Goal: Task Accomplishment & Management: Manage account settings

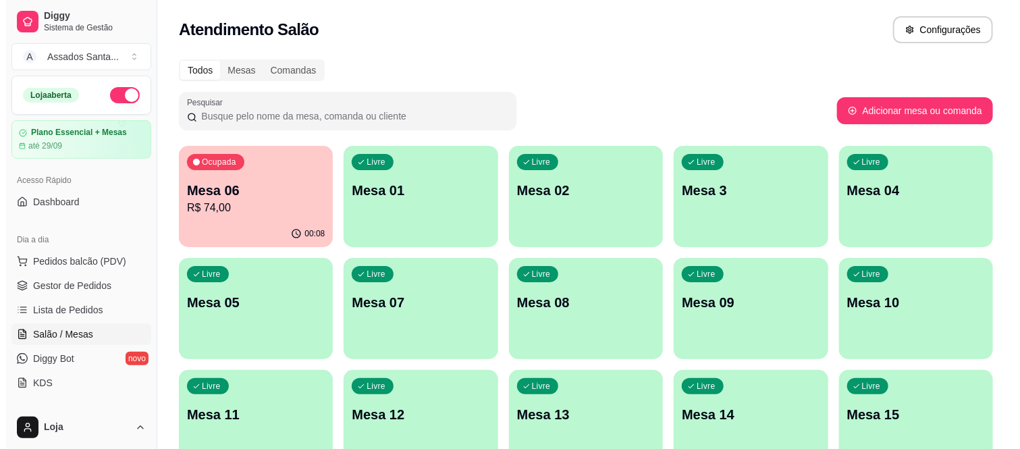
scroll to position [150, 0]
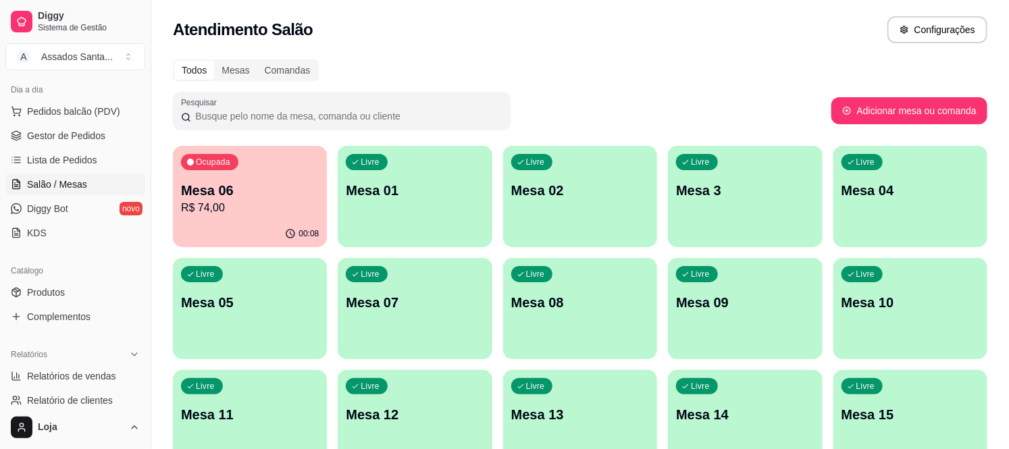
click at [305, 201] on div "Mesa 06 R$ 74,00" at bounding box center [250, 198] width 138 height 35
click at [401, 211] on div "Livre Mesa 01" at bounding box center [415, 188] width 154 height 85
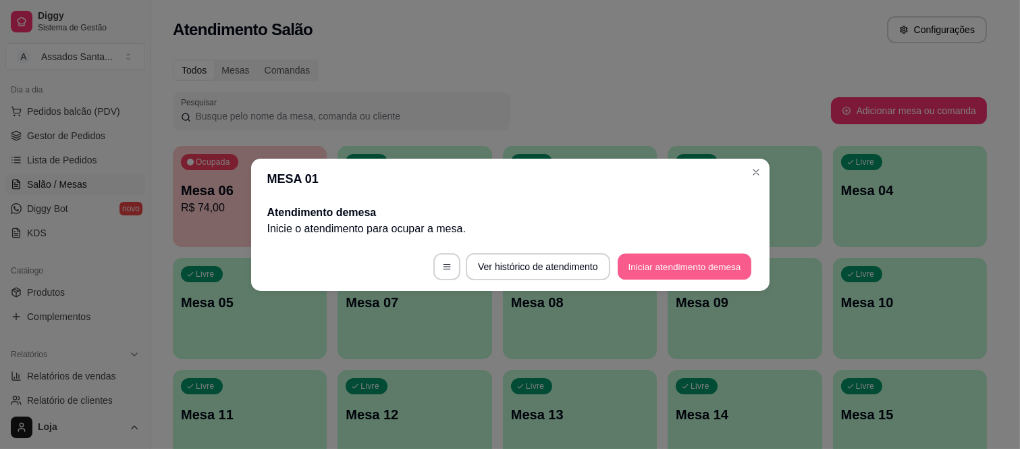
click at [658, 259] on button "Iniciar atendimento de mesa" at bounding box center [685, 266] width 134 height 26
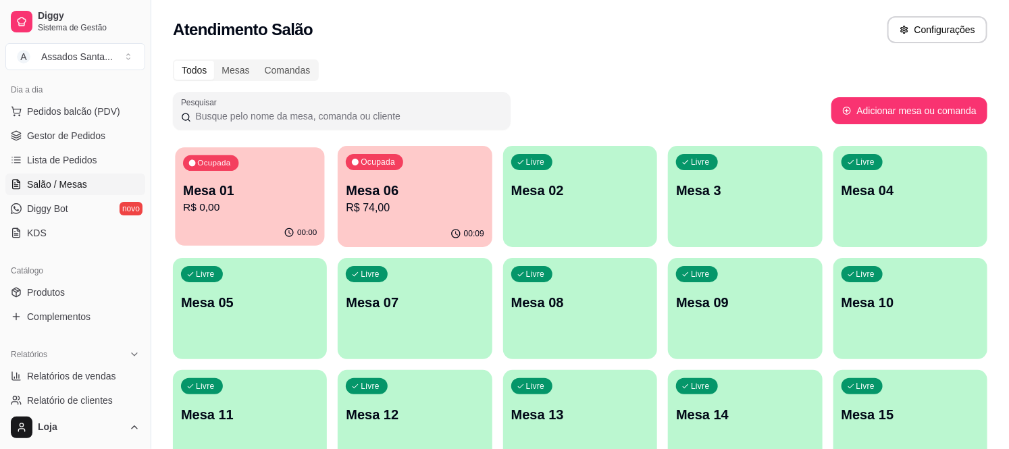
click at [262, 196] on p "Mesa 01" at bounding box center [250, 191] width 134 height 18
click at [259, 192] on p "Mesa 01" at bounding box center [250, 190] width 138 height 19
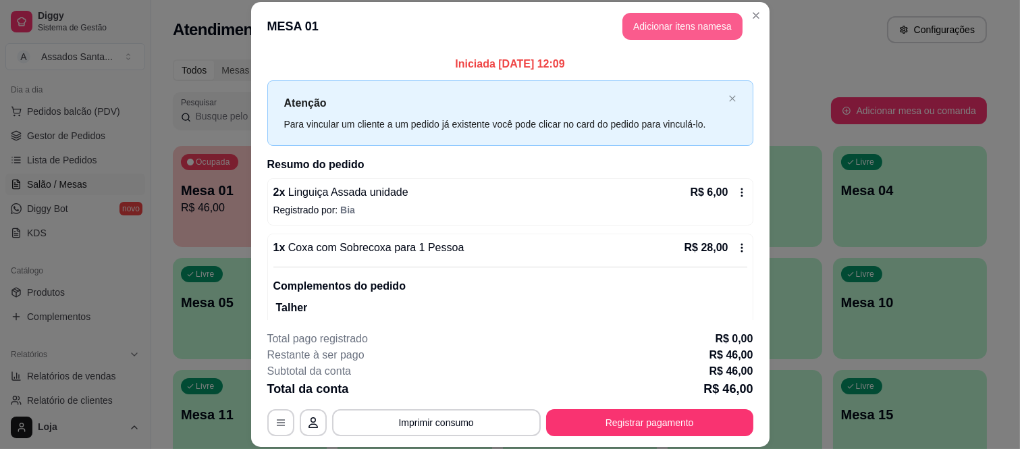
click at [659, 22] on button "Adicionar itens na mesa" at bounding box center [683, 26] width 120 height 27
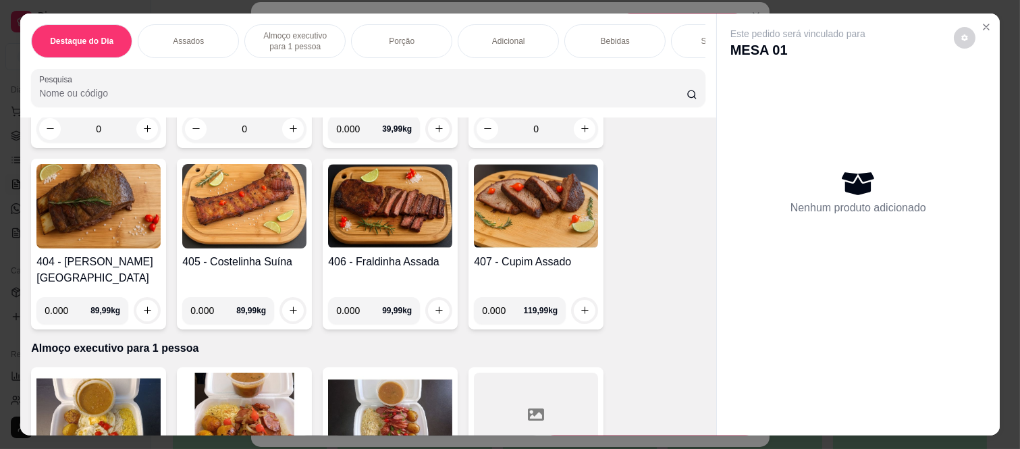
scroll to position [525, 0]
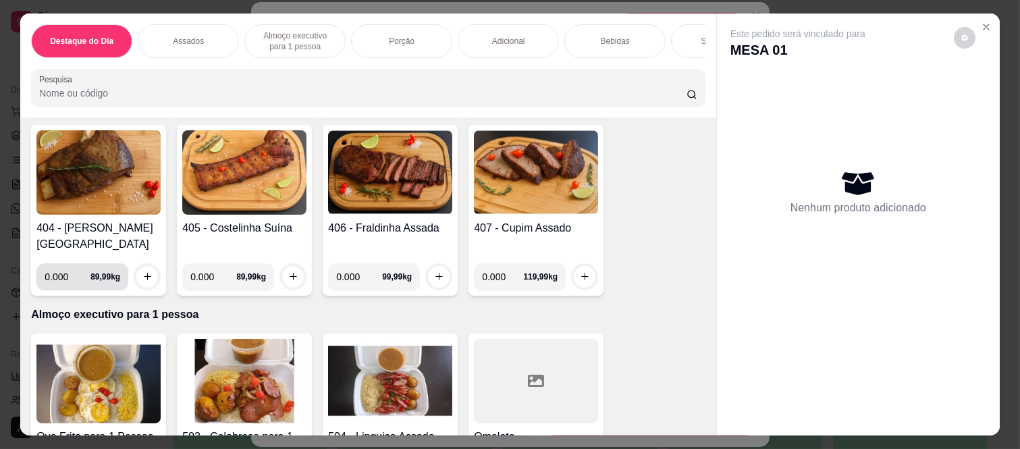
click at [66, 263] on input "0.000" at bounding box center [68, 276] width 46 height 27
type input "0.150"
click at [150, 266] on button "increase-product-quantity" at bounding box center [147, 277] width 22 height 22
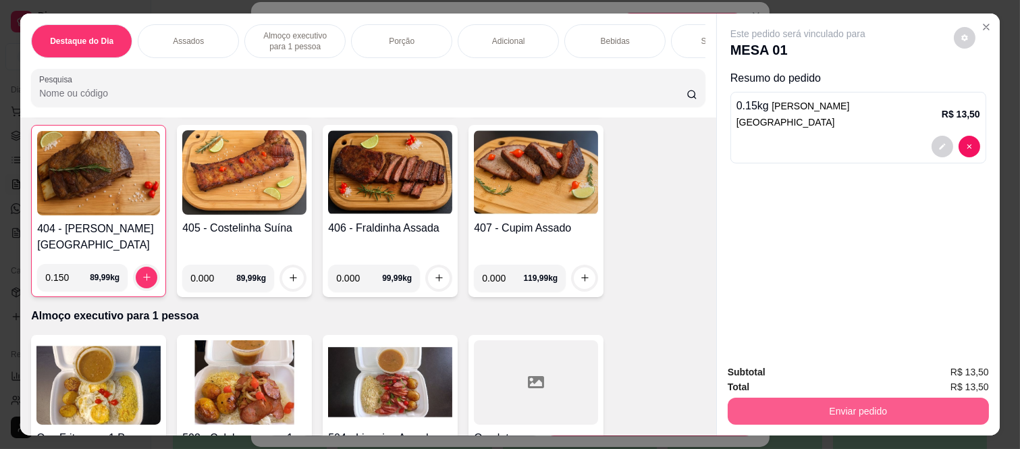
click at [795, 409] on button "Enviar pedido" at bounding box center [858, 411] width 261 height 27
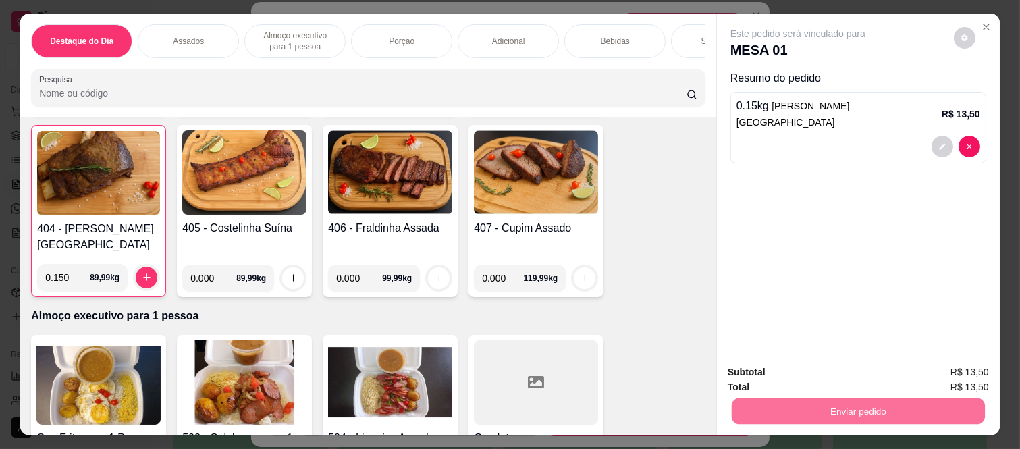
click at [754, 361] on button "Não registrar e enviar pedido" at bounding box center [814, 372] width 136 height 25
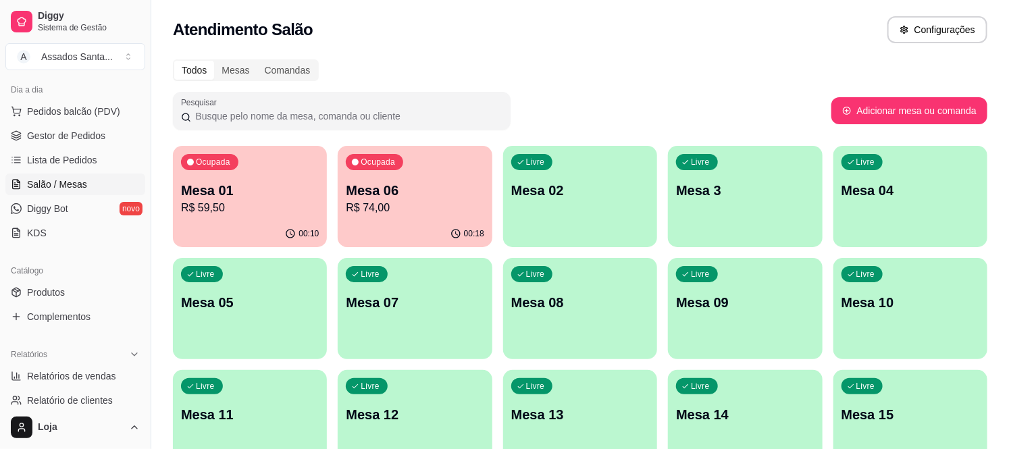
click at [255, 174] on div "Ocupada Mesa 01 R$ 59,50" at bounding box center [250, 183] width 154 height 75
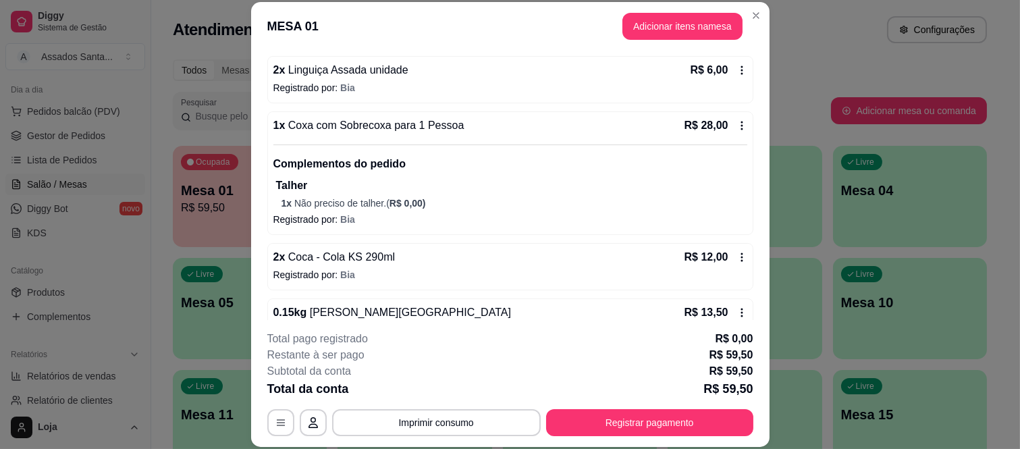
scroll to position [153, 0]
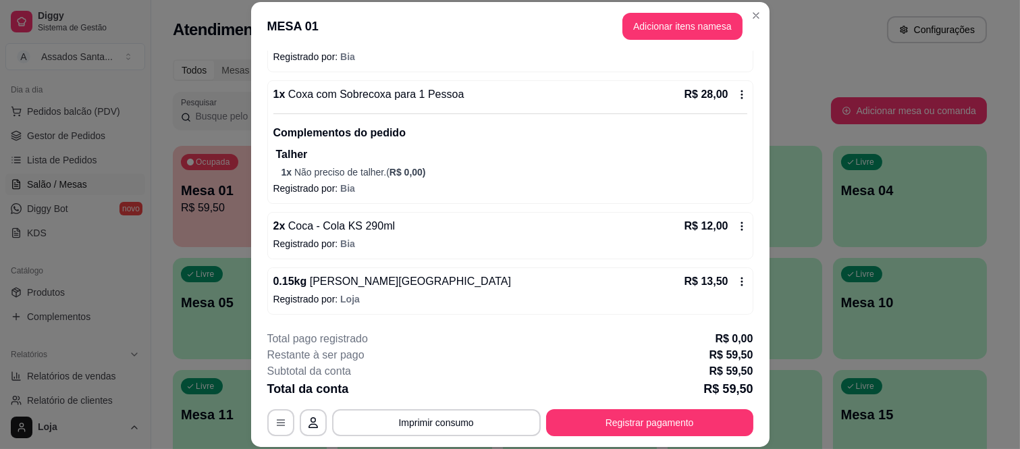
click at [327, 315] on div "Iniciada 14/09/2025 às 12:09 Atenção Para vincular um cliente a um pedido já ex…" at bounding box center [510, 185] width 519 height 269
click at [333, 280] on span "[PERSON_NAME][GEOGRAPHIC_DATA]" at bounding box center [409, 281] width 205 height 11
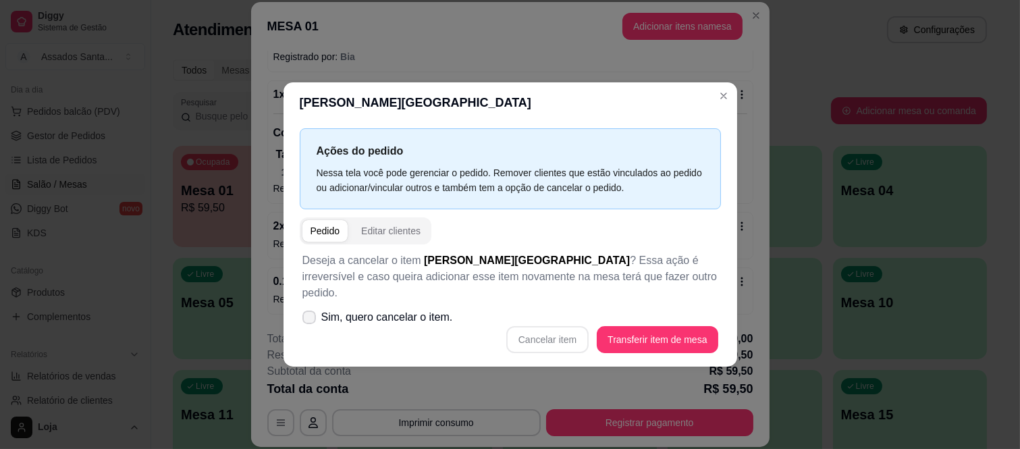
click at [300, 306] on label "Sim, quero cancelar o item." at bounding box center [377, 317] width 161 height 27
click at [302, 319] on input "Sim, quero cancelar o item." at bounding box center [306, 323] width 9 height 9
checkbox input "true"
click at [538, 332] on button "Cancelar item" at bounding box center [548, 339] width 80 height 26
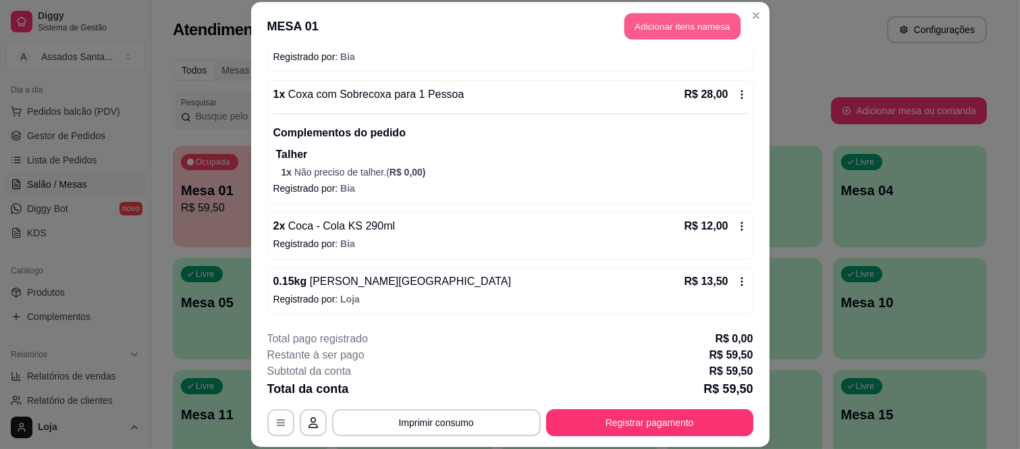
click at [664, 22] on button "Adicionar itens na mesa" at bounding box center [683, 27] width 116 height 26
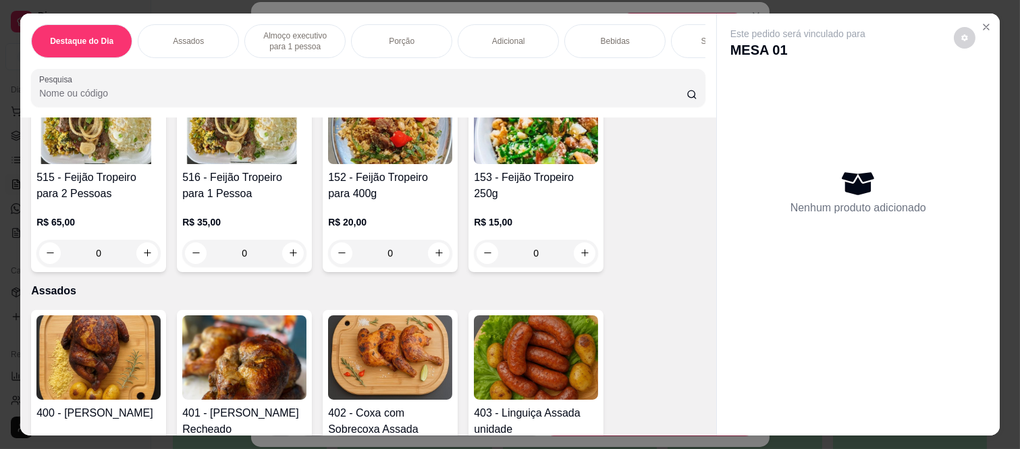
scroll to position [450, 0]
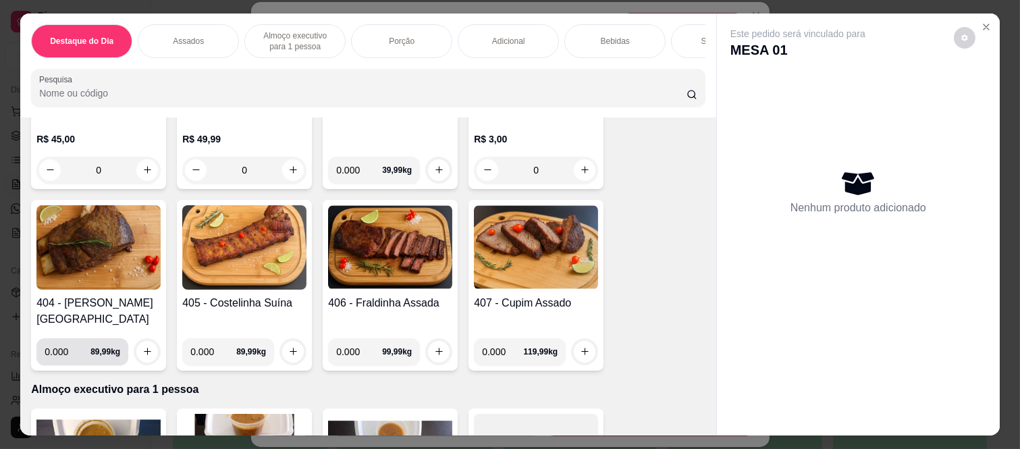
click at [70, 341] on input "0.000" at bounding box center [68, 351] width 46 height 27
type input "0.350"
click at [137, 341] on button "increase-product-quantity" at bounding box center [147, 351] width 21 height 21
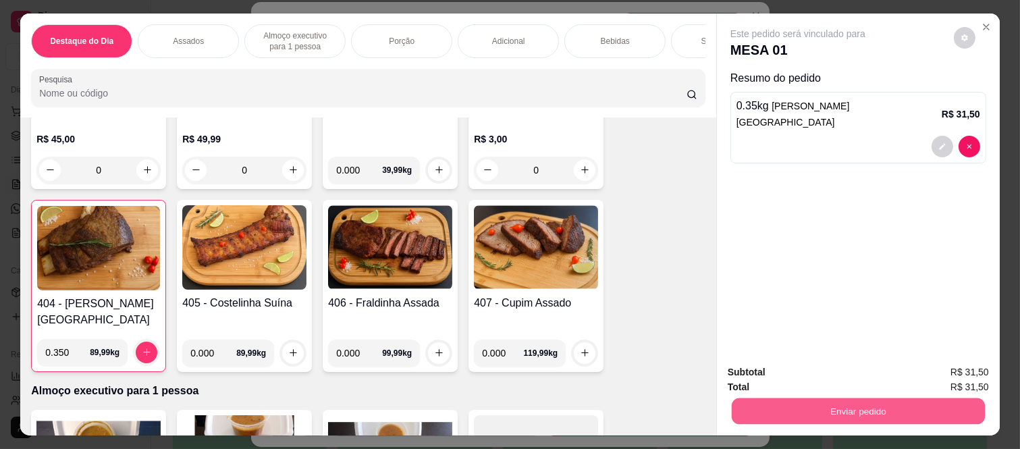
click at [760, 398] on button "Enviar pedido" at bounding box center [858, 411] width 253 height 26
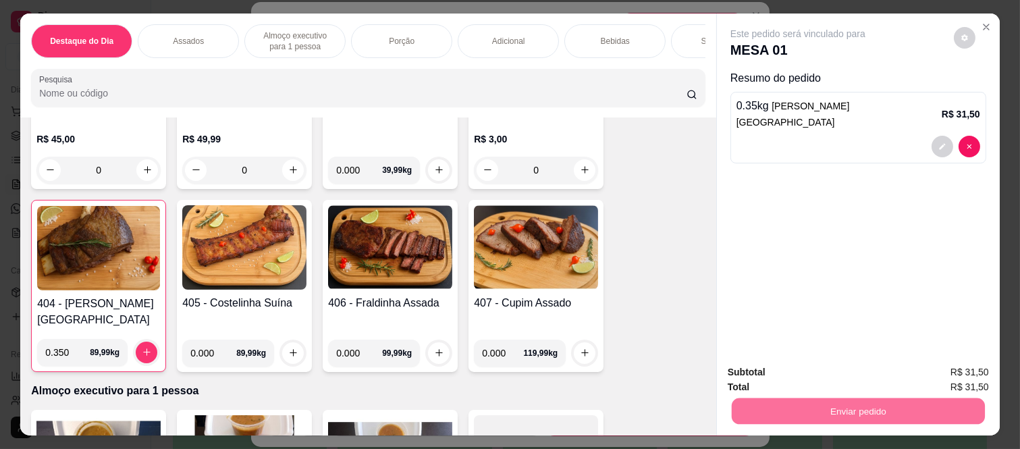
click at [772, 383] on button "Não registrar e enviar pedido" at bounding box center [814, 372] width 136 height 25
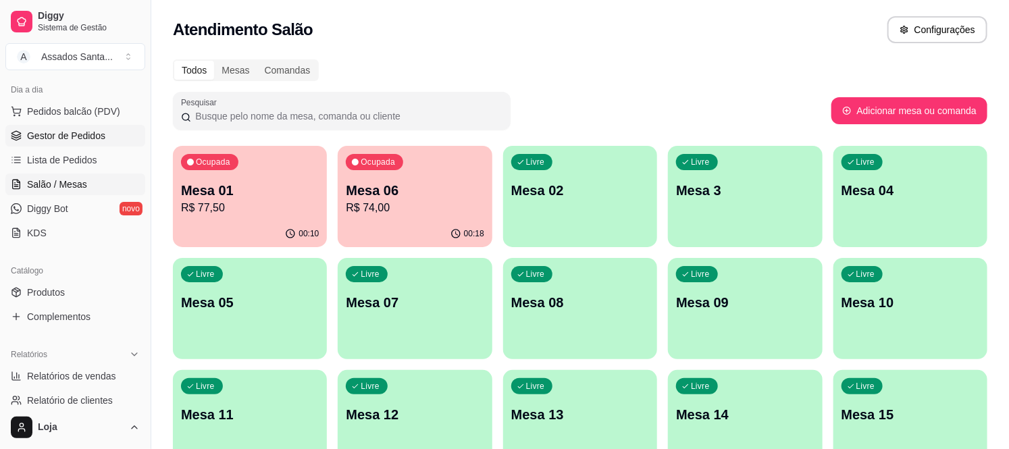
click at [70, 133] on span "Gestor de Pedidos" at bounding box center [66, 136] width 78 height 14
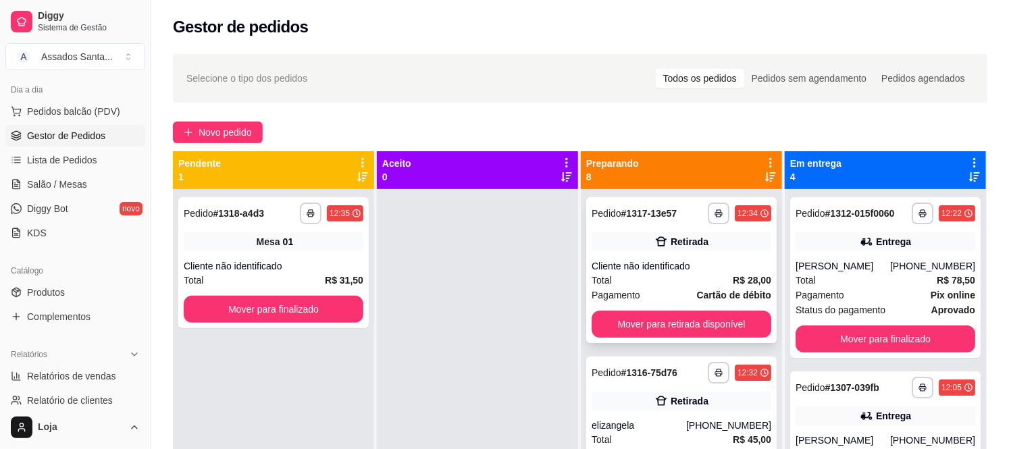
click at [669, 272] on div "Cliente não identificado" at bounding box center [682, 266] width 180 height 14
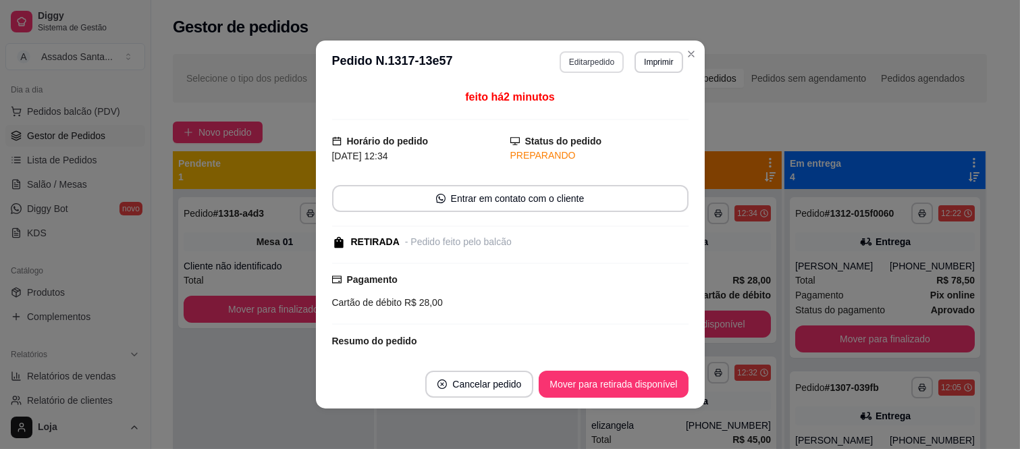
click at [599, 66] on button "Editar pedido" at bounding box center [592, 62] width 64 height 22
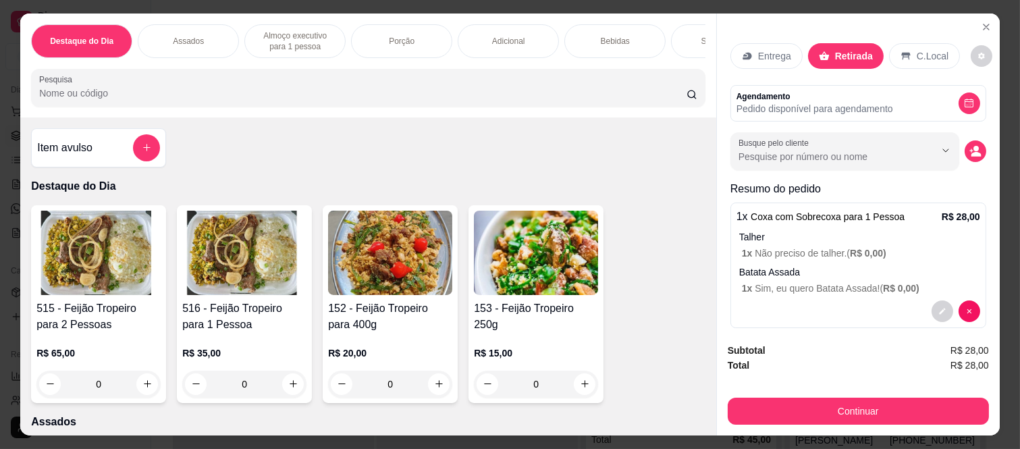
click at [142, 153] on icon "add-separate-item" at bounding box center [147, 147] width 10 height 10
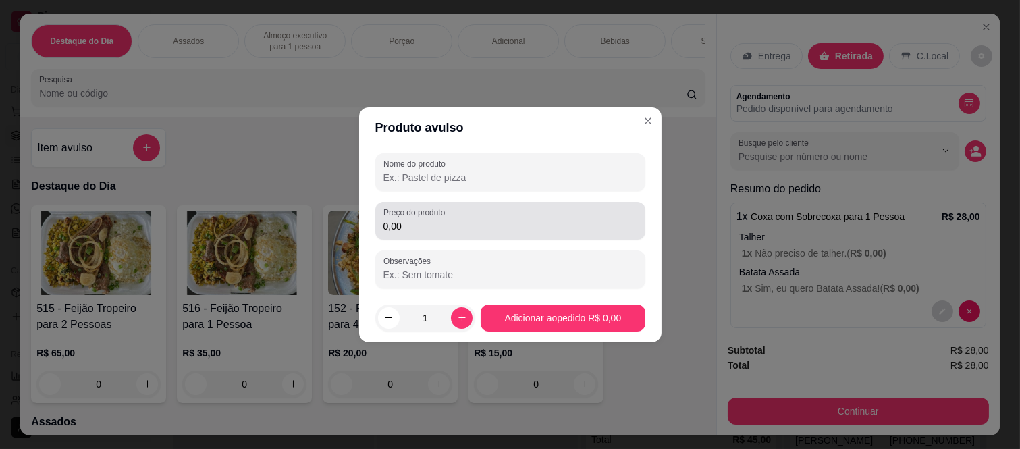
click at [452, 237] on div "Preço do produto 0,00" at bounding box center [510, 221] width 270 height 38
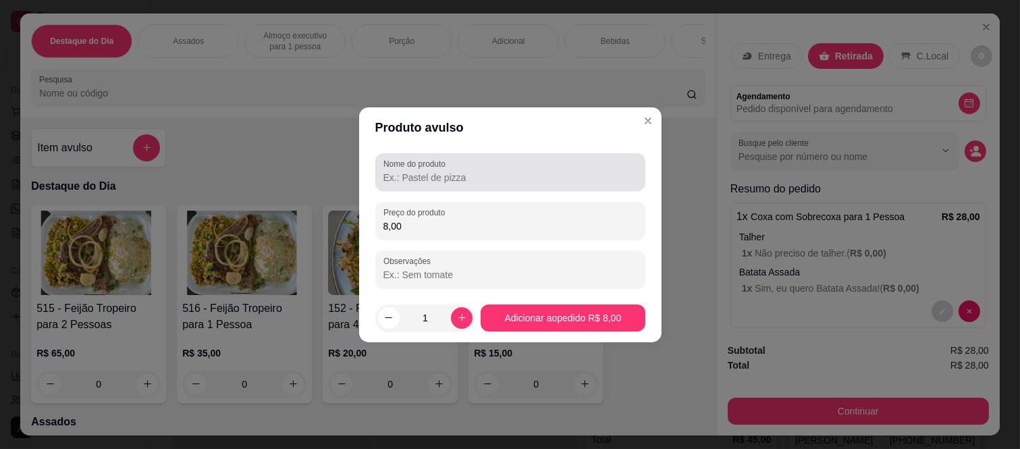
type input "8,00"
click at [477, 169] on div at bounding box center [511, 172] width 254 height 27
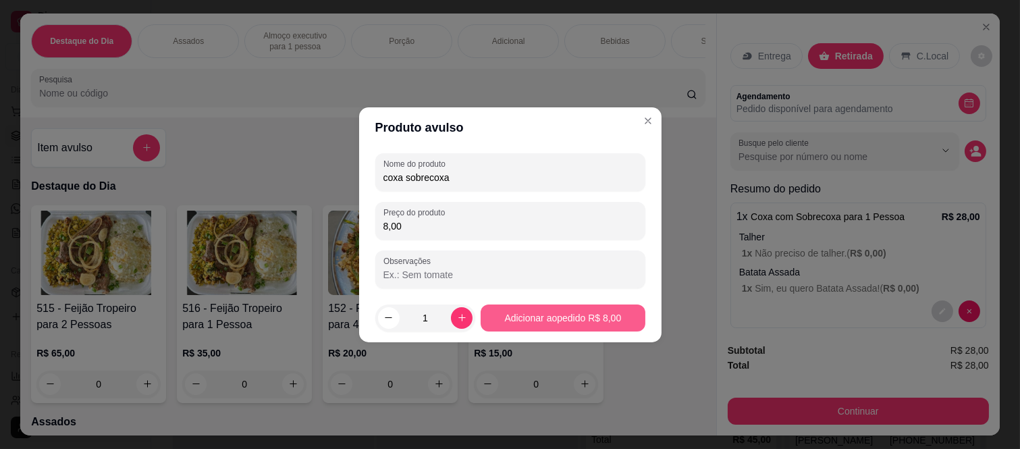
type input "coxa sobrecoxa"
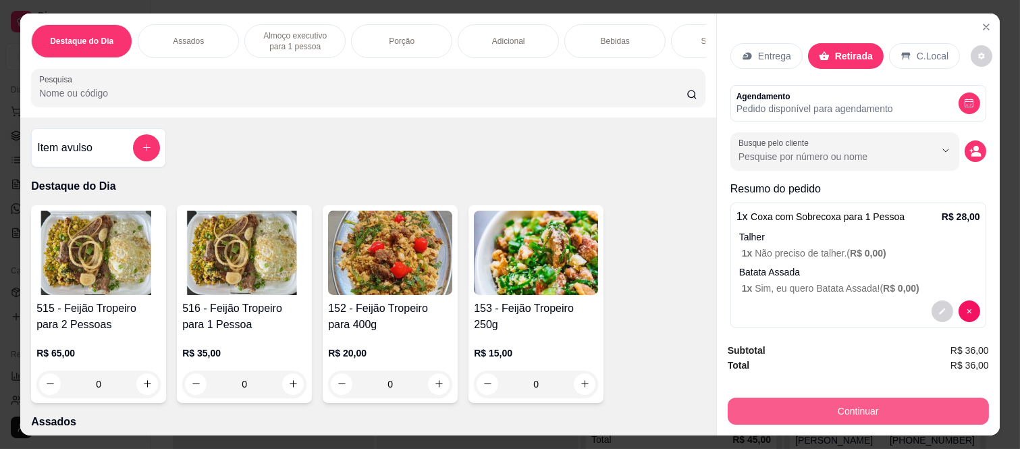
click at [737, 398] on button "Continuar" at bounding box center [858, 411] width 261 height 27
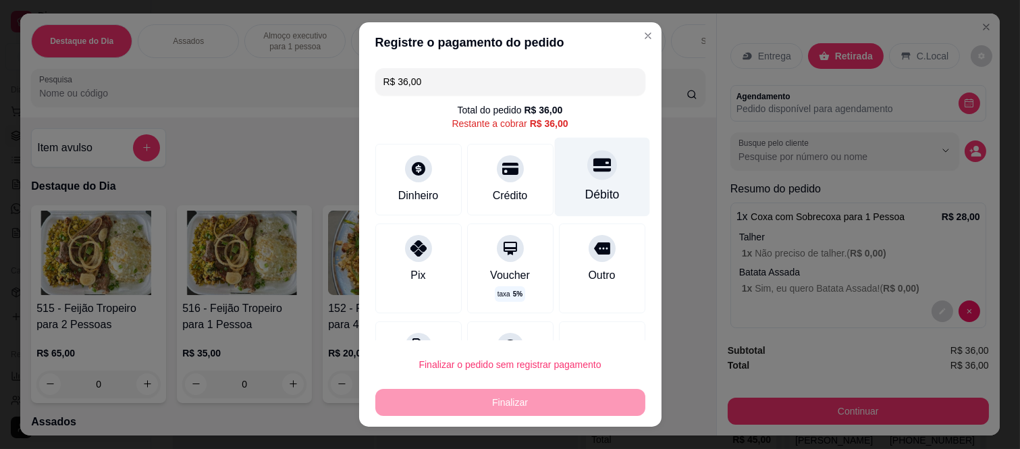
click at [565, 178] on div "Débito" at bounding box center [601, 177] width 95 height 79
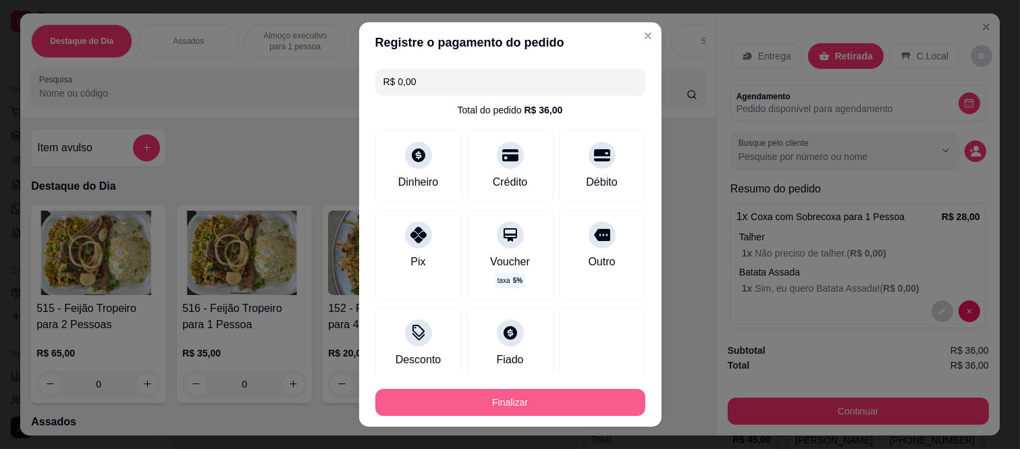
click at [453, 394] on button "Finalizar" at bounding box center [510, 402] width 270 height 27
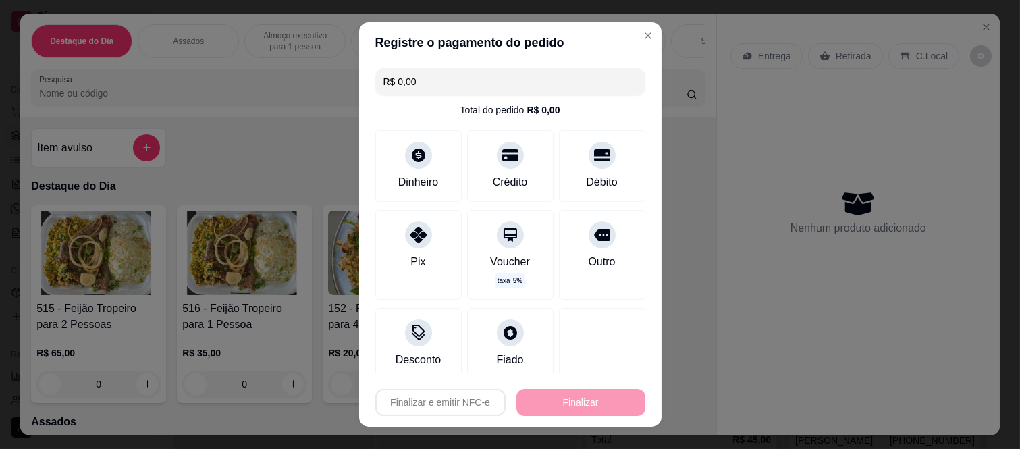
type input "-R$ 36,00"
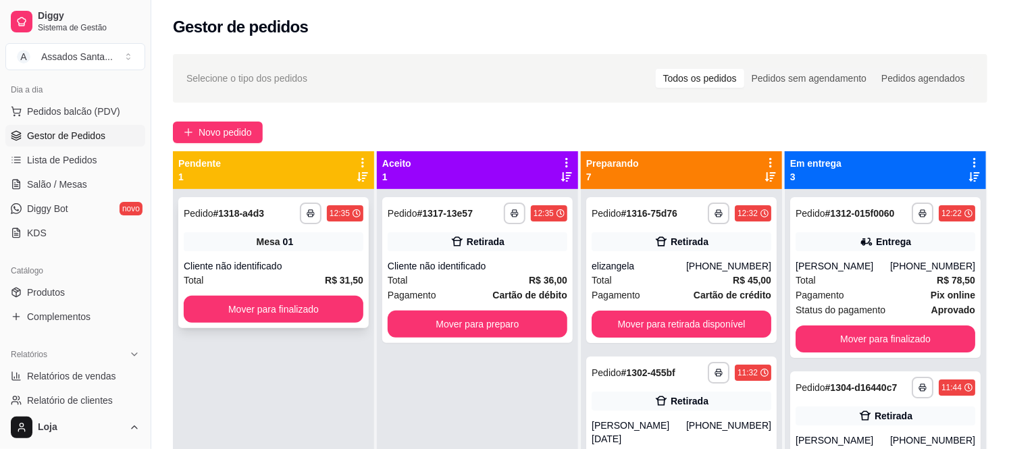
click at [259, 290] on div "**********" at bounding box center [273, 262] width 190 height 131
click at [267, 314] on button "Mover para finalizado" at bounding box center [274, 309] width 180 height 27
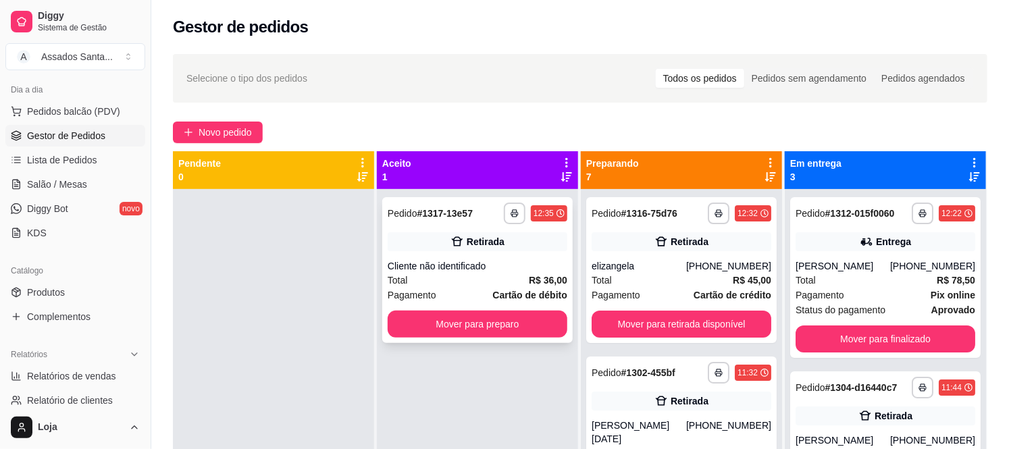
click at [466, 254] on div "**********" at bounding box center [477, 270] width 190 height 146
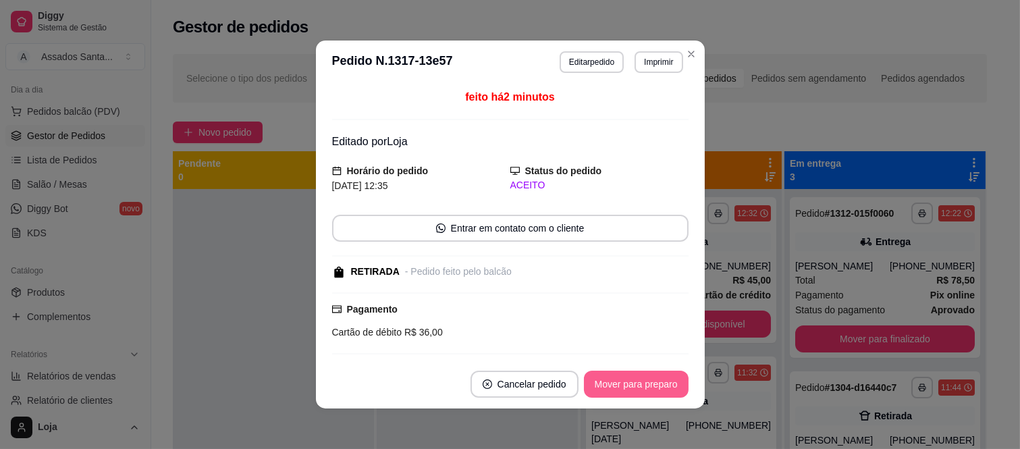
click at [606, 394] on button "Mover para preparo" at bounding box center [636, 384] width 105 height 27
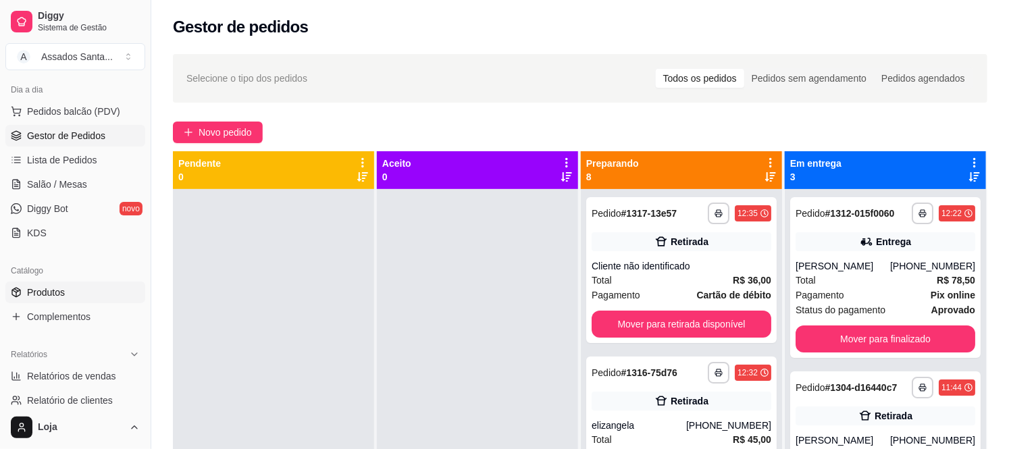
click at [86, 287] on link "Produtos" at bounding box center [75, 293] width 140 height 22
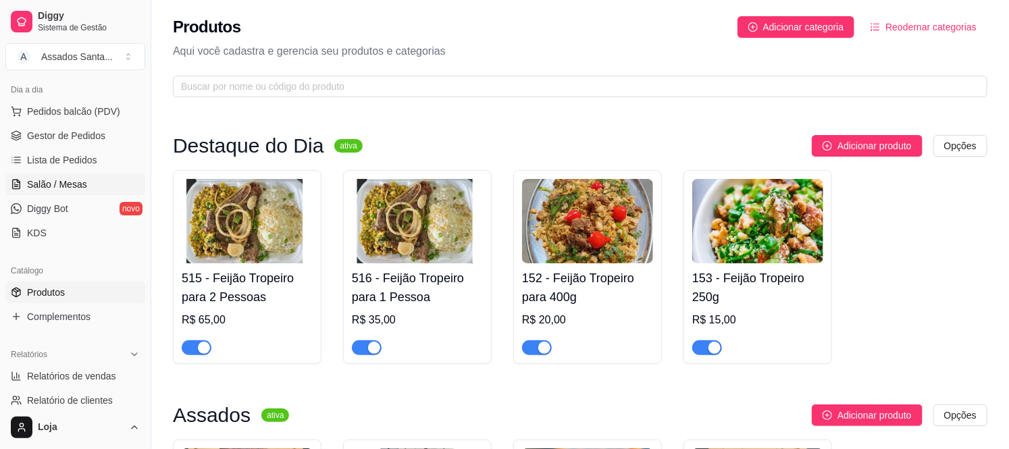
click at [78, 180] on span "Salão / Mesas" at bounding box center [57, 185] width 60 height 14
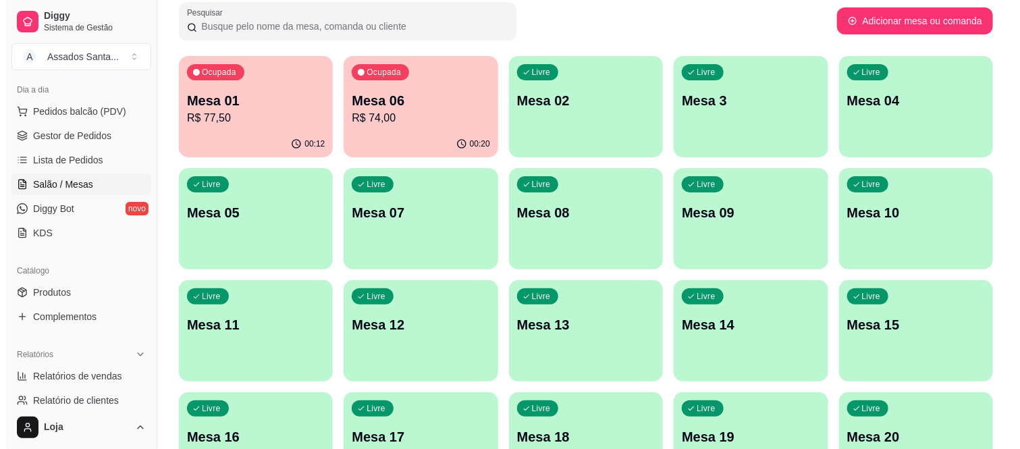
scroll to position [189, 0]
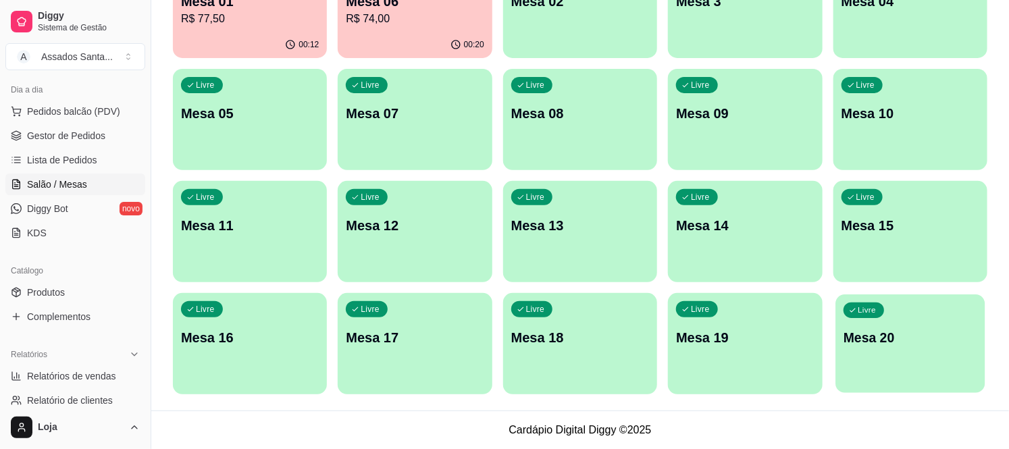
click at [892, 361] on div "Livre Mesa 20" at bounding box center [910, 335] width 150 height 82
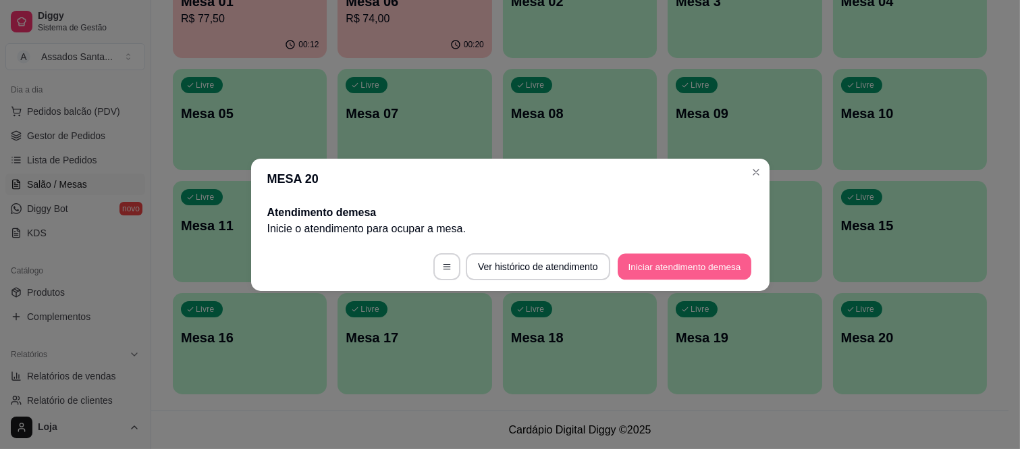
click at [701, 271] on button "Iniciar atendimento de mesa" at bounding box center [685, 266] width 134 height 26
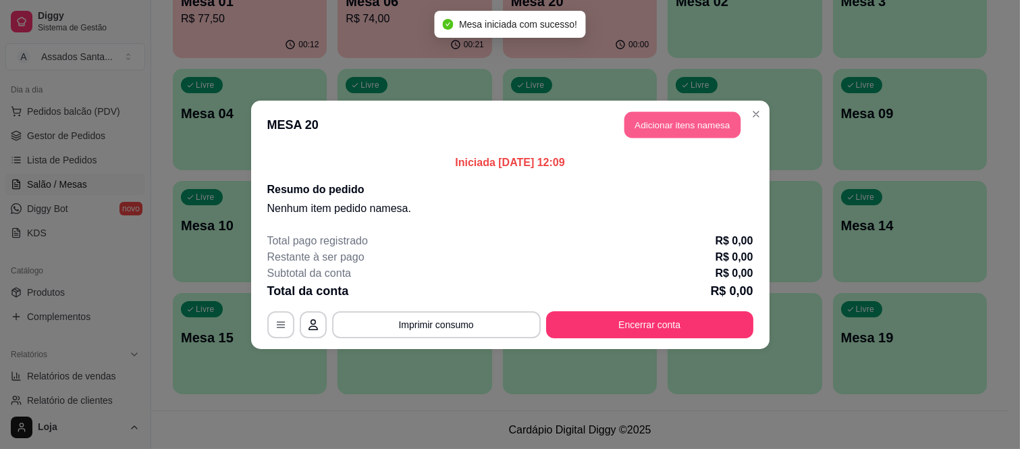
click at [651, 132] on button "Adicionar itens na mesa" at bounding box center [683, 124] width 116 height 26
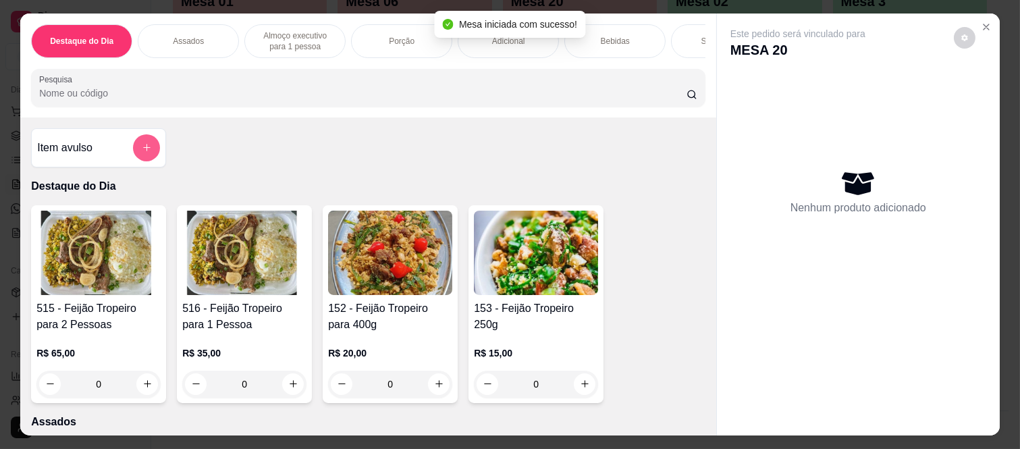
click at [123, 151] on div "Item avulso" at bounding box center [98, 147] width 123 height 27
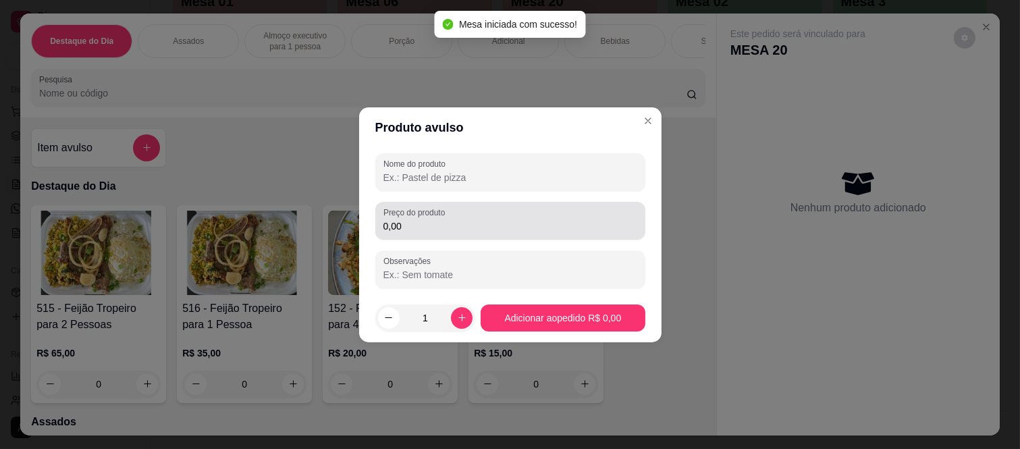
click at [429, 226] on input "0,00" at bounding box center [511, 226] width 254 height 14
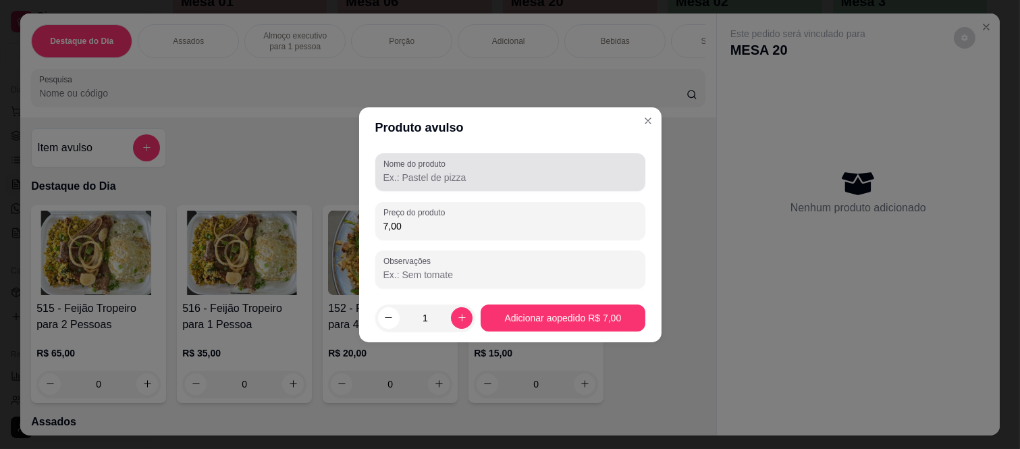
type input "7,00"
click at [415, 183] on input "Nome do produto" at bounding box center [511, 178] width 254 height 14
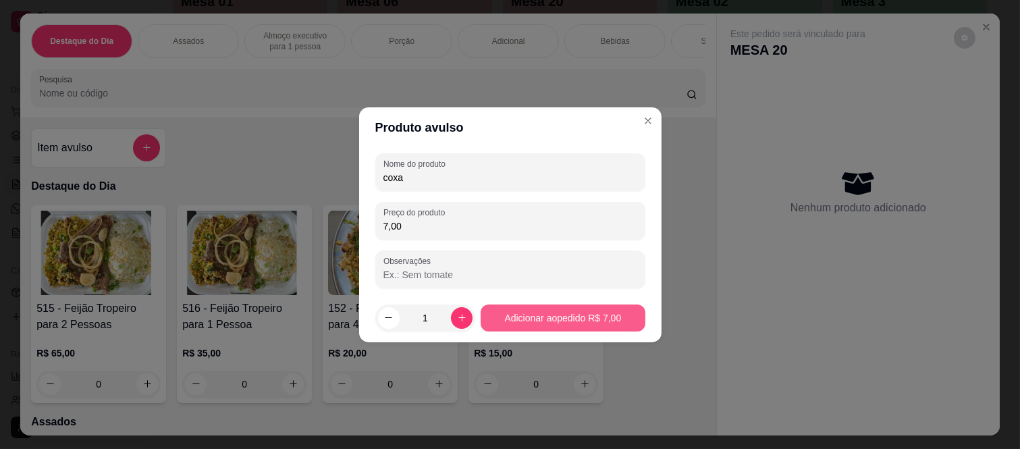
type input "coxa"
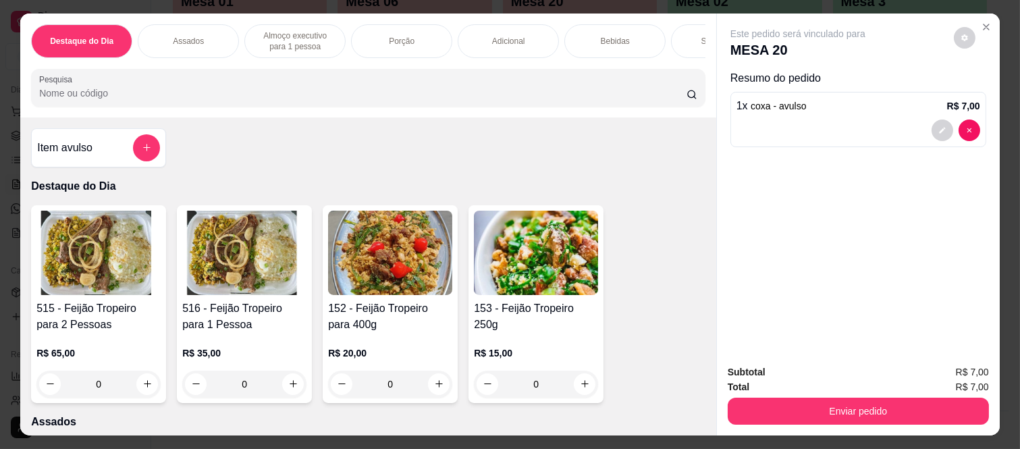
click at [128, 145] on div "Item avulso" at bounding box center [98, 147] width 123 height 27
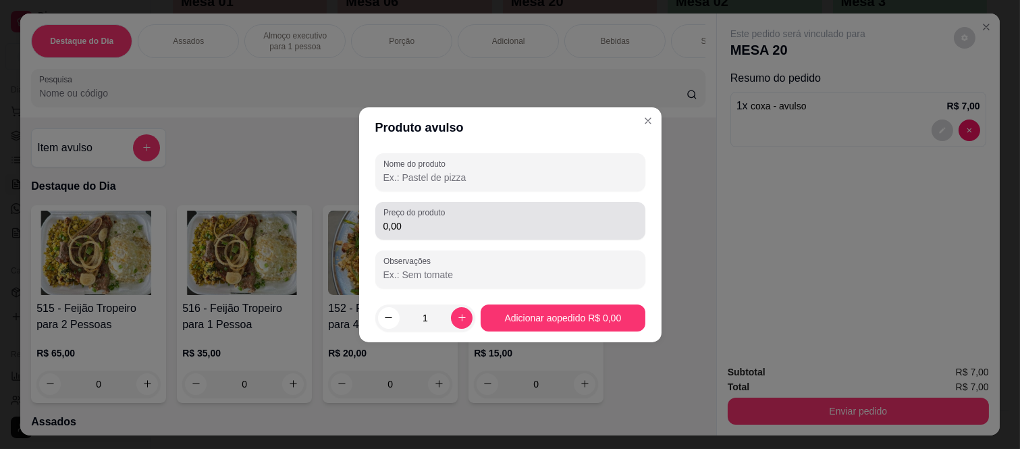
click at [475, 238] on div "Preço do produto 0,00" at bounding box center [510, 221] width 270 height 38
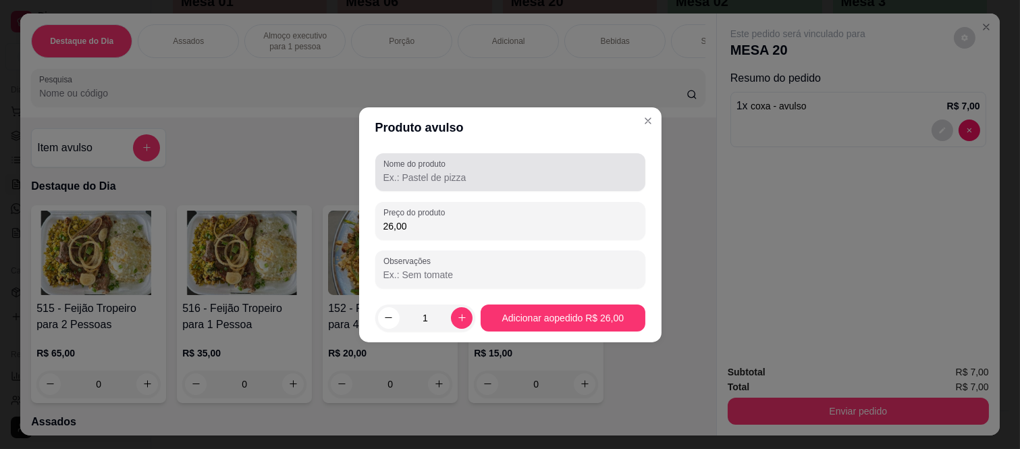
type input "26,00"
click at [473, 183] on input "Nome do produto" at bounding box center [511, 178] width 254 height 14
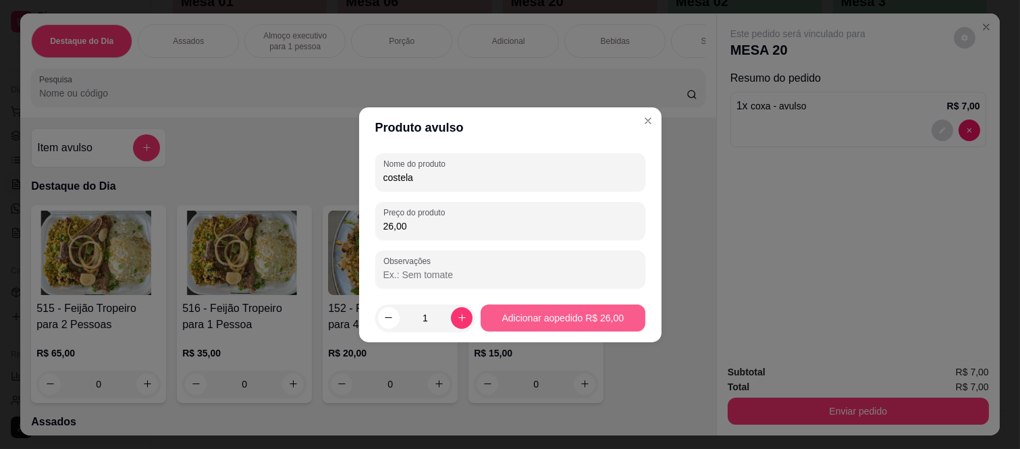
type input "costela"
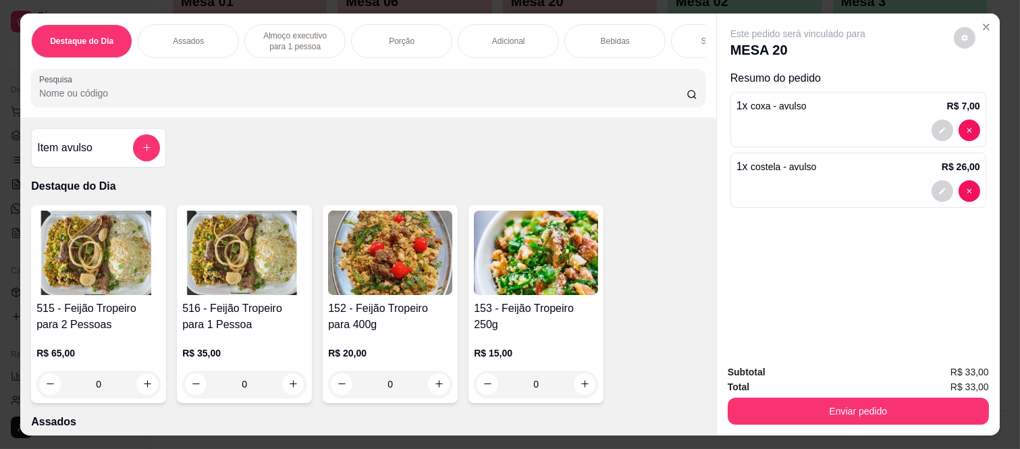
click at [622, 28] on div "Bebidas" at bounding box center [615, 41] width 101 height 34
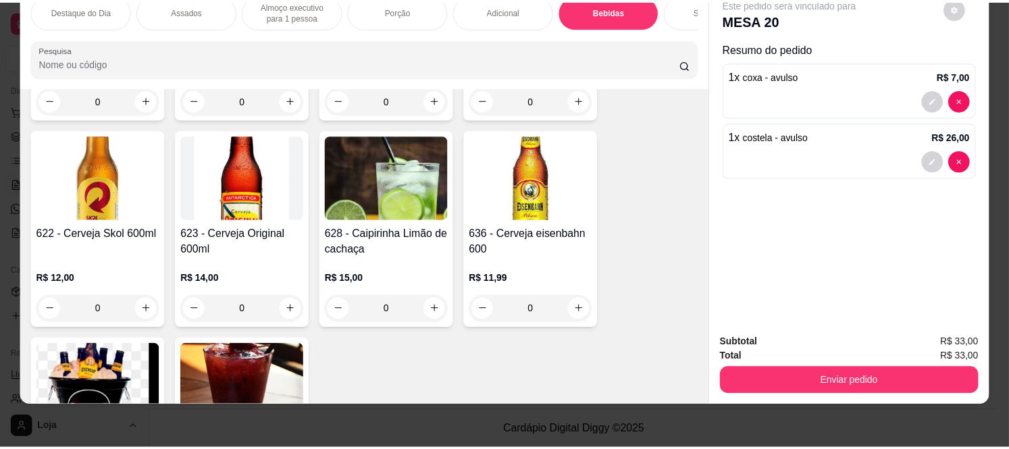
scroll to position [3482, 0]
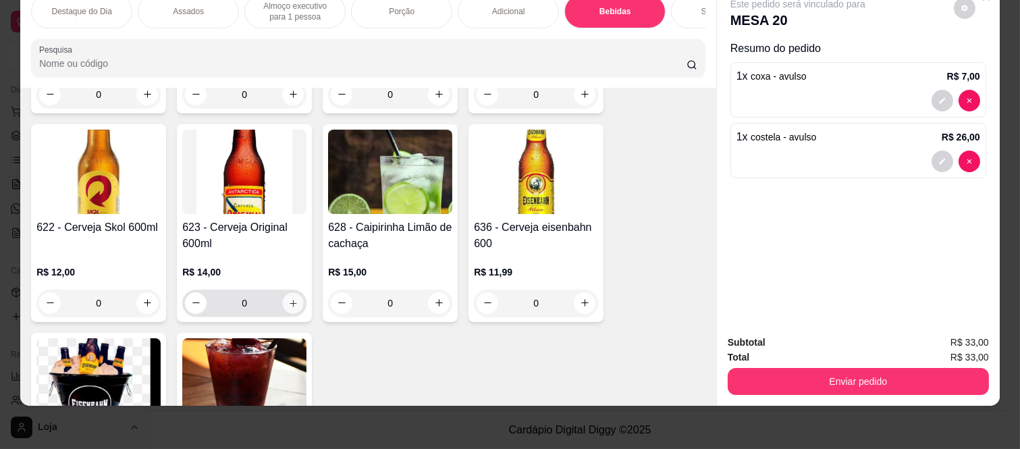
click at [288, 298] on icon "increase-product-quantity" at bounding box center [293, 303] width 10 height 10
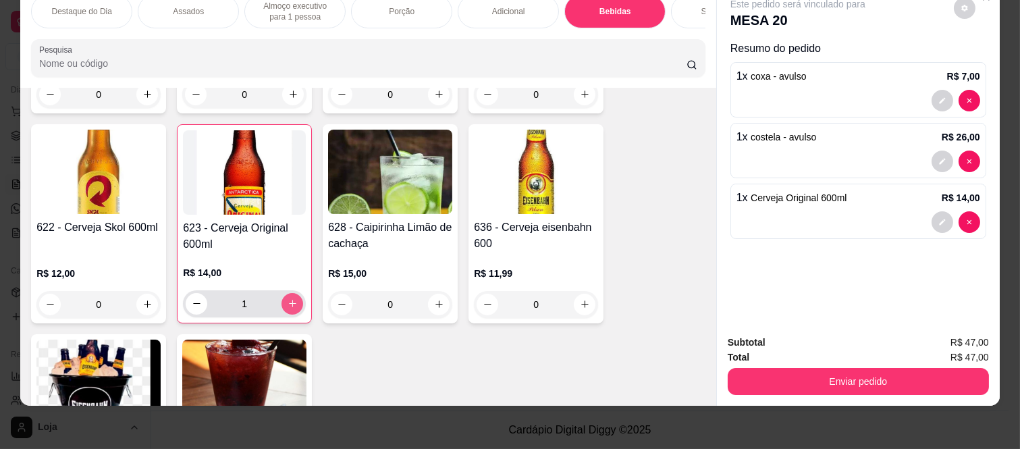
click at [291, 298] on icon "increase-product-quantity" at bounding box center [293, 303] width 10 height 10
type input "2"
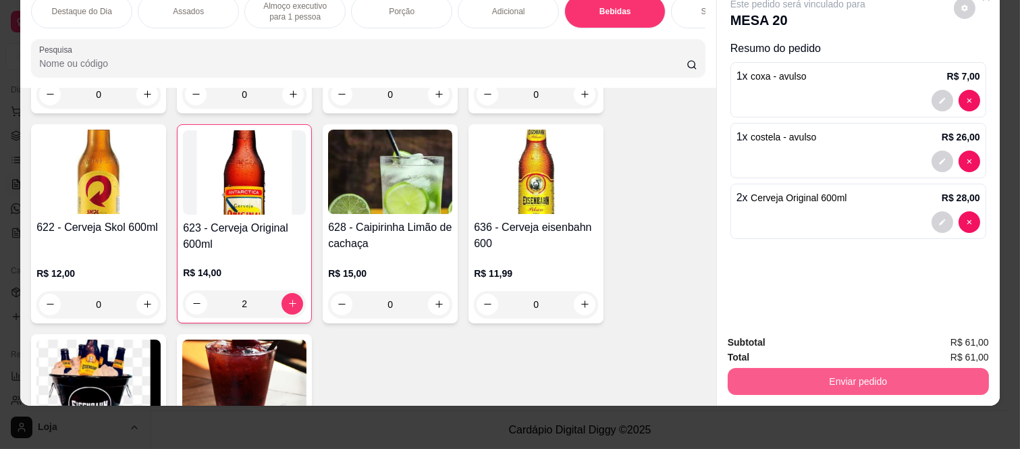
click at [834, 373] on button "Enviar pedido" at bounding box center [858, 381] width 261 height 27
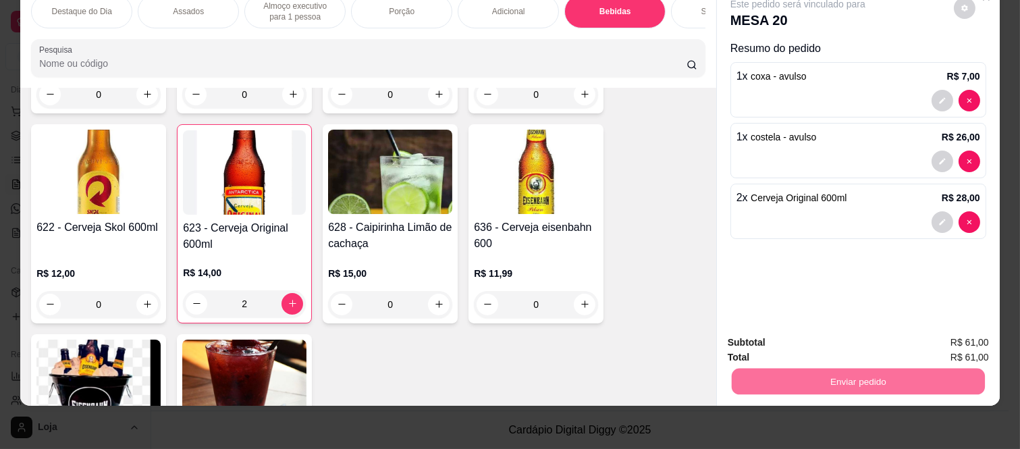
click at [770, 333] on button "Não registrar e enviar pedido" at bounding box center [814, 337] width 136 height 25
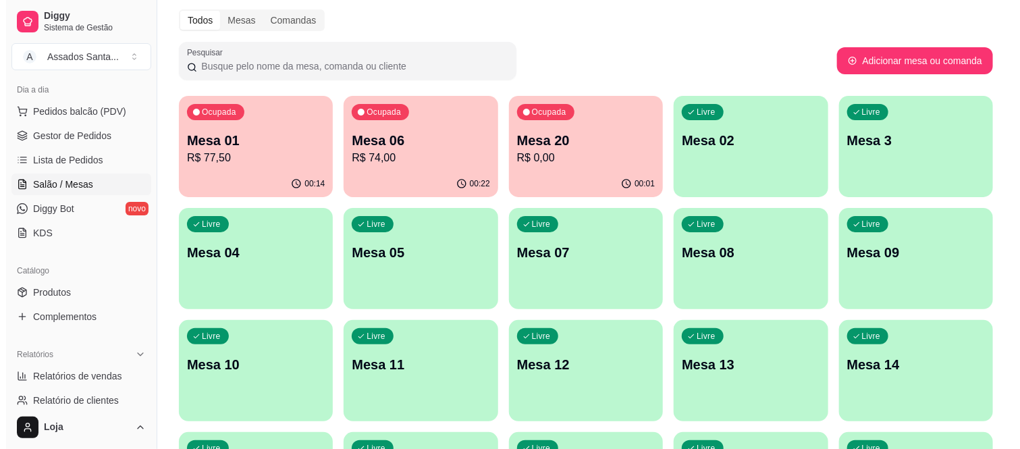
scroll to position [38, 0]
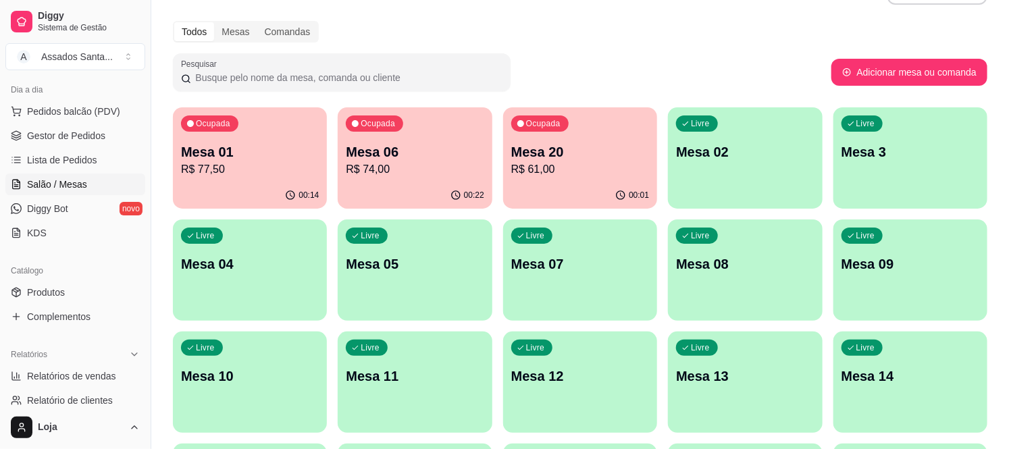
click at [221, 297] on div "Livre Mesa 04" at bounding box center [250, 261] width 154 height 85
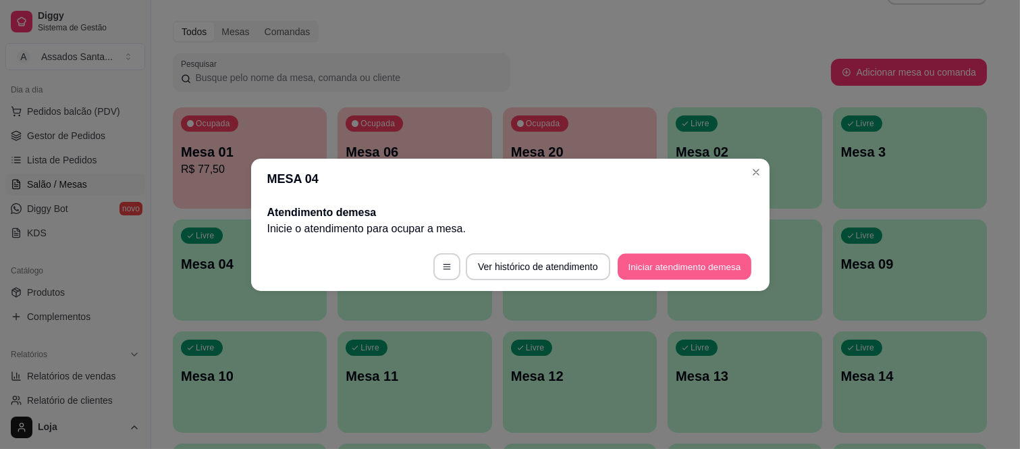
click at [671, 269] on button "Iniciar atendimento de mesa" at bounding box center [685, 266] width 134 height 26
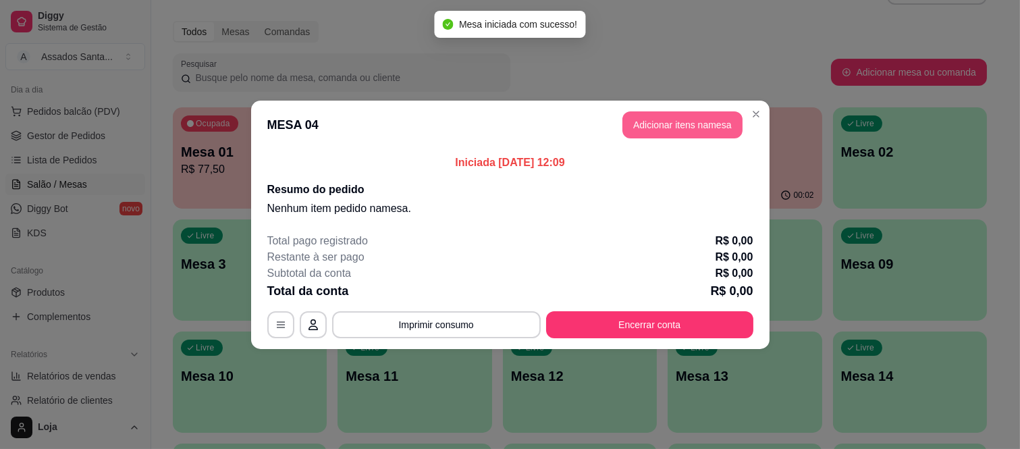
click at [687, 113] on button "Adicionar itens na mesa" at bounding box center [683, 124] width 120 height 27
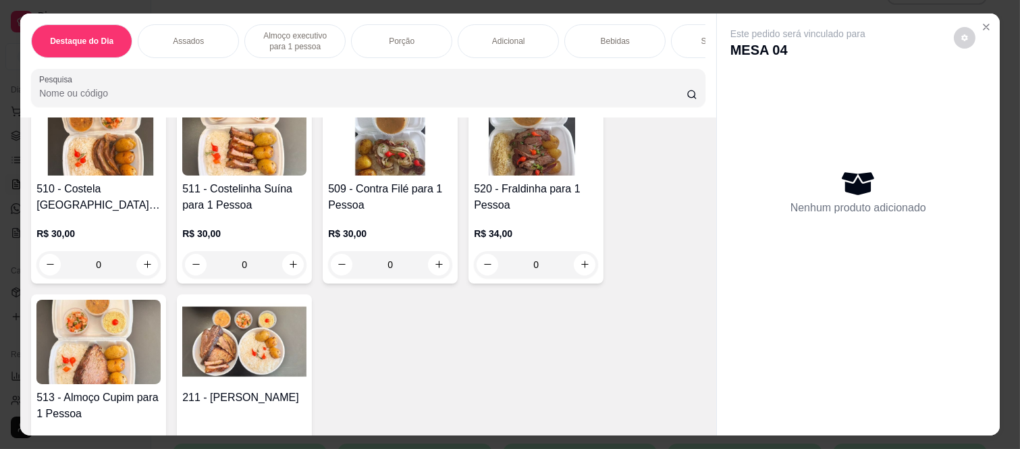
scroll to position [1200, 0]
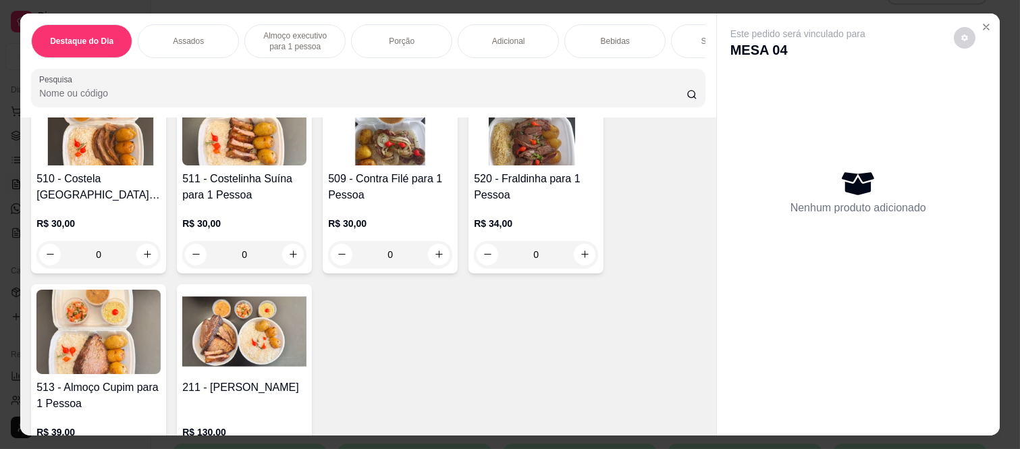
click at [578, 241] on div "0" at bounding box center [536, 254] width 124 height 27
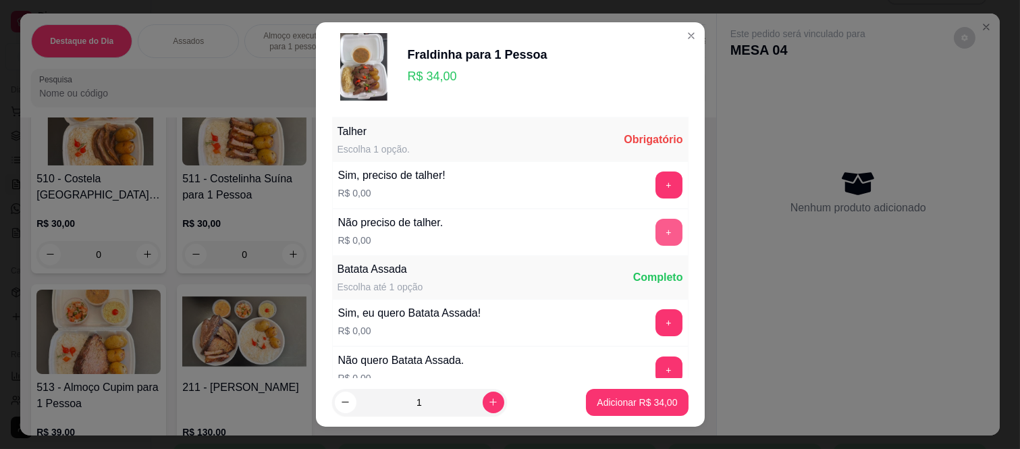
click at [656, 228] on button "+" at bounding box center [669, 232] width 27 height 27
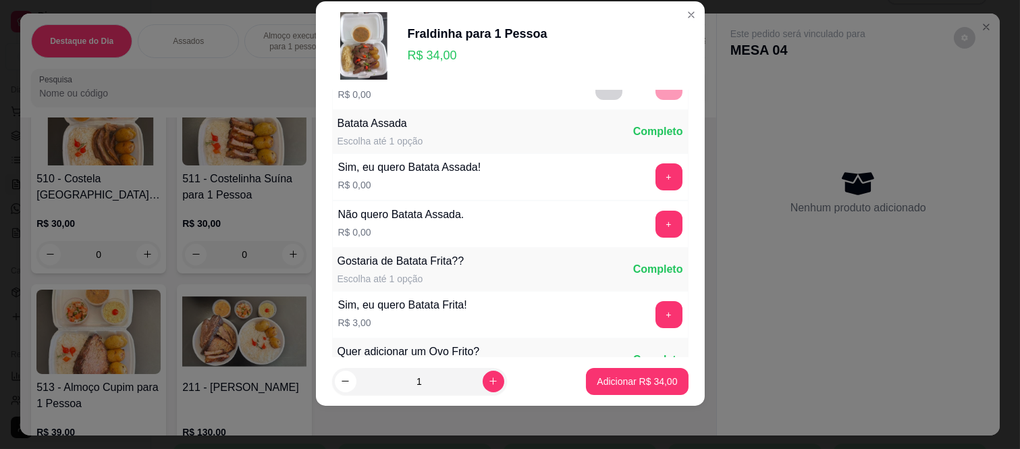
scroll to position [145, 0]
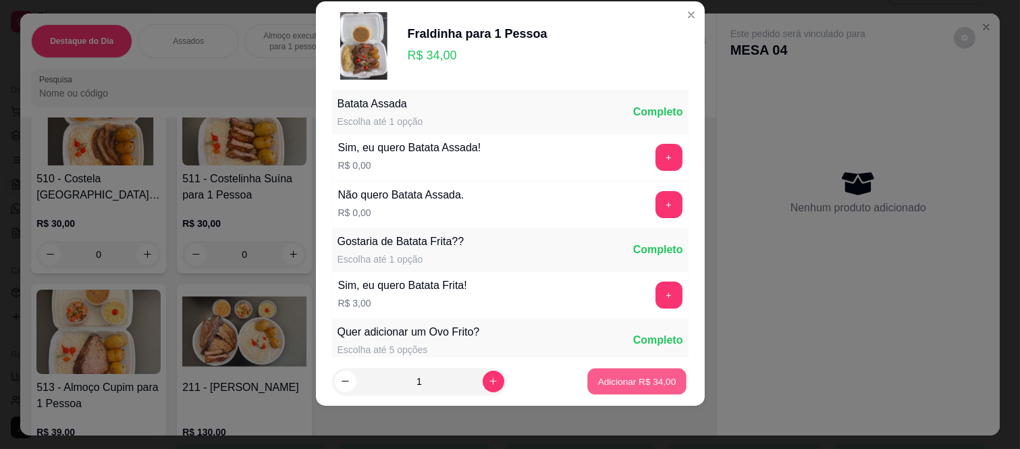
click at [611, 379] on p "Adicionar R$ 34,00" at bounding box center [637, 381] width 78 height 13
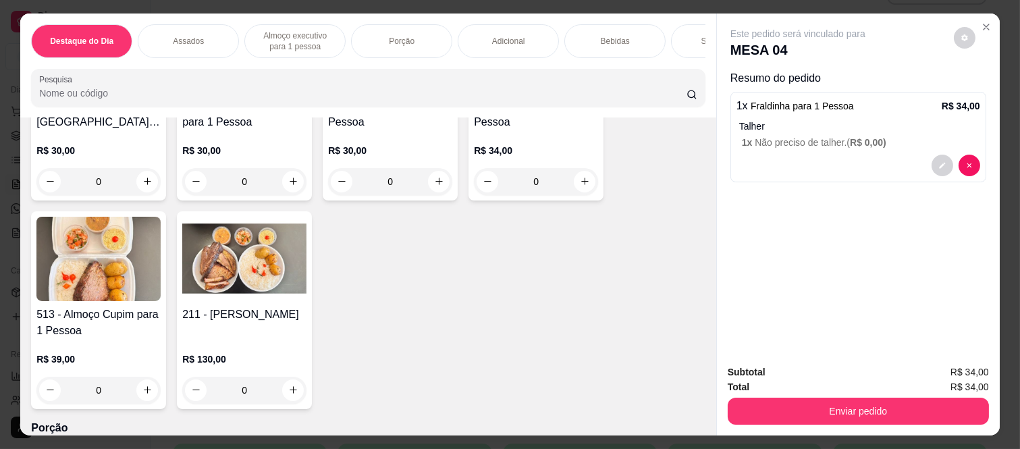
scroll to position [1351, 0]
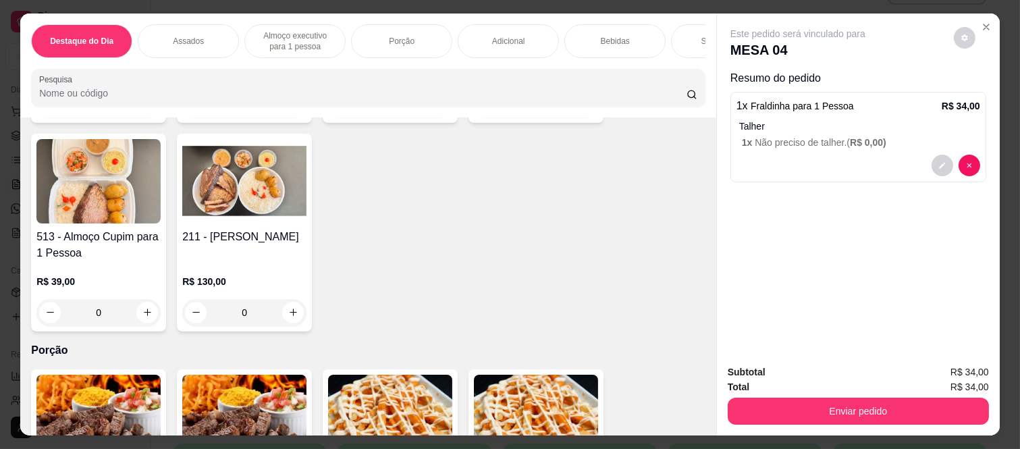
click at [596, 42] on div "Bebidas" at bounding box center [615, 41] width 101 height 34
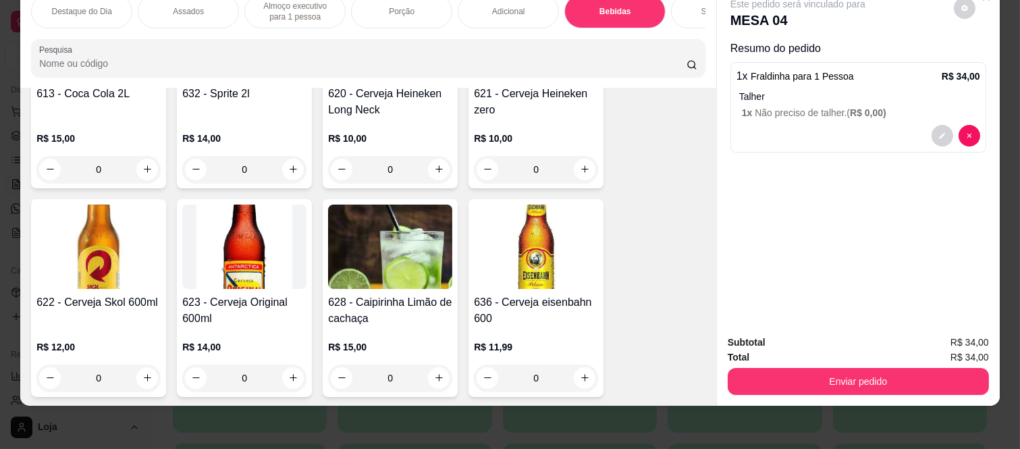
scroll to position [3482, 0]
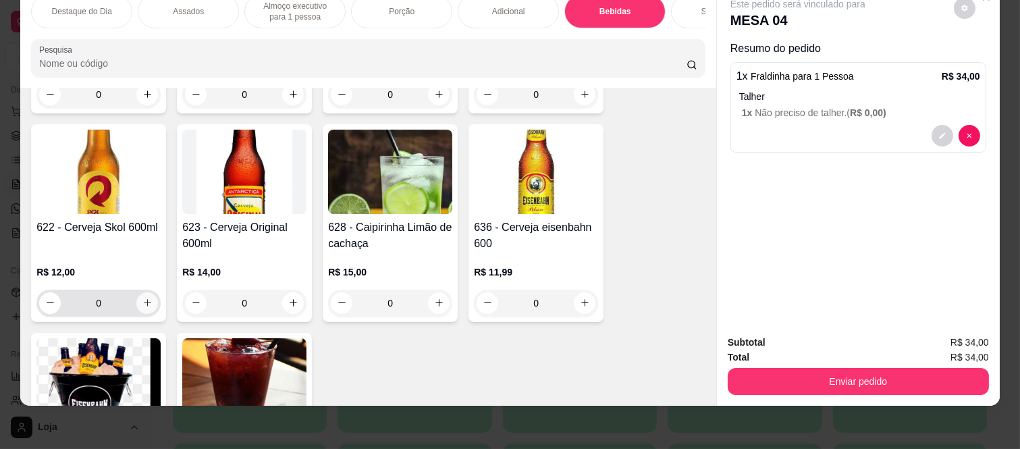
click at [142, 298] on icon "increase-product-quantity" at bounding box center [147, 303] width 10 height 10
type input "1"
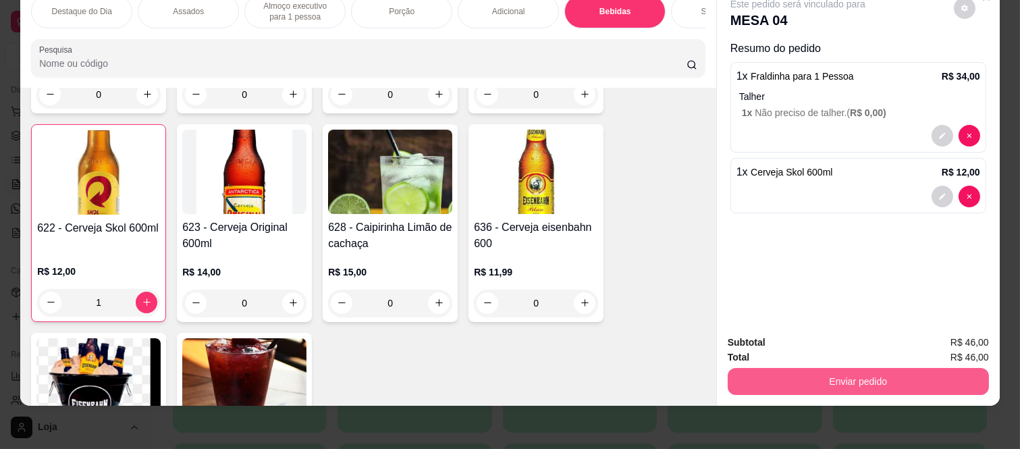
click at [771, 369] on button "Enviar pedido" at bounding box center [858, 381] width 261 height 27
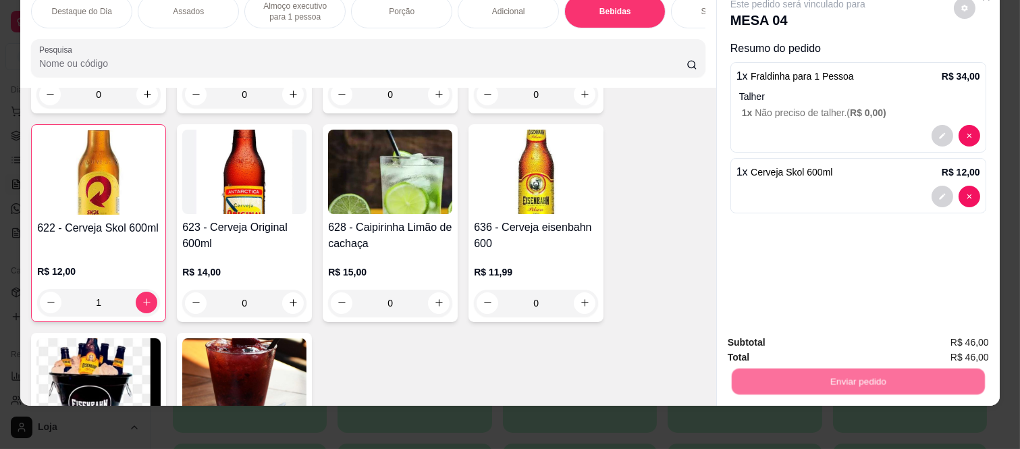
click at [779, 345] on button "Não registrar e enviar pedido" at bounding box center [814, 337] width 136 height 25
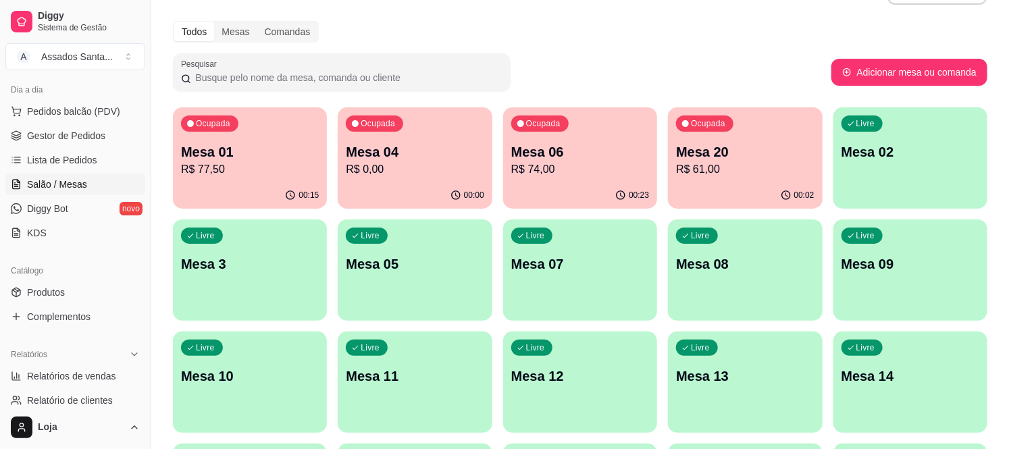
click at [384, 166] on p "R$ 0,00" at bounding box center [415, 169] width 138 height 16
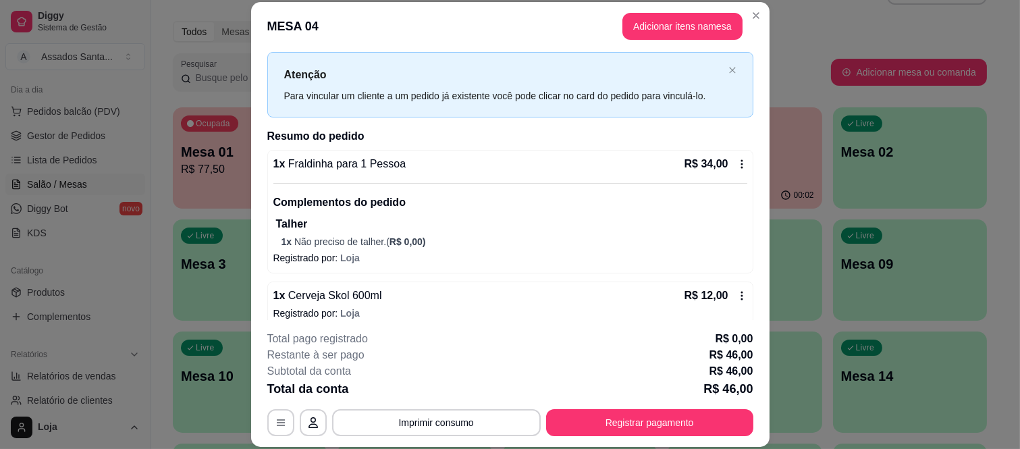
scroll to position [43, 0]
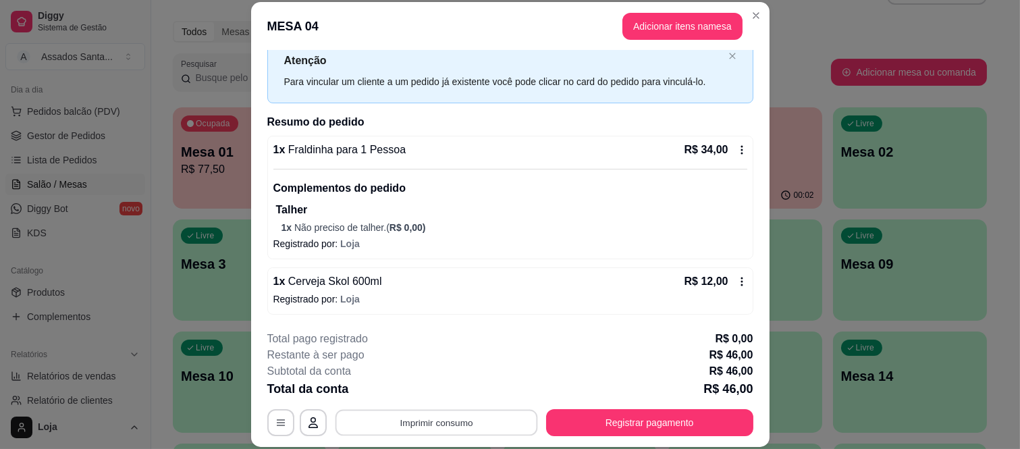
click at [432, 423] on button "Imprimir consumo" at bounding box center [436, 422] width 203 height 26
click at [434, 394] on button "IMPRESSORA caixa" at bounding box center [435, 393] width 98 height 22
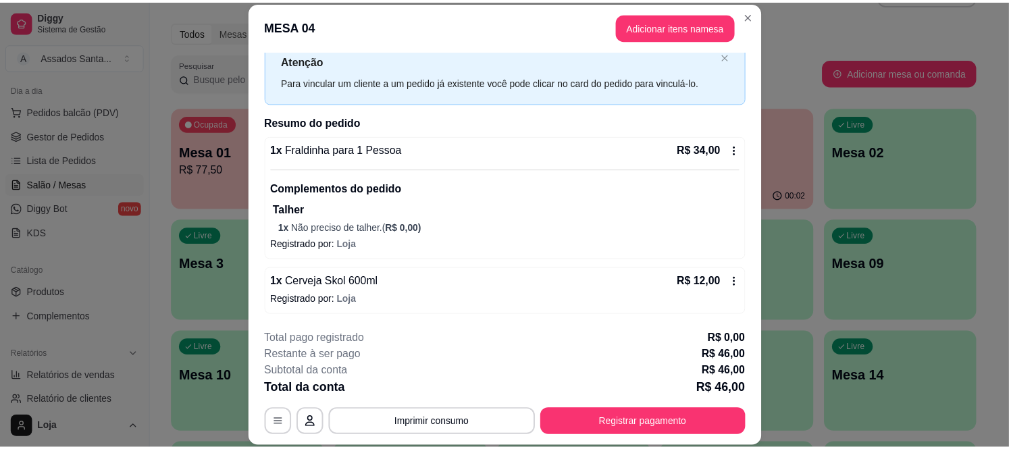
scroll to position [41, 0]
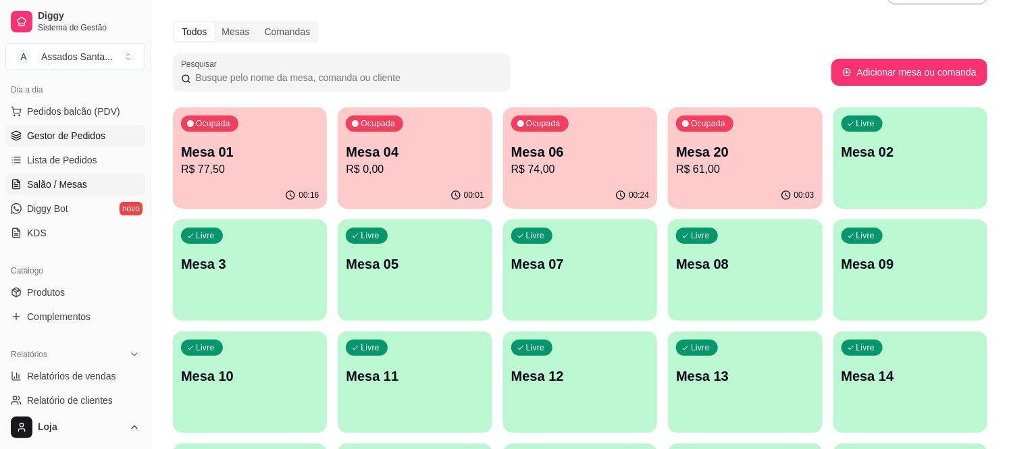
click at [90, 138] on span "Gestor de Pedidos" at bounding box center [66, 136] width 78 height 14
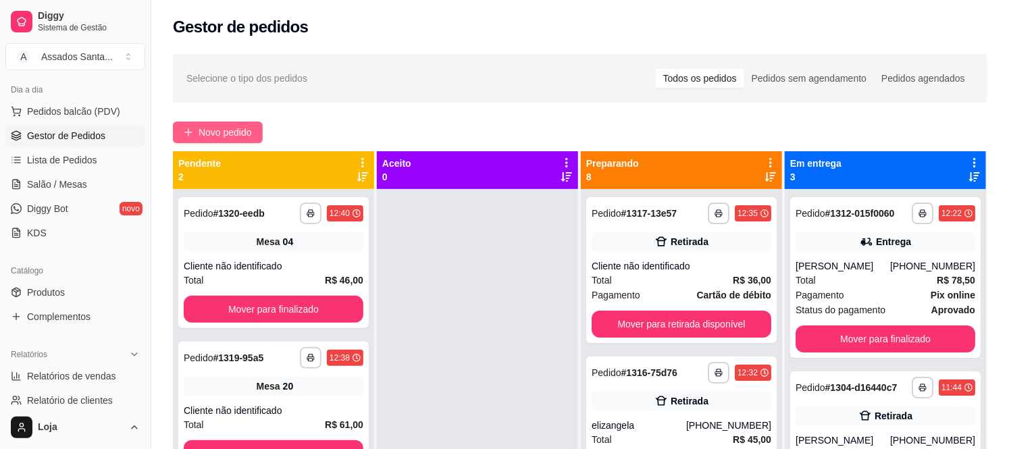
click at [226, 140] on button "Novo pedido" at bounding box center [218, 133] width 90 height 22
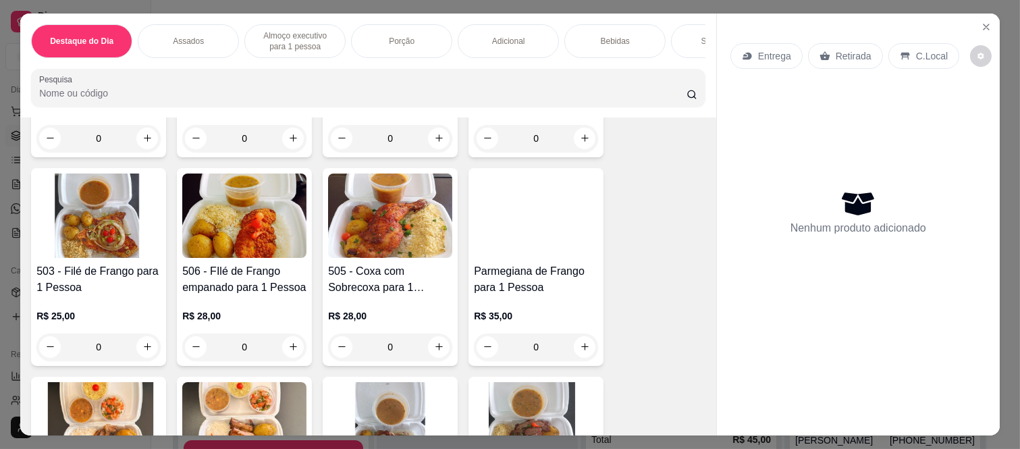
scroll to position [900, 0]
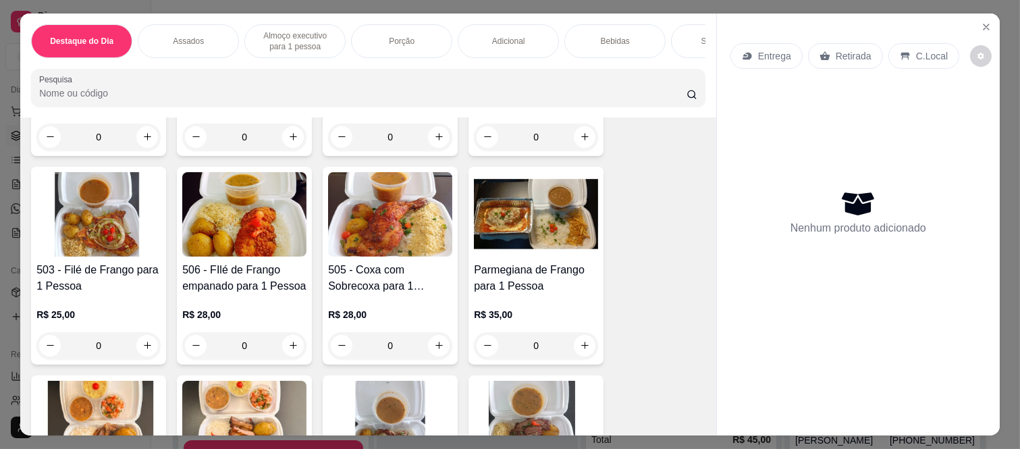
click at [438, 333] on div "0" at bounding box center [390, 345] width 124 height 27
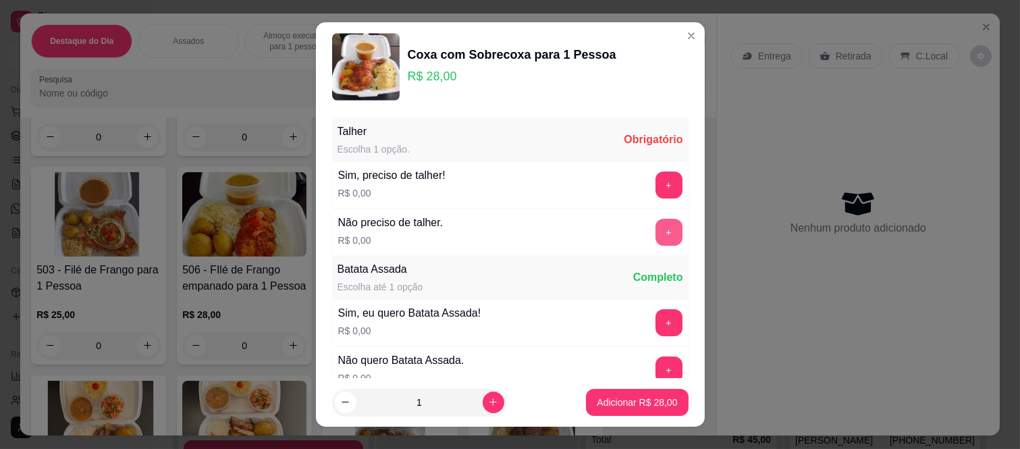
click at [656, 228] on button "+" at bounding box center [669, 232] width 27 height 27
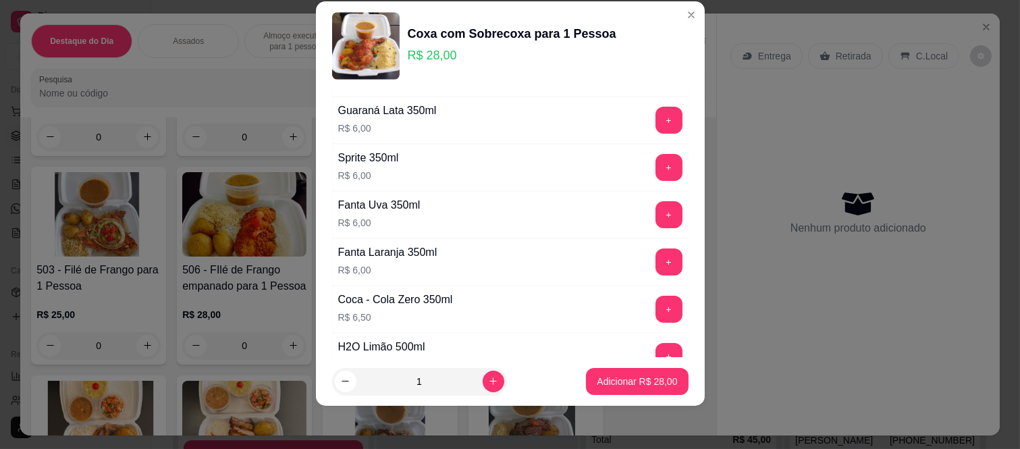
scroll to position [670, 0]
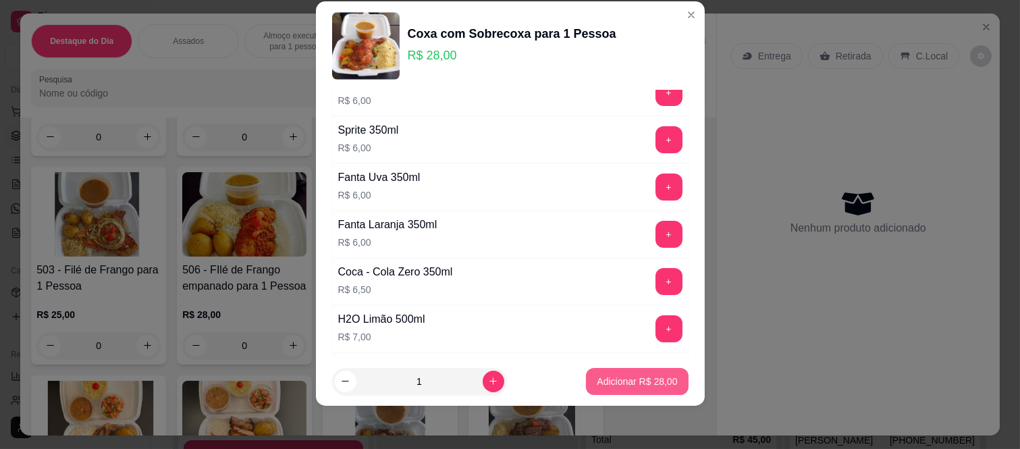
click at [597, 383] on p "Adicionar R$ 28,00" at bounding box center [637, 382] width 80 height 14
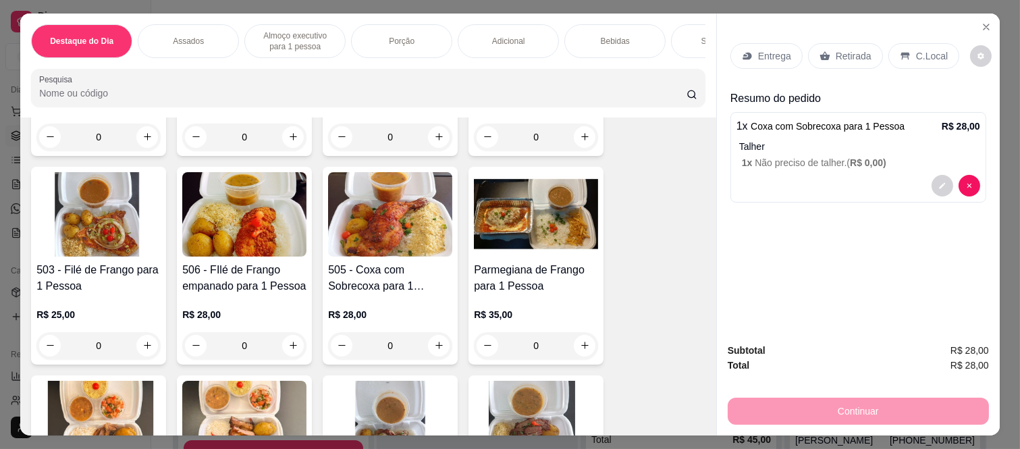
click at [601, 38] on p "Bebidas" at bounding box center [615, 41] width 29 height 11
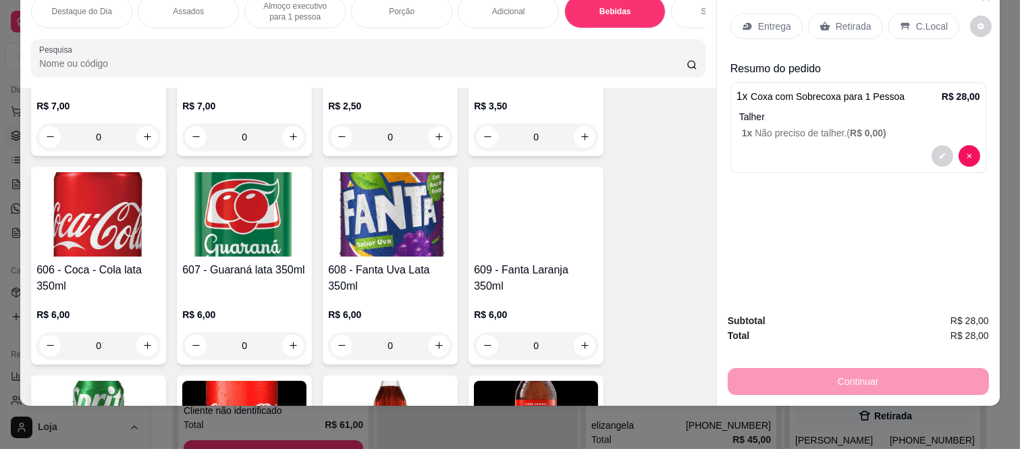
scroll to position [2806, 0]
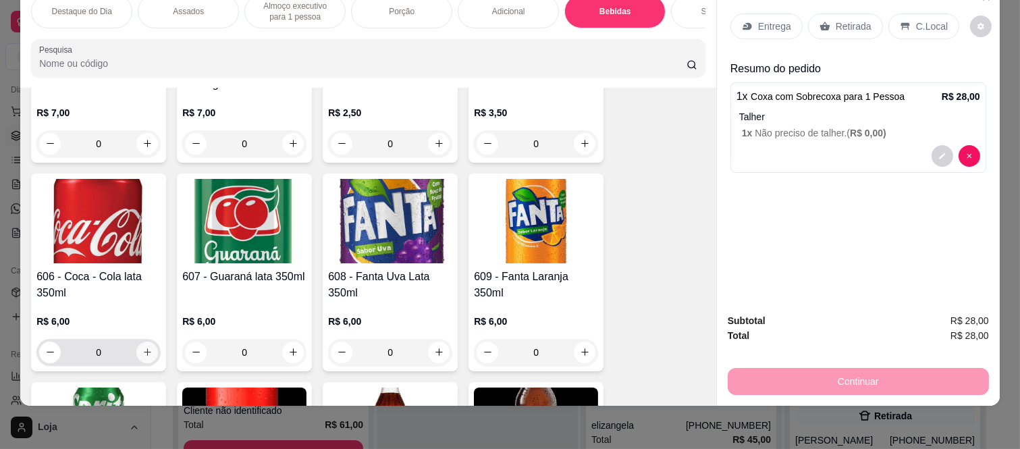
click at [142, 347] on icon "increase-product-quantity" at bounding box center [147, 352] width 10 height 10
type input "1"
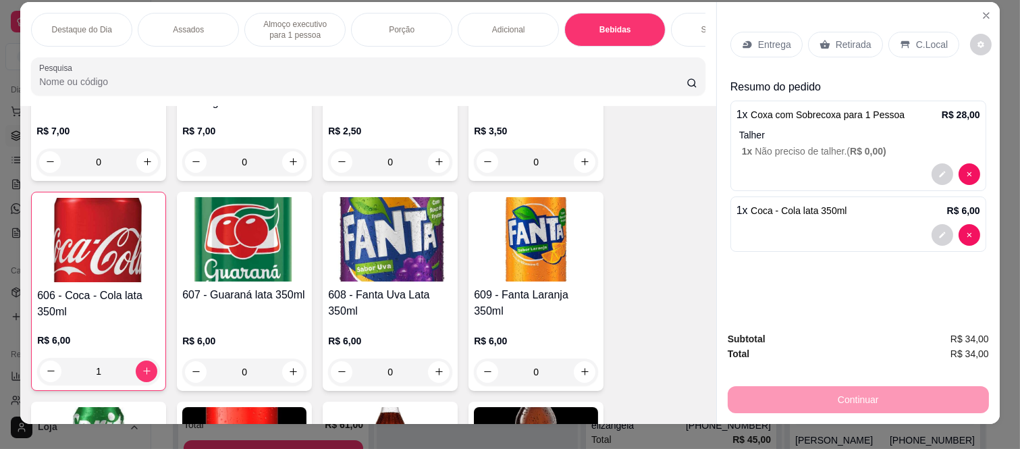
scroll to position [0, 0]
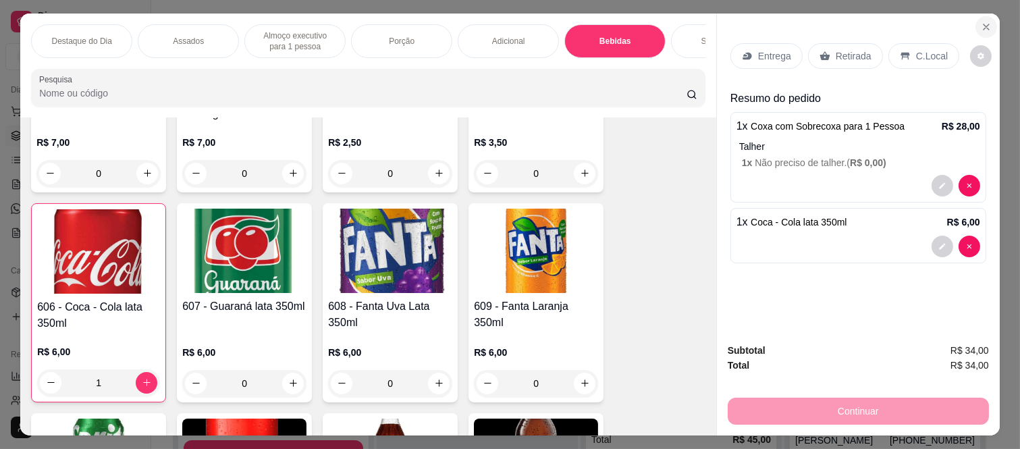
click at [981, 22] on icon "Close" at bounding box center [986, 27] width 11 height 11
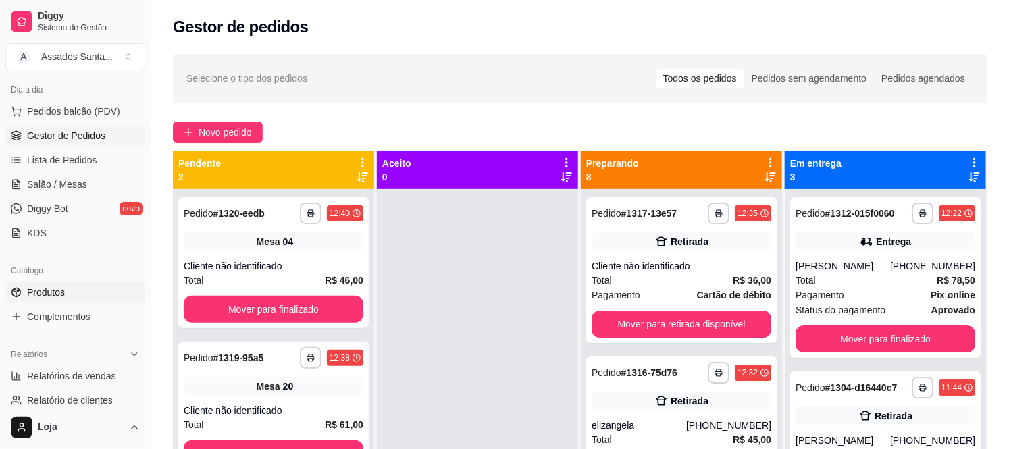
click at [63, 288] on span "Produtos" at bounding box center [46, 293] width 38 height 14
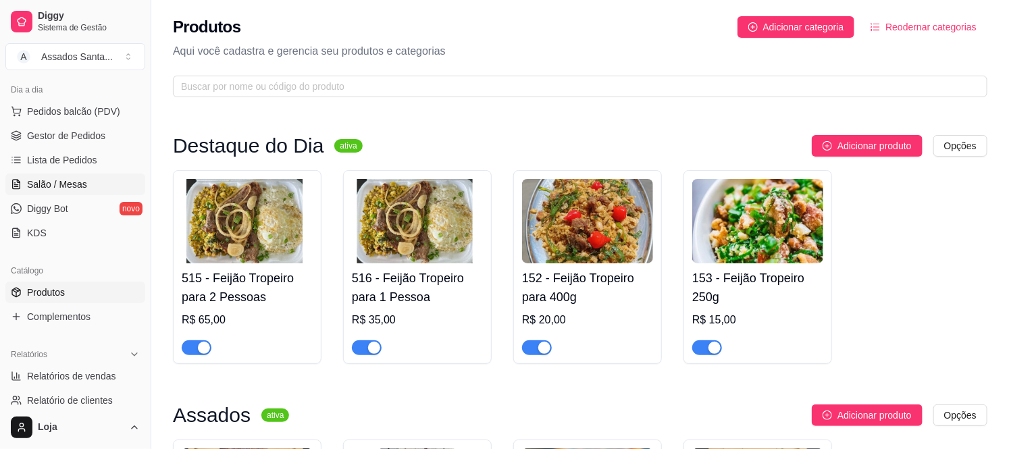
click at [47, 186] on span "Salão / Mesas" at bounding box center [57, 185] width 60 height 14
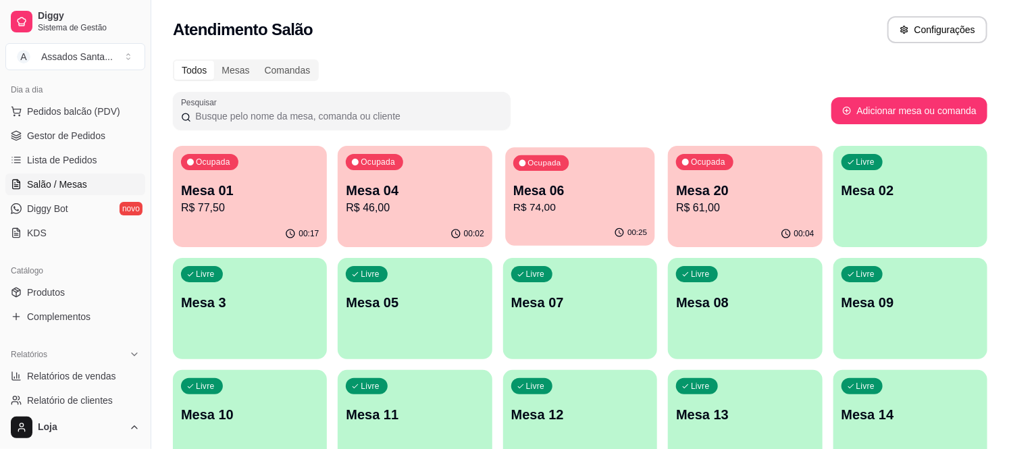
click at [600, 197] on p "Mesa 06" at bounding box center [580, 191] width 134 height 18
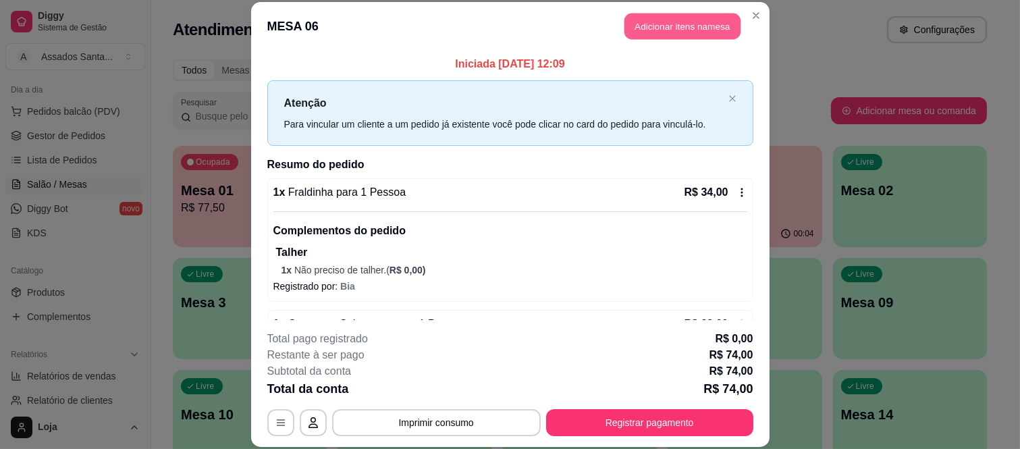
click at [682, 24] on button "Adicionar itens na mesa" at bounding box center [683, 27] width 116 height 26
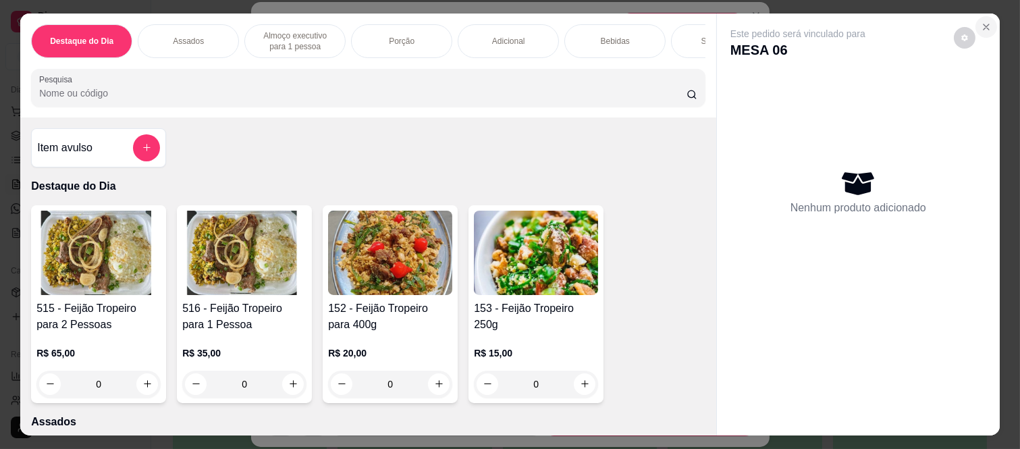
click at [976, 25] on button "Close" at bounding box center [987, 27] width 22 height 22
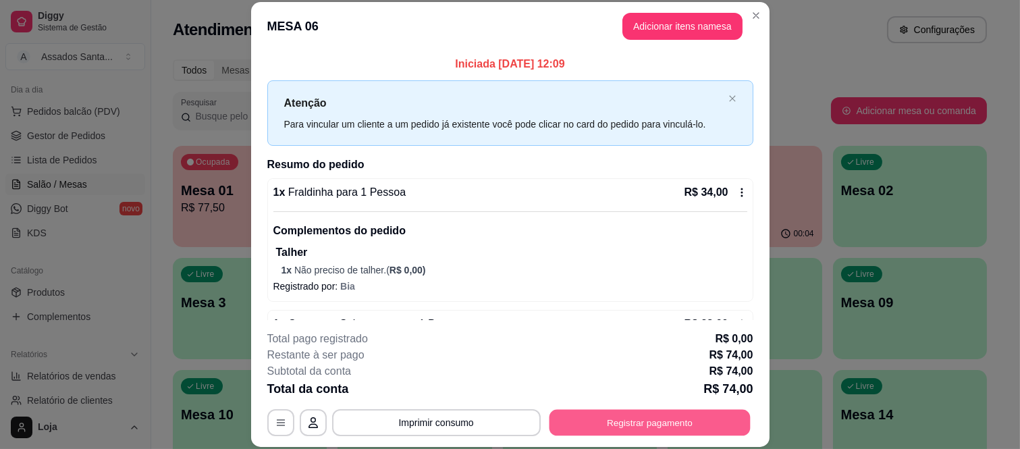
click at [679, 415] on button "Registrar pagamento" at bounding box center [649, 422] width 201 height 26
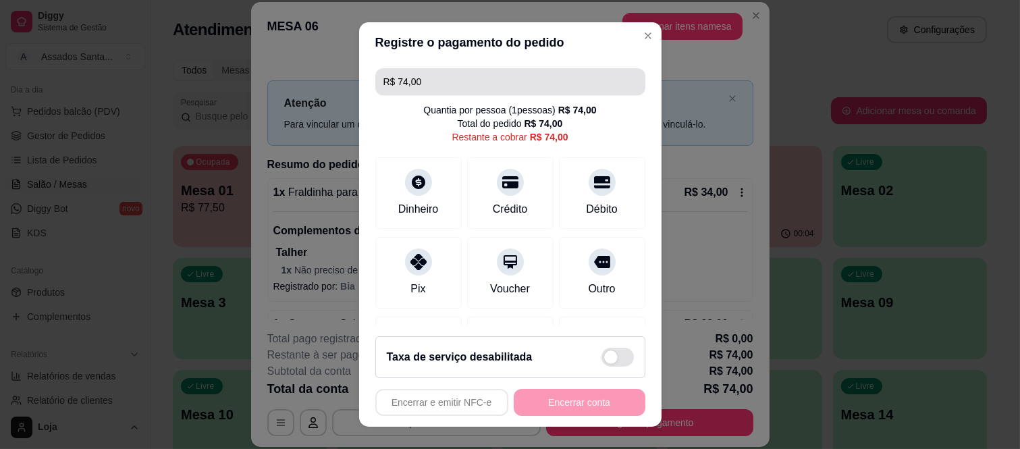
click at [488, 79] on input "R$ 74,00" at bounding box center [511, 81] width 254 height 27
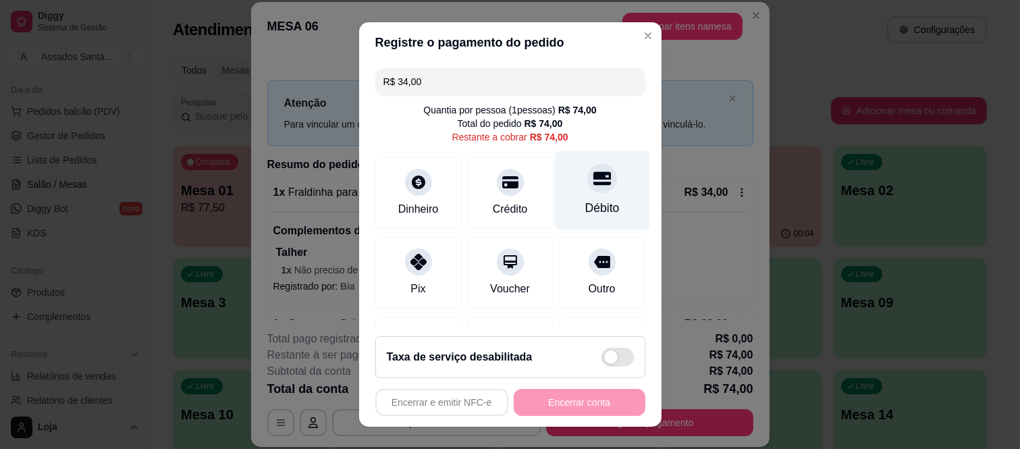
click at [559, 177] on div "Débito" at bounding box center [601, 190] width 95 height 79
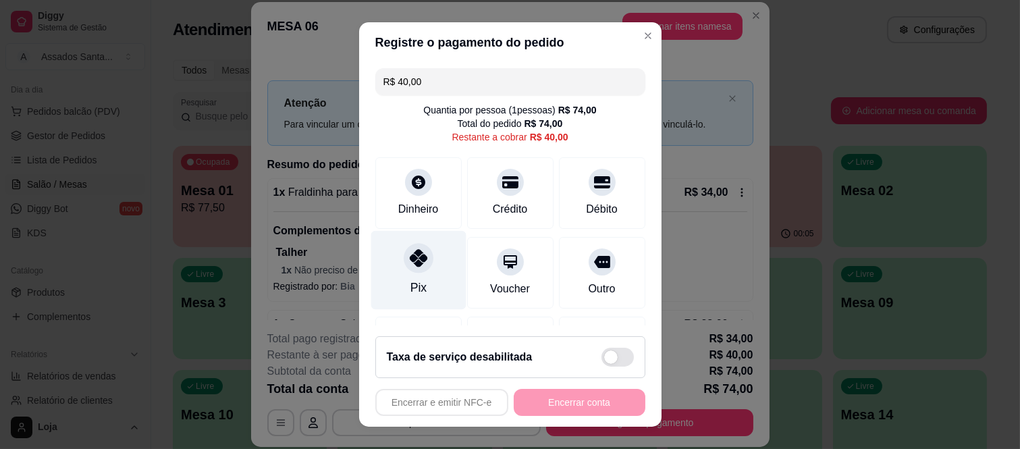
click at [409, 261] on icon at bounding box center [418, 258] width 18 height 18
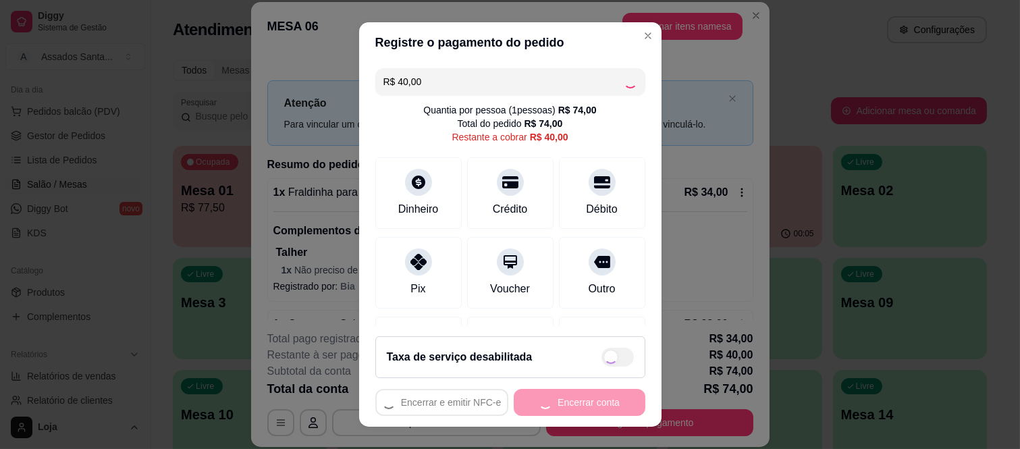
type input "R$ 0,00"
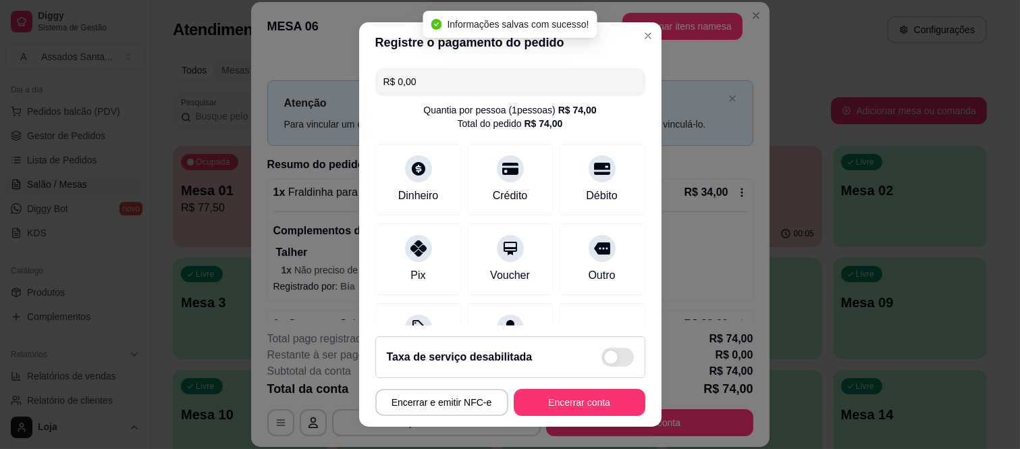
click at [558, 413] on button "Encerrar conta" at bounding box center [580, 402] width 132 height 27
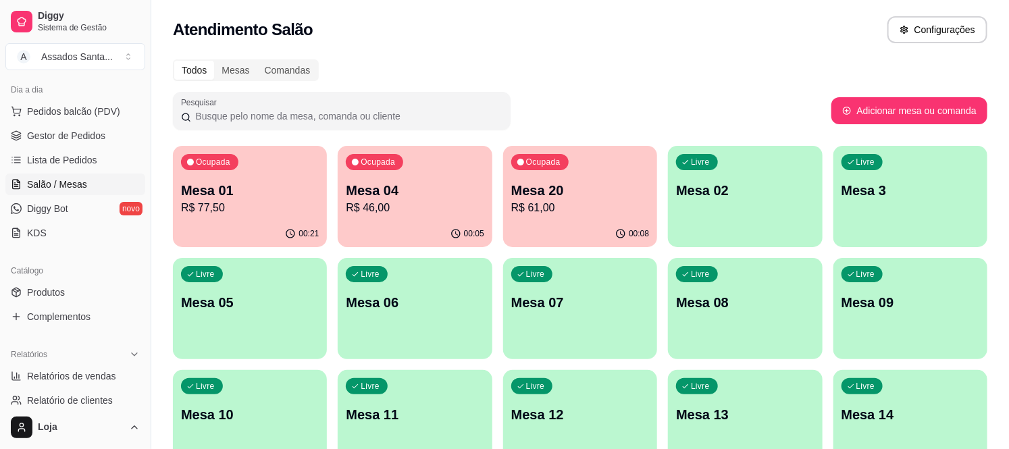
click at [434, 200] on p "R$ 46,00" at bounding box center [415, 208] width 138 height 16
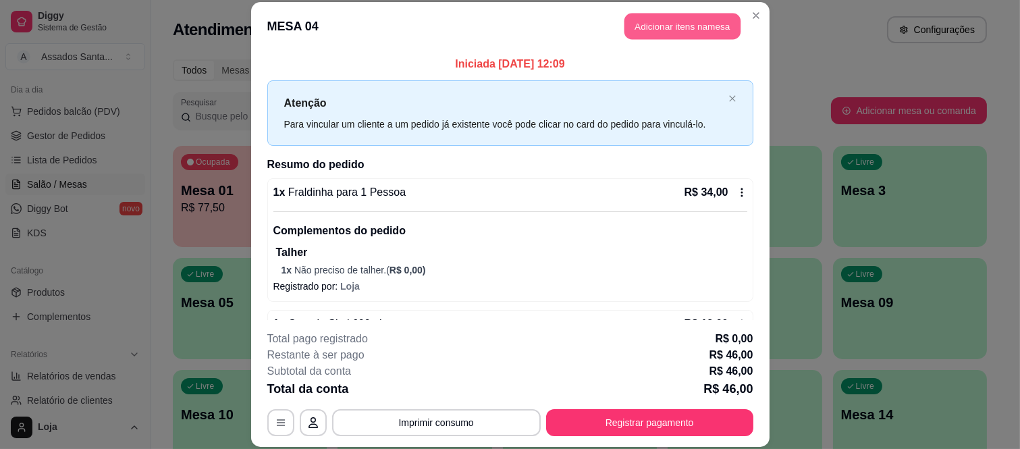
click at [669, 19] on button "Adicionar itens na mesa" at bounding box center [683, 27] width 116 height 26
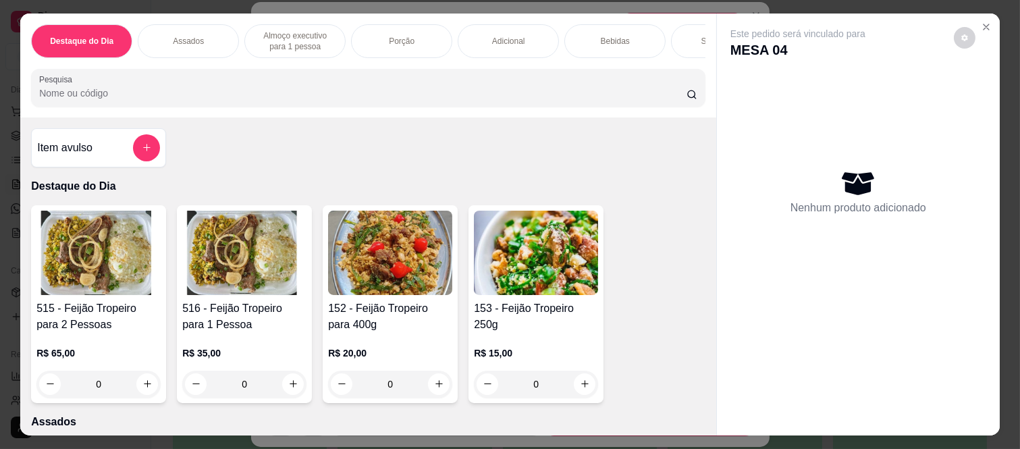
click at [569, 39] on div "Bebidas" at bounding box center [615, 41] width 101 height 34
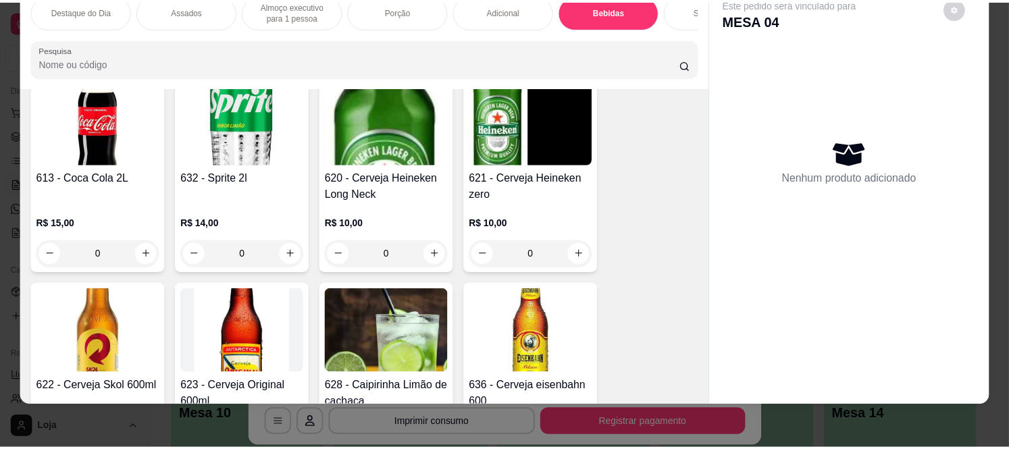
scroll to position [3482, 0]
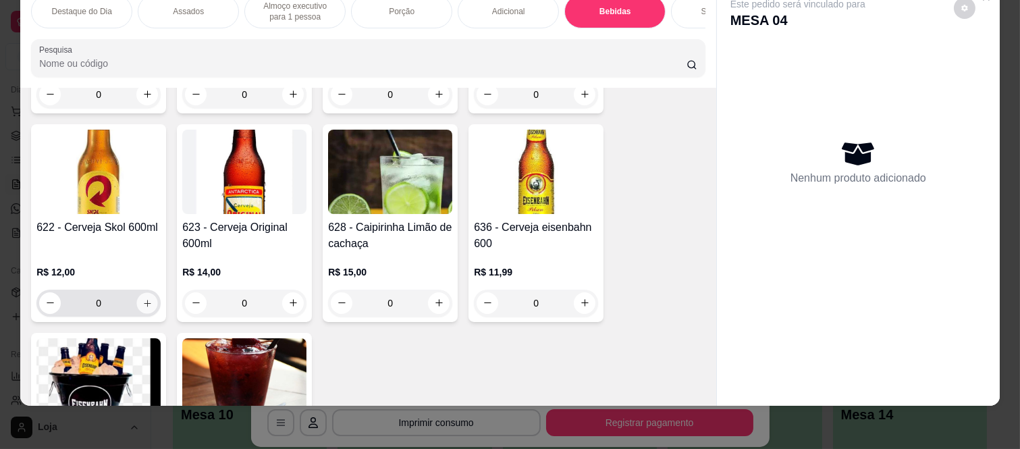
click at [149, 292] on button "increase-product-quantity" at bounding box center [147, 302] width 21 height 21
type input "1"
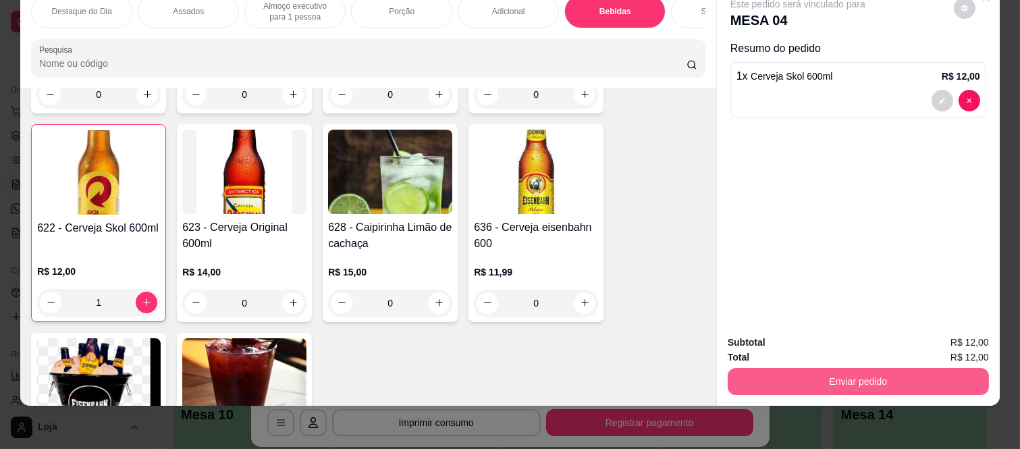
click at [914, 375] on button "Enviar pedido" at bounding box center [858, 381] width 261 height 27
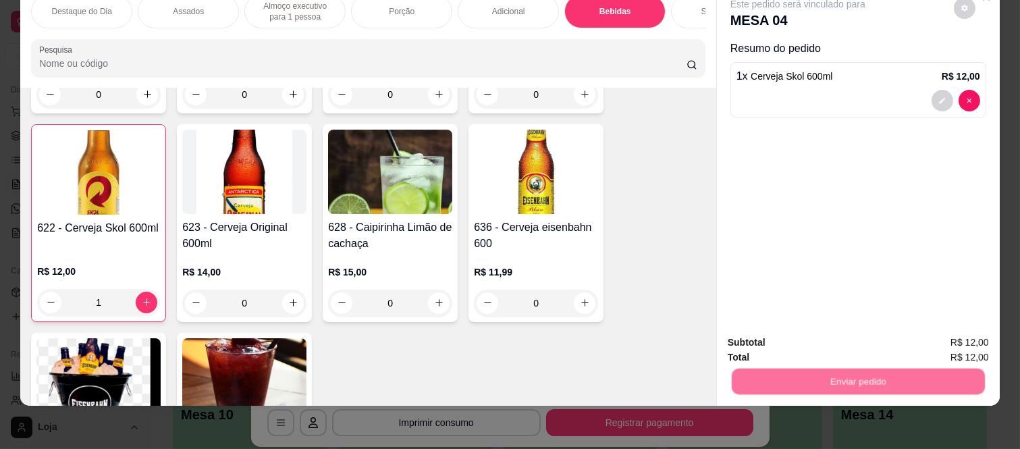
click at [777, 340] on button "Não registrar e enviar pedido" at bounding box center [813, 338] width 140 height 26
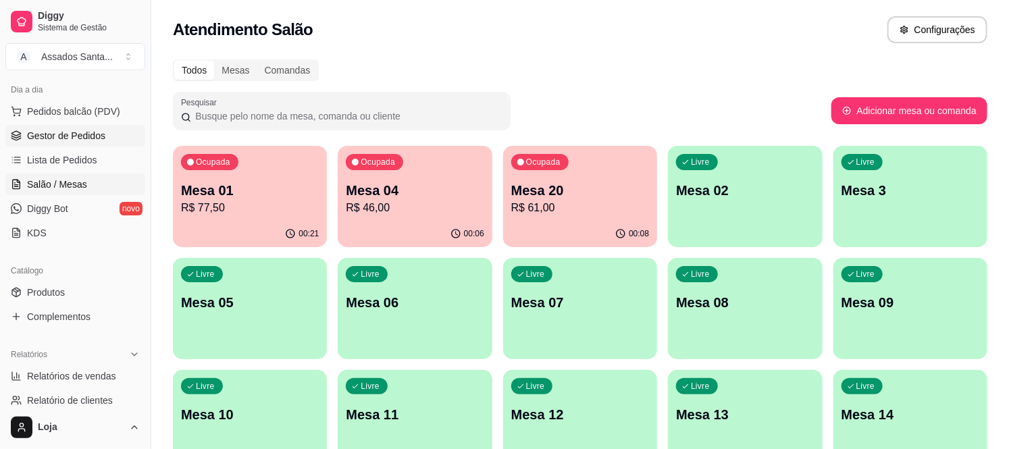
click at [72, 130] on span "Gestor de Pedidos" at bounding box center [66, 136] width 78 height 14
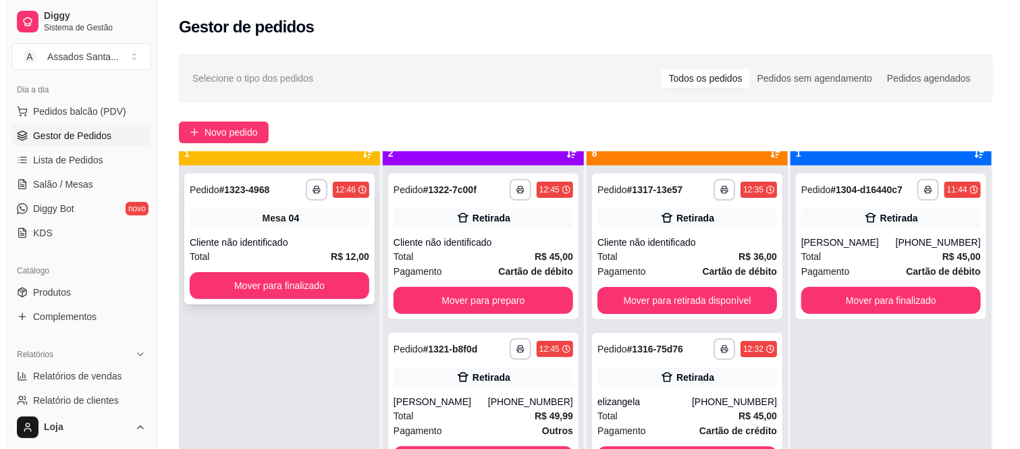
scroll to position [37, 0]
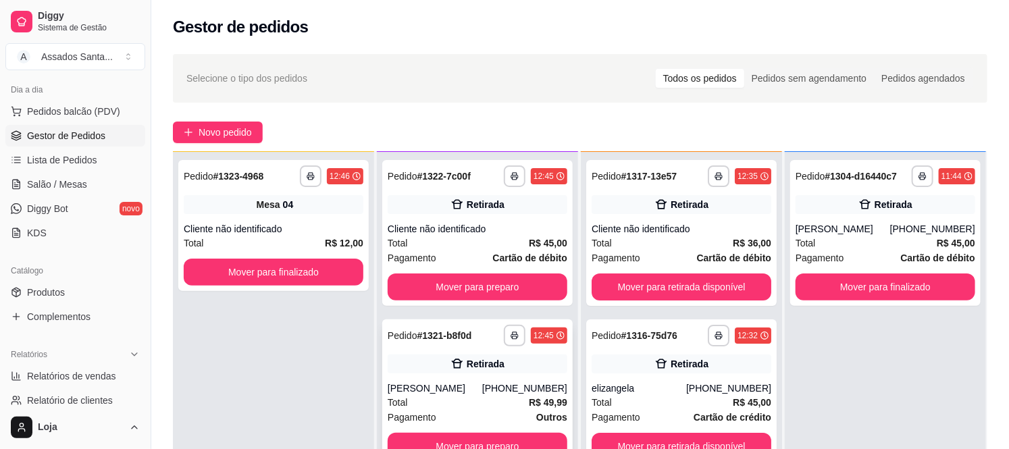
click at [424, 365] on div "Retirada" at bounding box center [478, 364] width 180 height 19
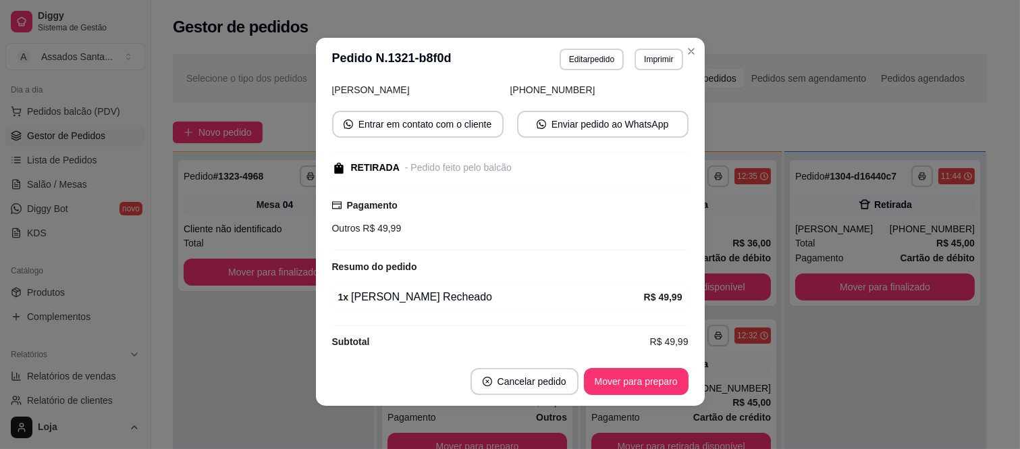
scroll to position [115, 0]
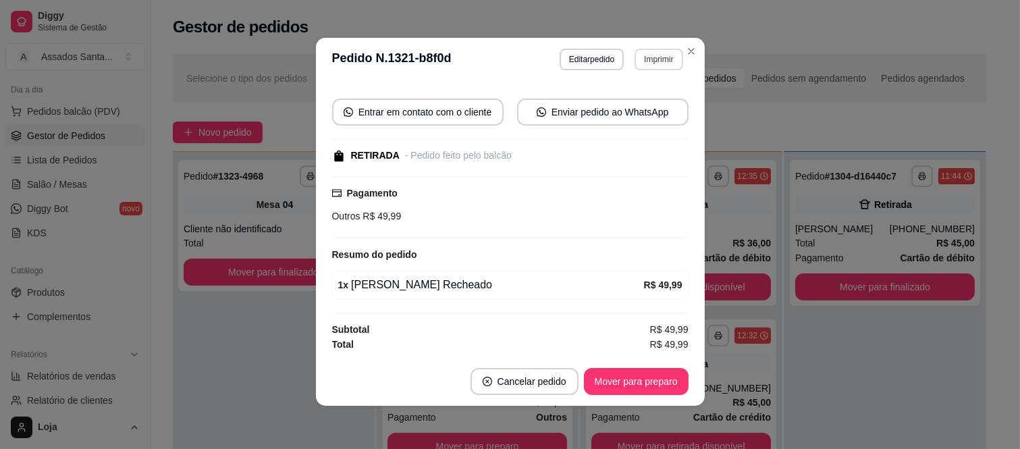
click at [639, 55] on button "Imprimir" at bounding box center [659, 60] width 48 height 22
click at [639, 111] on button "IMPRESSORA caixa" at bounding box center [630, 108] width 98 height 22
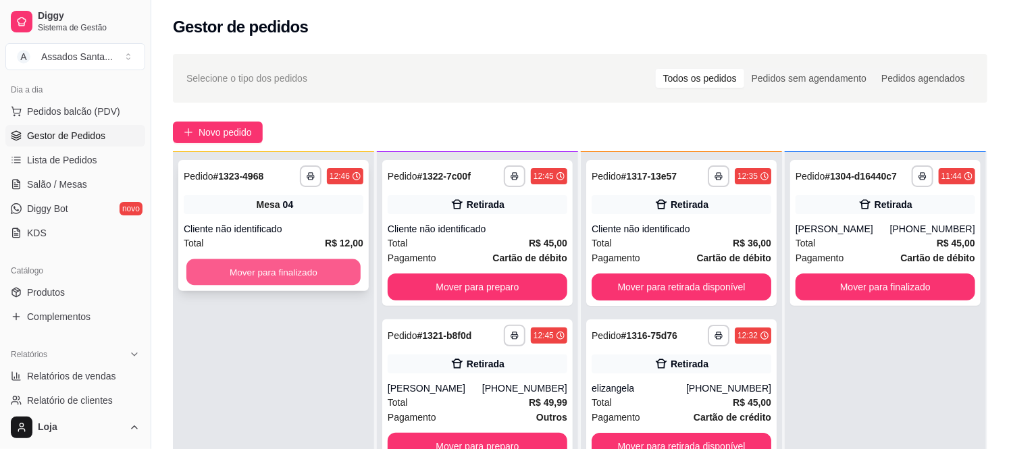
click at [238, 282] on button "Mover para finalizado" at bounding box center [273, 272] width 174 height 26
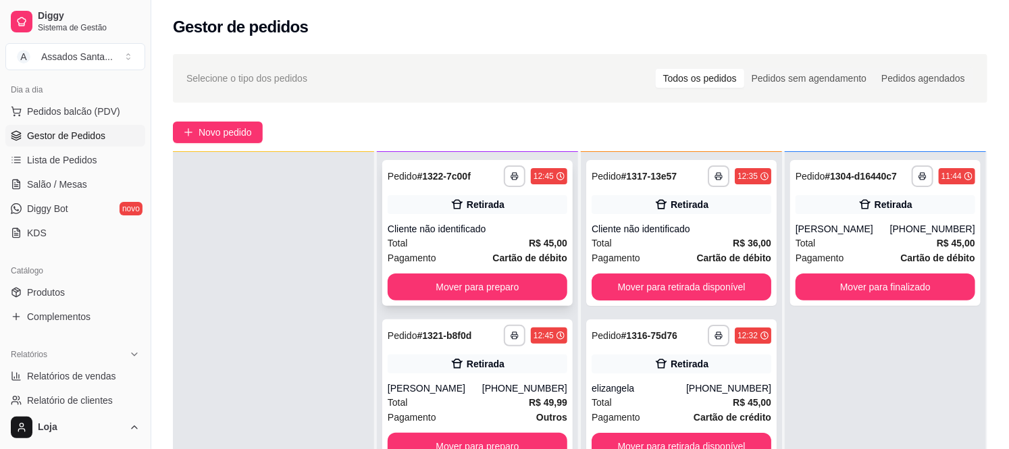
click at [451, 220] on div "**********" at bounding box center [477, 233] width 190 height 146
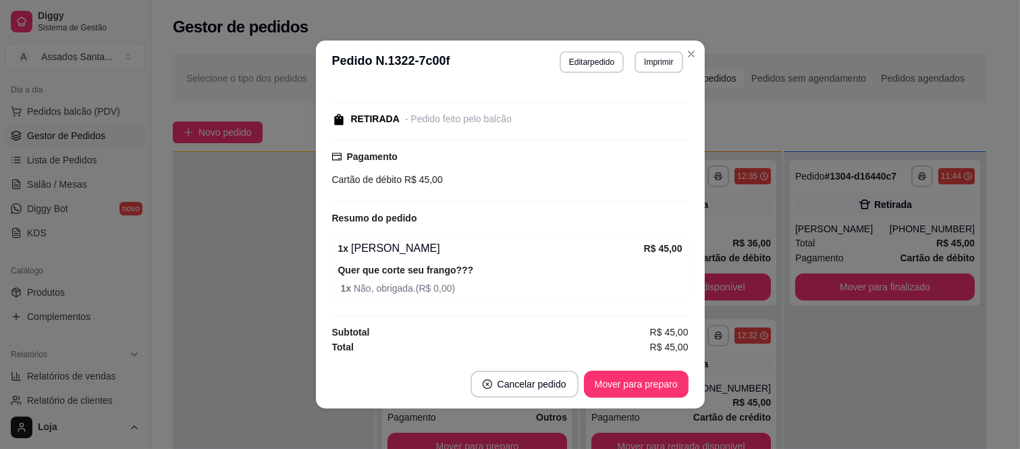
scroll to position [3, 0]
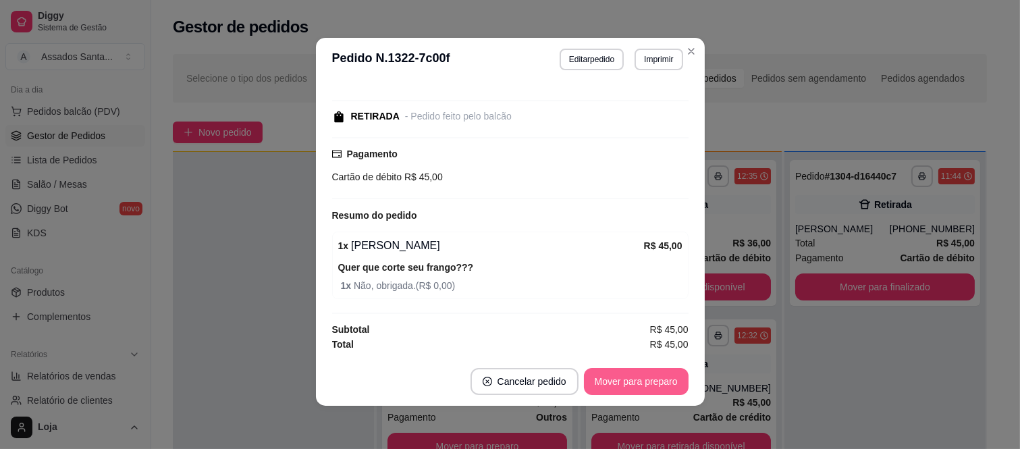
click at [620, 381] on button "Mover para preparo" at bounding box center [636, 381] width 105 height 27
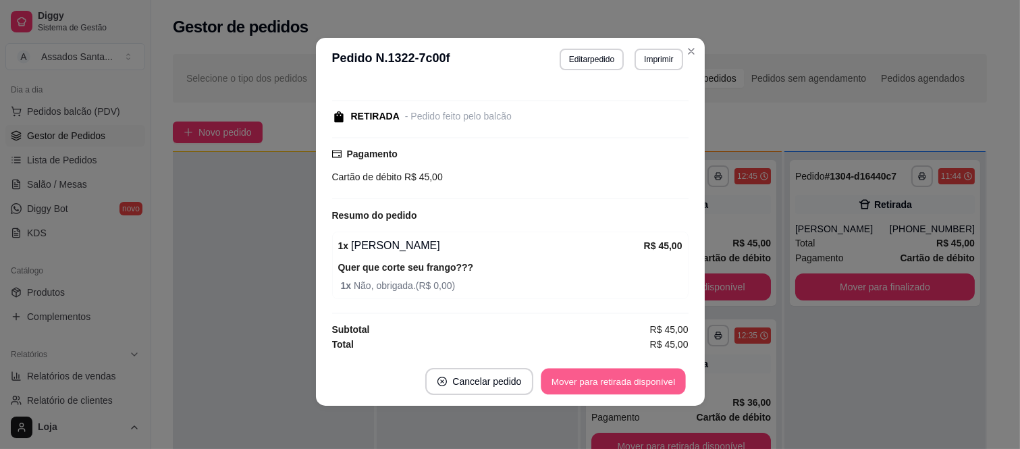
click at [620, 381] on button "Mover para retirada disponível" at bounding box center [614, 382] width 145 height 26
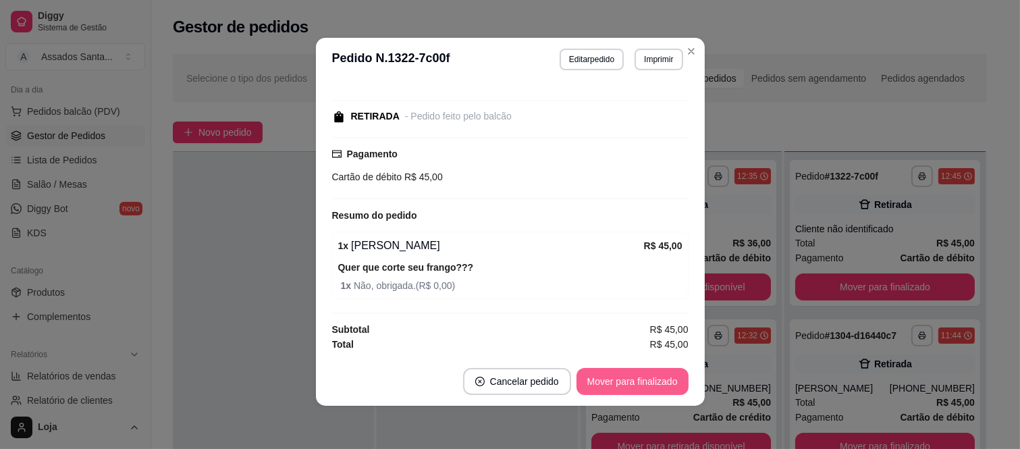
click at [620, 381] on button "Mover para finalizado" at bounding box center [633, 381] width 112 height 27
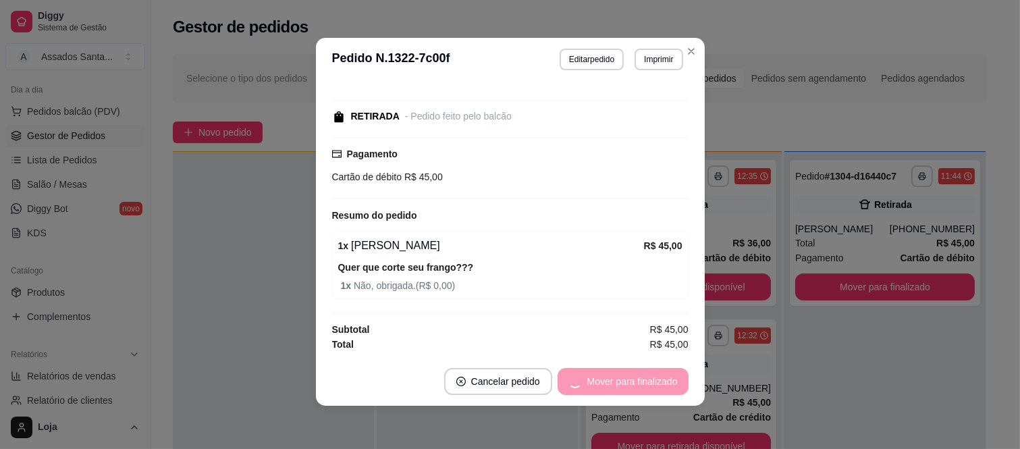
scroll to position [66, 0]
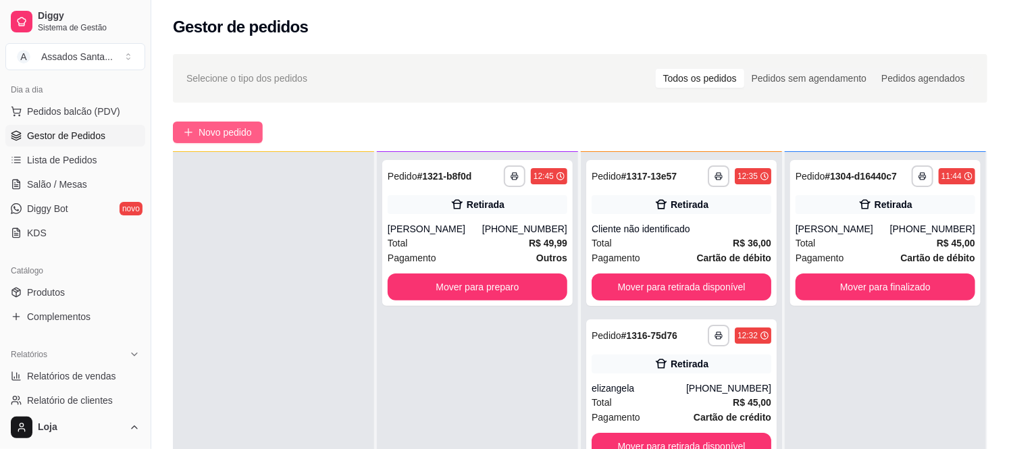
click at [232, 139] on span "Novo pedido" at bounding box center [225, 132] width 53 height 15
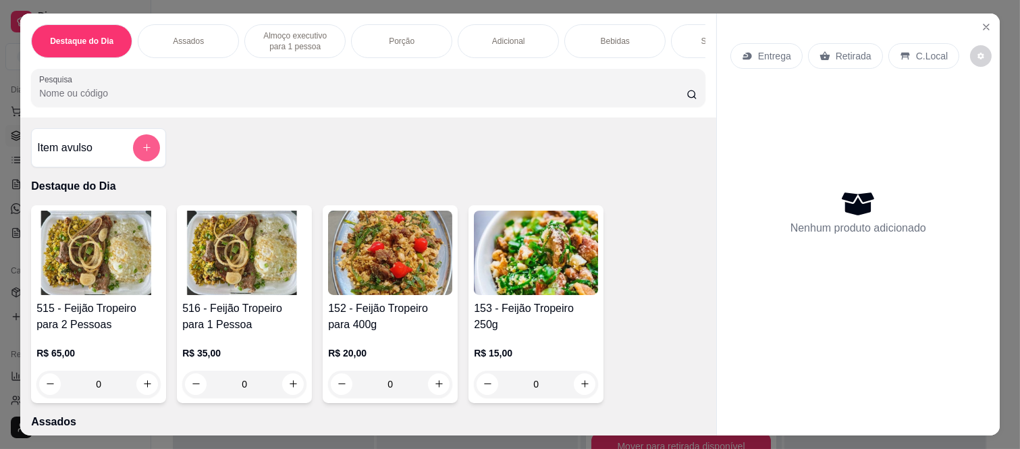
click at [138, 144] on button "add-separate-item" at bounding box center [146, 147] width 27 height 27
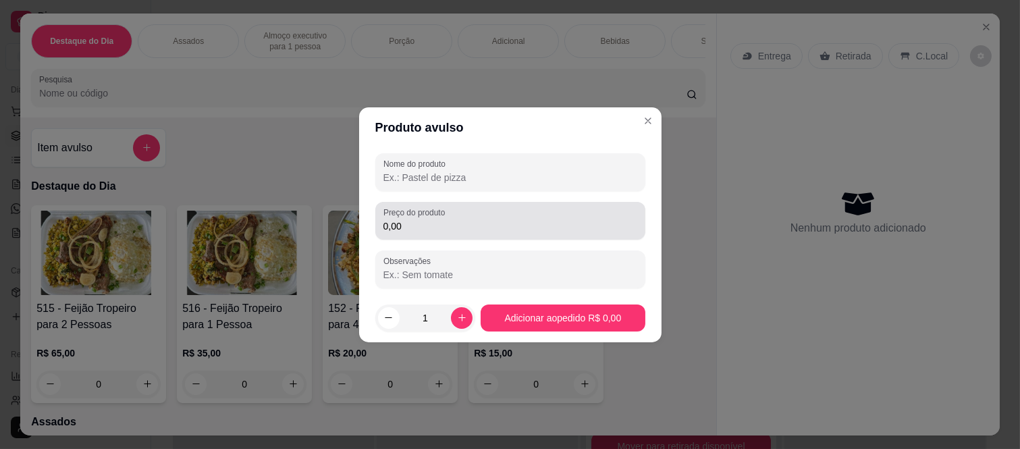
click at [448, 220] on input "0,00" at bounding box center [511, 226] width 254 height 14
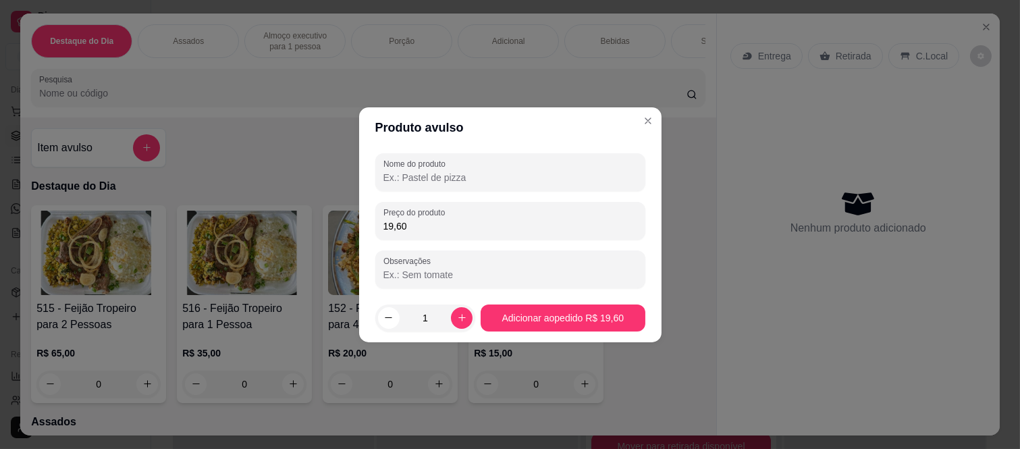
type input "19,60"
click at [451, 178] on input "Nome do produto" at bounding box center [511, 178] width 254 height 14
type input "coxa"
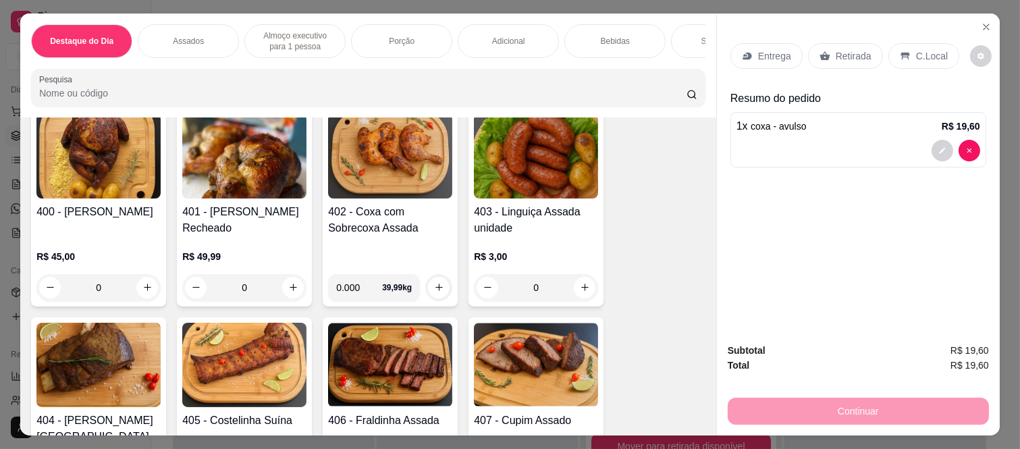
scroll to position [300, 0]
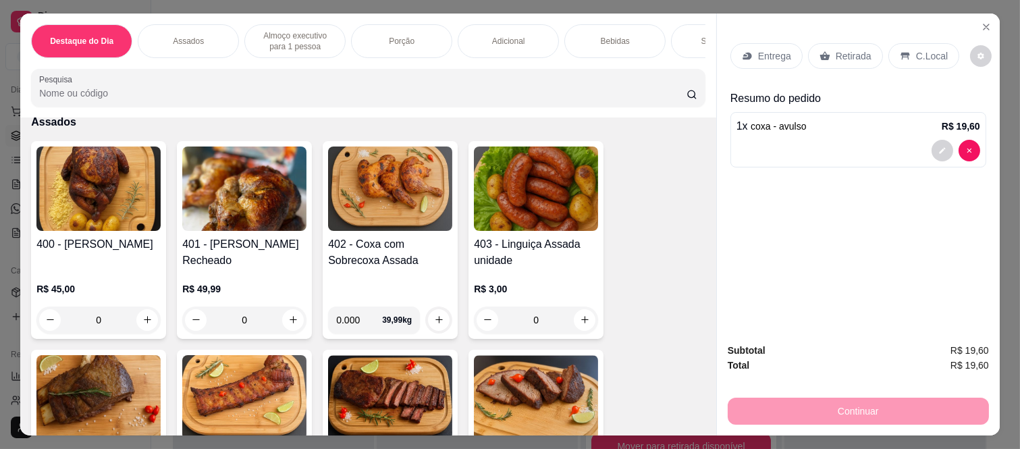
click at [585, 323] on div "0" at bounding box center [536, 320] width 124 height 27
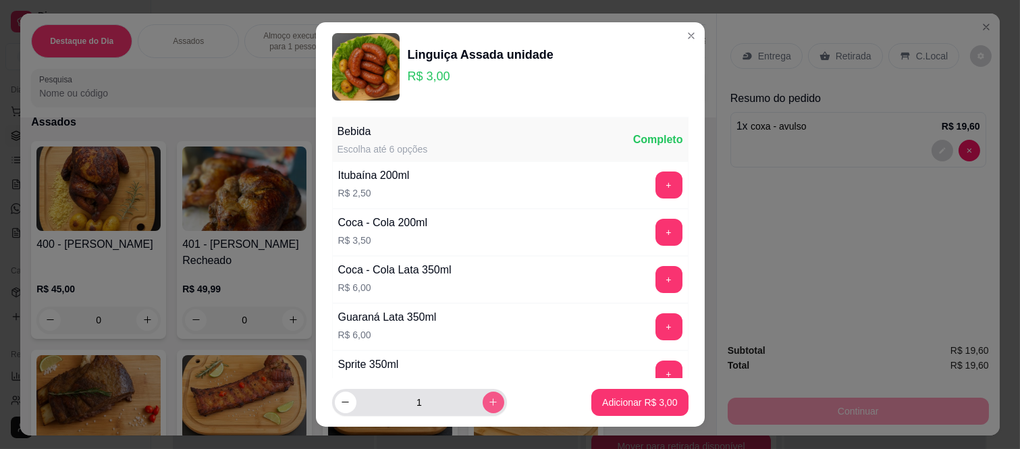
click at [488, 402] on icon "increase-product-quantity" at bounding box center [493, 402] width 10 height 10
click at [490, 402] on icon "increase-product-quantity" at bounding box center [493, 402] width 7 height 7
type input "3"
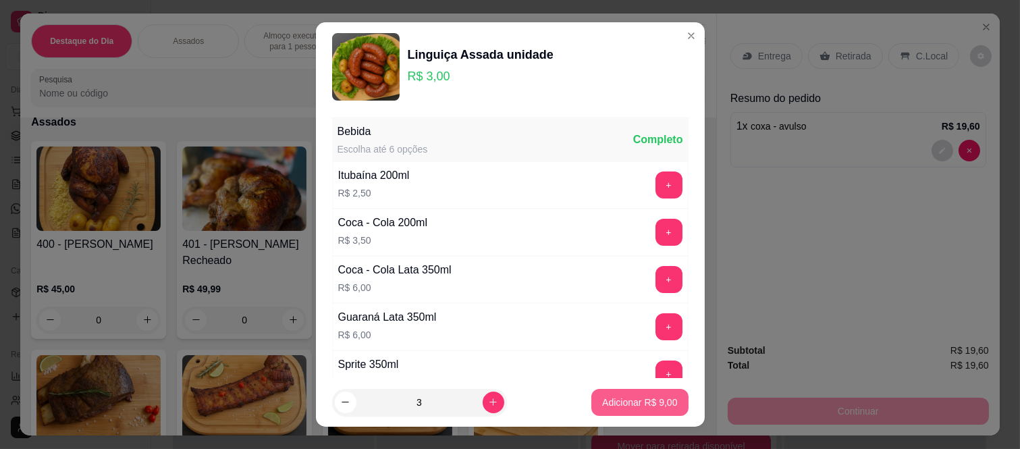
click at [602, 398] on p "Adicionar R$ 9,00" at bounding box center [639, 403] width 75 height 14
type input "3"
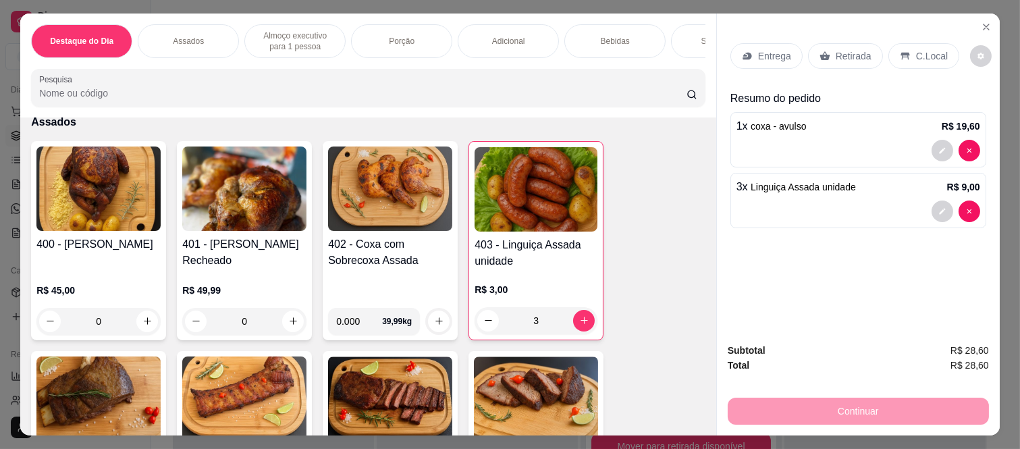
click at [842, 49] on p "Retirada" at bounding box center [854, 56] width 36 height 14
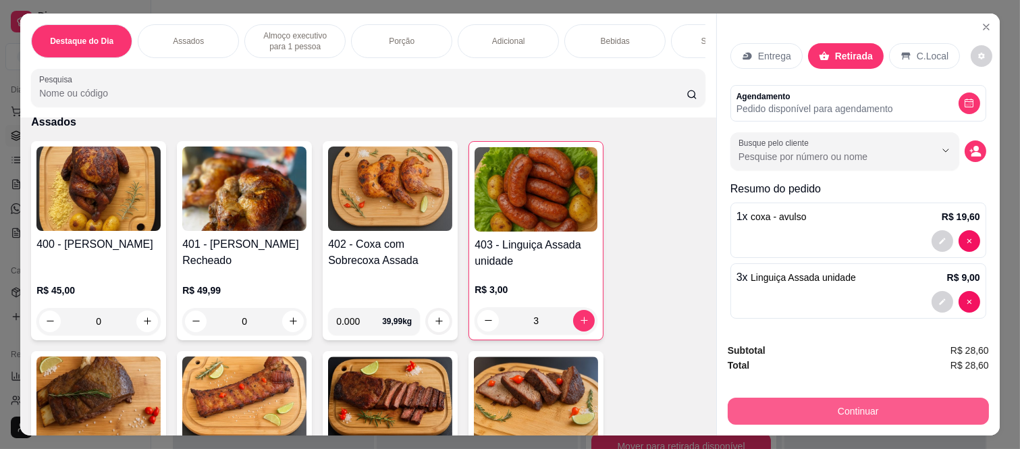
click at [798, 398] on button "Continuar" at bounding box center [858, 411] width 261 height 27
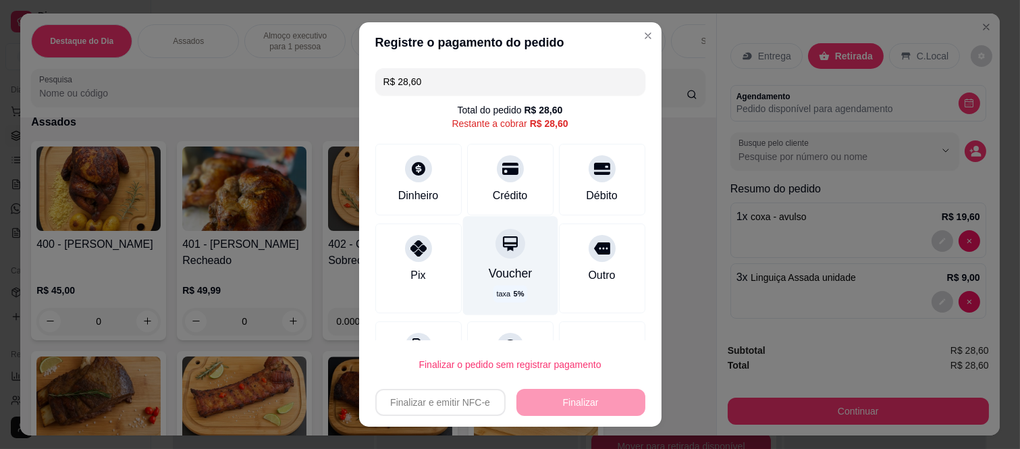
click at [496, 268] on div "Voucher" at bounding box center [510, 274] width 44 height 18
type input "R$ 0,00"
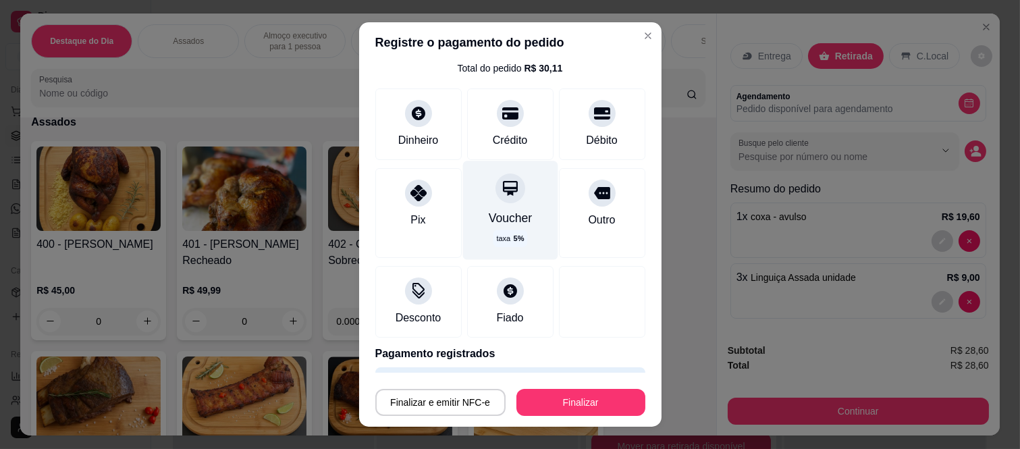
scroll to position [82, 0]
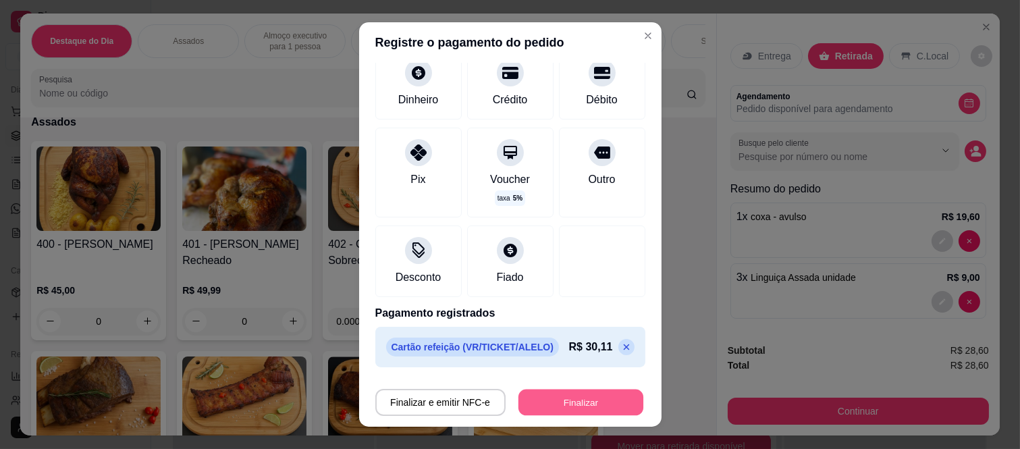
click at [601, 413] on button "Finalizar" at bounding box center [581, 402] width 125 height 26
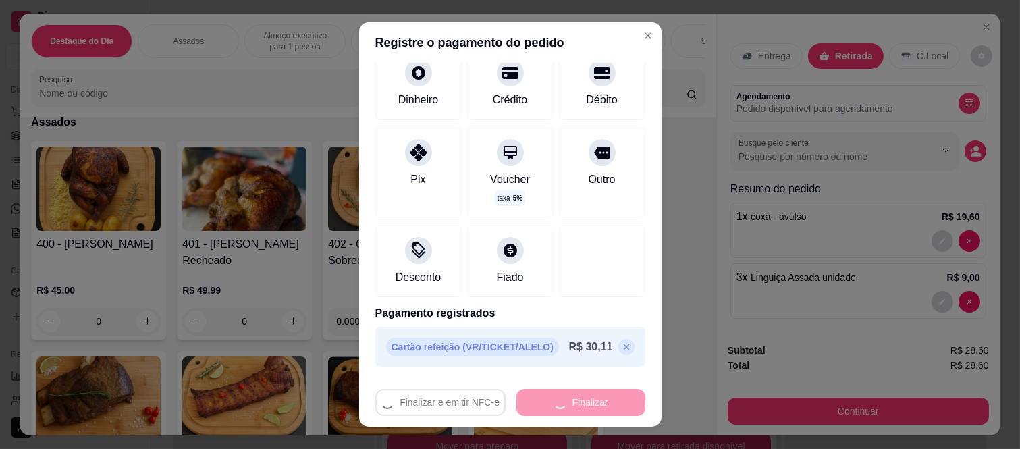
type input "0"
type input "-R$ 28,60"
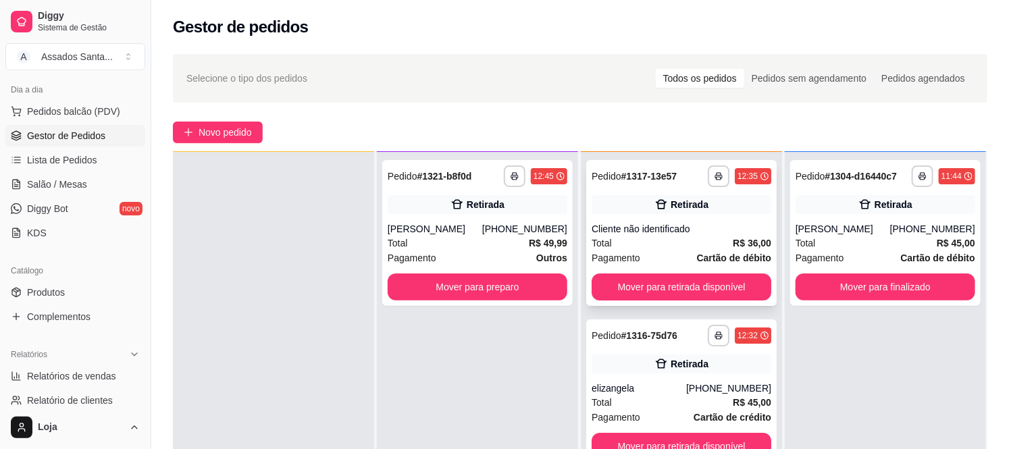
click at [712, 219] on div "**********" at bounding box center [681, 233] width 190 height 146
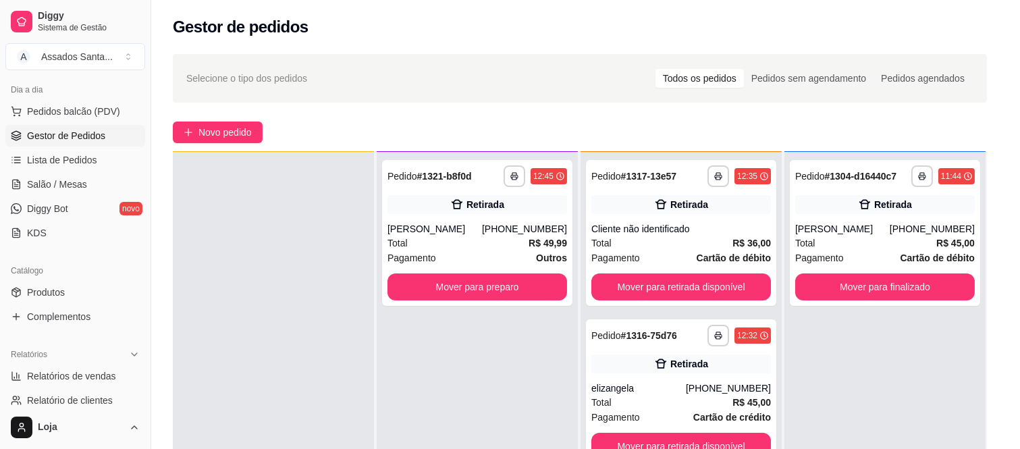
scroll to position [234, 0]
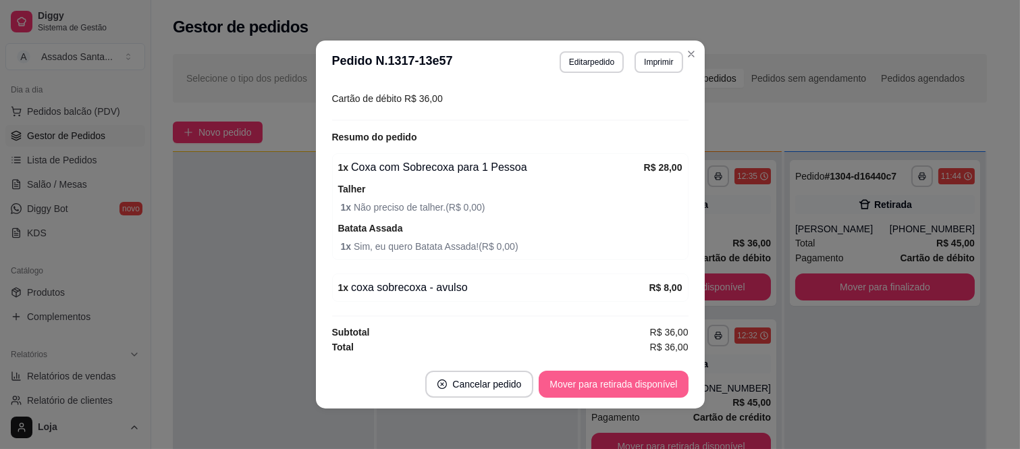
click at [558, 371] on div "Mover para retirada disponível" at bounding box center [613, 384] width 149 height 27
click at [568, 382] on button "Mover para retirada disponível" at bounding box center [613, 384] width 149 height 27
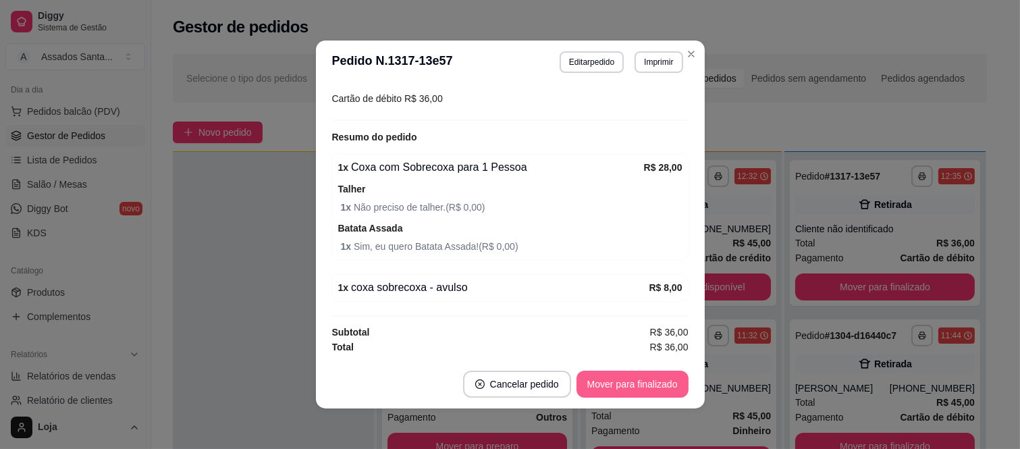
click at [603, 380] on button "Mover para finalizado" at bounding box center [633, 384] width 112 height 27
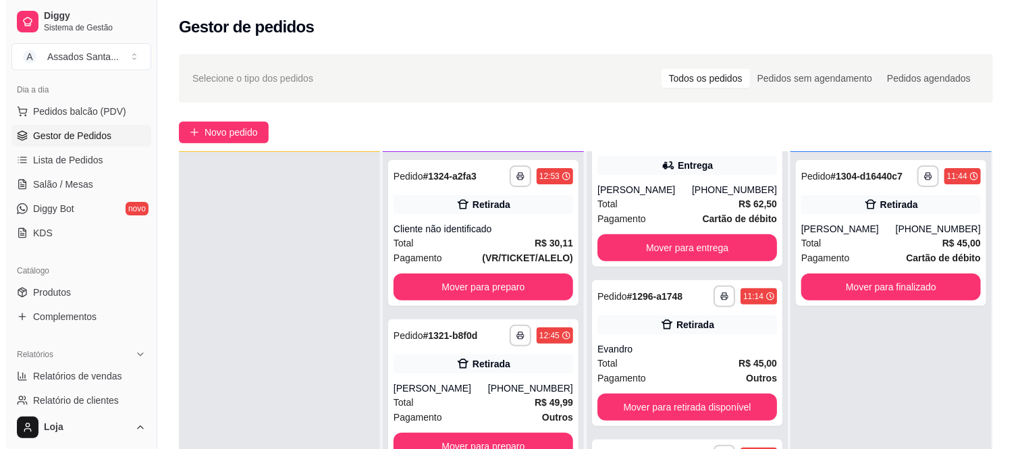
scroll to position [375, 0]
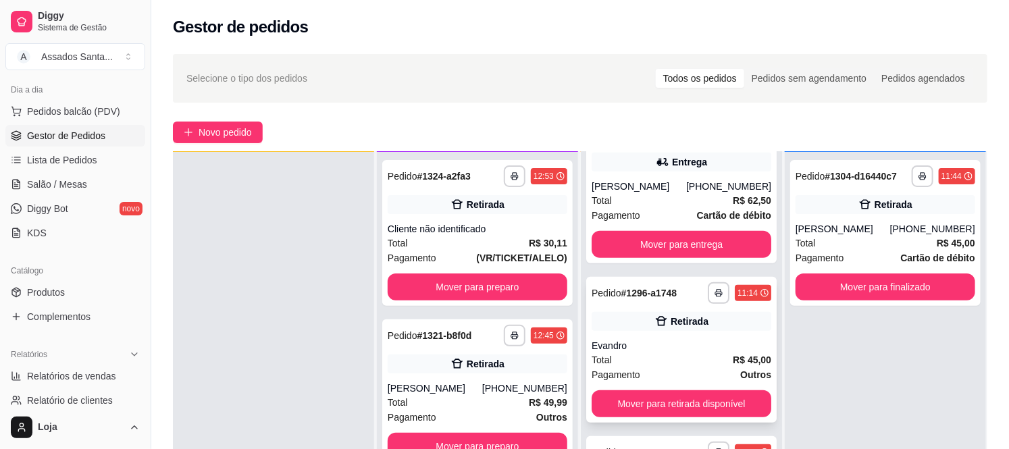
click at [672, 321] on div "**********" at bounding box center [681, 350] width 190 height 146
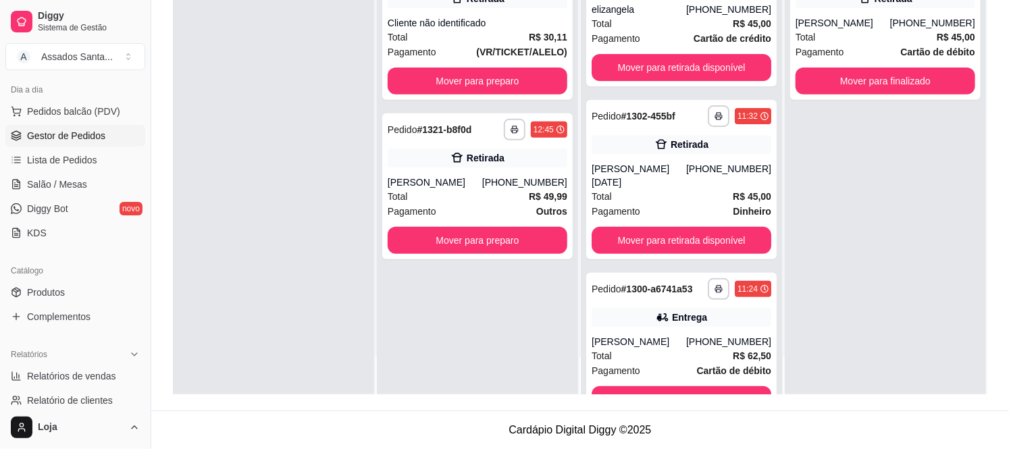
scroll to position [0, 0]
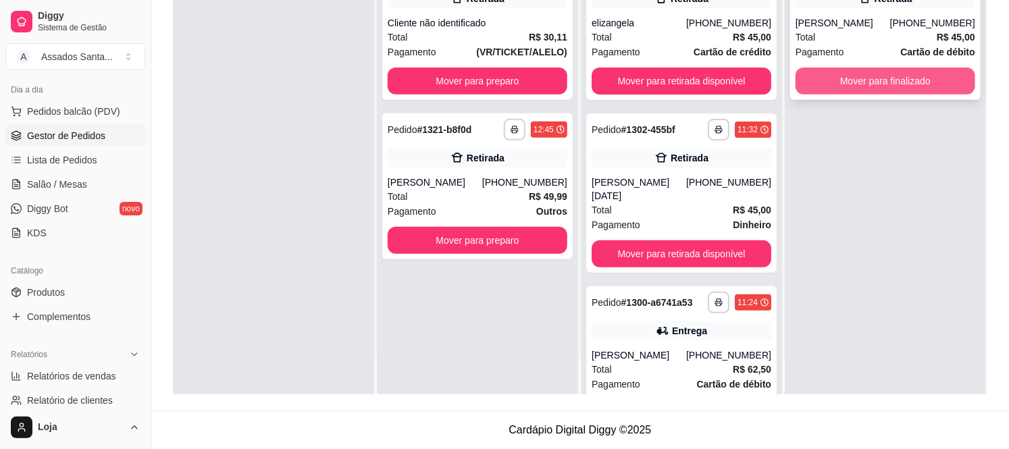
click at [835, 79] on button "Mover para finalizado" at bounding box center [885, 81] width 180 height 27
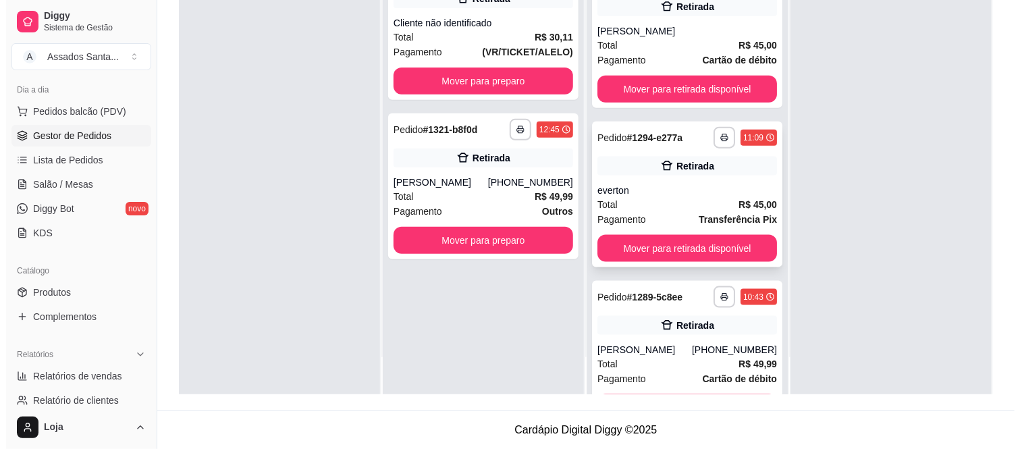
scroll to position [679, 0]
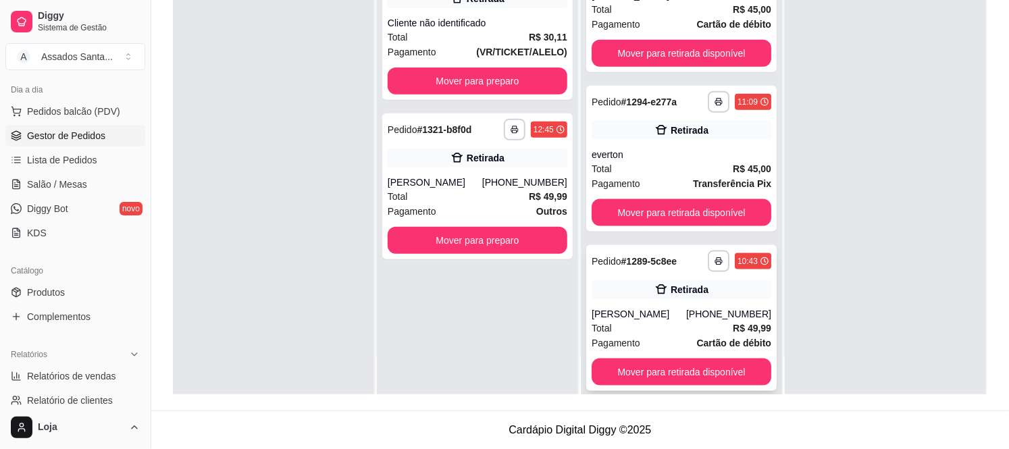
click at [613, 280] on div "Retirada" at bounding box center [682, 289] width 180 height 19
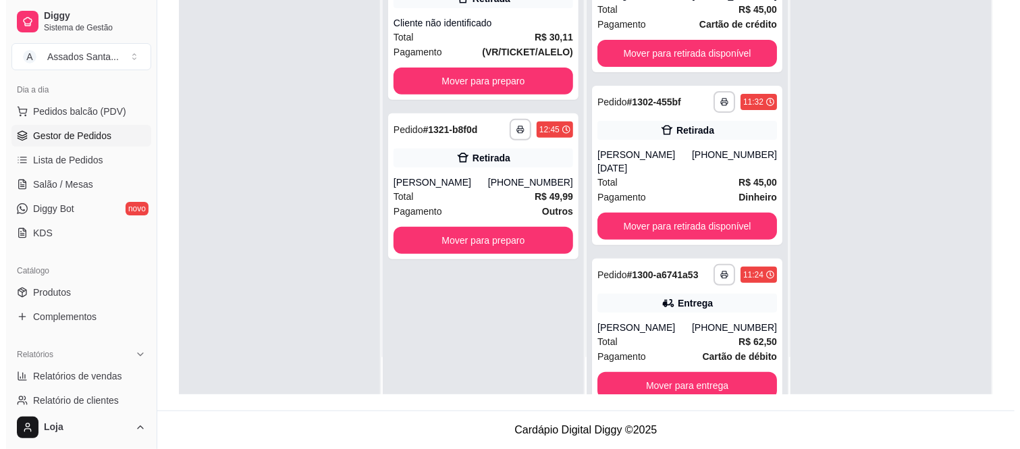
scroll to position [3, 0]
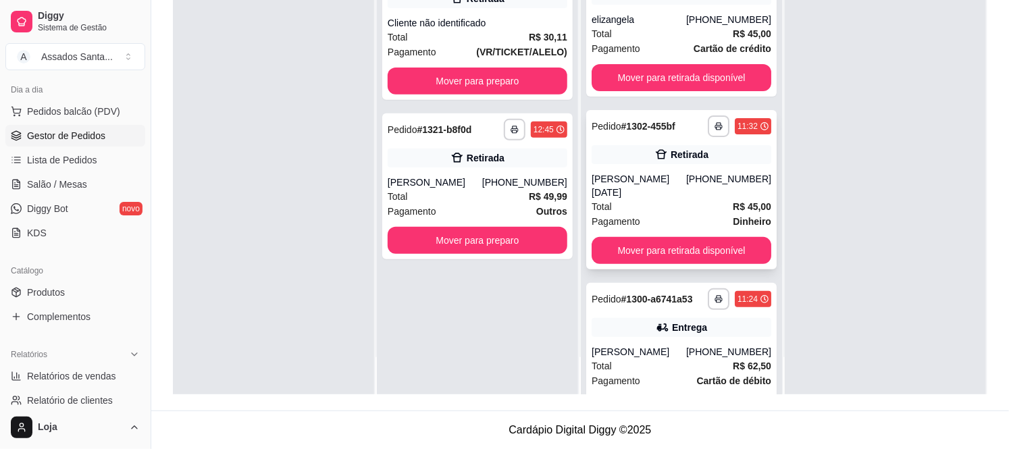
click at [663, 172] on div "Vera Lucia" at bounding box center [639, 185] width 95 height 27
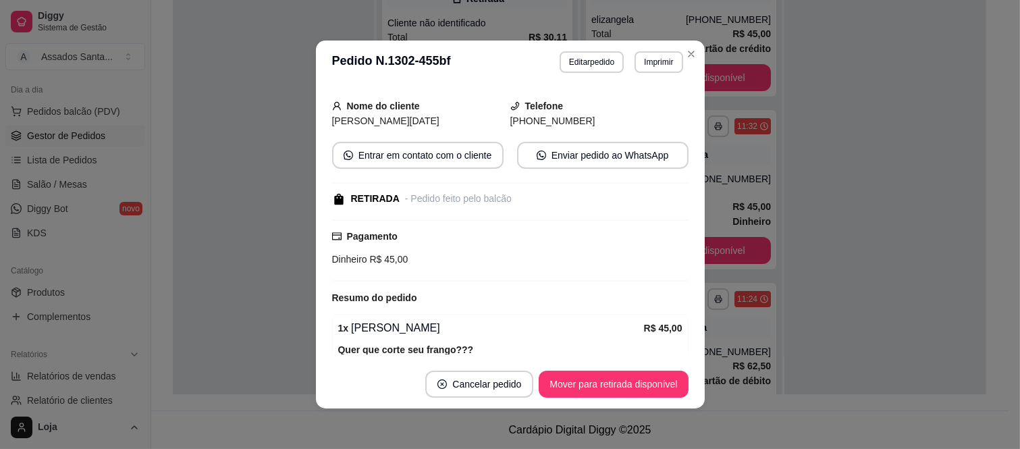
scroll to position [153, 0]
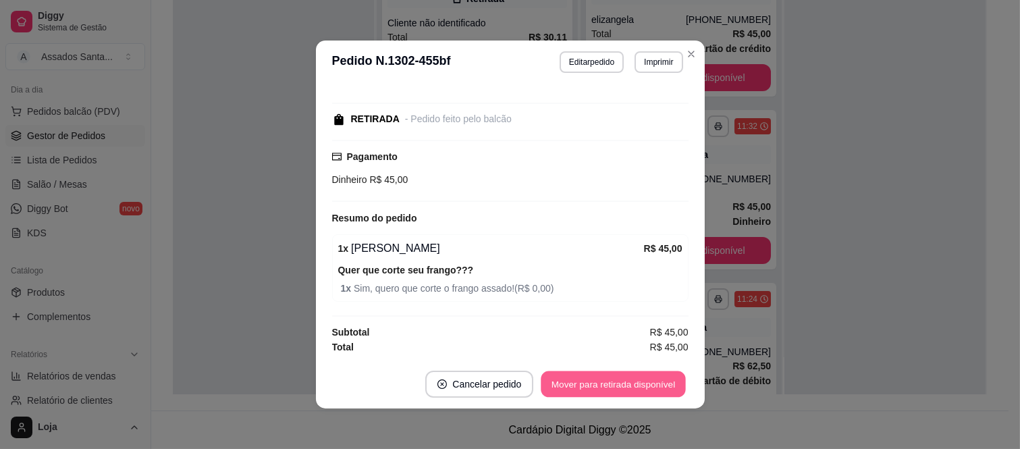
click at [590, 384] on button "Mover para retirada disponível" at bounding box center [614, 384] width 145 height 26
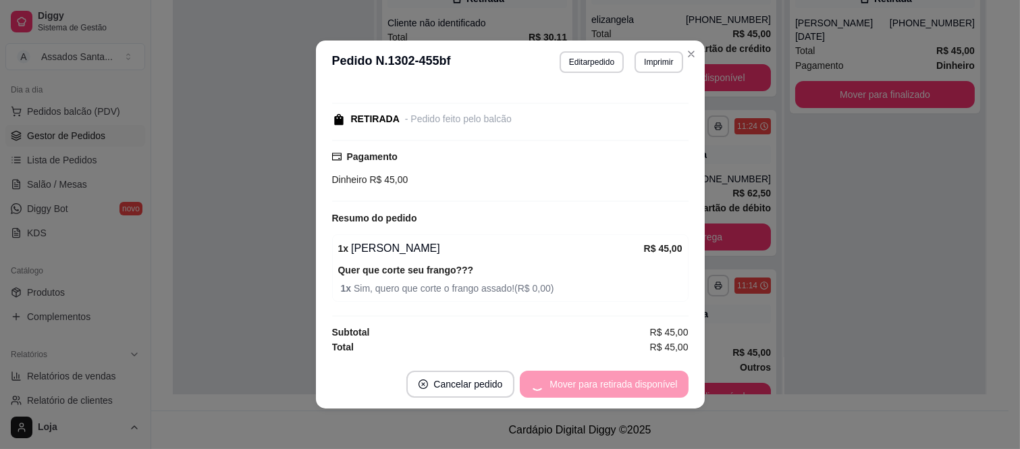
click at [591, 386] on div "Mover para retirada disponível" at bounding box center [604, 384] width 168 height 27
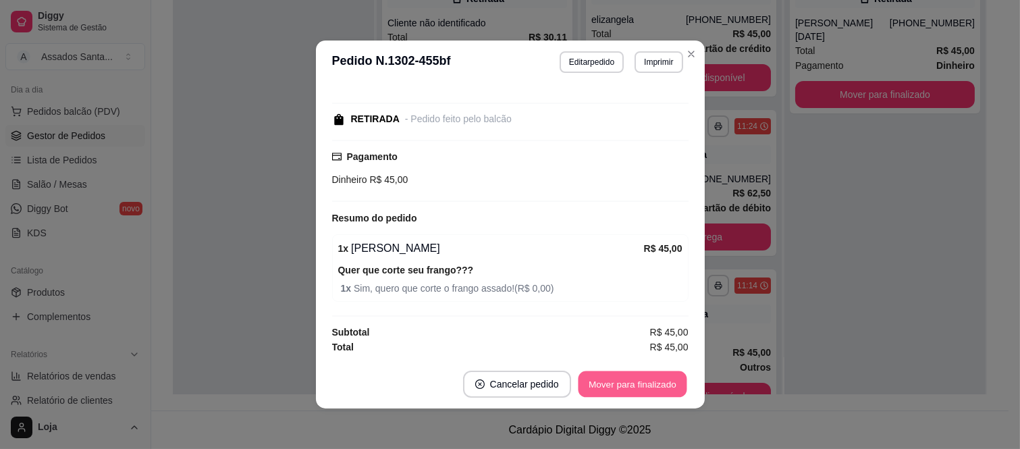
click at [644, 382] on button "Mover para finalizado" at bounding box center [632, 384] width 109 height 26
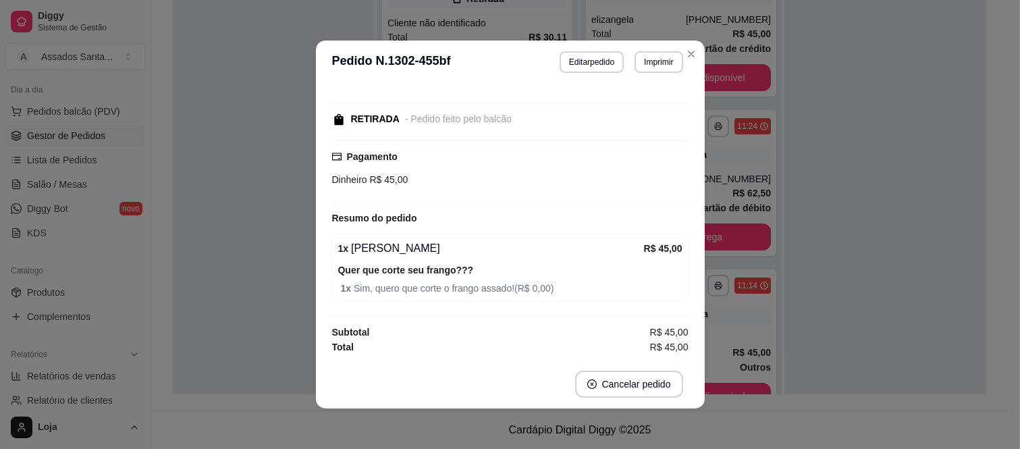
scroll to position [0, 0]
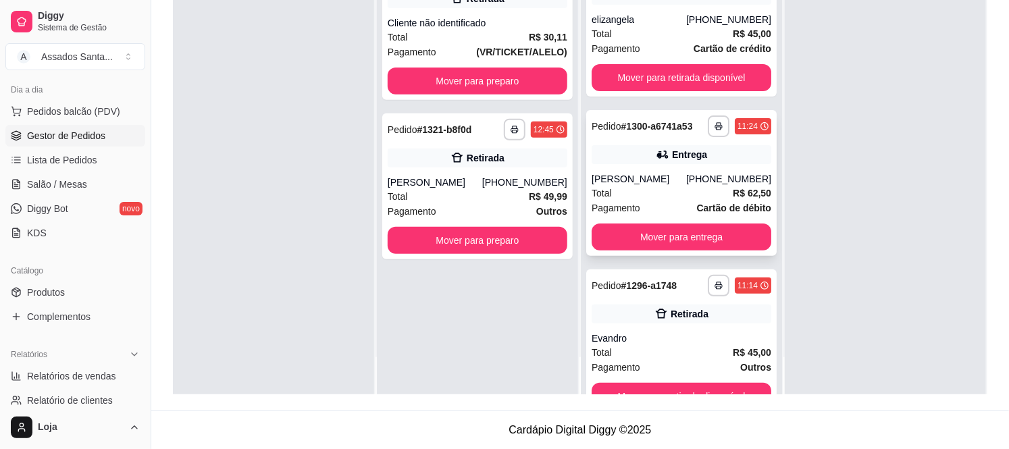
click at [693, 197] on div "Total R$ 62,50" at bounding box center [682, 193] width 180 height 15
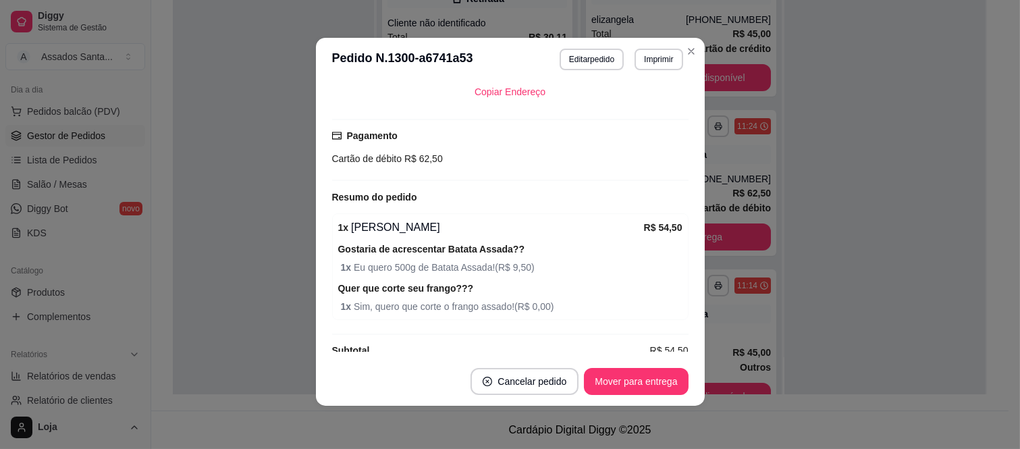
scroll to position [405, 0]
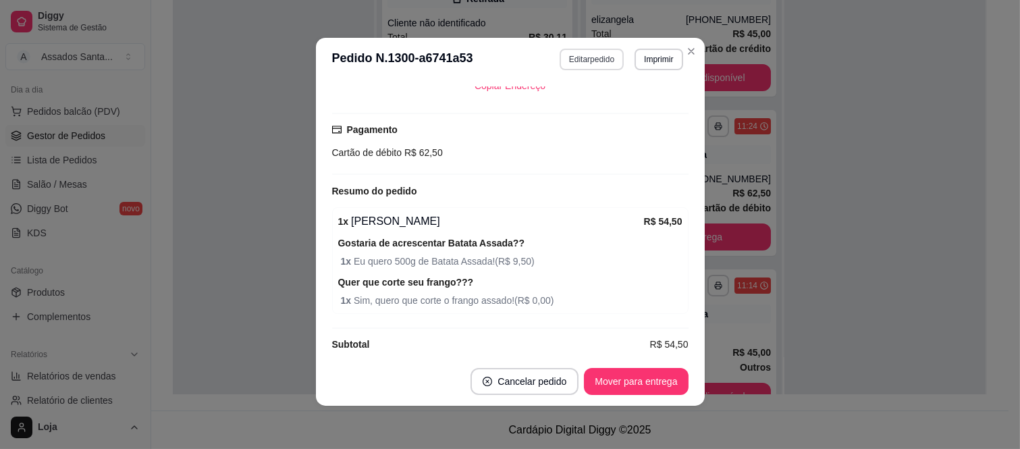
click at [602, 59] on button "Editar pedido" at bounding box center [592, 60] width 64 height 22
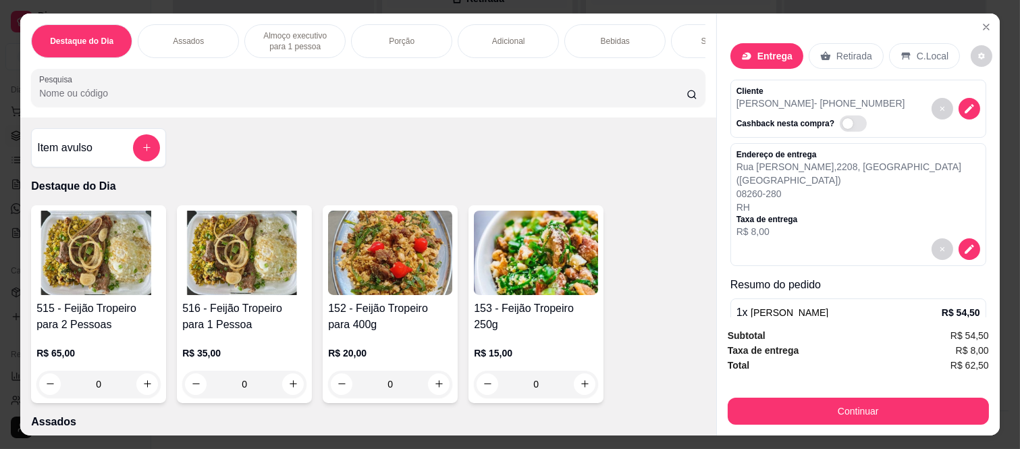
drag, startPoint x: 829, startPoint y: 55, endPoint x: 804, endPoint y: 65, distance: 26.7
click at [837, 55] on p "Retirada" at bounding box center [855, 56] width 36 height 14
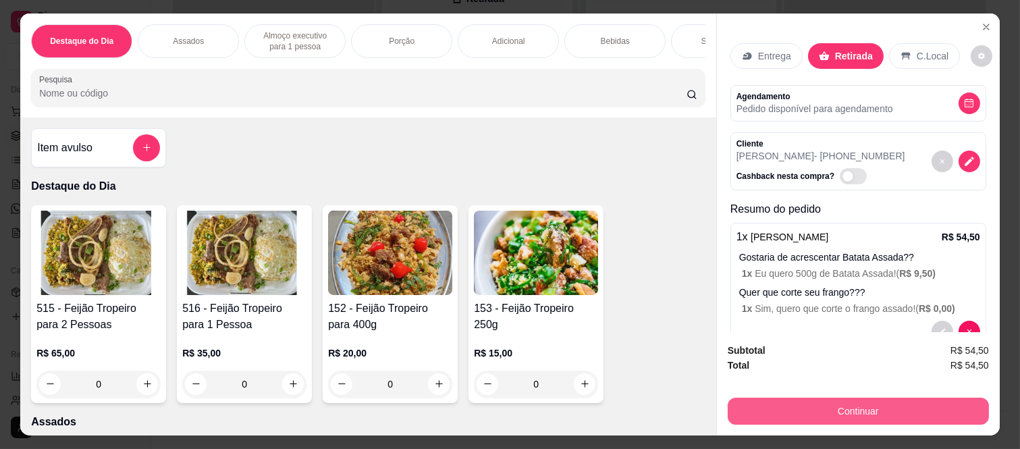
click at [800, 405] on button "Continuar" at bounding box center [858, 411] width 261 height 27
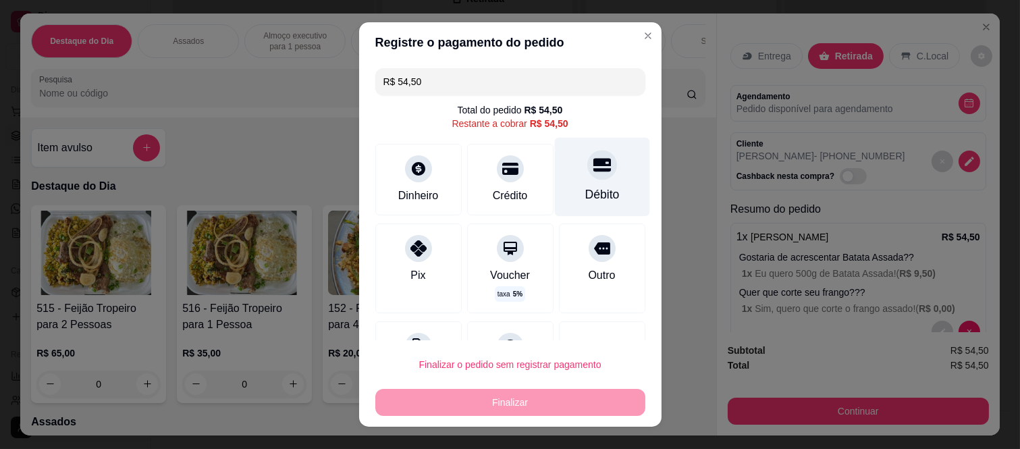
click at [593, 172] on icon at bounding box center [602, 165] width 18 height 18
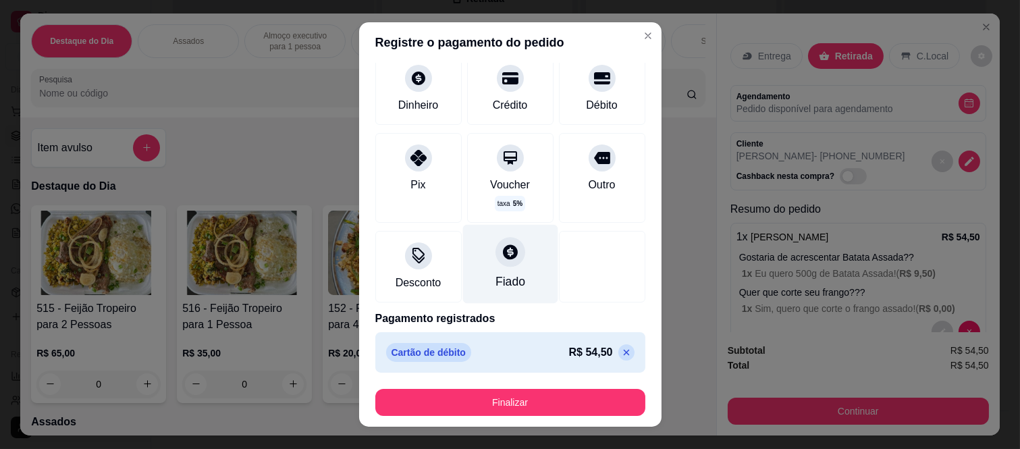
scroll to position [82, 0]
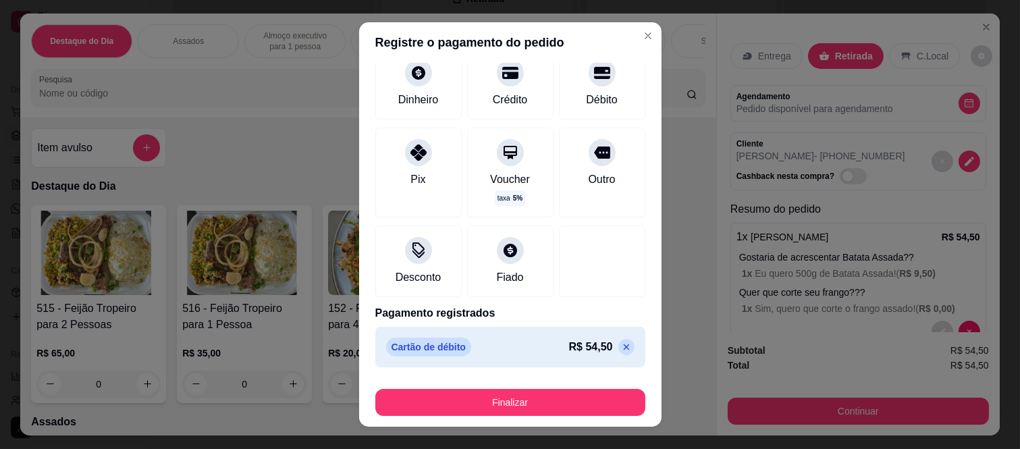
click at [621, 346] on icon at bounding box center [626, 347] width 11 height 11
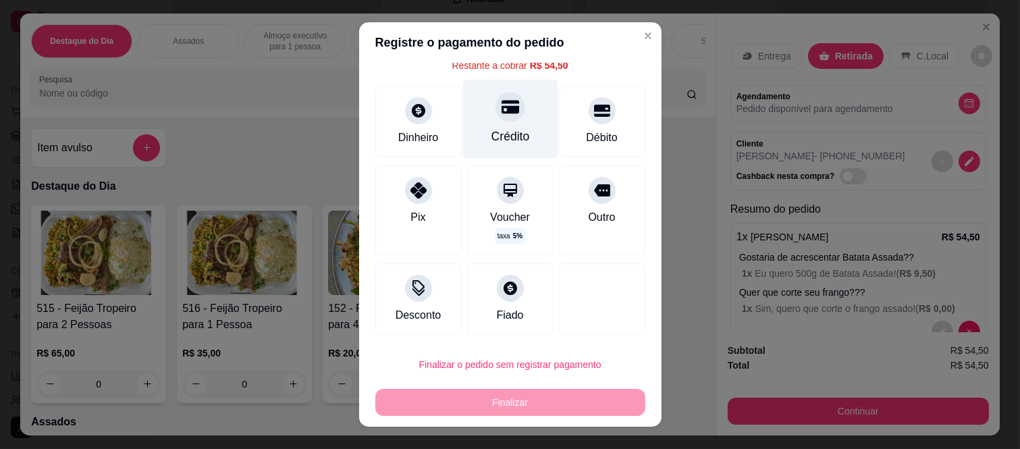
click at [496, 117] on div at bounding box center [511, 108] width 30 height 30
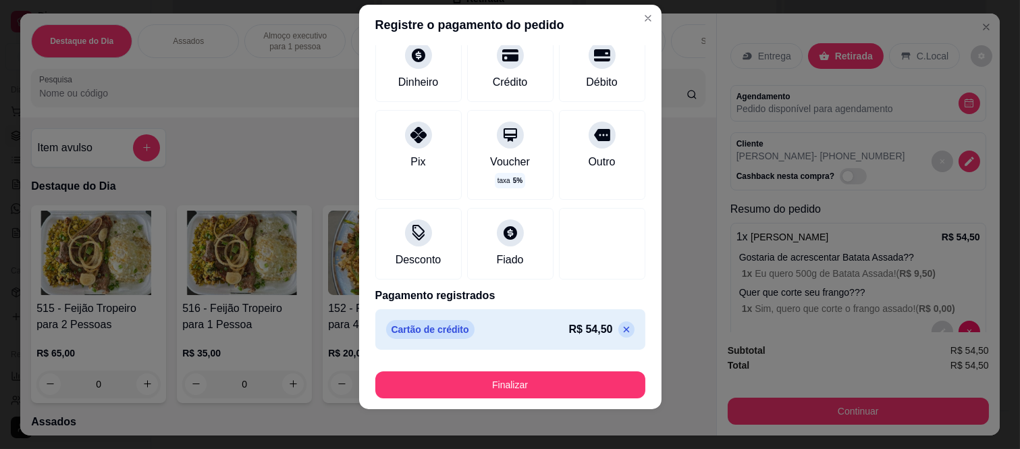
scroll to position [21, 0]
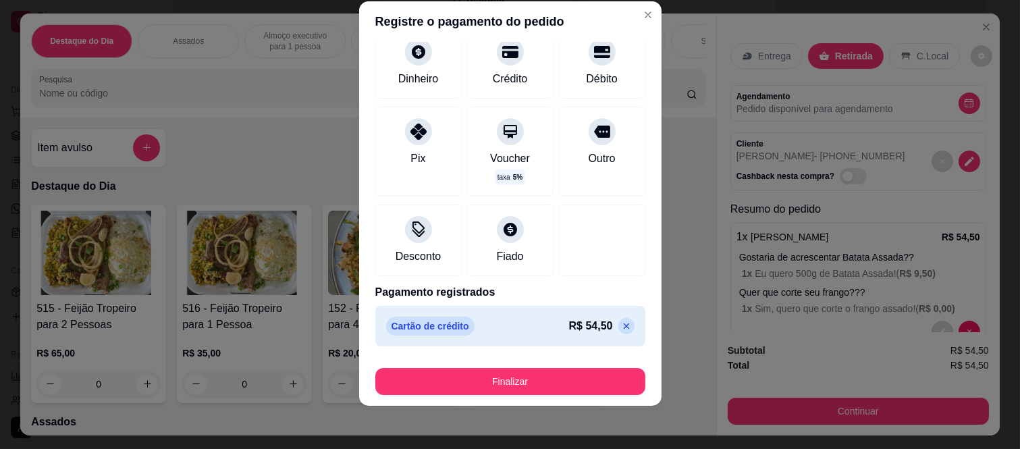
click at [504, 394] on button "Finalizar" at bounding box center [510, 381] width 270 height 27
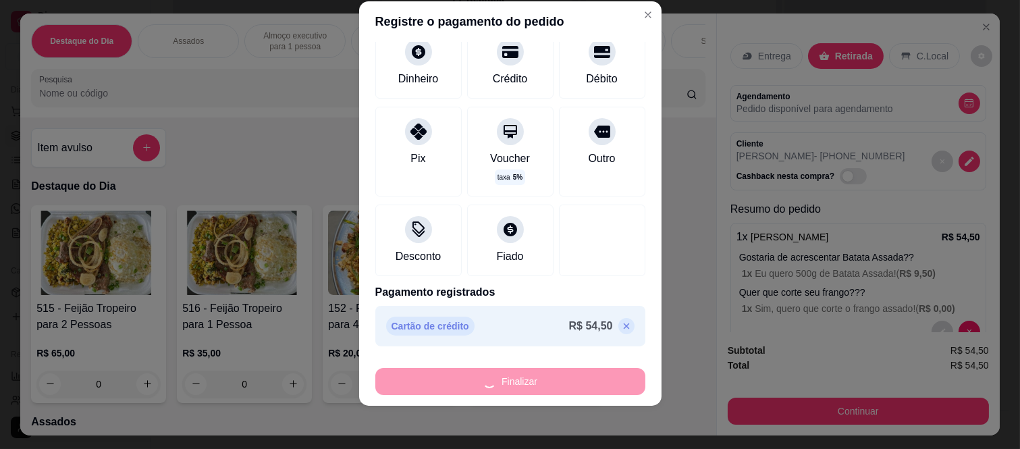
type input "-R$ 54,50"
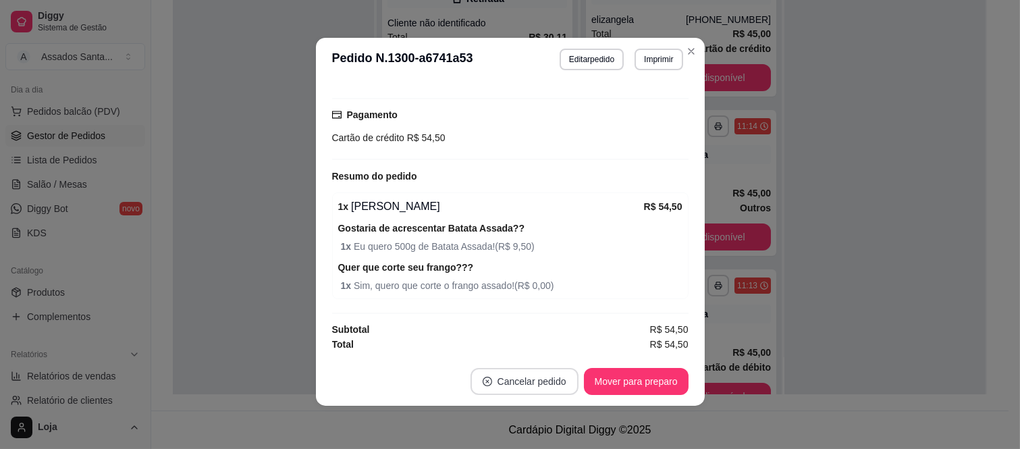
scroll to position [223, 0]
click at [593, 384] on button "Mover para preparo" at bounding box center [636, 381] width 105 height 27
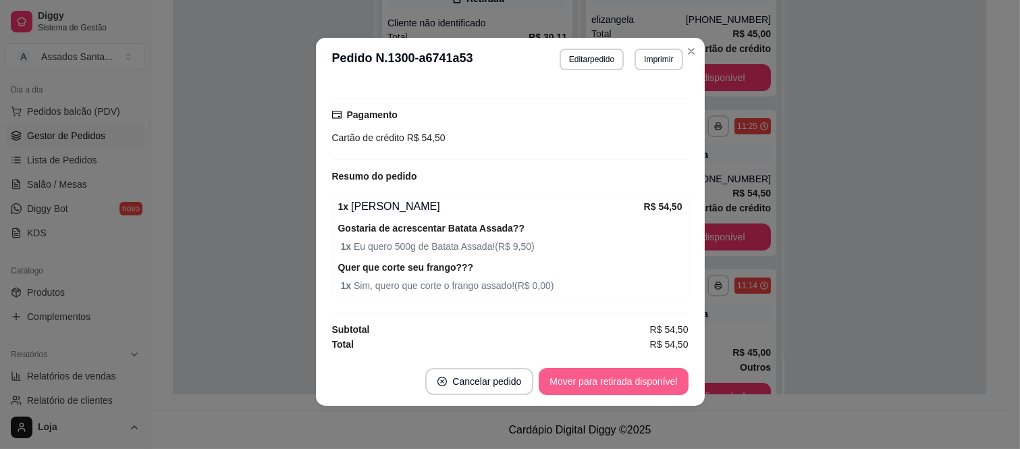
click at [623, 388] on button "Mover para retirada disponível" at bounding box center [613, 381] width 149 height 27
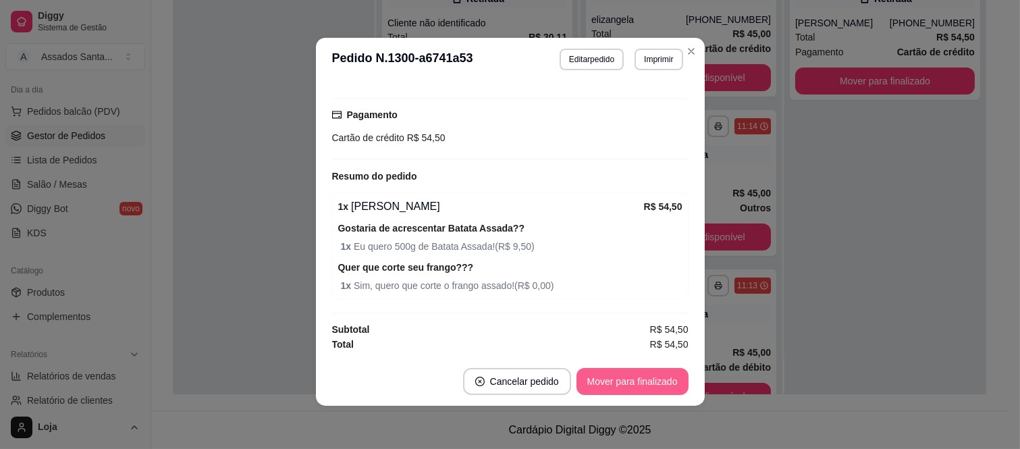
click at [624, 385] on button "Mover para finalizado" at bounding box center [633, 381] width 112 height 27
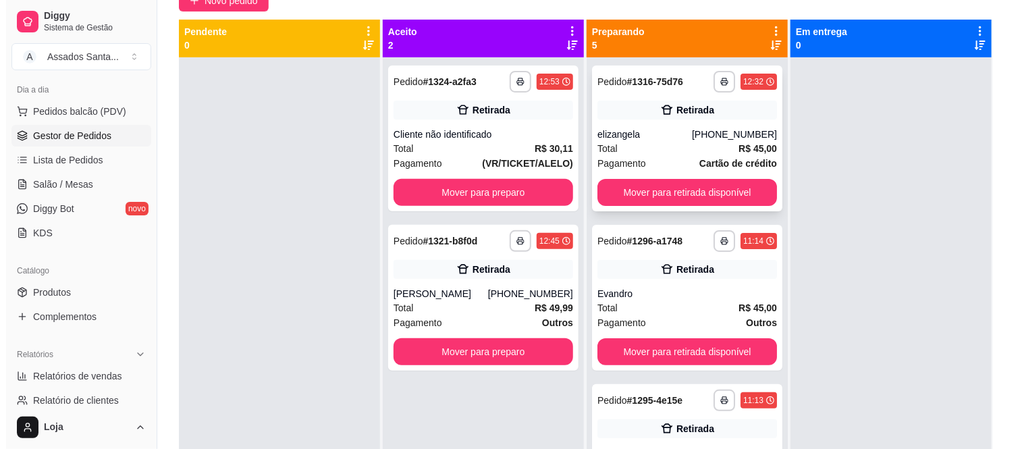
scroll to position [131, 0]
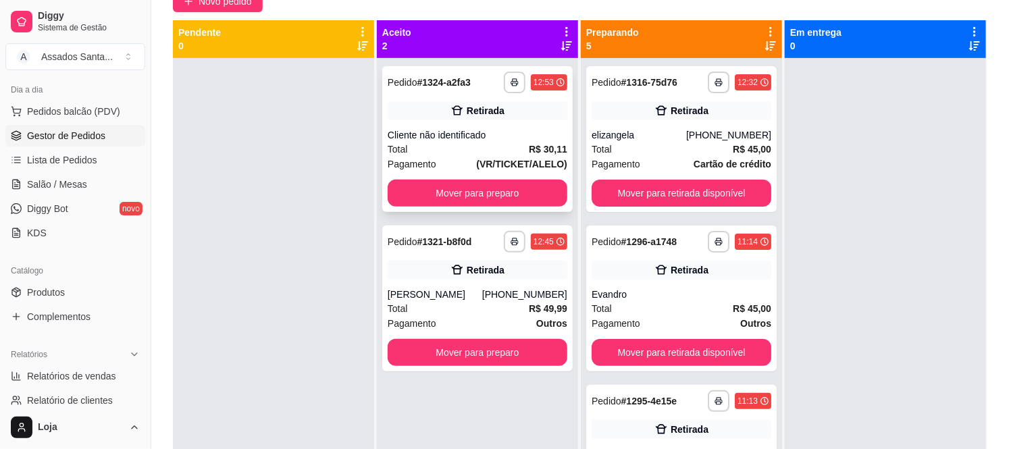
click at [542, 153] on strong "R$ 30,11" at bounding box center [548, 149] width 38 height 11
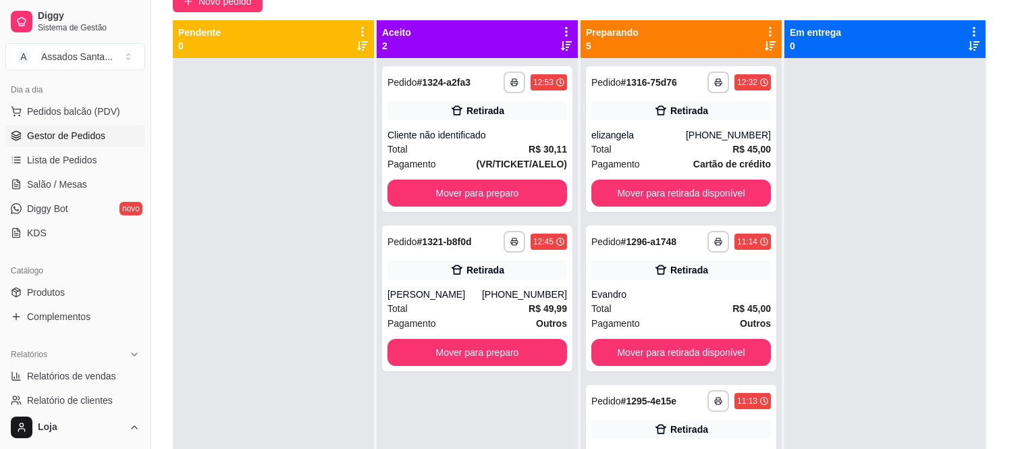
scroll to position [126, 0]
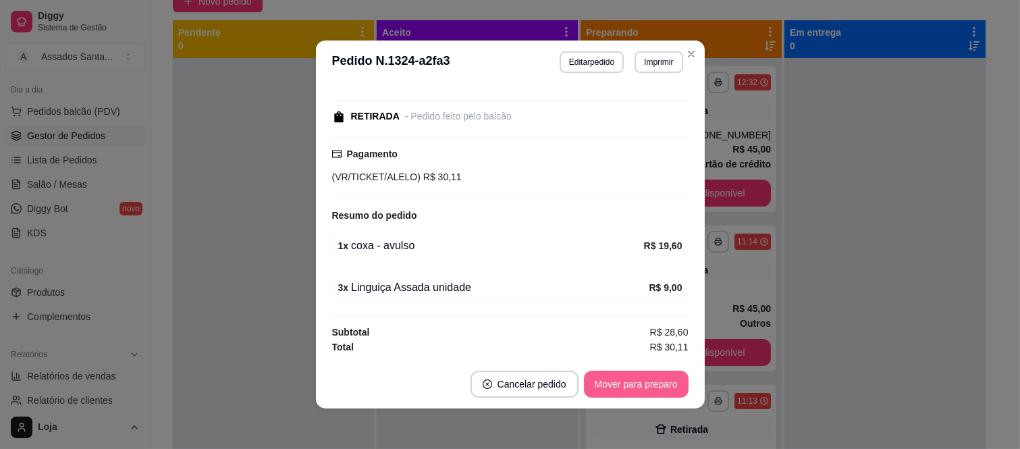
click at [619, 376] on button "Mover para preparo" at bounding box center [636, 384] width 105 height 27
click at [620, 382] on button "Mover para retirada disponível" at bounding box center [613, 384] width 149 height 27
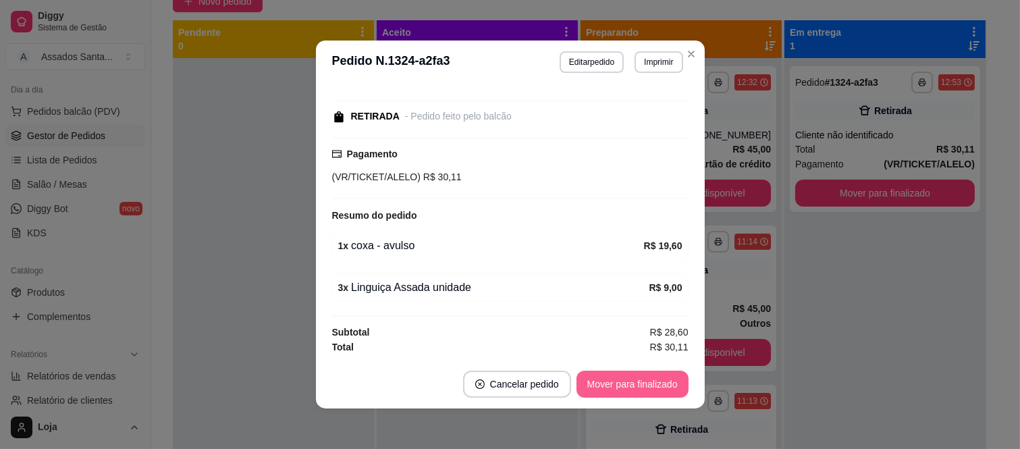
click at [620, 382] on button "Mover para finalizado" at bounding box center [633, 384] width 112 height 27
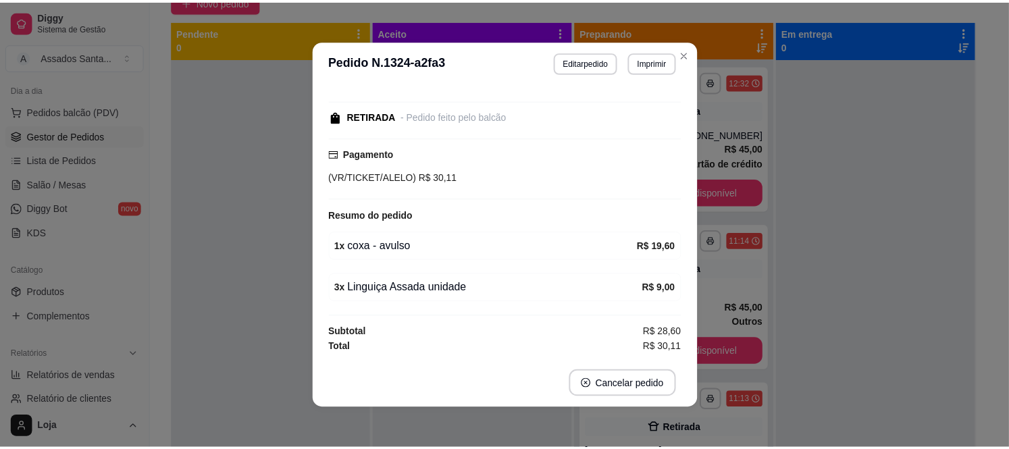
scroll to position [0, 0]
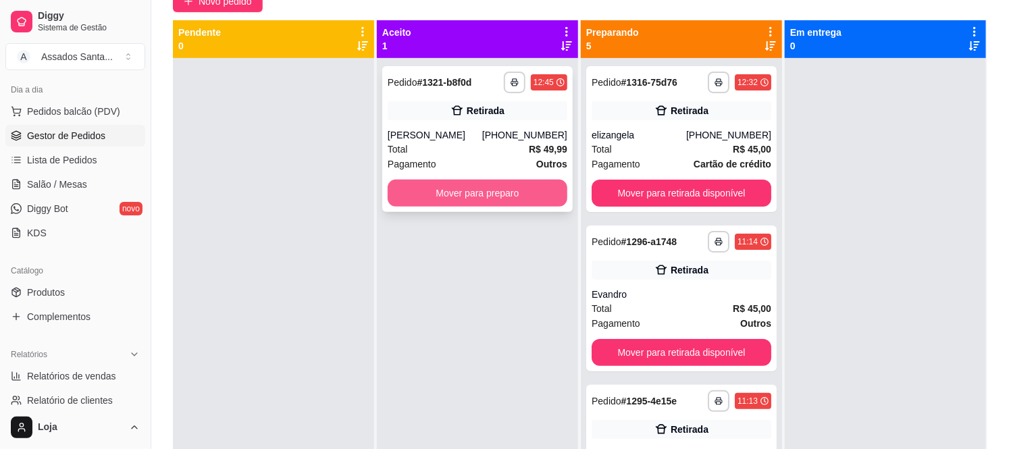
click at [523, 199] on button "Mover para preparo" at bounding box center [478, 193] width 180 height 27
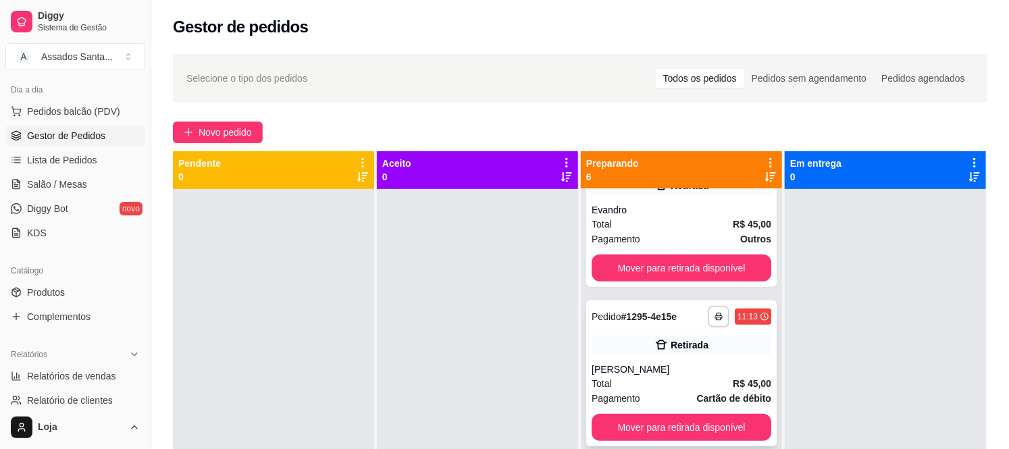
click at [690, 444] on div "**********" at bounding box center [681, 373] width 190 height 146
click at [239, 125] on span "Novo pedido" at bounding box center [225, 132] width 53 height 15
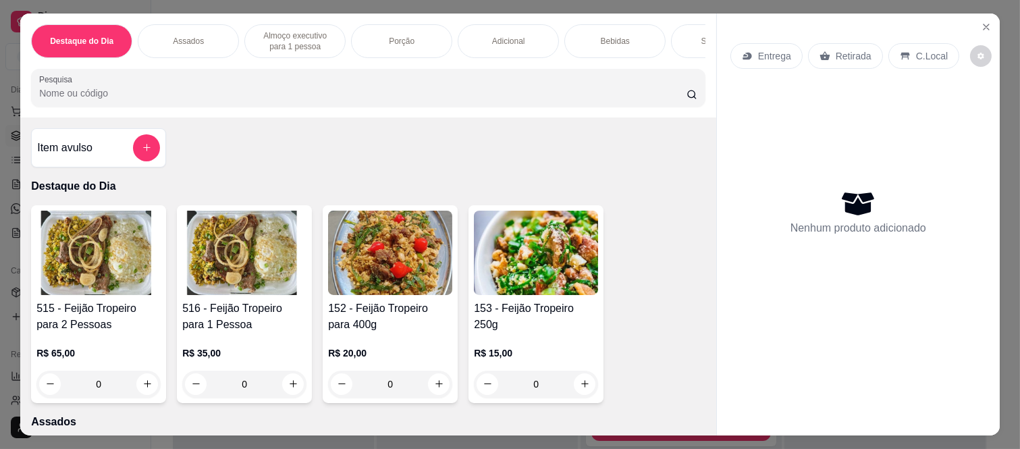
click at [794, 57] on div "Entrega Retirada C.Local" at bounding box center [845, 56] width 229 height 26
click at [772, 59] on div "Entrega" at bounding box center [767, 56] width 72 height 26
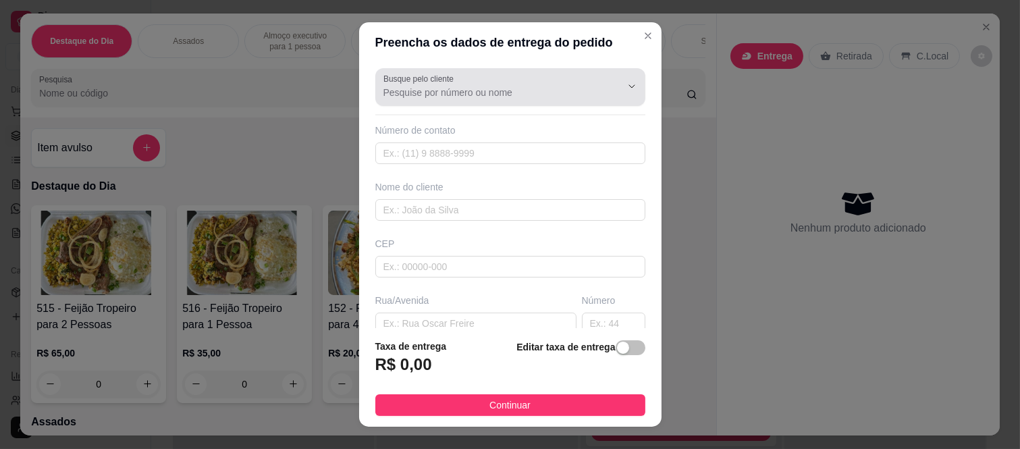
click at [600, 97] on div at bounding box center [621, 87] width 43 height 26
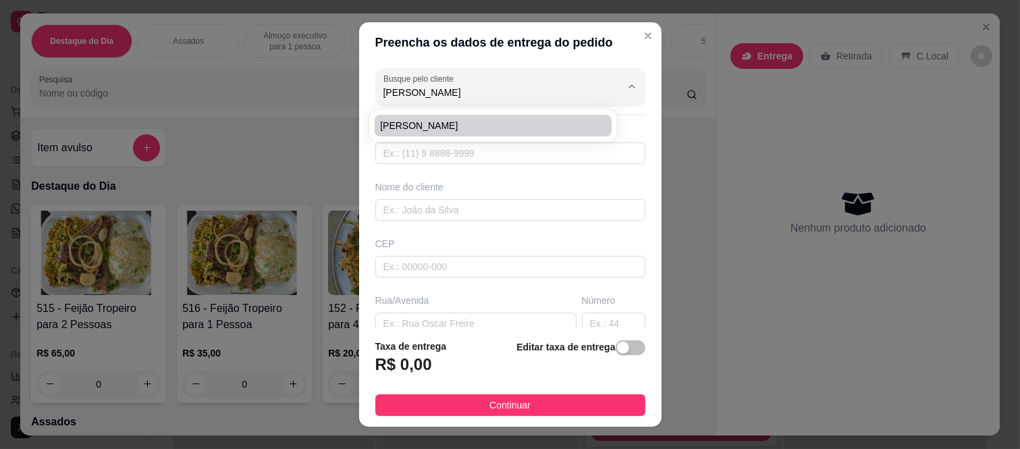
click at [471, 119] on span "[PERSON_NAME]" at bounding box center [486, 126] width 213 height 14
type input "[PERSON_NAME]"
type input "11947491452"
type input "[PERSON_NAME]"
type input "08260200"
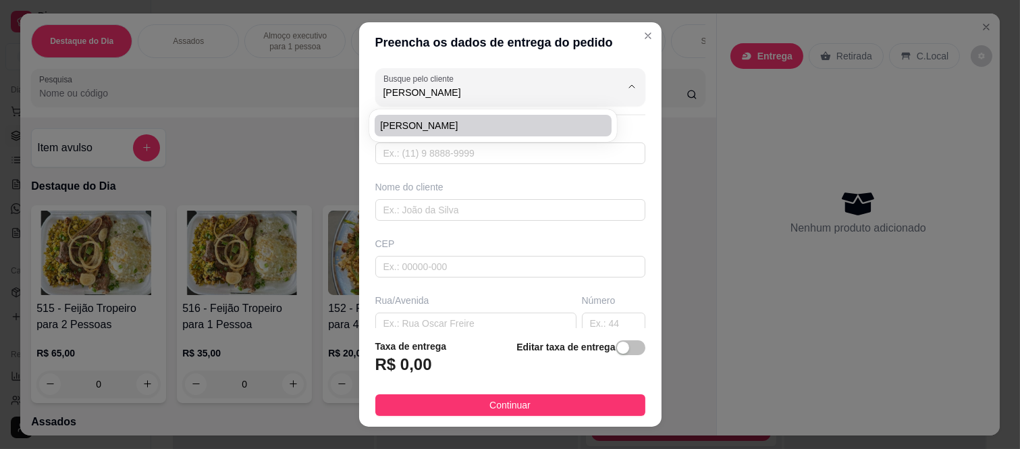
type input "Rua Augusto Enna"
type input "79"
type input "Jardim Cibele"
type input "São Paulo"
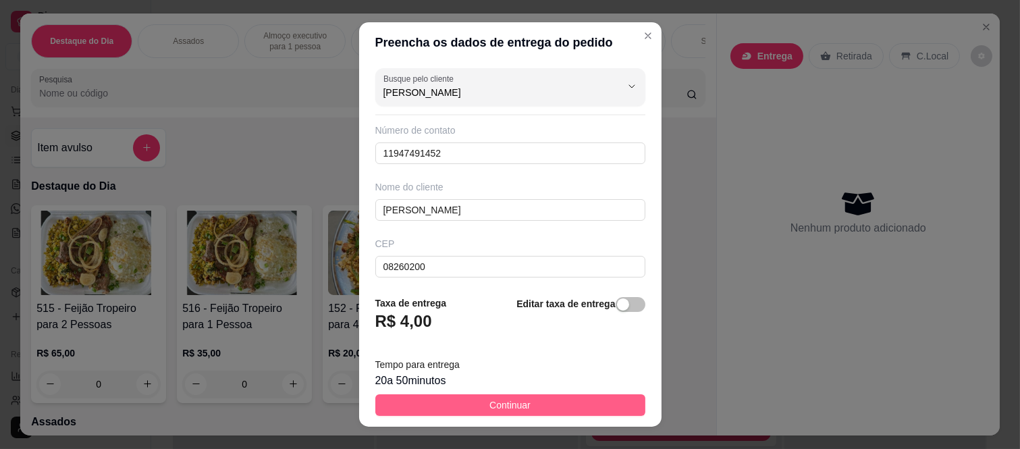
type input "[PERSON_NAME]"
click at [507, 408] on span "Continuar" at bounding box center [510, 405] width 41 height 15
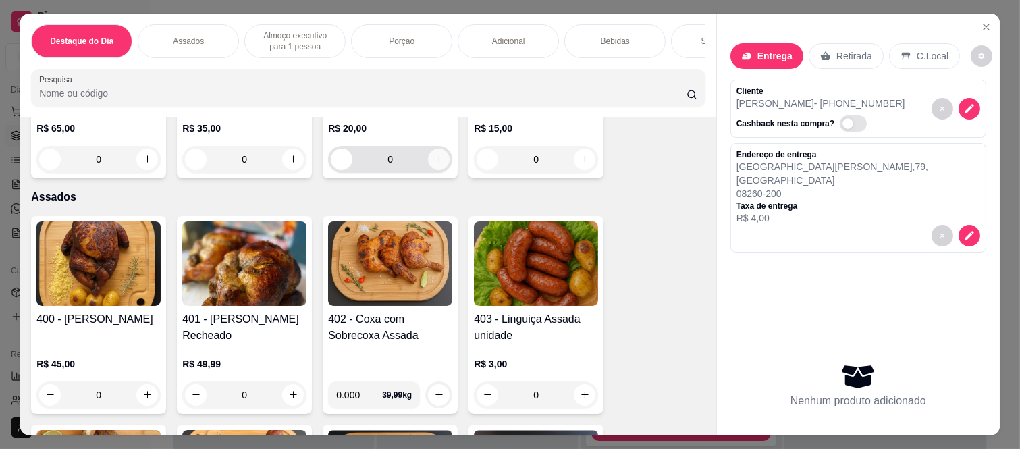
click at [434, 163] on icon "increase-product-quantity" at bounding box center [439, 159] width 10 height 10
type input "1"
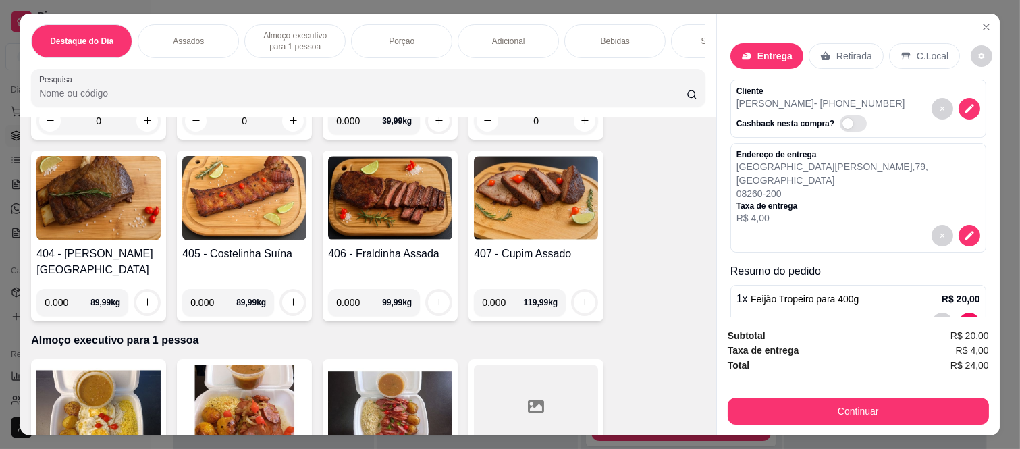
scroll to position [527, 0]
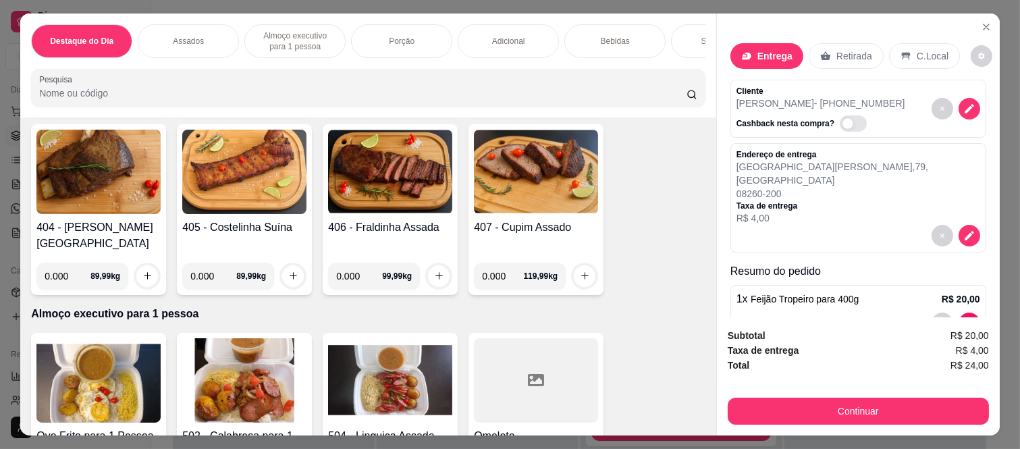
click at [351, 265] on input "0.000" at bounding box center [359, 276] width 46 height 27
type input "0.500"
click at [437, 271] on icon "increase-product-quantity" at bounding box center [439, 276] width 10 height 10
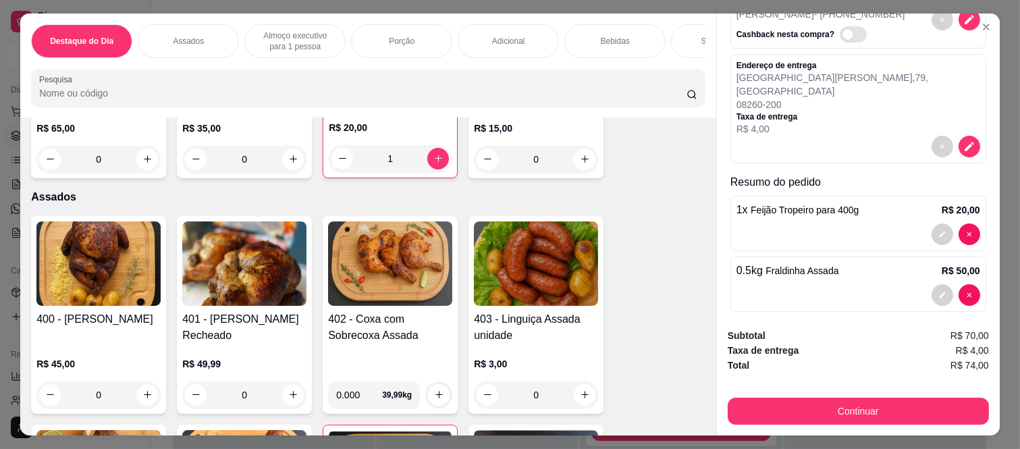
scroll to position [0, 0]
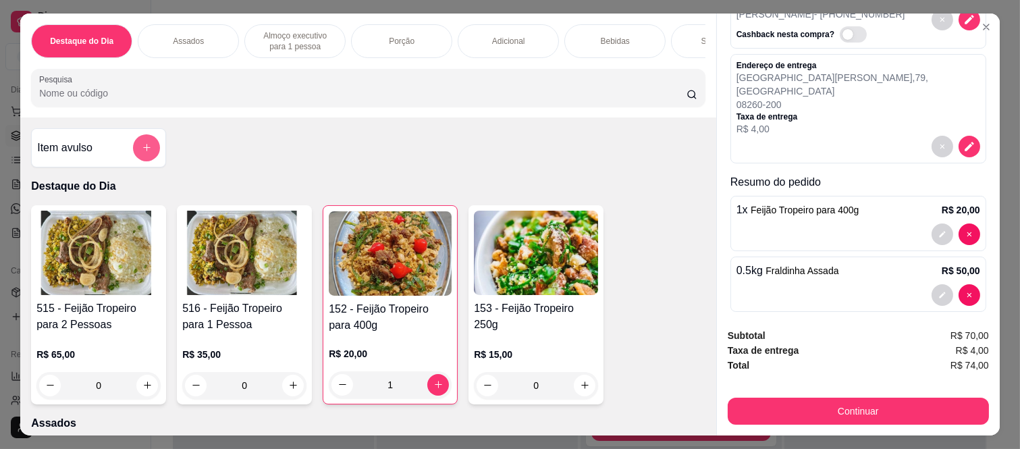
click at [135, 144] on button "add-separate-item" at bounding box center [146, 147] width 27 height 27
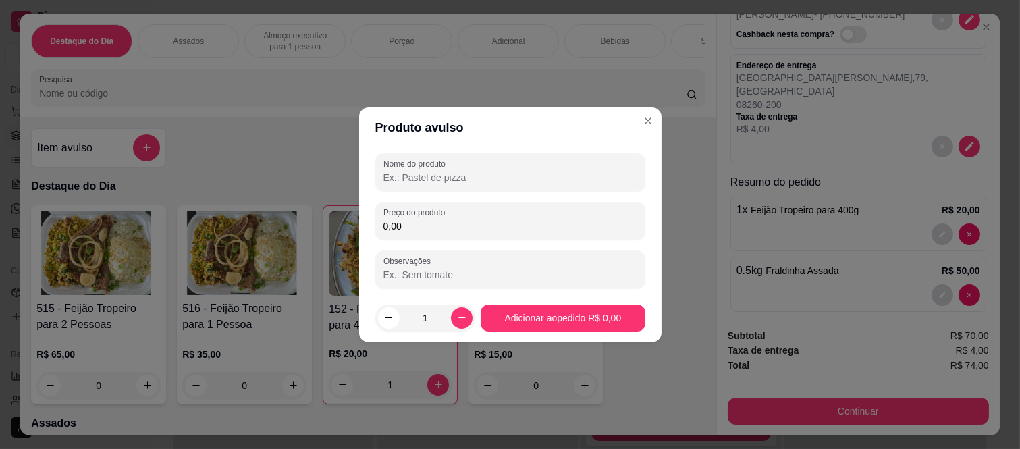
click at [460, 172] on input "Nome do produto" at bounding box center [511, 178] width 254 height 14
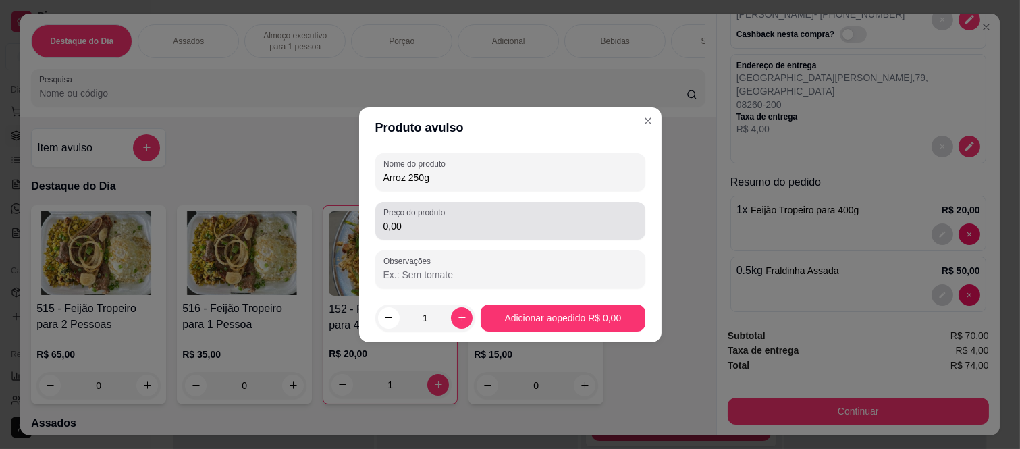
type input "Arroz 250g"
click at [461, 237] on div "Preço do produto 0,00" at bounding box center [510, 221] width 270 height 38
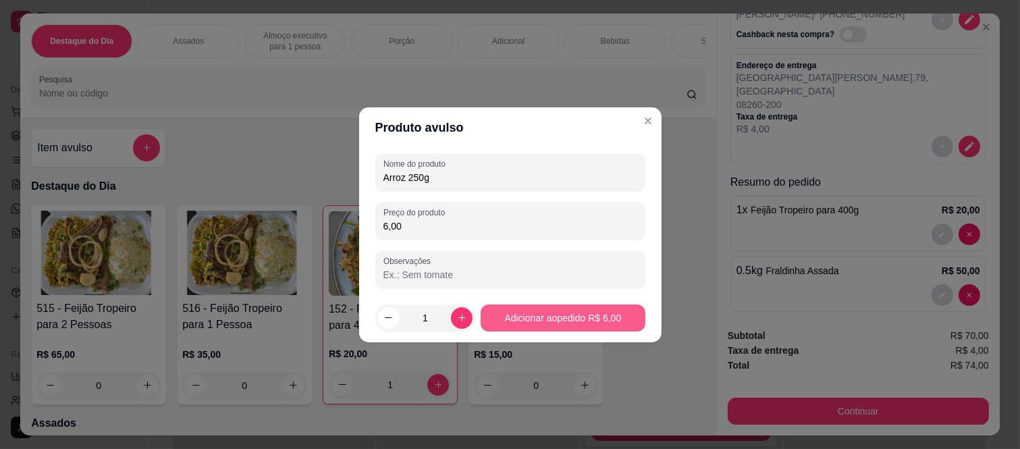
type input "6,00"
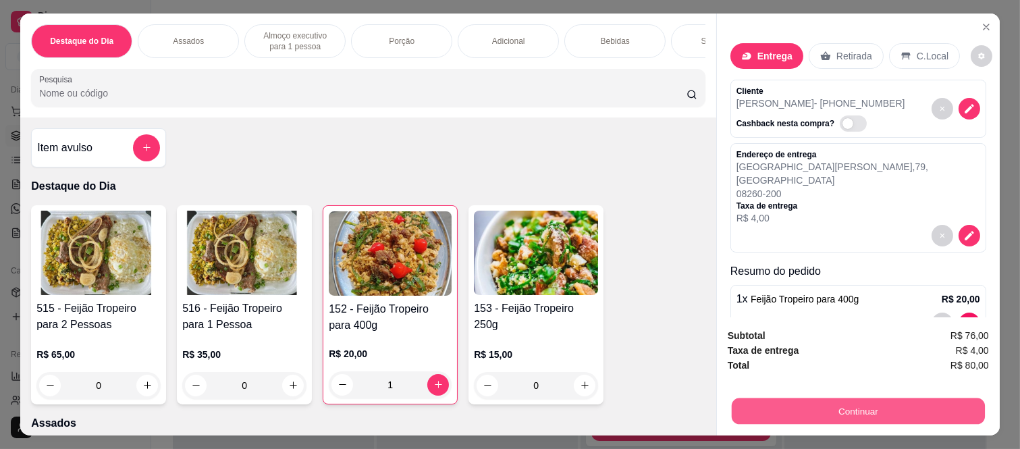
click at [786, 401] on button "Continuar" at bounding box center [858, 411] width 253 height 26
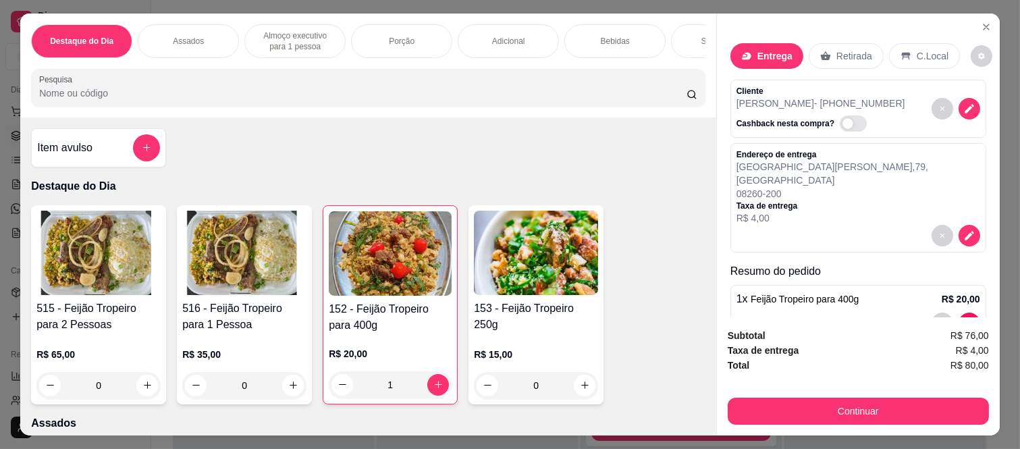
click at [587, 231] on div at bounding box center [602, 244] width 30 height 30
type input "R$ 0,00"
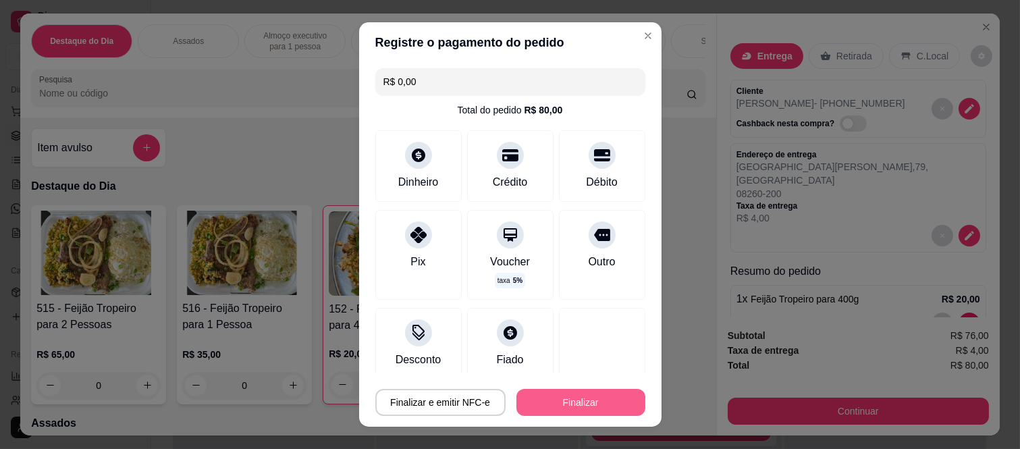
click at [569, 398] on button "Finalizar" at bounding box center [581, 402] width 129 height 27
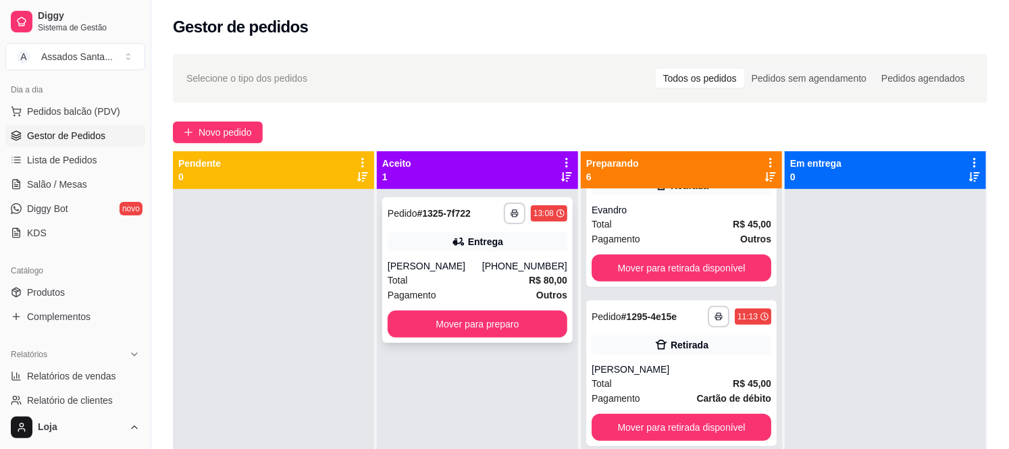
click at [470, 277] on div "Total R$ 80,00" at bounding box center [478, 280] width 180 height 15
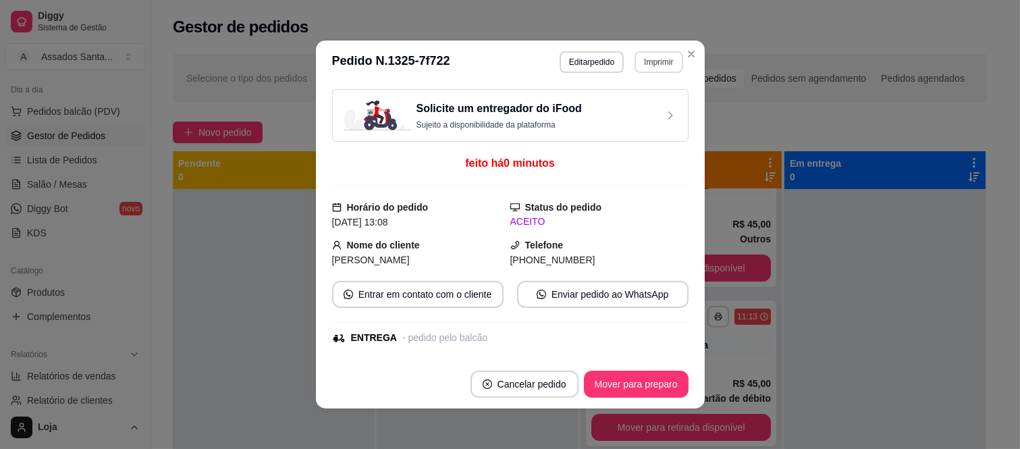
click at [645, 61] on button "Imprimir" at bounding box center [659, 62] width 48 height 22
click at [614, 107] on button "IMPRESSORA caixa" at bounding box center [630, 109] width 95 height 21
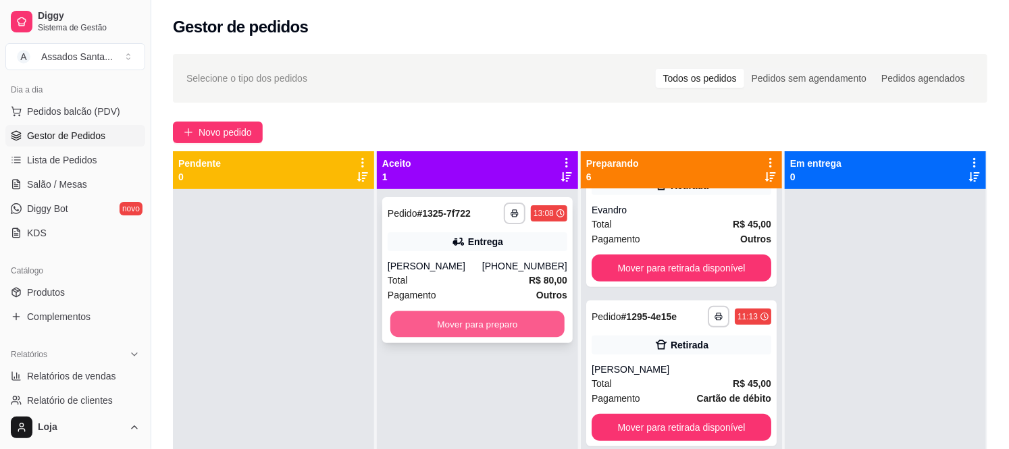
click at [466, 327] on button "Mover para preparo" at bounding box center [477, 324] width 174 height 26
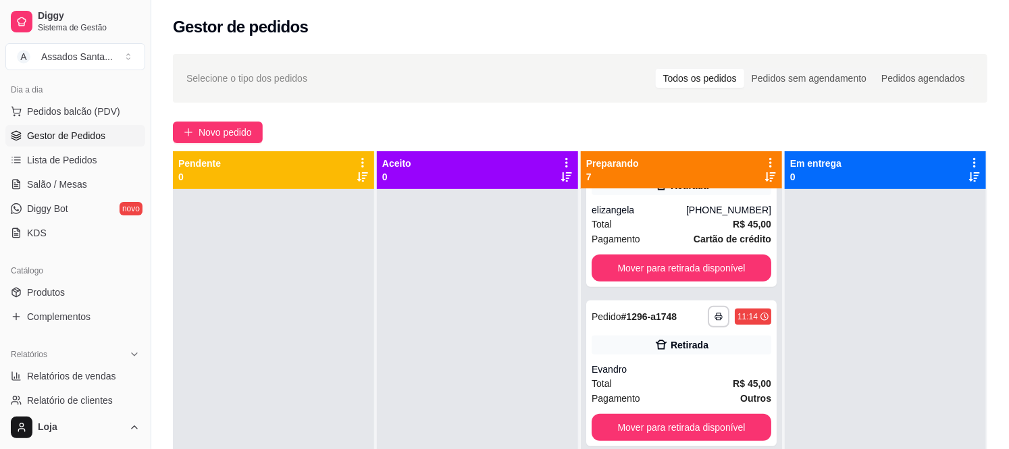
scroll to position [534, 0]
click at [488, 300] on div at bounding box center [477, 413] width 201 height 449
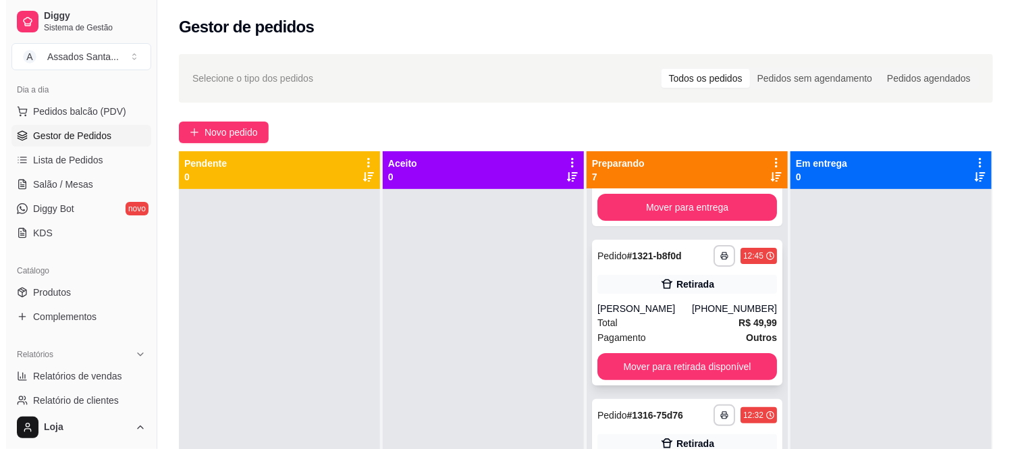
scroll to position [84, 0]
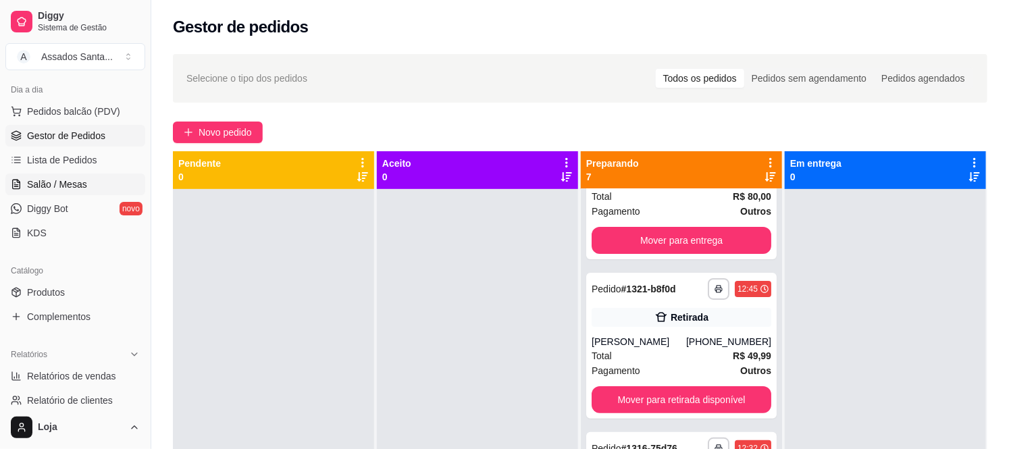
click at [72, 184] on span "Salão / Mesas" at bounding box center [57, 185] width 60 height 14
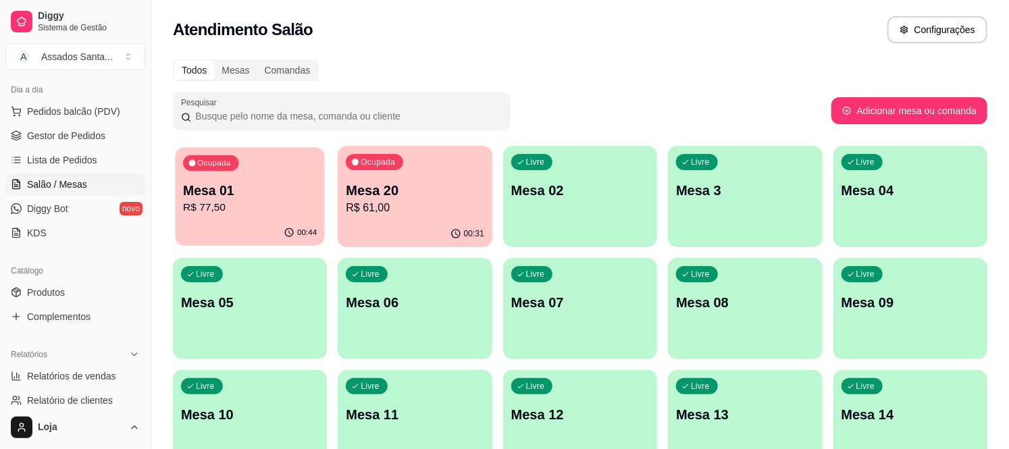
click at [230, 208] on p "R$ 77,50" at bounding box center [250, 208] width 134 height 16
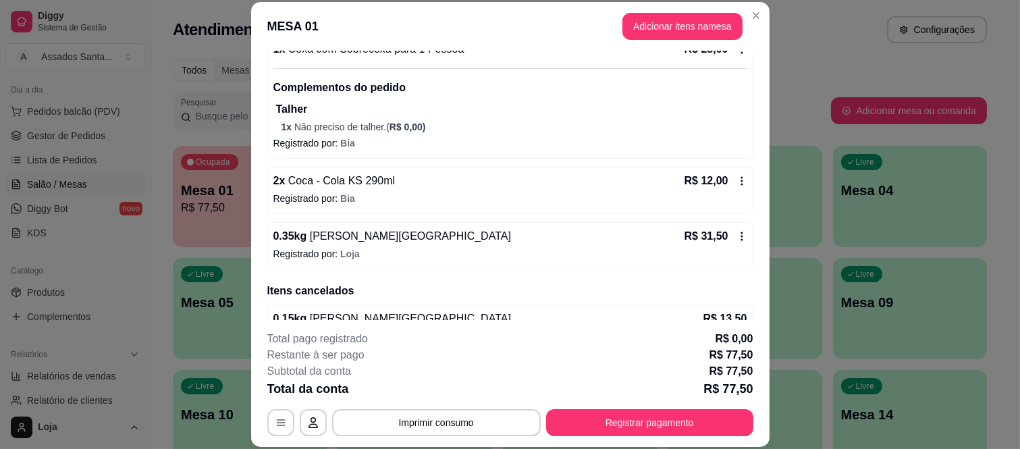
scroll to position [231, 0]
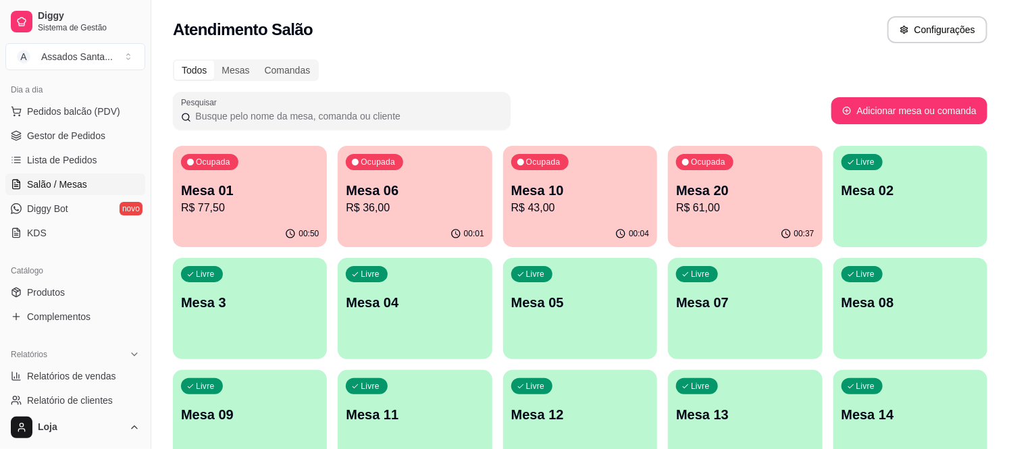
click at [199, 176] on div "Ocupada Mesa 01 R$ 77,50" at bounding box center [250, 183] width 154 height 75
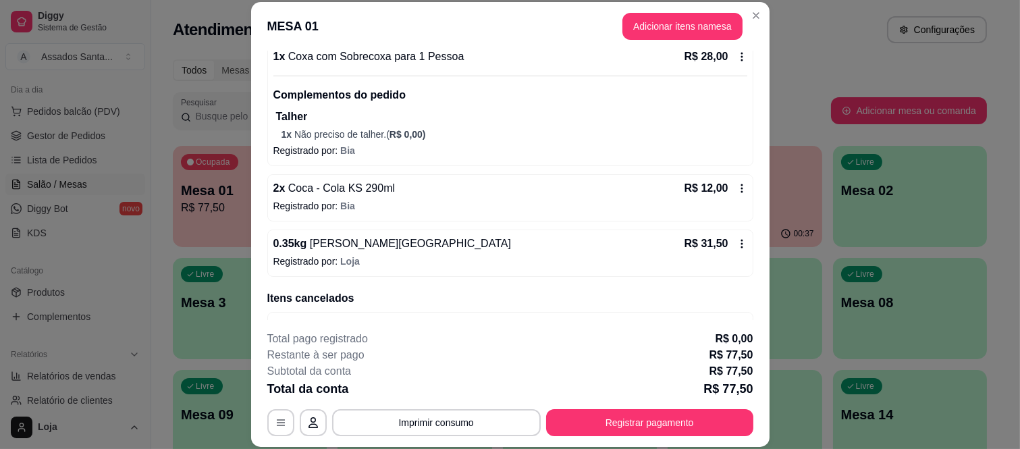
scroll to position [225, 0]
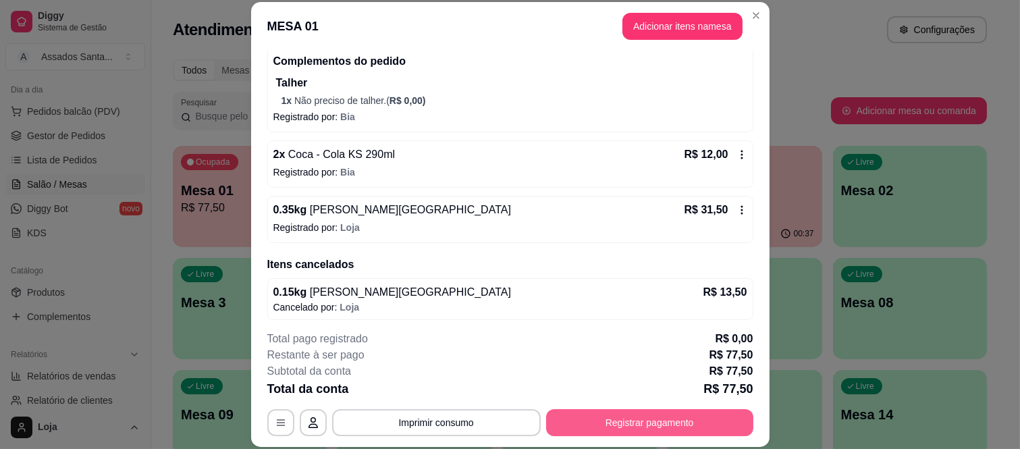
click at [672, 421] on button "Registrar pagamento" at bounding box center [649, 422] width 207 height 27
click at [594, 187] on div "Débito" at bounding box center [601, 190] width 95 height 79
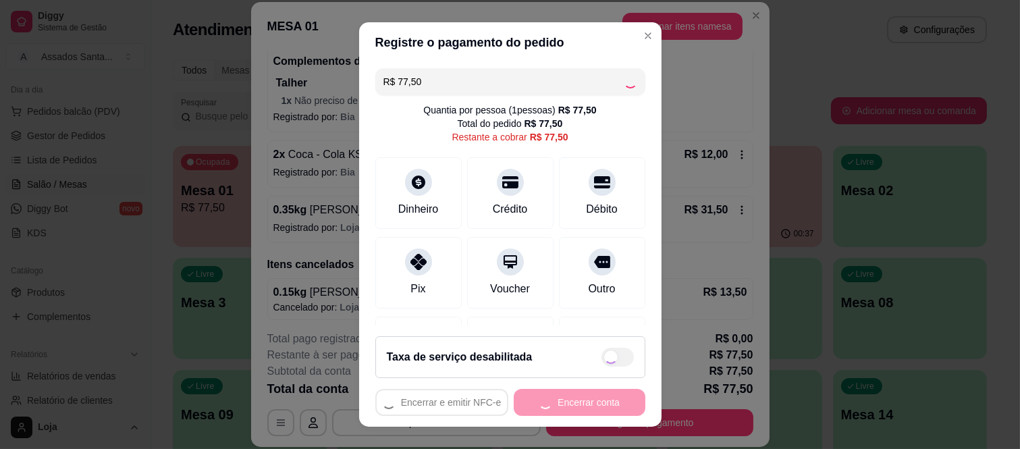
click at [593, 407] on div "Encerrar e emitir NFC-e Encerrar conta" at bounding box center [510, 402] width 270 height 27
type input "R$ 0,00"
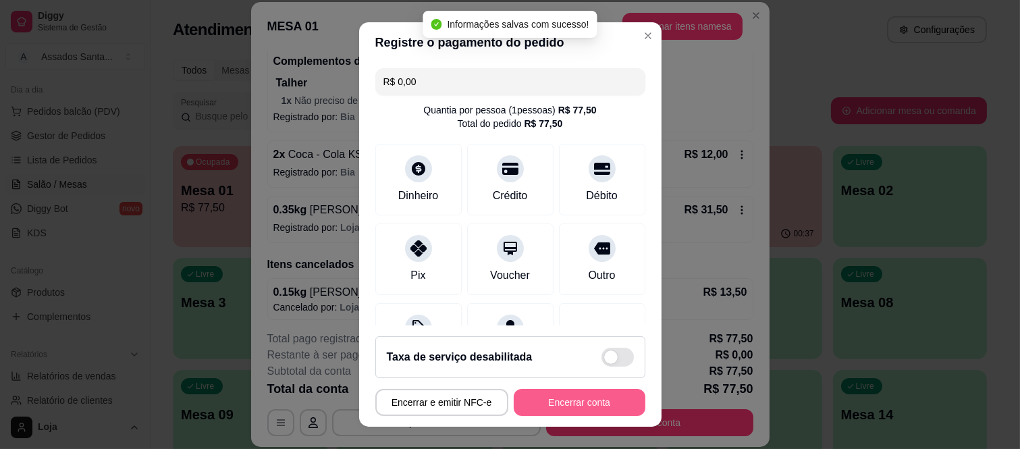
click at [592, 402] on button "Encerrar conta" at bounding box center [580, 402] width 132 height 27
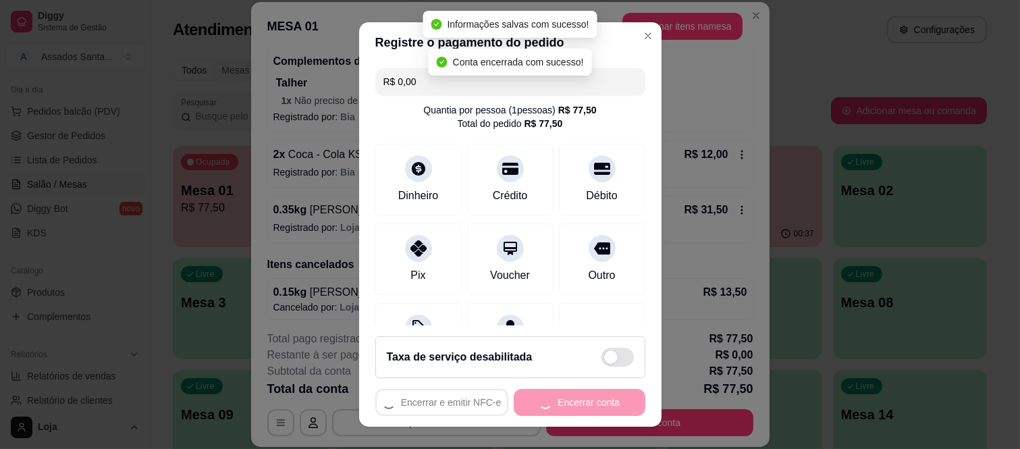
scroll to position [0, 0]
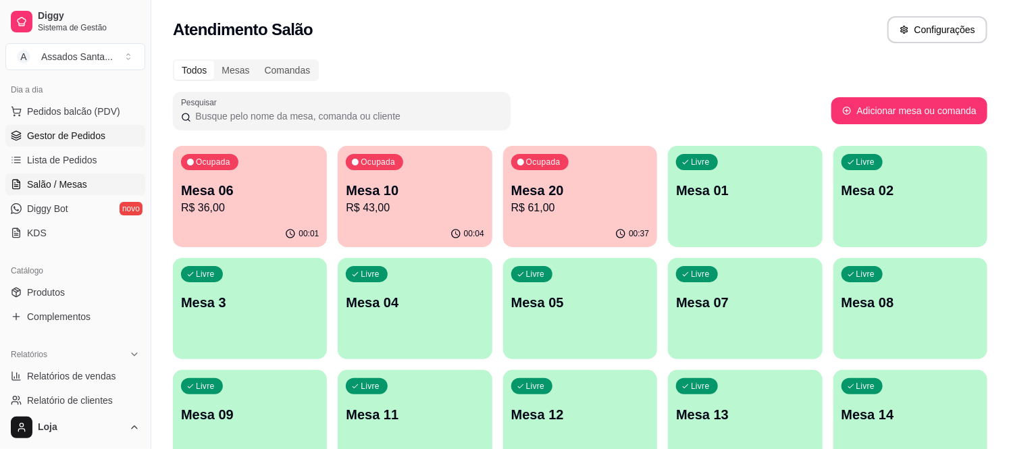
click at [82, 142] on span "Gestor de Pedidos" at bounding box center [66, 136] width 78 height 14
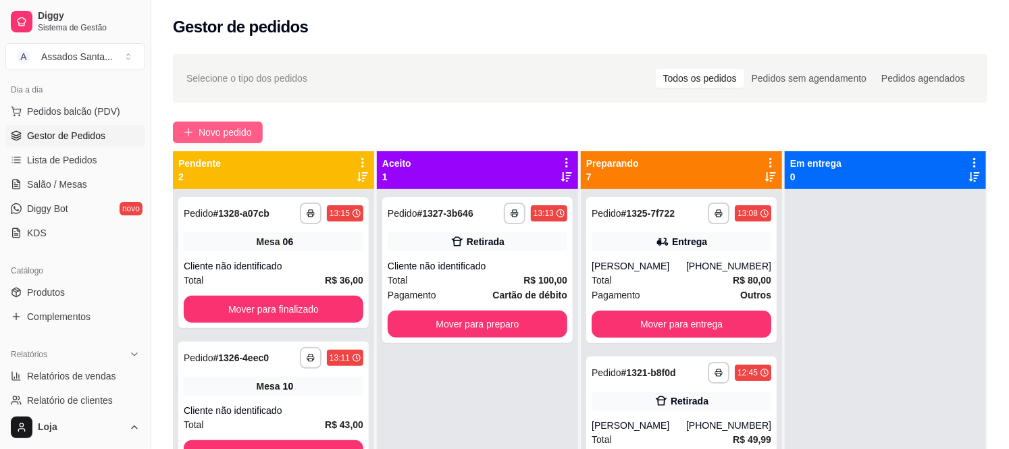
click at [236, 124] on button "Novo pedido" at bounding box center [218, 133] width 90 height 22
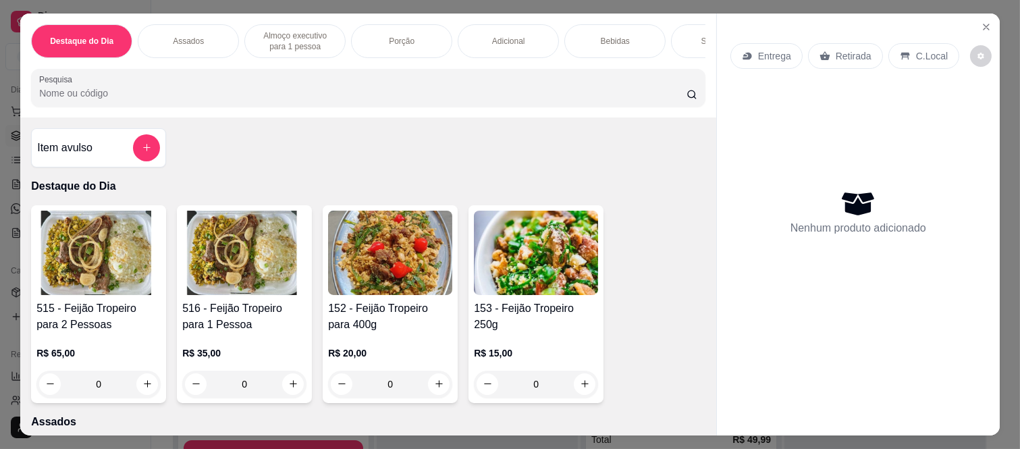
click at [820, 51] on icon at bounding box center [825, 56] width 11 height 11
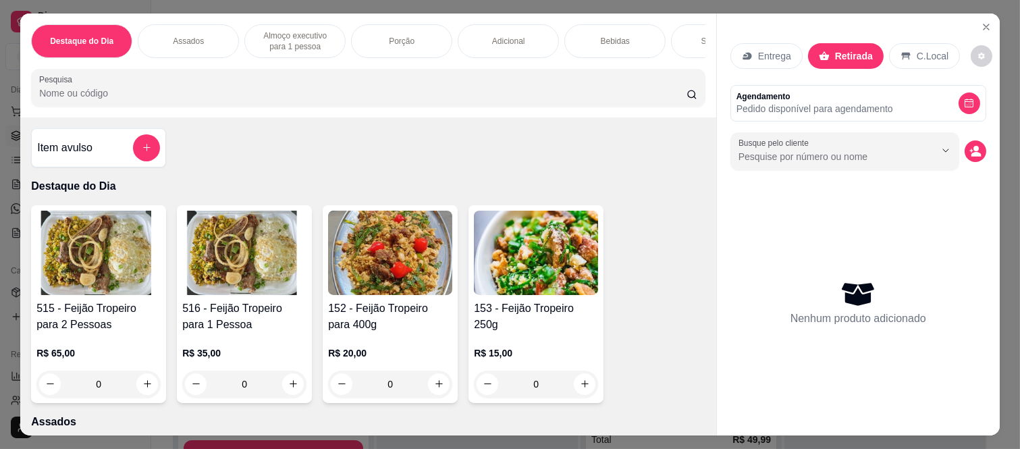
click at [781, 51] on p "Entrega" at bounding box center [774, 56] width 33 height 14
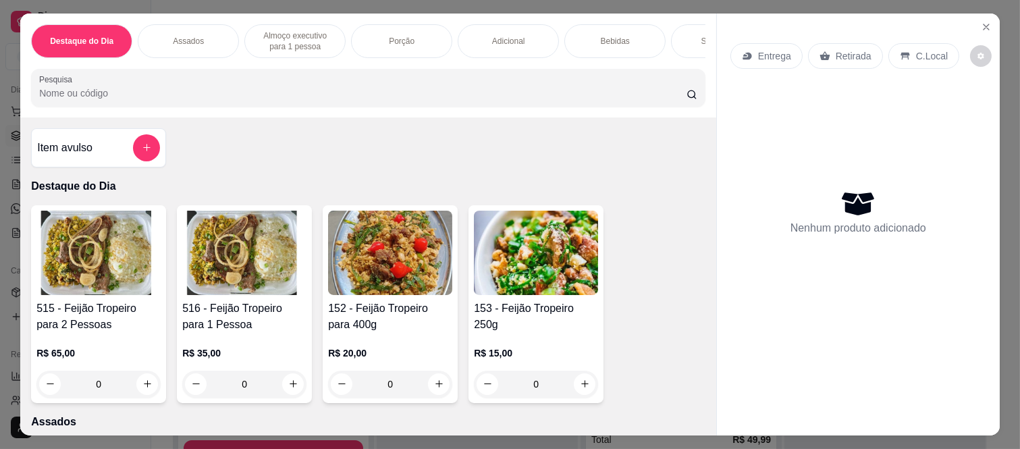
click at [838, 43] on div "Retirada" at bounding box center [845, 56] width 75 height 26
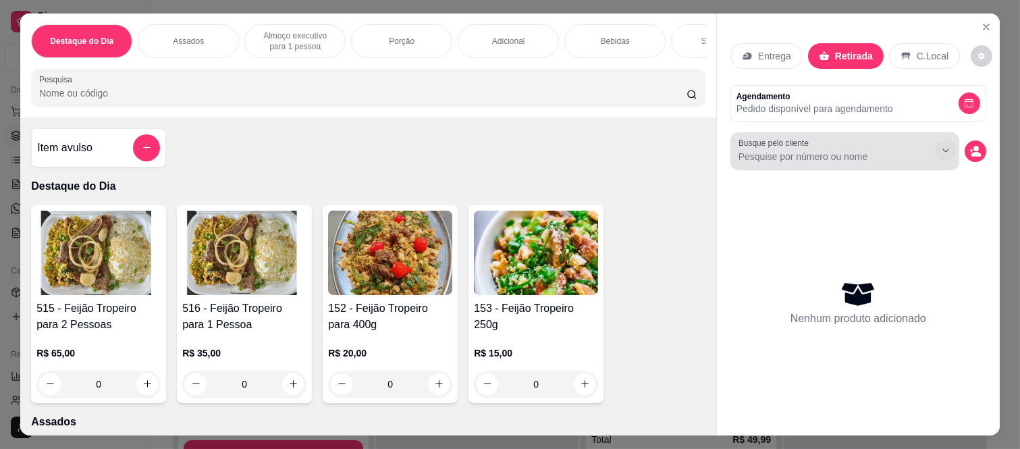
click at [970, 149] on icon "decrease-product-quantity" at bounding box center [976, 151] width 12 height 12
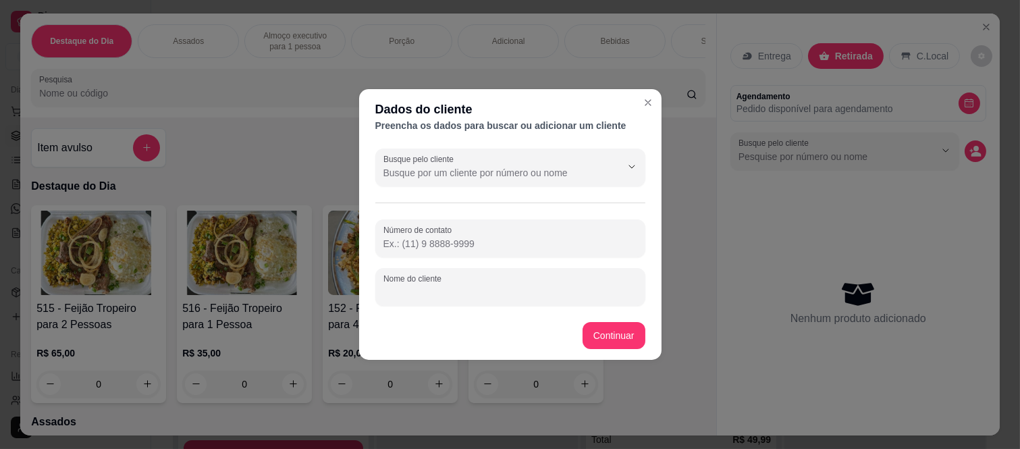
click at [447, 294] on input "Nome do cliente" at bounding box center [511, 293] width 254 height 14
paste input "Anderson Santos"
type input "Anderson Santos"
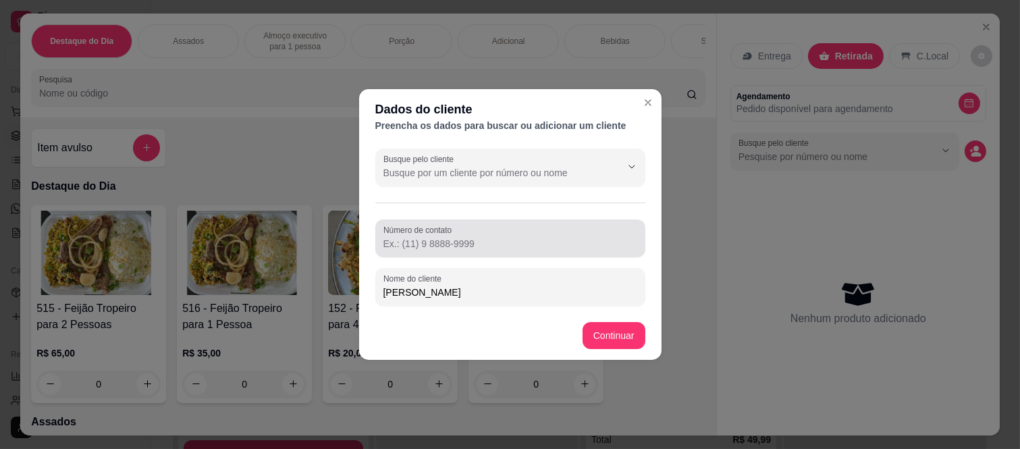
click at [510, 237] on input "Número de contato" at bounding box center [511, 244] width 254 height 14
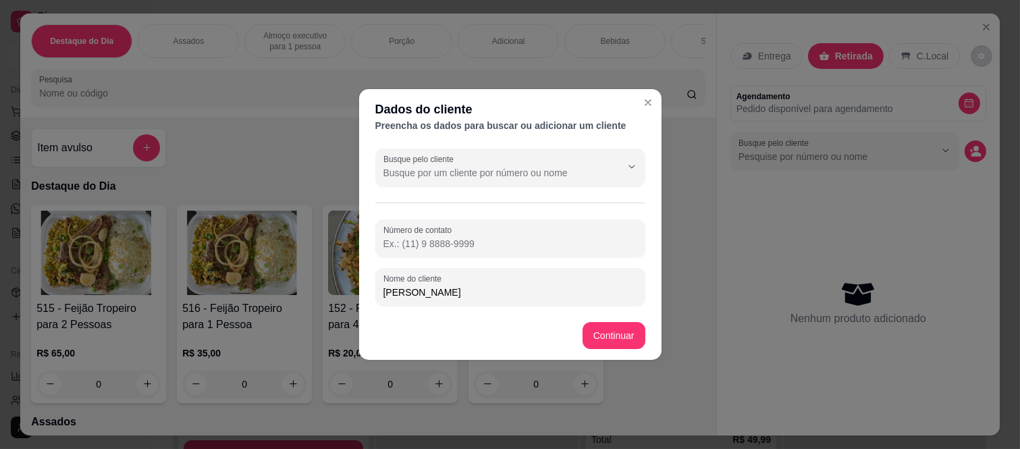
paste input "(11) 98342-2111"
type input "(11) 98342-2111"
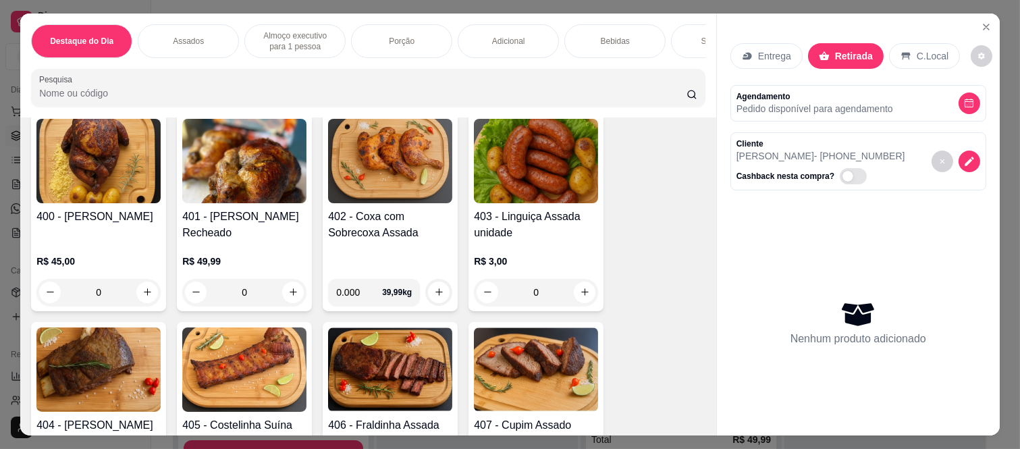
scroll to position [375, 0]
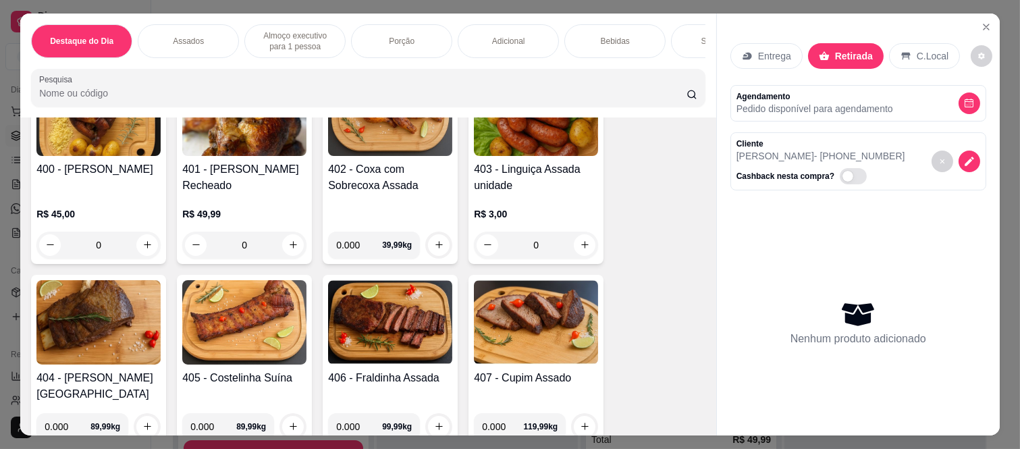
click at [143, 247] on div "0" at bounding box center [98, 245] width 124 height 27
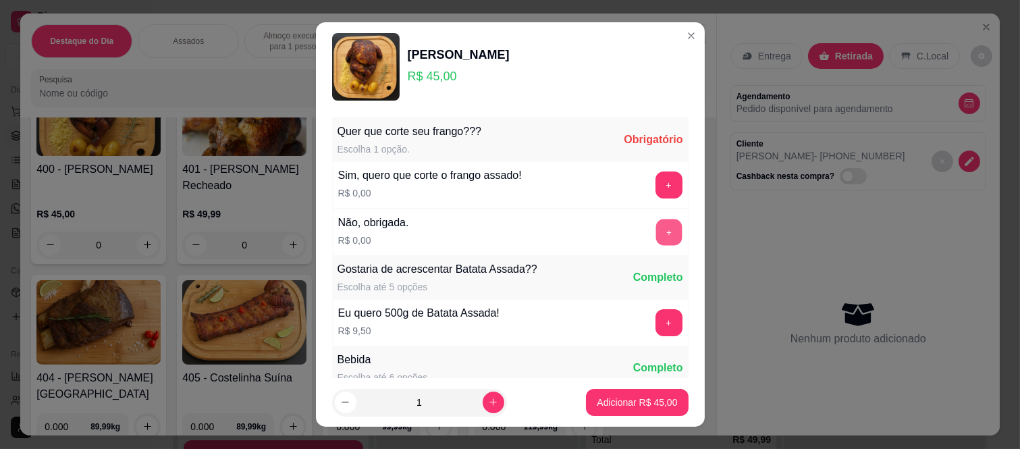
click at [656, 228] on button "+" at bounding box center [669, 232] width 26 height 26
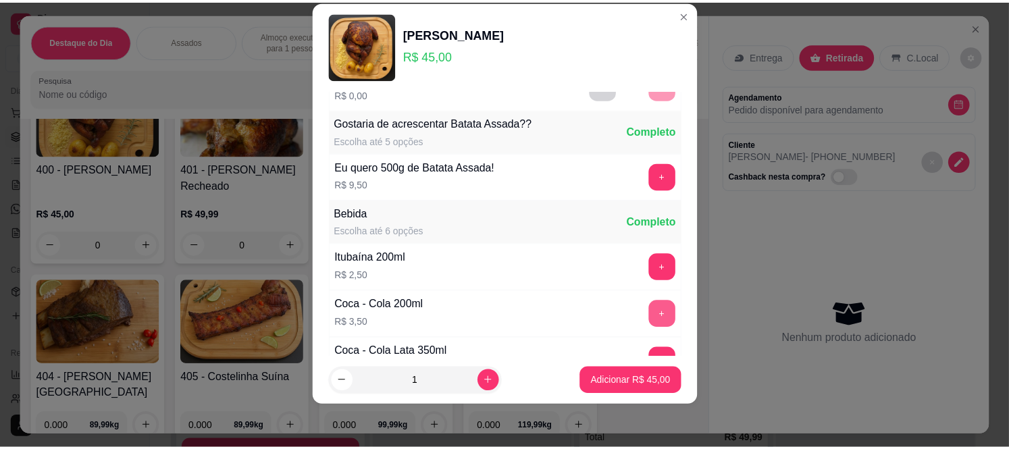
scroll to position [145, 0]
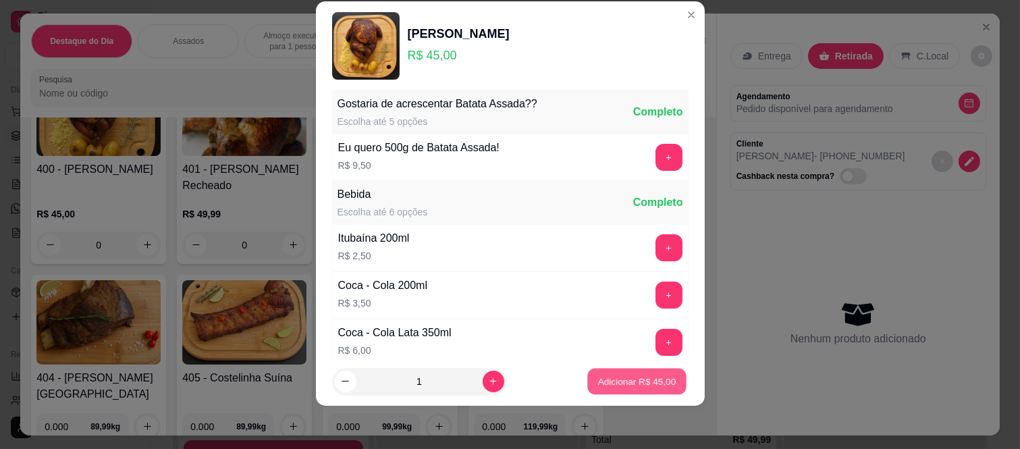
click at [622, 382] on p "Adicionar R$ 45,00" at bounding box center [637, 381] width 78 height 13
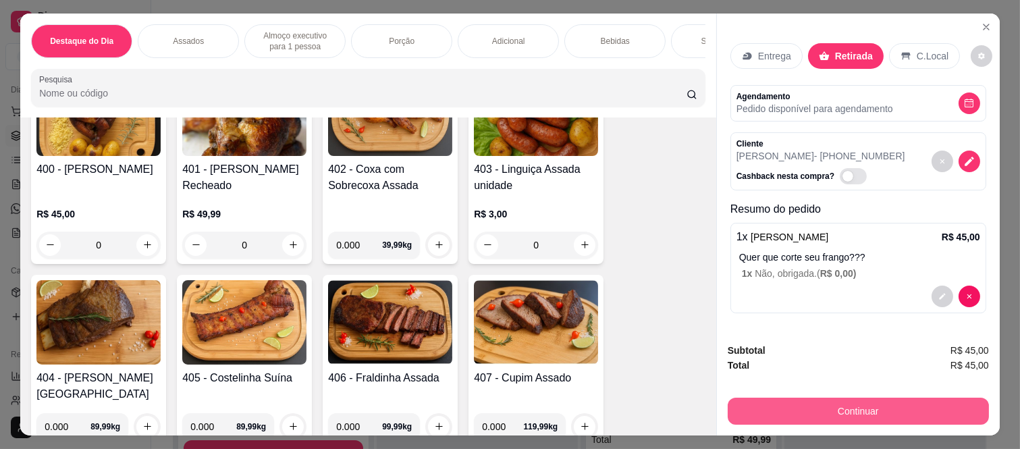
click at [856, 405] on button "Continuar" at bounding box center [858, 411] width 261 height 27
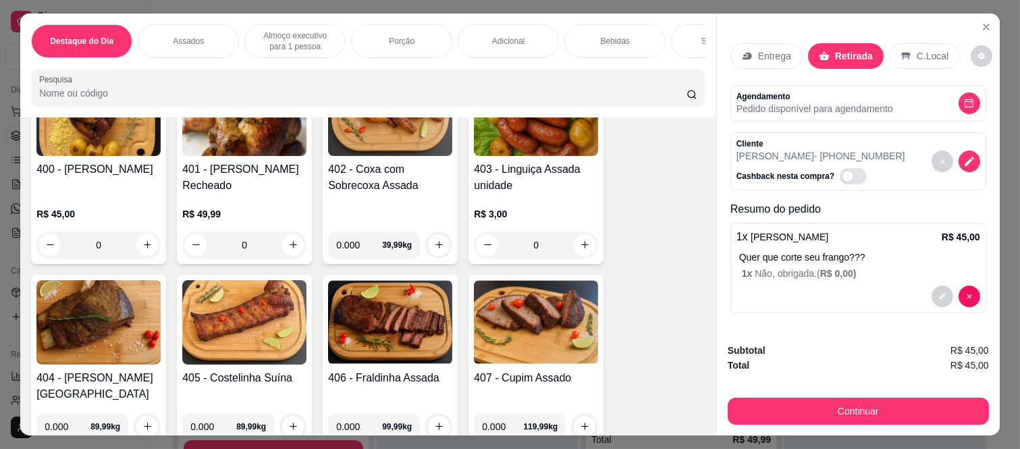
click at [587, 253] on div at bounding box center [602, 244] width 30 height 30
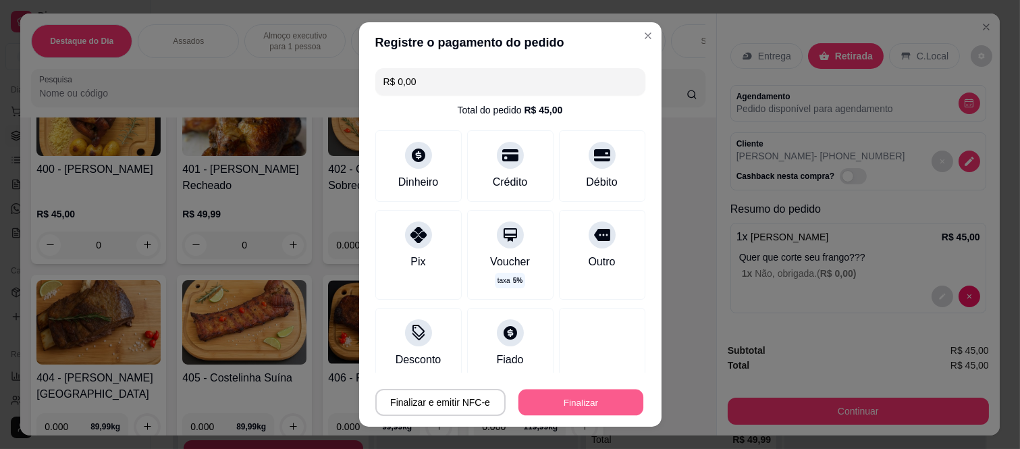
click at [602, 394] on button "Finalizar" at bounding box center [581, 402] width 125 height 26
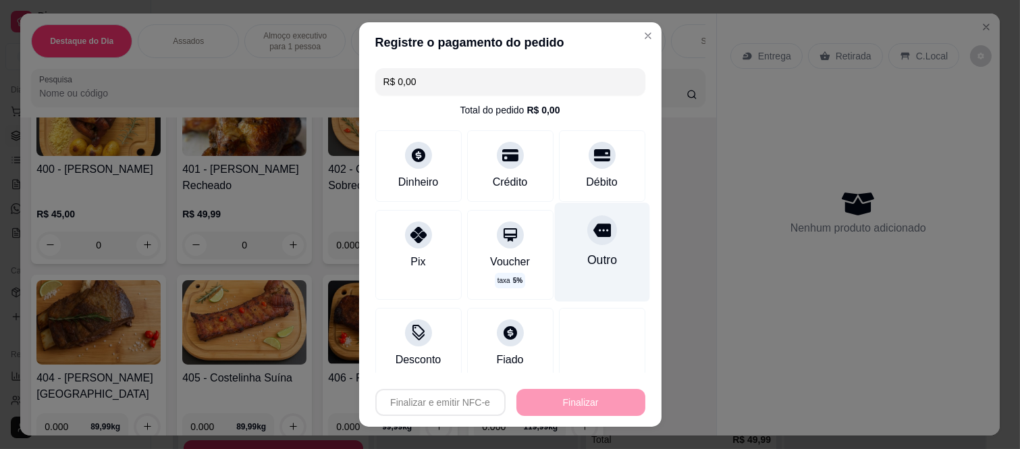
type input "-R$ 45,00"
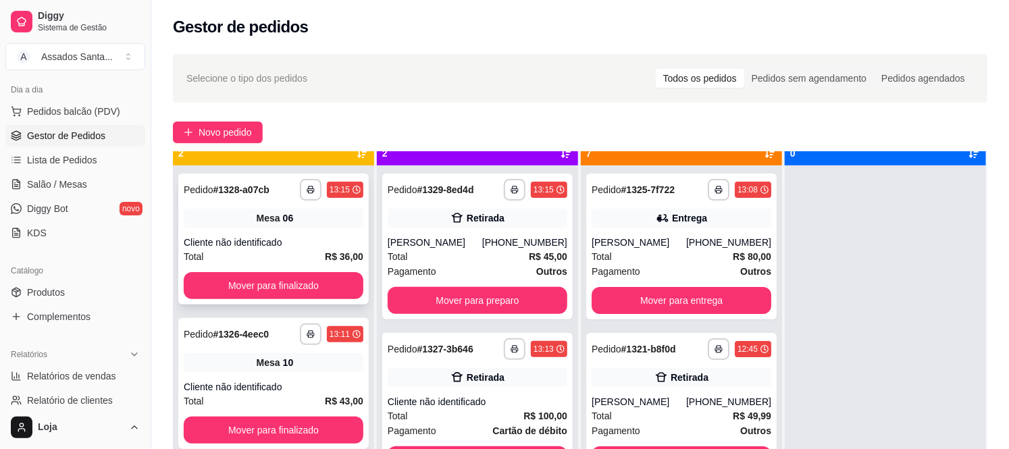
scroll to position [37, 0]
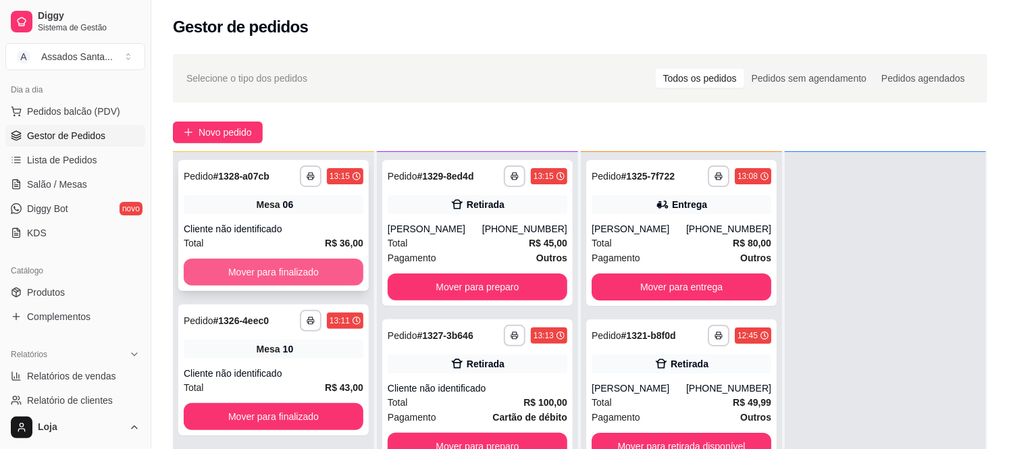
click at [309, 264] on button "Mover para finalizado" at bounding box center [274, 272] width 180 height 27
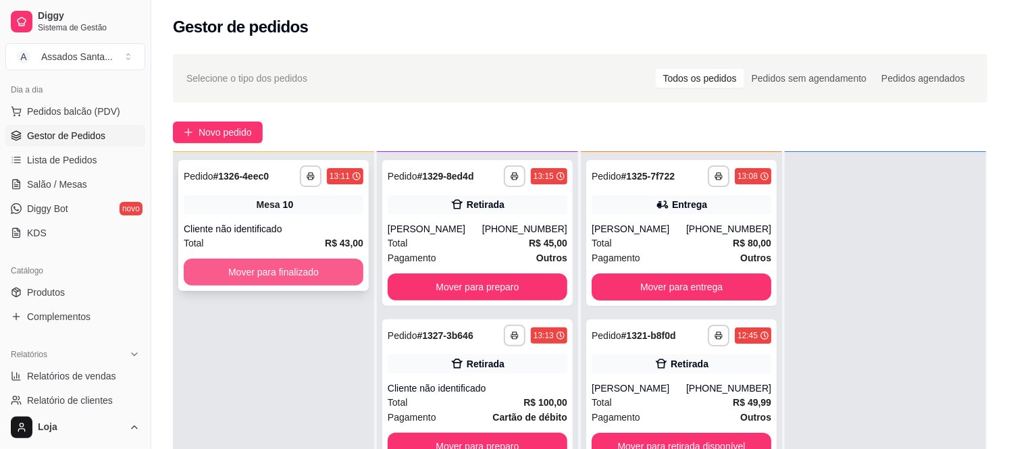
click at [291, 271] on button "Mover para finalizado" at bounding box center [274, 272] width 180 height 27
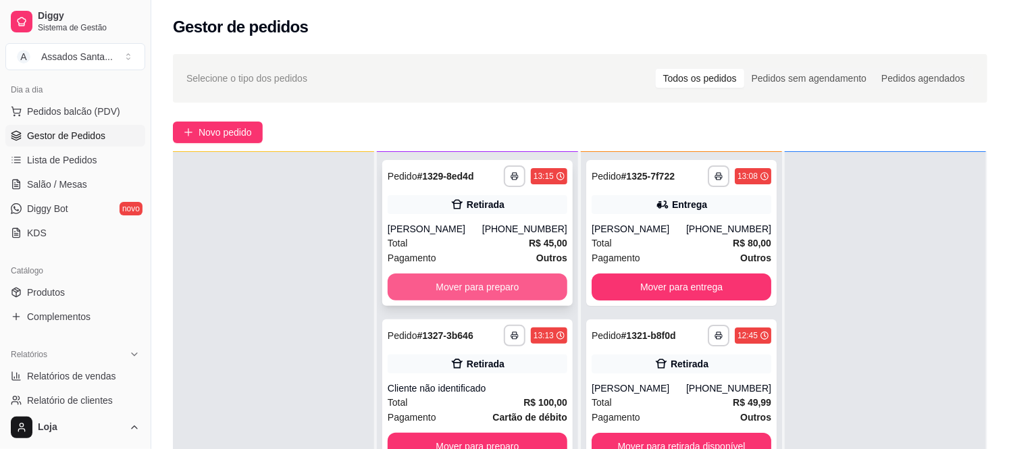
click at [434, 281] on button "Mover para preparo" at bounding box center [478, 286] width 180 height 27
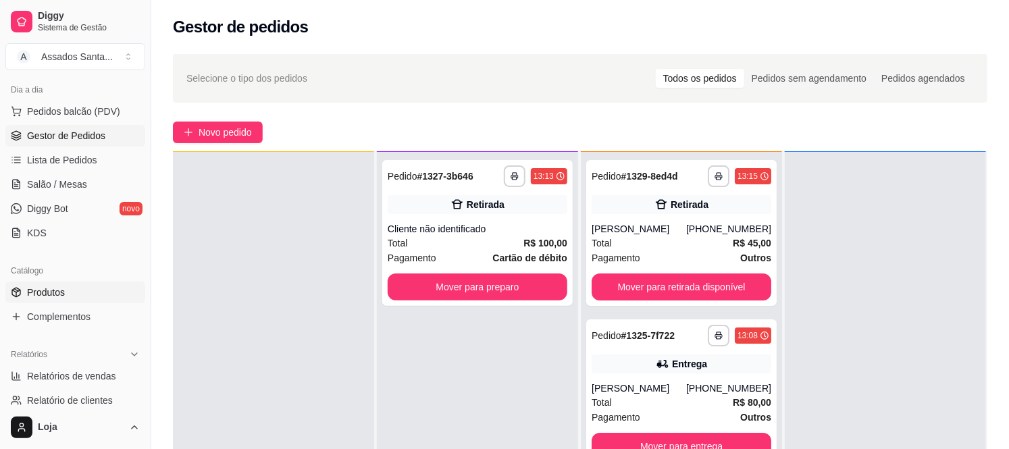
click at [64, 298] on span "Produtos" at bounding box center [46, 293] width 38 height 14
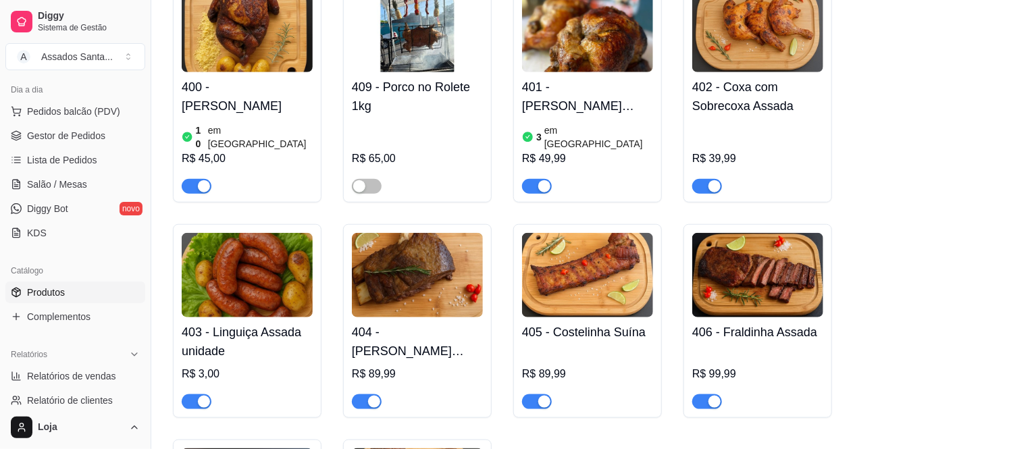
scroll to position [375, 0]
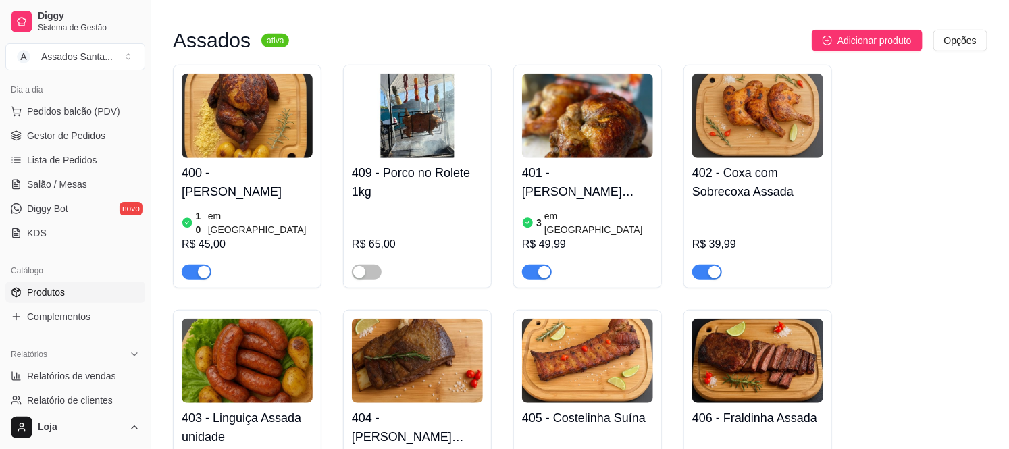
click at [198, 266] on div "button" at bounding box center [204, 272] width 12 height 12
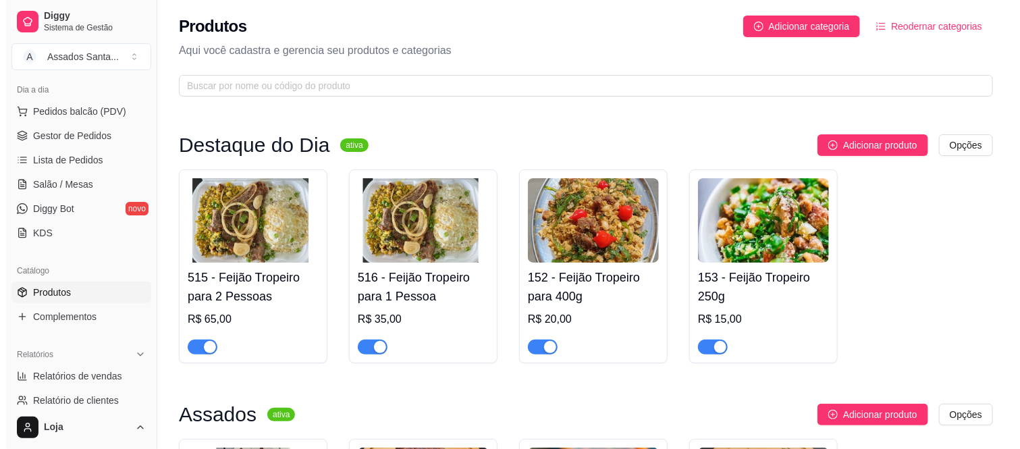
scroll to position [0, 0]
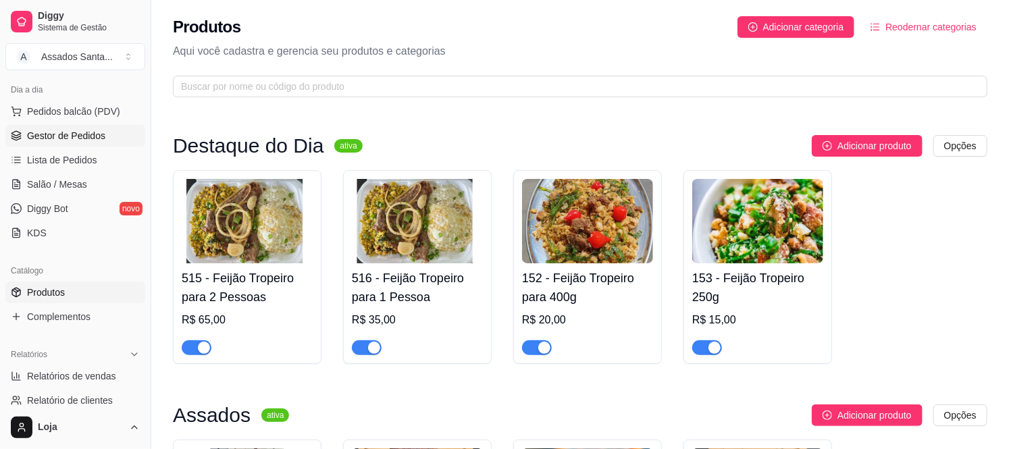
click at [57, 135] on span "Gestor de Pedidos" at bounding box center [66, 136] width 78 height 14
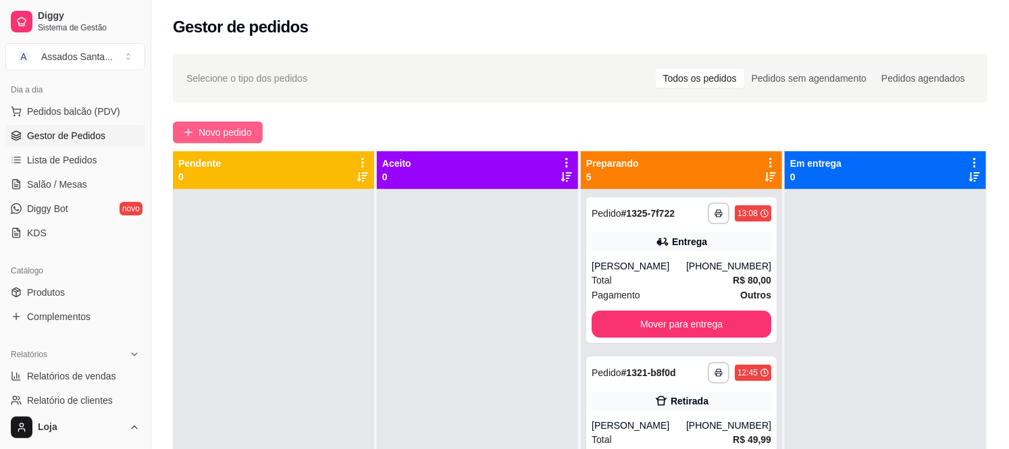
click at [213, 133] on span "Novo pedido" at bounding box center [225, 132] width 53 height 15
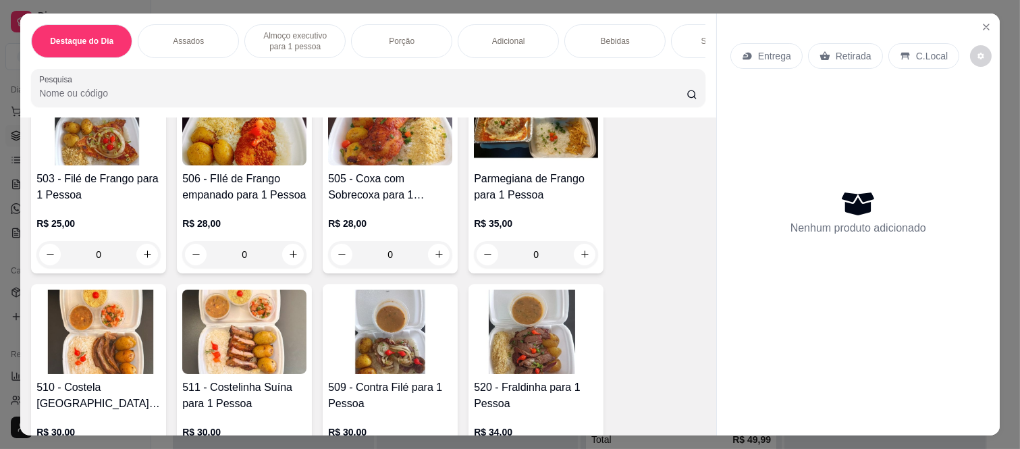
scroll to position [1050, 0]
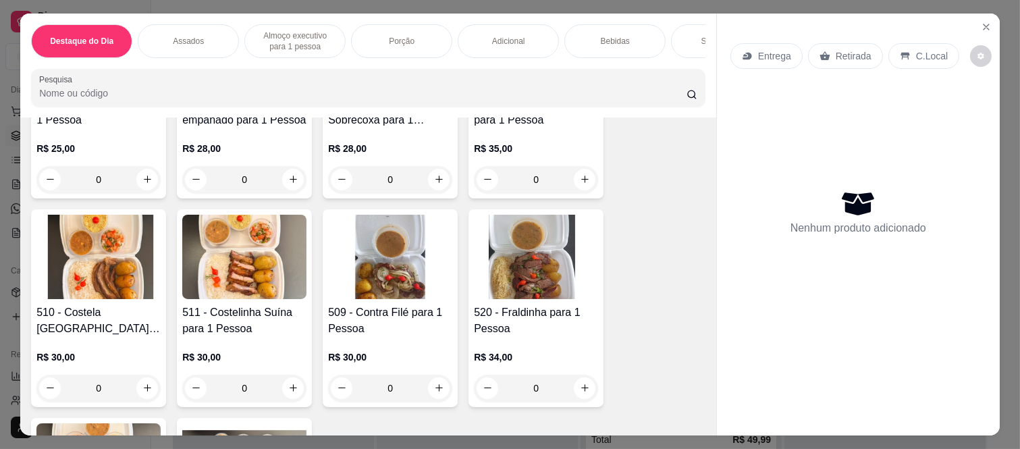
click at [139, 386] on div "0" at bounding box center [98, 388] width 124 height 27
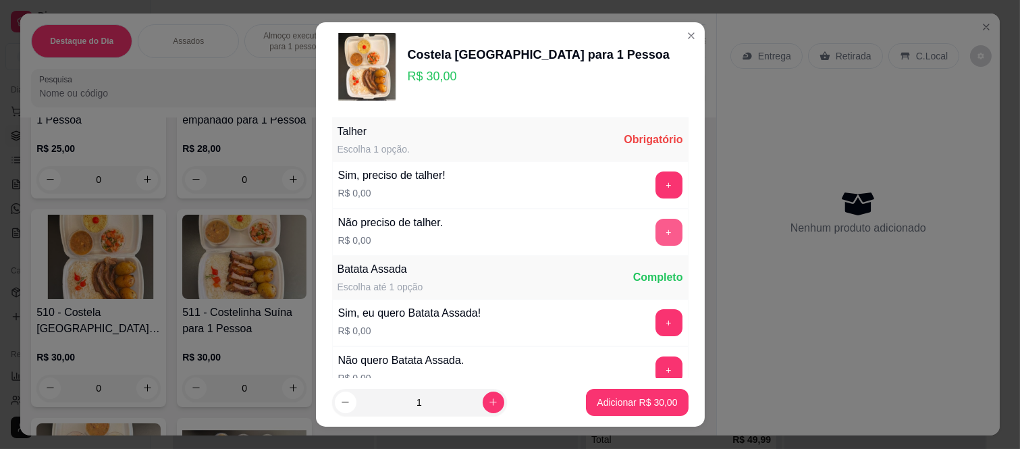
click at [656, 236] on button "+" at bounding box center [669, 232] width 27 height 27
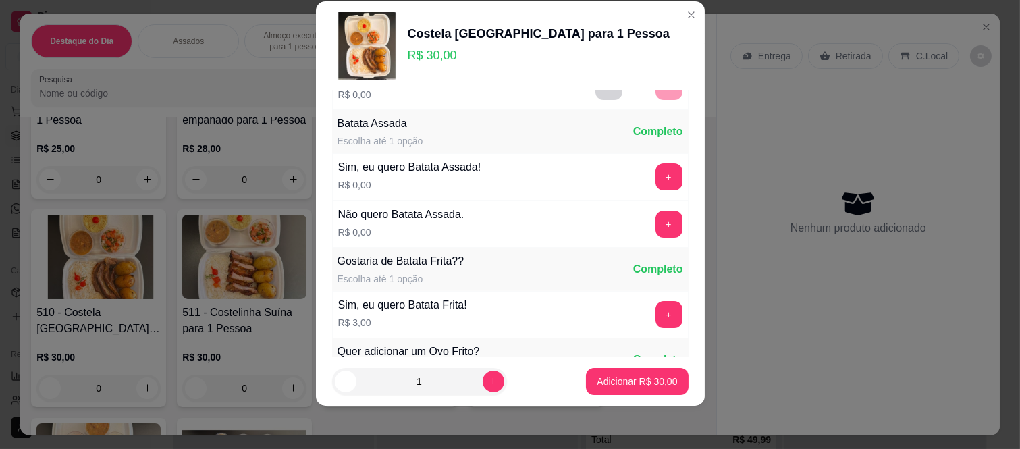
scroll to position [145, 0]
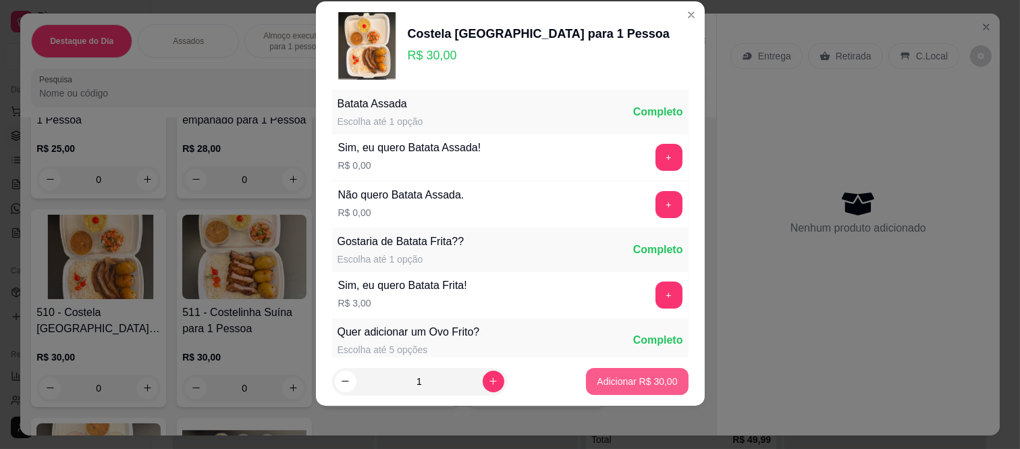
click at [597, 382] on p "Adicionar R$ 30,00" at bounding box center [637, 382] width 80 height 14
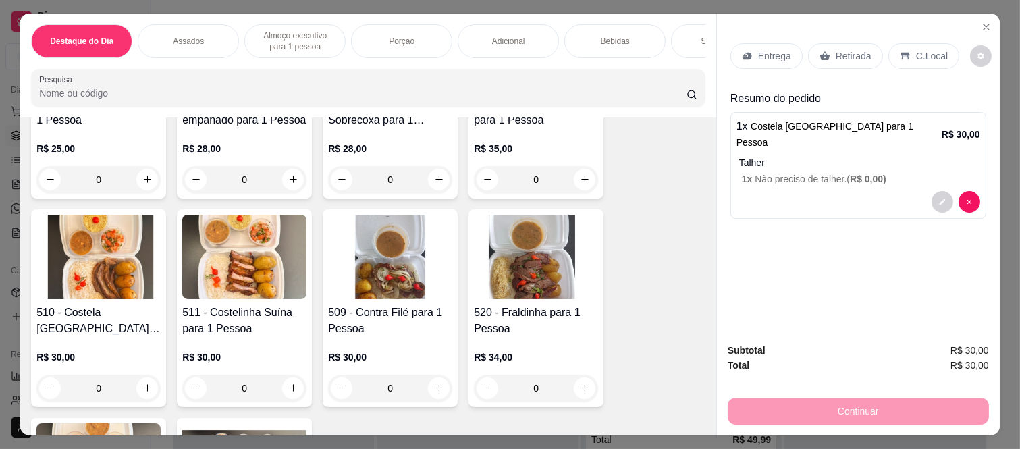
click at [601, 36] on p "Bebidas" at bounding box center [615, 41] width 29 height 11
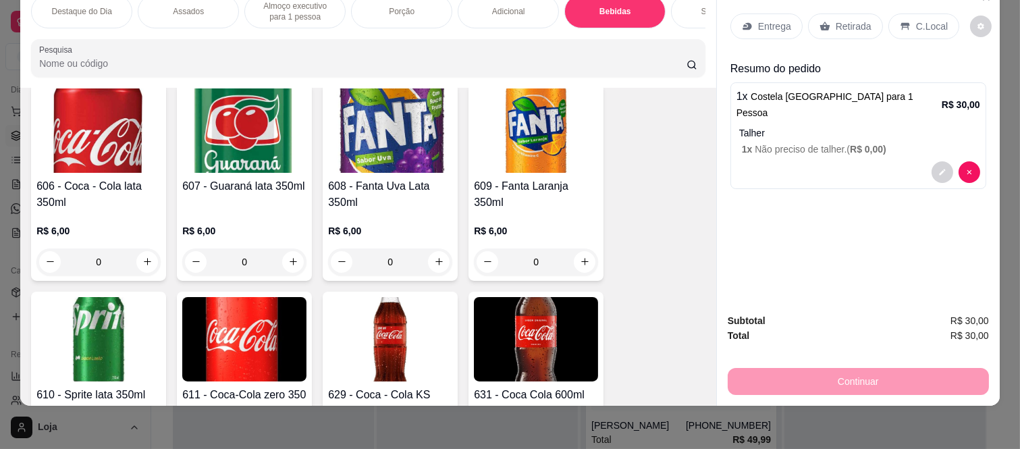
scroll to position [2881, 0]
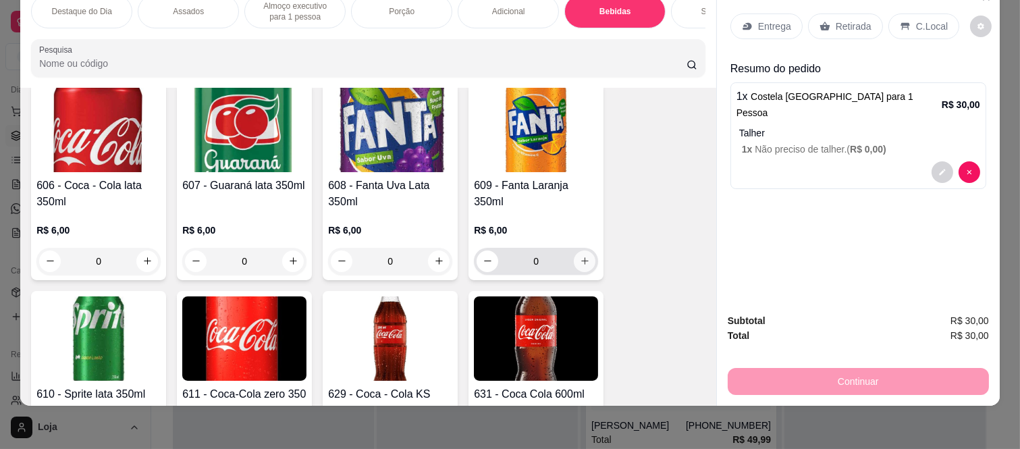
click at [580, 262] on icon "increase-product-quantity" at bounding box center [585, 261] width 10 height 10
type input "1"
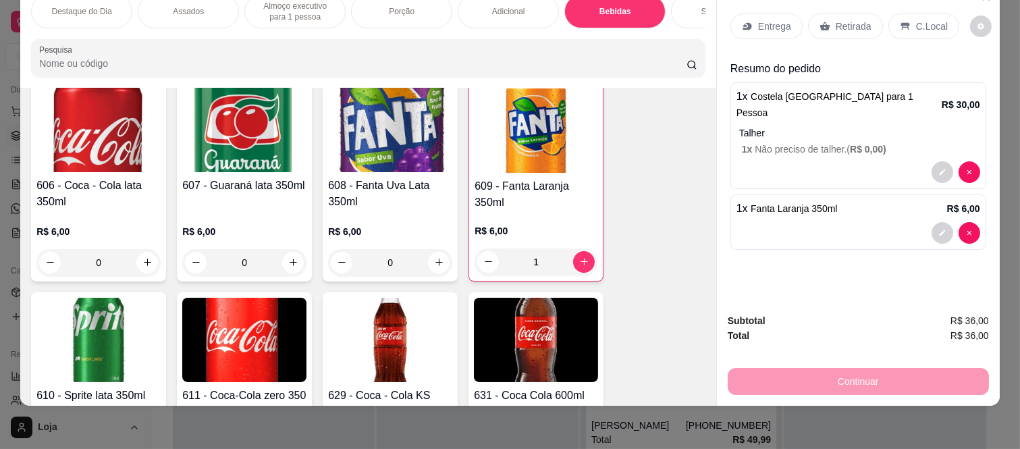
click at [836, 20] on p "Retirada" at bounding box center [854, 27] width 36 height 14
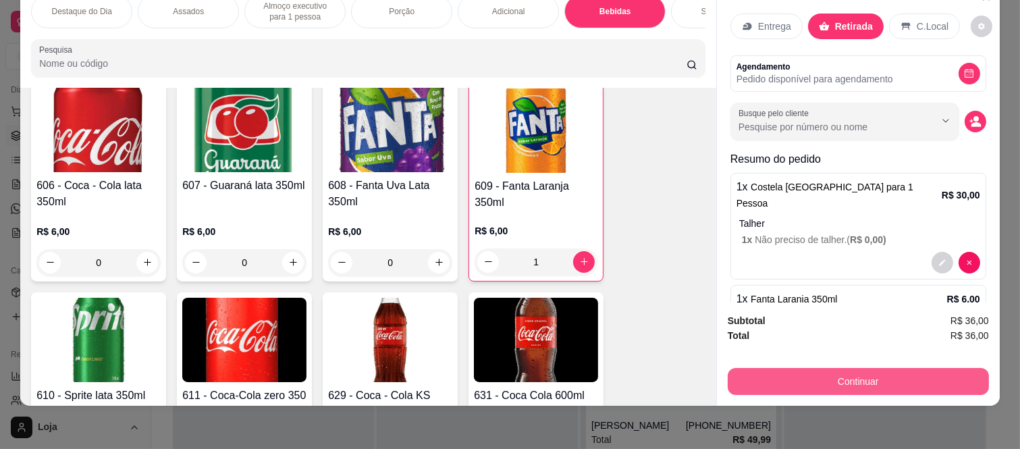
click at [756, 380] on button "Continuar" at bounding box center [858, 381] width 261 height 27
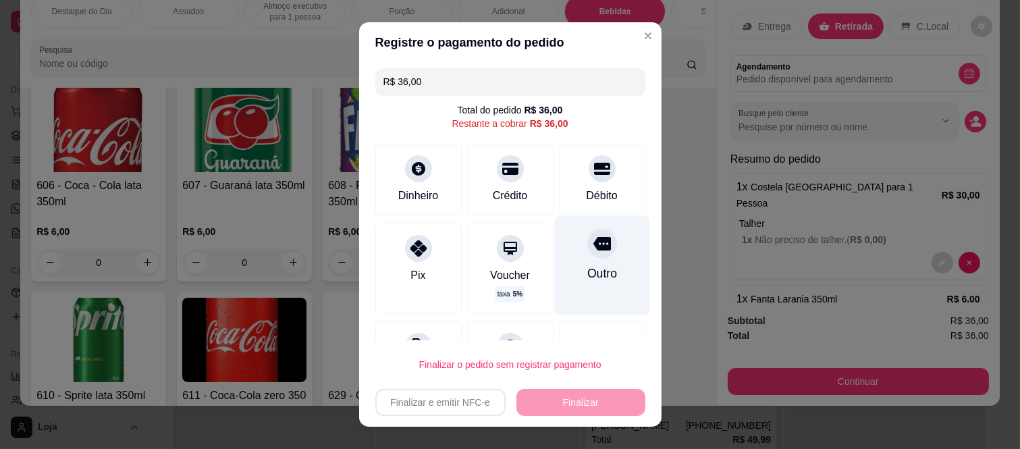
click at [593, 243] on icon at bounding box center [602, 244] width 18 height 14
type input "R$ 0,00"
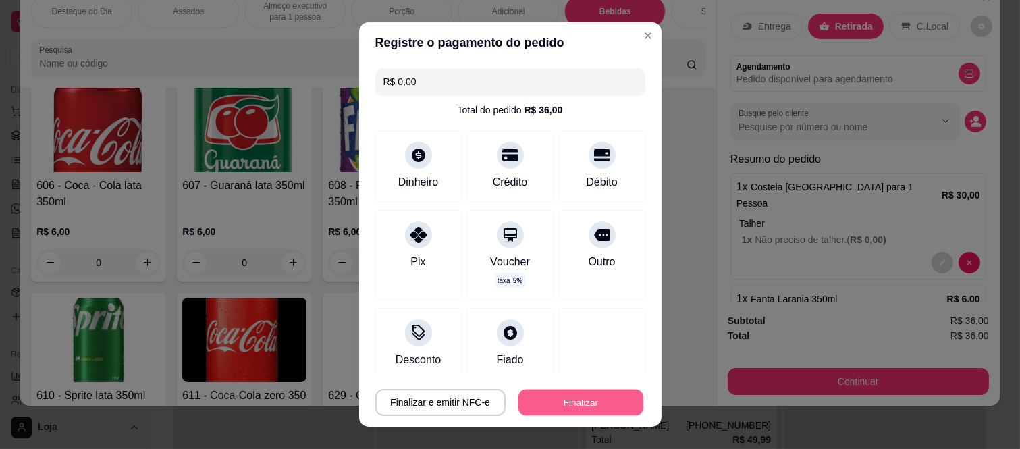
click at [583, 392] on button "Finalizar" at bounding box center [581, 402] width 125 height 26
type input "0"
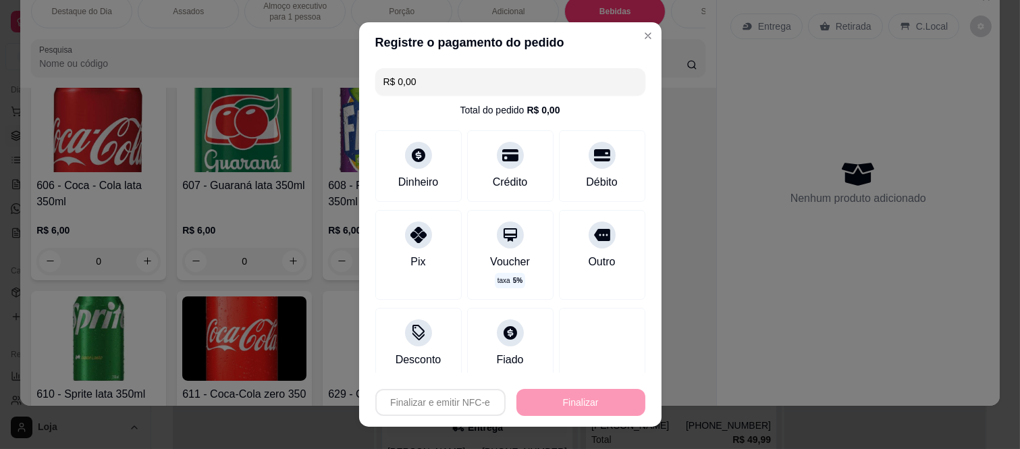
type input "-R$ 36,00"
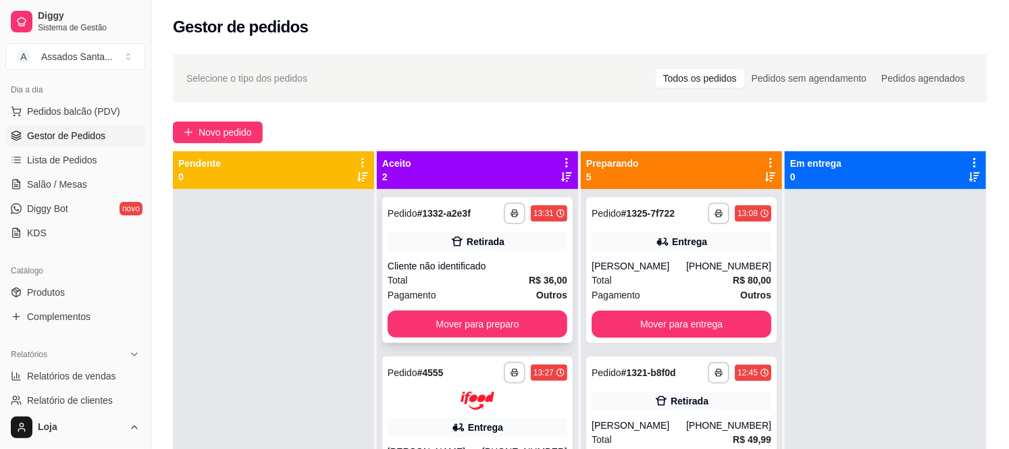
click at [442, 269] on div "Cliente não identificado" at bounding box center [478, 266] width 180 height 14
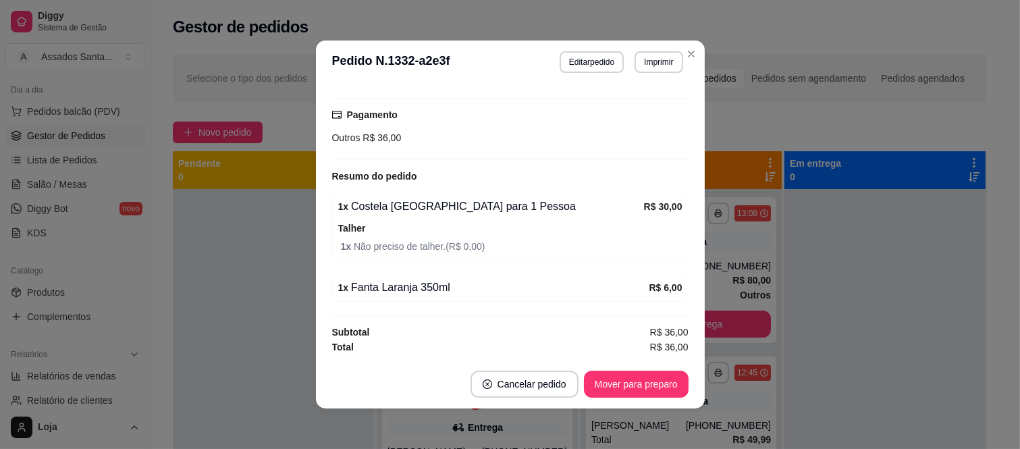
scroll to position [166, 0]
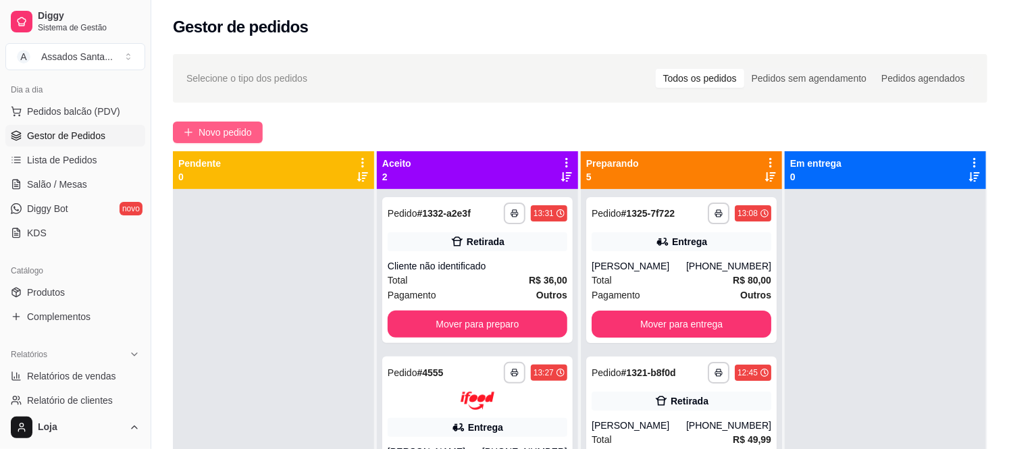
click at [218, 130] on span "Novo pedido" at bounding box center [225, 132] width 53 height 15
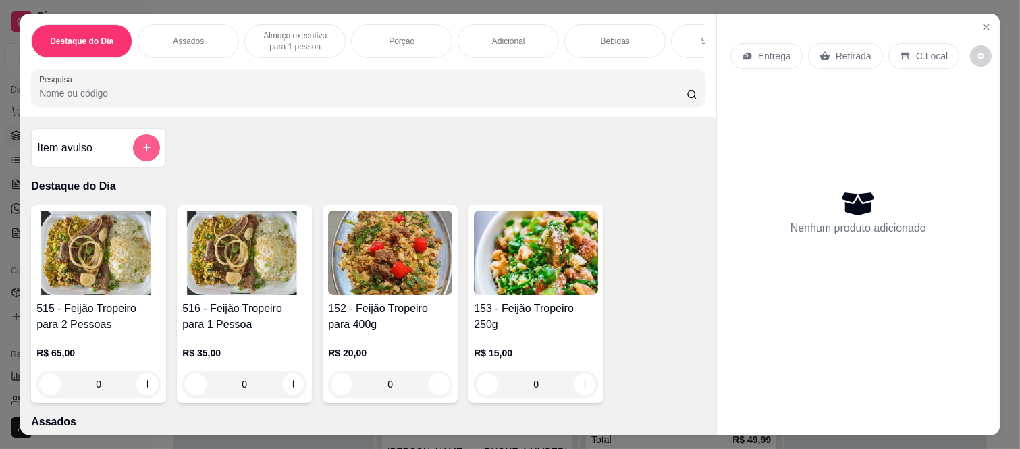
click at [152, 159] on button "add-separate-item" at bounding box center [146, 147] width 27 height 27
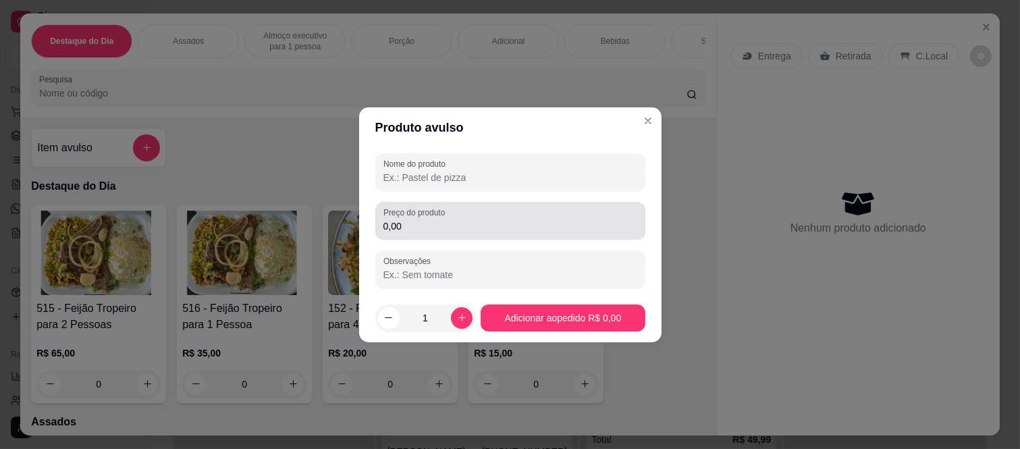
click at [434, 235] on div "Preço do produto 0,00" at bounding box center [510, 221] width 270 height 38
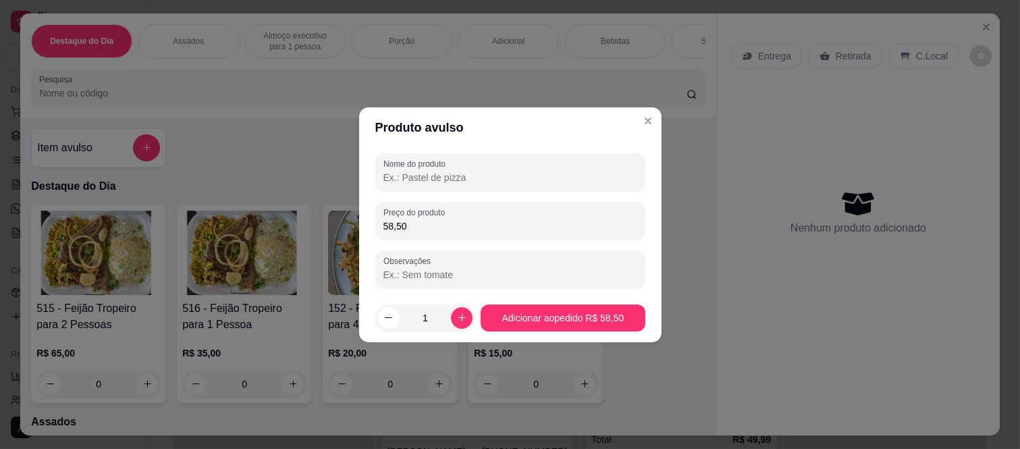
type input "58,50"
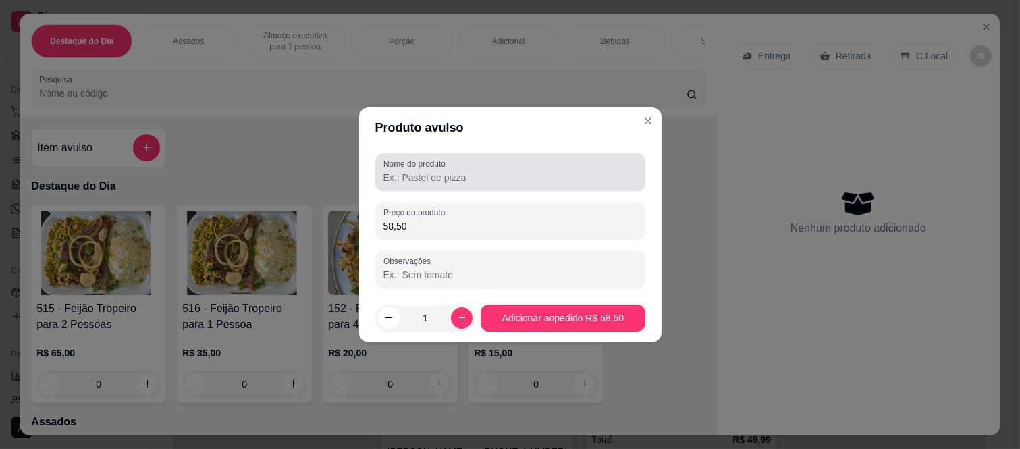
click at [409, 186] on div "Nome do produto" at bounding box center [510, 172] width 270 height 38
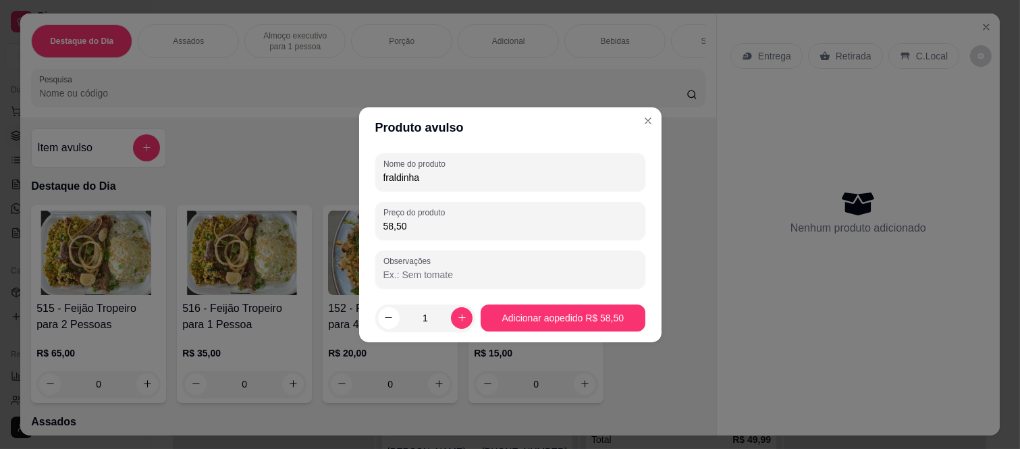
type input "fraldinha"
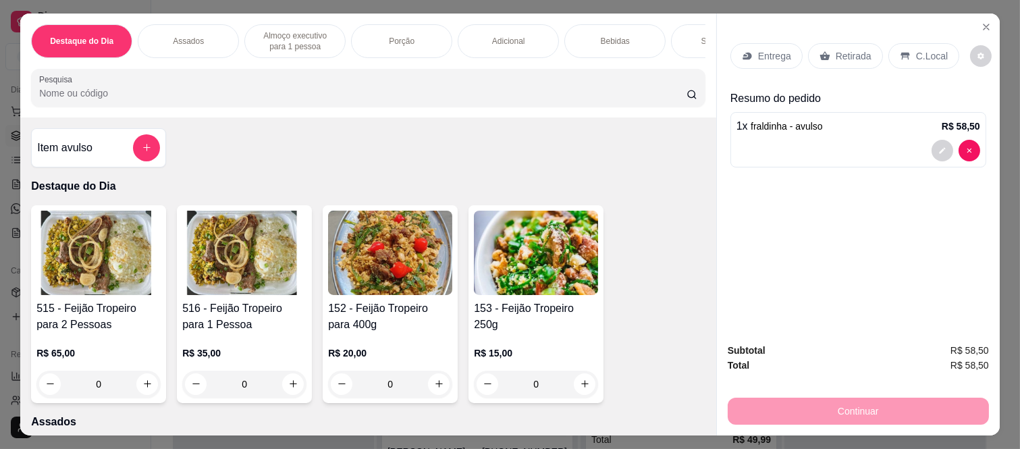
click at [610, 38] on p "Bebidas" at bounding box center [615, 41] width 29 height 11
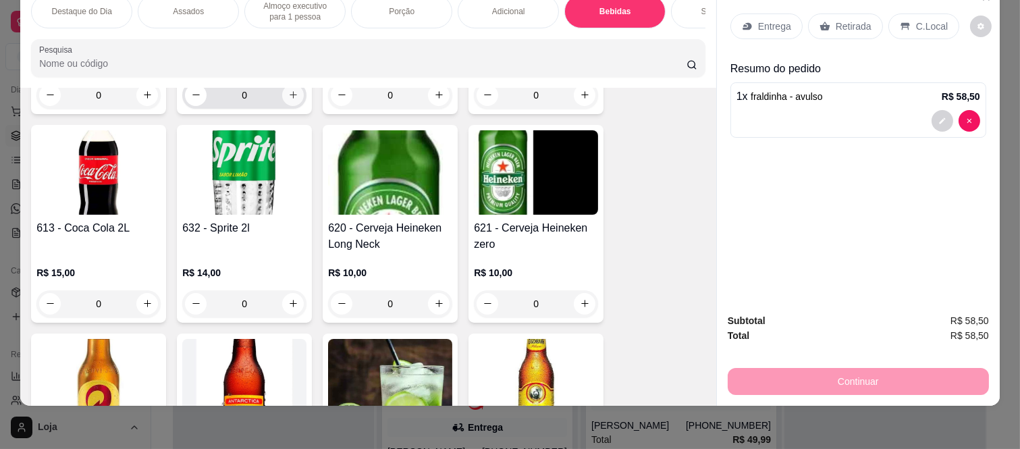
scroll to position [3257, 0]
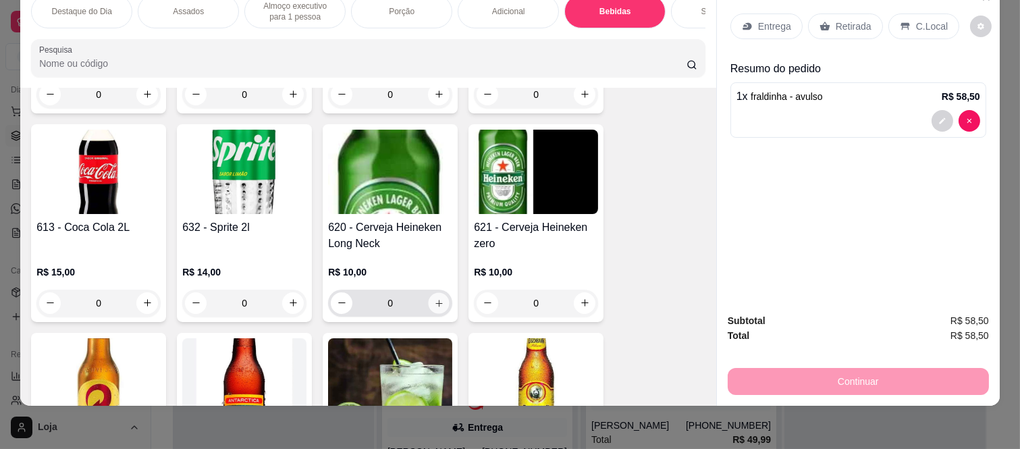
click at [434, 301] on icon "increase-product-quantity" at bounding box center [439, 303] width 10 height 10
type input "1"
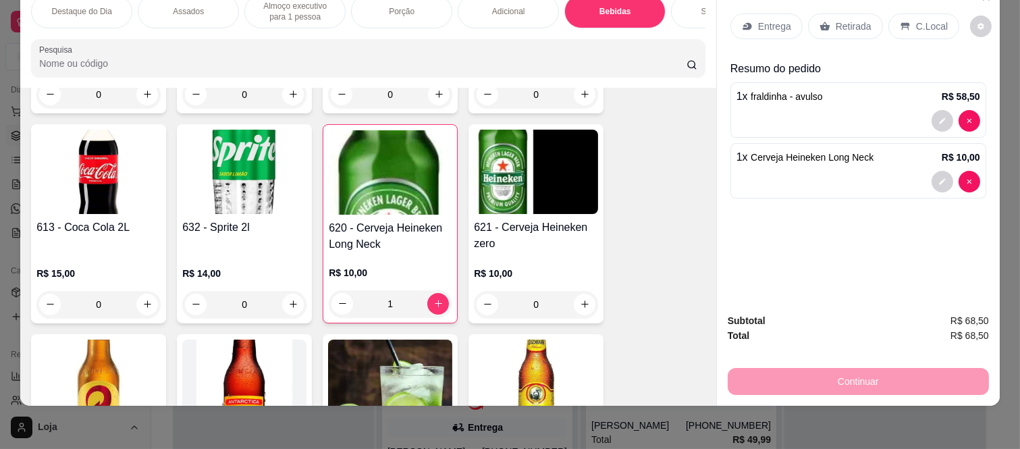
click at [848, 20] on p "Retirada" at bounding box center [854, 27] width 36 height 14
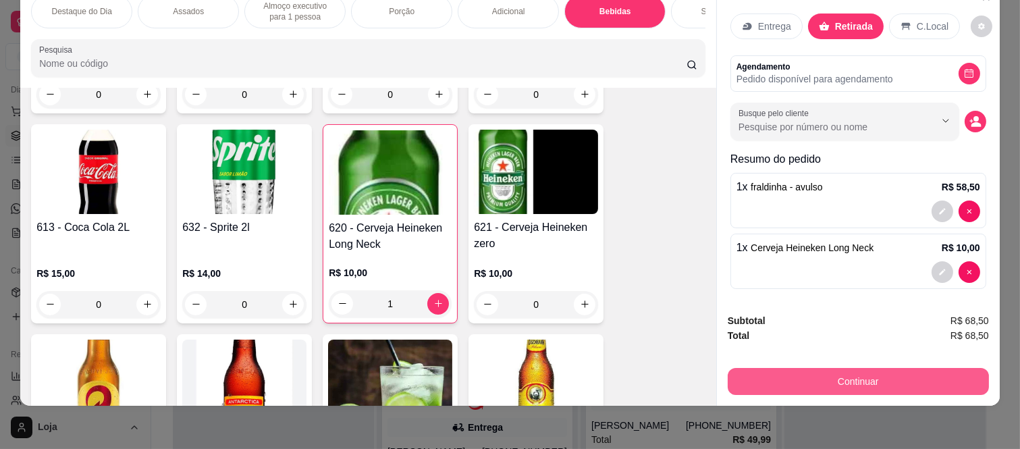
click at [797, 374] on button "Continuar" at bounding box center [858, 381] width 261 height 27
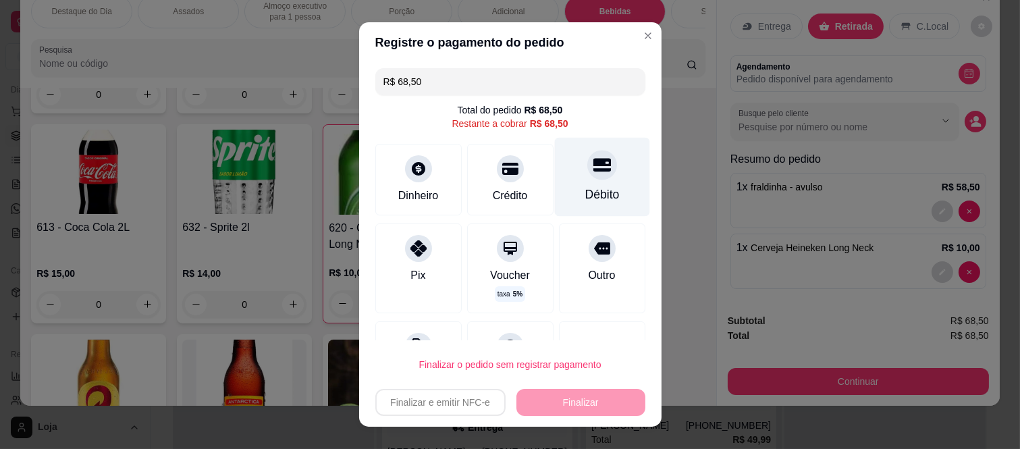
click at [593, 174] on icon at bounding box center [602, 165] width 18 height 18
type input "R$ 0,00"
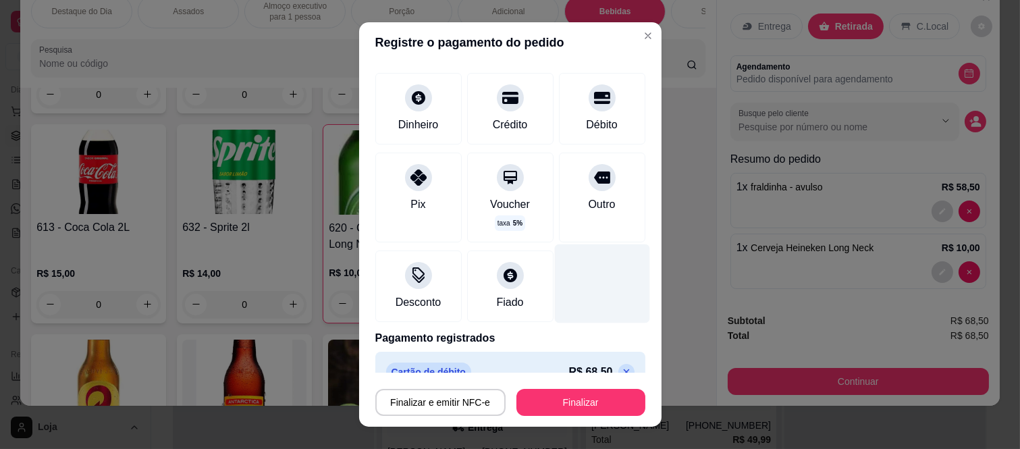
scroll to position [82, 0]
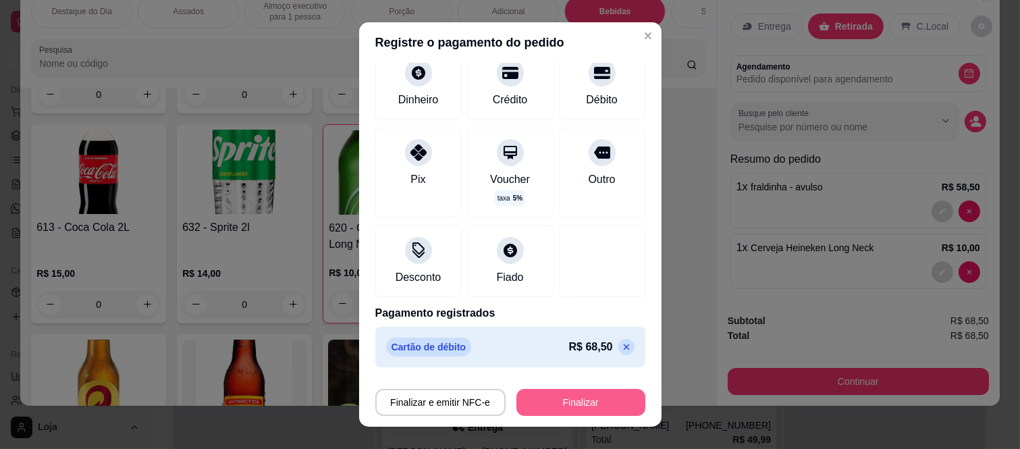
click at [550, 402] on button "Finalizar" at bounding box center [581, 402] width 129 height 27
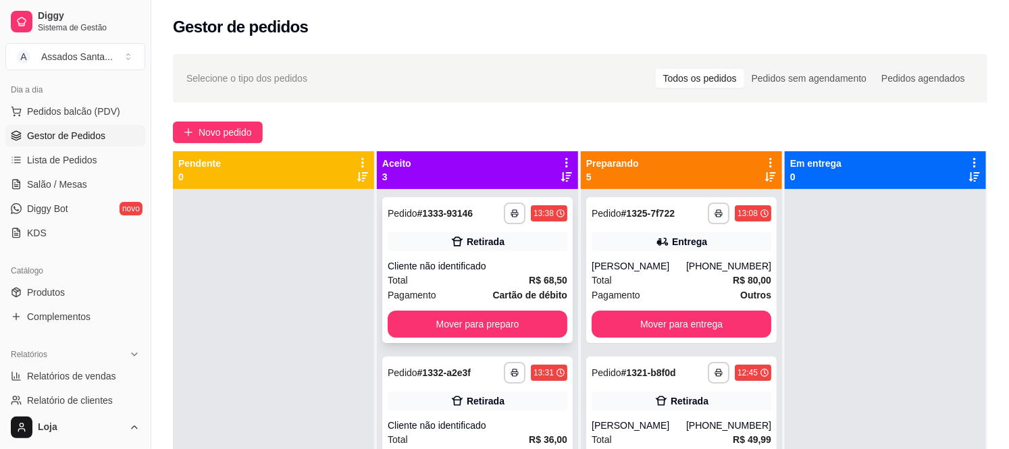
click at [426, 259] on div "Cliente não identificado" at bounding box center [478, 266] width 180 height 14
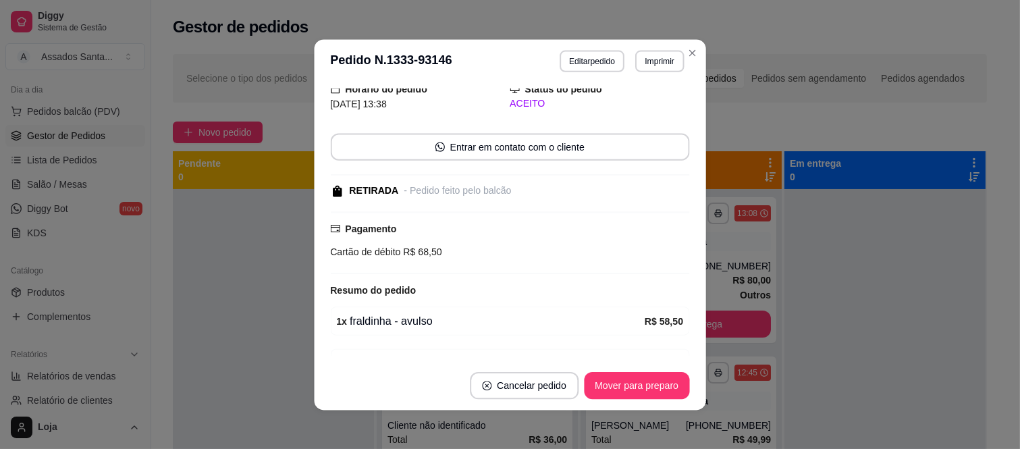
scroll to position [126, 0]
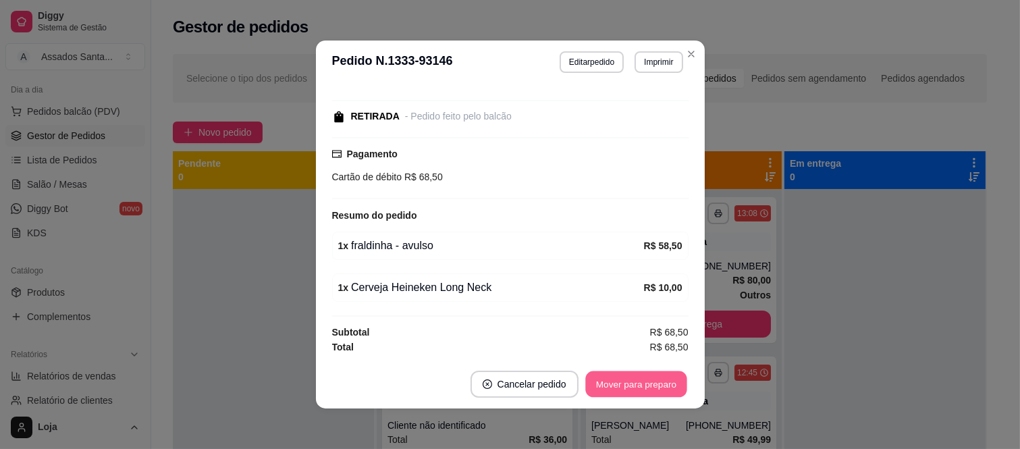
click at [608, 380] on button "Mover para preparo" at bounding box center [635, 384] width 101 height 26
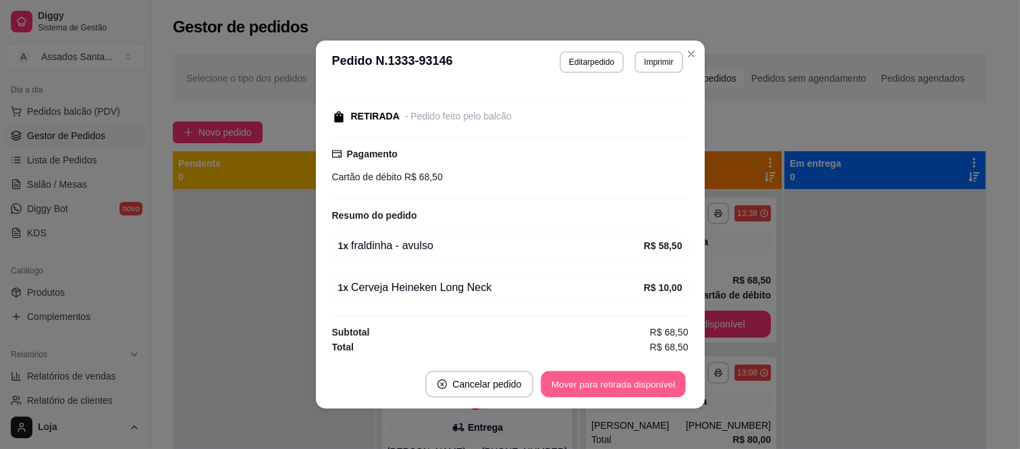
click at [610, 387] on button "Mover para retirada disponível" at bounding box center [614, 384] width 145 height 26
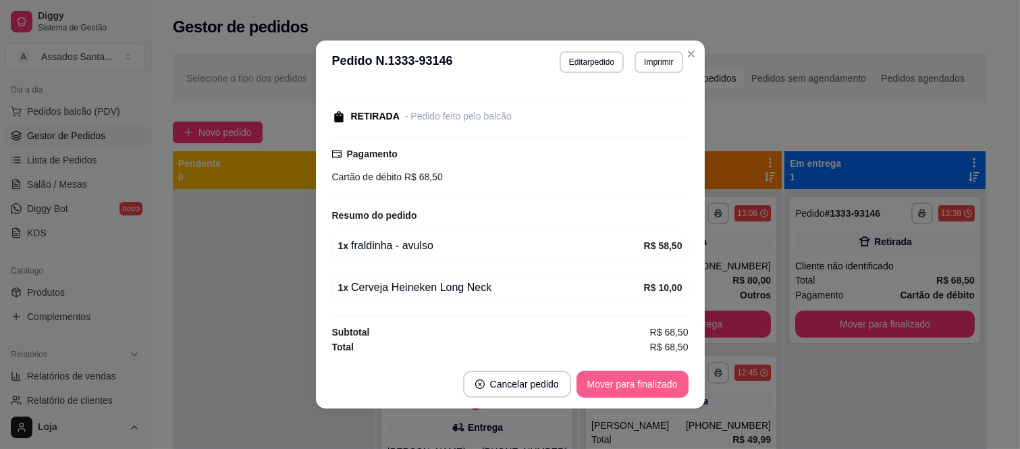
click at [610, 384] on button "Mover para finalizado" at bounding box center [633, 384] width 112 height 27
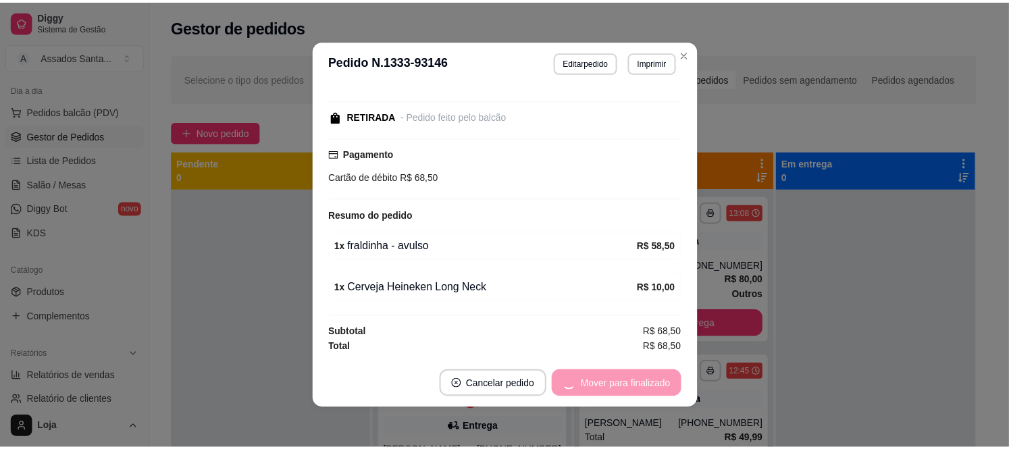
scroll to position [0, 0]
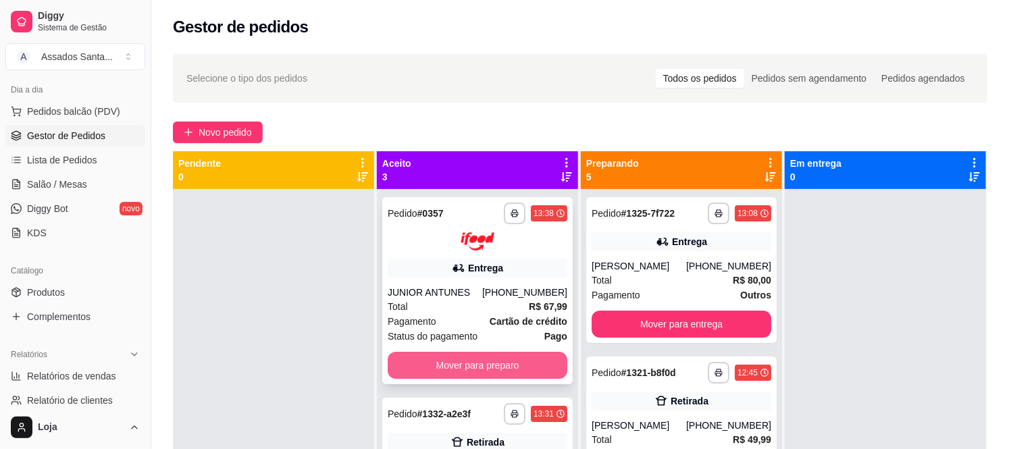
click at [496, 363] on button "Mover para preparo" at bounding box center [478, 365] width 180 height 27
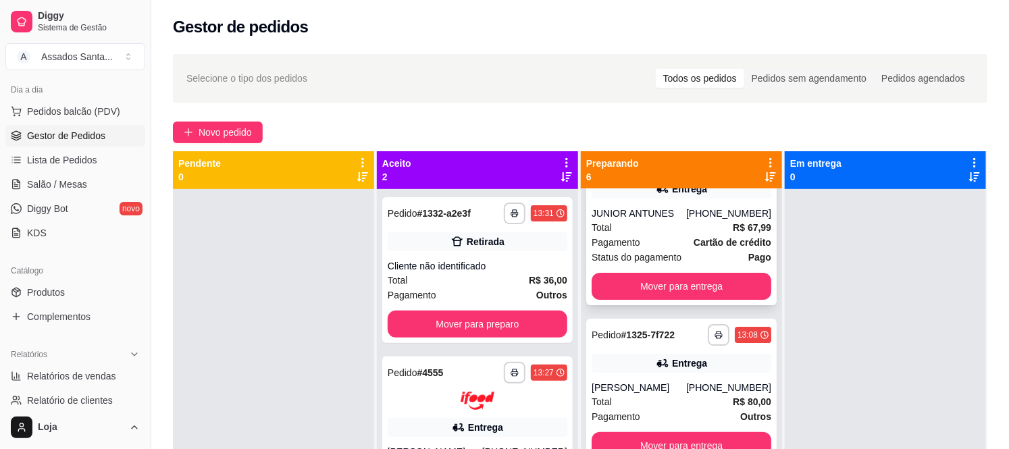
scroll to position [450, 0]
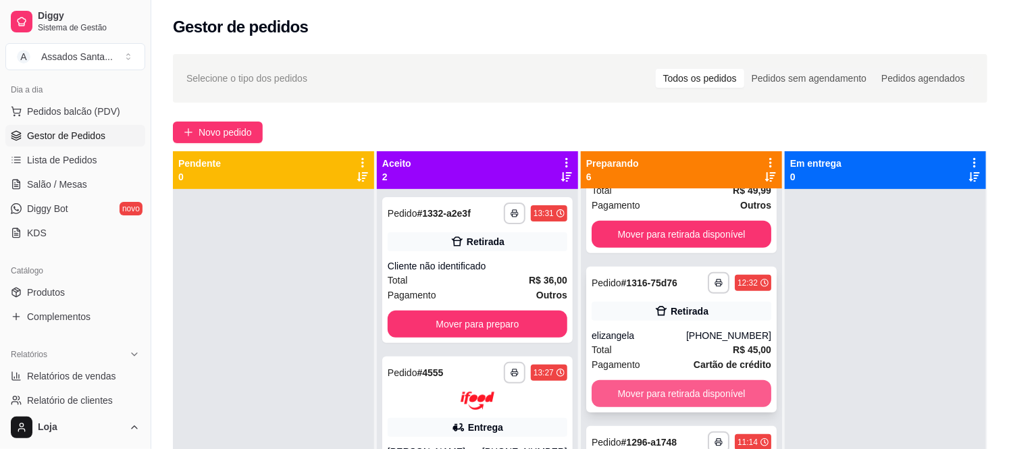
click at [657, 389] on button "Mover para retirada disponível" at bounding box center [682, 393] width 180 height 27
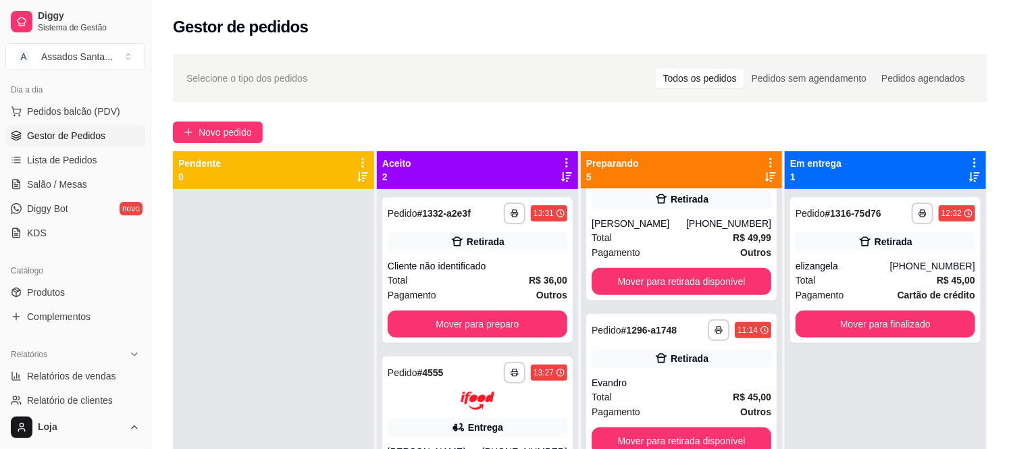
scroll to position [401, 0]
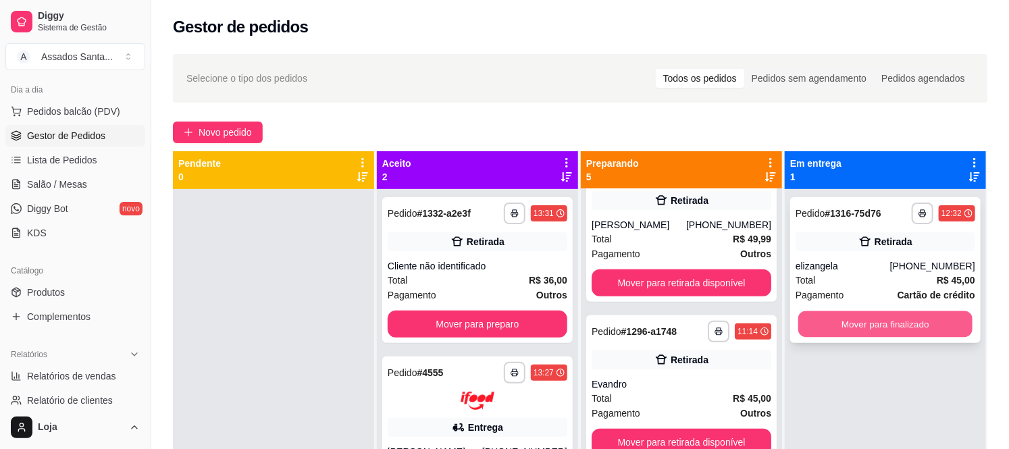
click at [826, 317] on button "Mover para finalizado" at bounding box center [885, 324] width 174 height 26
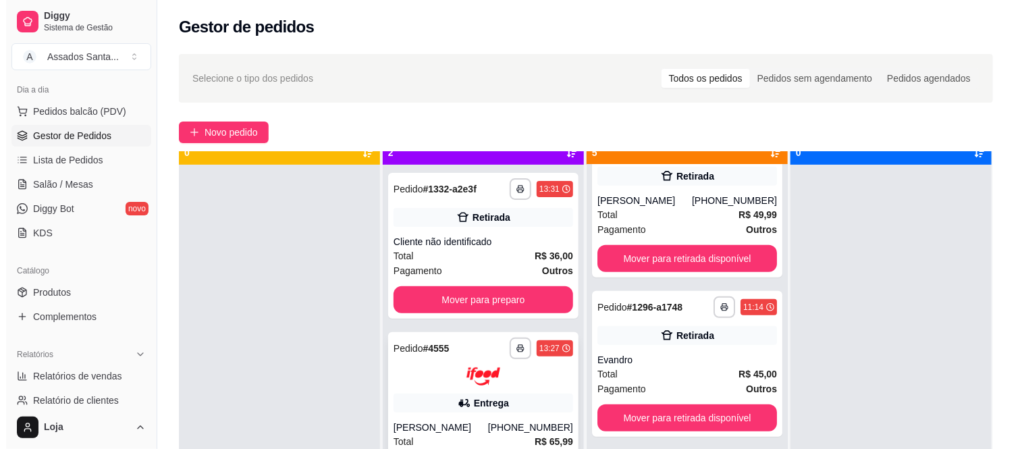
scroll to position [37, 0]
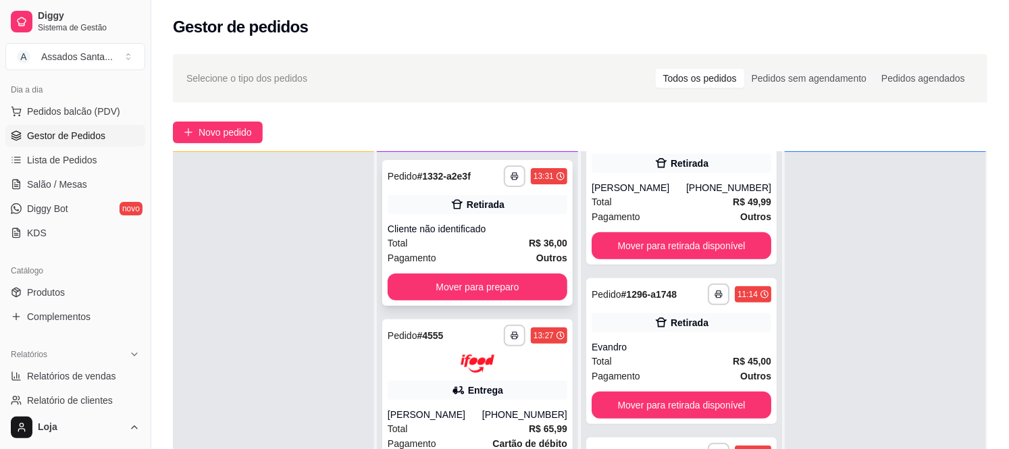
click at [450, 225] on div "Cliente não identificado" at bounding box center [478, 229] width 180 height 14
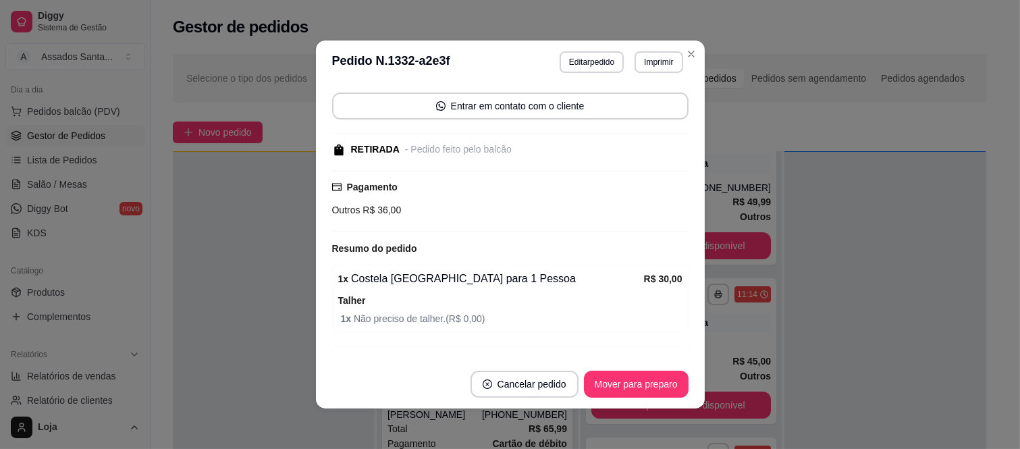
scroll to position [166, 0]
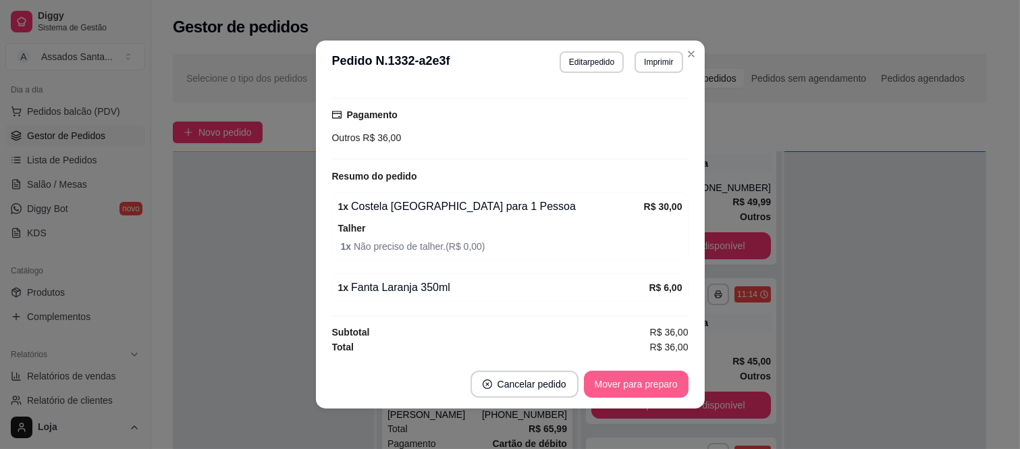
click at [615, 380] on button "Mover para preparo" at bounding box center [636, 384] width 105 height 27
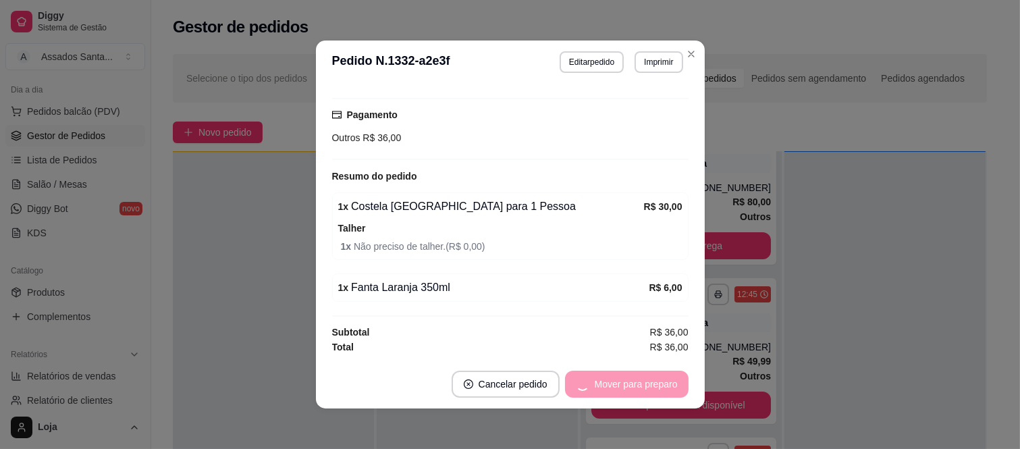
scroll to position [560, 0]
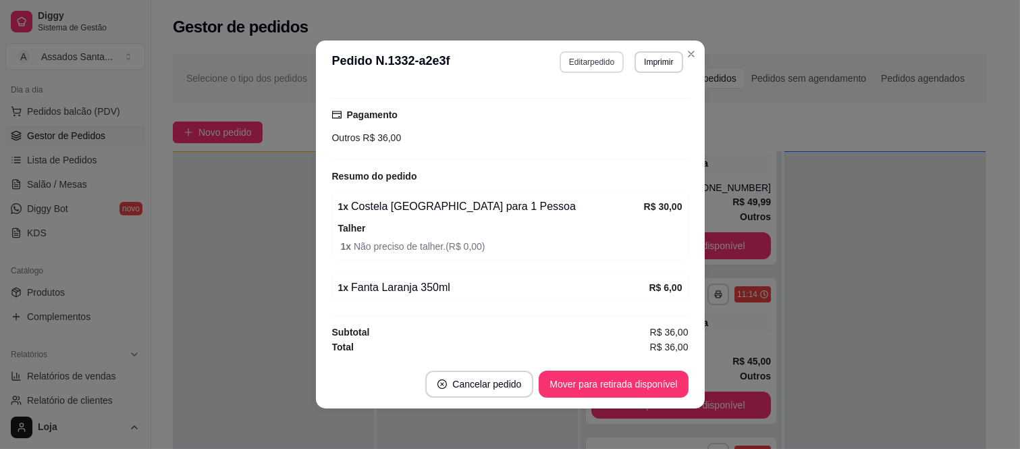
click at [593, 61] on button "Editar pedido" at bounding box center [592, 62] width 64 height 22
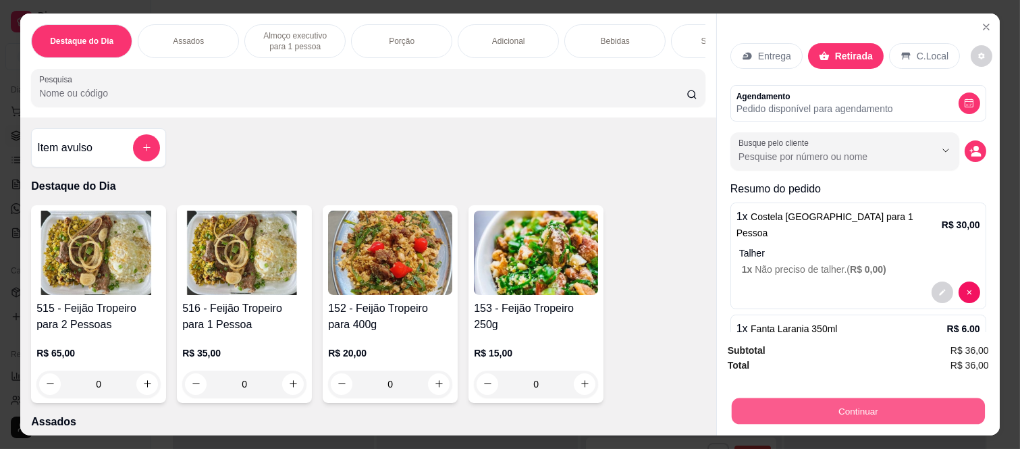
click at [864, 411] on button "Continuar" at bounding box center [858, 411] width 253 height 26
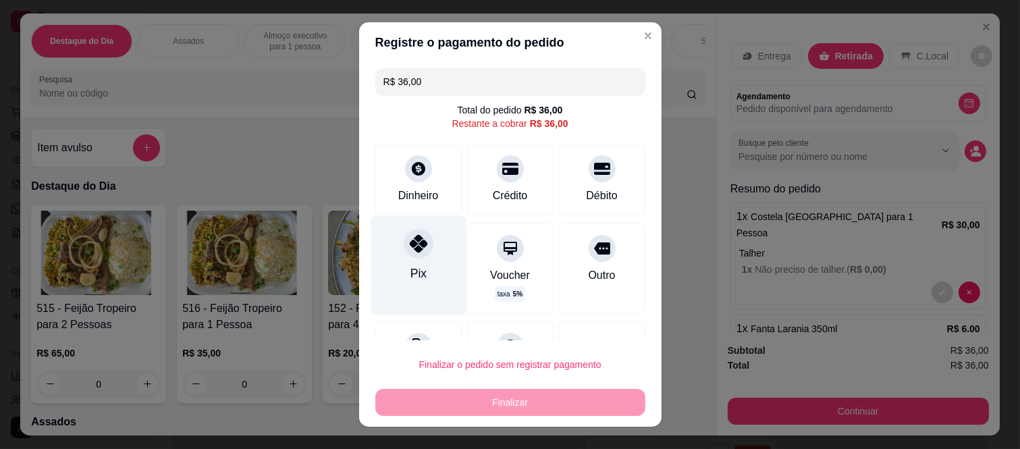
click at [413, 257] on div at bounding box center [419, 244] width 30 height 30
type input "R$ 0,00"
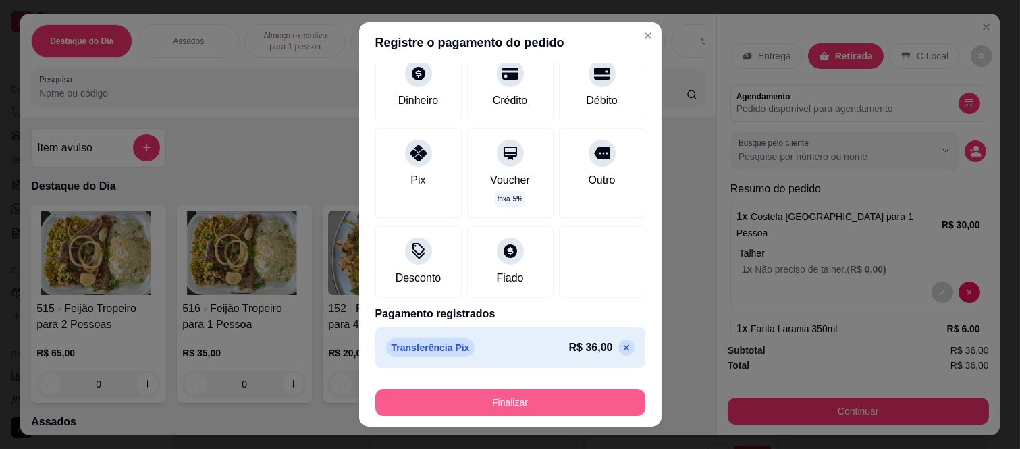
scroll to position [82, 0]
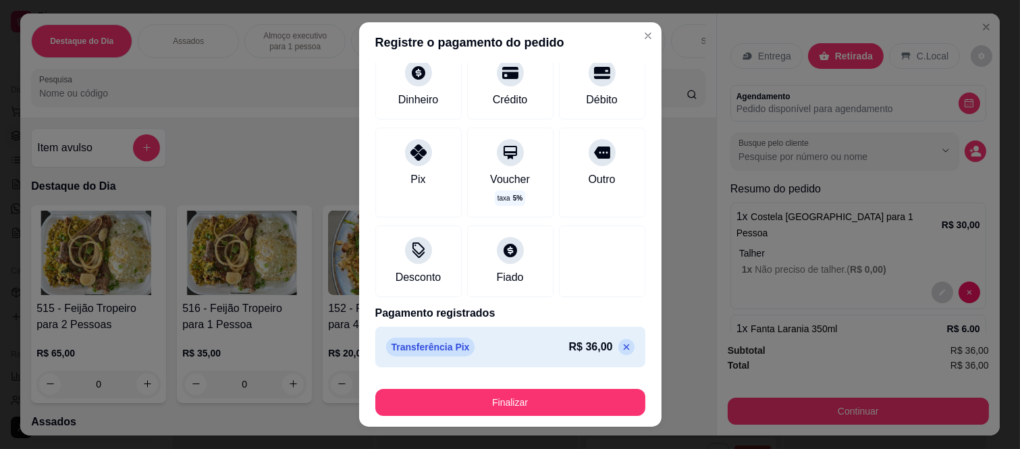
click at [502, 417] on footer "Finalizar" at bounding box center [510, 400] width 303 height 54
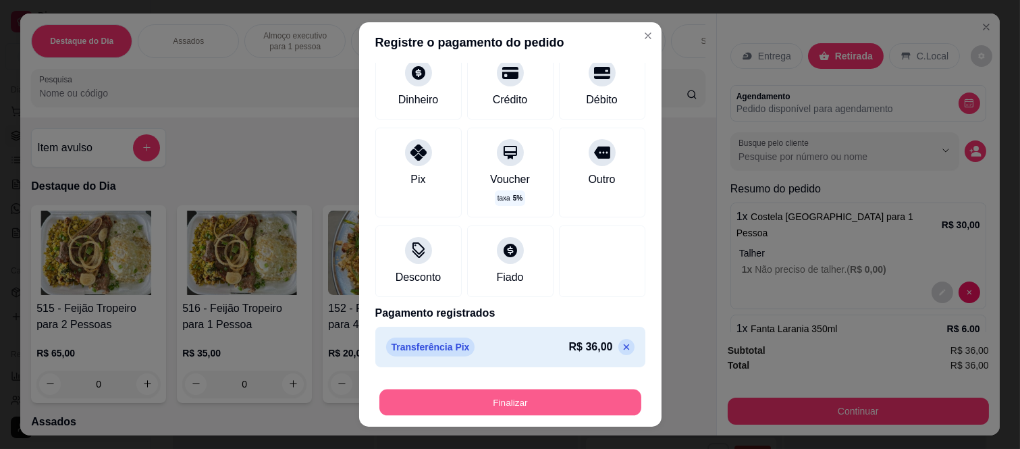
click at [502, 414] on button "Finalizar" at bounding box center [511, 402] width 262 height 26
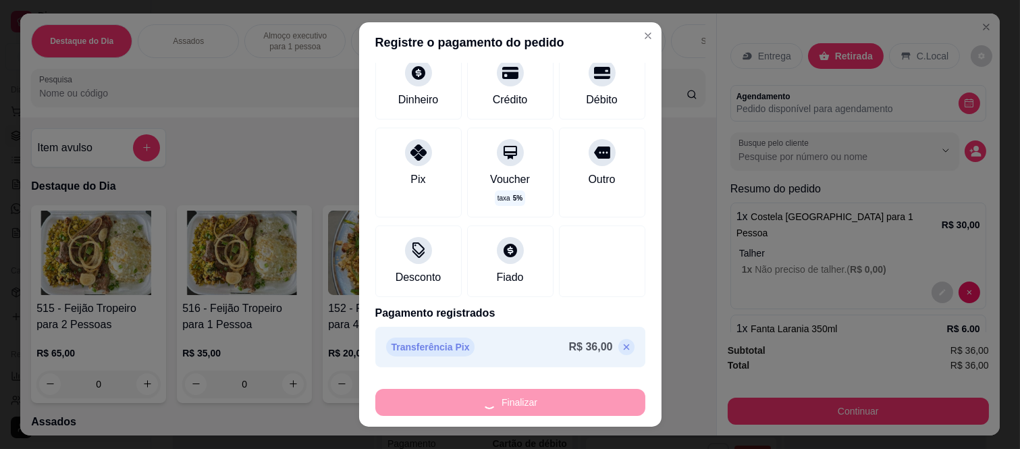
type input "0"
type input "-R$ 36,00"
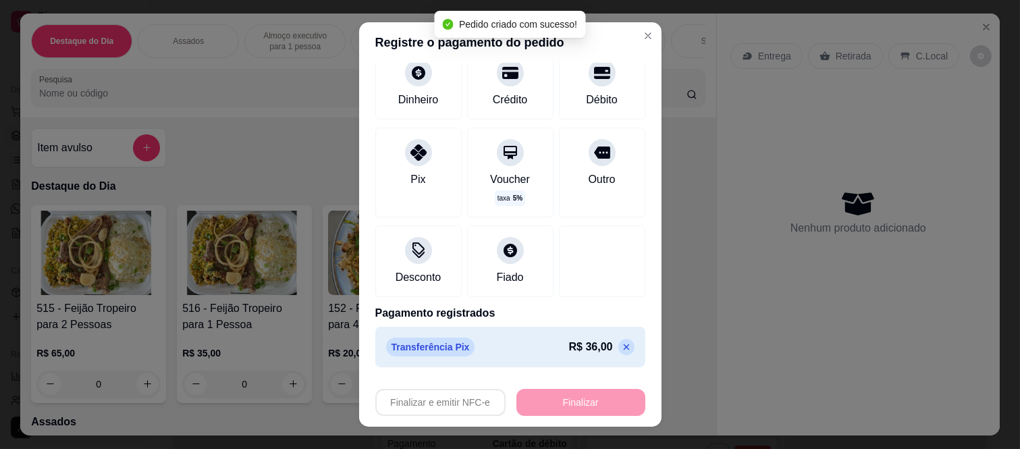
scroll to position [196, 0]
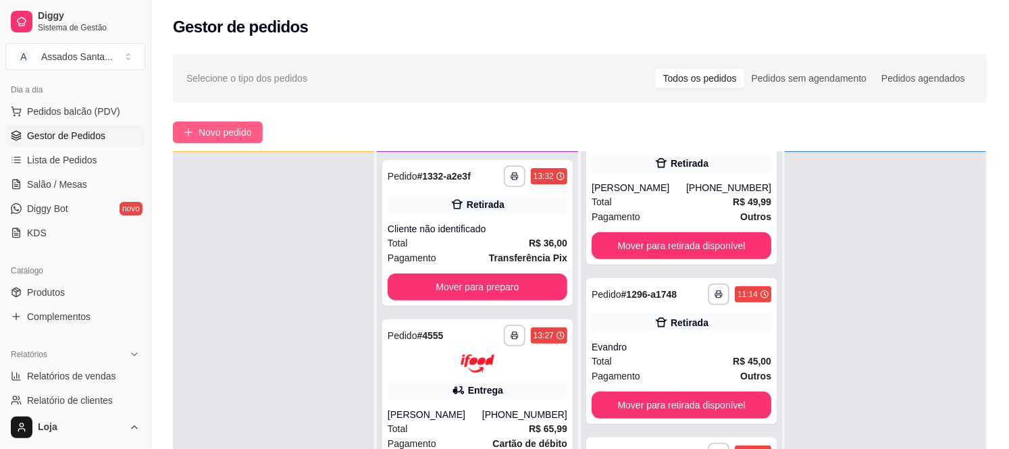
click at [217, 122] on button "Novo pedido" at bounding box center [218, 133] width 90 height 22
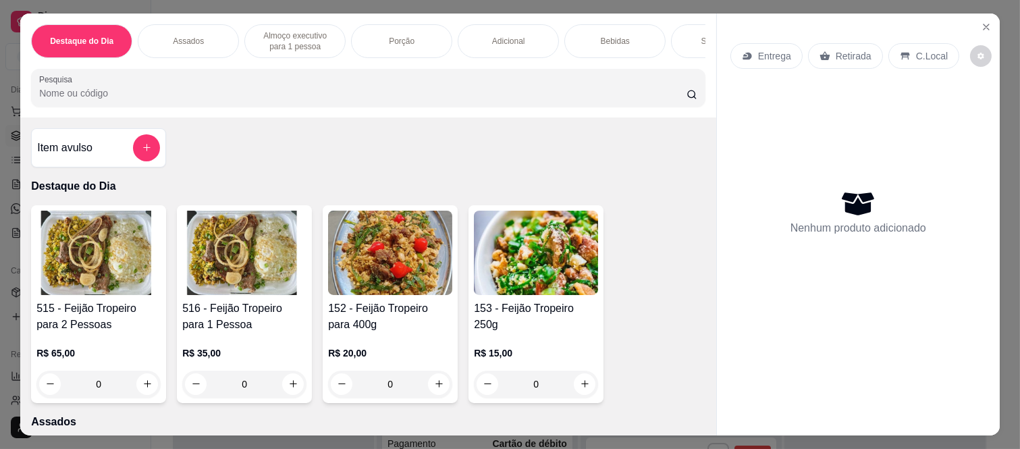
scroll to position [75, 0]
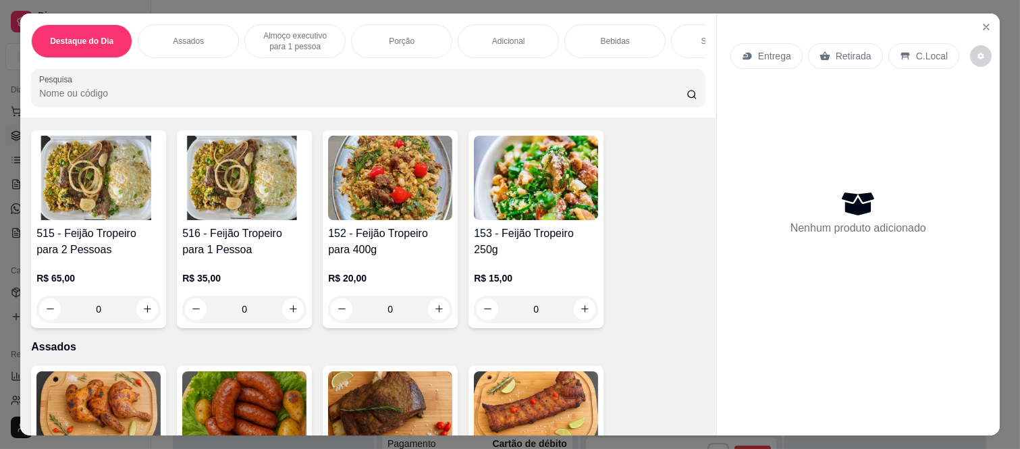
click at [286, 313] on div "0" at bounding box center [244, 309] width 124 height 27
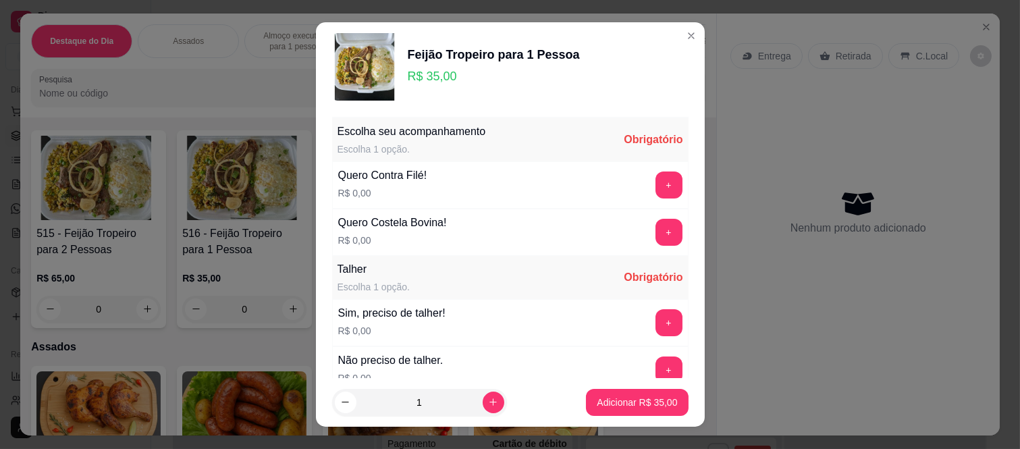
click at [650, 230] on div "+" at bounding box center [669, 232] width 38 height 27
click at [656, 243] on button "+" at bounding box center [669, 232] width 27 height 27
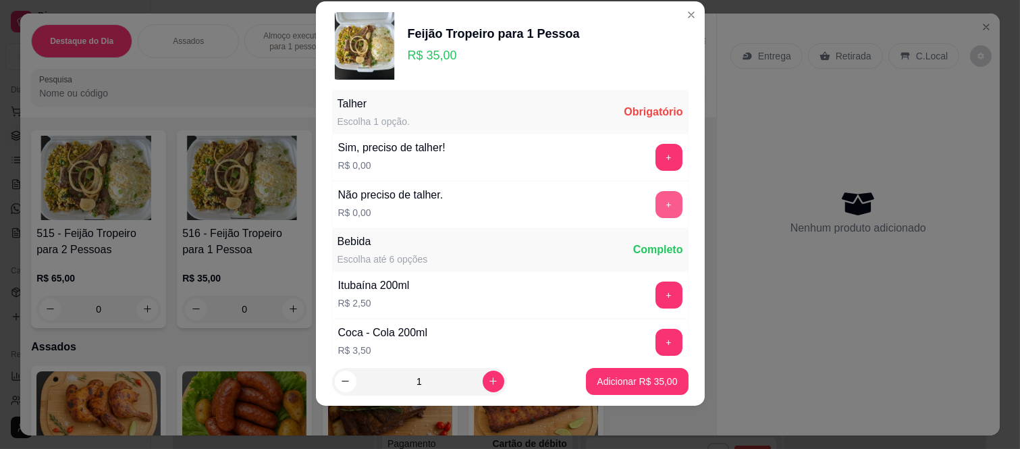
click at [658, 233] on div "Bebida Escolha até 6 opções Completo" at bounding box center [510, 249] width 357 height 43
click at [656, 203] on button "+" at bounding box center [669, 204] width 27 height 27
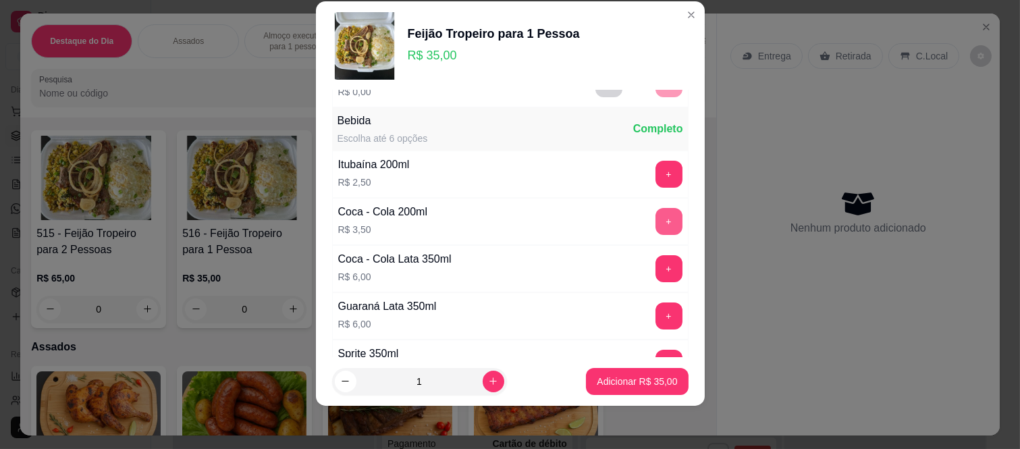
scroll to position [282, 0]
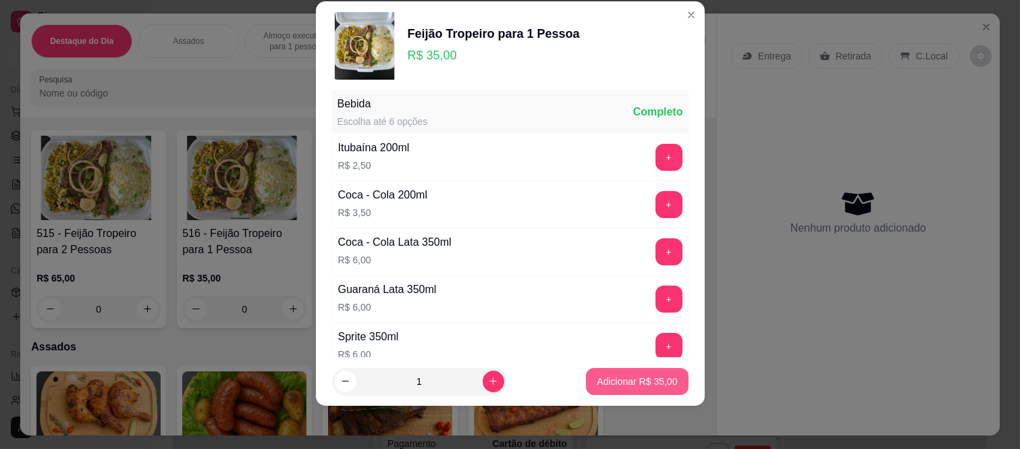
click at [637, 368] on button "Adicionar R$ 35,00" at bounding box center [637, 381] width 102 height 27
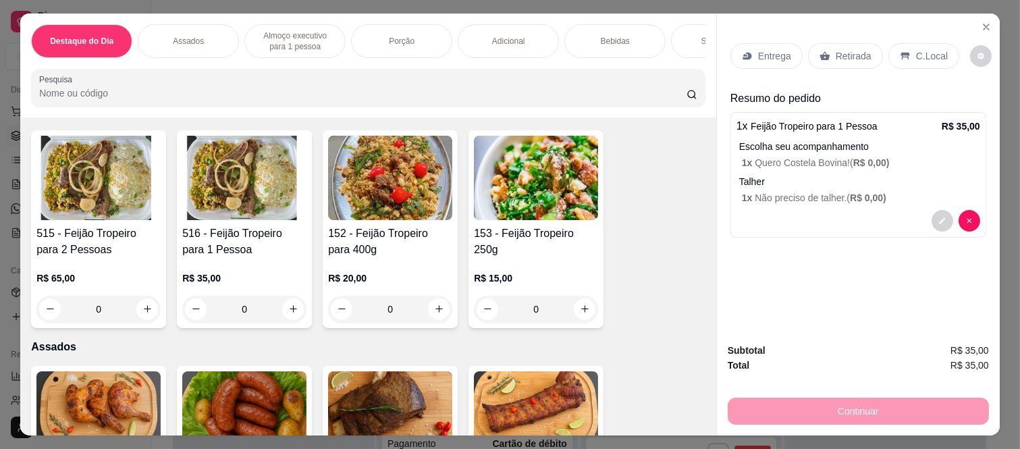
click at [609, 44] on div "Bebidas" at bounding box center [615, 41] width 101 height 34
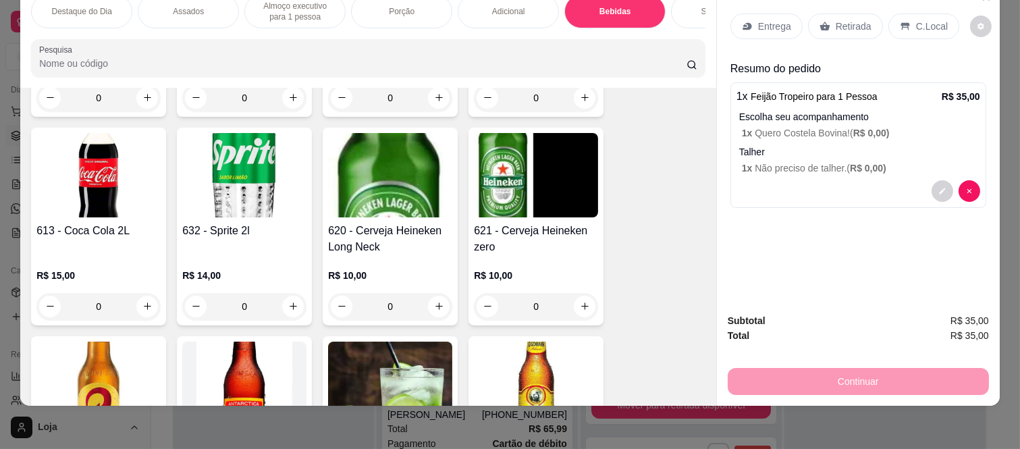
scroll to position [3257, 0]
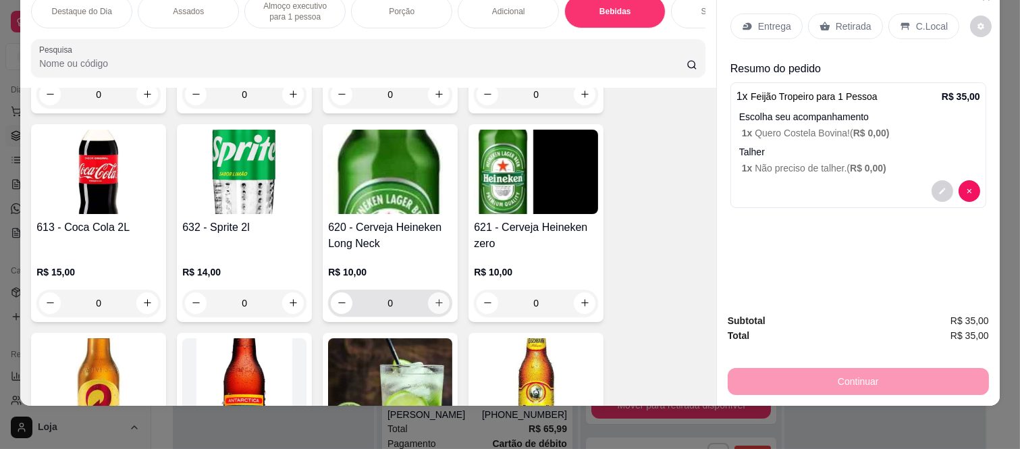
click at [436, 302] on icon "increase-product-quantity" at bounding box center [439, 303] width 10 height 10
type input "1"
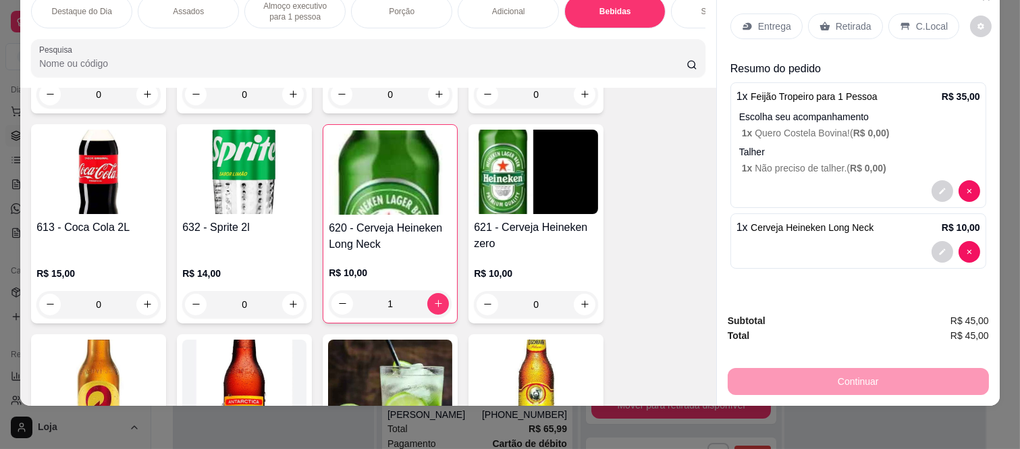
click at [836, 20] on p "Retirada" at bounding box center [854, 27] width 36 height 14
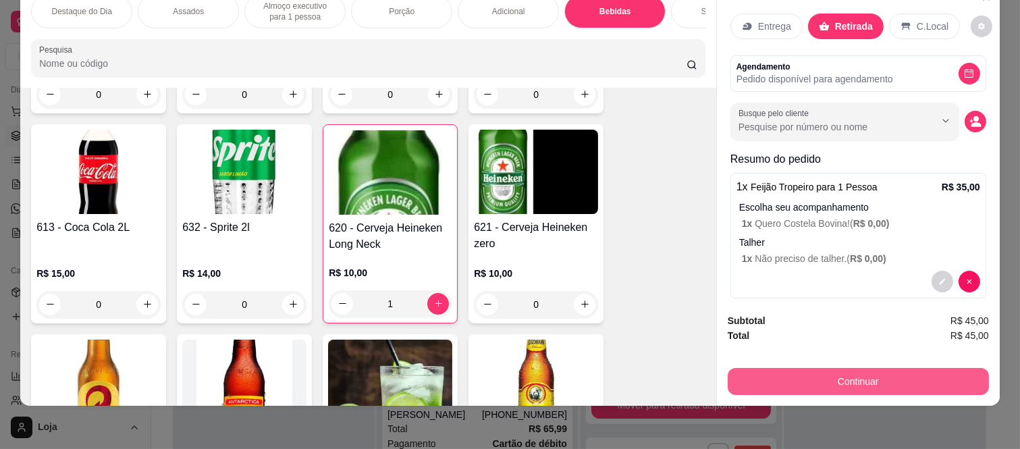
click at [789, 372] on button "Continuar" at bounding box center [858, 381] width 261 height 27
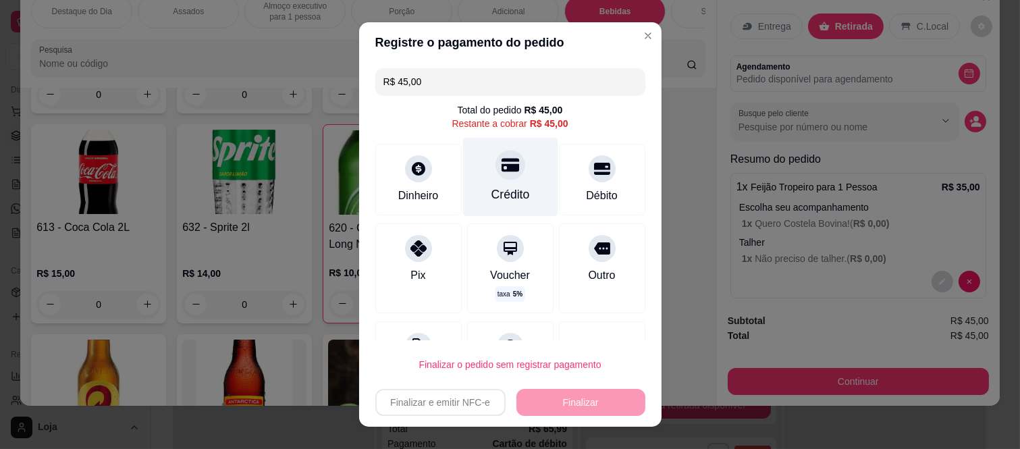
click at [501, 173] on icon at bounding box center [510, 165] width 18 height 18
type input "R$ 0,00"
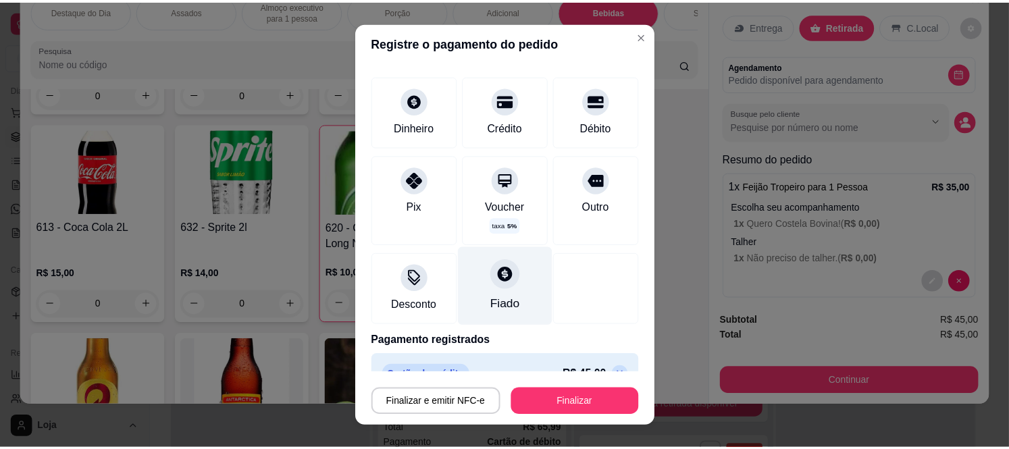
scroll to position [82, 0]
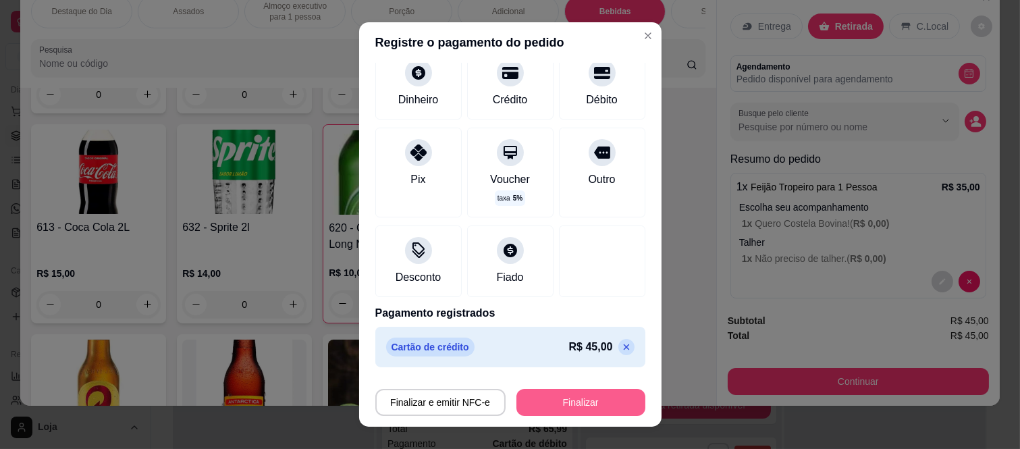
click at [554, 395] on button "Finalizar" at bounding box center [581, 402] width 129 height 27
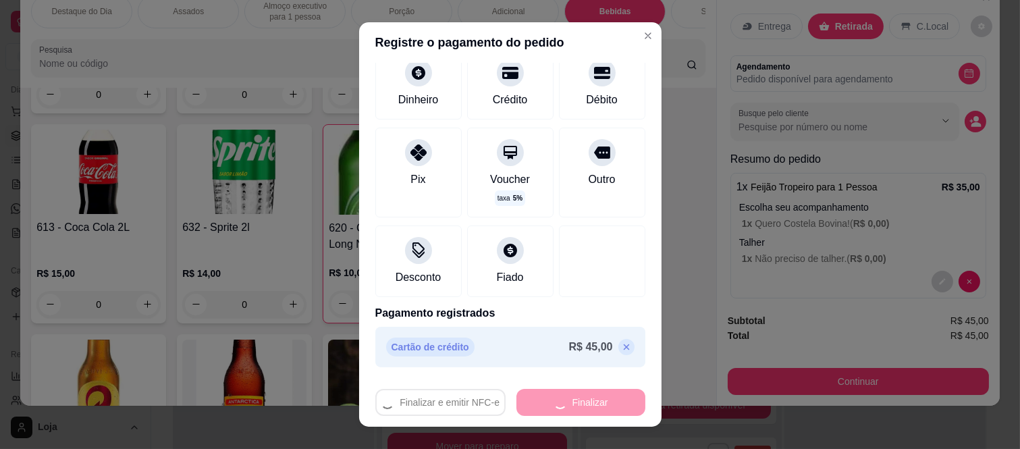
type input "0"
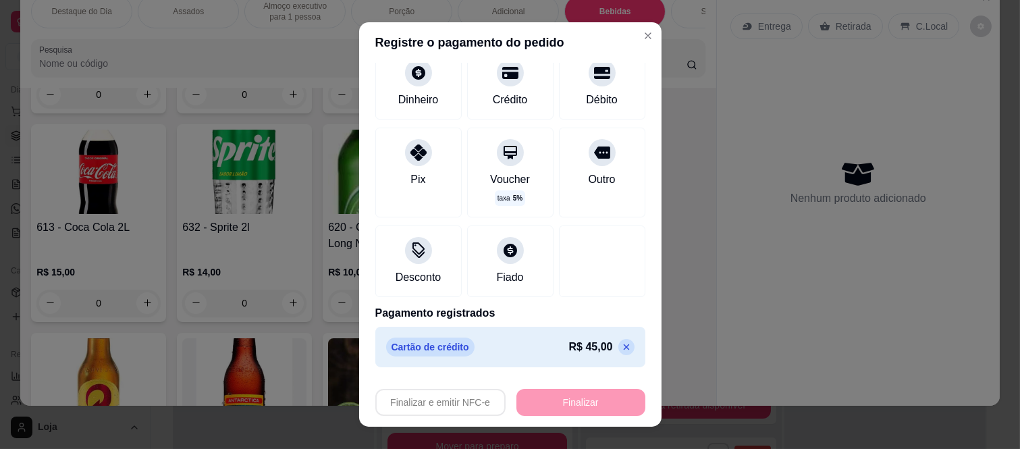
type input "-R$ 45,00"
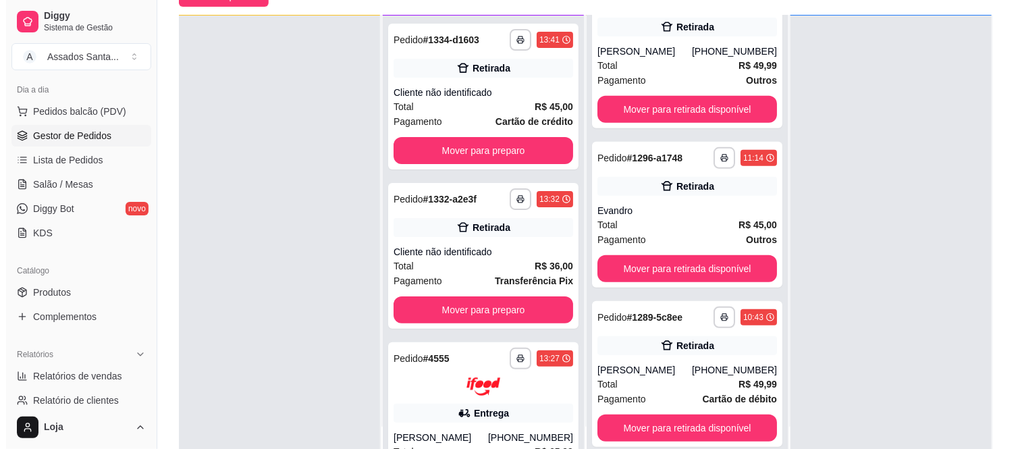
scroll to position [150, 0]
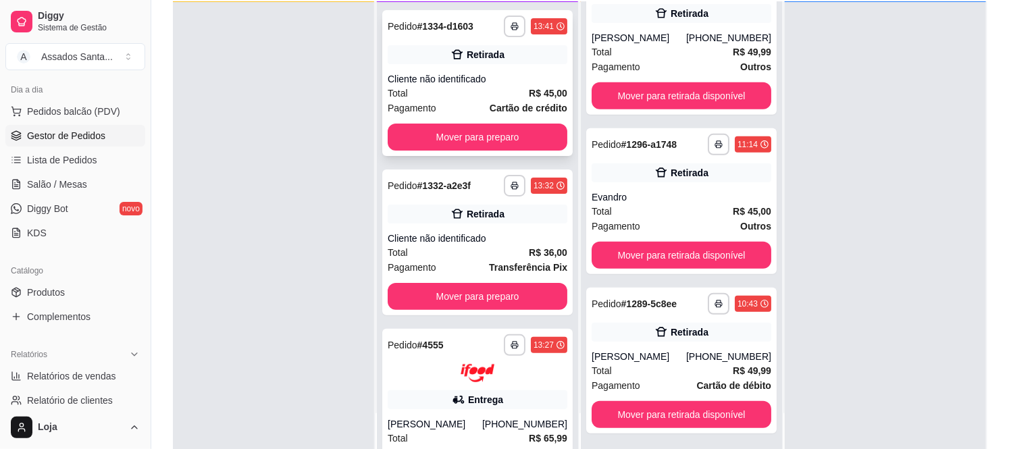
click at [422, 84] on div "Cliente não identificado" at bounding box center [478, 79] width 180 height 14
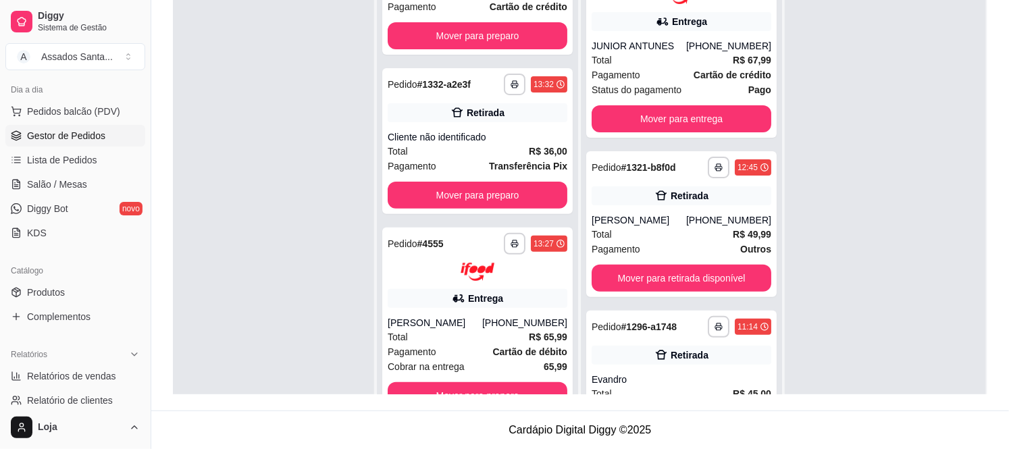
scroll to position [17, 0]
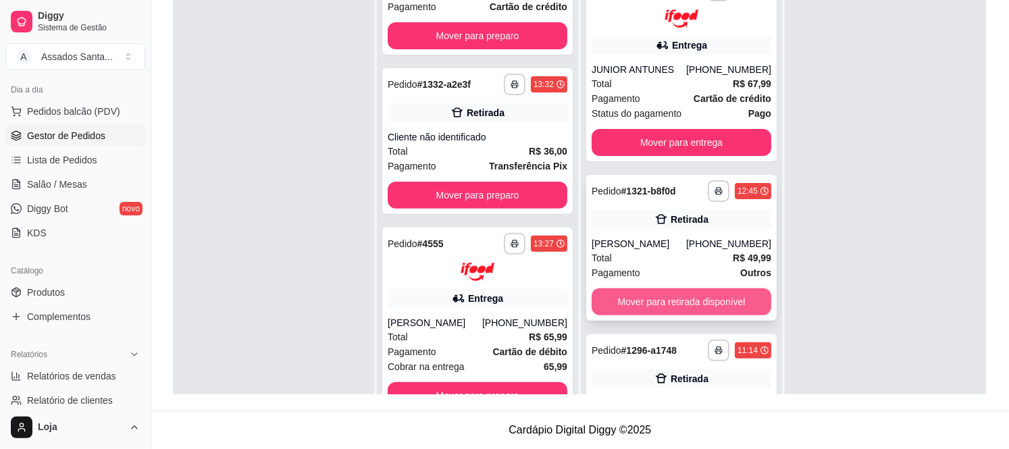
click at [666, 303] on button "Mover para retirada disponível" at bounding box center [682, 301] width 180 height 27
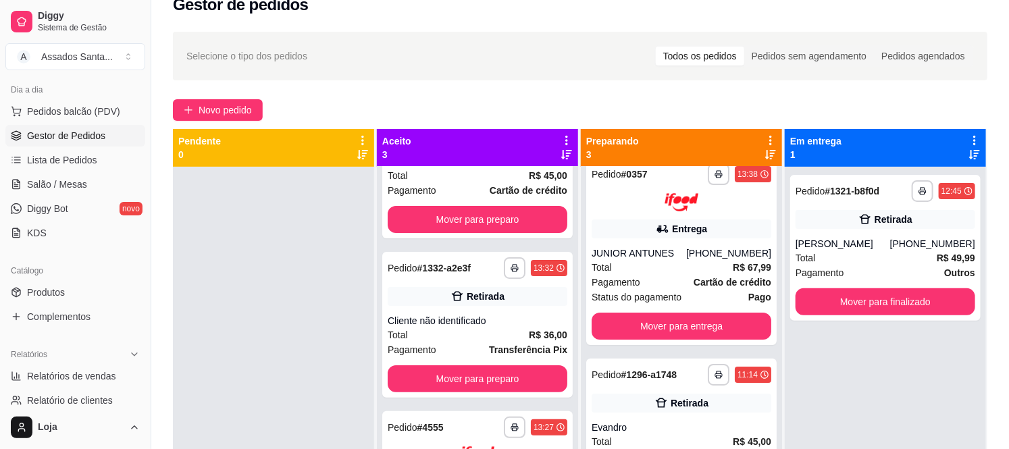
scroll to position [0, 0]
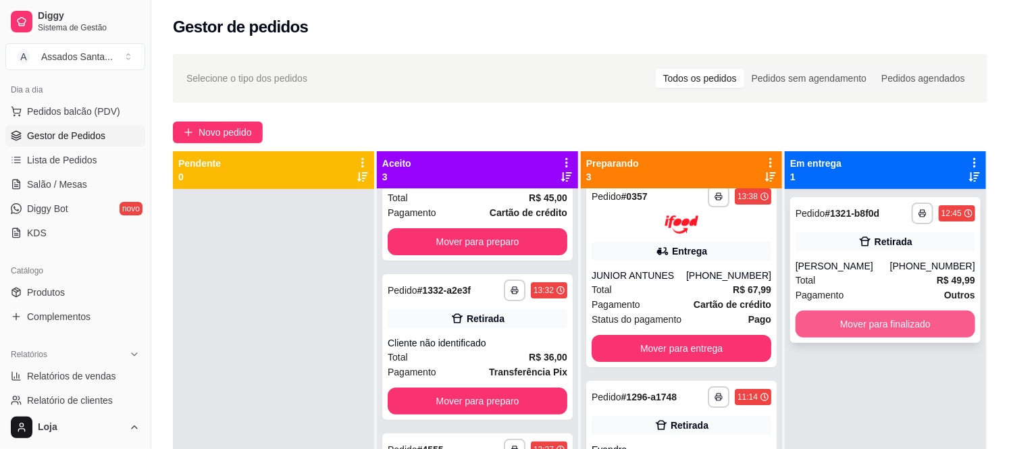
click at [856, 326] on button "Mover para finalizado" at bounding box center [885, 324] width 180 height 27
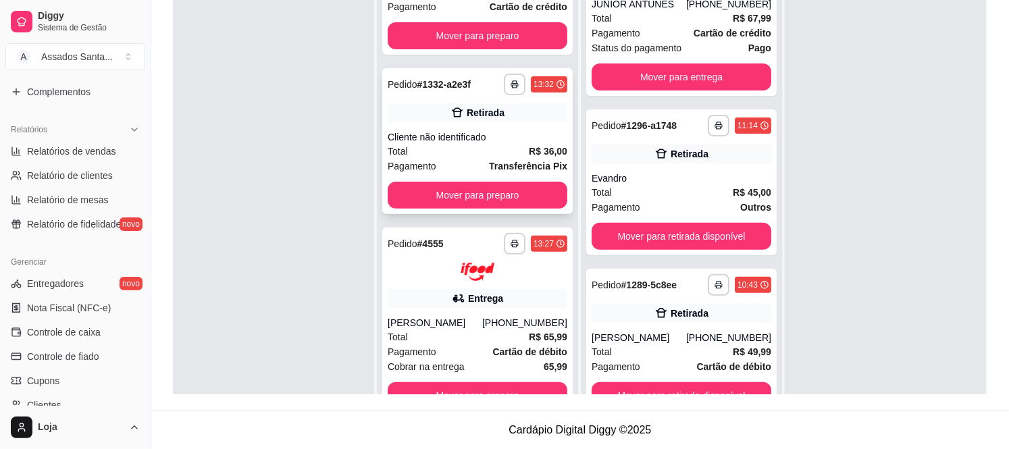
click at [456, 144] on div "Total R$ 36,00" at bounding box center [478, 151] width 180 height 15
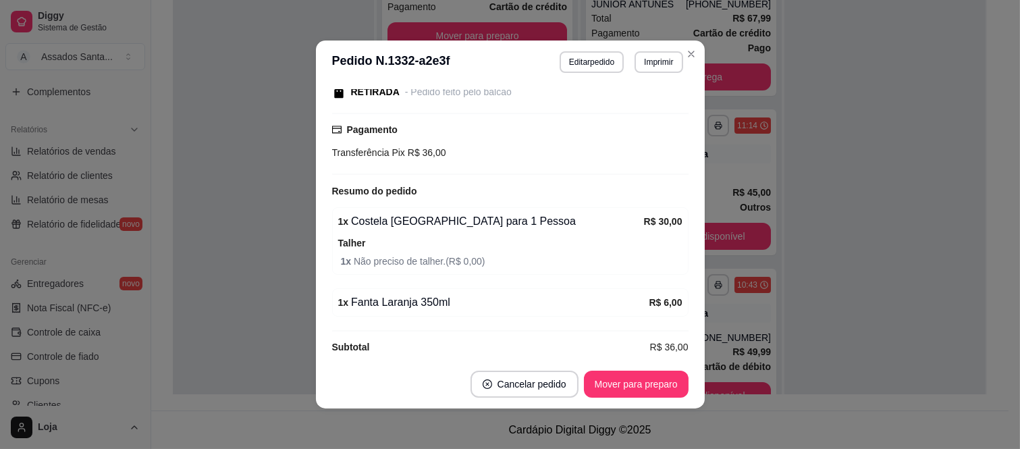
scroll to position [196, 0]
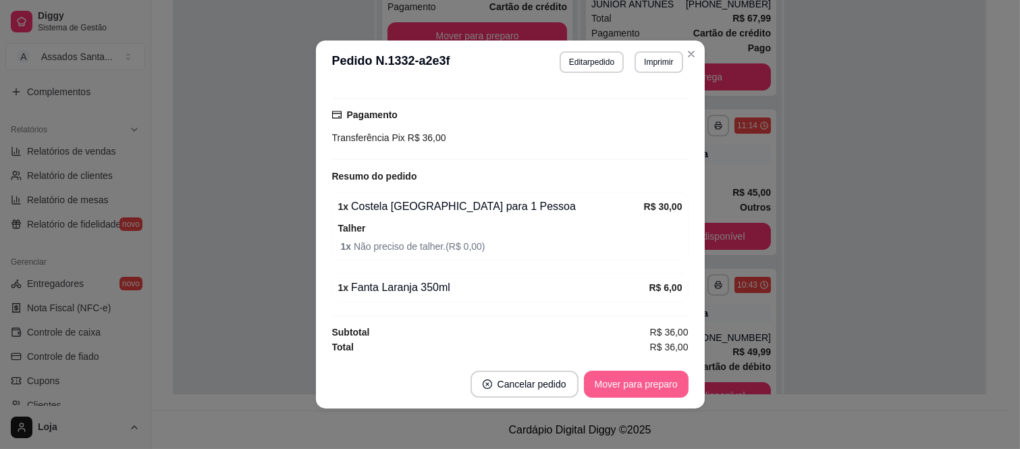
click at [640, 376] on button "Mover para preparo" at bounding box center [636, 384] width 105 height 27
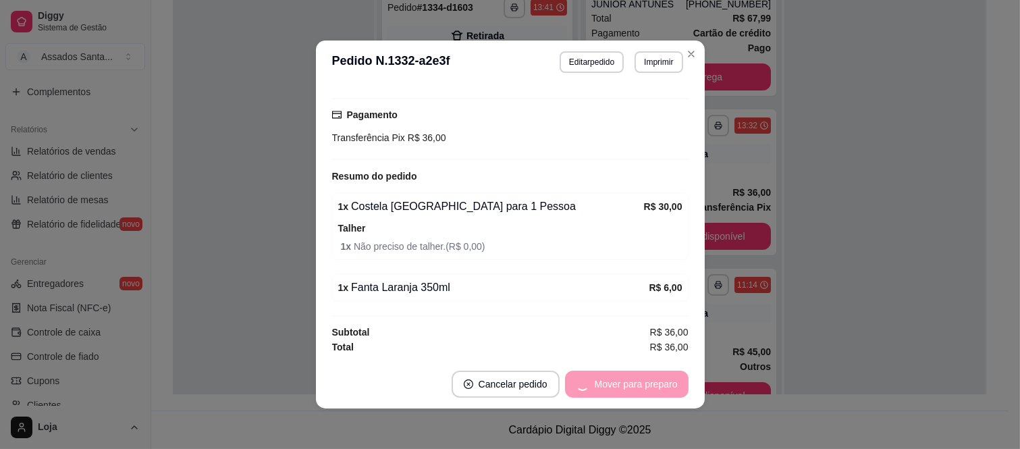
scroll to position [0, 0]
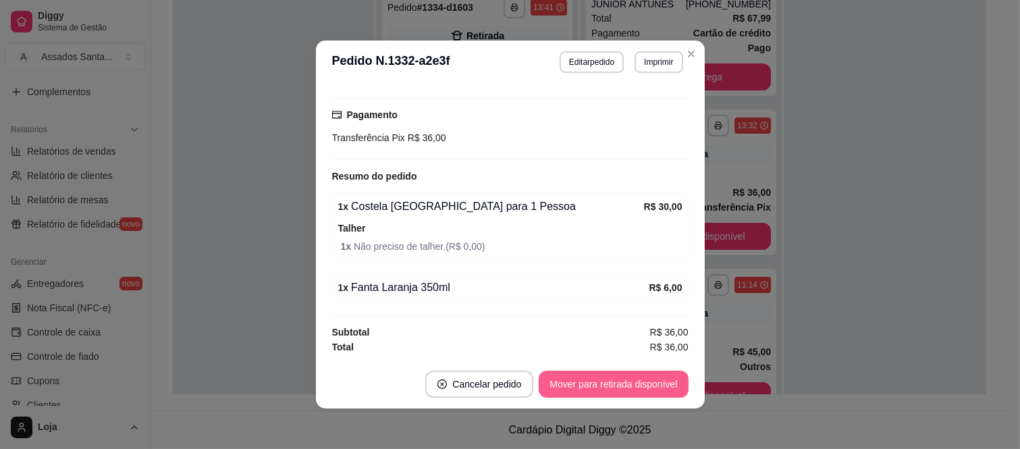
click at [635, 384] on button "Mover para retirada disponível" at bounding box center [613, 384] width 149 height 27
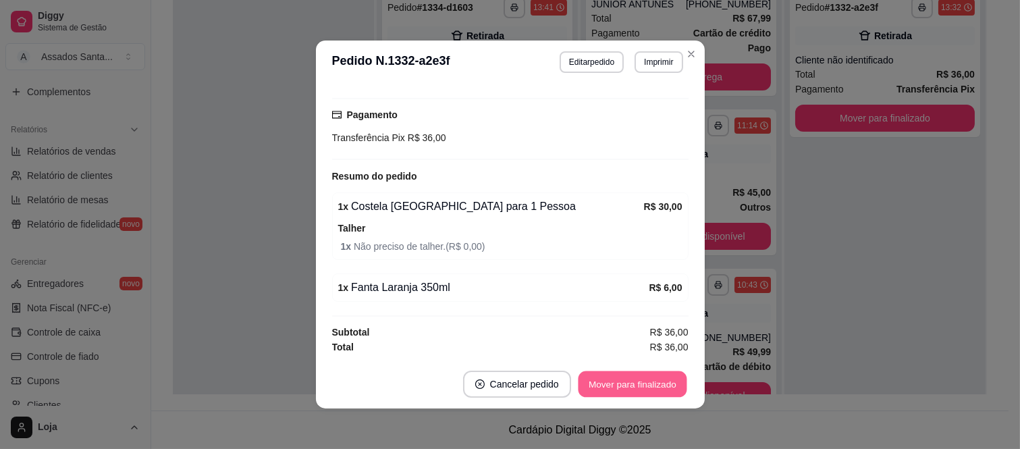
click at [635, 384] on button "Mover para finalizado" at bounding box center [632, 384] width 109 height 26
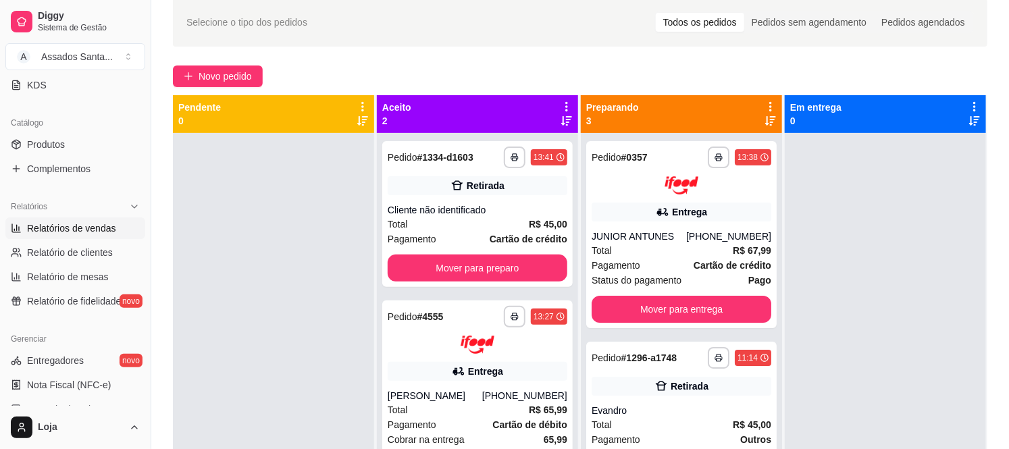
scroll to position [297, 0]
click at [73, 140] on link "Produtos" at bounding box center [75, 145] width 140 height 22
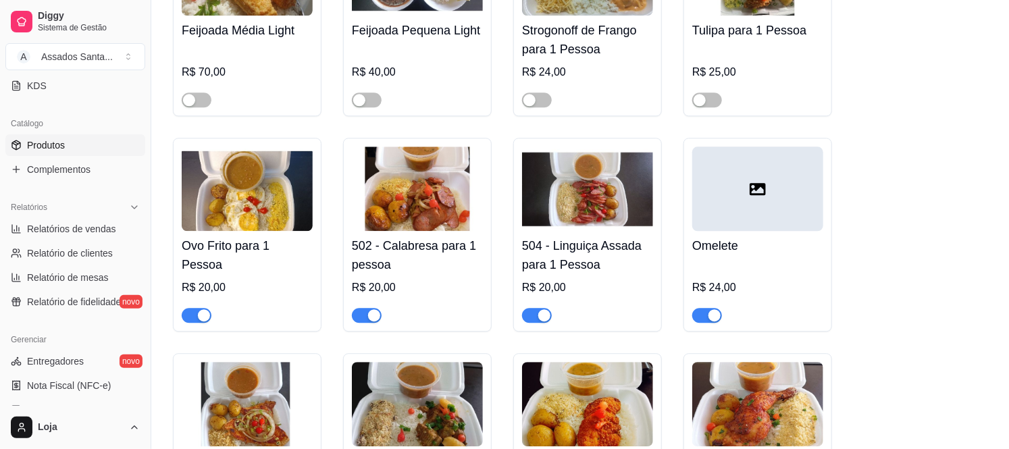
scroll to position [1500, 0]
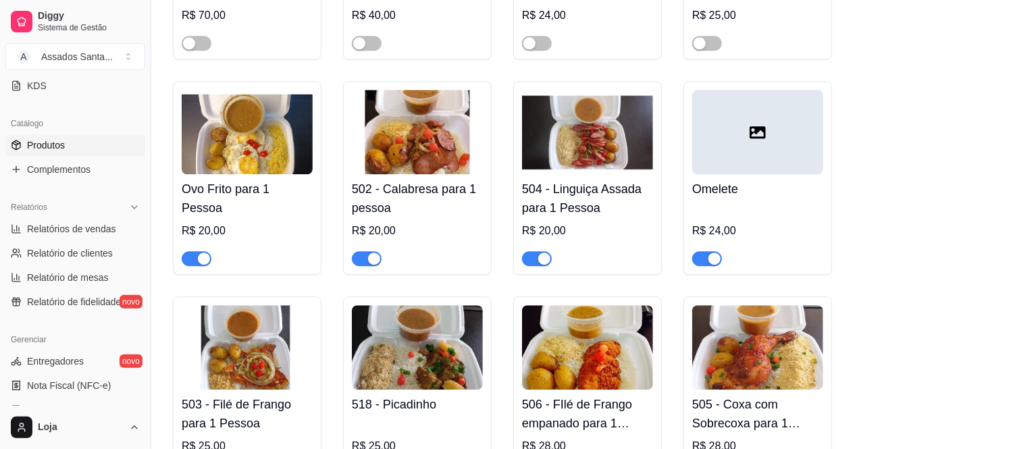
click at [359, 251] on span "button" at bounding box center [367, 258] width 30 height 15
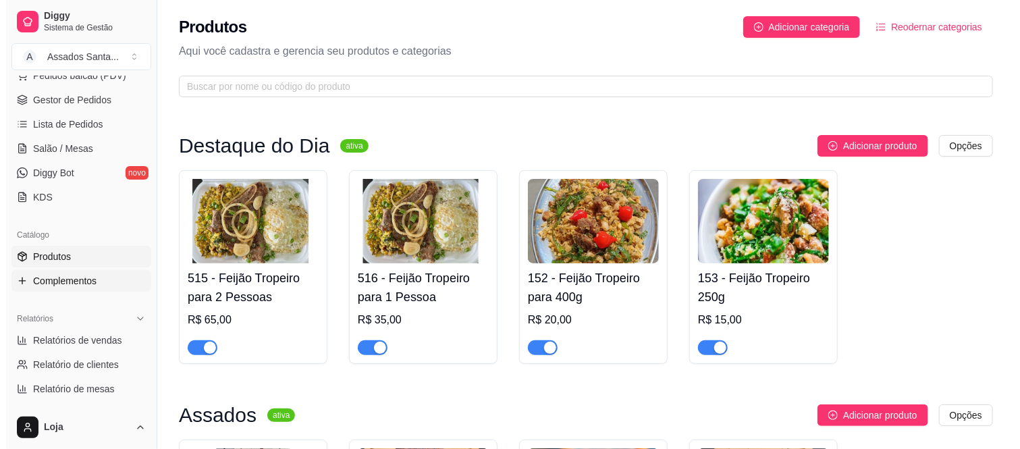
scroll to position [0, 0]
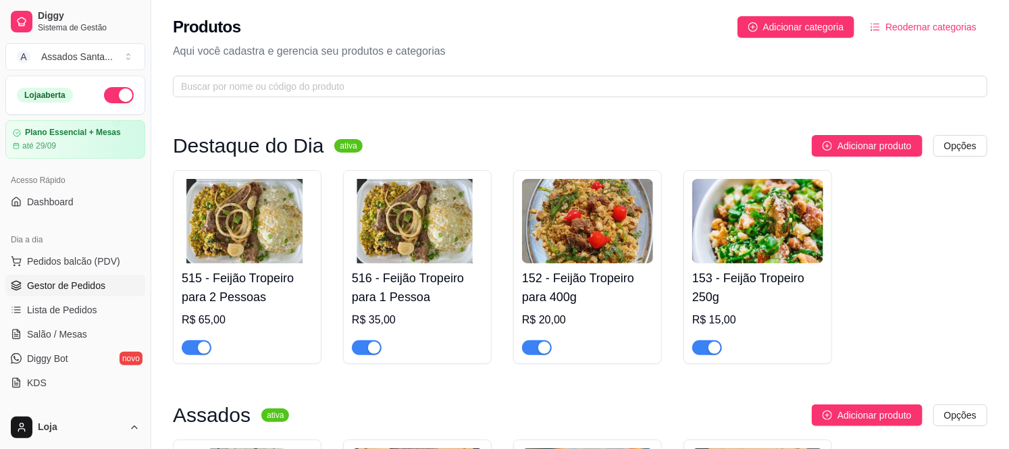
click at [71, 279] on span "Gestor de Pedidos" at bounding box center [66, 286] width 78 height 14
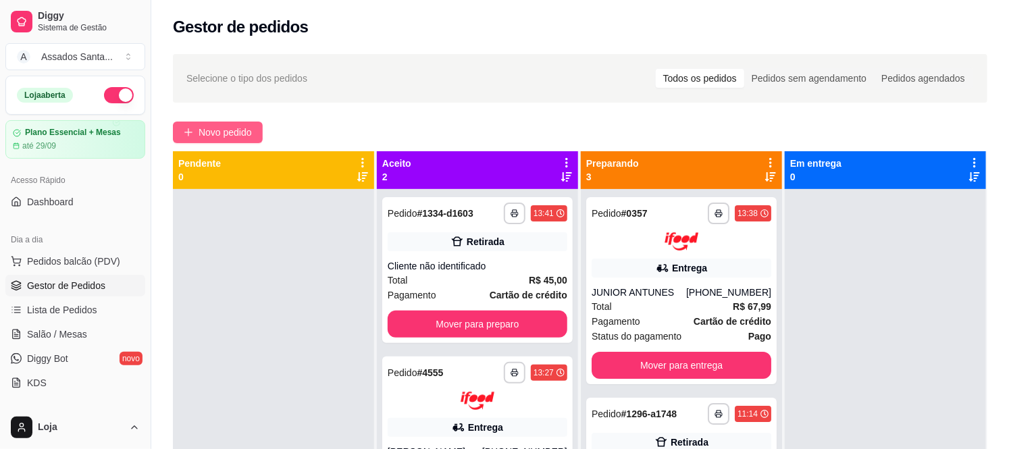
click at [205, 132] on span "Novo pedido" at bounding box center [225, 132] width 53 height 15
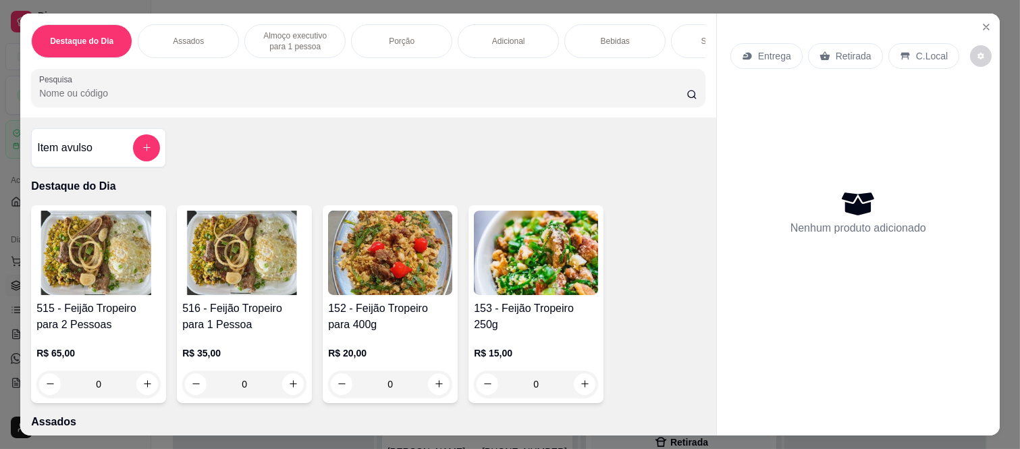
click at [759, 51] on p "Entrega" at bounding box center [774, 56] width 33 height 14
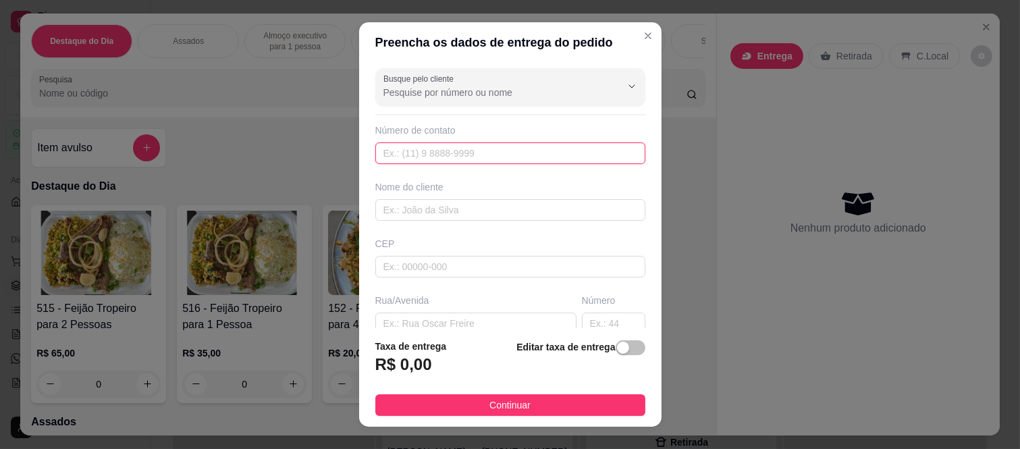
click at [405, 163] on input "text" at bounding box center [510, 153] width 270 height 22
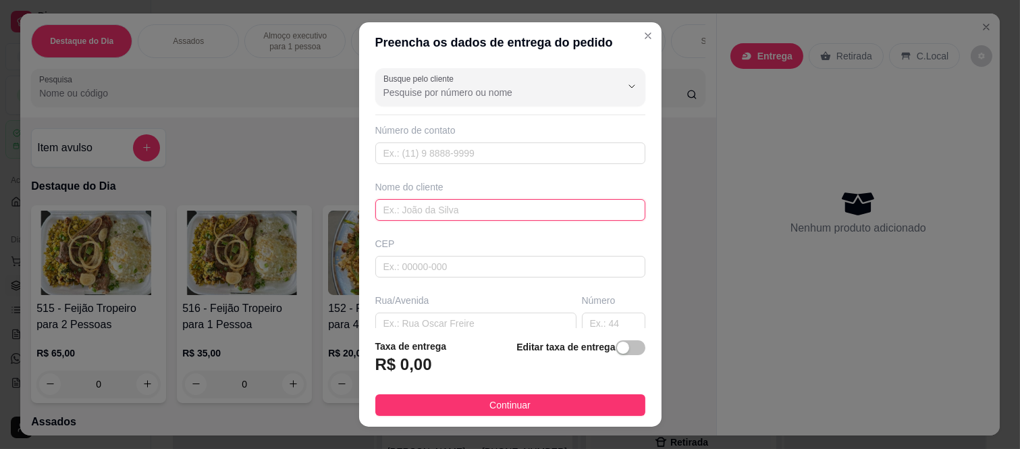
click at [397, 210] on input "text" at bounding box center [510, 210] width 270 height 22
paste input "[PERSON_NAME]"
type input "[PERSON_NAME]"
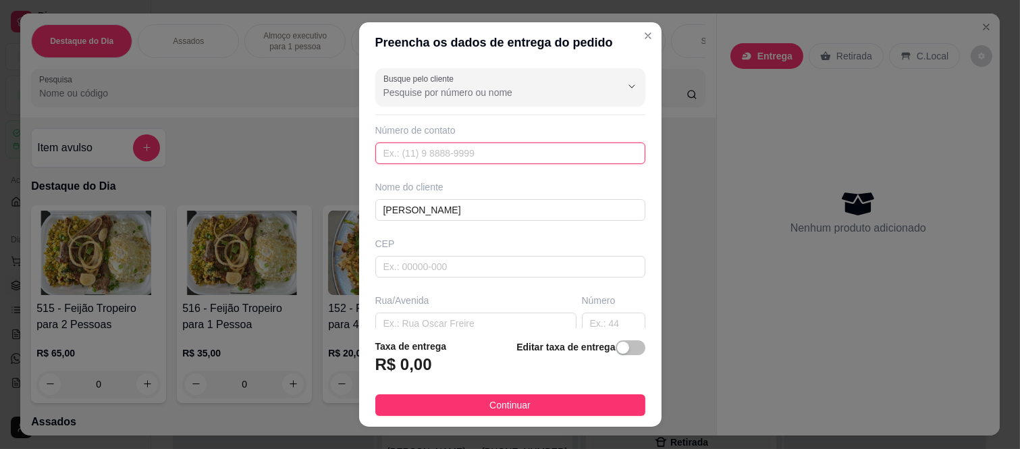
click at [403, 145] on input "text" at bounding box center [510, 153] width 270 height 22
paste input "(11) 94575-7083"
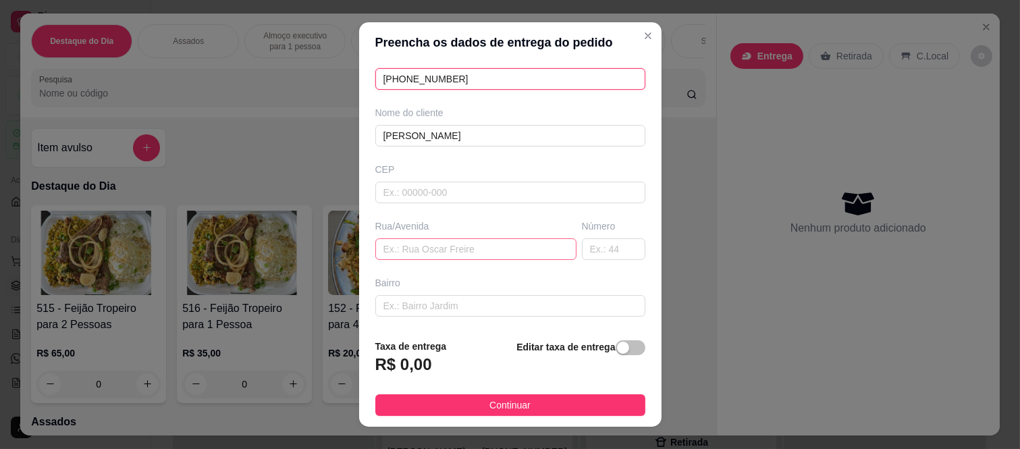
scroll to position [75, 0]
type input "(11) 94575-7083"
click at [439, 201] on input "text" at bounding box center [510, 192] width 270 height 22
type input "08260140"
type input "Rua Tomoichi Shimizu"
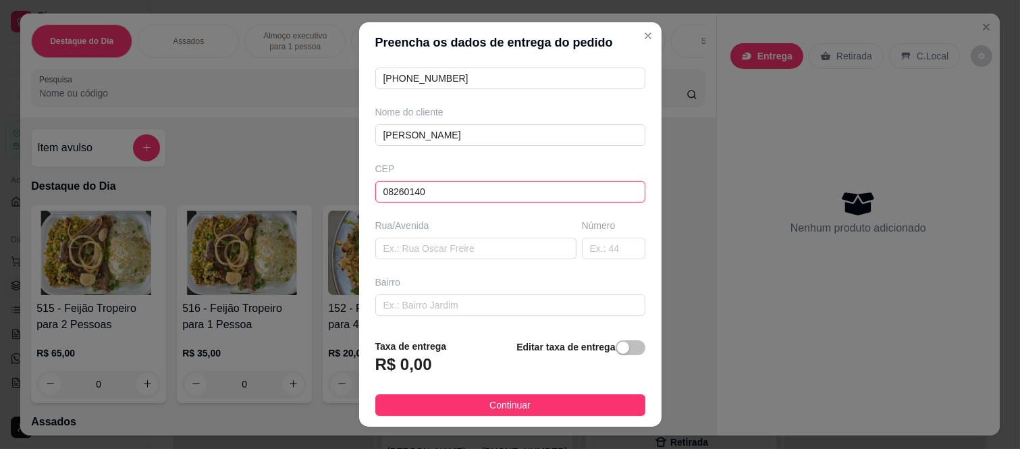
type input "Colônia (Zona Leste)"
type input "São Paulo"
type input "08260140"
click at [579, 240] on div "Número" at bounding box center [613, 239] width 69 height 41
click at [582, 244] on input "text" at bounding box center [613, 249] width 63 height 22
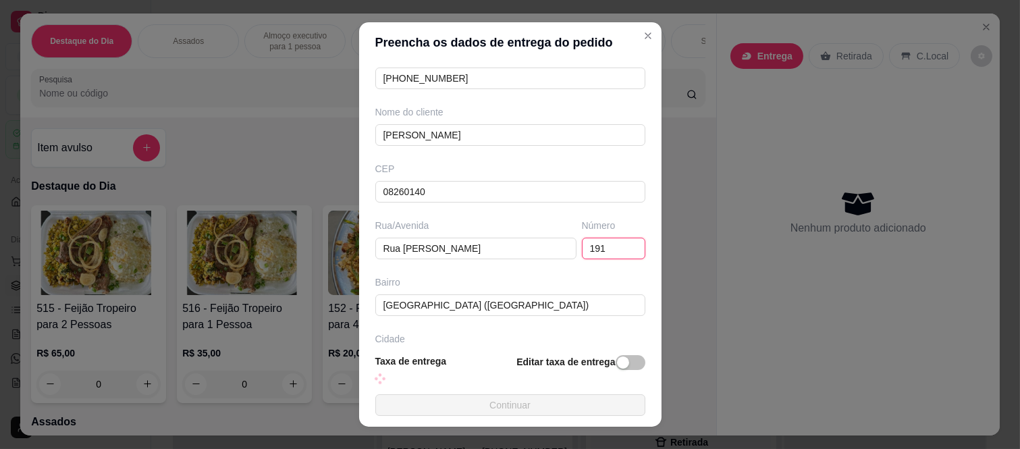
type input "191"
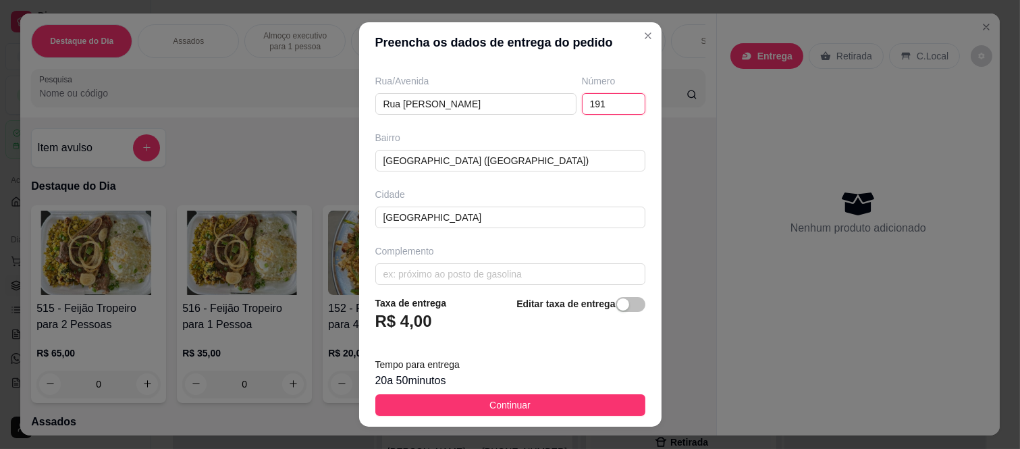
scroll to position [225, 0]
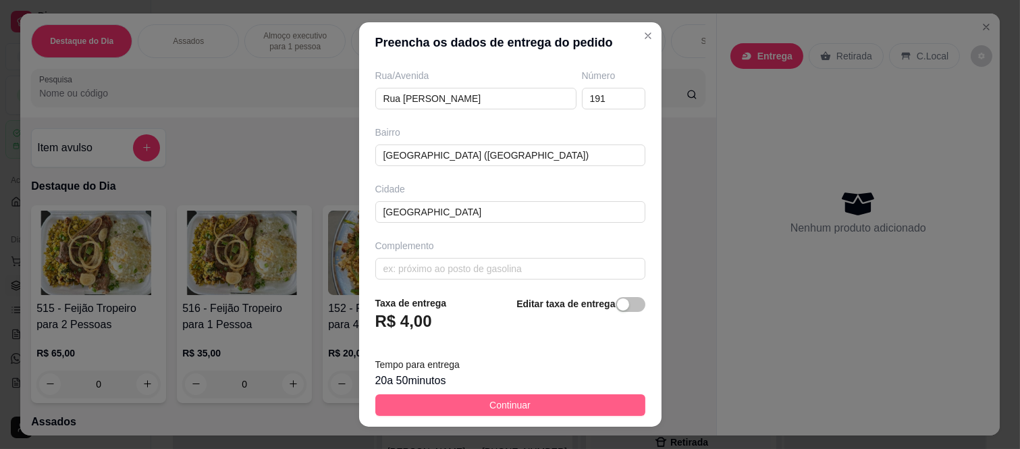
click at [469, 404] on button "Continuar" at bounding box center [510, 405] width 270 height 22
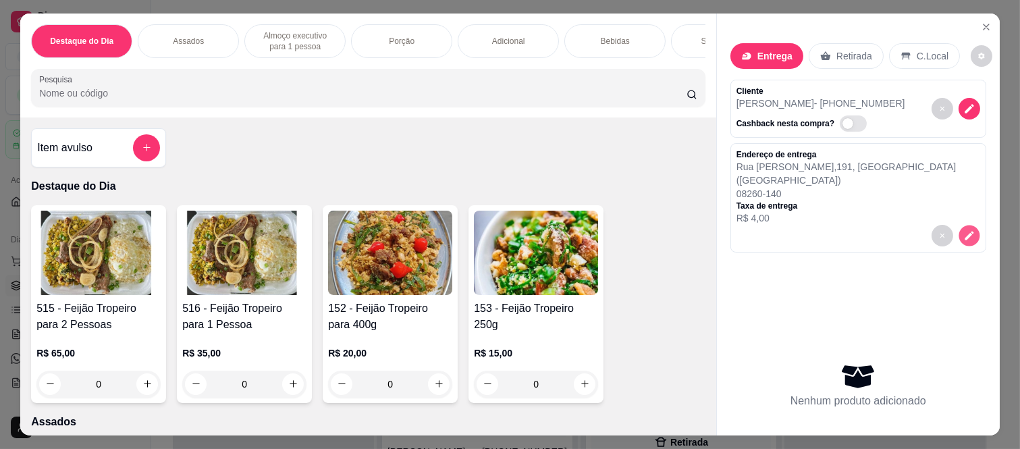
click at [964, 230] on icon "decrease-product-quantity" at bounding box center [969, 235] width 11 height 11
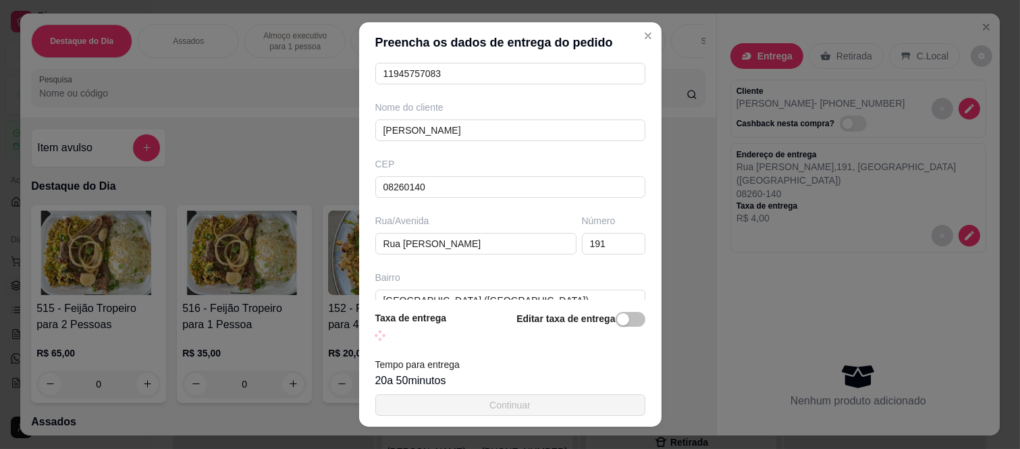
scroll to position [219, 0]
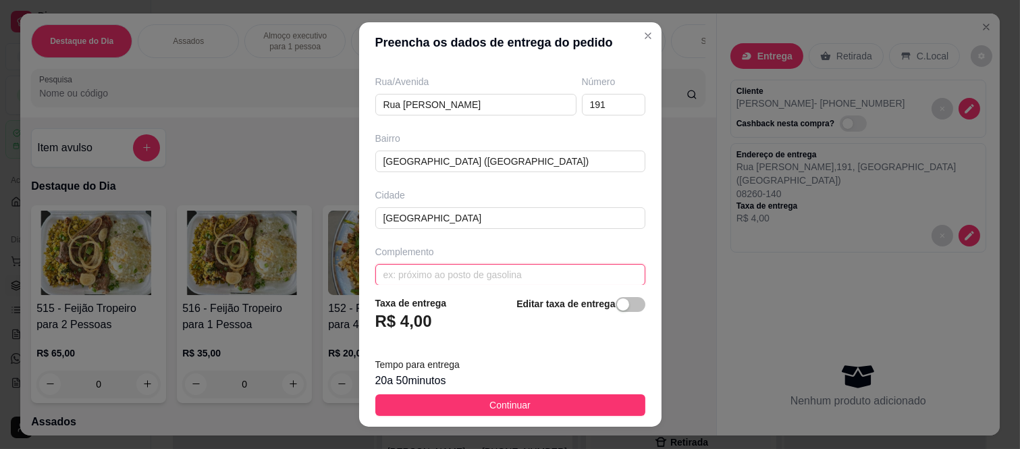
click at [461, 270] on input "text" at bounding box center [510, 275] width 270 height 22
paste input "BL A APT 1605."
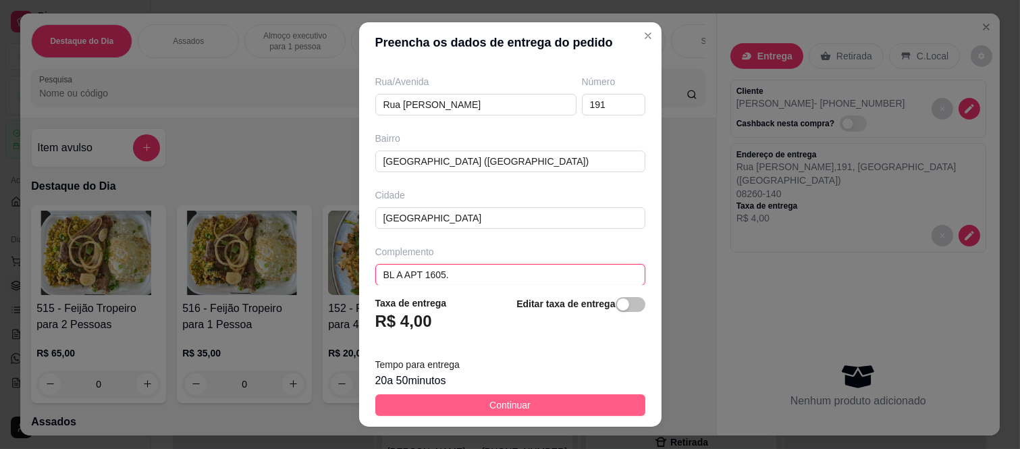
type input "BL A APT 1605."
click at [502, 407] on span "Continuar" at bounding box center [510, 405] width 41 height 15
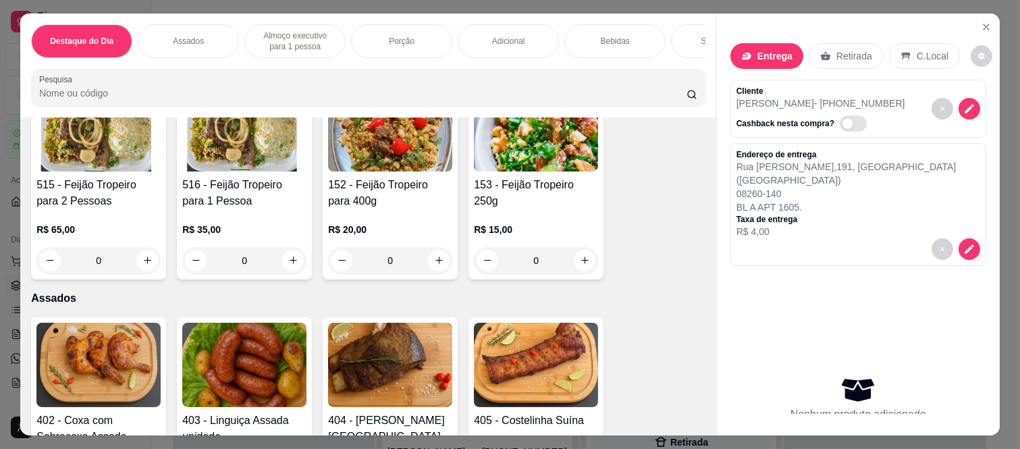
scroll to position [0, 0]
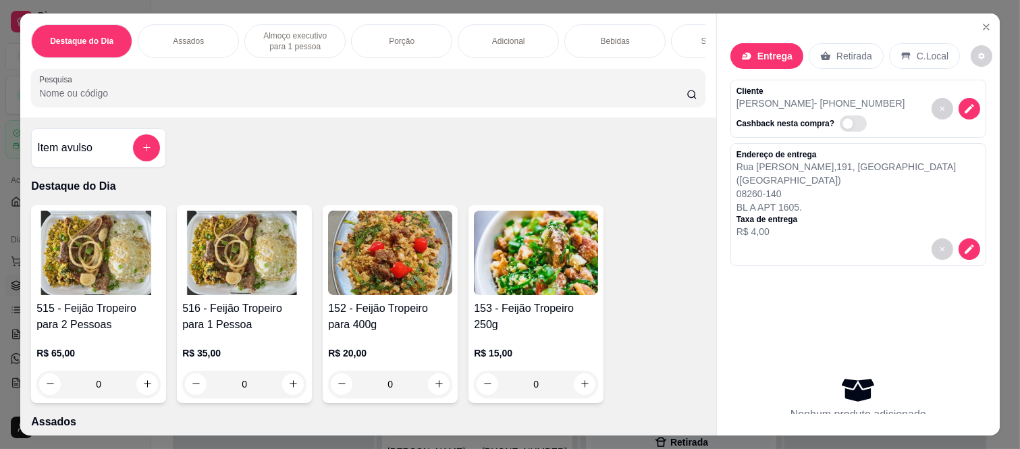
click at [138, 146] on button "add-separate-item" at bounding box center [146, 147] width 27 height 27
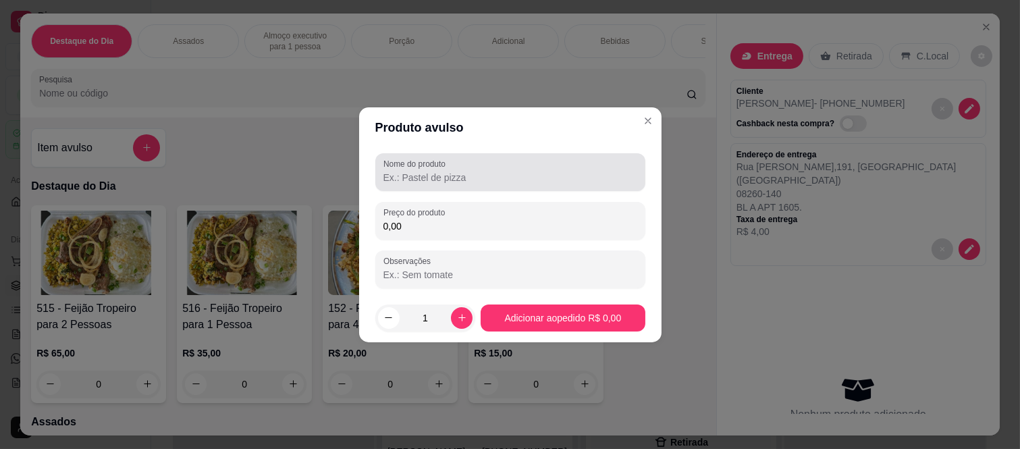
click at [470, 165] on div at bounding box center [511, 172] width 254 height 27
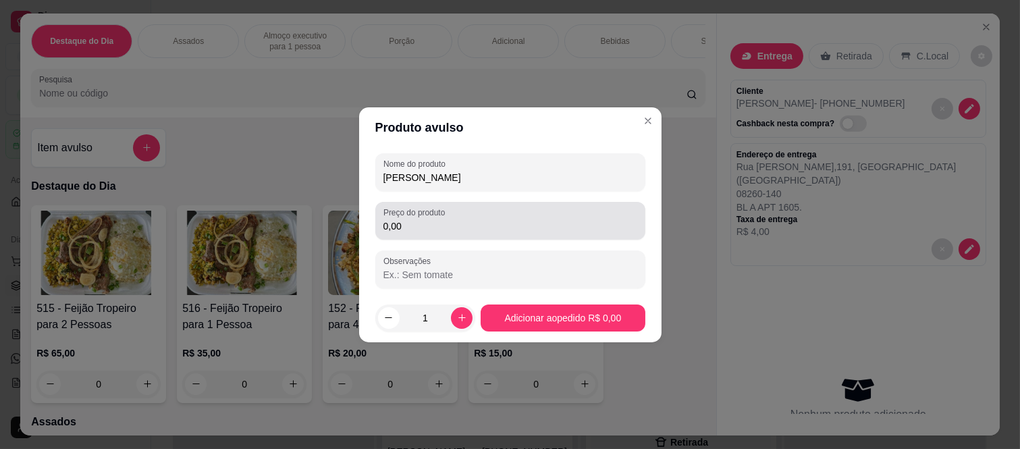
type input "[PERSON_NAME]"
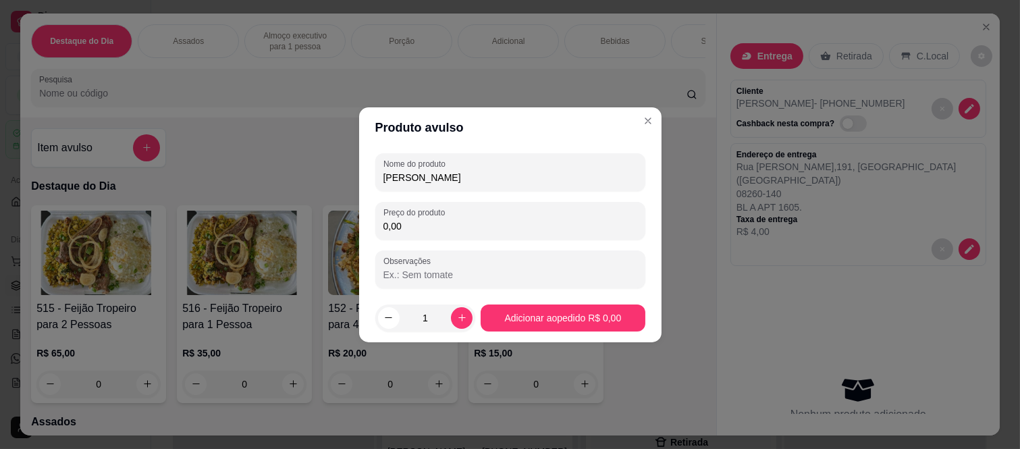
click at [439, 223] on input "0,00" at bounding box center [511, 226] width 254 height 14
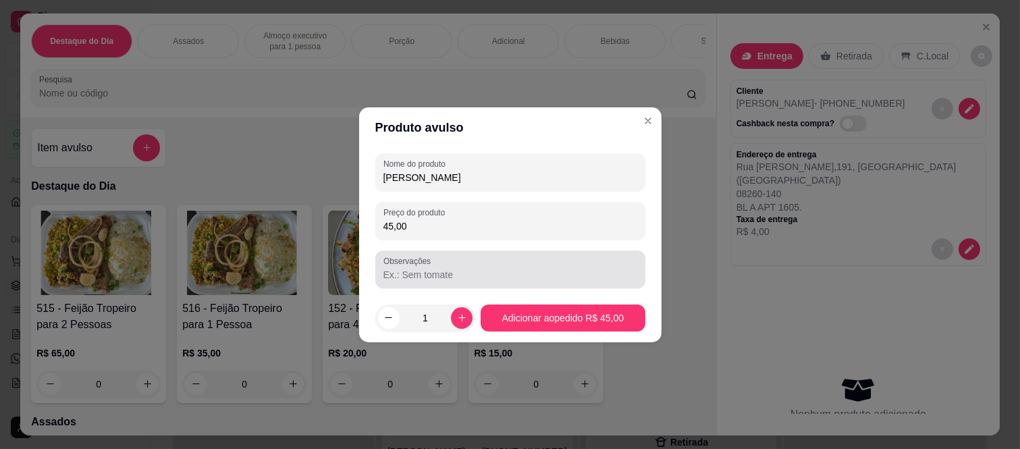
type input "45,00"
click at [438, 273] on input "Observações" at bounding box center [511, 275] width 254 height 14
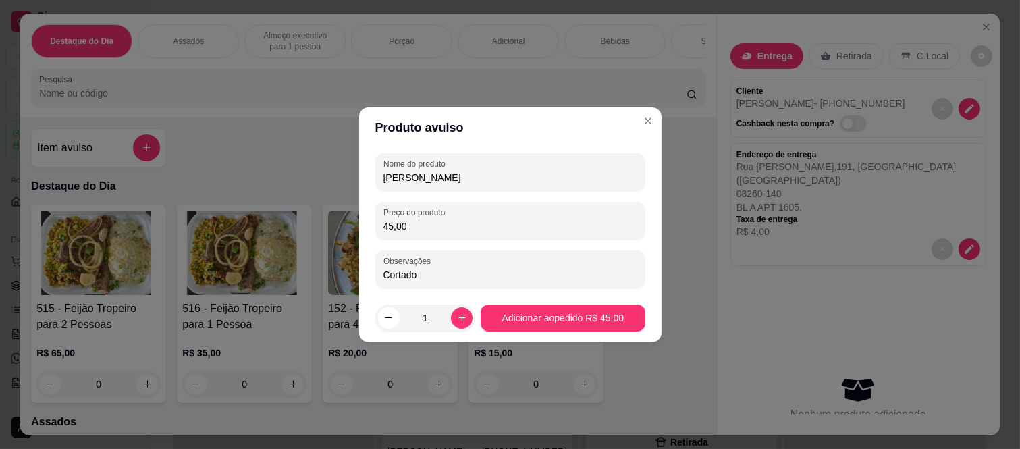
type input "Cortado"
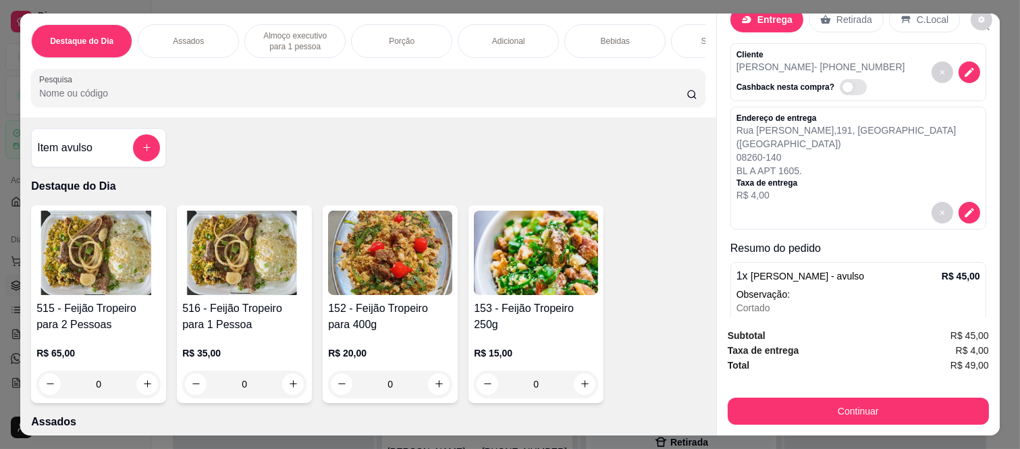
scroll to position [72, 0]
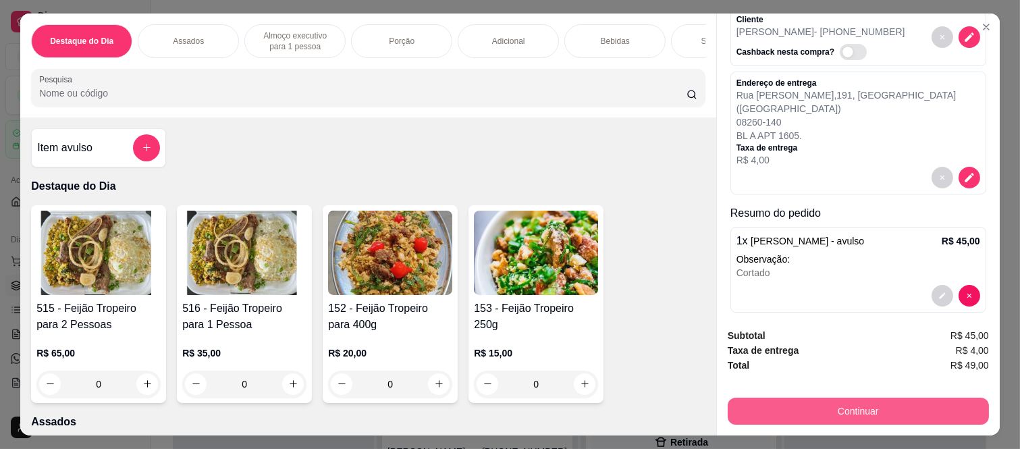
click at [802, 405] on button "Continuar" at bounding box center [858, 411] width 261 height 27
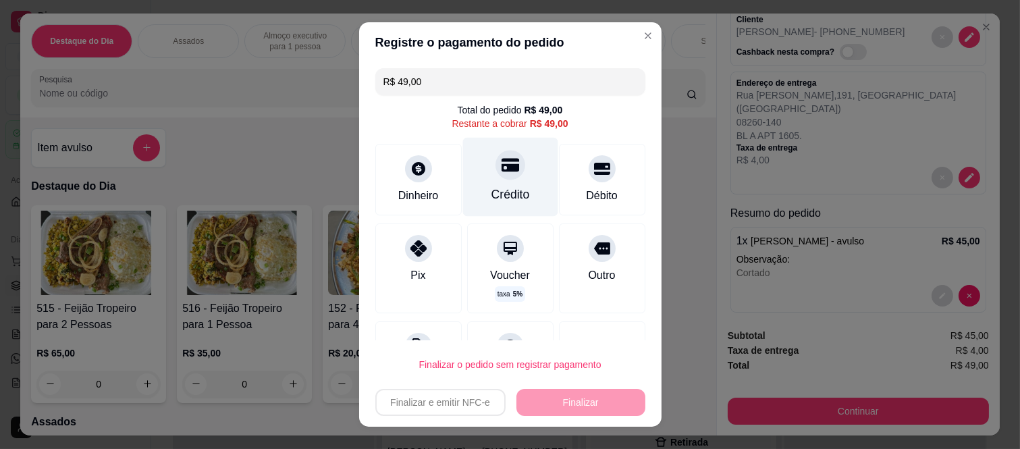
click at [500, 182] on div "Crédito" at bounding box center [510, 177] width 95 height 79
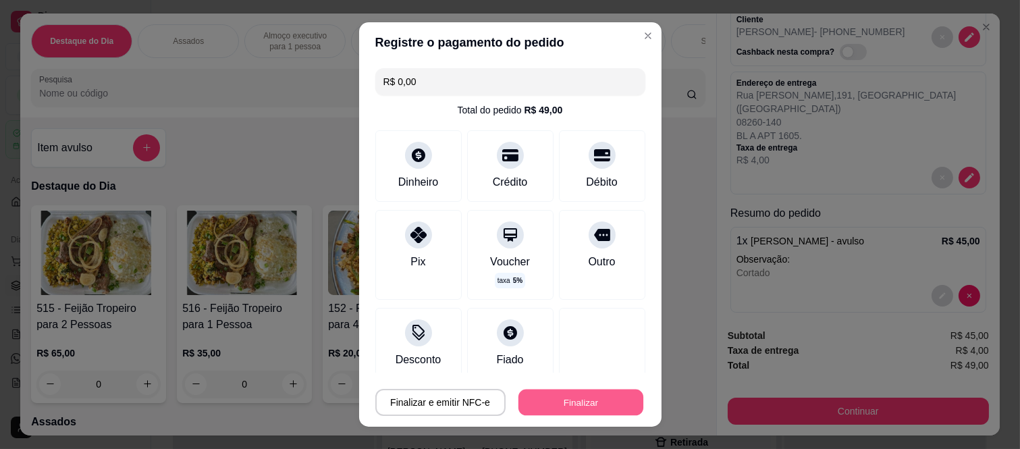
click at [575, 403] on button "Finalizar" at bounding box center [581, 402] width 125 height 26
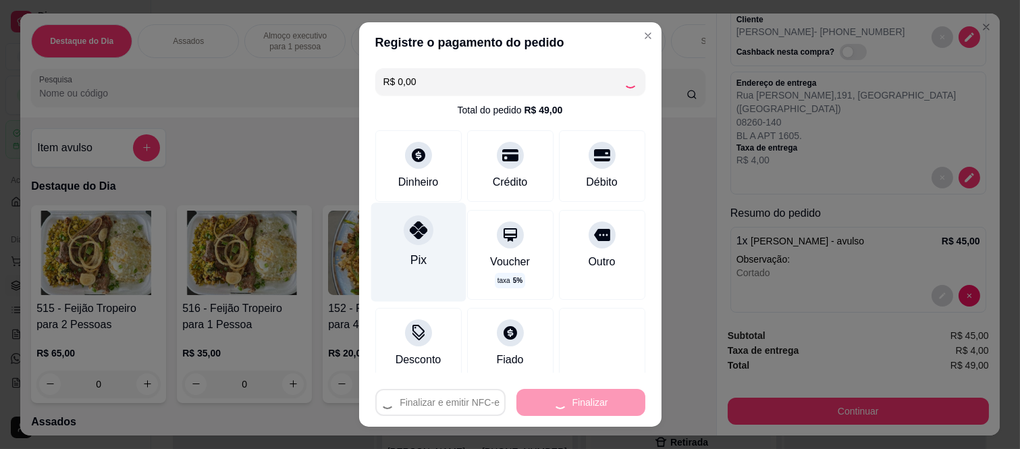
type input "-R$ 49,00"
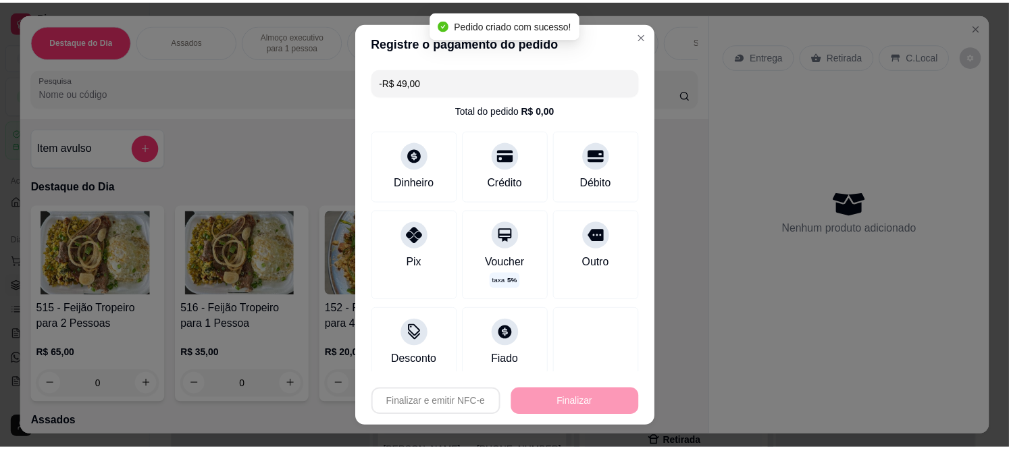
scroll to position [0, 0]
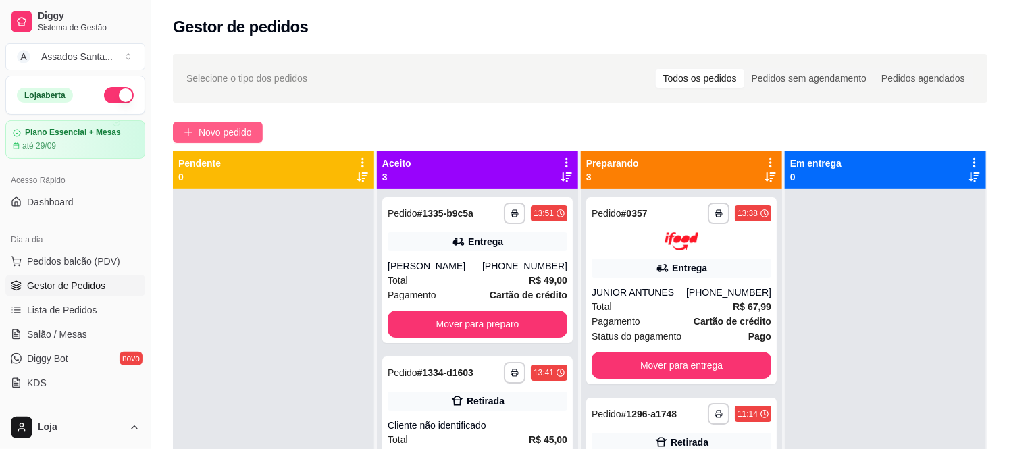
click at [224, 128] on span "Novo pedido" at bounding box center [225, 132] width 53 height 15
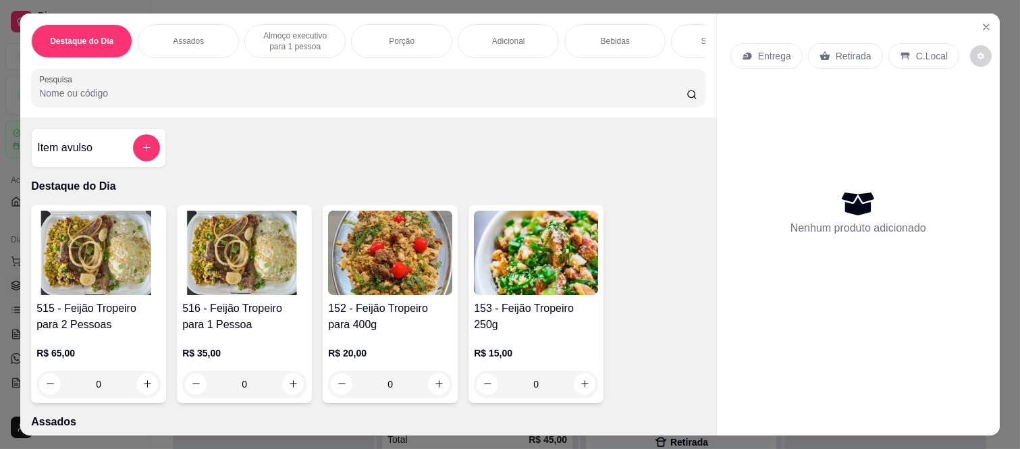
click at [762, 54] on p "Entrega" at bounding box center [774, 56] width 33 height 14
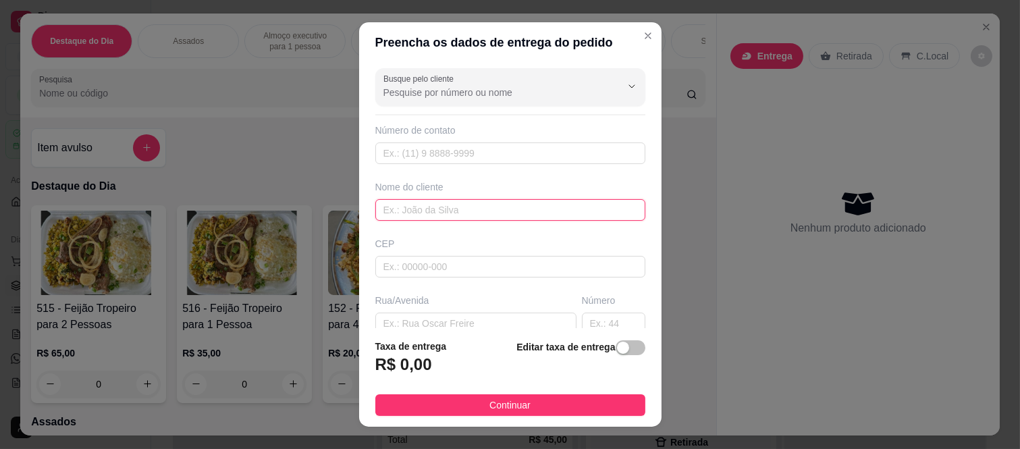
click at [473, 205] on input "text" at bounding box center [510, 210] width 270 height 22
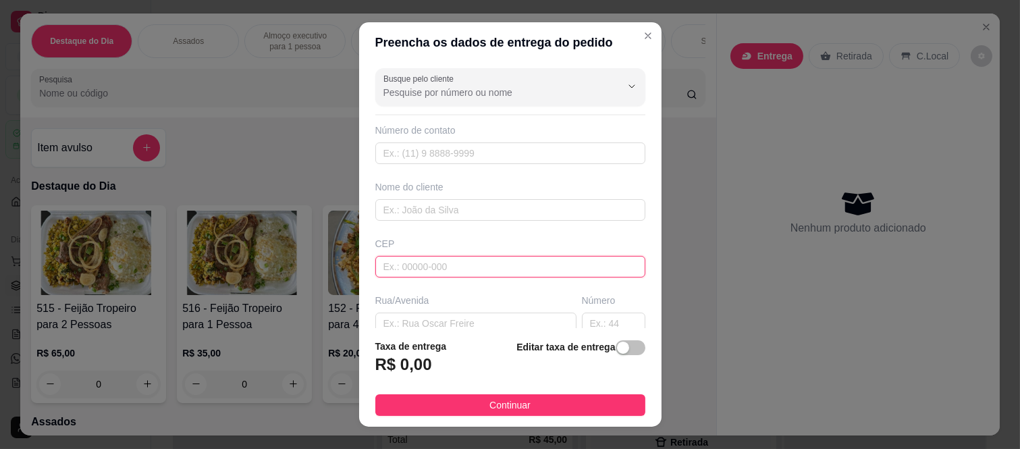
click at [431, 267] on input "text" at bounding box center [510, 267] width 270 height 22
paste input "08260180"
type input "08260180"
type input "Rua Geraldine Farrar"
type input "Jardim Cibele"
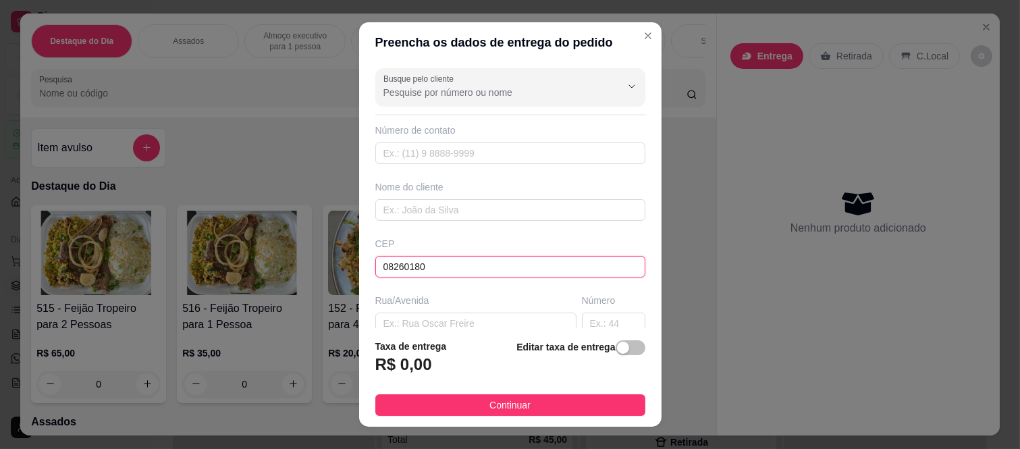
type input "São Paulo"
type input "08260180"
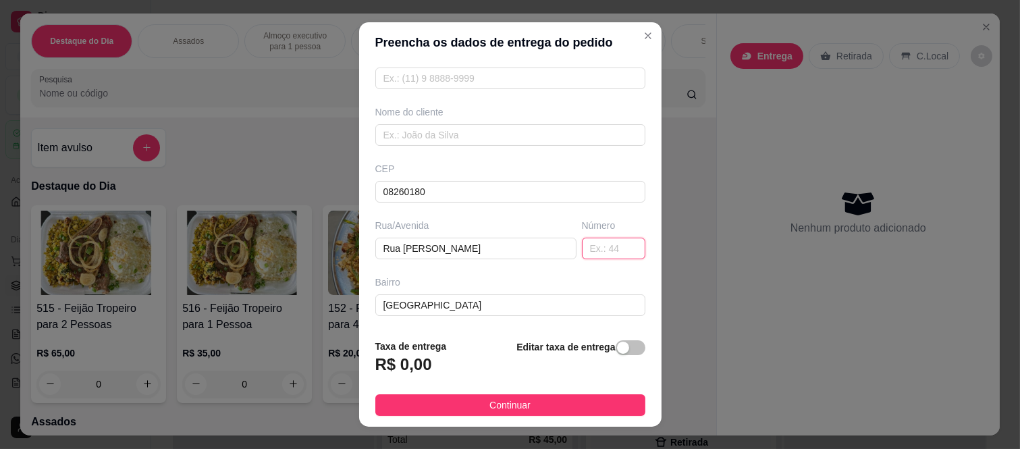
click at [584, 253] on input "text" at bounding box center [613, 249] width 63 height 22
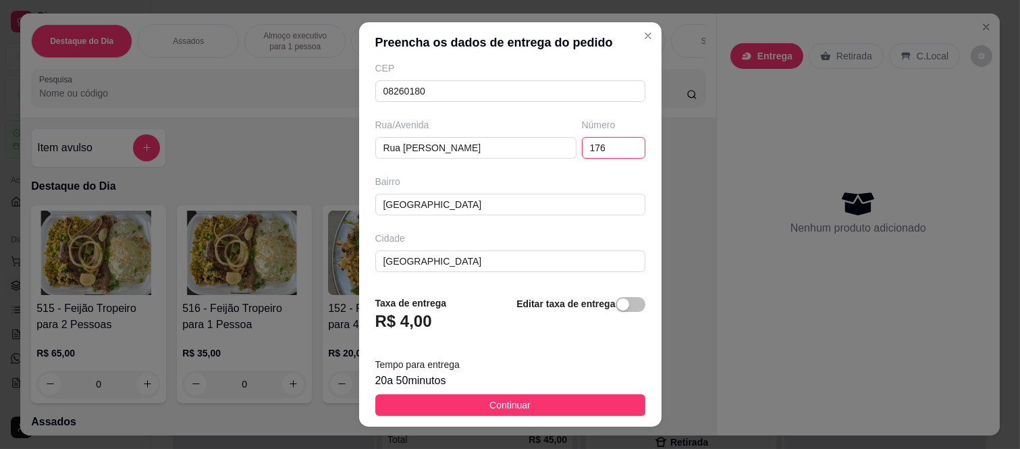
type input "176"
click at [401, 321] on h3 "R$ 4,00" at bounding box center [403, 322] width 57 height 22
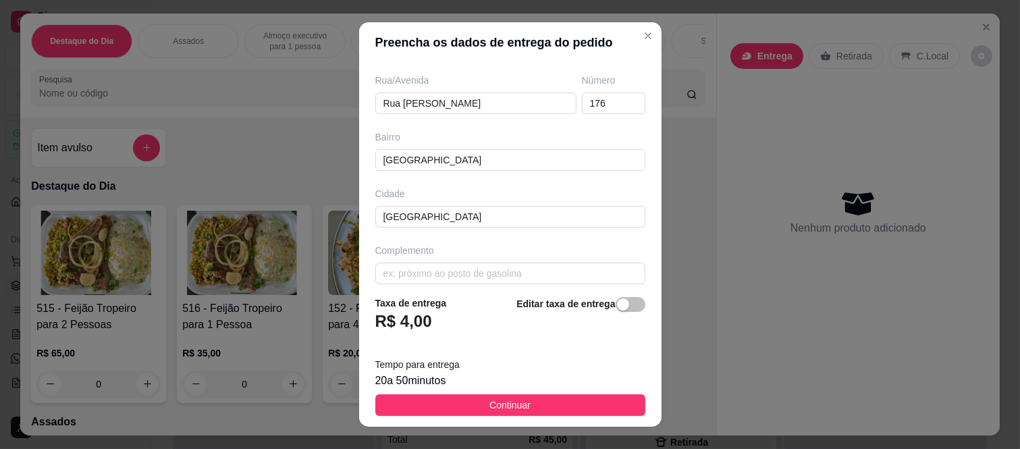
scroll to position [234, 0]
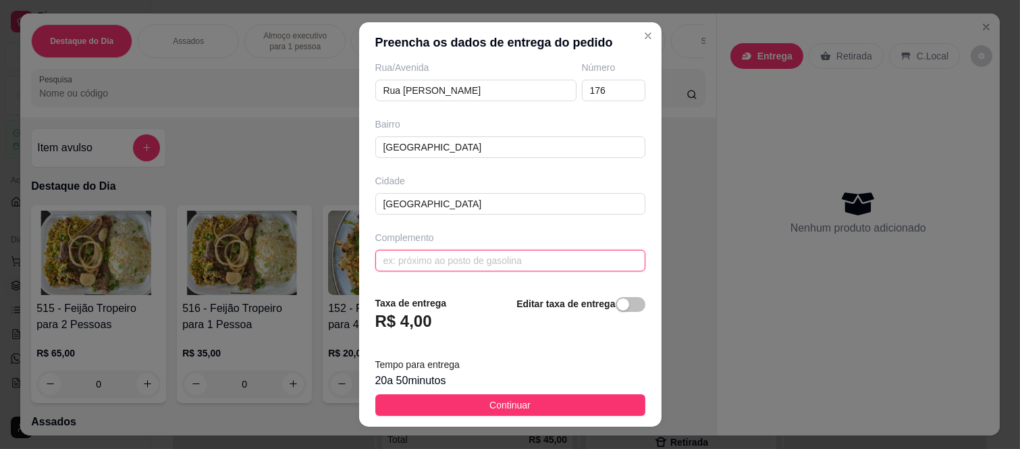
click at [424, 260] on input "text" at bounding box center [510, 261] width 270 height 22
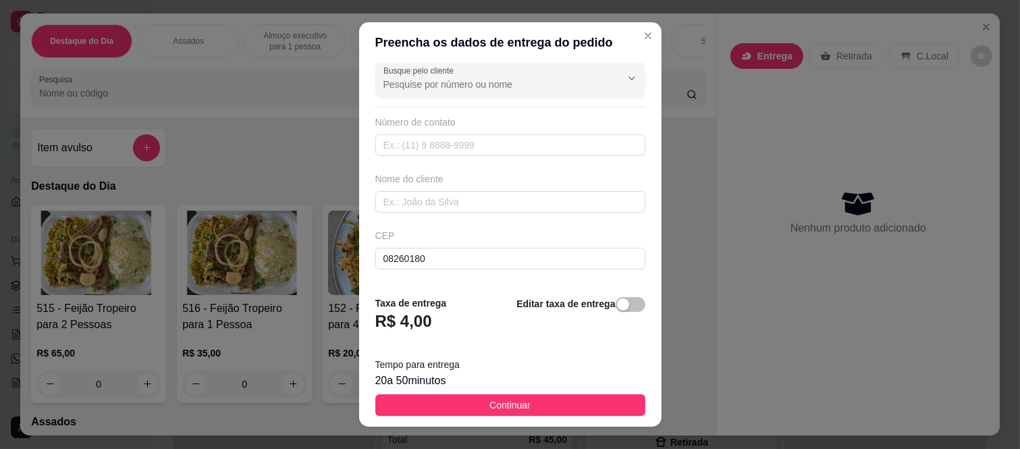
scroll to position [0, 0]
type input "Mercadinho Edson"
click at [384, 199] on div "Nome do cliente" at bounding box center [511, 200] width 276 height 41
click at [412, 224] on div "Busque pelo cliente Número de contato Nome do cliente CEP 08260180 Rua/Avenida …" at bounding box center [510, 174] width 303 height 222
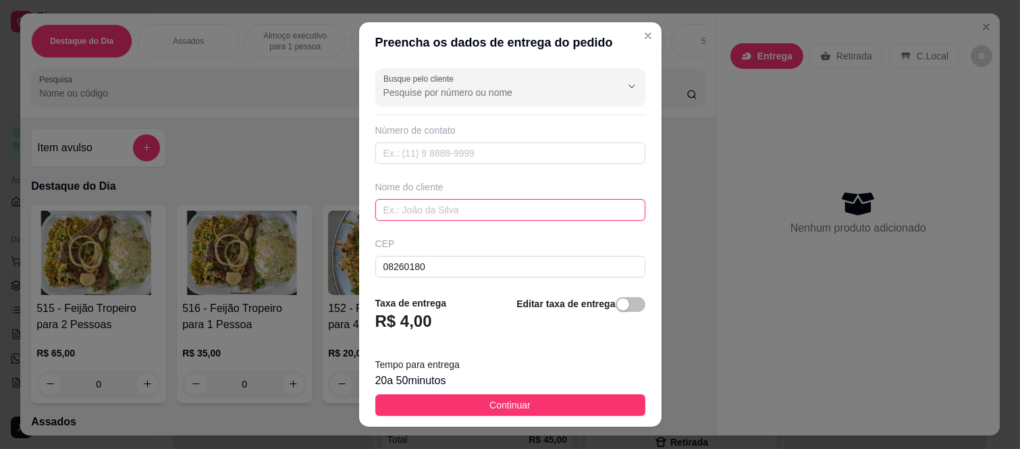
click at [409, 215] on input "text" at bounding box center [510, 210] width 270 height 22
paste input "Jannayna.S S"
type input "Jannayna.S S"
click at [395, 137] on div "Número de contato" at bounding box center [510, 131] width 270 height 14
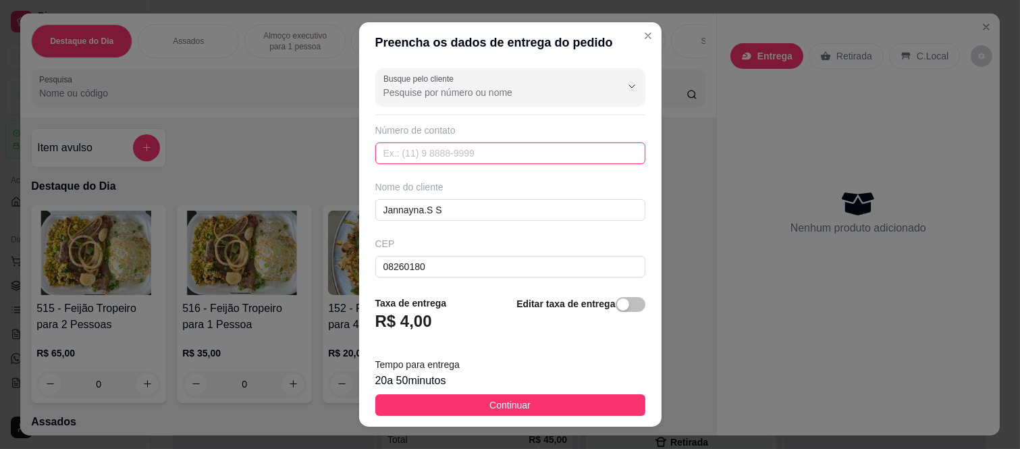
click at [395, 151] on input "text" at bounding box center [510, 153] width 270 height 22
paste input "(11) 91477-0408"
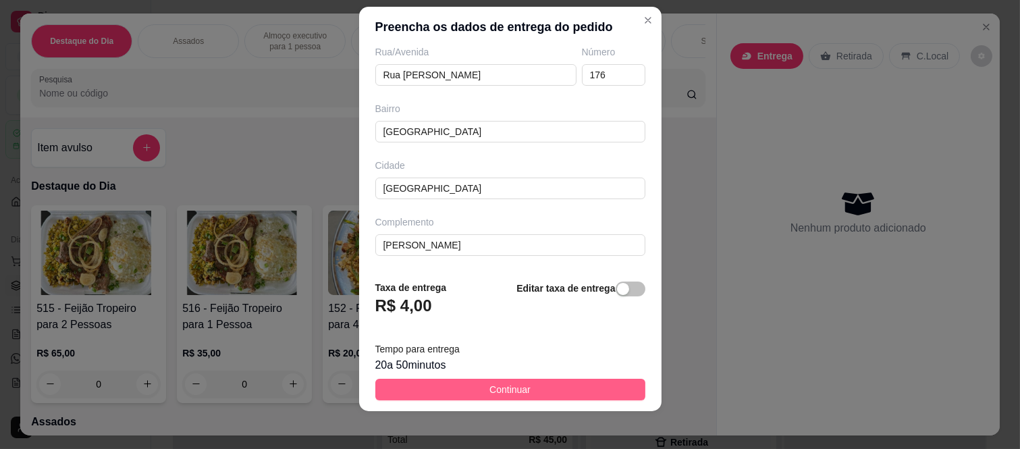
scroll to position [21, 0]
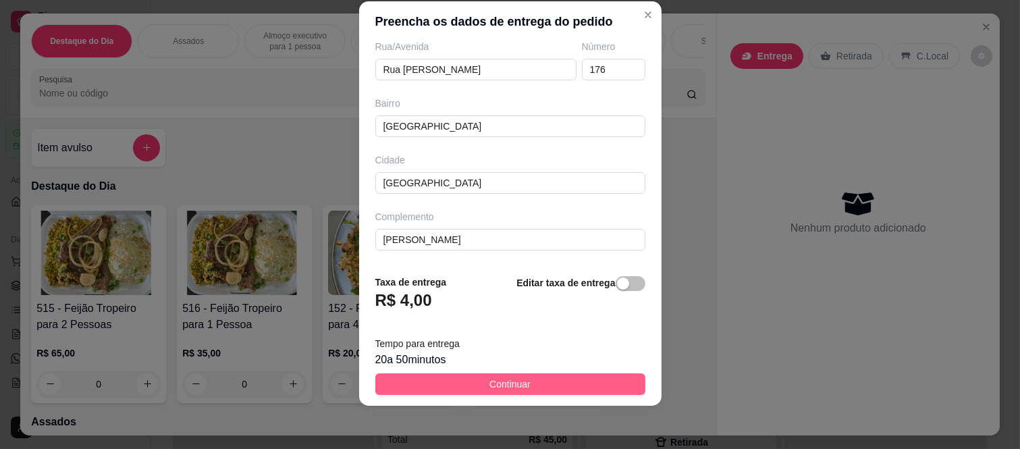
type input "(11) 91477-0408"
click at [511, 390] on span "Continuar" at bounding box center [510, 384] width 41 height 15
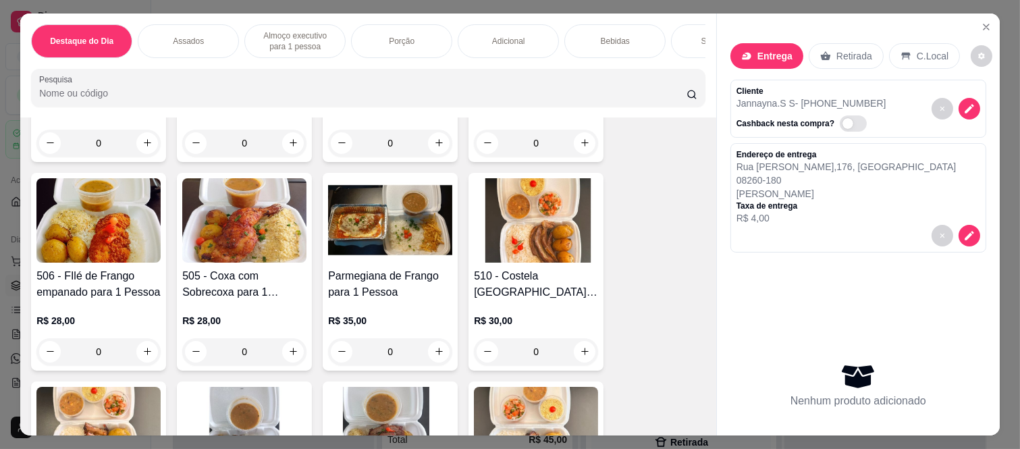
scroll to position [900, 0]
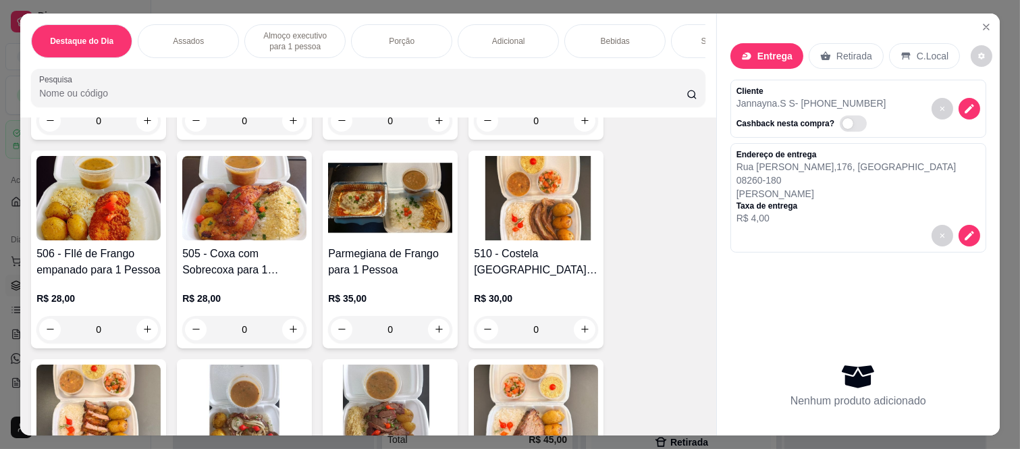
click at [434, 334] on div "0" at bounding box center [390, 329] width 124 height 27
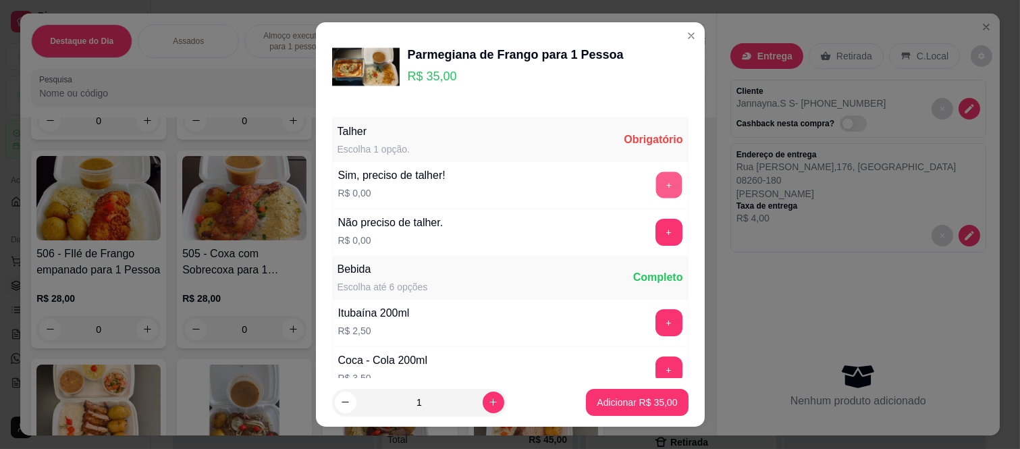
click at [656, 194] on button "+" at bounding box center [669, 185] width 26 height 26
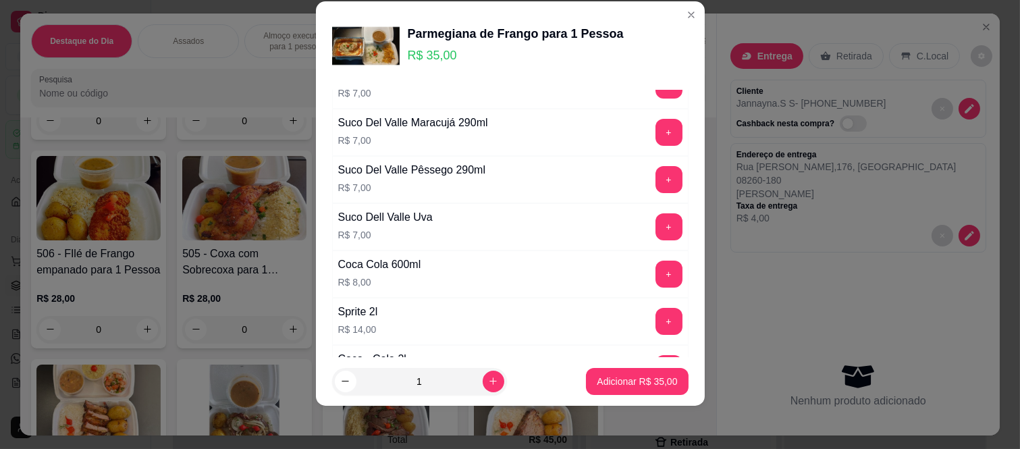
scroll to position [733, 0]
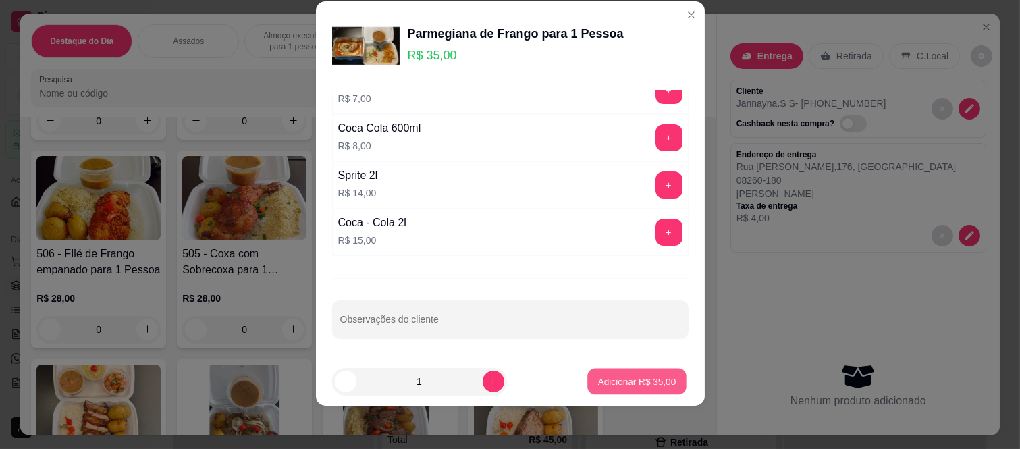
click at [610, 382] on p "Adicionar R$ 35,00" at bounding box center [637, 381] width 78 height 13
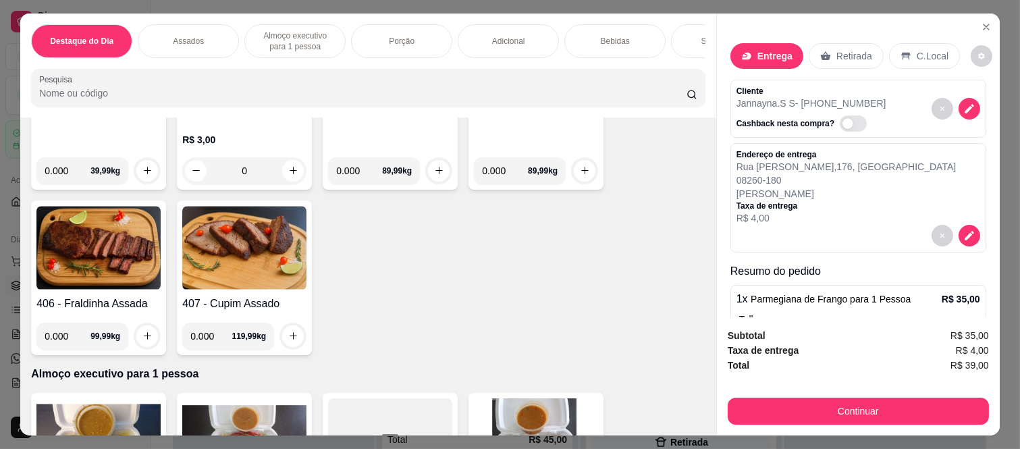
scroll to position [0, 0]
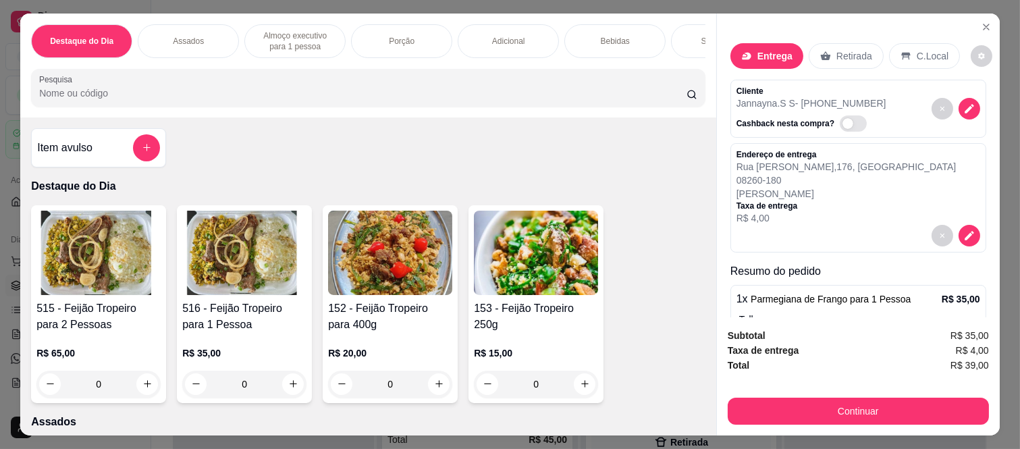
click at [135, 142] on button "add-separate-item" at bounding box center [146, 147] width 27 height 27
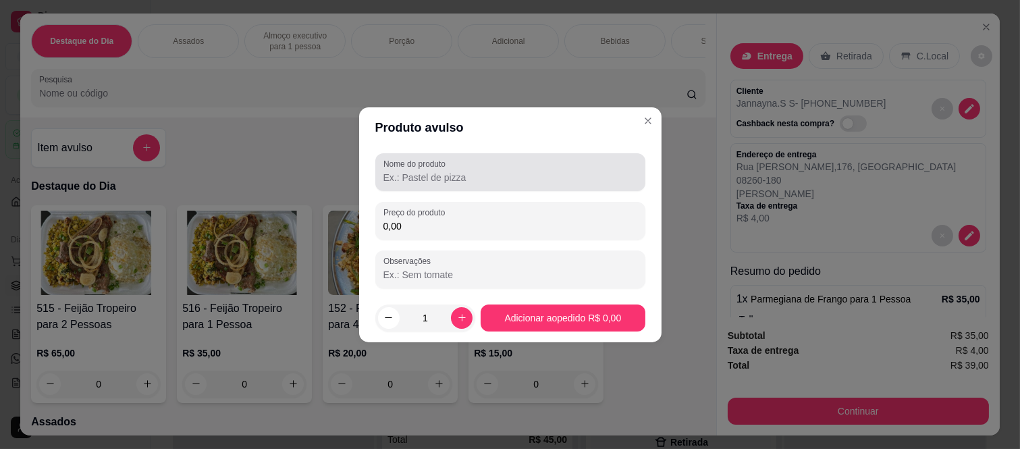
click at [421, 178] on input "Nome do produto" at bounding box center [511, 178] width 254 height 14
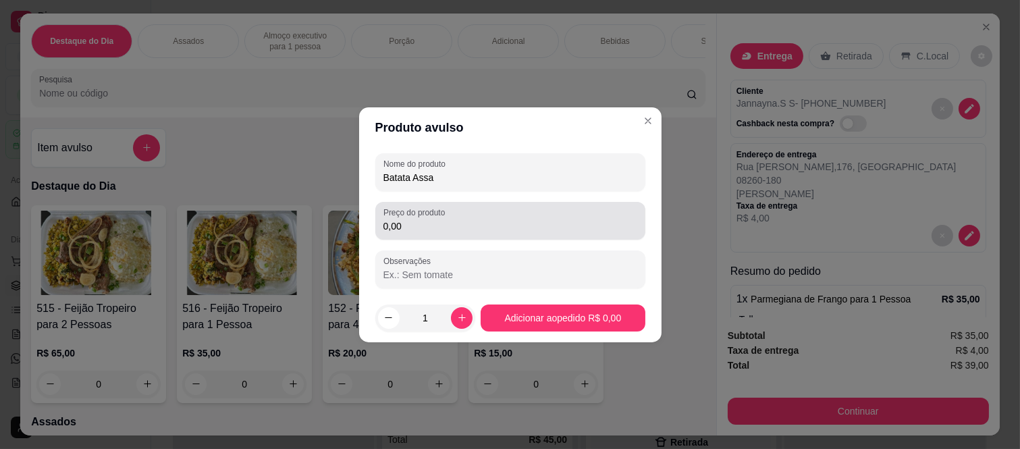
type input "Batata Assa"
click at [421, 232] on input "0,00" at bounding box center [511, 226] width 254 height 14
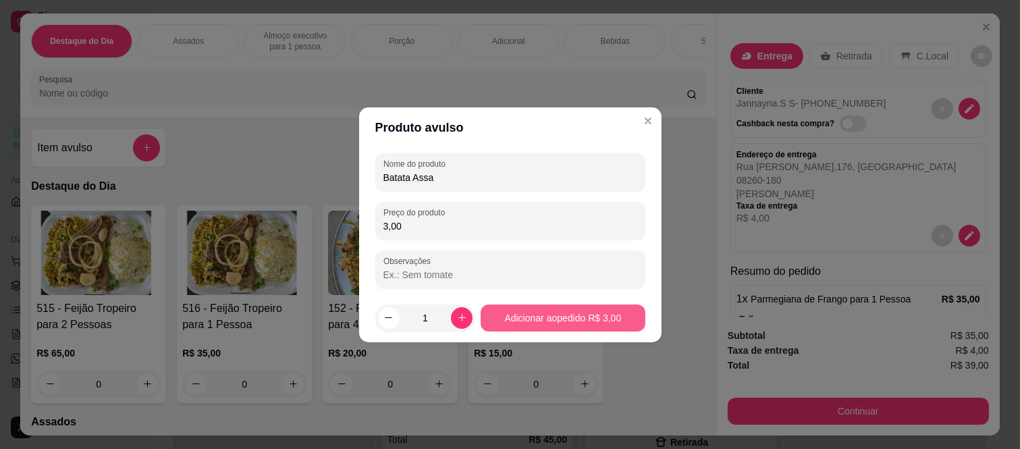
type input "3,00"
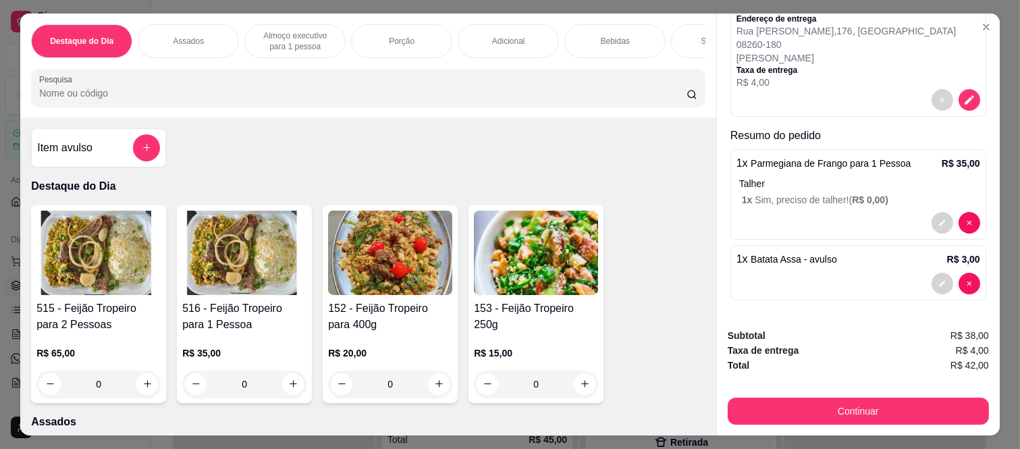
scroll to position [137, 0]
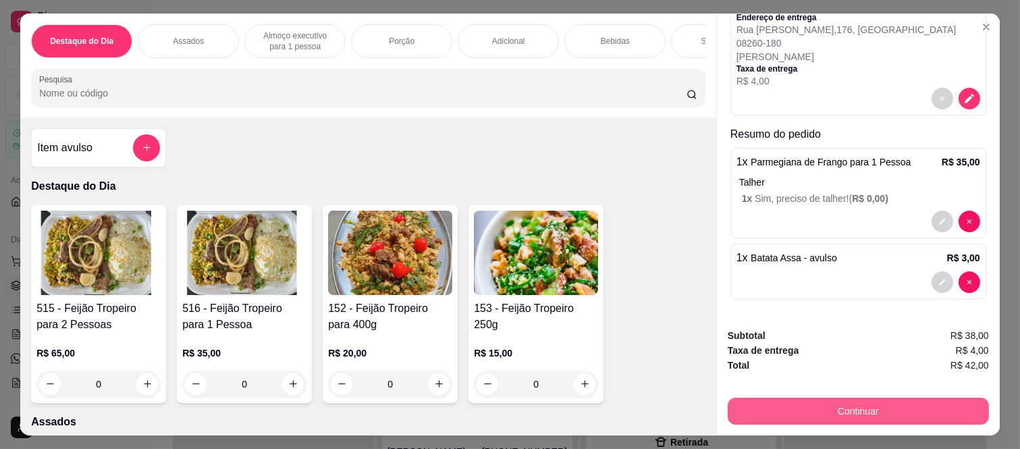
click at [818, 403] on button "Continuar" at bounding box center [858, 411] width 261 height 27
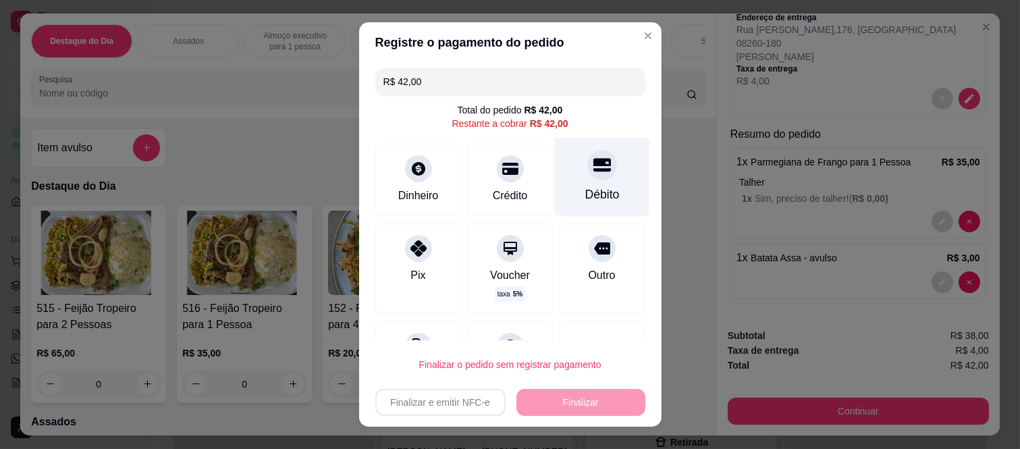
click at [593, 180] on div "Débito" at bounding box center [601, 177] width 95 height 79
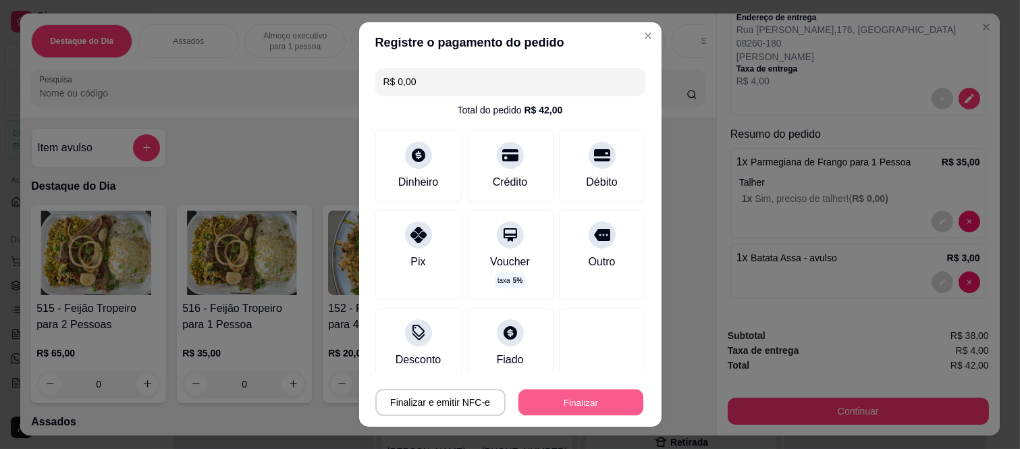
click at [575, 395] on button "Finalizar" at bounding box center [581, 402] width 125 height 26
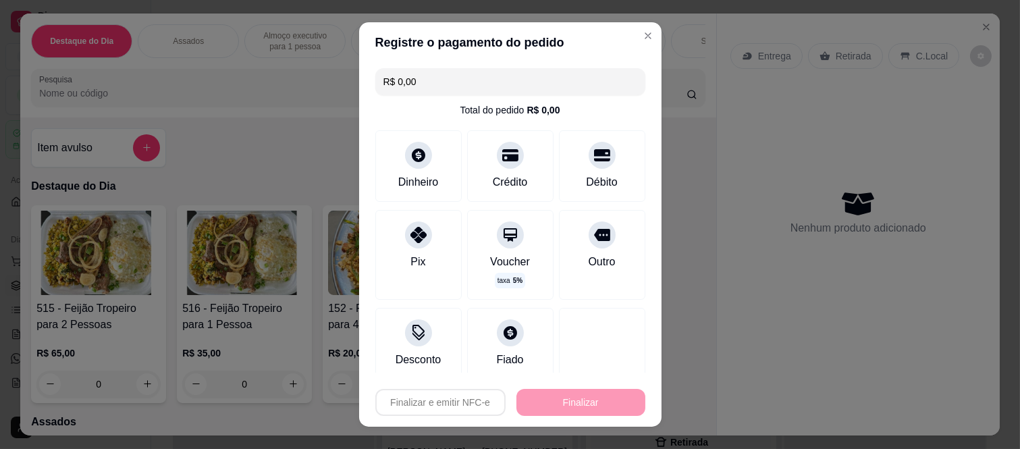
type input "-R$ 42,00"
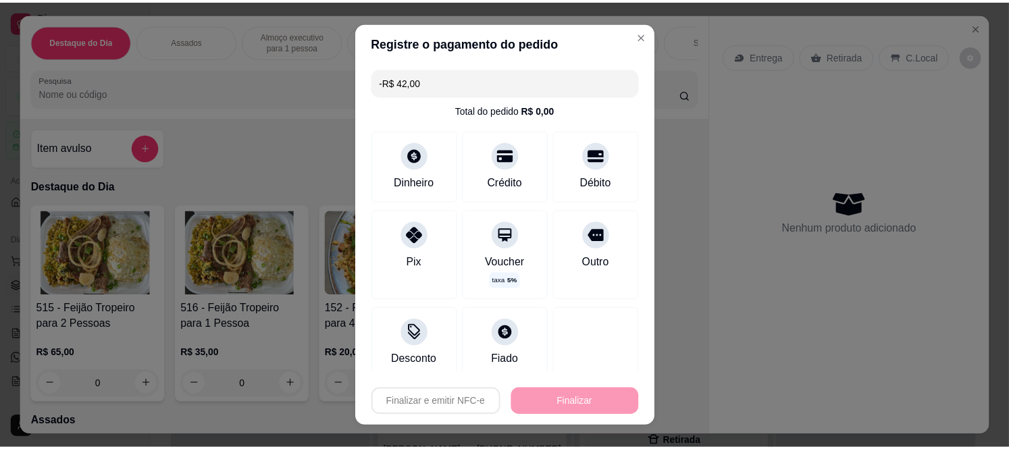
scroll to position [0, 0]
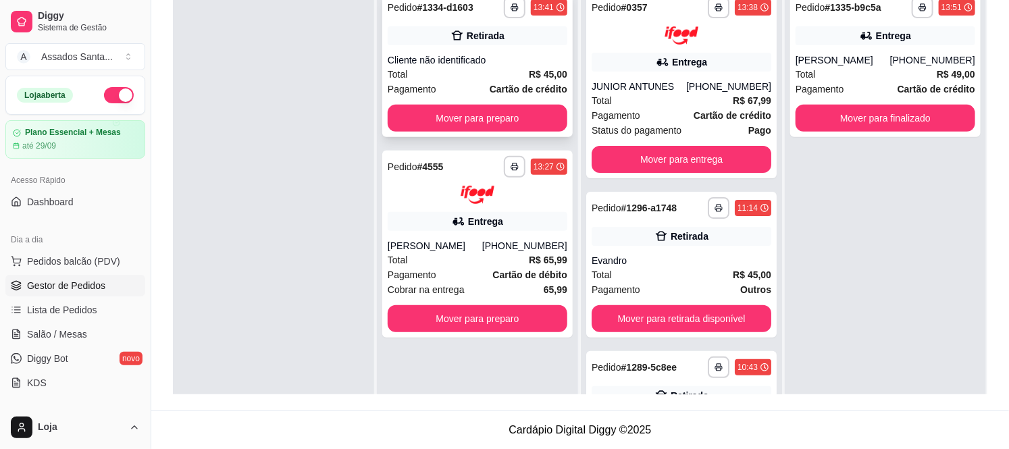
click at [451, 67] on div "Total R$ 45,00" at bounding box center [478, 74] width 180 height 15
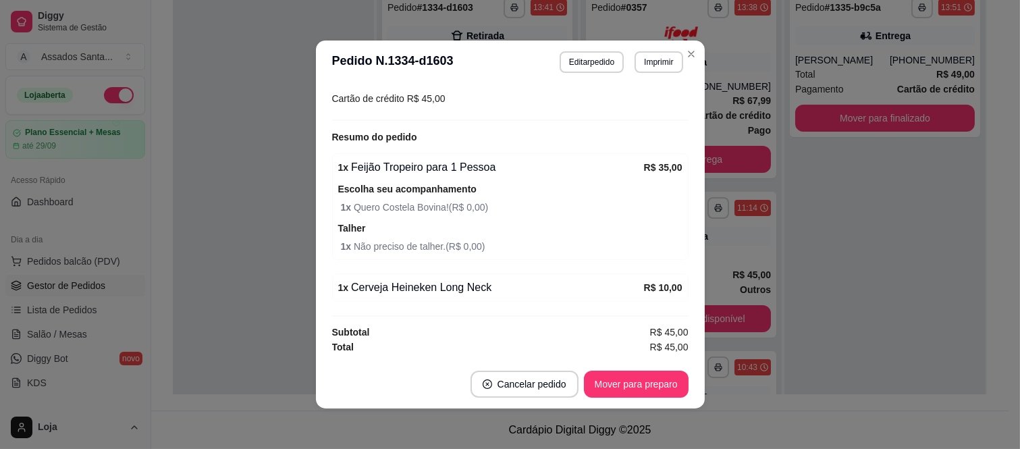
scroll to position [3, 0]
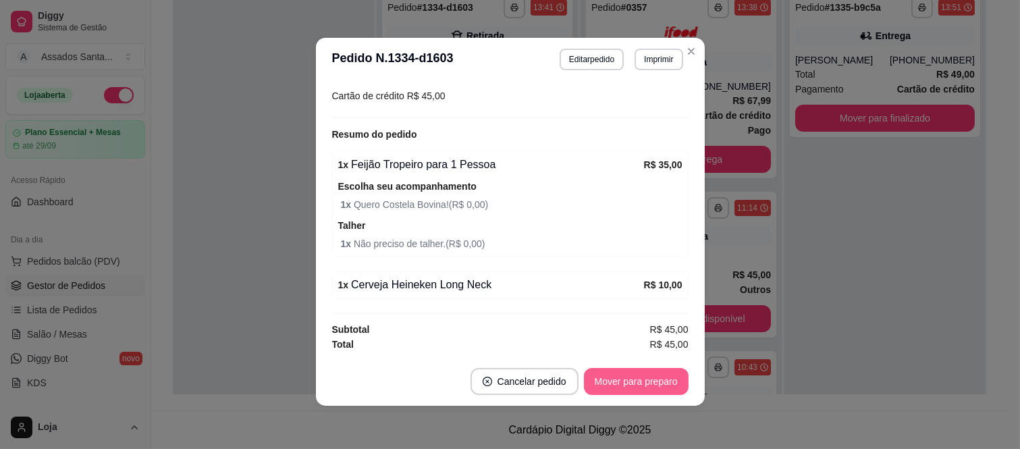
click at [640, 380] on button "Mover para preparo" at bounding box center [636, 381] width 105 height 27
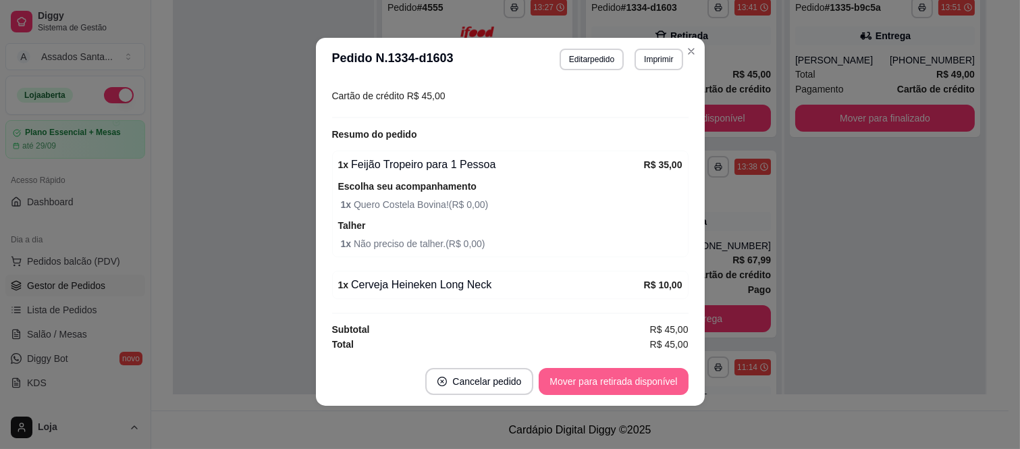
click at [624, 382] on button "Mover para retirada disponível" at bounding box center [613, 381] width 149 height 27
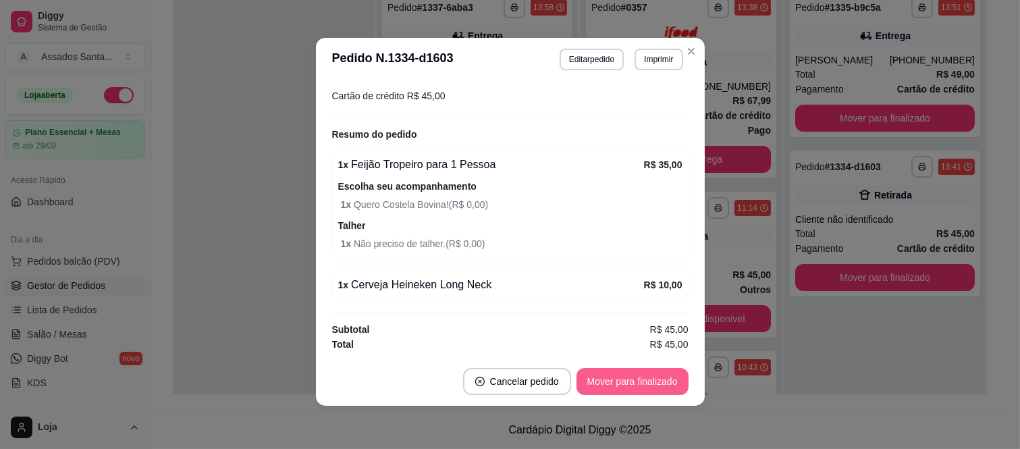
click at [624, 382] on button "Mover para finalizado" at bounding box center [633, 381] width 112 height 27
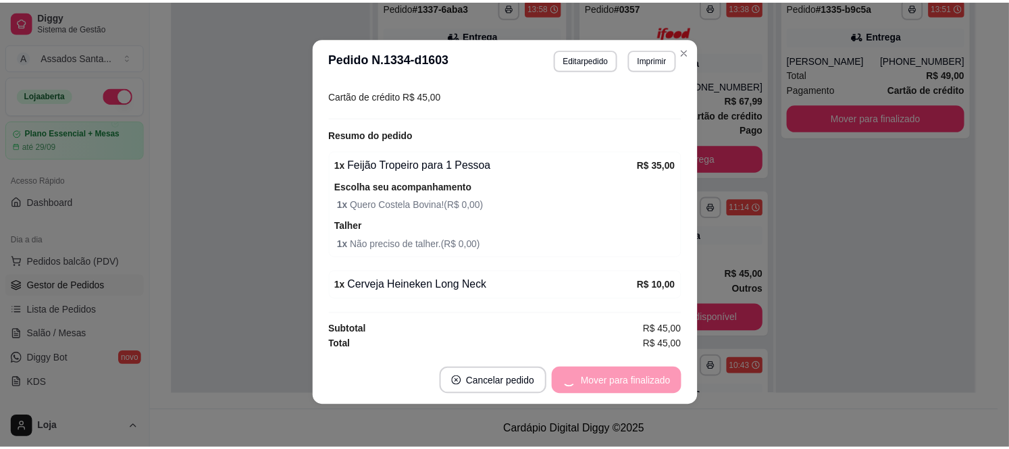
scroll to position [0, 0]
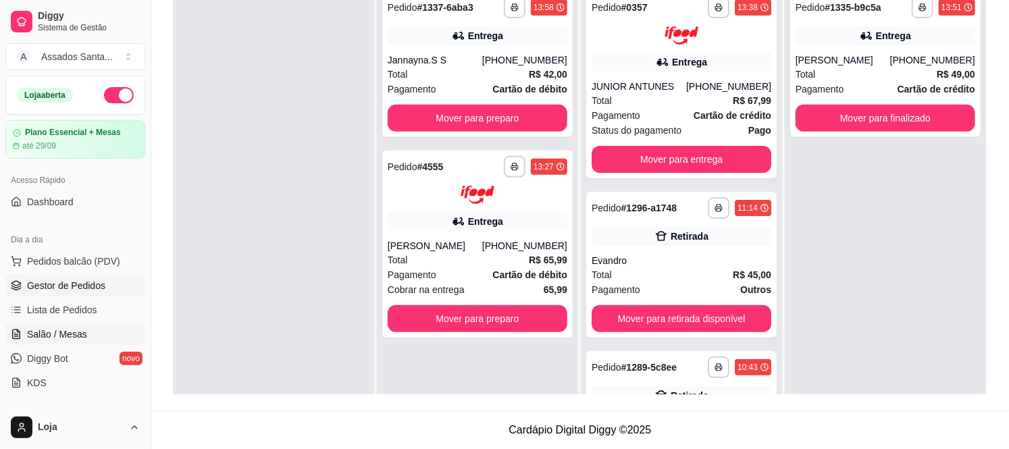
click at [82, 340] on span "Salão / Mesas" at bounding box center [57, 335] width 60 height 14
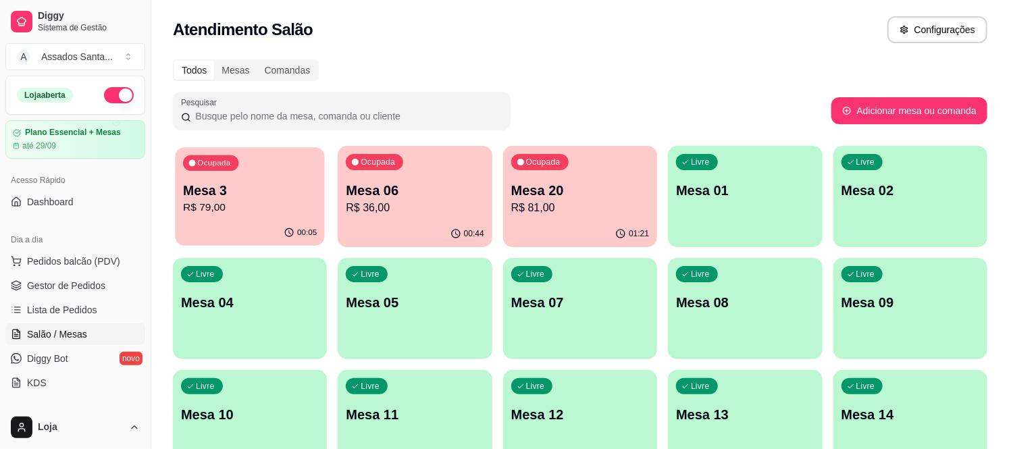
click at [232, 197] on p "Mesa 3" at bounding box center [250, 191] width 134 height 18
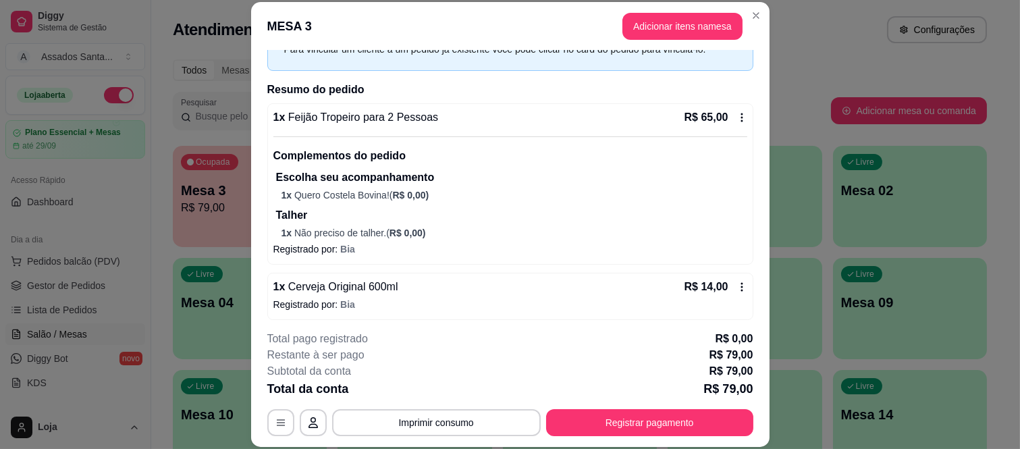
scroll to position [81, 0]
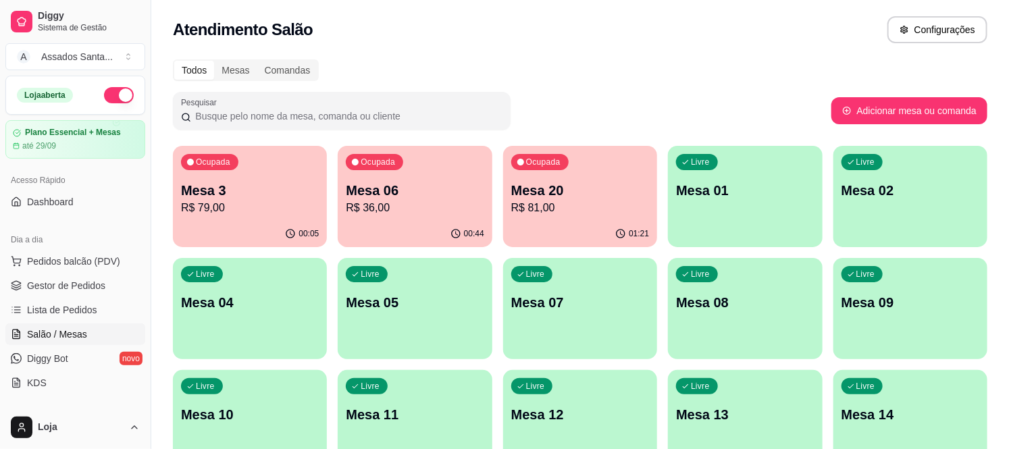
click at [419, 204] on p "R$ 36,00" at bounding box center [415, 208] width 138 height 16
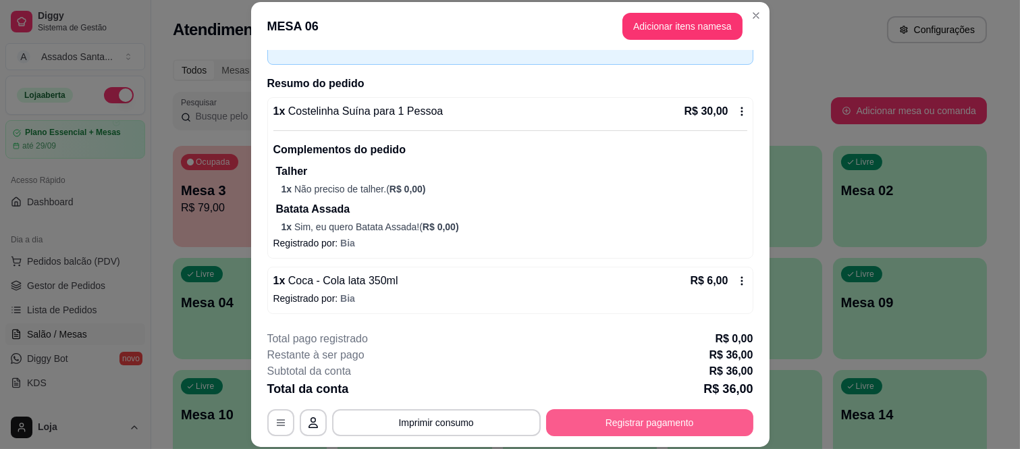
click at [591, 426] on button "Registrar pagamento" at bounding box center [649, 422] width 207 height 27
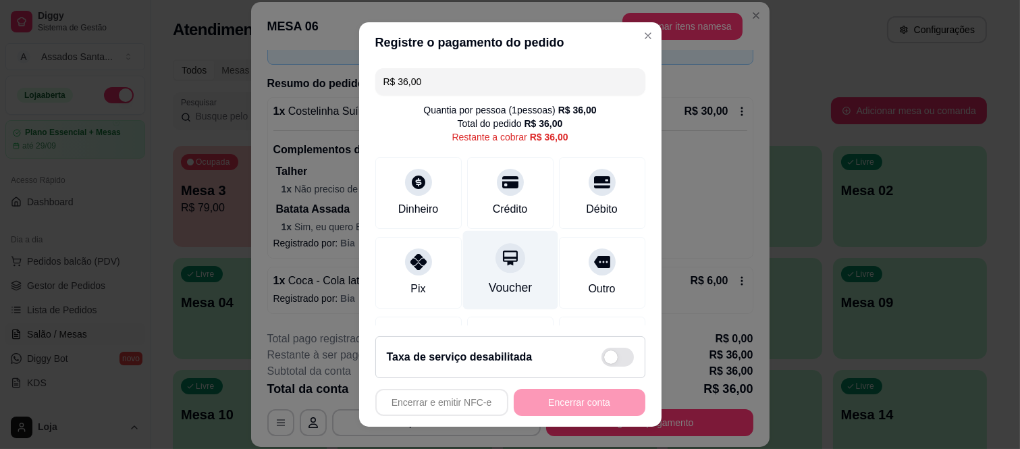
click at [502, 261] on div at bounding box center [511, 259] width 30 height 30
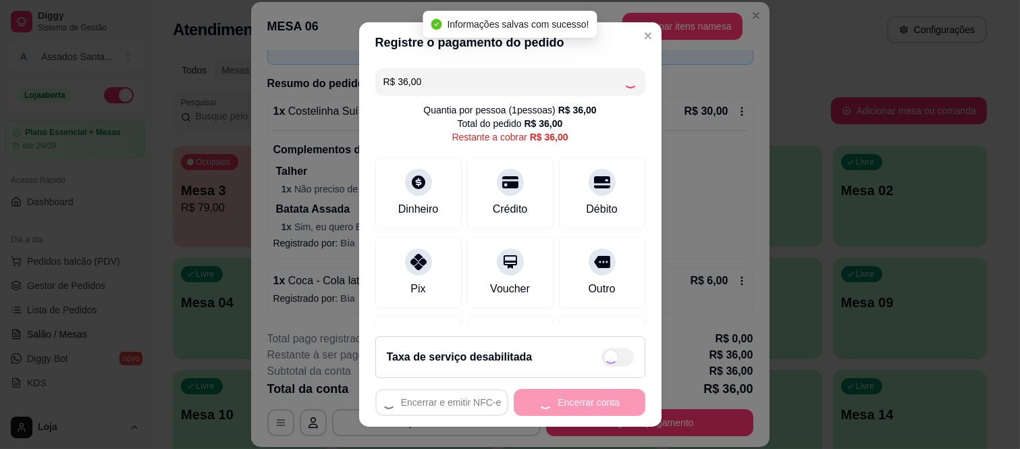
type input "R$ 0,00"
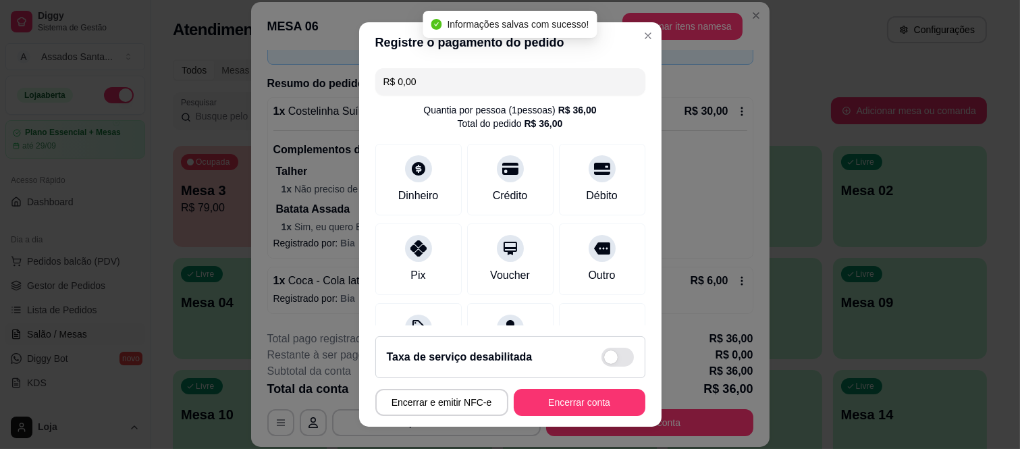
click at [590, 422] on footer "Taxa de serviço desabilitada Encerrar e emitir NFC-e Encerrar conta" at bounding box center [510, 375] width 303 height 101
click at [585, 402] on button "Encerrar conta" at bounding box center [580, 402] width 128 height 26
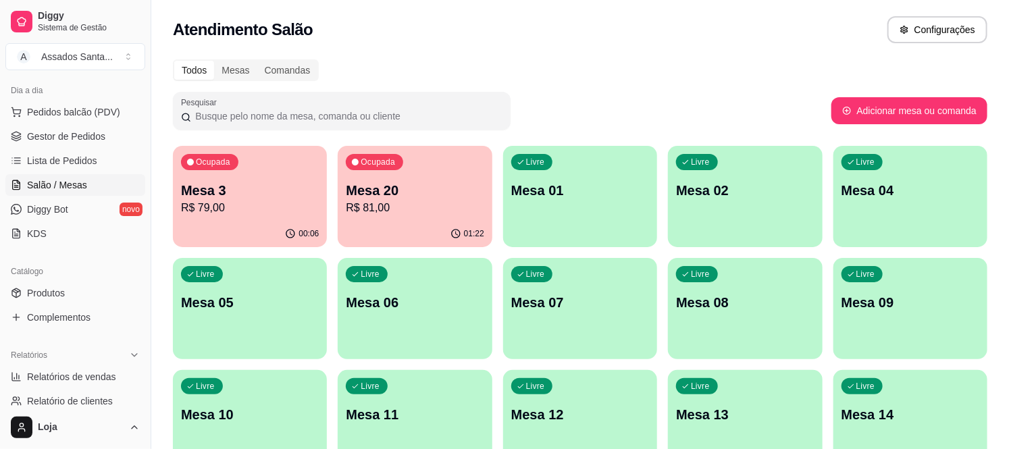
scroll to position [150, 0]
click at [84, 292] on link "Produtos" at bounding box center [75, 293] width 140 height 22
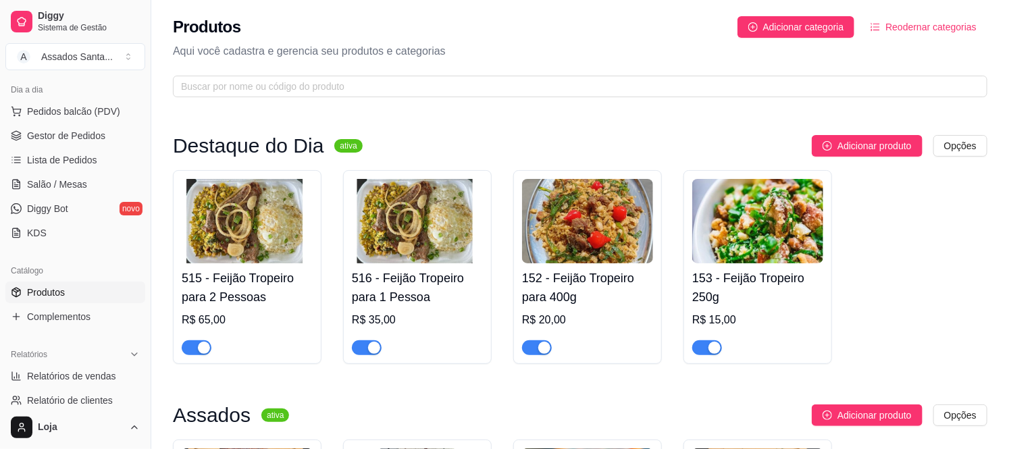
scroll to position [375, 0]
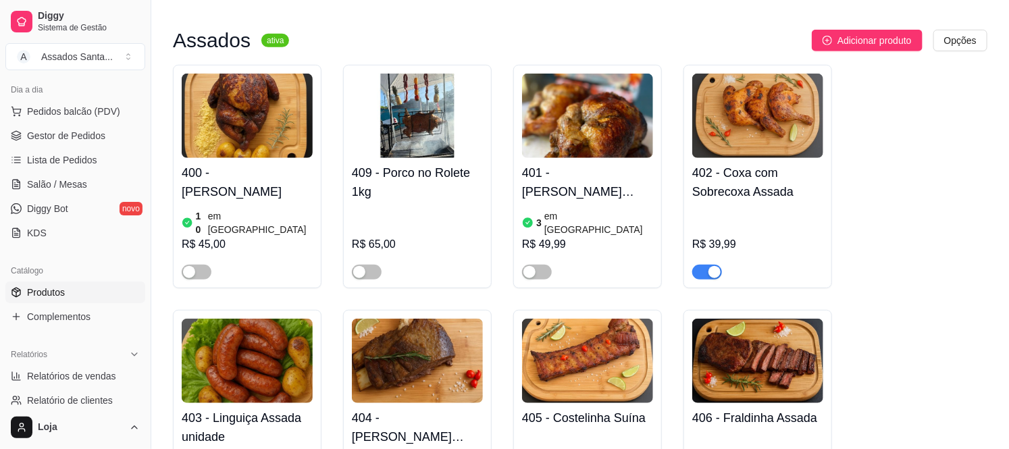
click at [263, 207] on div "10 em estoque R$ 45,00" at bounding box center [247, 243] width 131 height 73
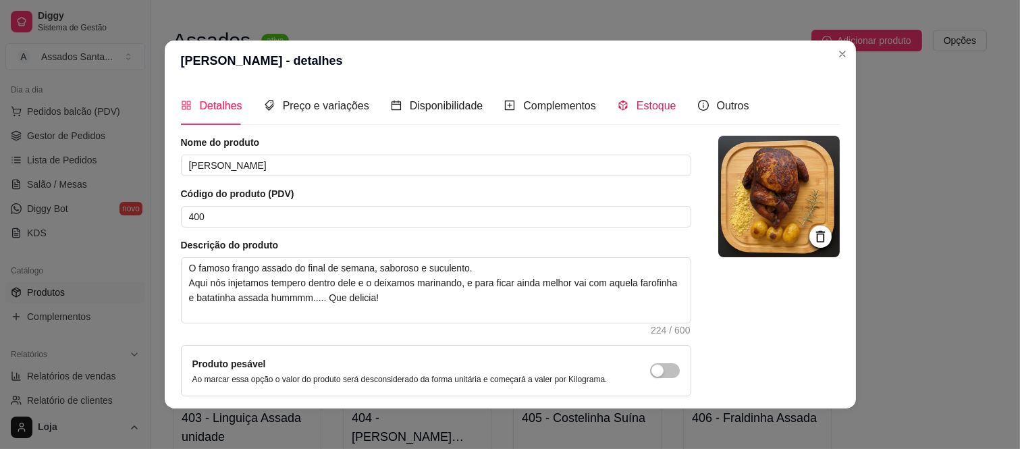
click at [652, 106] on span "Estoque" at bounding box center [657, 105] width 40 height 11
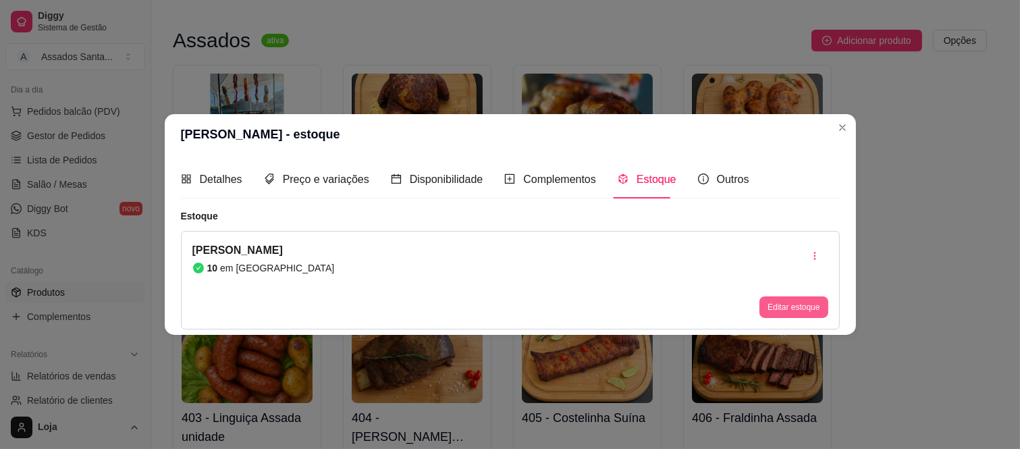
click at [789, 309] on button "Editar estoque" at bounding box center [794, 307] width 68 height 22
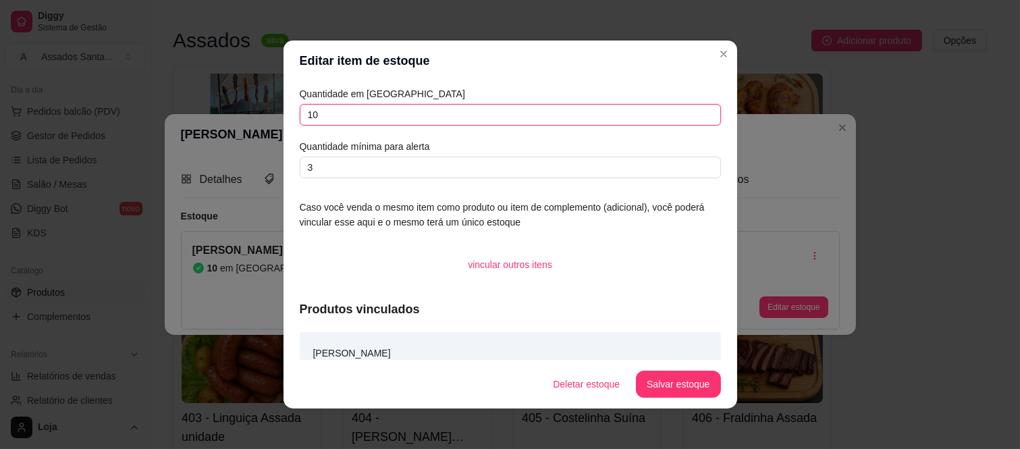
click at [352, 112] on input "10" at bounding box center [510, 115] width 421 height 22
type input "1"
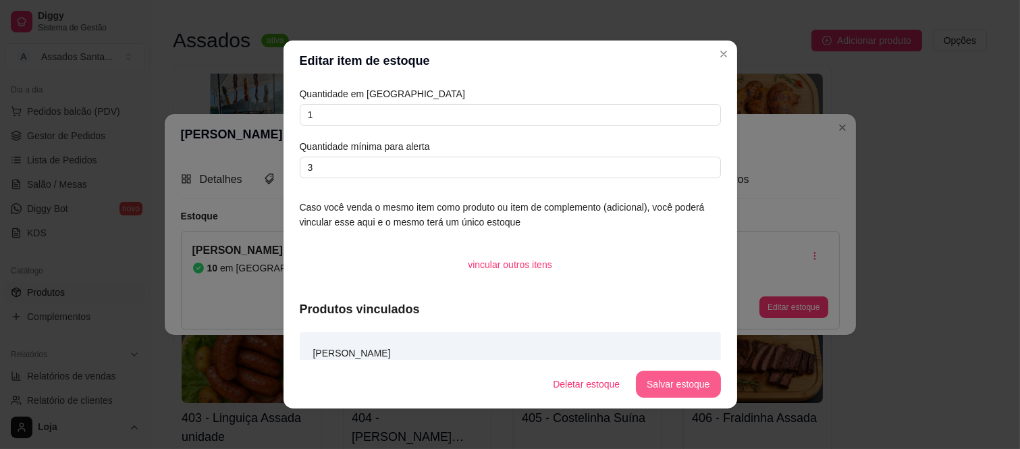
click at [656, 393] on button "Salvar estoque" at bounding box center [678, 384] width 84 height 27
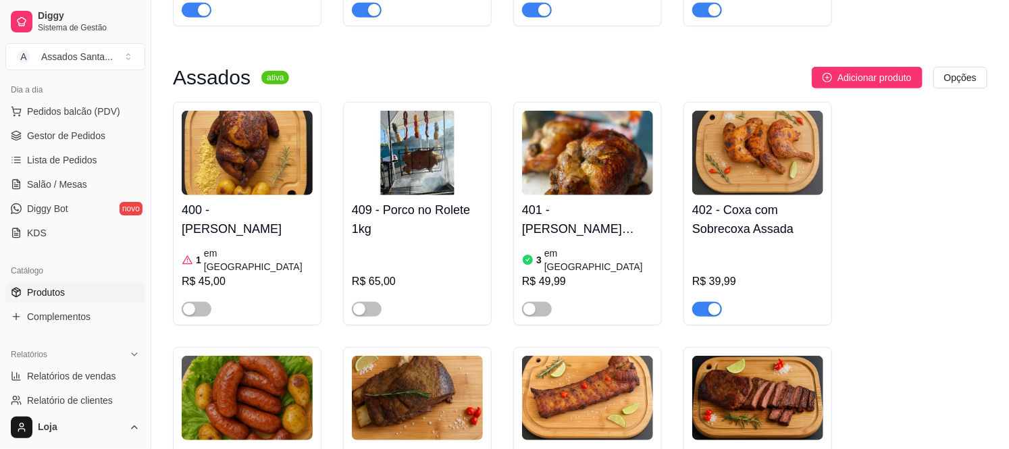
scroll to position [300, 0]
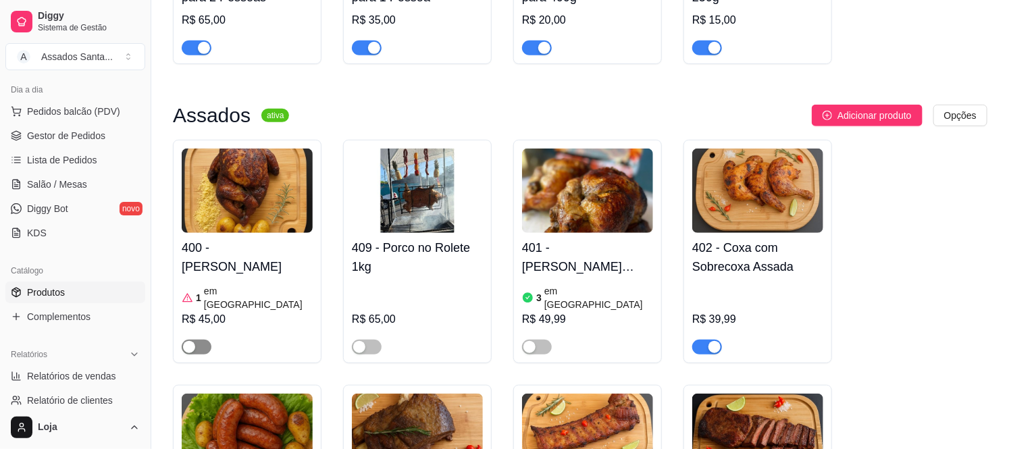
click at [199, 340] on span "button" at bounding box center [197, 347] width 30 height 15
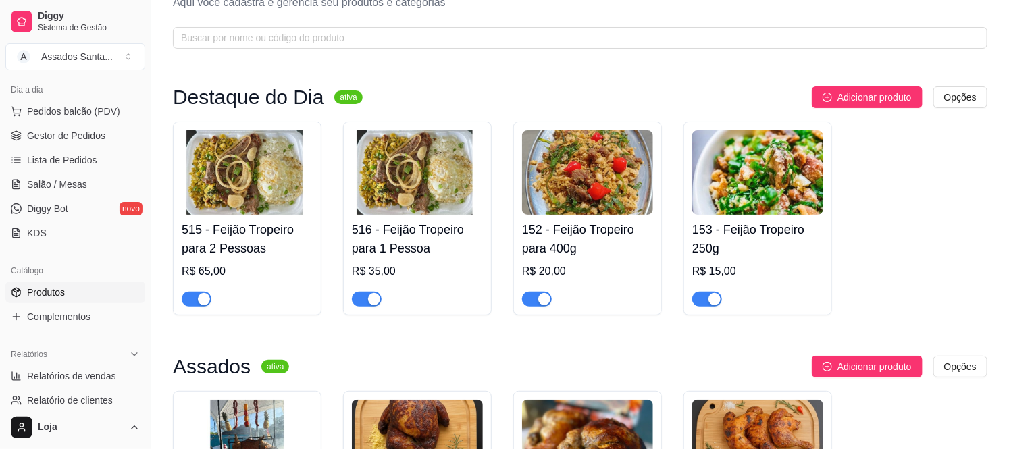
scroll to position [75, 0]
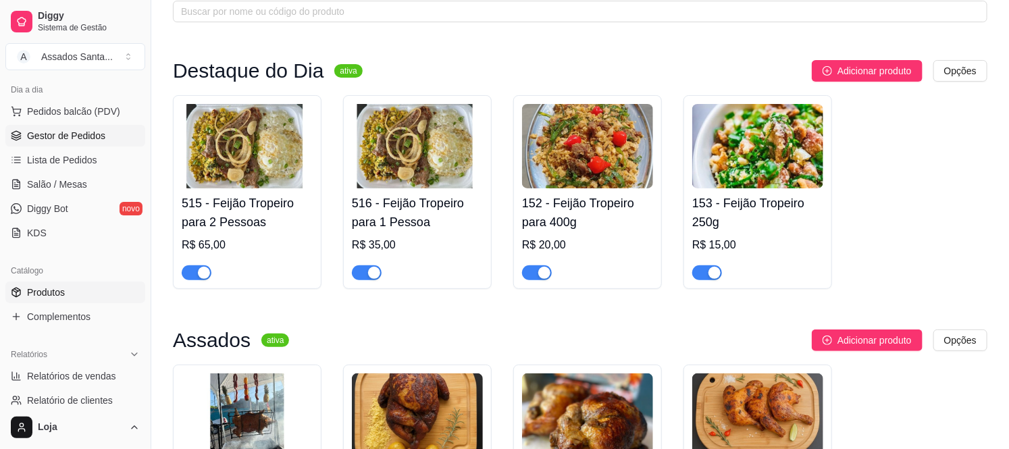
click at [99, 136] on span "Gestor de Pedidos" at bounding box center [66, 136] width 78 height 14
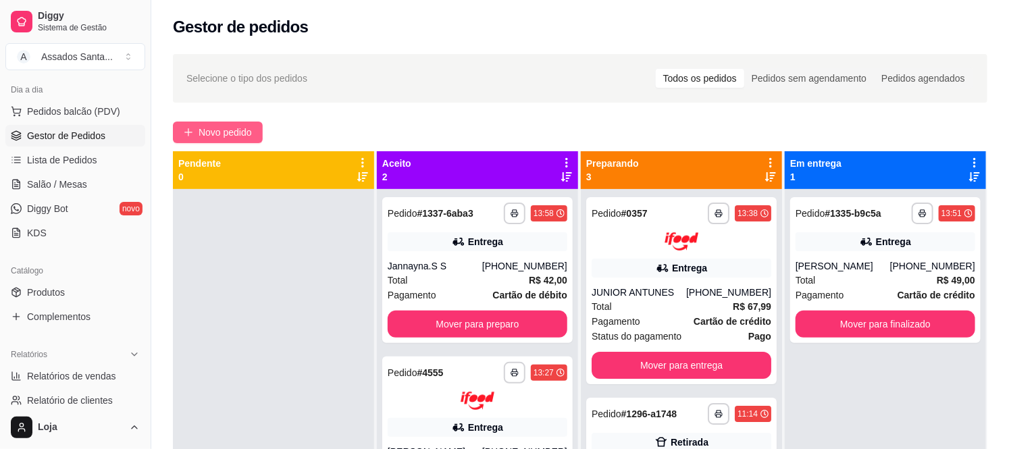
click at [234, 126] on span "Novo pedido" at bounding box center [225, 132] width 53 height 15
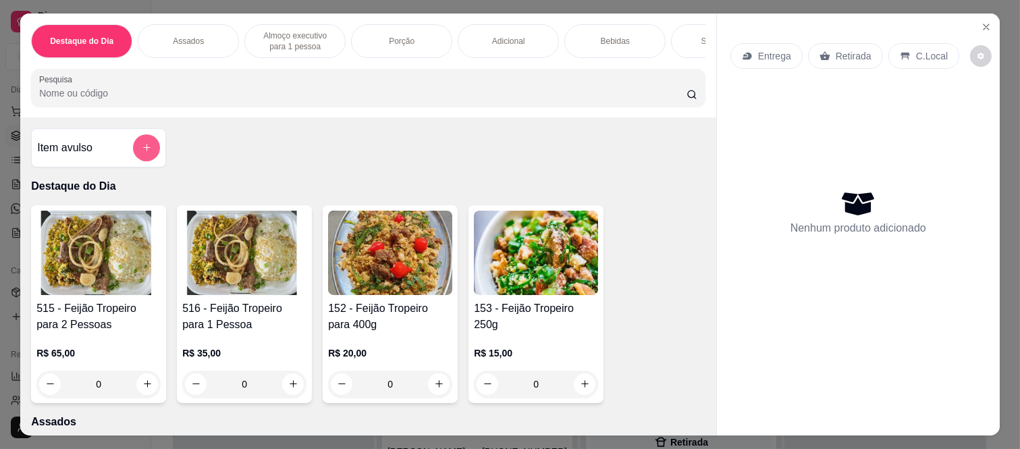
click at [142, 153] on icon "add-separate-item" at bounding box center [147, 147] width 10 height 10
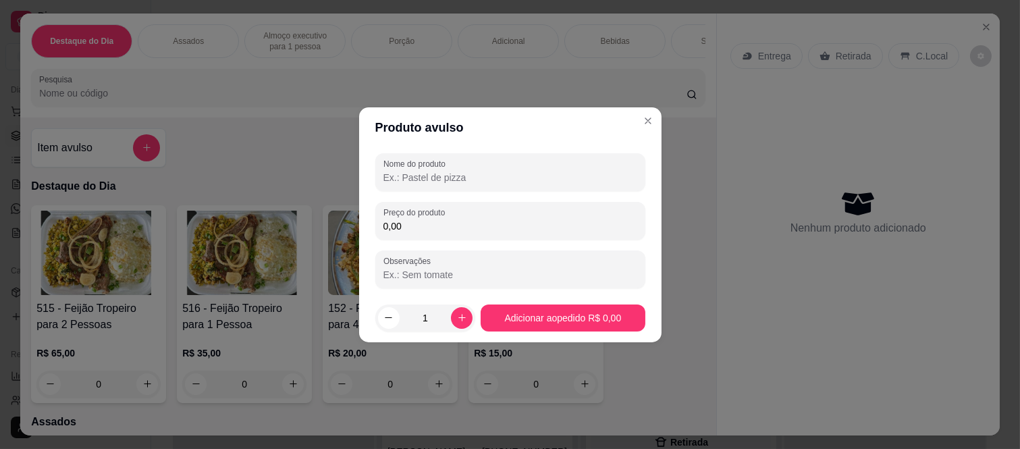
click at [436, 184] on input "Nome do produto" at bounding box center [511, 178] width 254 height 14
type input "G"
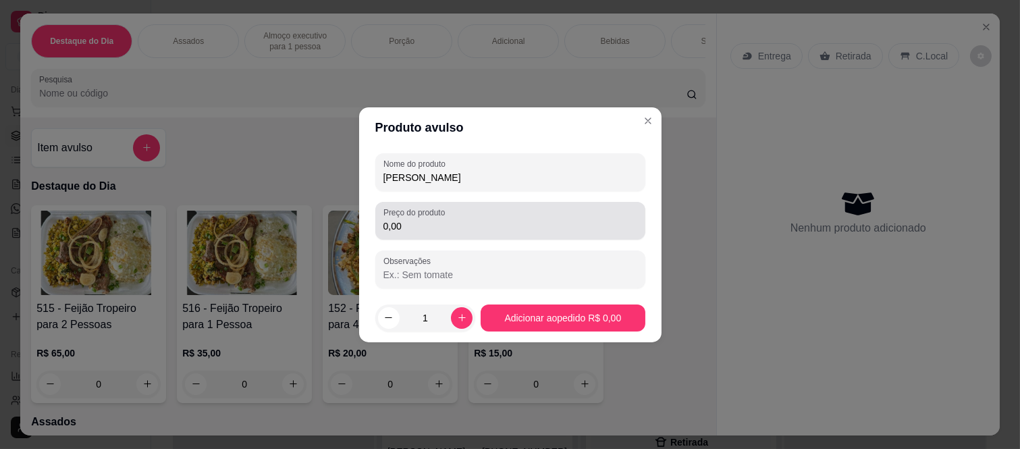
type input "Frango Assada"
click at [422, 234] on div "Preço do produto 0,00" at bounding box center [510, 221] width 270 height 38
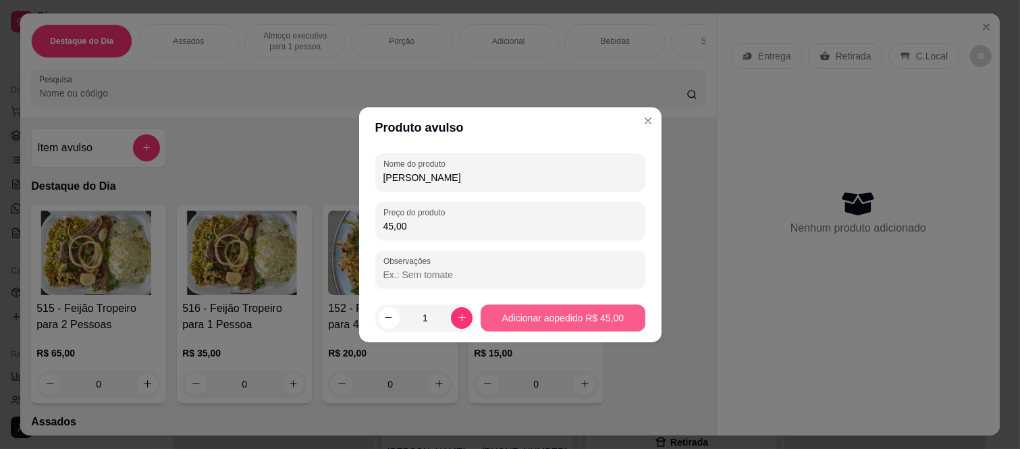
type input "45,00"
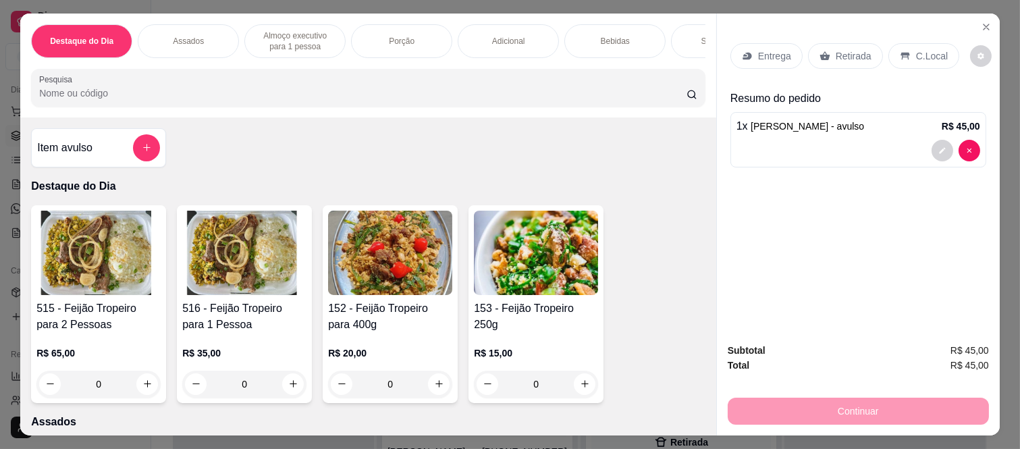
click at [849, 51] on p "Retirada" at bounding box center [854, 56] width 36 height 14
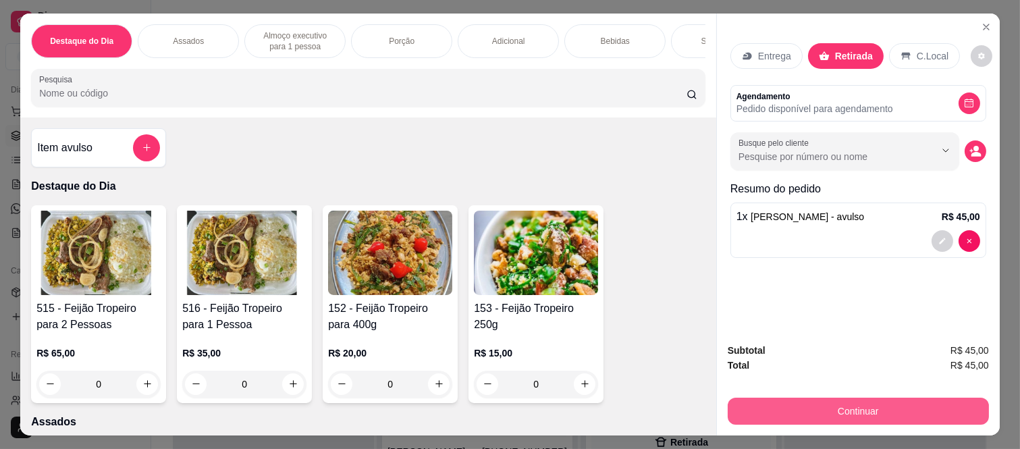
click at [779, 408] on button "Continuar" at bounding box center [858, 411] width 261 height 27
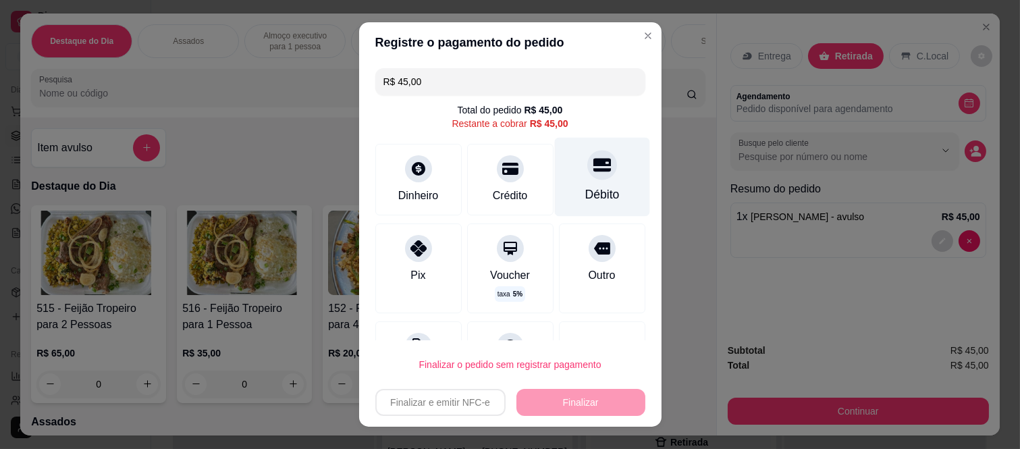
click at [563, 176] on div "Débito" at bounding box center [601, 177] width 95 height 79
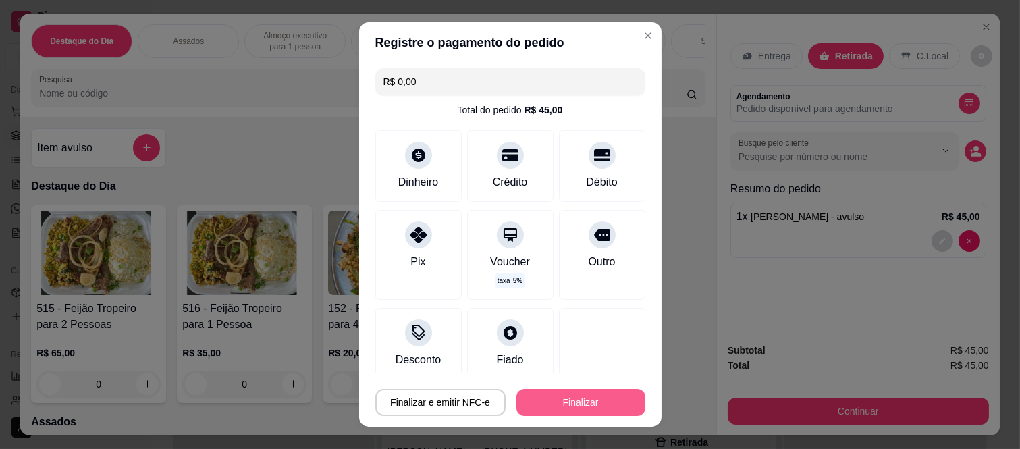
click at [573, 396] on button "Finalizar" at bounding box center [581, 402] width 129 height 27
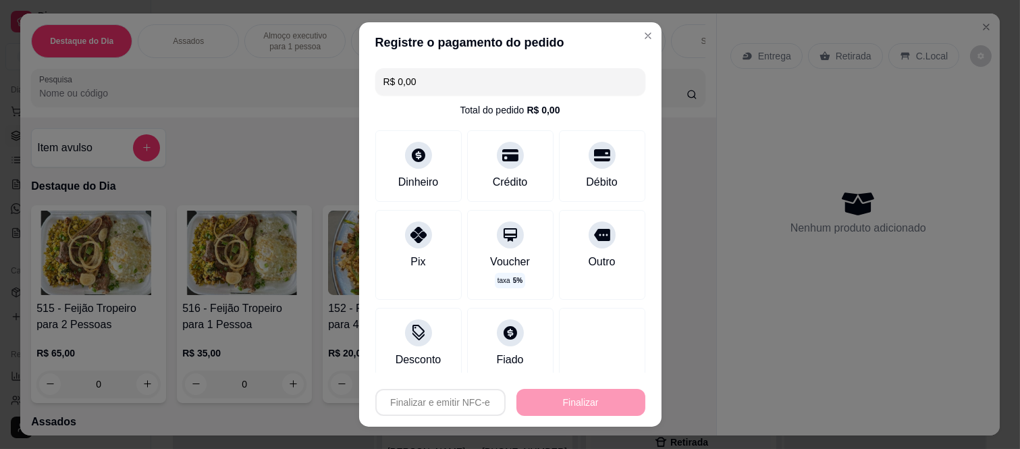
type input "-R$ 45,00"
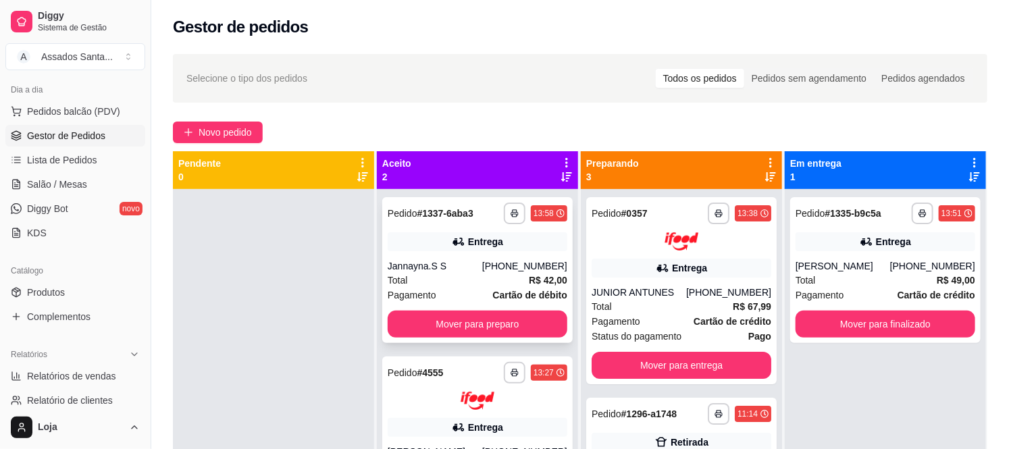
click at [456, 231] on div "**********" at bounding box center [477, 270] width 190 height 146
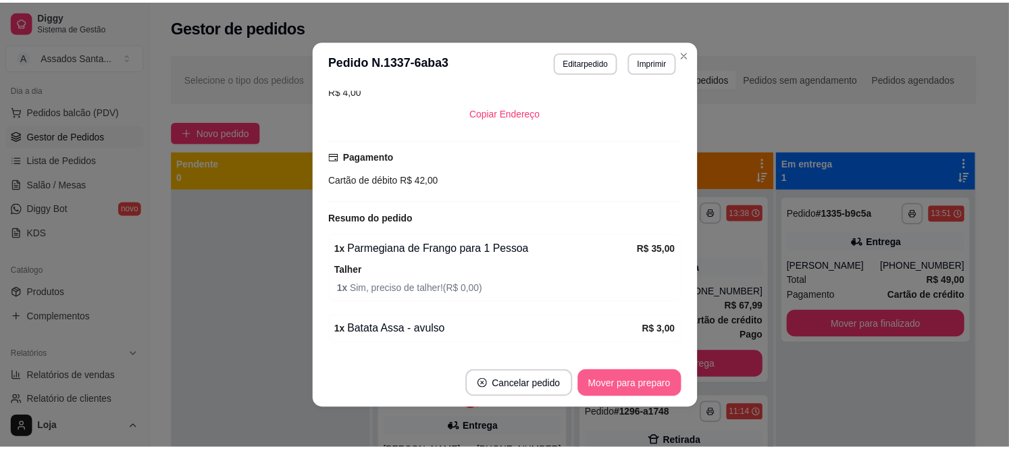
scroll to position [367, 0]
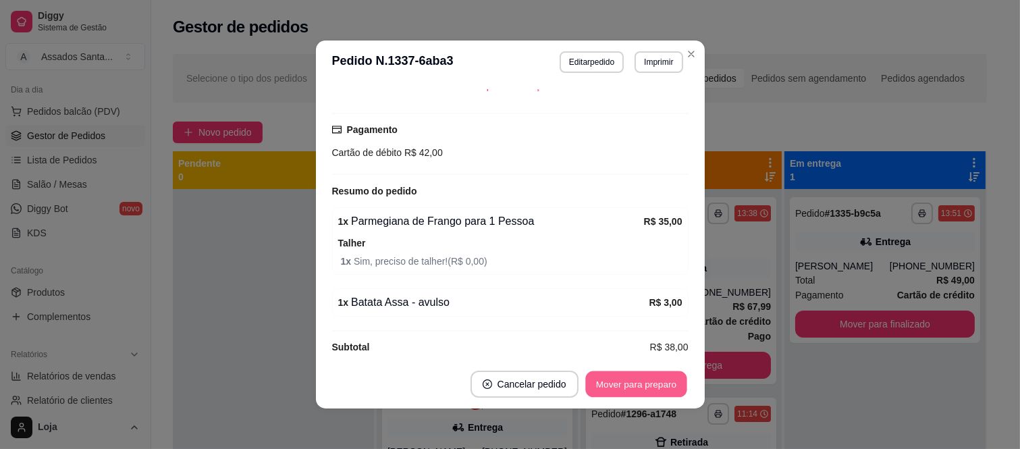
click at [616, 380] on button "Mover para preparo" at bounding box center [635, 384] width 101 height 26
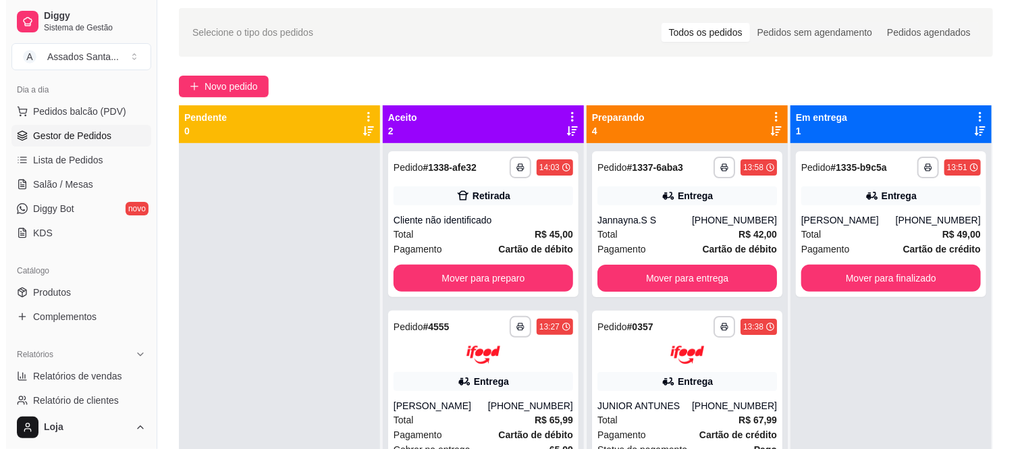
scroll to position [0, 0]
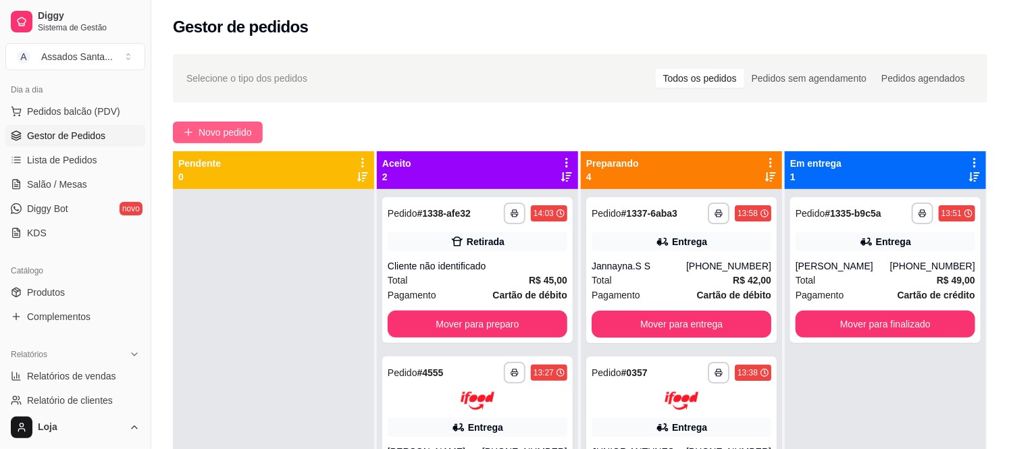
click at [207, 133] on span "Novo pedido" at bounding box center [225, 132] width 53 height 15
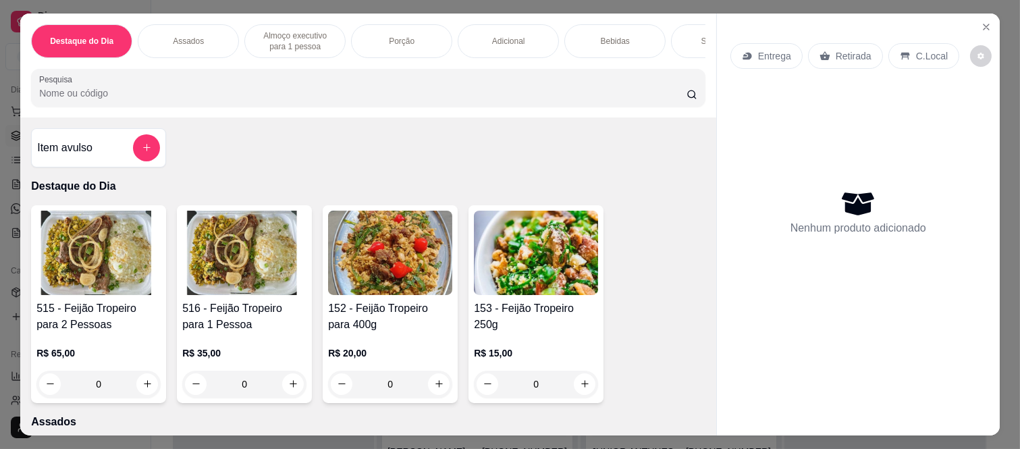
click at [765, 43] on div "Entrega" at bounding box center [767, 56] width 72 height 26
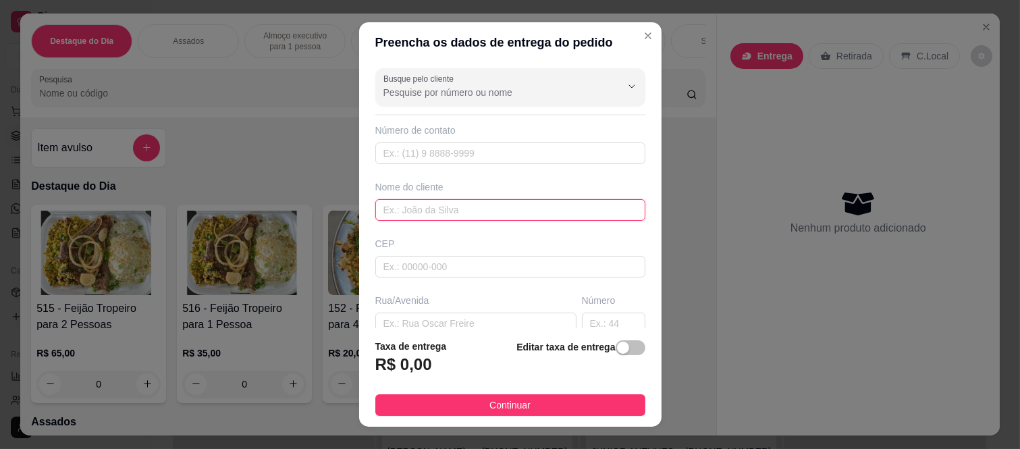
click at [407, 201] on input "text" at bounding box center [510, 210] width 270 height 22
paste input "[PERSON_NAME]"
type input "[PERSON_NAME]"
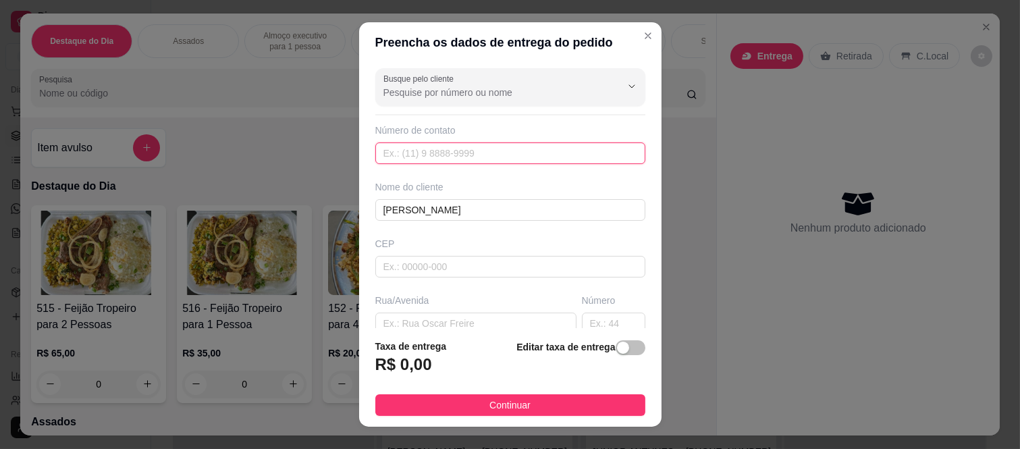
click at [437, 146] on input "text" at bounding box center [510, 153] width 270 height 22
paste input "(11) 98707-2015"
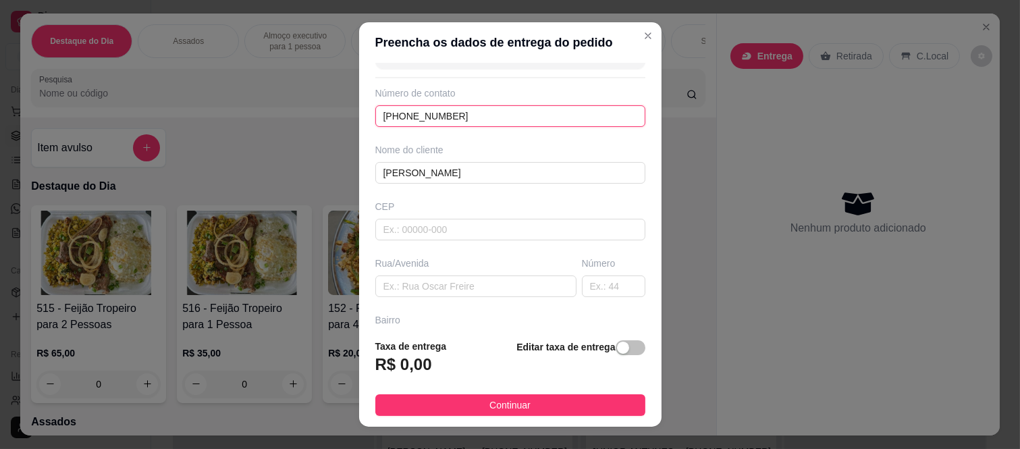
scroll to position [75, 0]
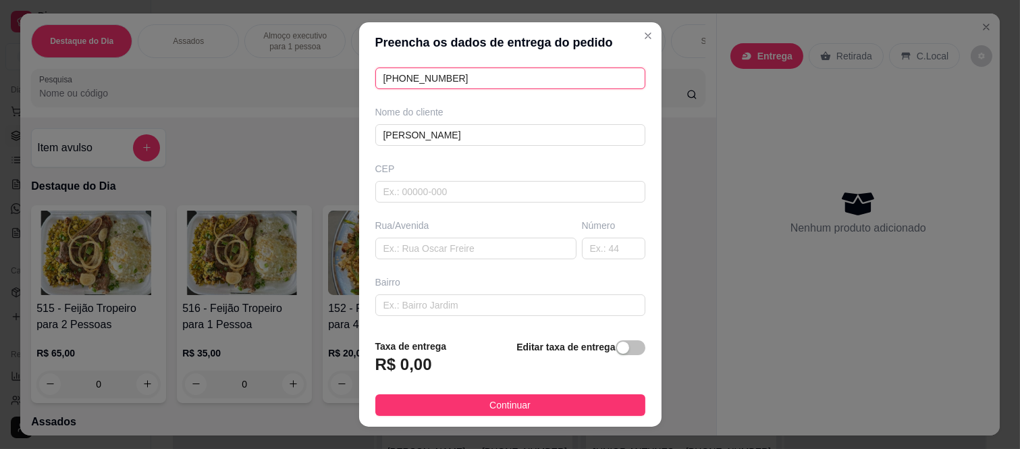
type input "(11) 98707-2015"
click at [425, 192] on input "text" at bounding box center [510, 192] width 270 height 22
paste input "08485010"
type input "08485010"
type input "Rua Igarapé da Missão"
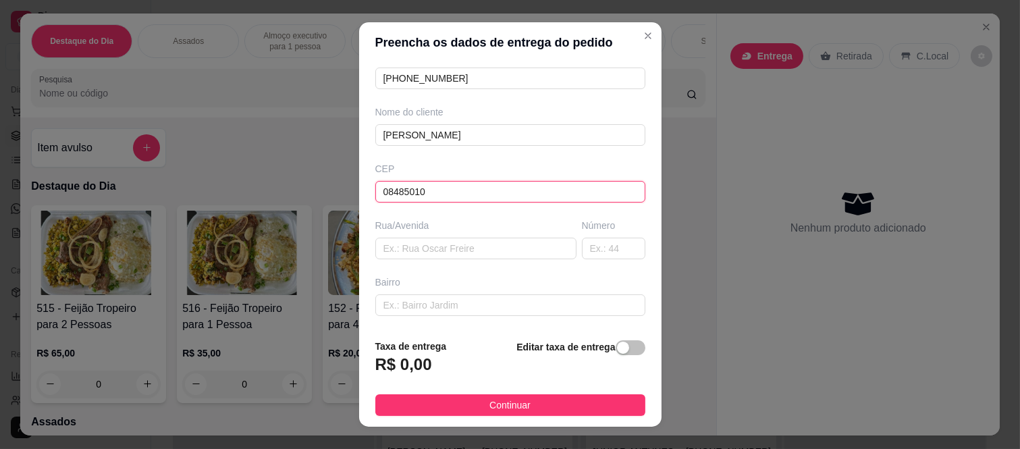
type input "Conjunto Habitacional Santa Etelvina II"
type input "São Paulo"
type input "08485010"
click at [589, 253] on input "text" at bounding box center [613, 249] width 63 height 22
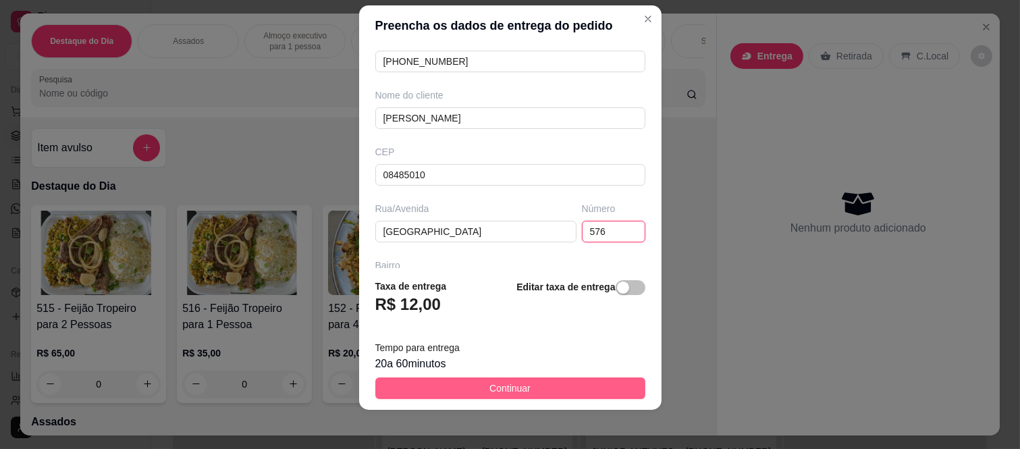
scroll to position [21, 0]
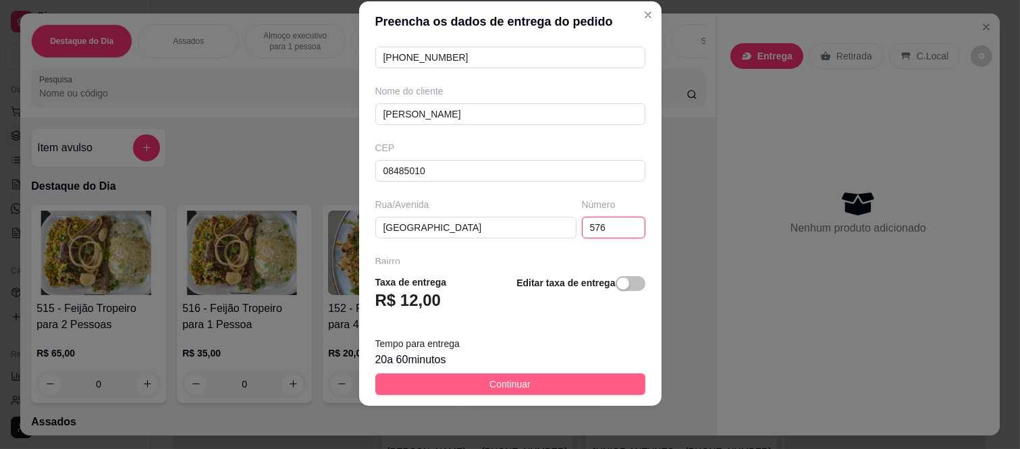
type input "576"
click at [469, 382] on button "Continuar" at bounding box center [510, 384] width 270 height 22
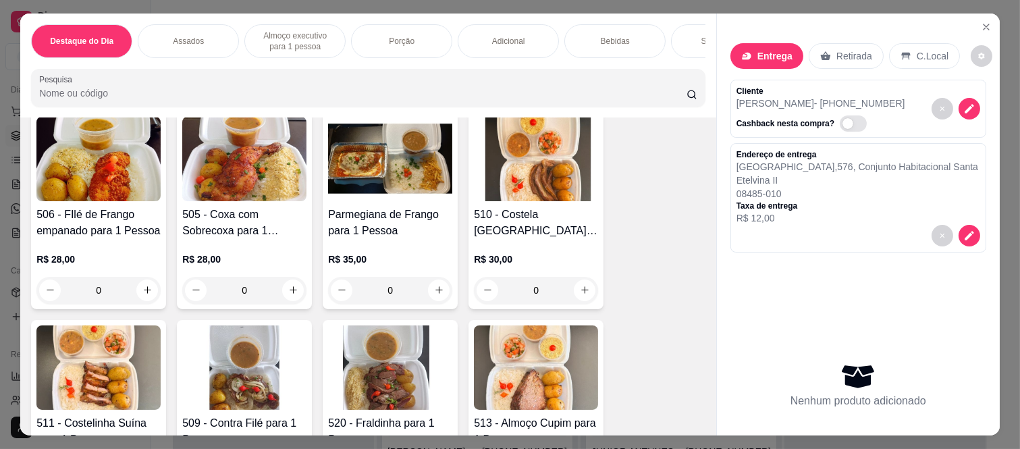
scroll to position [975, 0]
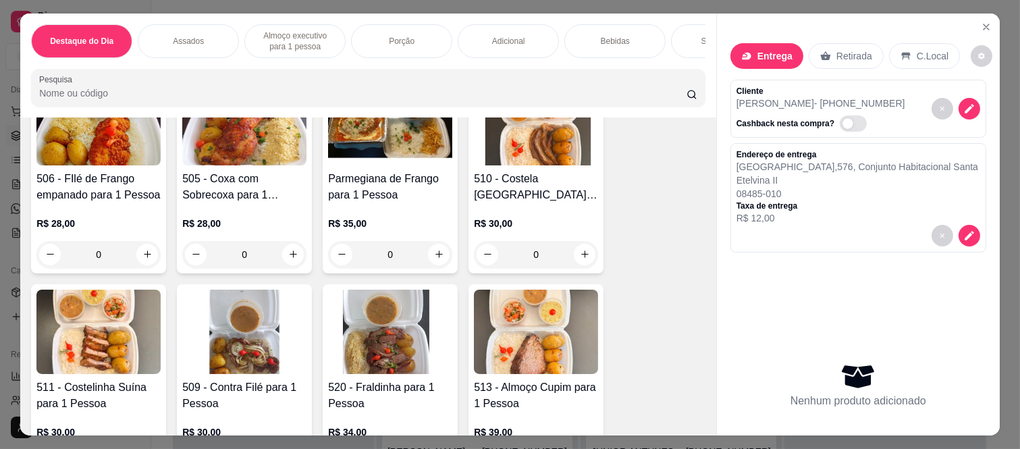
click at [579, 263] on div "0" at bounding box center [536, 254] width 124 height 27
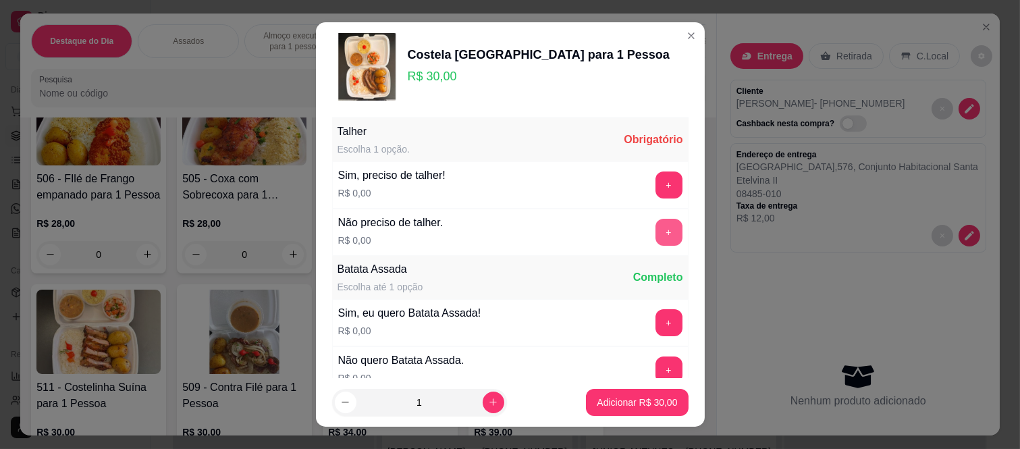
click at [656, 236] on button "+" at bounding box center [669, 232] width 27 height 27
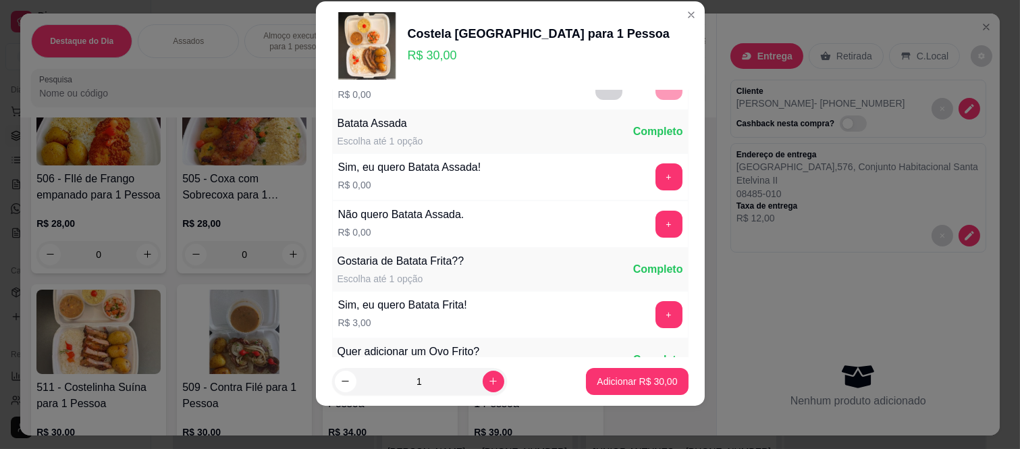
scroll to position [145, 0]
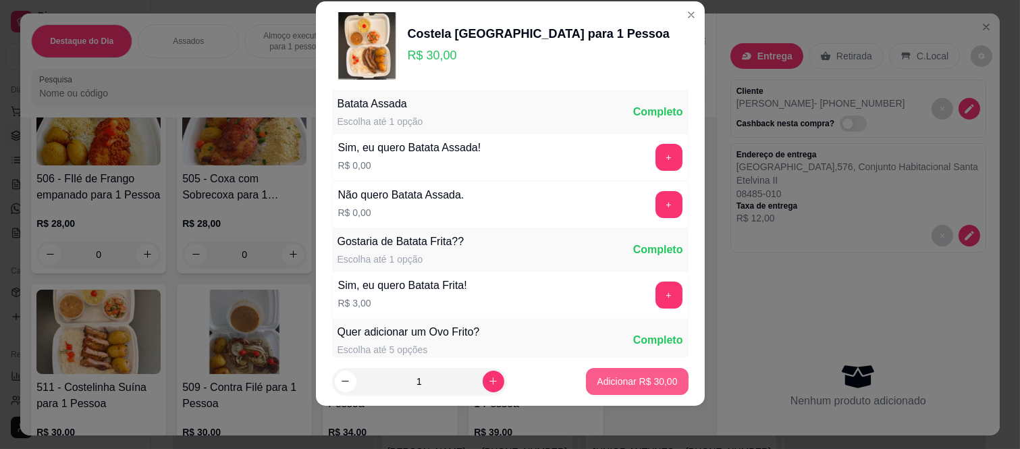
click at [635, 382] on p "Adicionar R$ 30,00" at bounding box center [637, 382] width 80 height 14
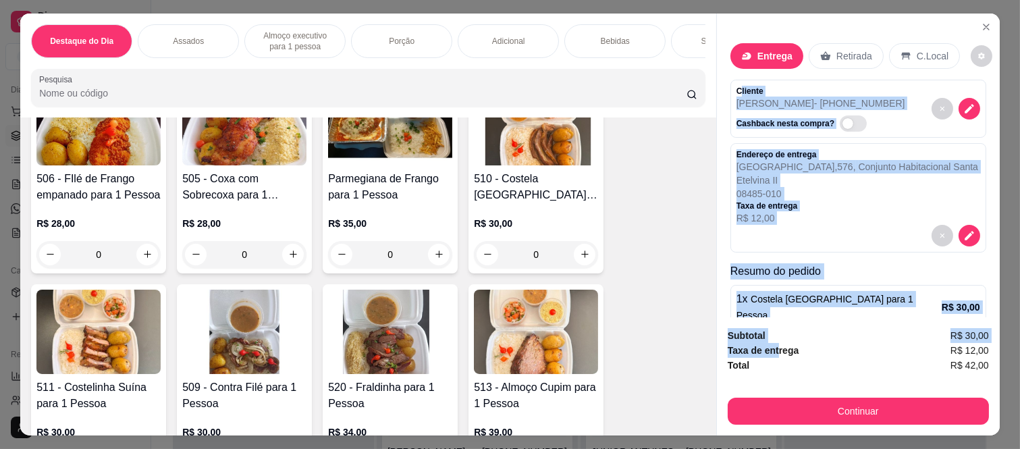
scroll to position [76, 0]
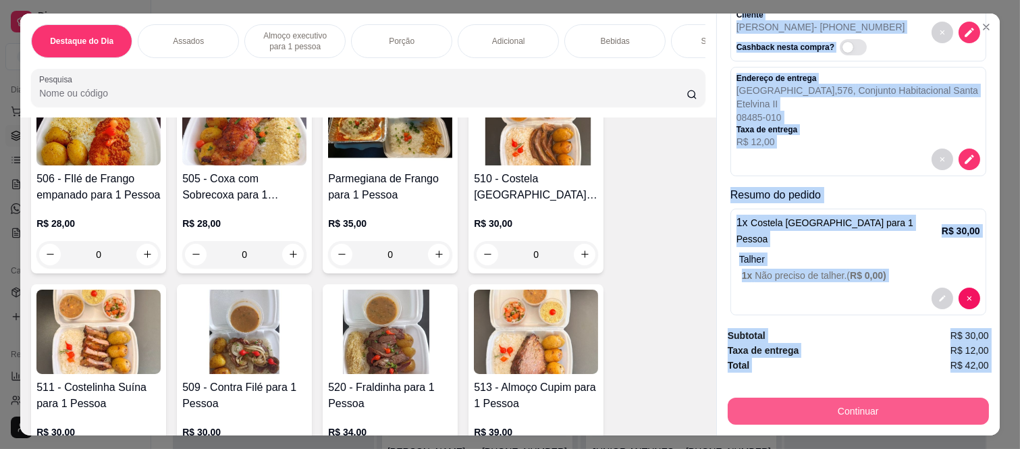
drag, startPoint x: 734, startPoint y: 88, endPoint x: 773, endPoint y: 396, distance: 311.0
click at [773, 396] on div "Entrega Retirada C.Local Cliente Renata - (11) 98707-2015 Cashback nesta compra…" at bounding box center [858, 225] width 284 height 422
copy div "liente Renata - (11) 98707-2015 Cashback nesta compra? Endereço de entrega Rua …"
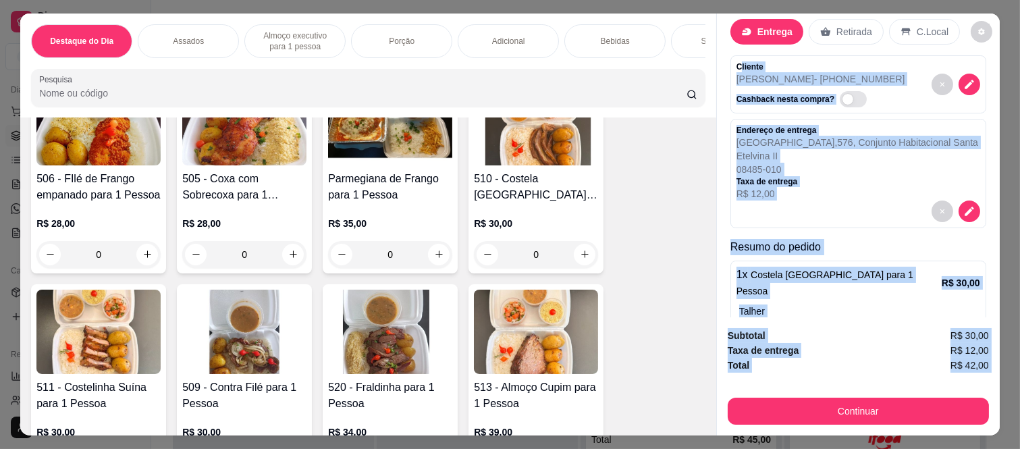
scroll to position [1, 0]
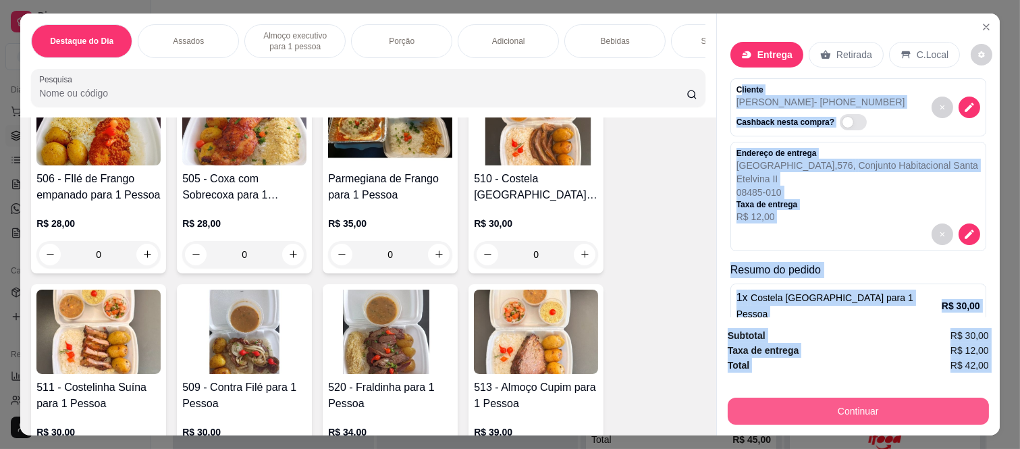
click at [819, 401] on button "Continuar" at bounding box center [858, 411] width 261 height 27
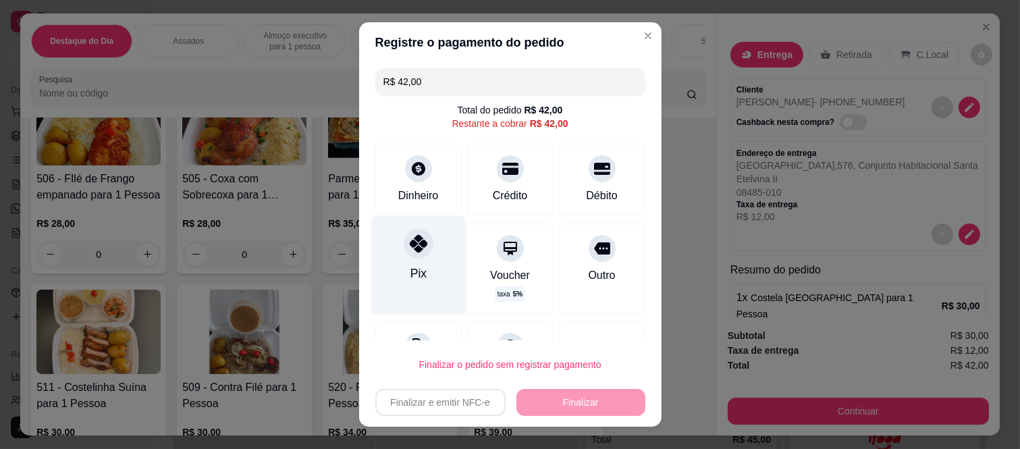
click at [409, 243] on icon at bounding box center [418, 244] width 18 height 18
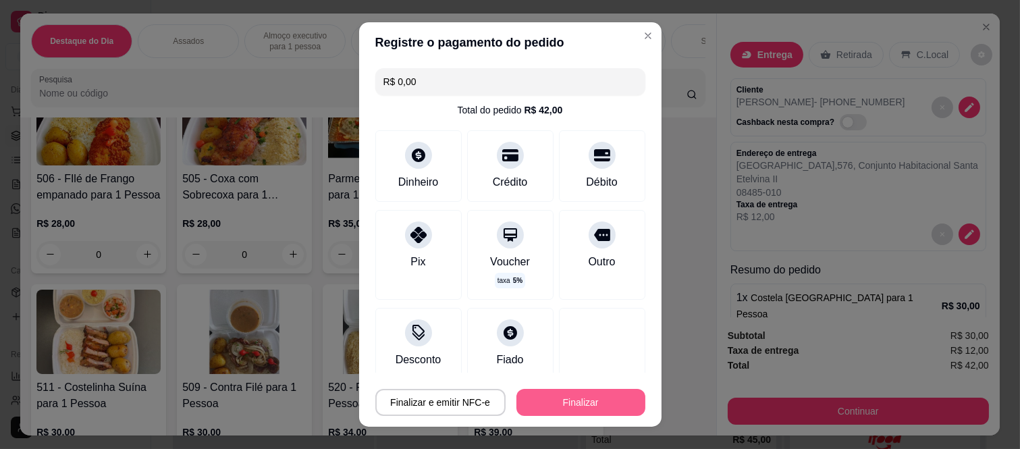
click at [585, 402] on button "Finalizar" at bounding box center [581, 402] width 129 height 27
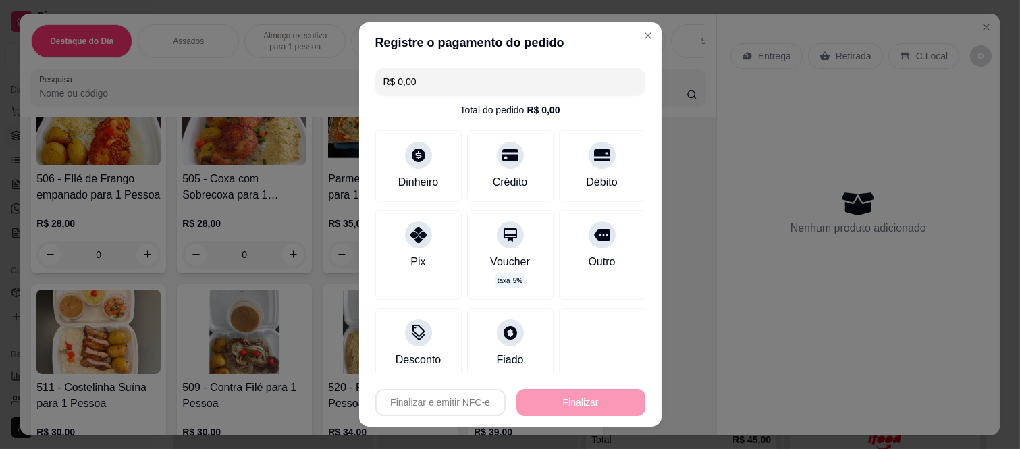
type input "-R$ 42,00"
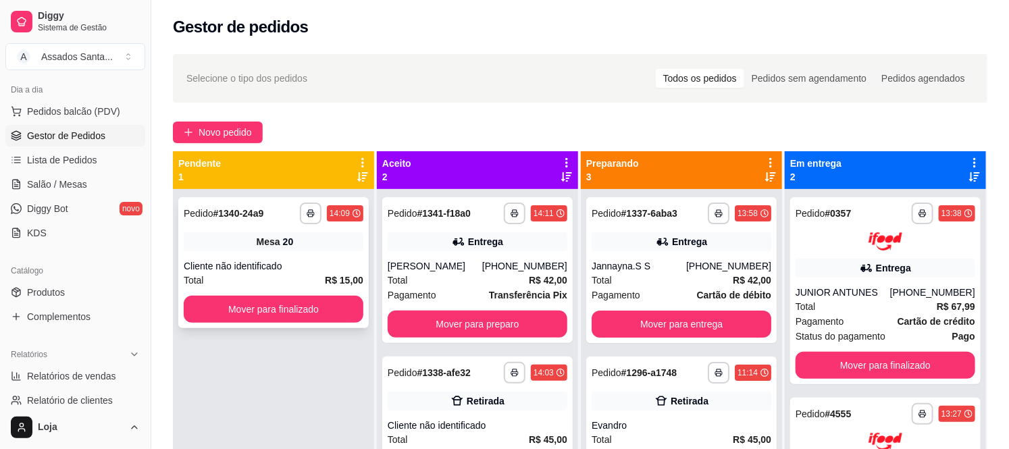
click at [268, 241] on span "Mesa" at bounding box center [269, 242] width 24 height 14
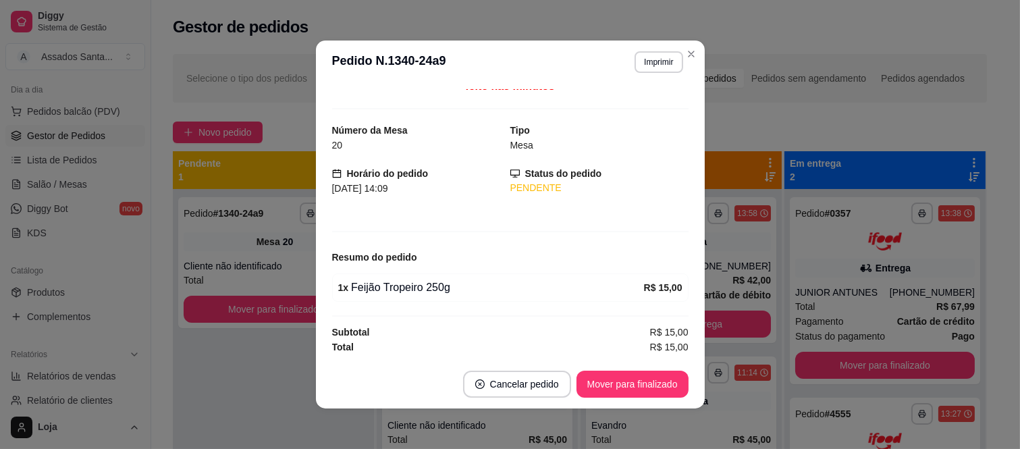
scroll to position [3, 0]
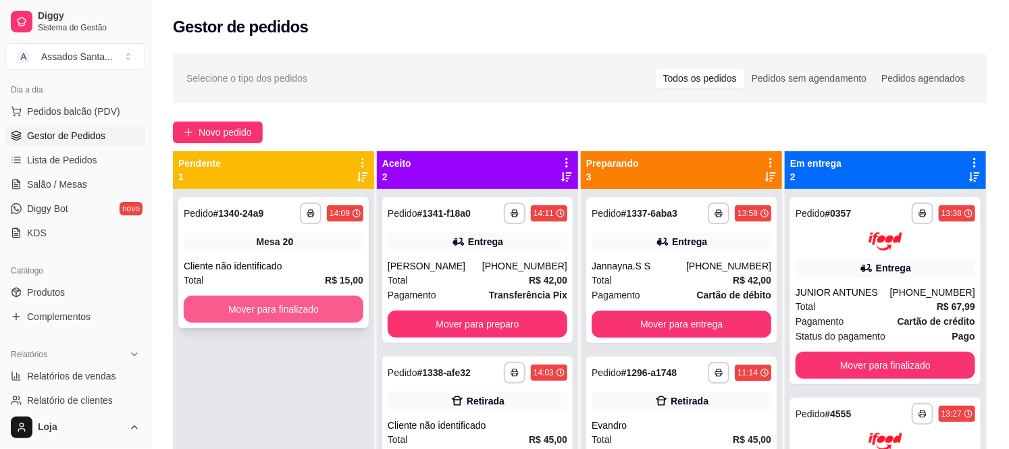
click at [296, 300] on button "Mover para finalizado" at bounding box center [274, 309] width 180 height 27
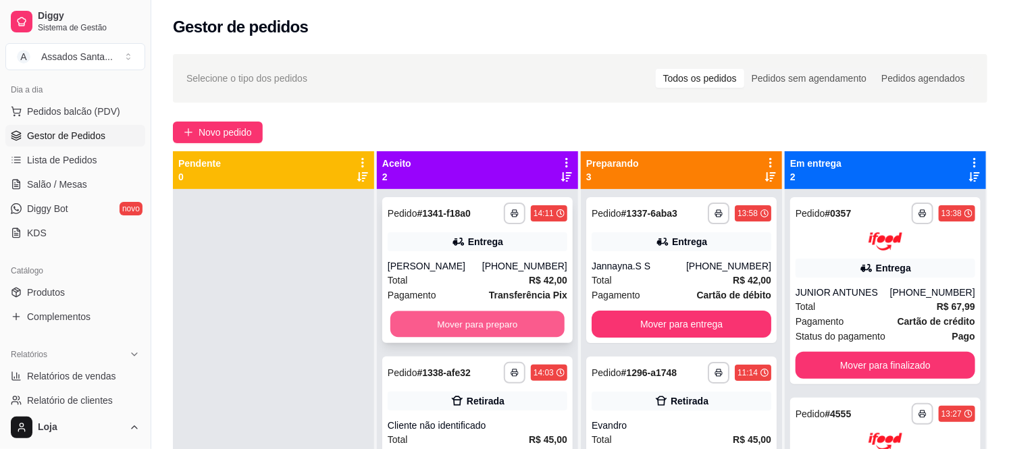
click at [403, 316] on button "Mover para preparo" at bounding box center [477, 324] width 174 height 26
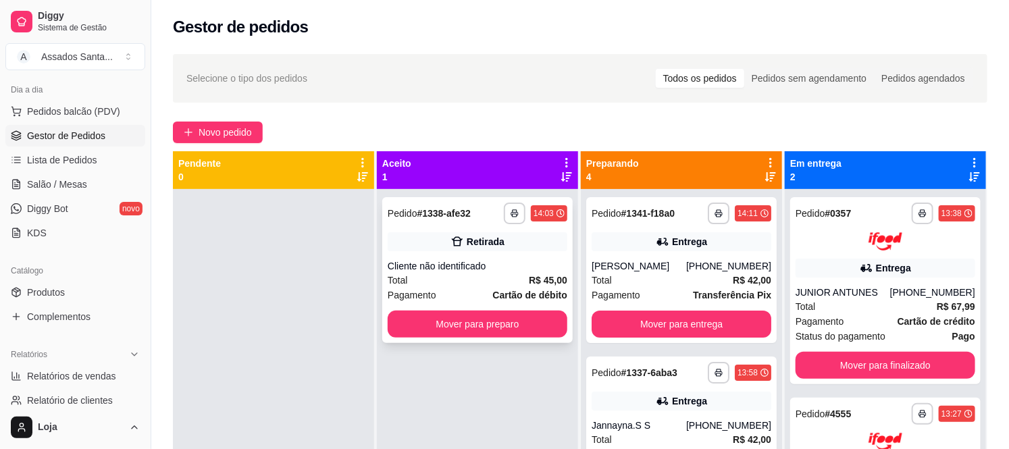
drag, startPoint x: 409, startPoint y: 183, endPoint x: 419, endPoint y: 207, distance: 26.1
click at [413, 193] on div "**********" at bounding box center [478, 394] width 203 height 487
click at [409, 255] on div "**********" at bounding box center [477, 270] width 190 height 146
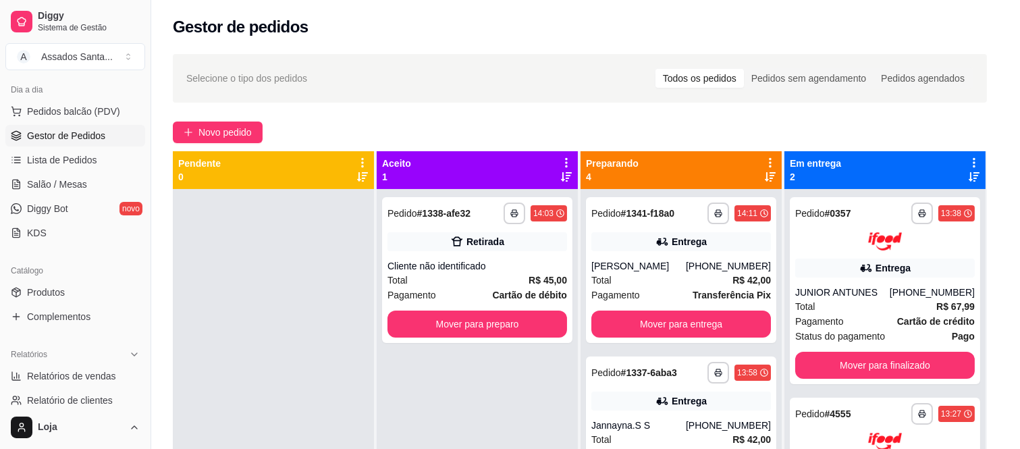
scroll to position [84, 0]
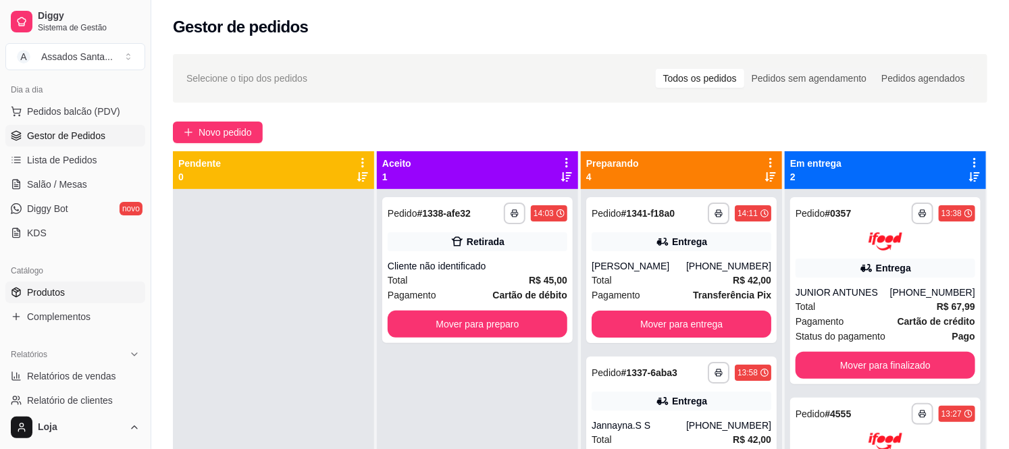
click at [88, 282] on link "Produtos" at bounding box center [75, 293] width 140 height 22
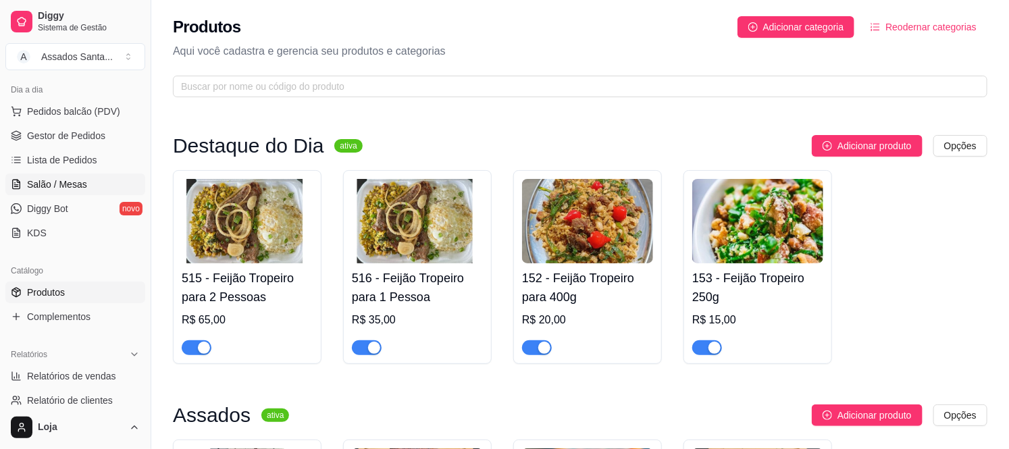
click at [76, 192] on link "Salão / Mesas" at bounding box center [75, 185] width 140 height 22
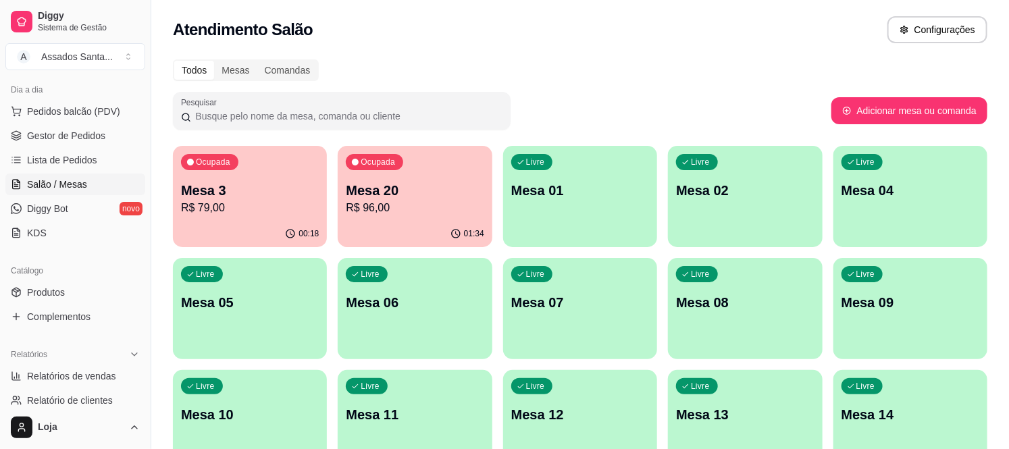
click at [380, 205] on p "R$ 96,00" at bounding box center [415, 208] width 138 height 16
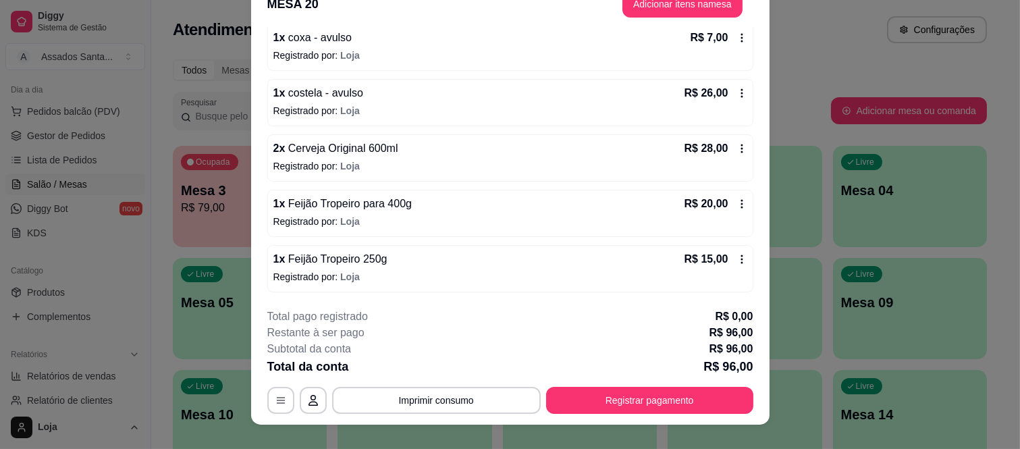
scroll to position [41, 0]
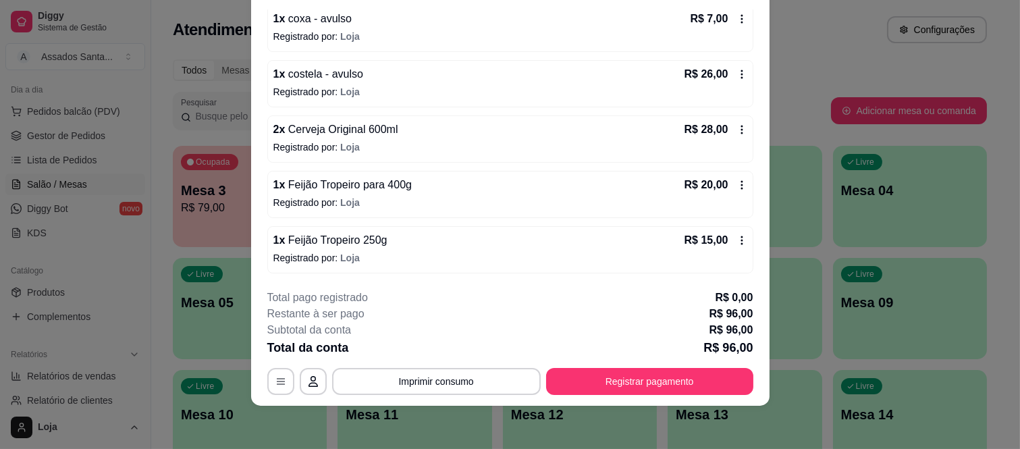
click at [392, 240] on div "1 x Feijão Tropeiro 250g R$ 15,00" at bounding box center [510, 240] width 474 height 16
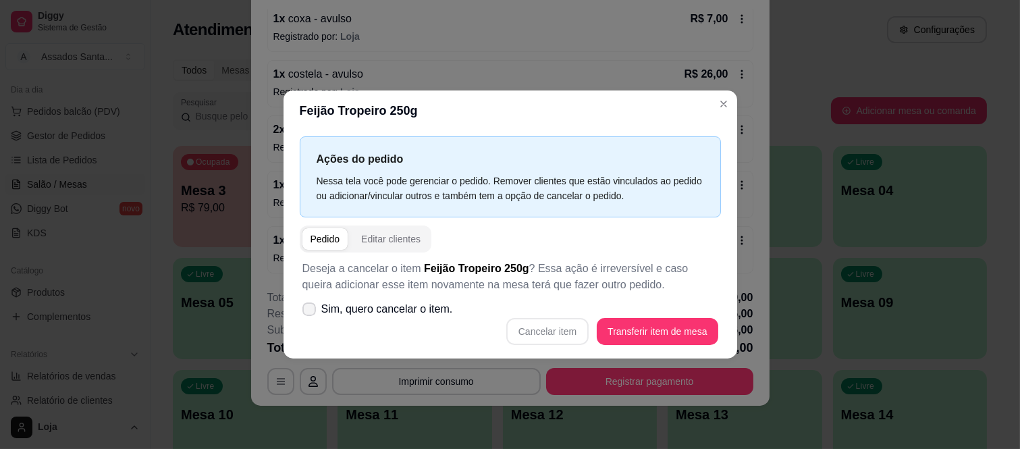
click at [308, 312] on icon at bounding box center [309, 309] width 11 height 8
click at [308, 312] on input "Sim, quero cancelar o item." at bounding box center [306, 315] width 9 height 9
checkbox input "true"
click at [528, 334] on button "Cancelar item" at bounding box center [548, 331] width 80 height 26
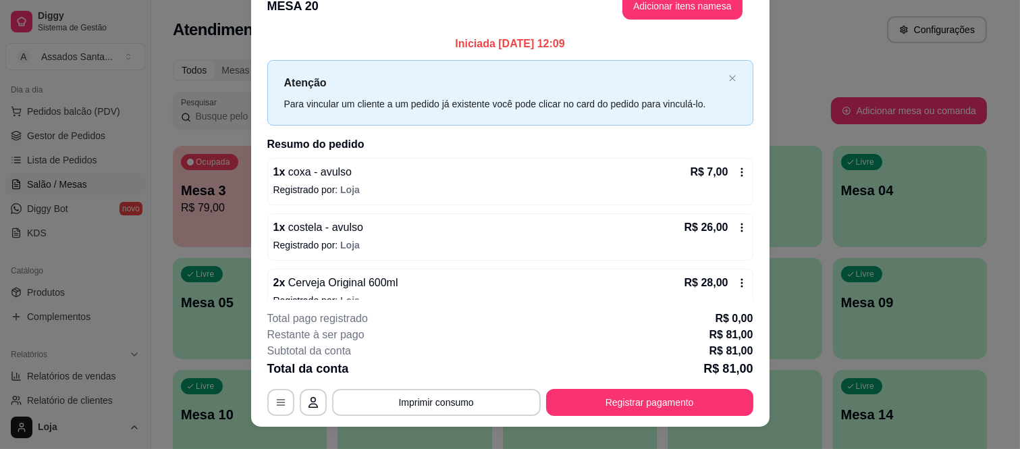
scroll to position [0, 0]
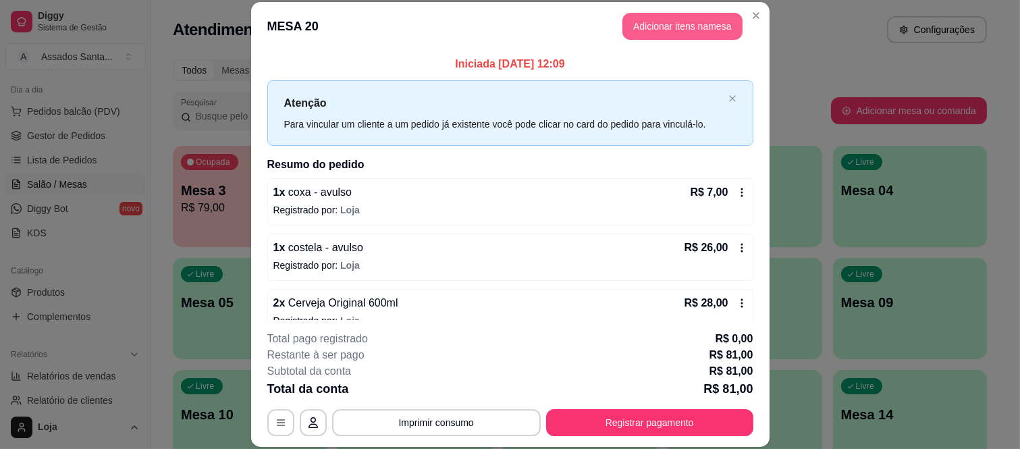
click at [696, 29] on button "Adicionar itens na mesa" at bounding box center [683, 26] width 120 height 27
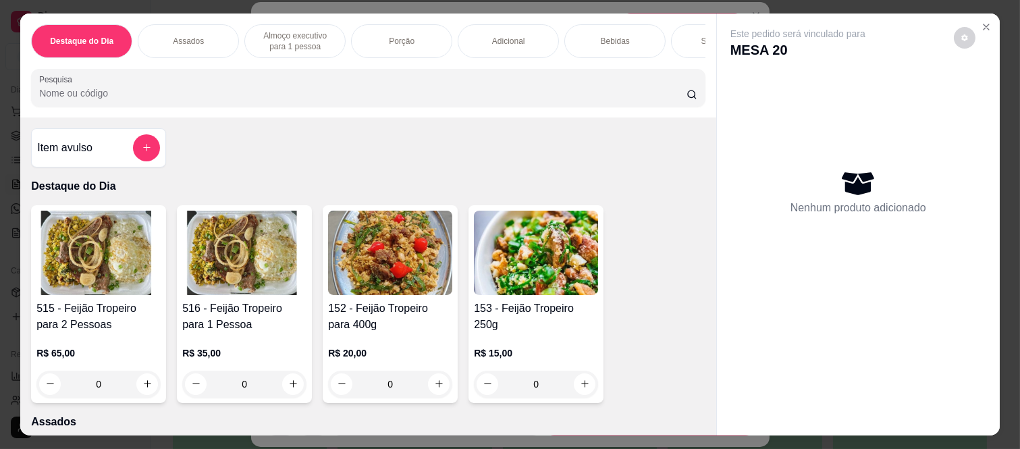
click at [682, 32] on div "Sobremesa" at bounding box center [721, 41] width 101 height 34
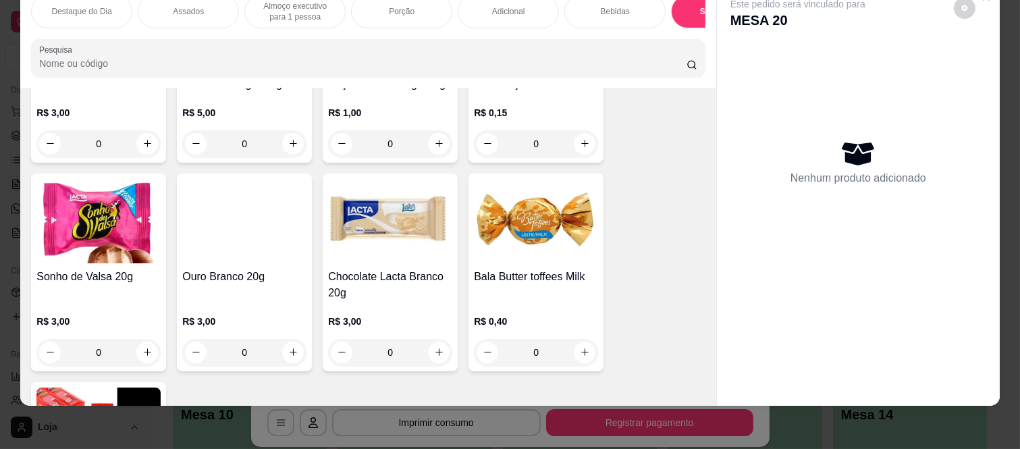
scroll to position [4127, 0]
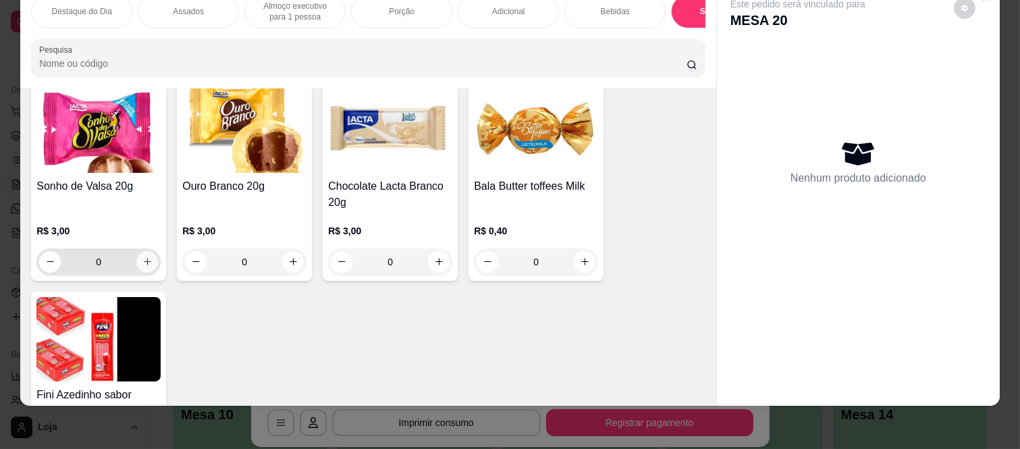
click at [140, 267] on button "increase-product-quantity" at bounding box center [147, 262] width 22 height 22
type input "1"
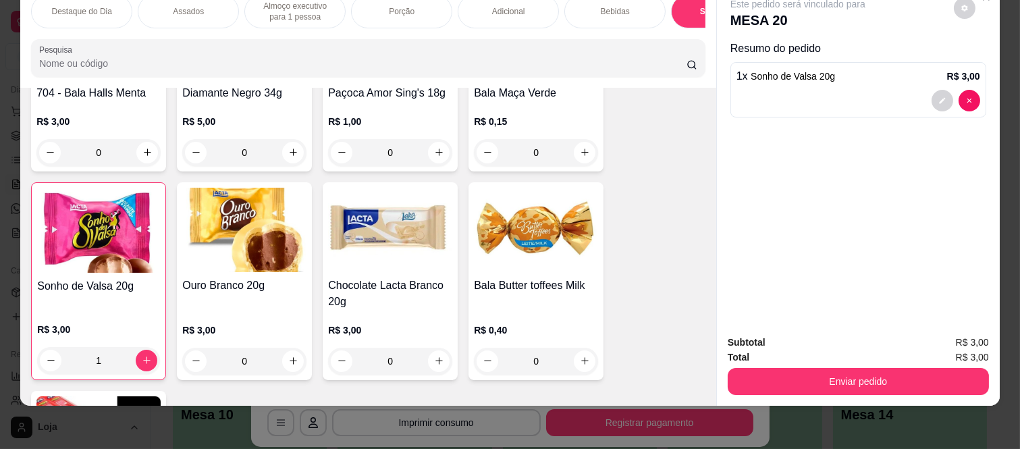
scroll to position [4053, 0]
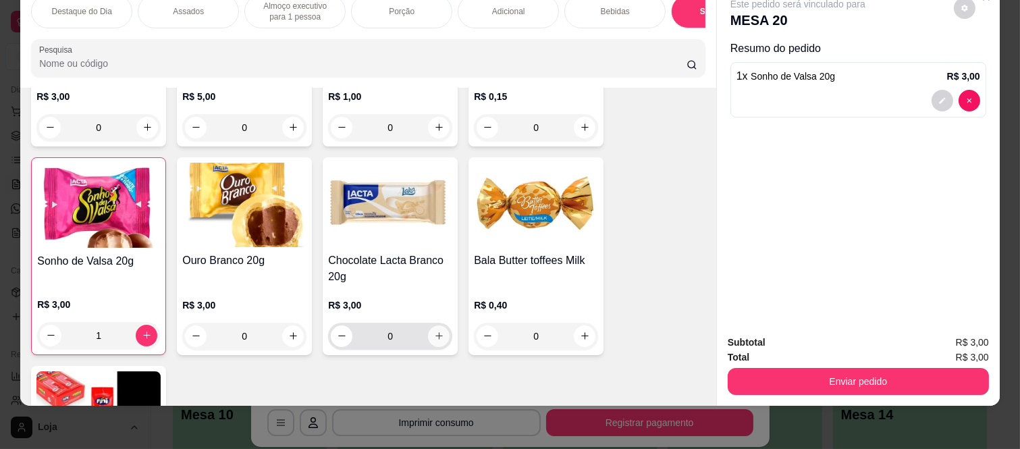
click at [439, 332] on button "increase-product-quantity" at bounding box center [439, 336] width 22 height 22
type input "1"
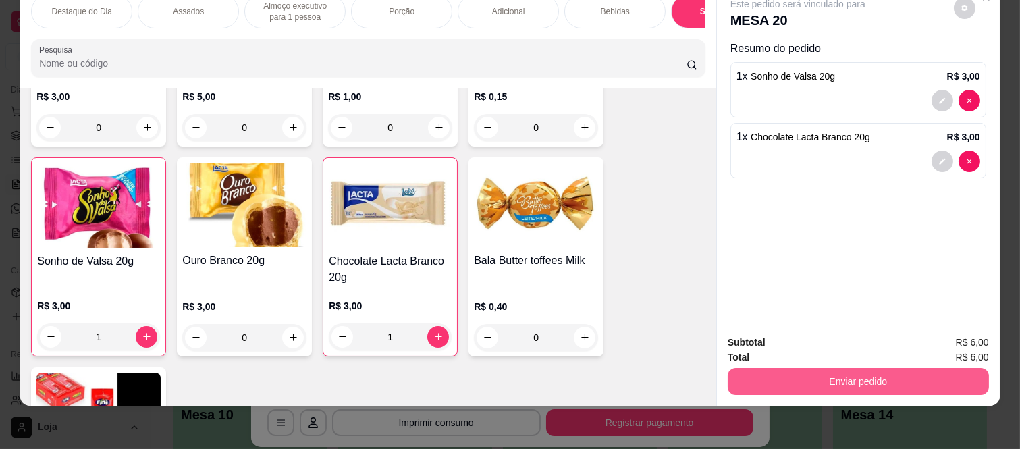
click at [825, 370] on button "Enviar pedido" at bounding box center [858, 381] width 261 height 27
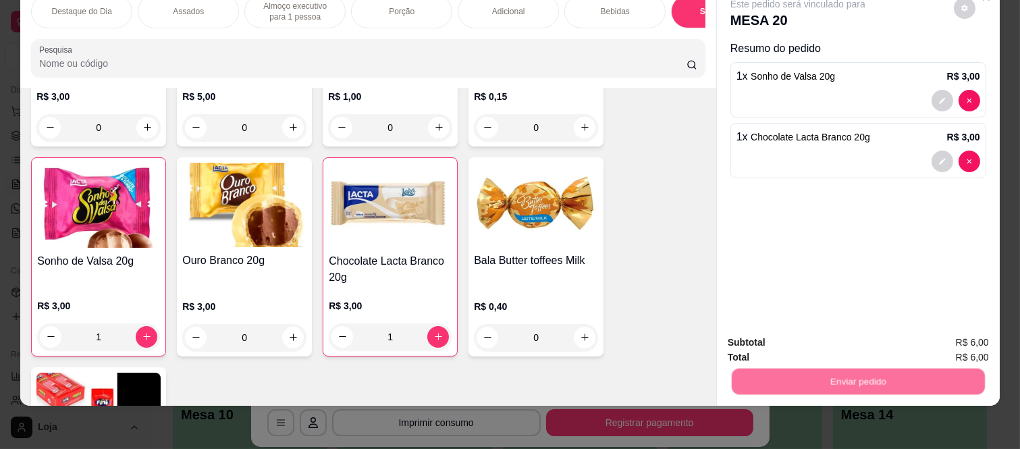
click at [815, 334] on button "Não registrar e enviar pedido" at bounding box center [813, 338] width 140 height 26
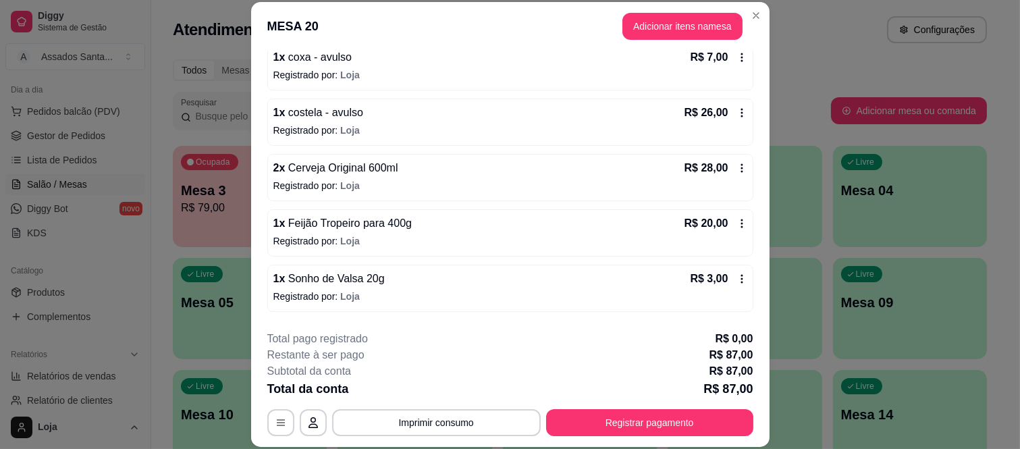
scroll to position [150, 0]
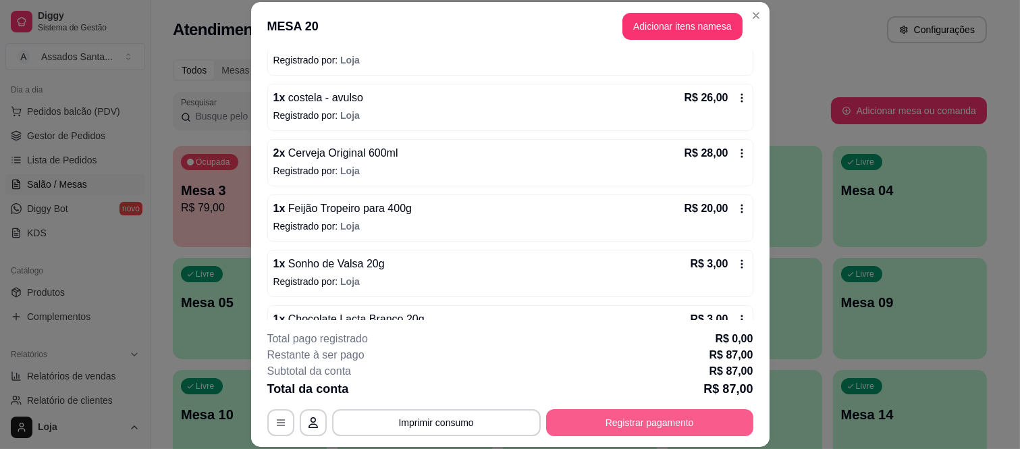
click at [585, 423] on button "Registrar pagamento" at bounding box center [649, 422] width 207 height 27
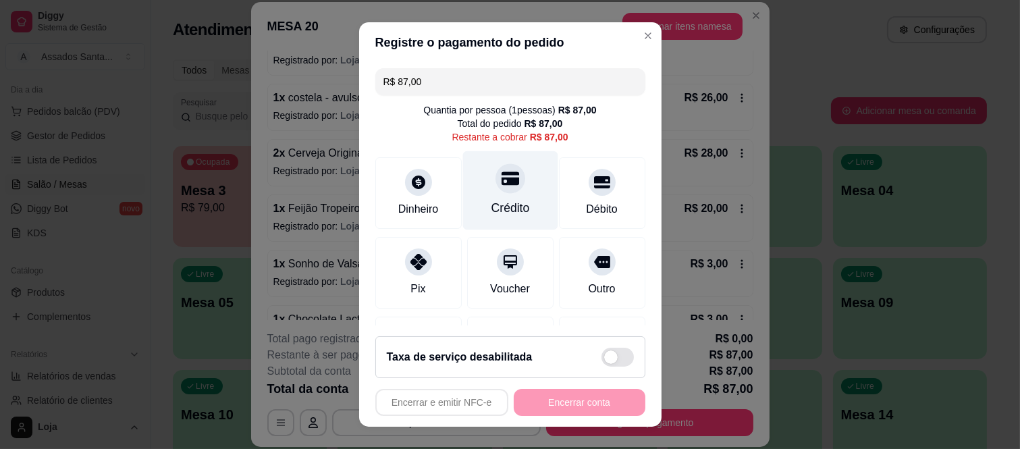
click at [512, 192] on div "Crédito" at bounding box center [510, 190] width 95 height 79
type input "R$ 0,00"
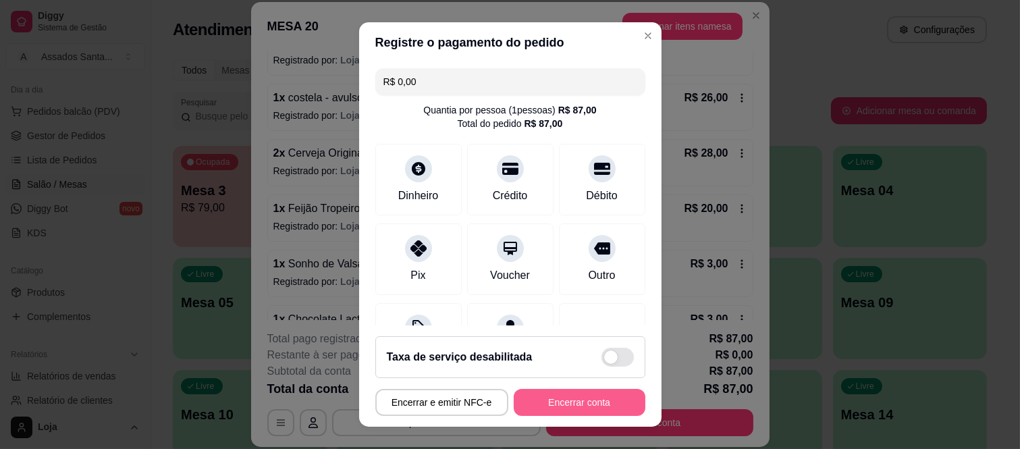
click at [531, 409] on button "Encerrar conta" at bounding box center [580, 402] width 132 height 27
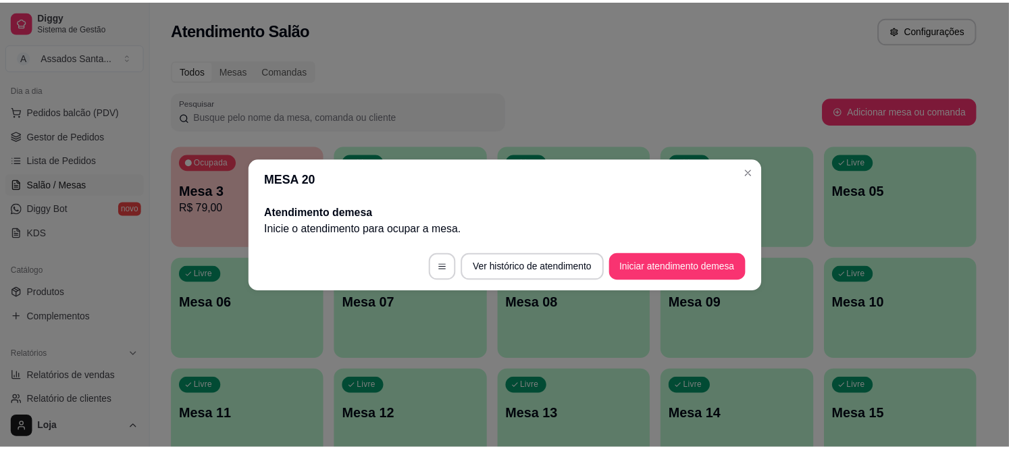
scroll to position [0, 0]
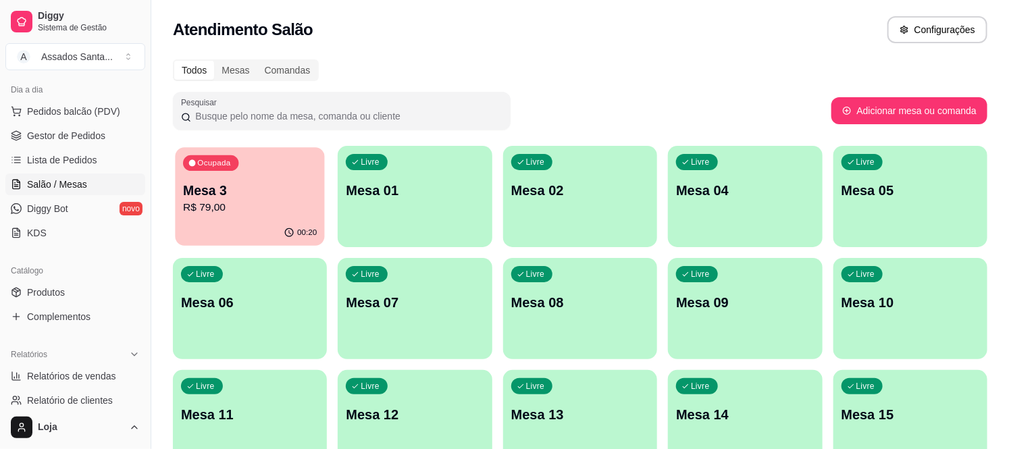
click at [240, 207] on p "R$ 79,00" at bounding box center [250, 208] width 134 height 16
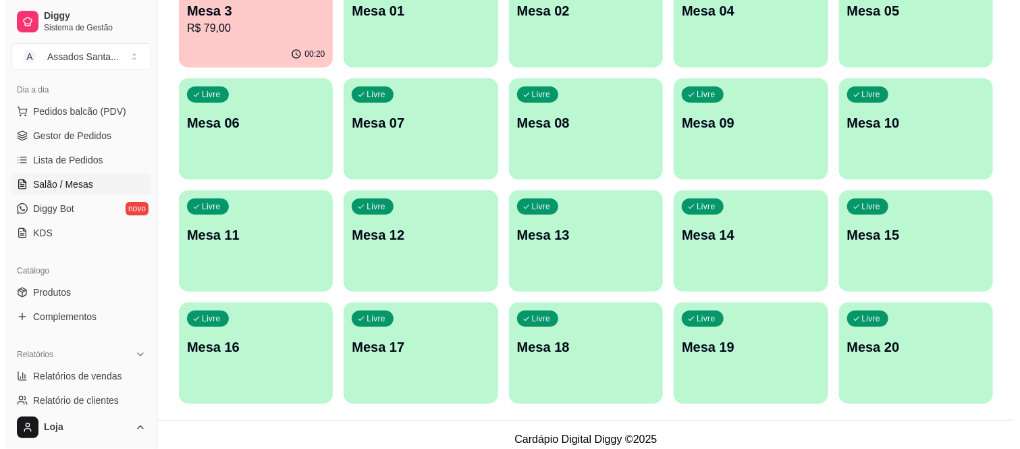
scroll to position [189, 0]
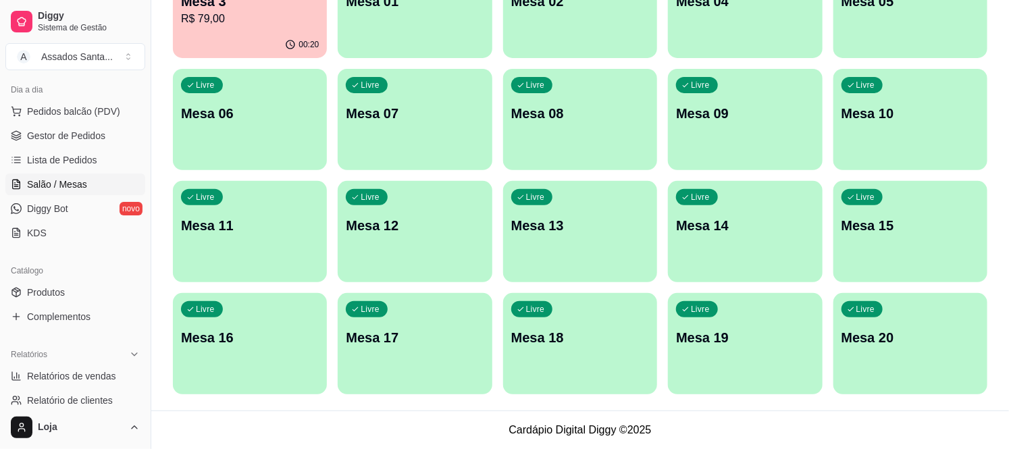
click at [912, 342] on p "Mesa 20" at bounding box center [910, 337] width 138 height 19
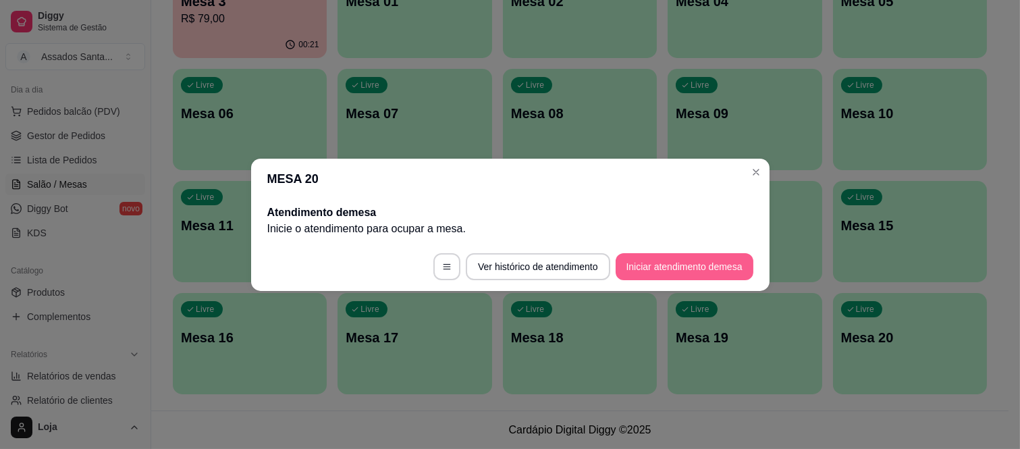
click at [681, 278] on button "Iniciar atendimento de mesa" at bounding box center [685, 266] width 138 height 27
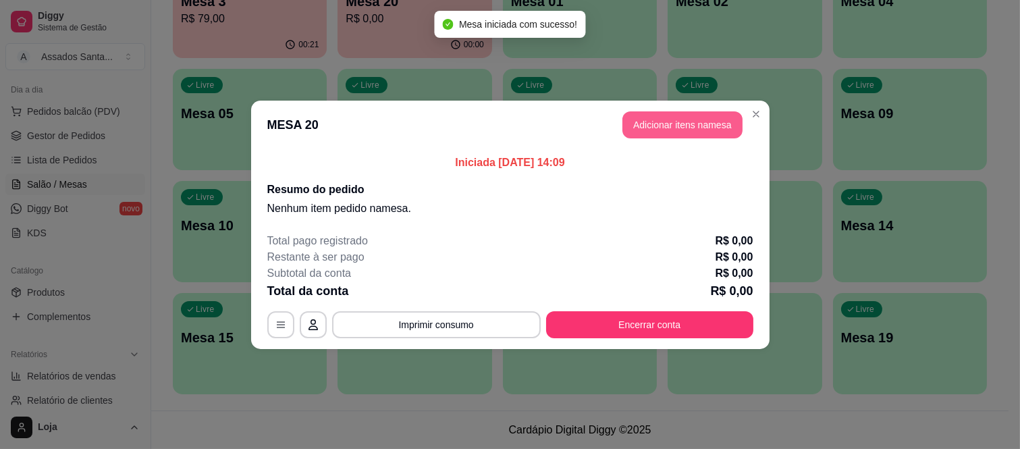
click at [642, 122] on button "Adicionar itens na mesa" at bounding box center [683, 124] width 120 height 27
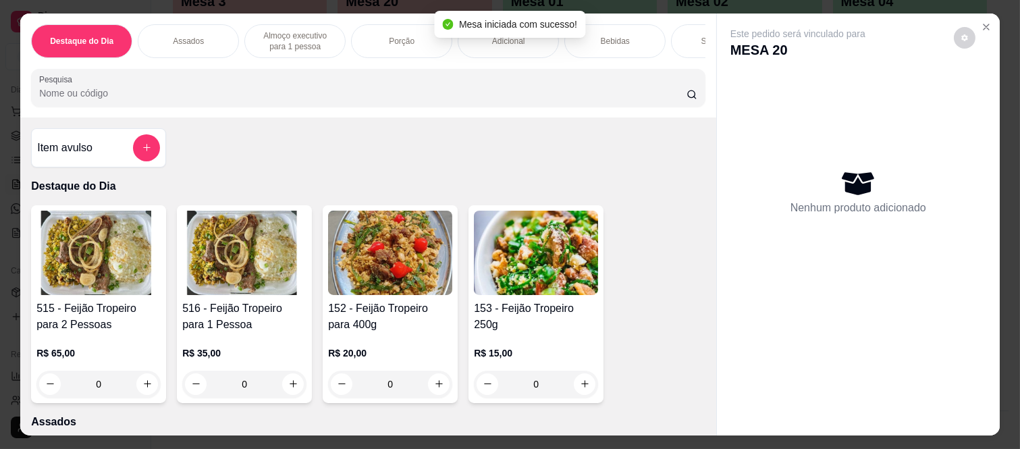
click at [673, 34] on div "Sobremesa" at bounding box center [721, 41] width 101 height 34
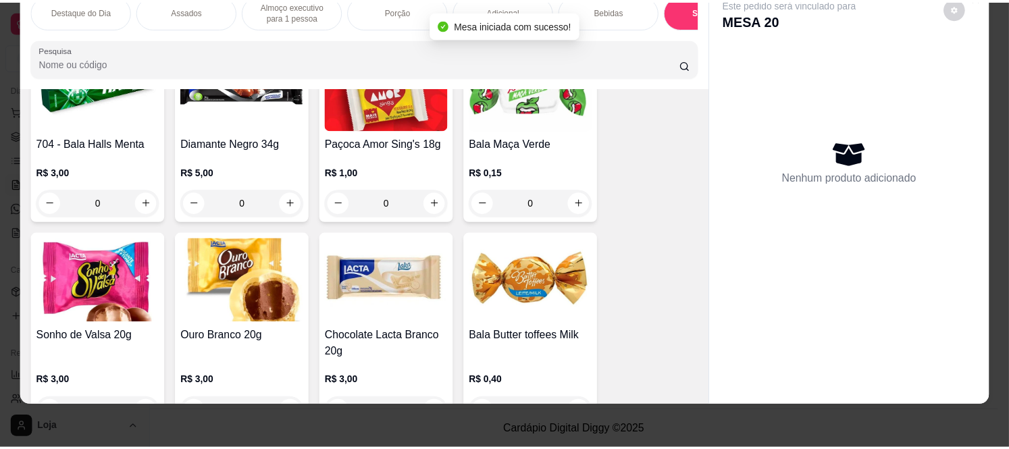
scroll to position [4052, 0]
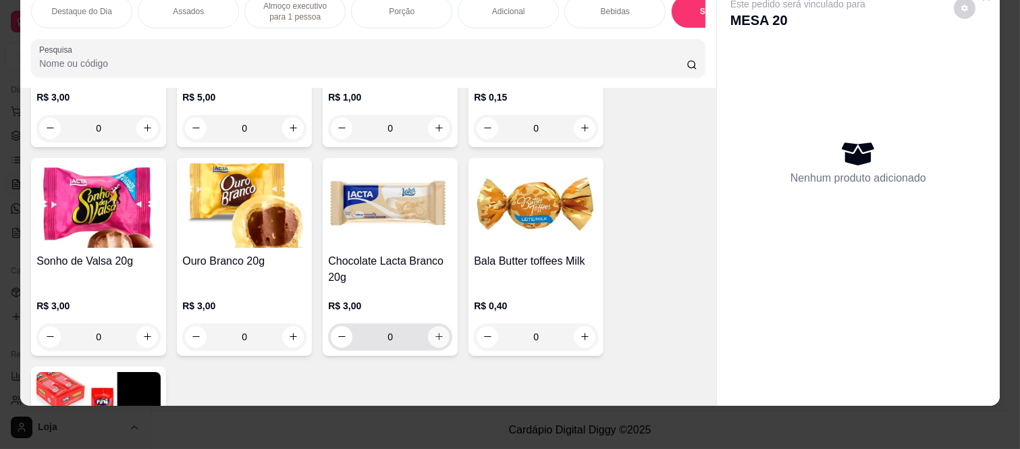
click at [434, 338] on icon "increase-product-quantity" at bounding box center [439, 337] width 10 height 10
type input "1"
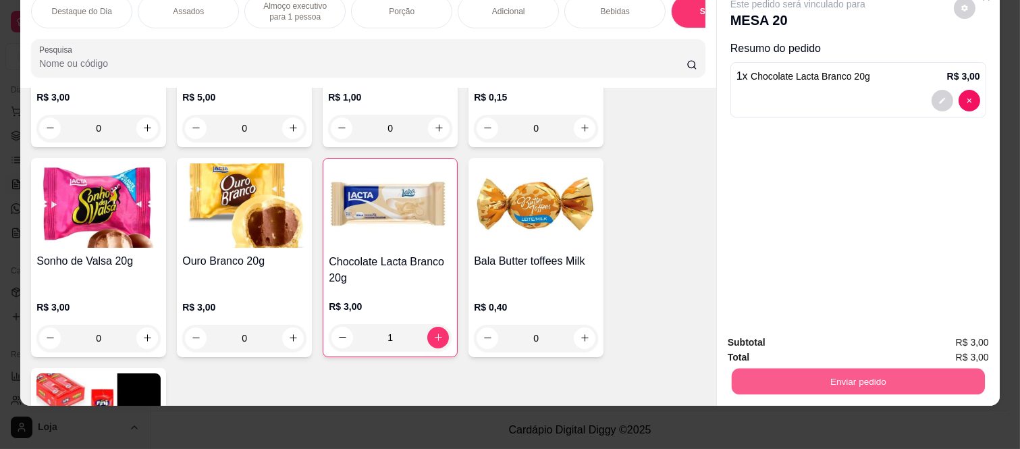
click at [780, 369] on button "Enviar pedido" at bounding box center [858, 382] width 253 height 26
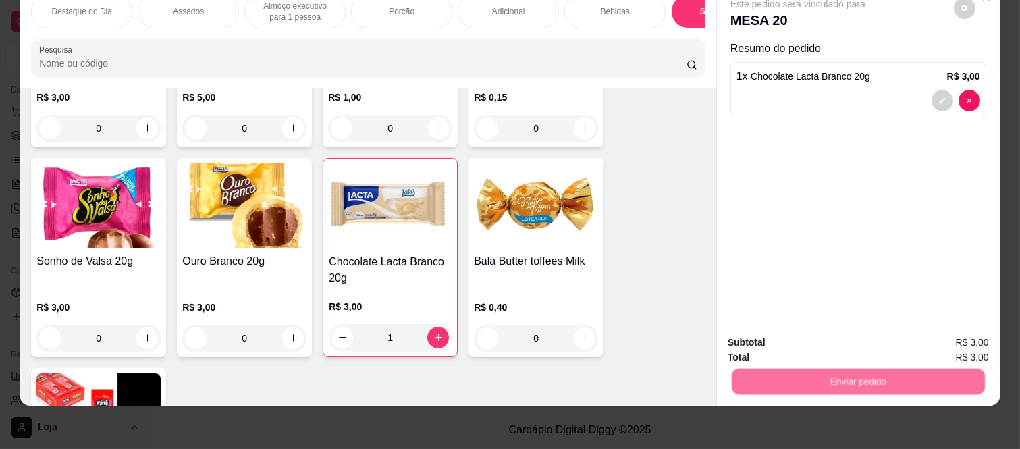
click at [764, 342] on button "Não registrar e enviar pedido" at bounding box center [813, 338] width 140 height 26
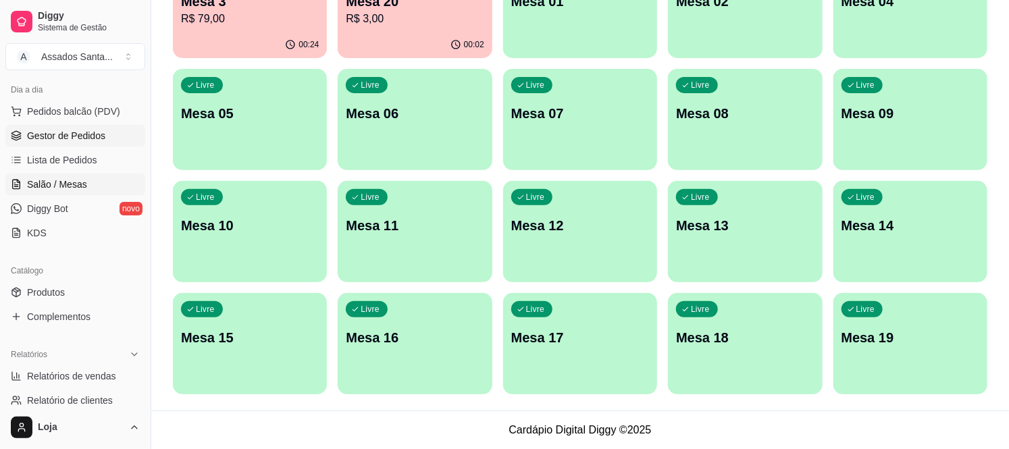
click at [80, 138] on span "Gestor de Pedidos" at bounding box center [66, 136] width 78 height 14
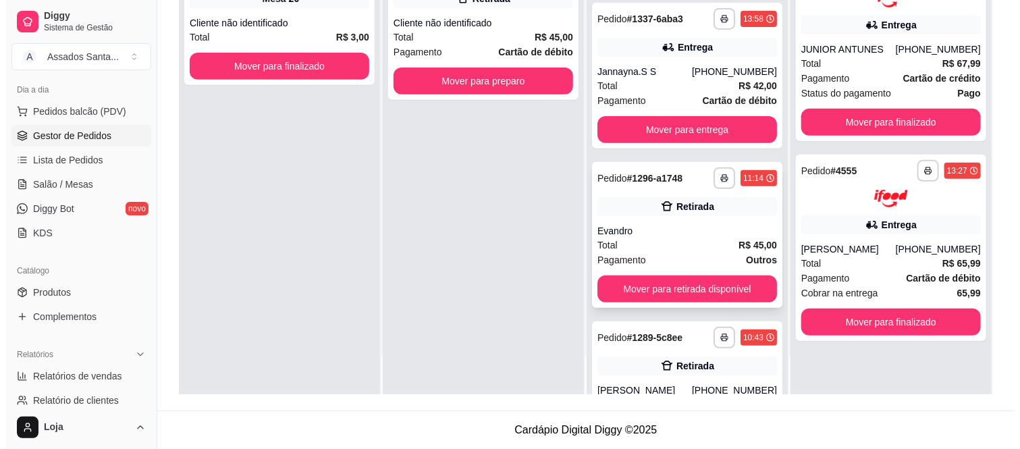
scroll to position [201, 0]
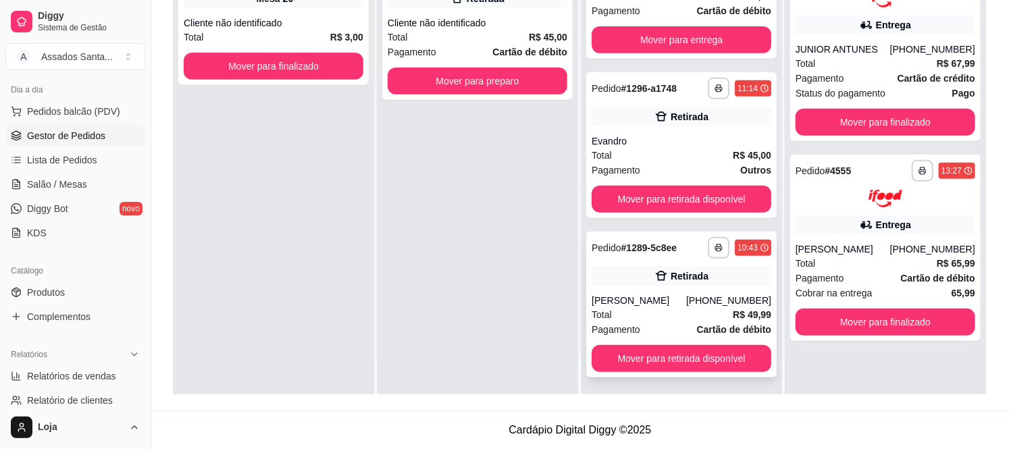
click at [598, 280] on div "Retirada" at bounding box center [682, 276] width 180 height 19
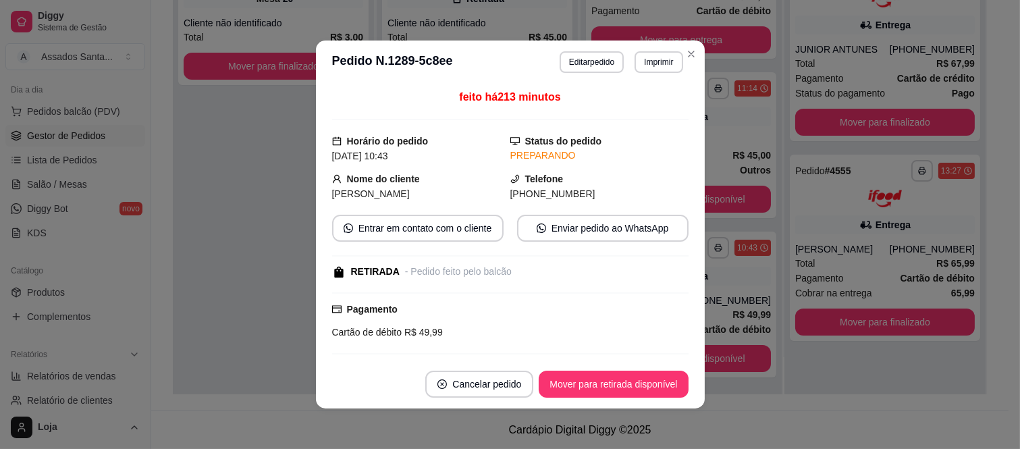
scroll to position [115, 0]
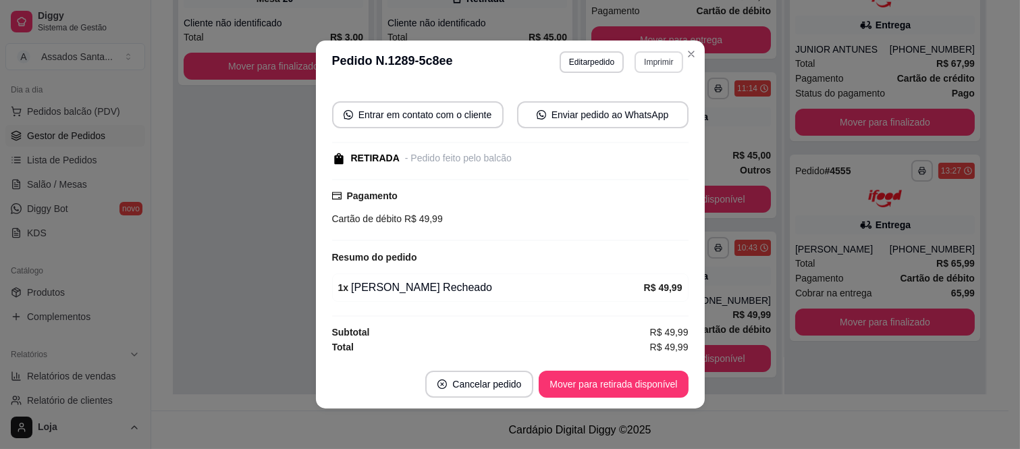
click at [643, 63] on button "Imprimir" at bounding box center [659, 62] width 48 height 22
click at [633, 102] on button "IMPRESSORA caixa" at bounding box center [630, 111] width 98 height 22
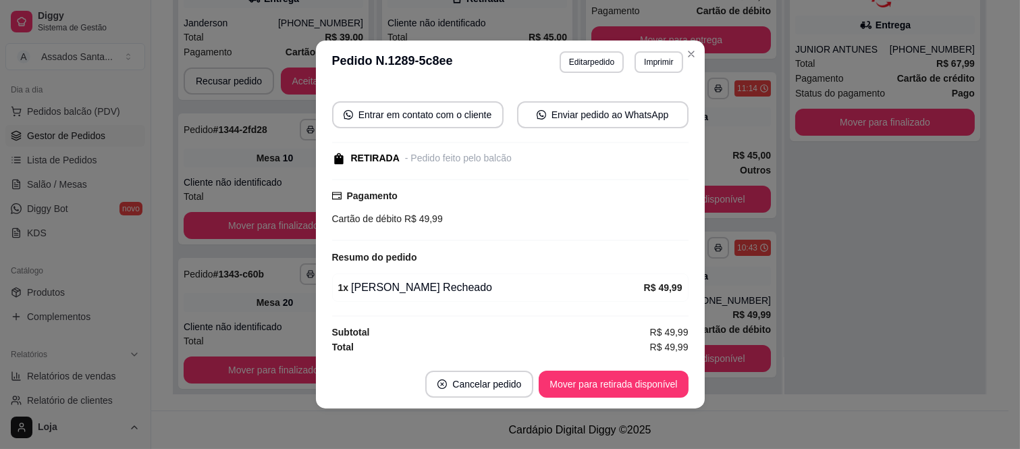
scroll to position [201, 0]
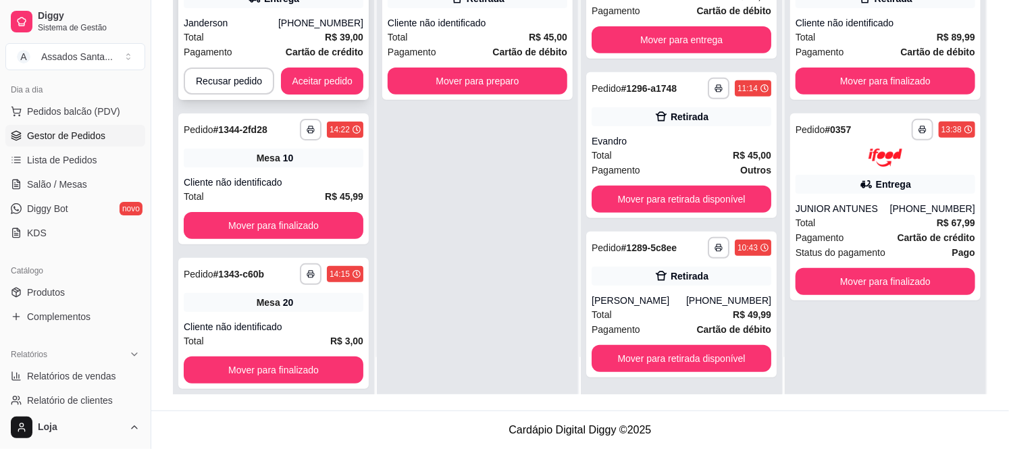
click at [248, 45] on div "Pagamento Cartão de crédito" at bounding box center [274, 52] width 180 height 15
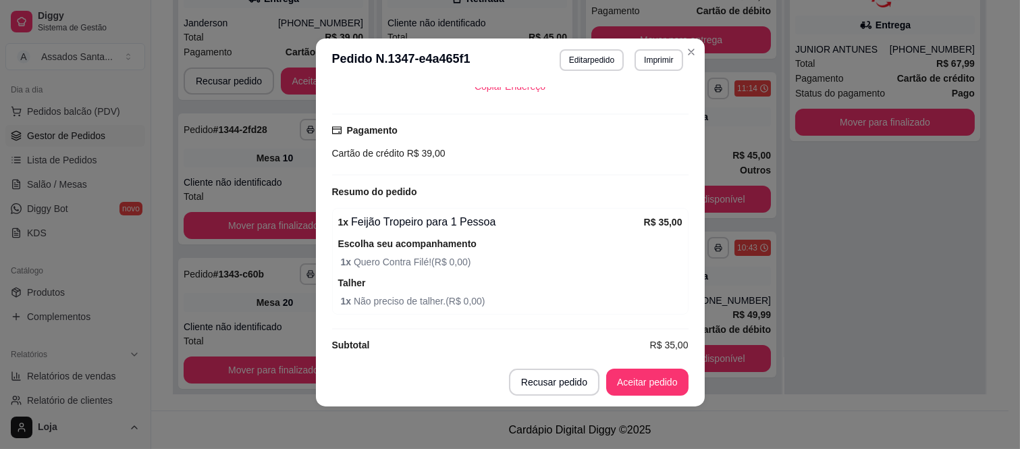
scroll to position [3, 0]
click at [640, 385] on button "Aceitar pedido" at bounding box center [647, 381] width 82 height 27
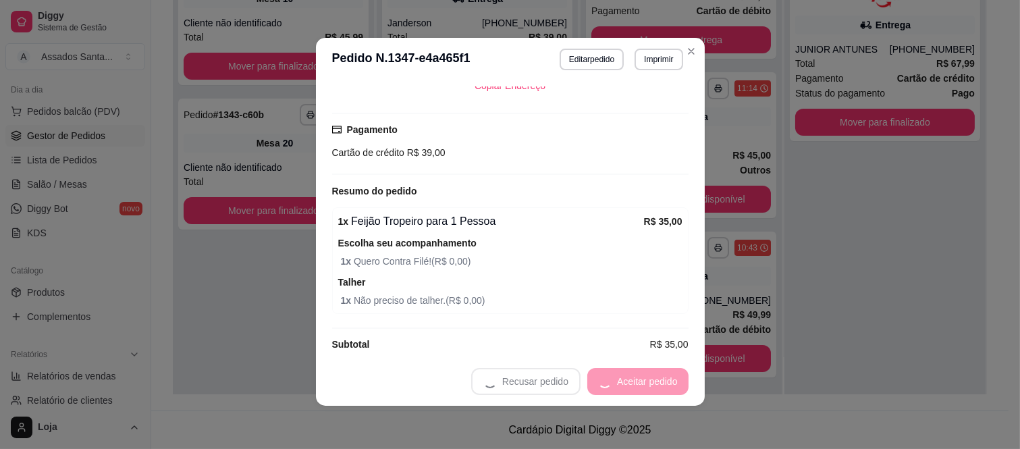
click at [645, 382] on div "Recusar pedido Aceitar pedido" at bounding box center [579, 381] width 217 height 27
click at [645, 382] on button "Mover para preparo" at bounding box center [635, 382] width 101 height 26
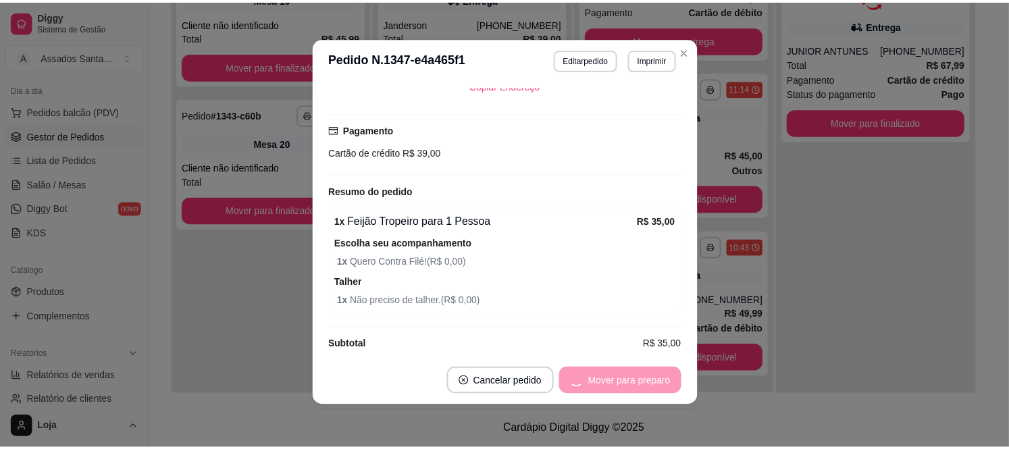
scroll to position [360, 0]
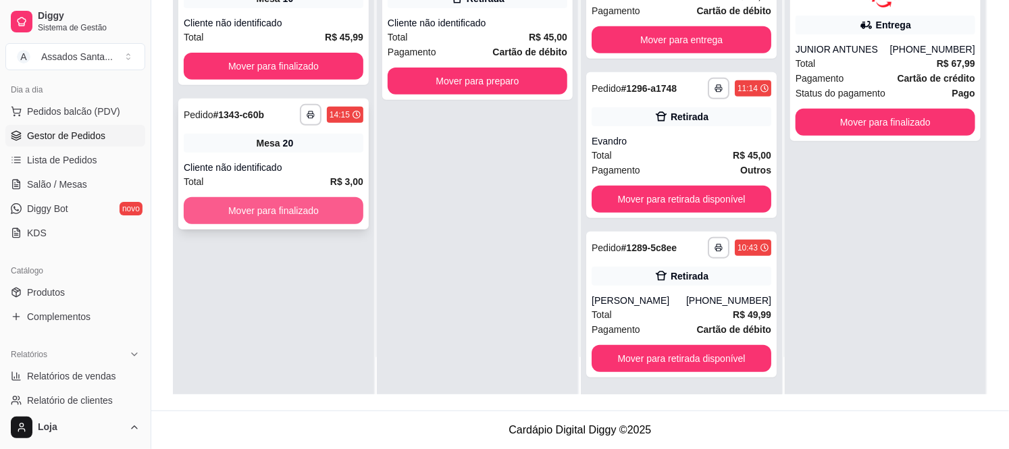
click at [257, 207] on button "Mover para finalizado" at bounding box center [274, 210] width 180 height 27
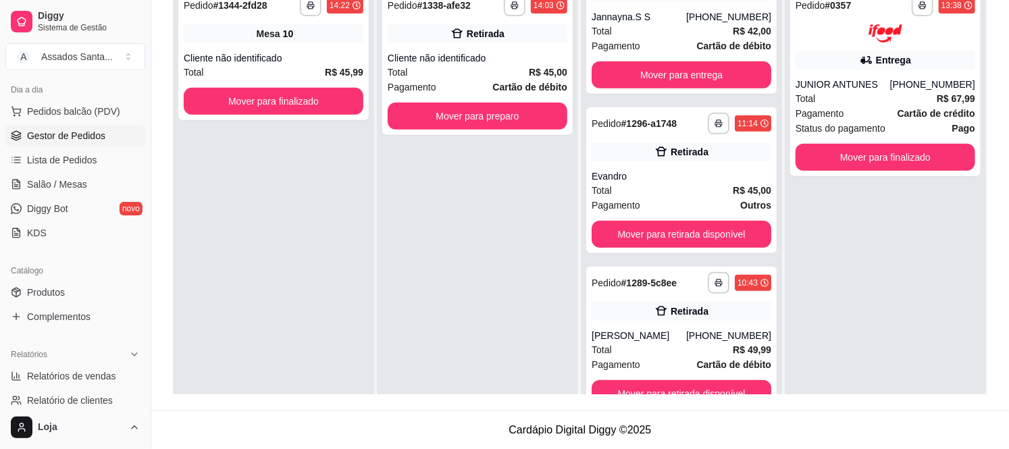
scroll to position [0, 0]
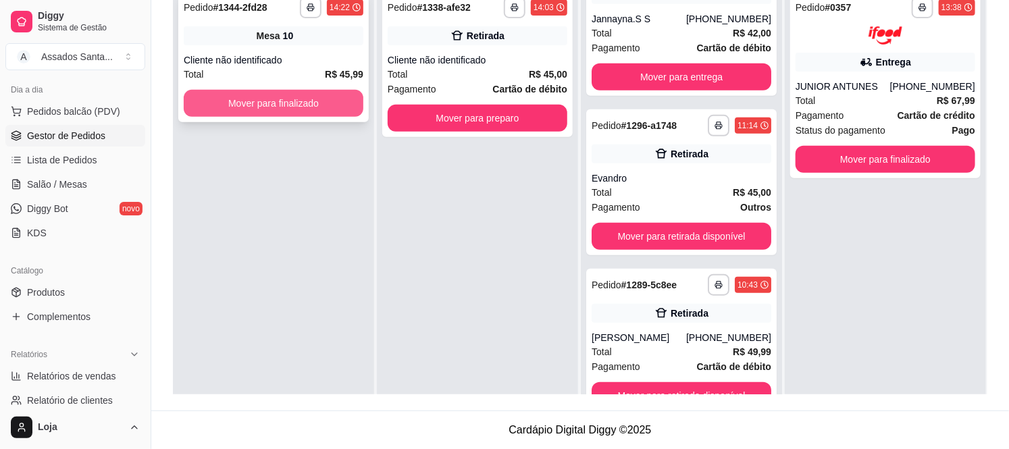
click at [255, 103] on button "Mover para finalizado" at bounding box center [274, 103] width 180 height 27
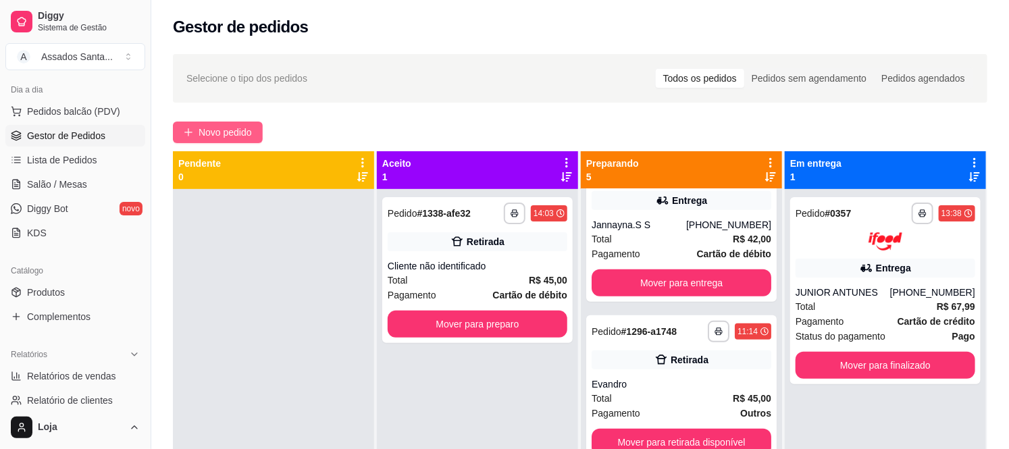
click at [226, 124] on button "Novo pedido" at bounding box center [218, 133] width 90 height 22
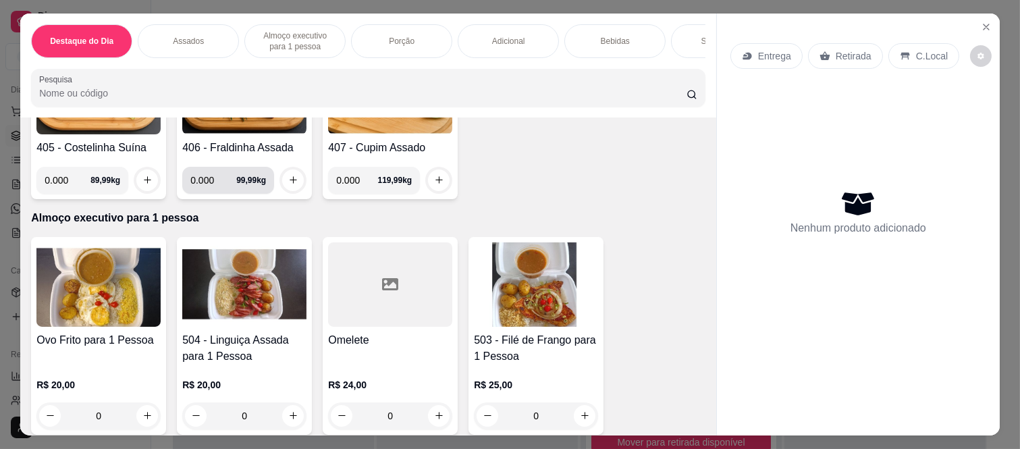
scroll to position [675, 0]
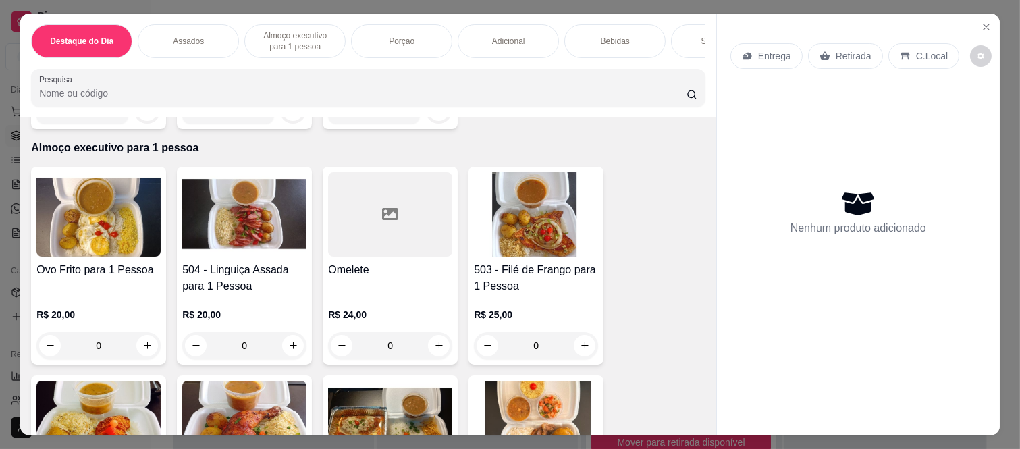
click at [288, 347] on div "0" at bounding box center [244, 345] width 124 height 27
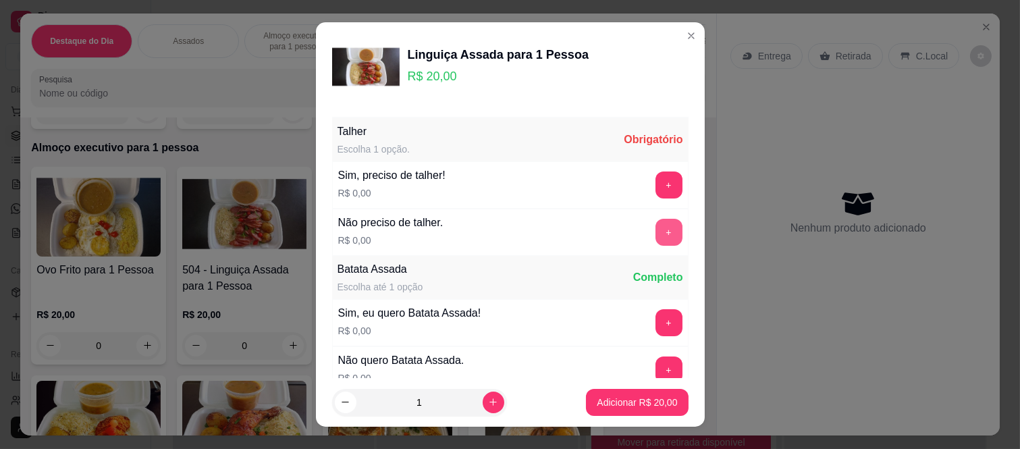
click at [656, 232] on button "+" at bounding box center [669, 232] width 27 height 27
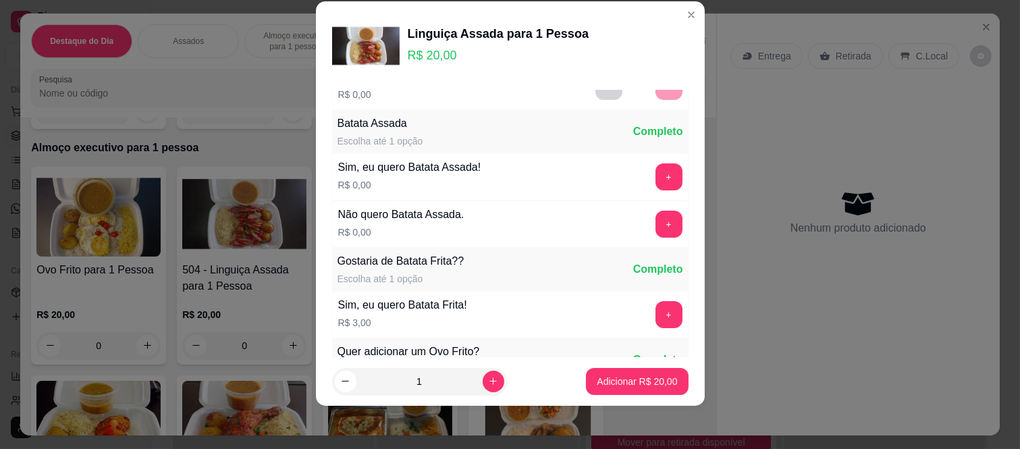
scroll to position [145, 0]
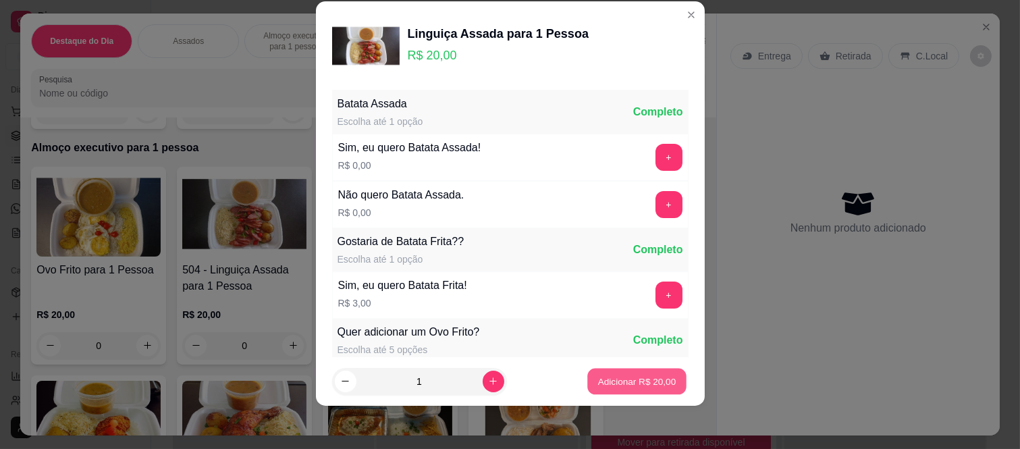
click at [622, 369] on button "Adicionar R$ 20,00" at bounding box center [637, 381] width 99 height 26
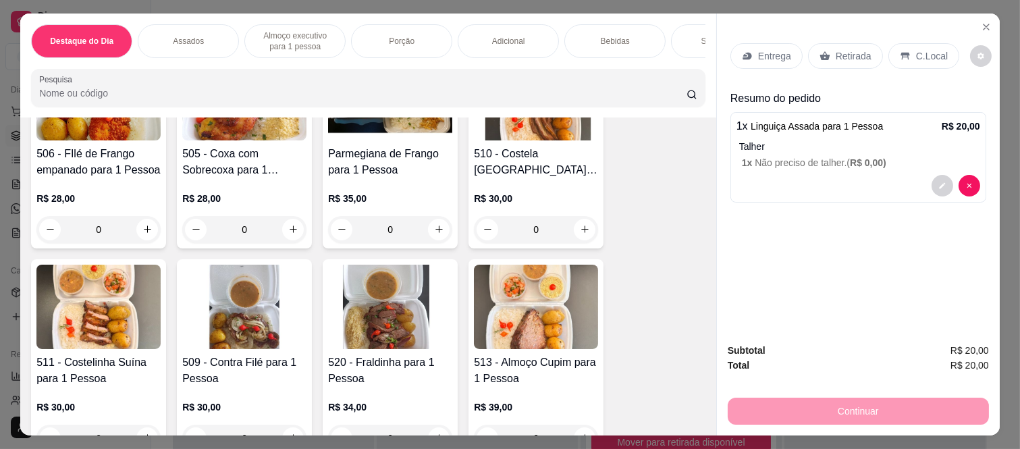
scroll to position [975, 0]
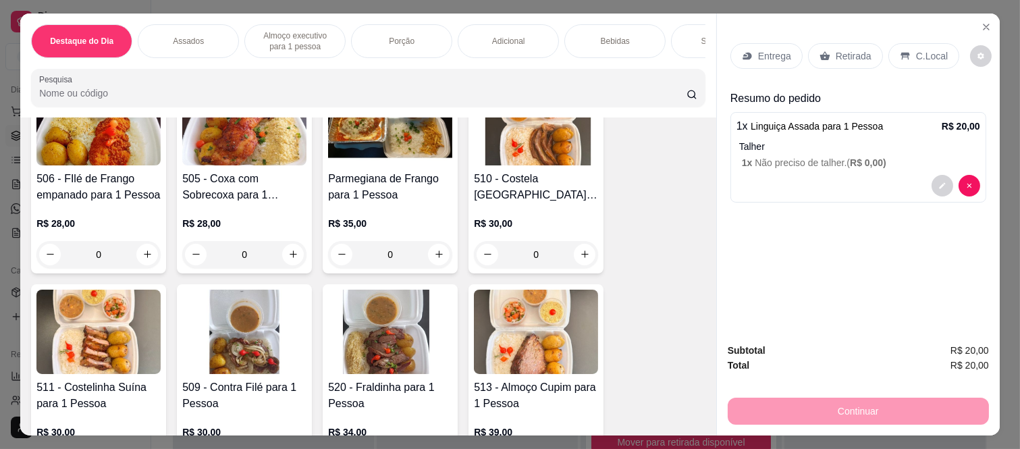
click at [582, 259] on div "0" at bounding box center [536, 254] width 124 height 27
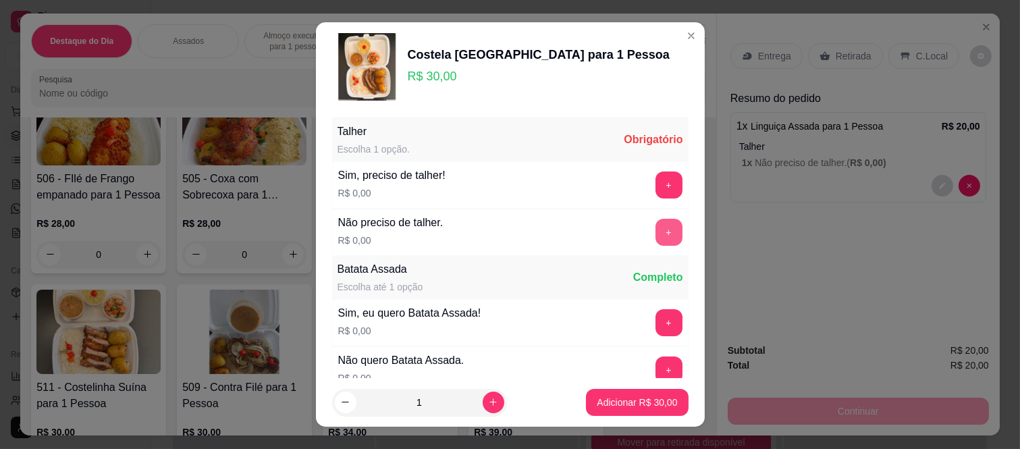
click at [656, 239] on button "+" at bounding box center [669, 232] width 27 height 27
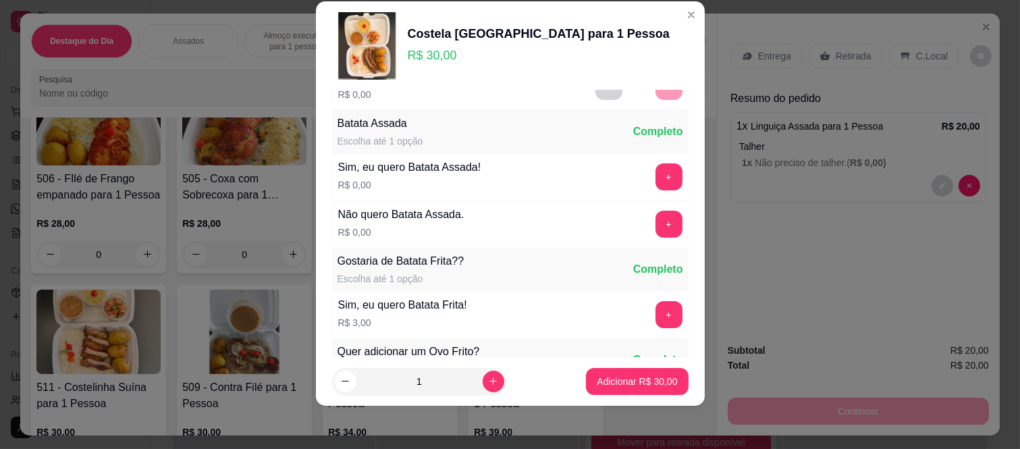
scroll to position [145, 0]
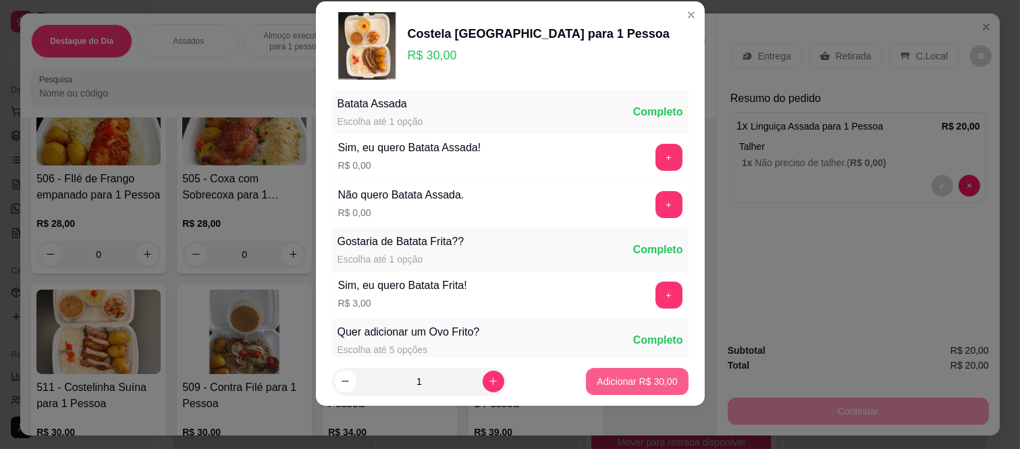
click at [590, 369] on button "Adicionar R$ 30,00" at bounding box center [637, 381] width 102 height 27
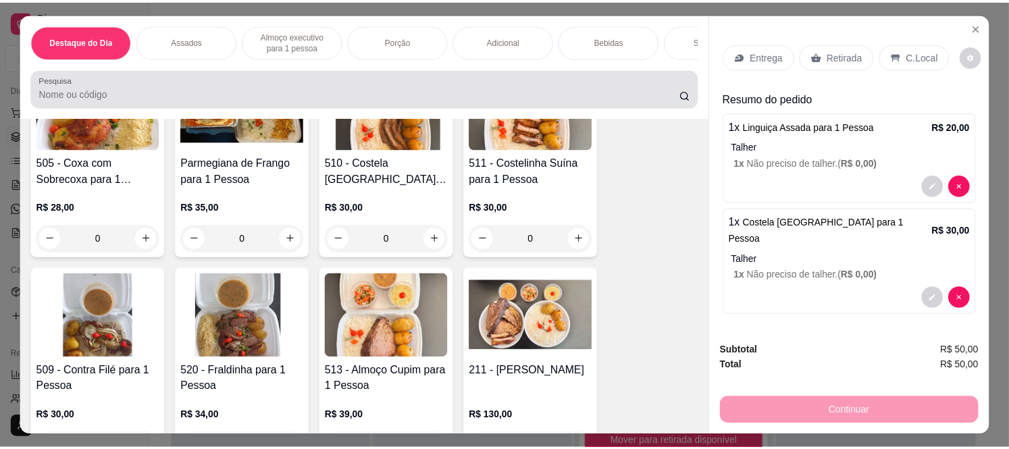
scroll to position [750, 0]
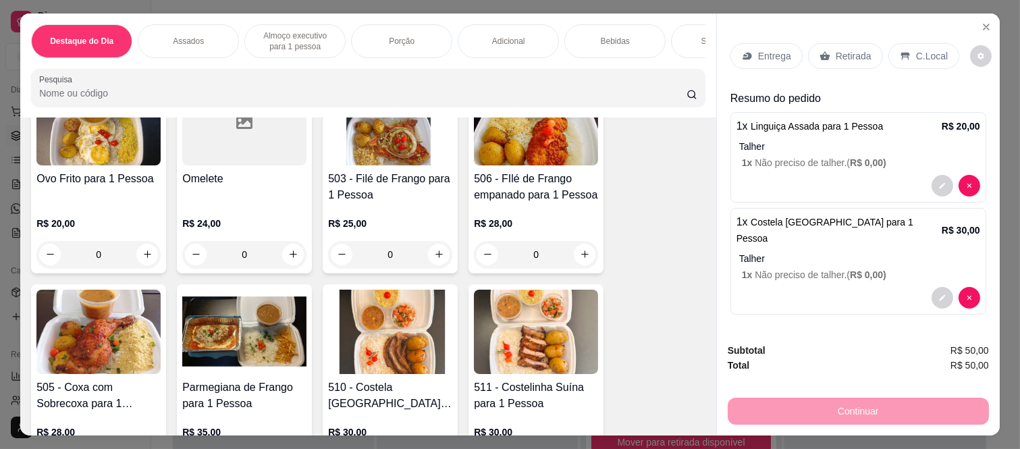
click at [839, 49] on p "Retirada" at bounding box center [854, 56] width 36 height 14
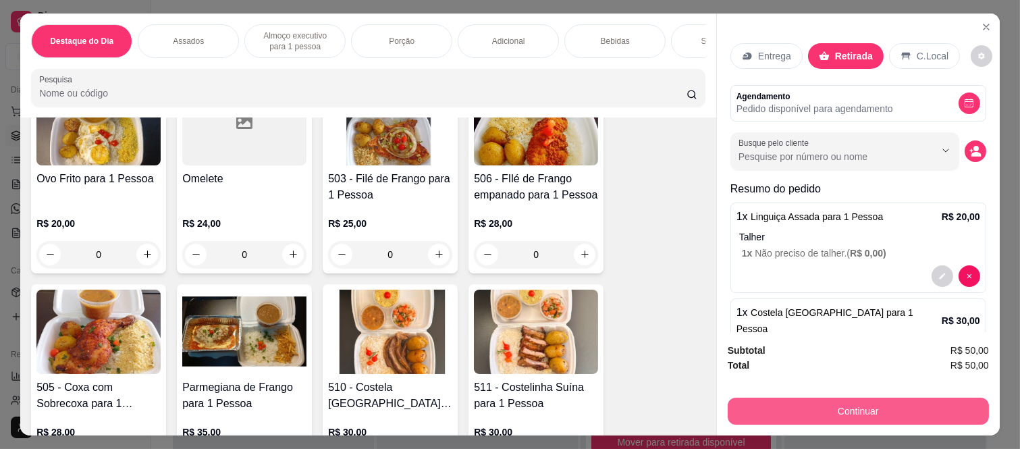
click at [822, 403] on button "Continuar" at bounding box center [858, 411] width 261 height 27
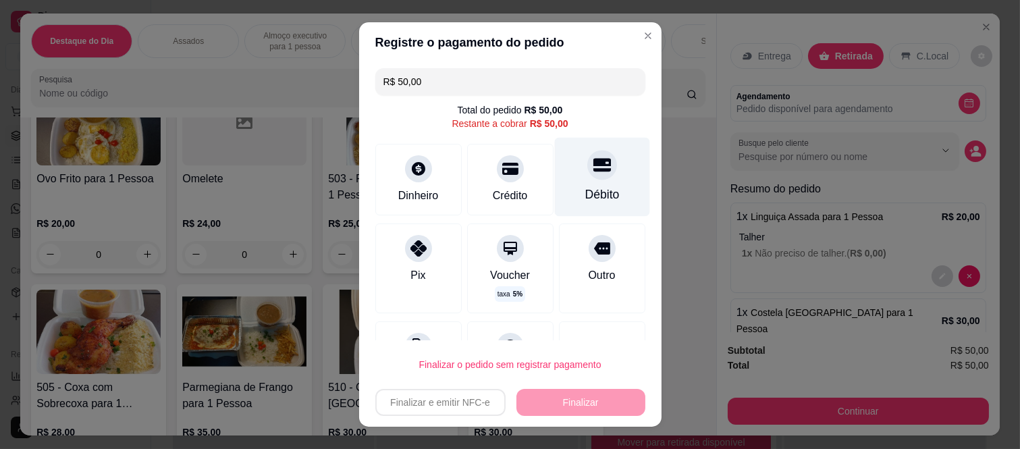
click at [592, 173] on div "Débito" at bounding box center [601, 177] width 95 height 79
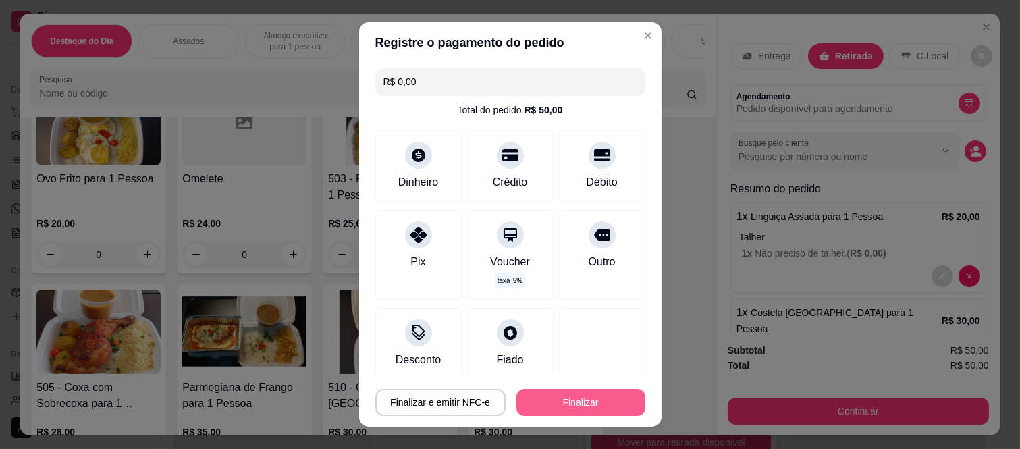
click at [605, 402] on button "Finalizar" at bounding box center [581, 402] width 129 height 27
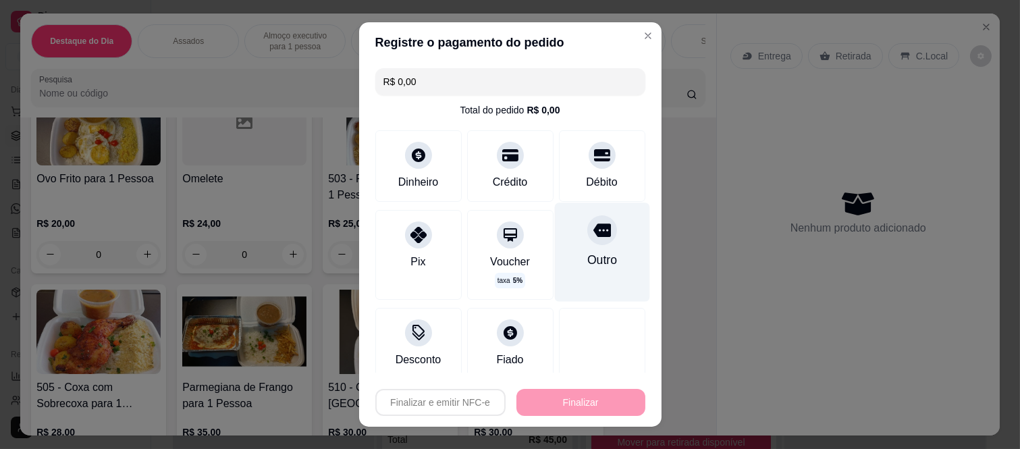
type input "-R$ 50,00"
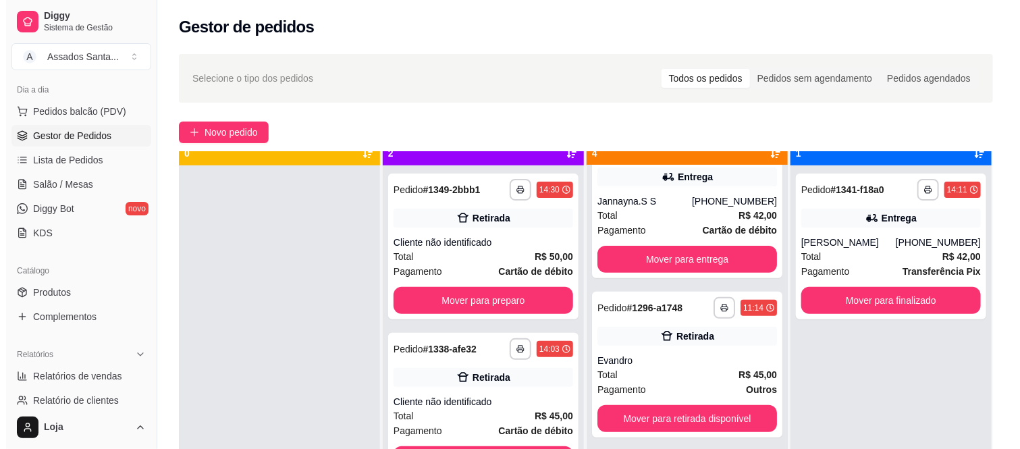
scroll to position [37, 0]
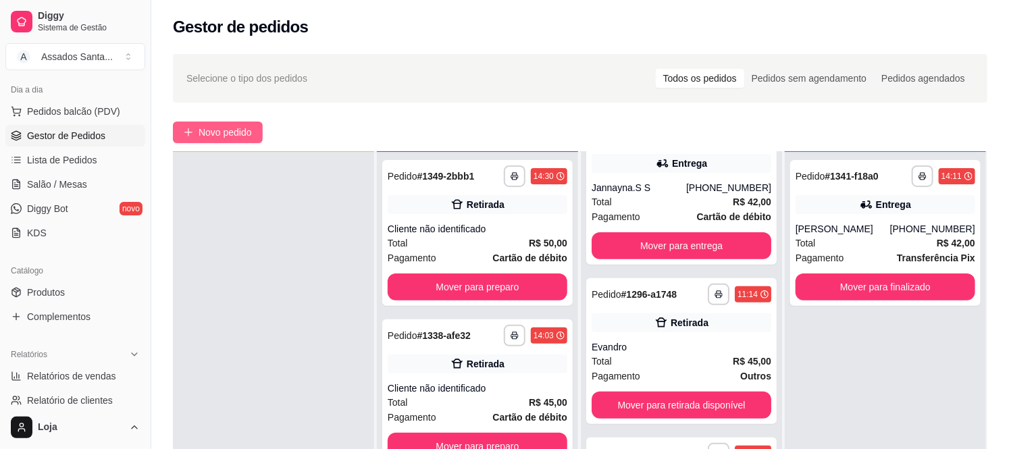
click at [240, 125] on span "Novo pedido" at bounding box center [225, 132] width 53 height 15
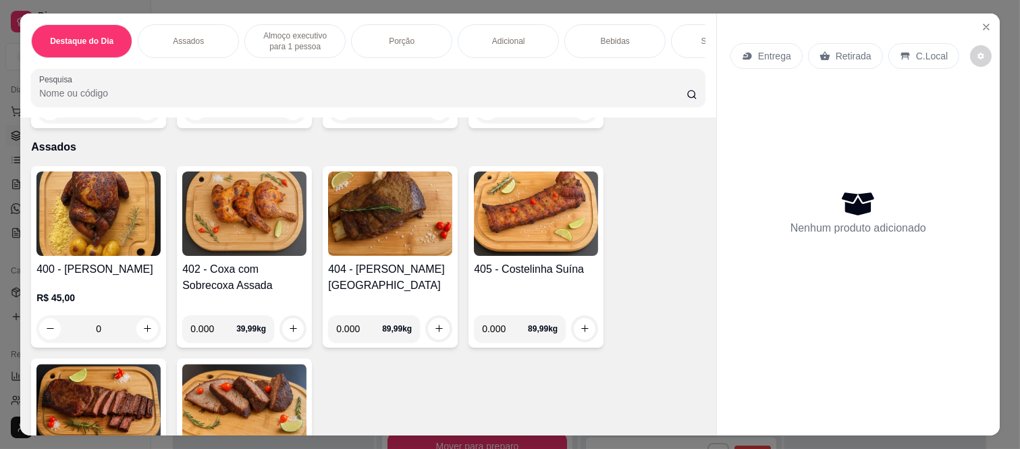
scroll to position [300, 0]
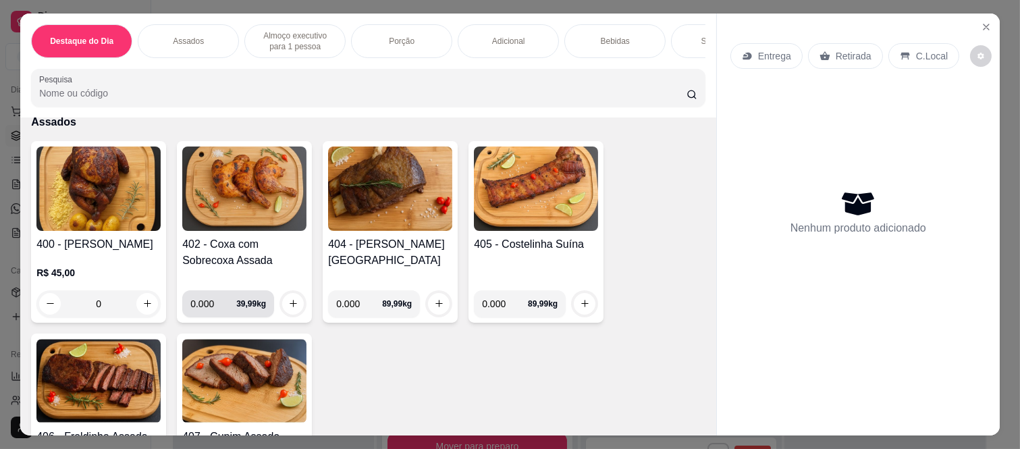
click at [213, 300] on input "0.000" at bounding box center [213, 303] width 46 height 27
click at [282, 309] on button "increase-product-quantity" at bounding box center [293, 304] width 22 height 22
click at [214, 308] on input "0.330" at bounding box center [213, 303] width 46 height 27
type input "0.365"
click at [292, 307] on icon "increase-product-quantity" at bounding box center [293, 303] width 10 height 10
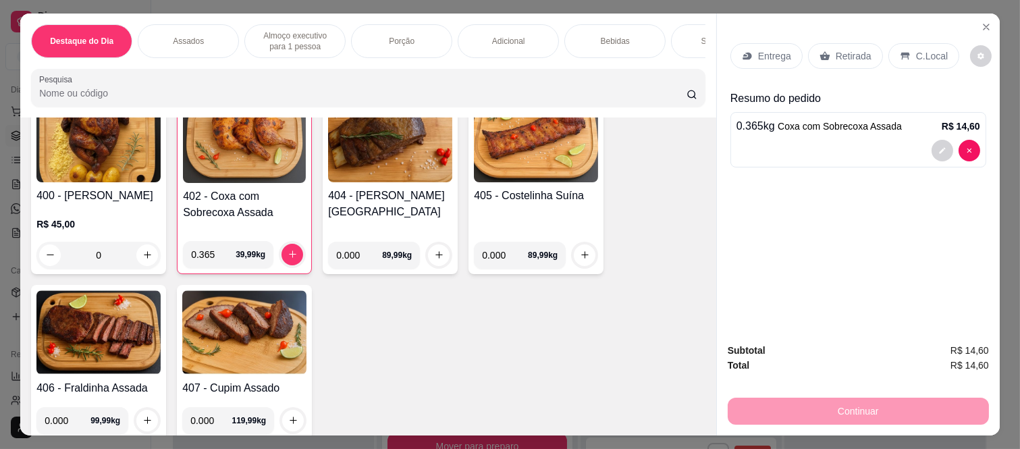
scroll to position [375, 0]
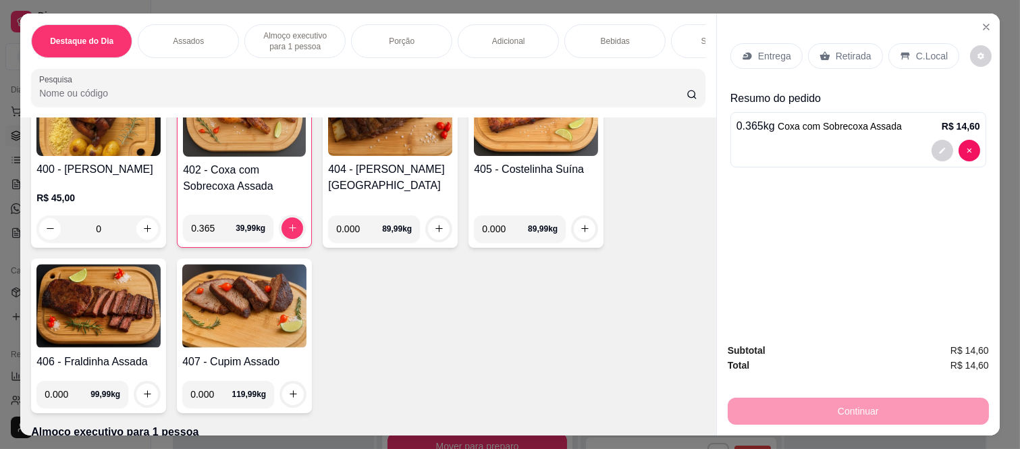
click at [361, 234] on input "0.000" at bounding box center [359, 228] width 46 height 27
type input "0.330"
click at [434, 230] on icon "increase-product-quantity" at bounding box center [439, 229] width 10 height 10
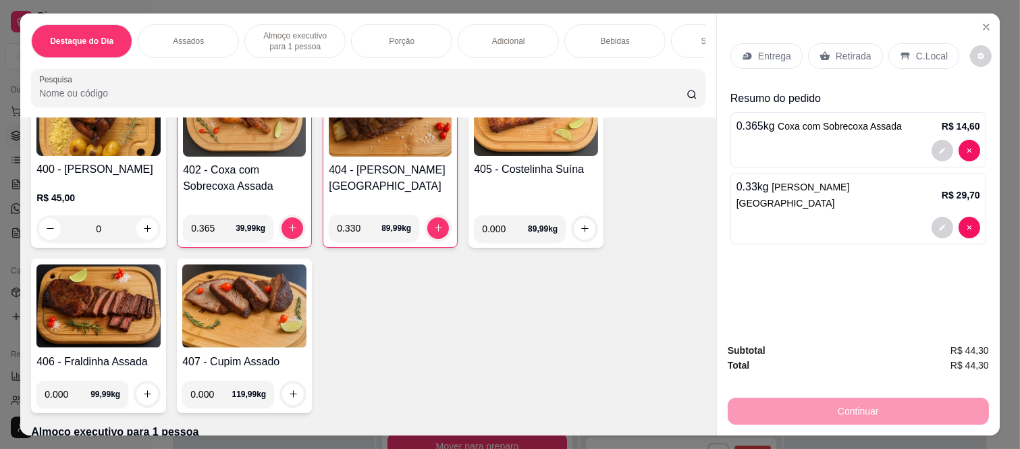
click at [842, 49] on p "Retirada" at bounding box center [854, 56] width 36 height 14
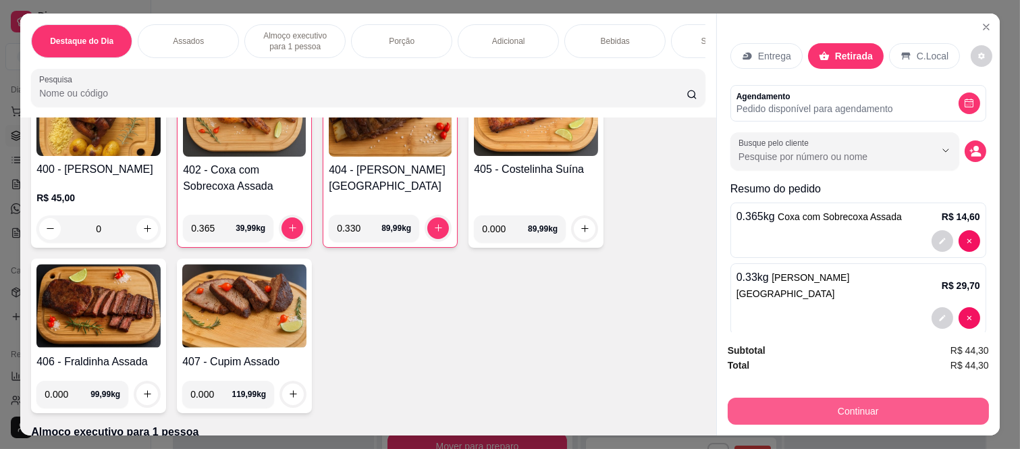
click at [815, 409] on button "Continuar" at bounding box center [858, 411] width 261 height 27
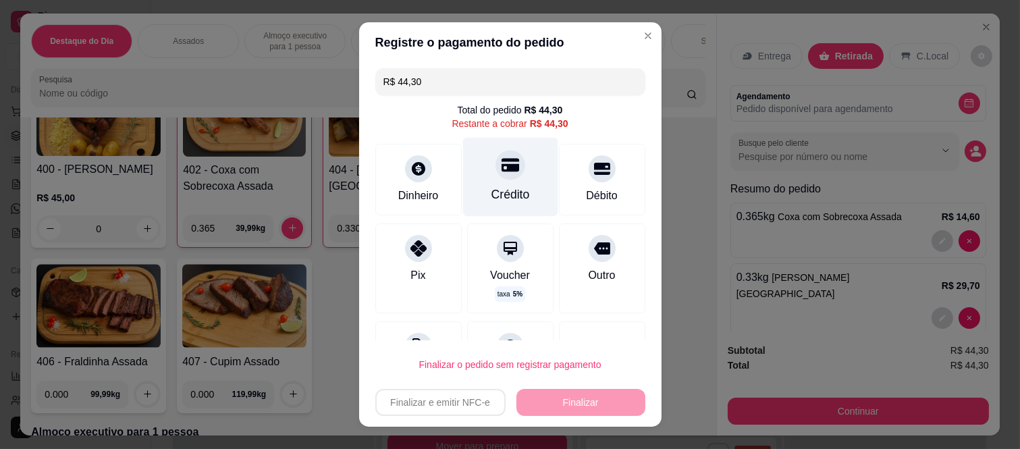
click at [496, 190] on div "Crédito" at bounding box center [510, 195] width 38 height 18
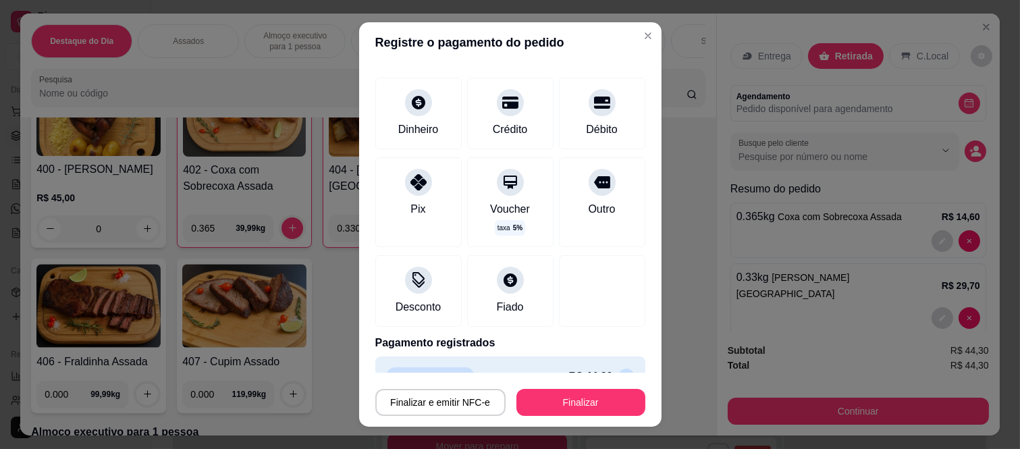
scroll to position [82, 0]
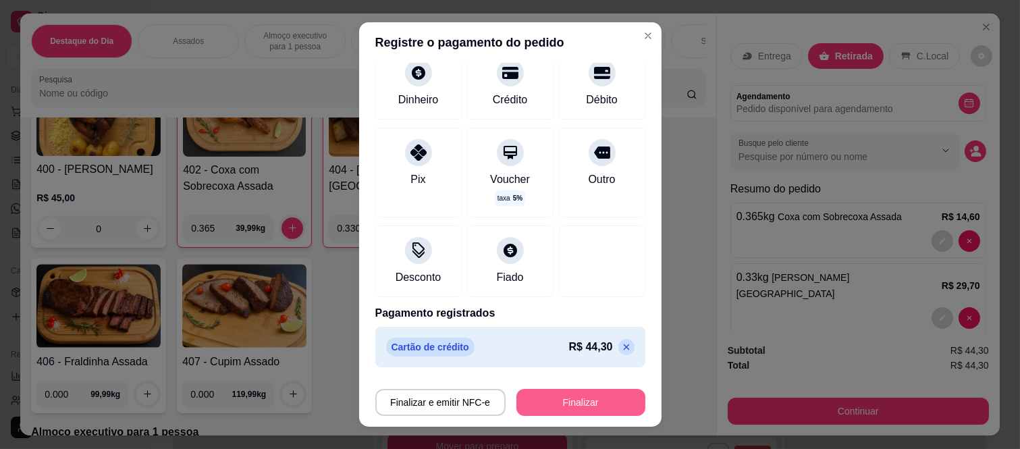
click at [552, 397] on button "Finalizar" at bounding box center [581, 402] width 129 height 27
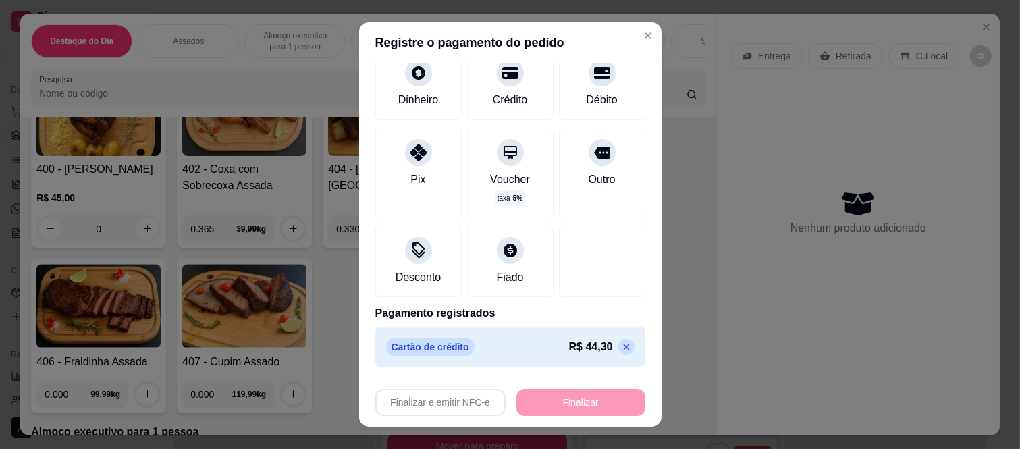
type input "-R$ 44,30"
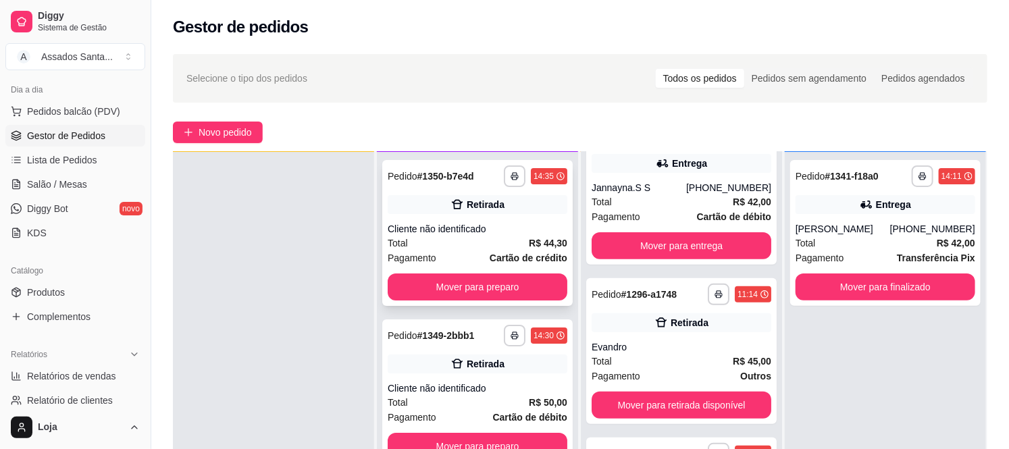
click at [448, 219] on div "**********" at bounding box center [477, 233] width 190 height 146
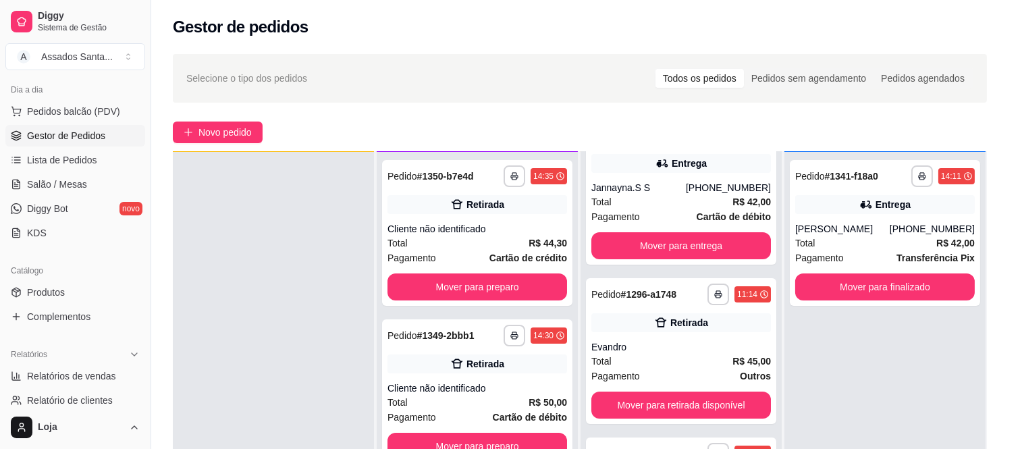
scroll to position [126, 0]
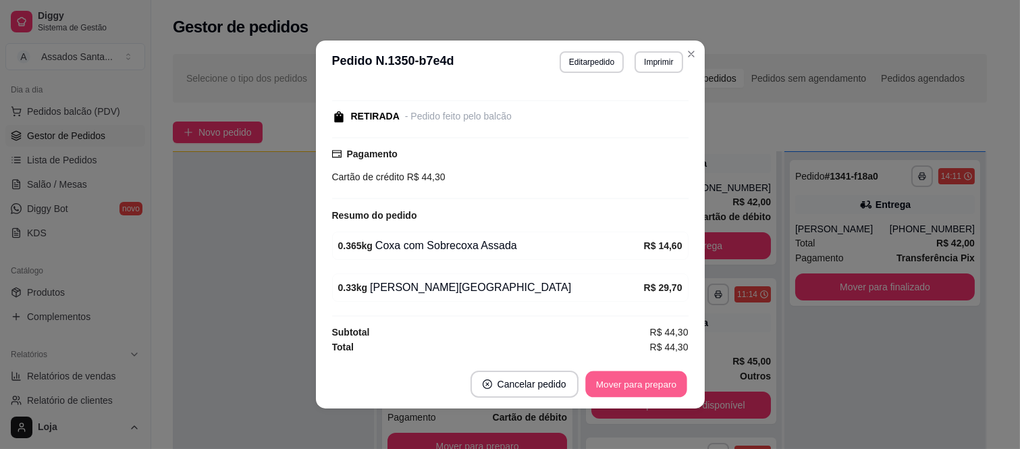
click at [619, 384] on button "Mover para preparo" at bounding box center [635, 384] width 101 height 26
click at [619, 384] on button "Mover para retirada disponível" at bounding box center [613, 384] width 149 height 27
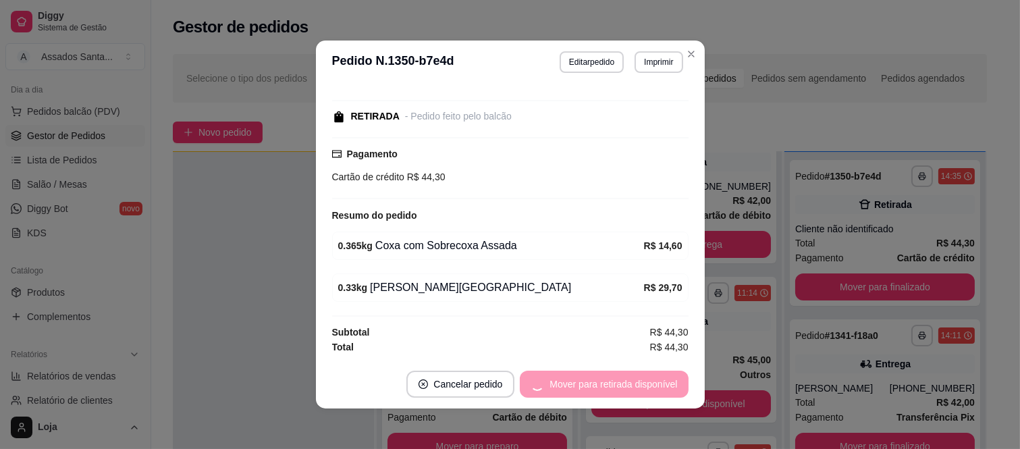
scroll to position [201, 0]
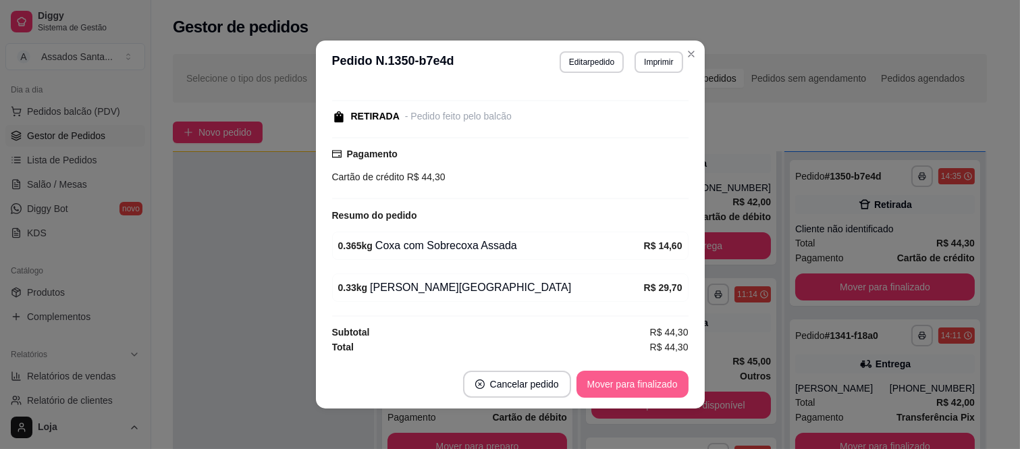
click at [619, 384] on button "Mover para finalizado" at bounding box center [633, 384] width 112 height 27
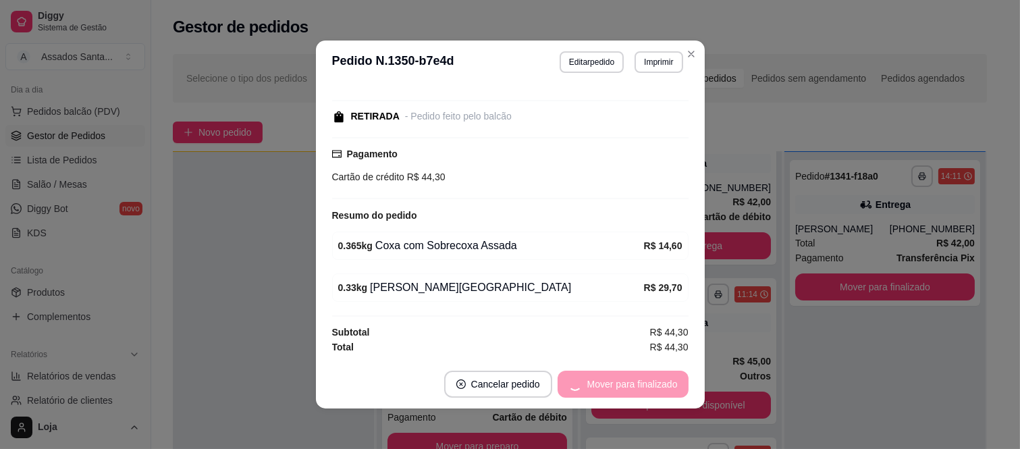
scroll to position [69, 0]
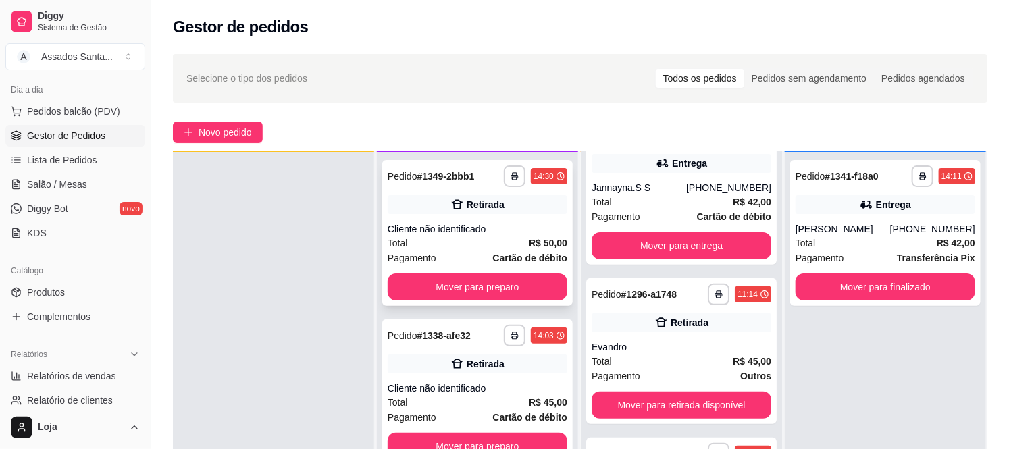
click at [509, 234] on div "Cliente não identificado" at bounding box center [478, 229] width 180 height 14
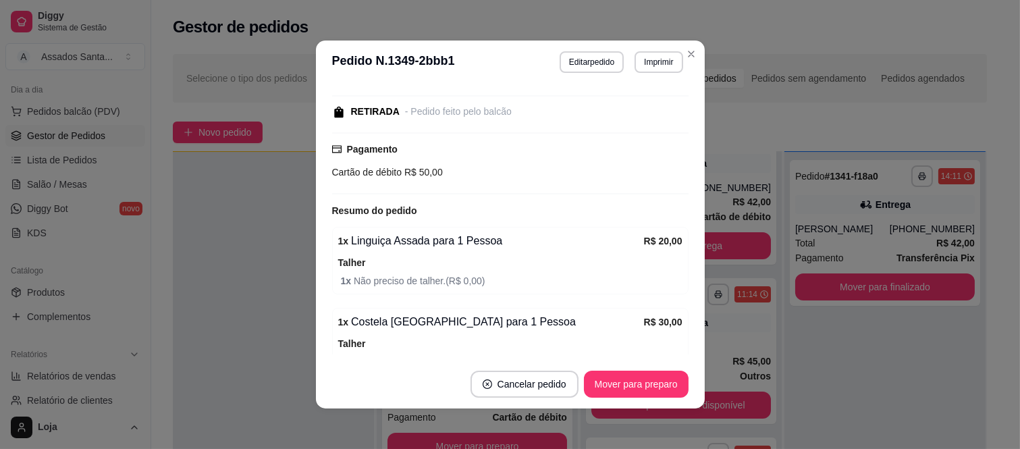
scroll to position [205, 0]
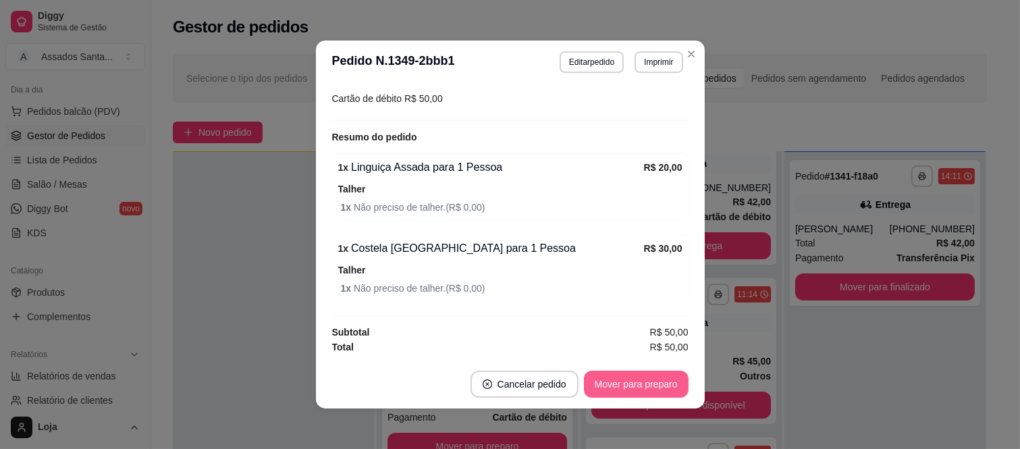
click at [626, 382] on button "Mover para preparo" at bounding box center [636, 384] width 105 height 27
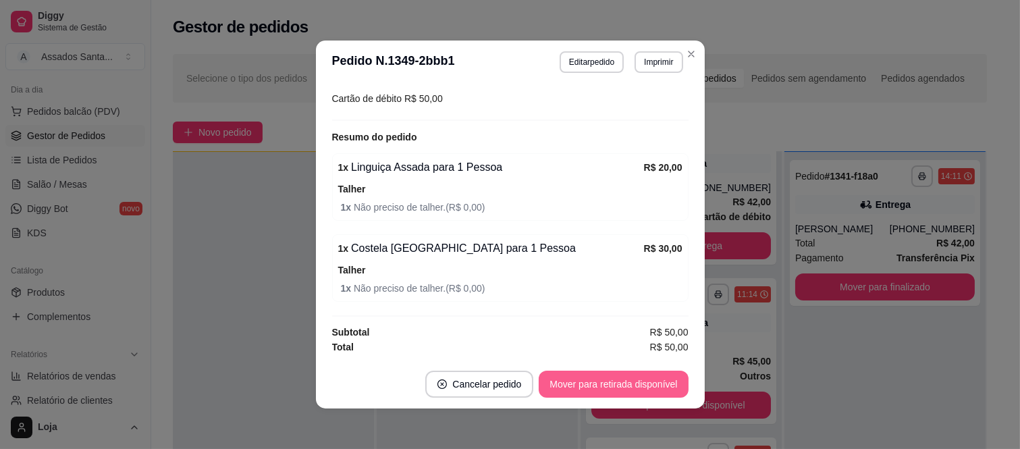
click at [626, 382] on button "Mover para retirada disponível" at bounding box center [613, 384] width 149 height 27
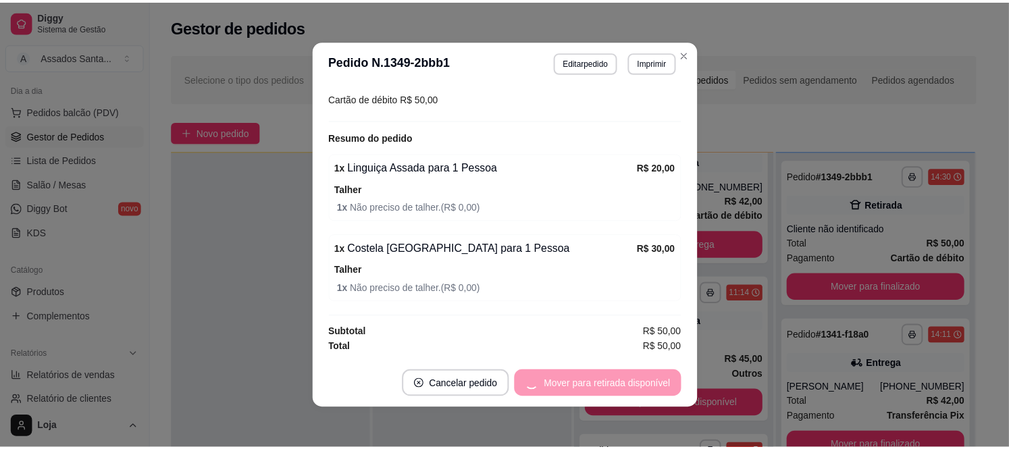
scroll to position [201, 0]
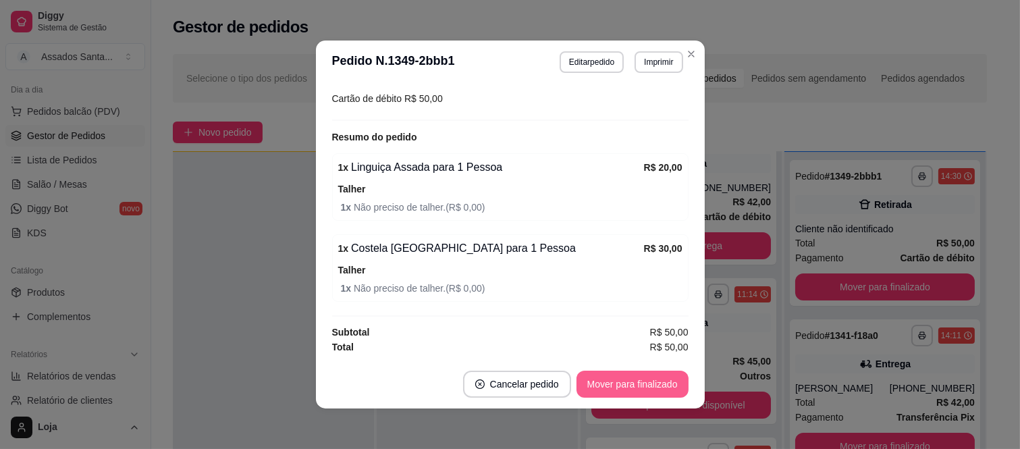
click at [626, 382] on button "Mover para finalizado" at bounding box center [633, 384] width 112 height 27
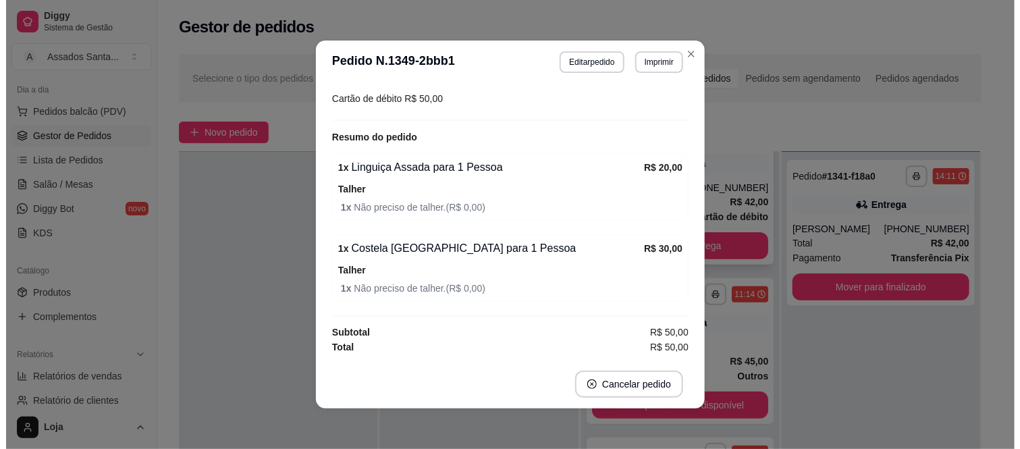
scroll to position [0, 0]
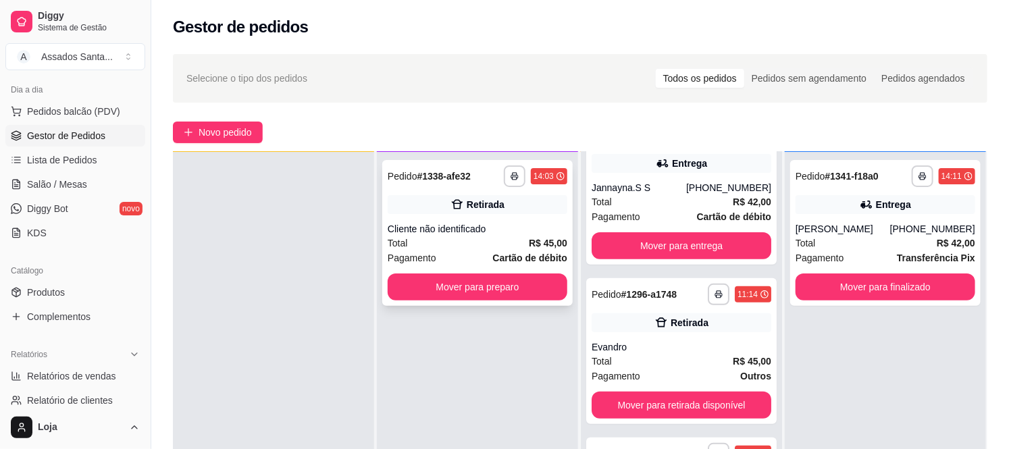
click at [535, 199] on div "Retirada" at bounding box center [478, 204] width 180 height 19
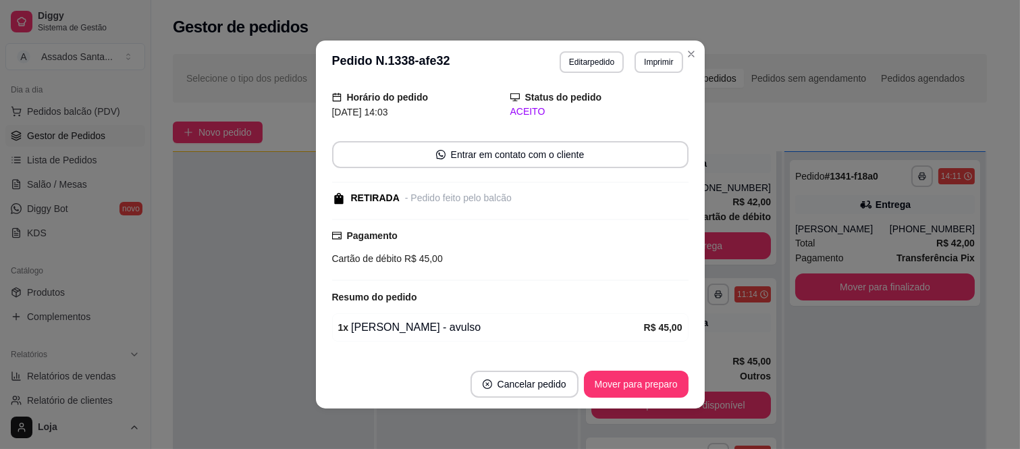
scroll to position [84, 0]
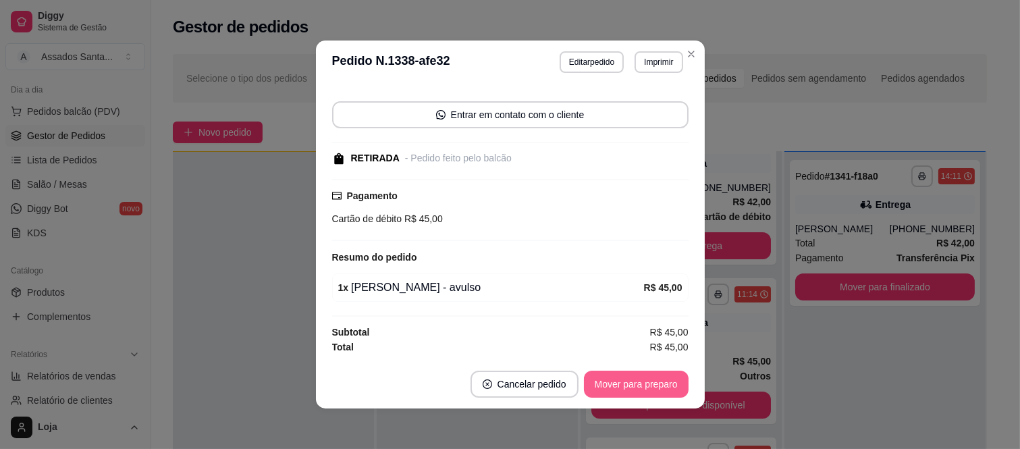
click at [620, 380] on button "Mover para preparo" at bounding box center [636, 384] width 105 height 27
click at [620, 380] on button "Mover para retirada disponível" at bounding box center [613, 384] width 149 height 27
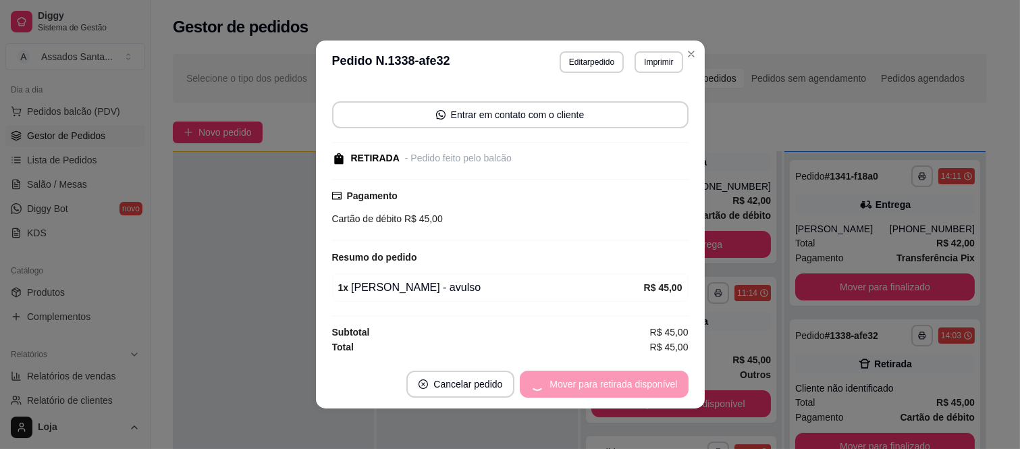
scroll to position [201, 0]
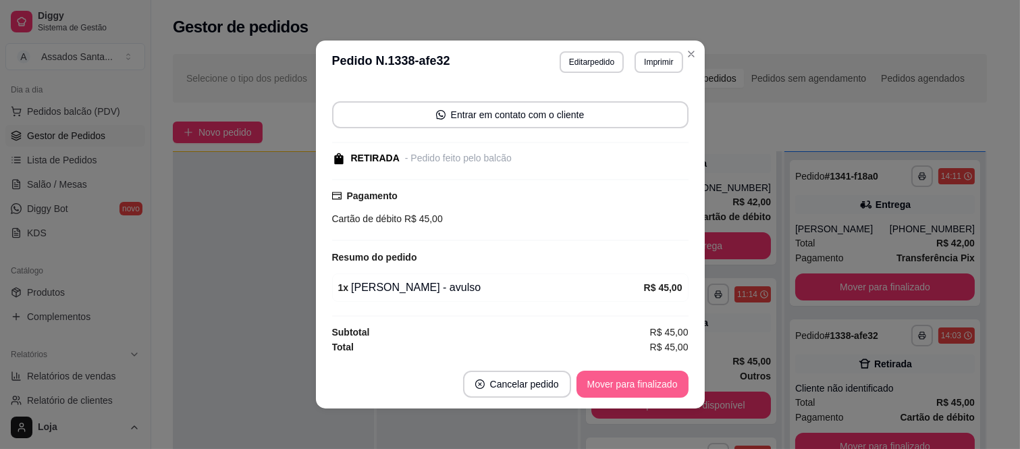
click at [620, 380] on button "Mover para finalizado" at bounding box center [633, 384] width 112 height 27
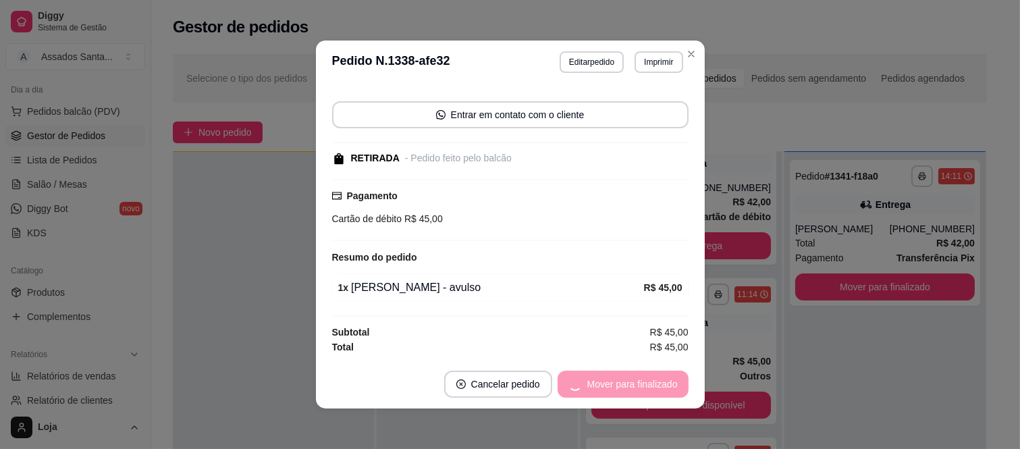
scroll to position [27, 0]
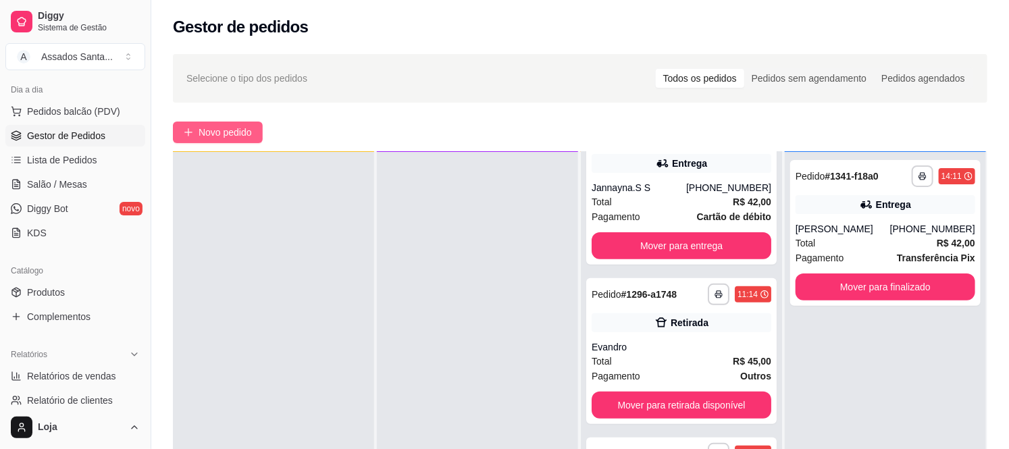
click at [240, 134] on span "Novo pedido" at bounding box center [225, 132] width 53 height 15
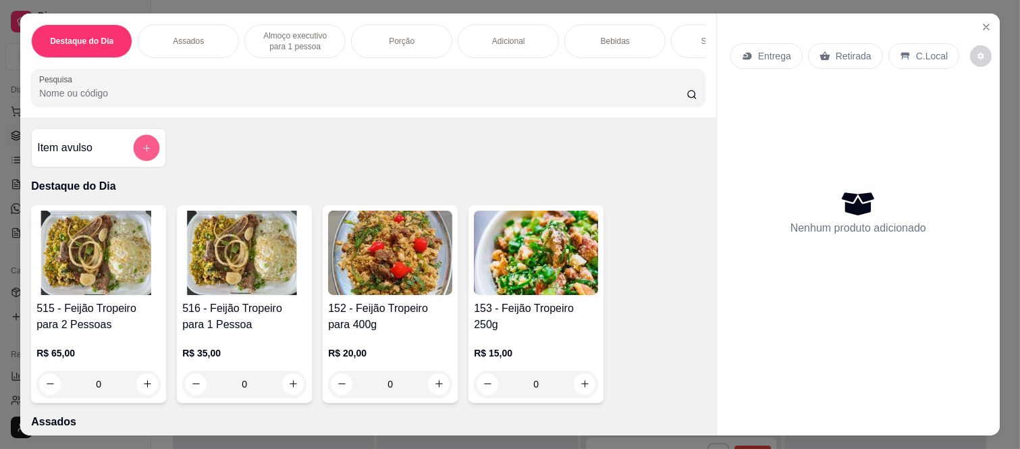
click at [153, 147] on div at bounding box center [146, 147] width 27 height 27
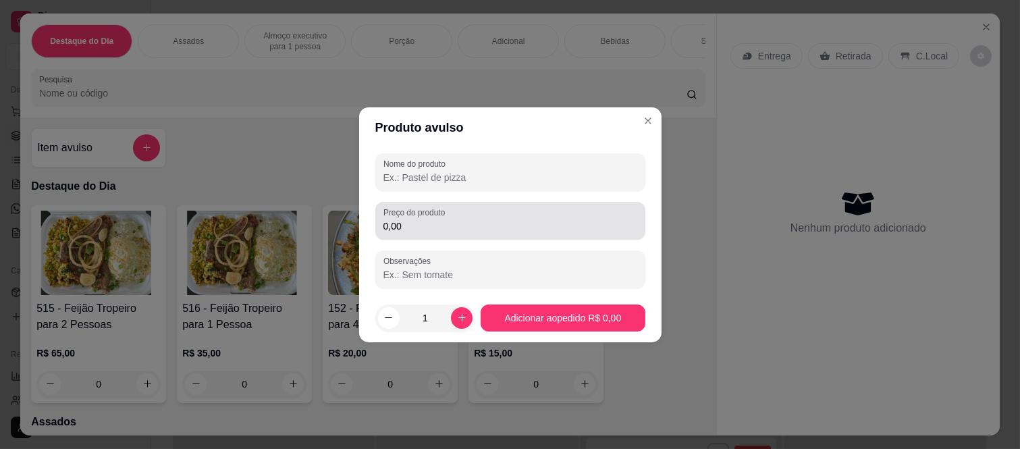
click at [417, 226] on input "0,00" at bounding box center [511, 226] width 254 height 14
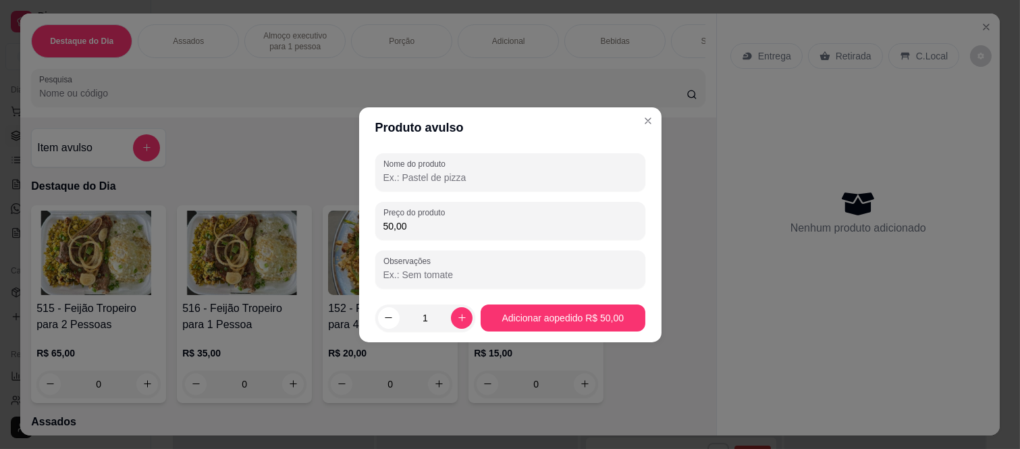
type input "50,00"
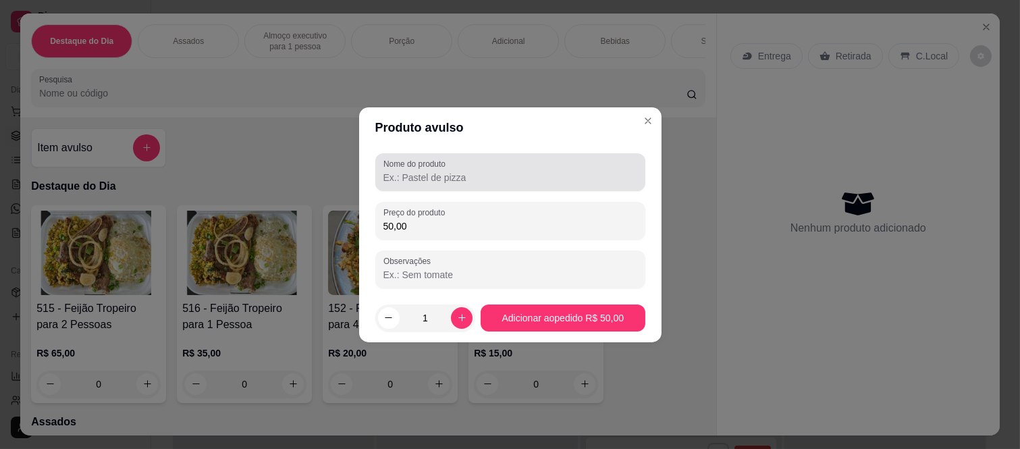
click at [448, 167] on label "Nome do produto" at bounding box center [417, 163] width 67 height 11
click at [448, 171] on input "Nome do produto" at bounding box center [511, 178] width 254 height 14
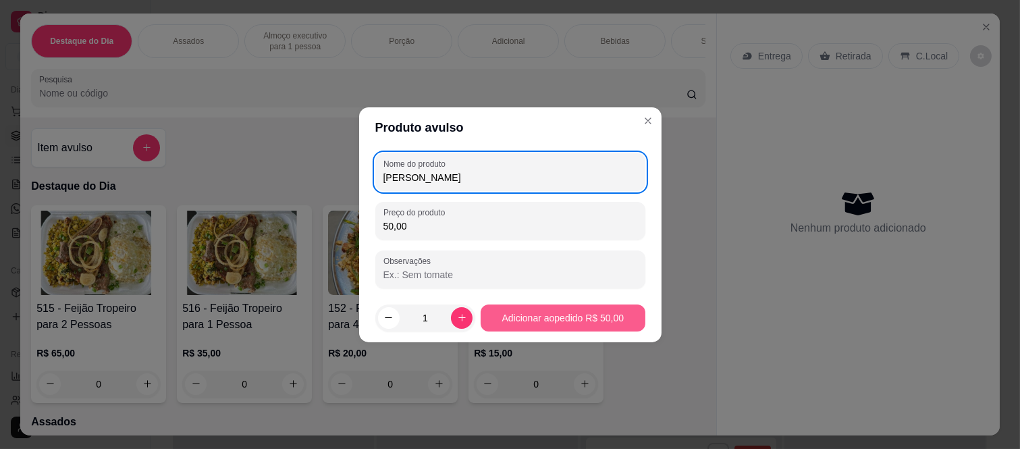
type input "frango assado"
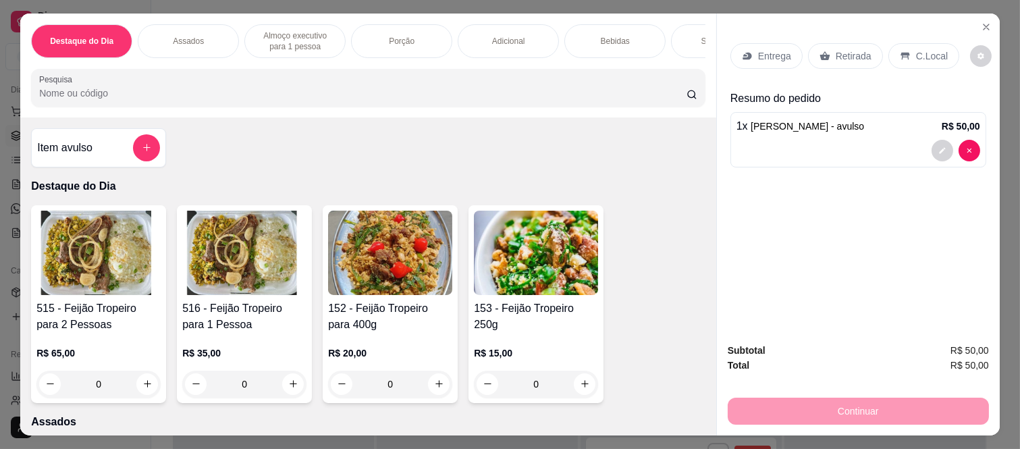
click at [852, 49] on p "Retirada" at bounding box center [854, 56] width 36 height 14
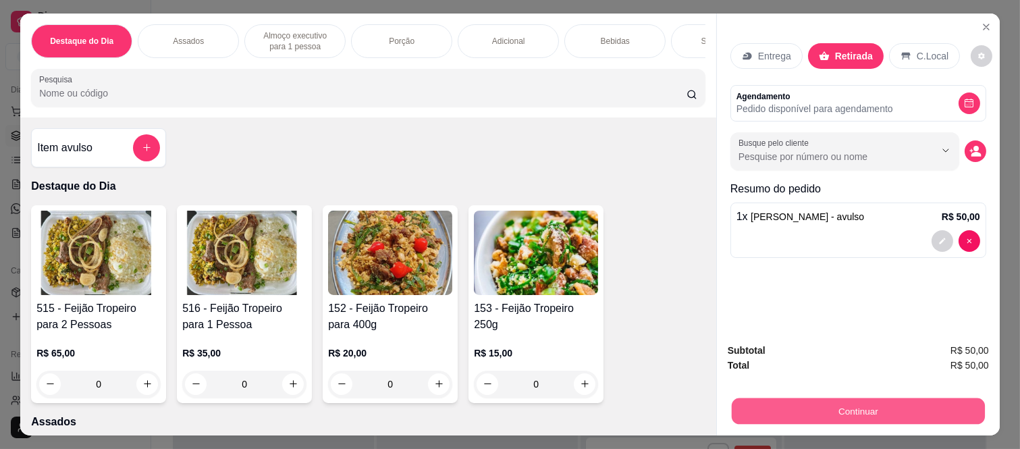
click at [811, 413] on button "Continuar" at bounding box center [858, 411] width 253 height 26
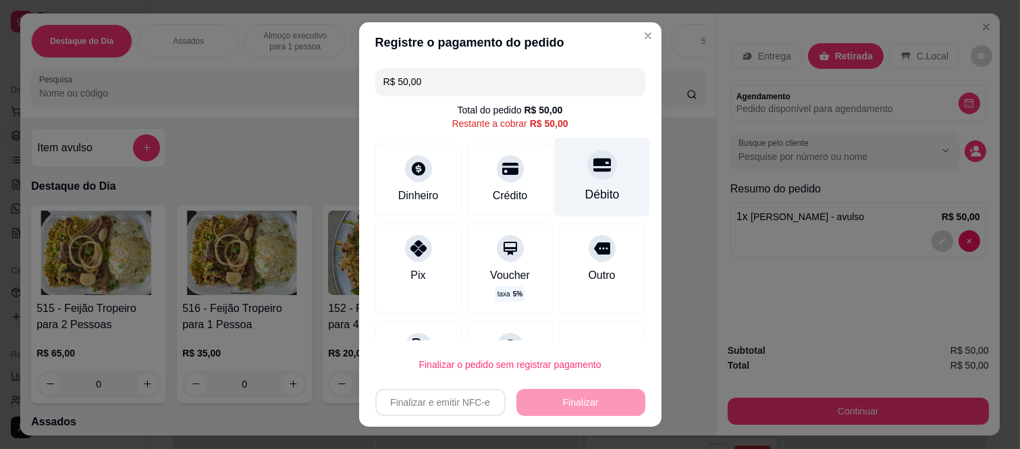
click at [587, 172] on div at bounding box center [602, 166] width 30 height 30
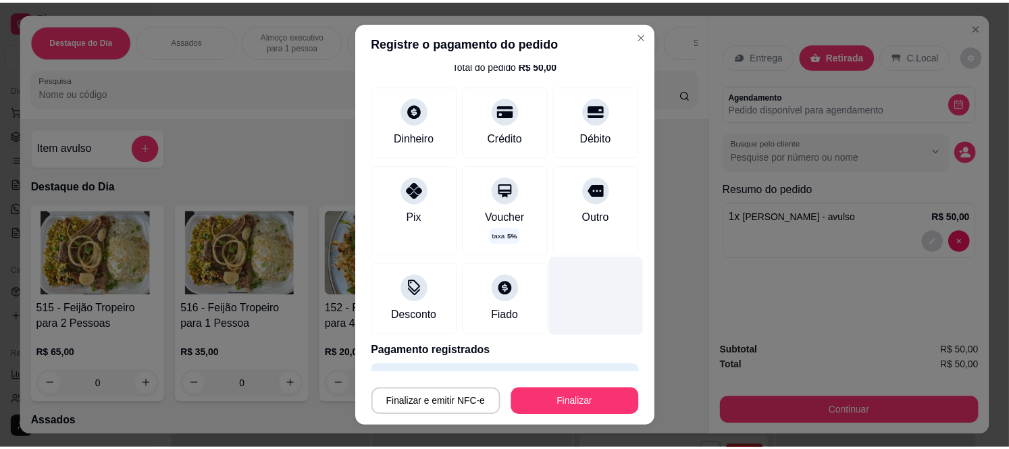
scroll to position [82, 0]
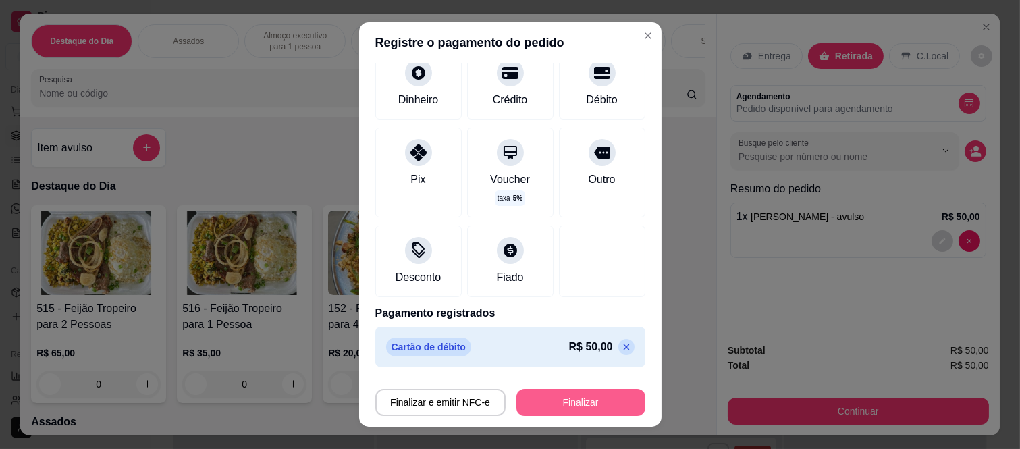
click at [559, 413] on button "Finalizar" at bounding box center [581, 402] width 129 height 27
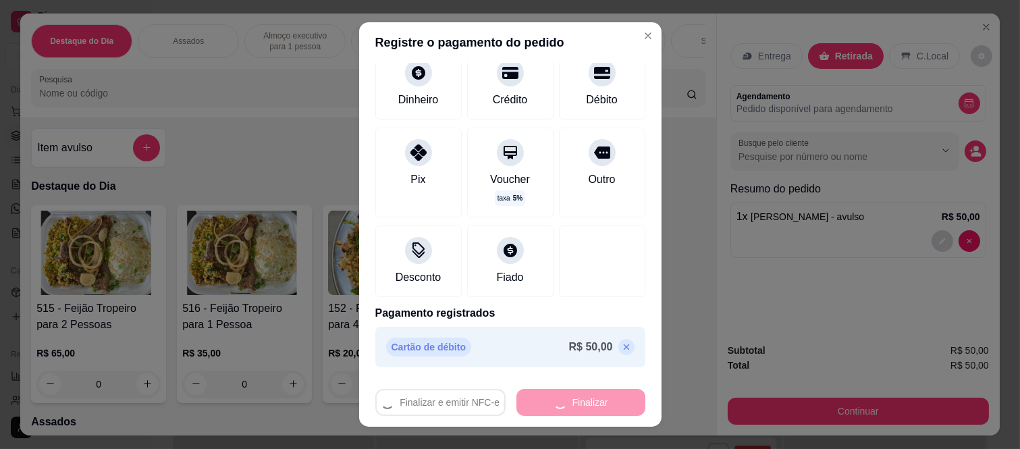
type input "-R$ 50,00"
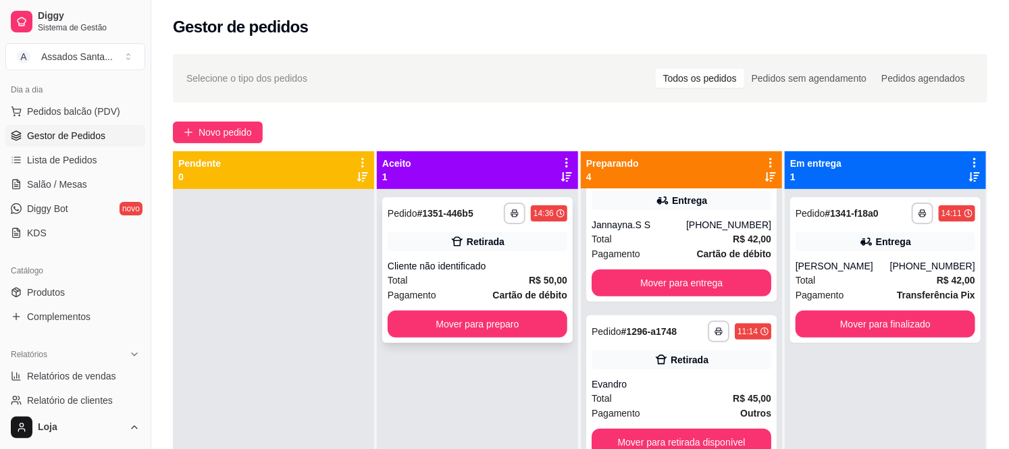
click at [454, 246] on icon at bounding box center [457, 241] width 11 height 9
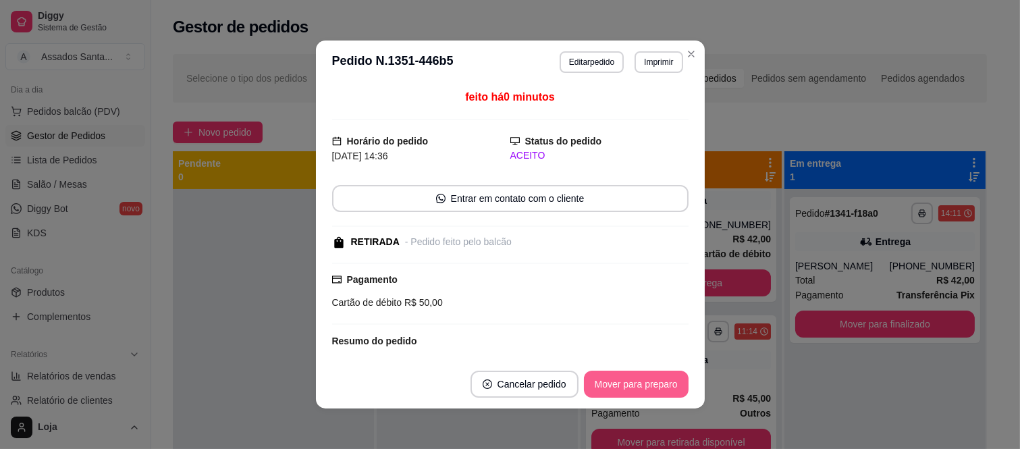
click at [628, 396] on button "Mover para preparo" at bounding box center [636, 384] width 105 height 27
click at [625, 392] on button "Mover para retirada disponível" at bounding box center [613, 384] width 149 height 27
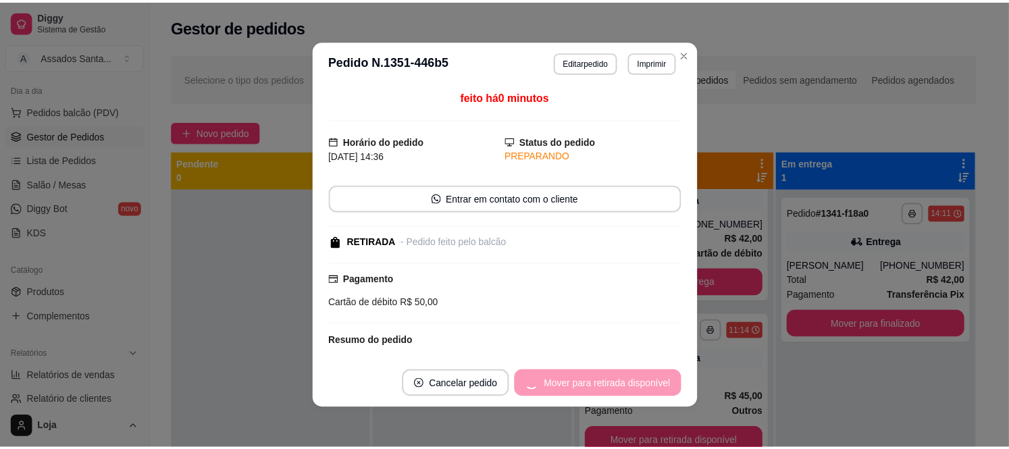
scroll to position [201, 0]
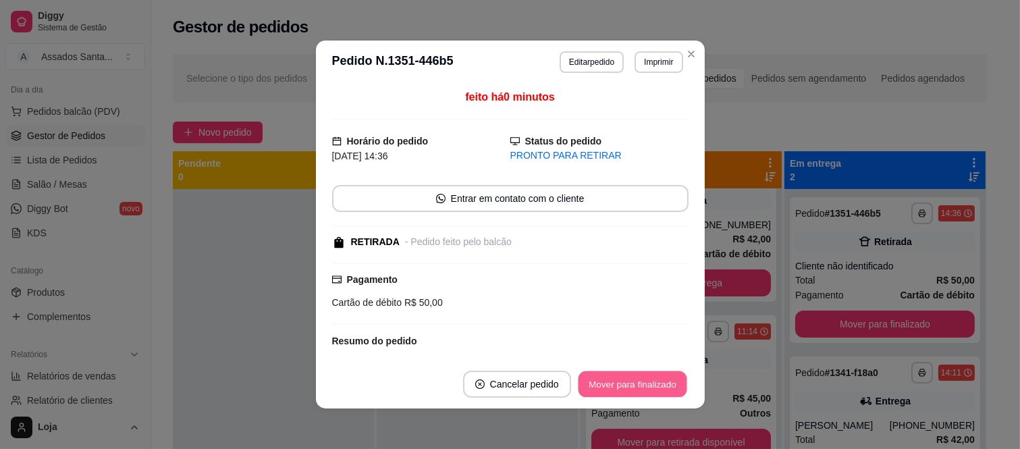
click at [623, 390] on button "Mover para finalizado" at bounding box center [632, 384] width 109 height 26
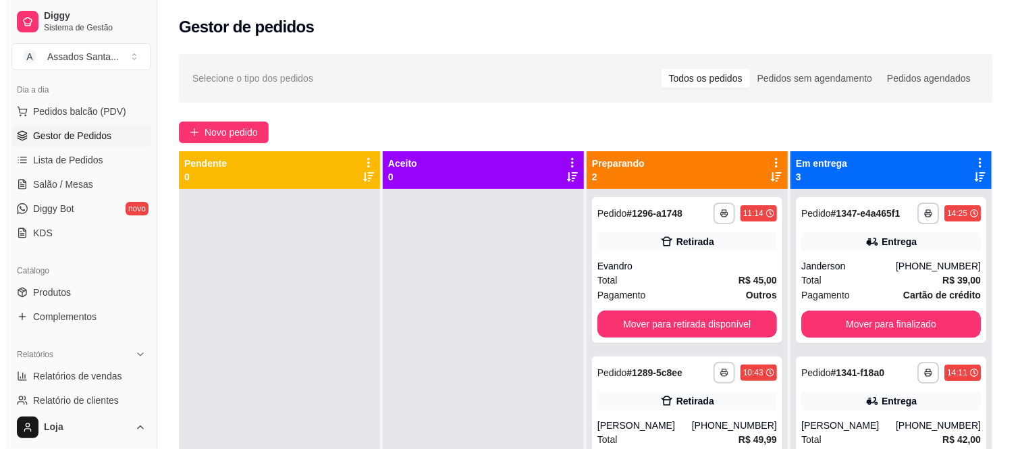
scroll to position [0, 0]
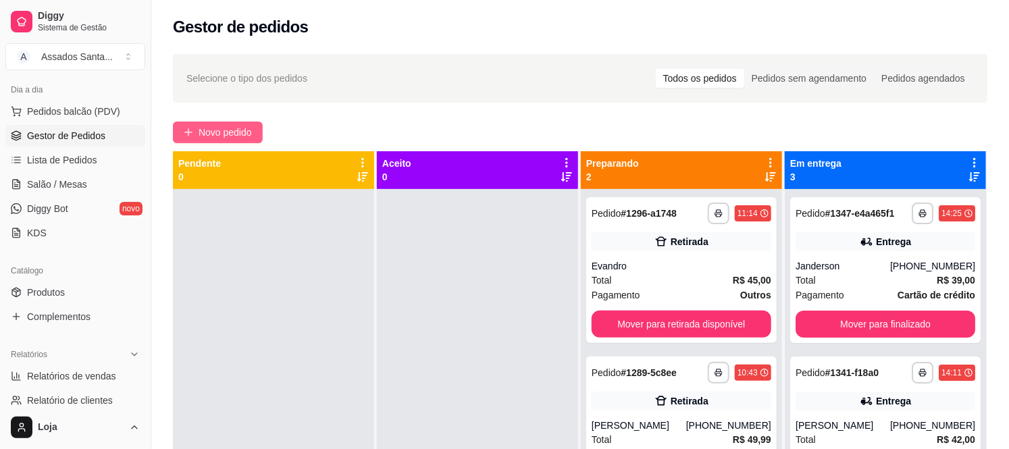
click at [227, 122] on button "Novo pedido" at bounding box center [218, 133] width 90 height 22
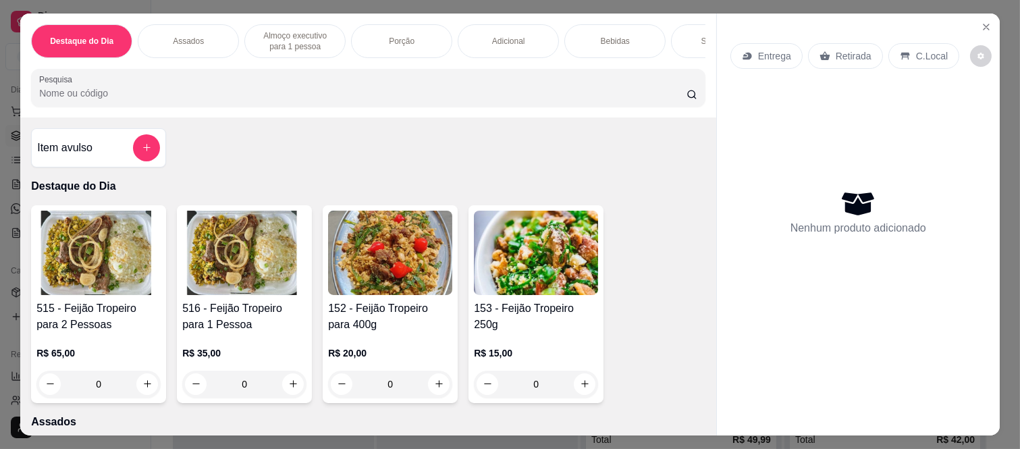
click at [760, 57] on p "Entrega" at bounding box center [774, 56] width 33 height 14
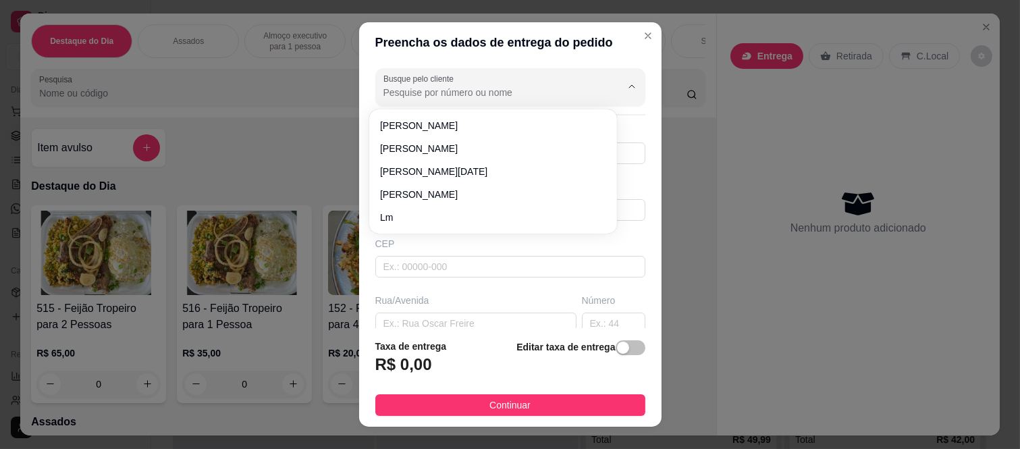
click at [429, 97] on input "Busque pelo cliente" at bounding box center [492, 93] width 216 height 14
paste input "[PERSON_NAME]"
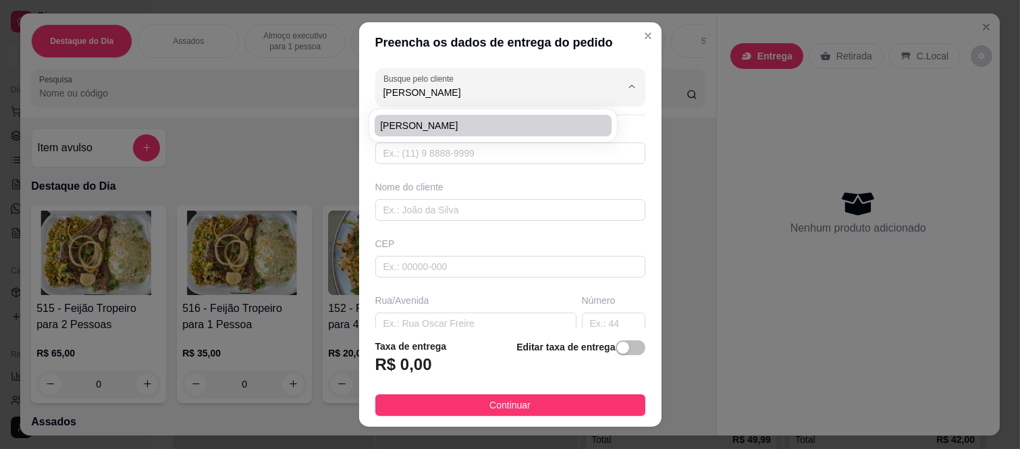
click at [478, 132] on span "[PERSON_NAME]" at bounding box center [486, 126] width 213 height 14
type input "[PERSON_NAME]"
type input "11983565268"
type input "[PERSON_NAME]"
type input "08260005"
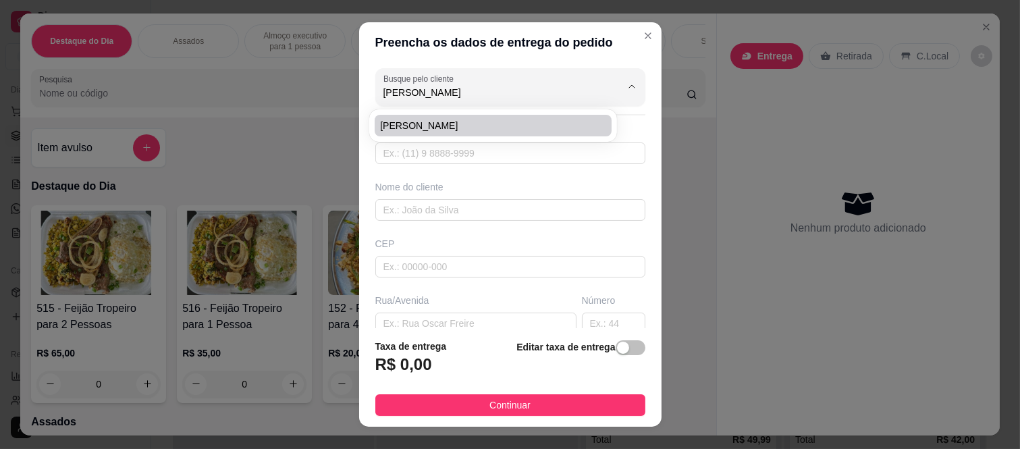
type input "Avenida Jacu-Pêssego"
type input "181"
type input "Itaquera"
type input "São Paulo"
type input "Apartamento 210 torre b"
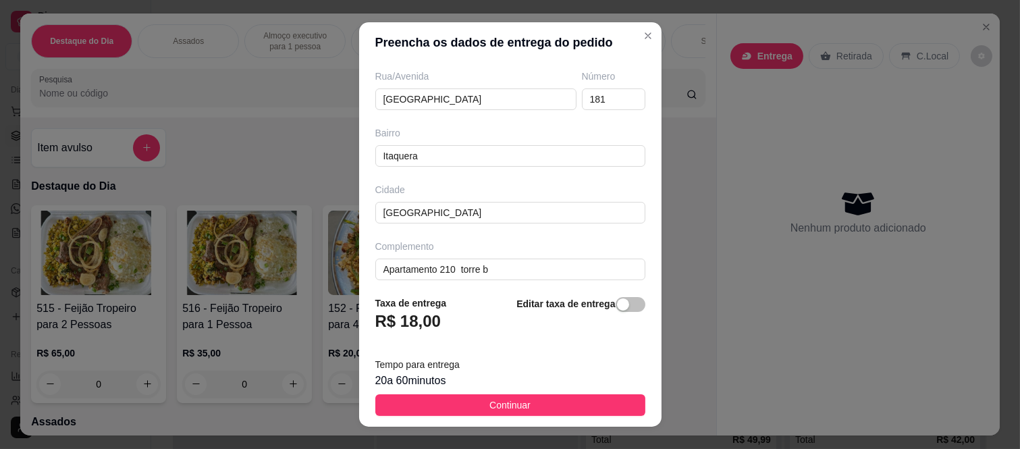
scroll to position [234, 0]
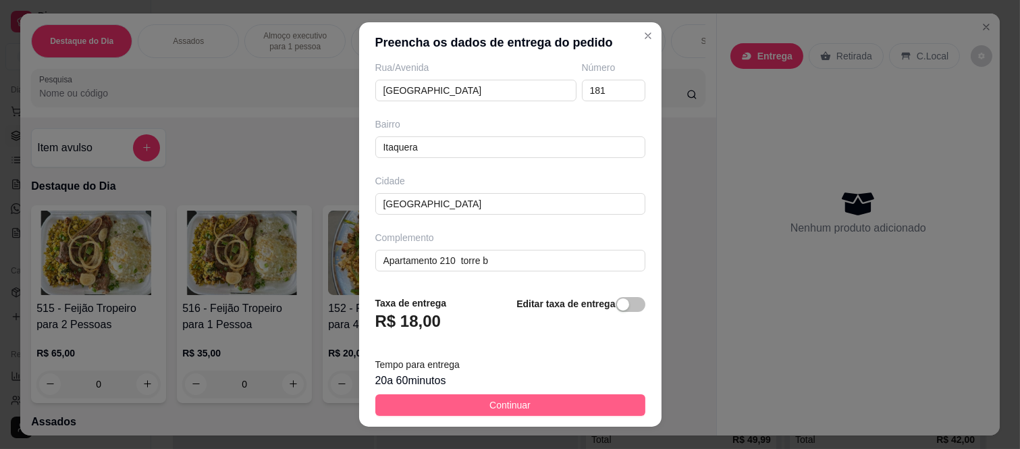
type input "[PERSON_NAME]"
click at [504, 402] on span "Continuar" at bounding box center [510, 405] width 41 height 15
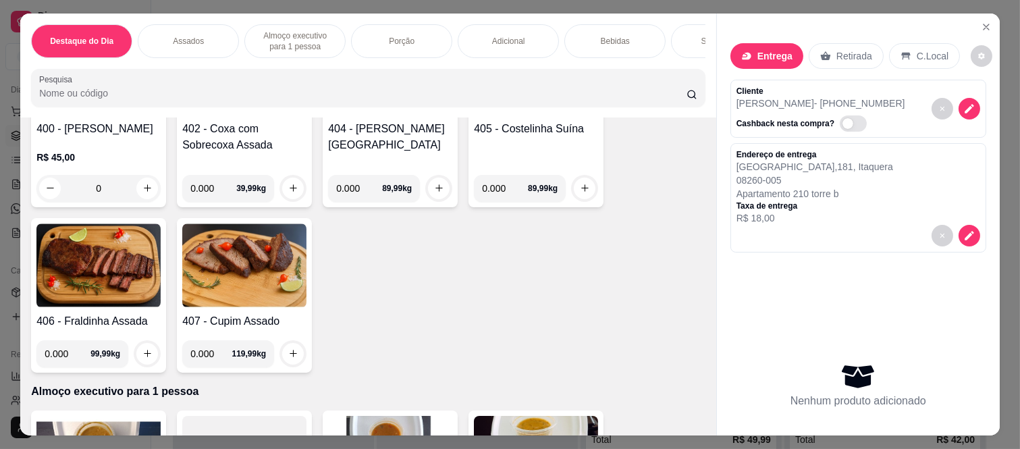
scroll to position [300, 0]
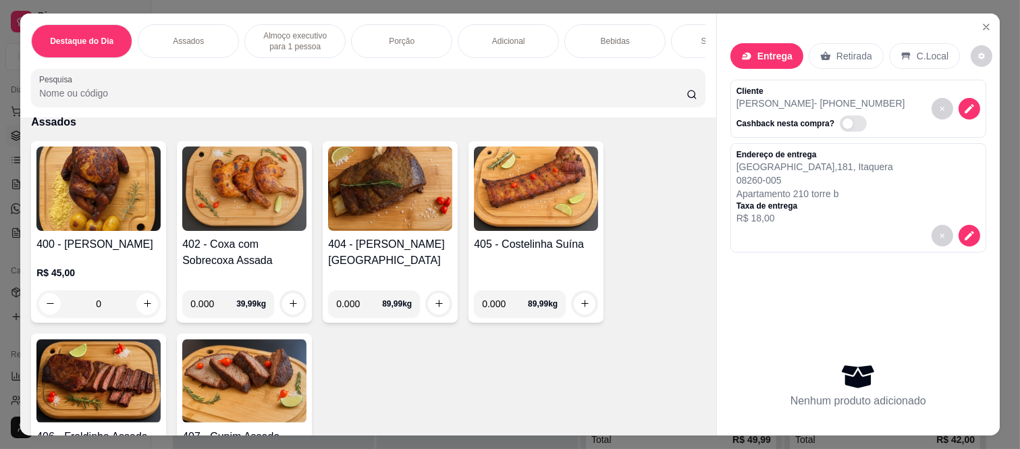
click at [502, 307] on input "0.000" at bounding box center [505, 303] width 46 height 27
type input "0.300"
click at [581, 315] on button "increase-product-quantity" at bounding box center [585, 304] width 22 height 22
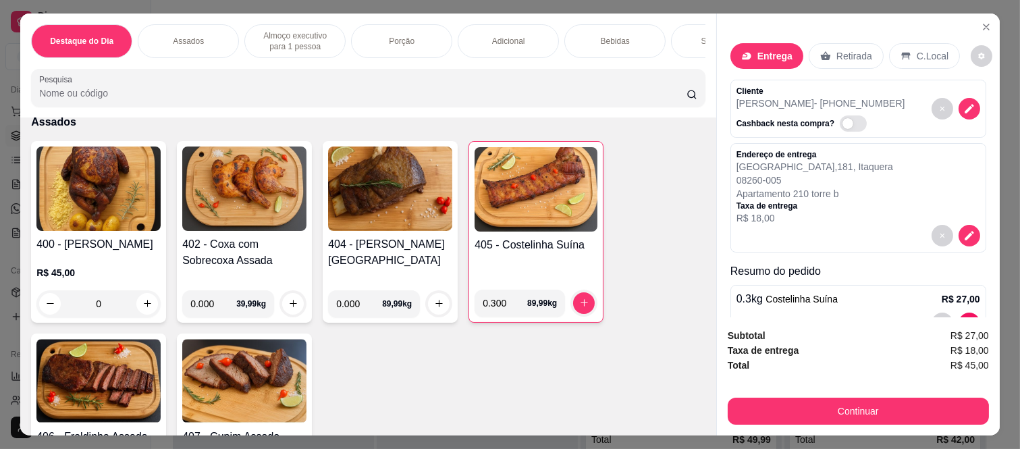
click at [349, 307] on input "0.000" at bounding box center [359, 303] width 46 height 27
type input "0.300"
click at [440, 309] on button "increase-product-quantity" at bounding box center [439, 303] width 21 height 21
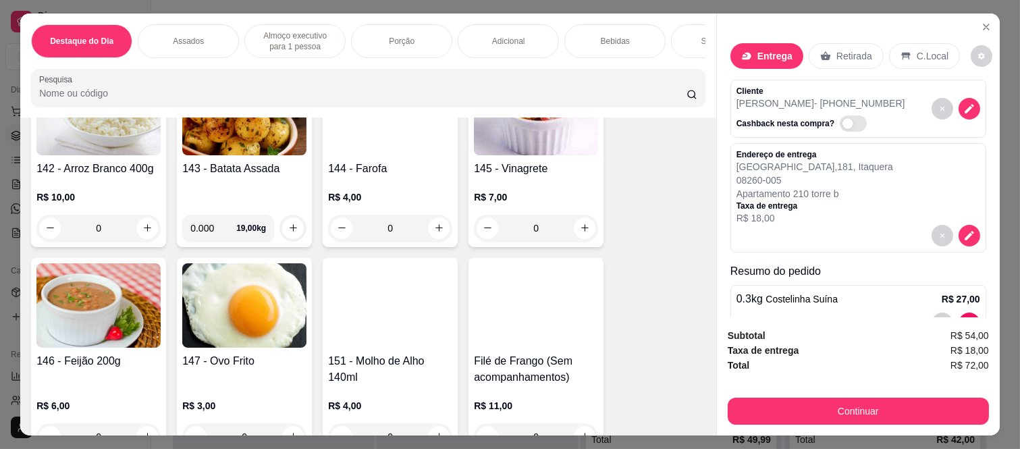
scroll to position [1650, 0]
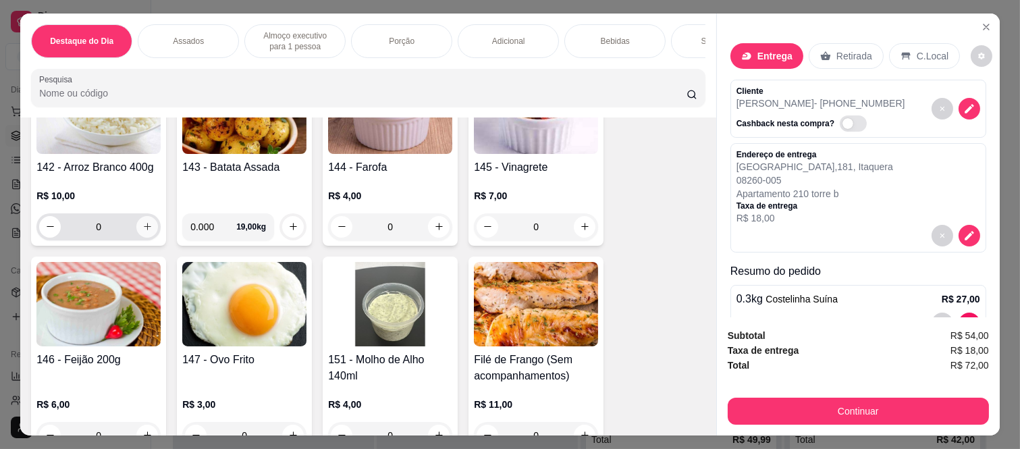
click at [142, 227] on icon "increase-product-quantity" at bounding box center [147, 226] width 10 height 10
type input "1"
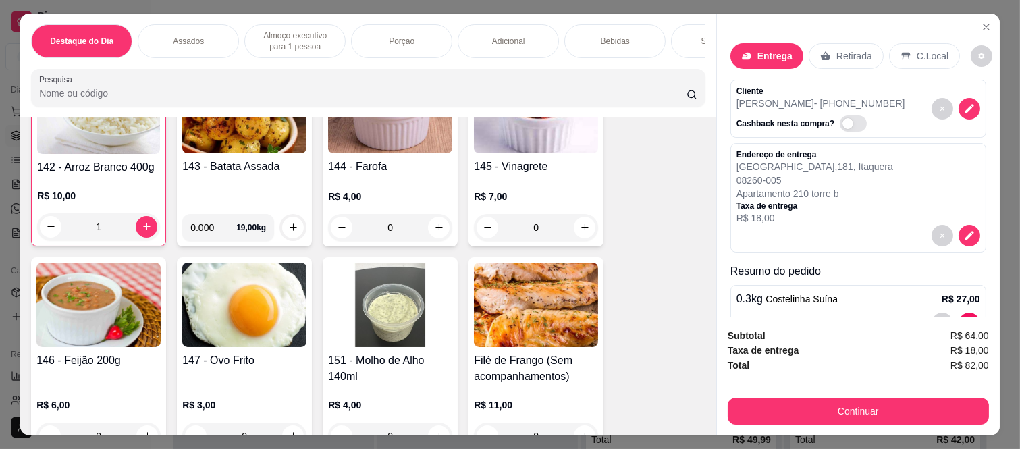
scroll to position [1801, 0]
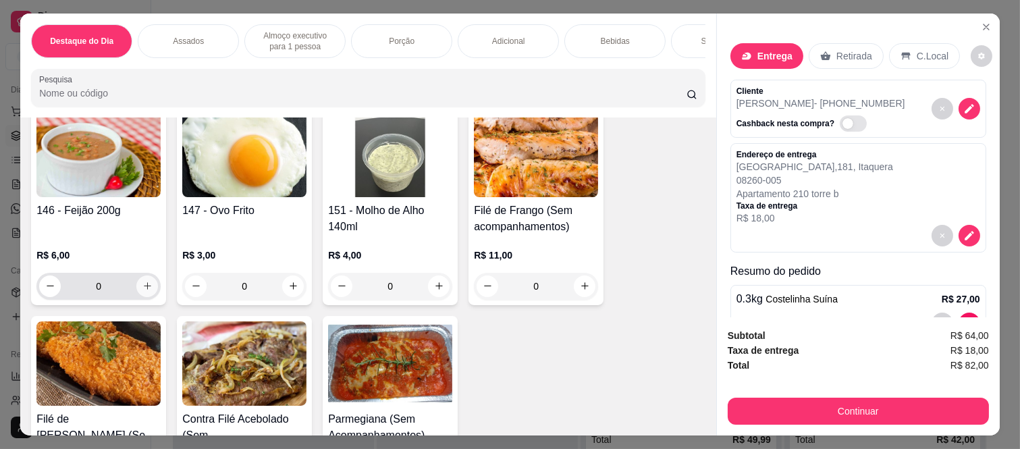
click at [142, 286] on icon "increase-product-quantity" at bounding box center [147, 286] width 10 height 10
type input "1"
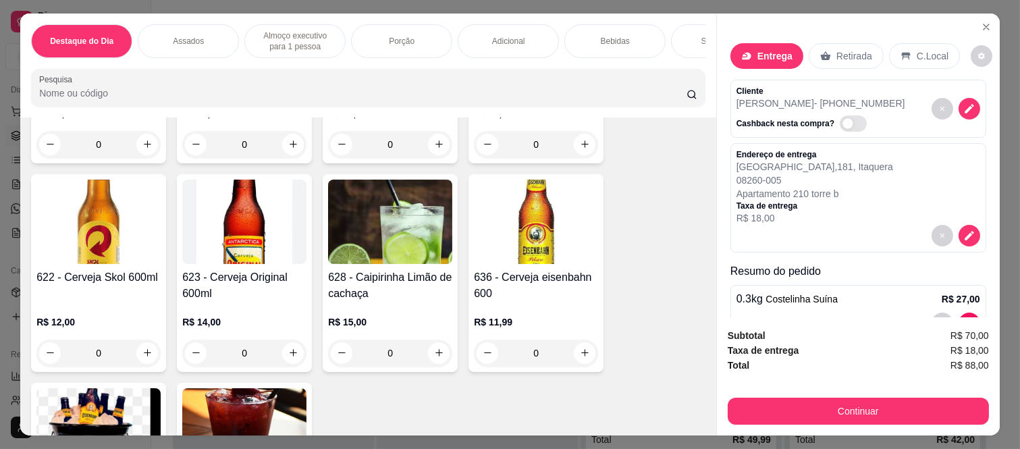
scroll to position [3228, 0]
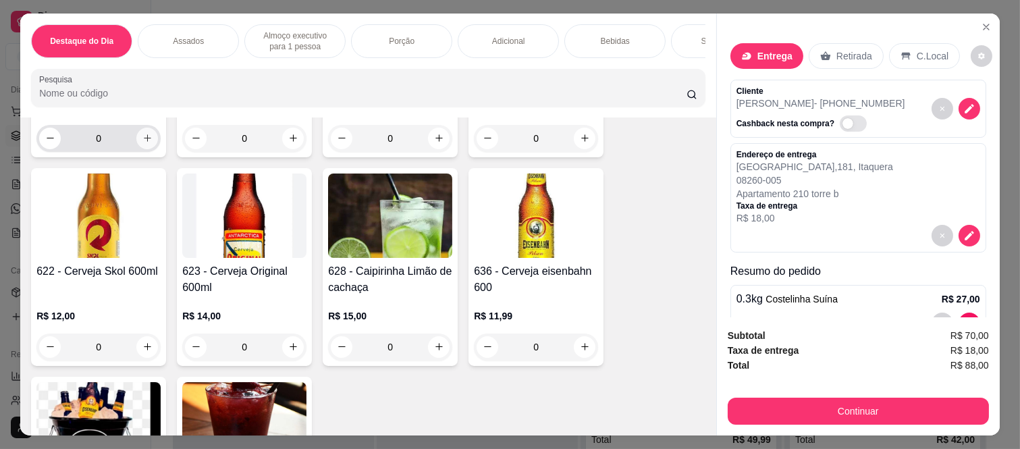
click at [143, 142] on icon "increase-product-quantity" at bounding box center [147, 138] width 10 height 10
type input "1"
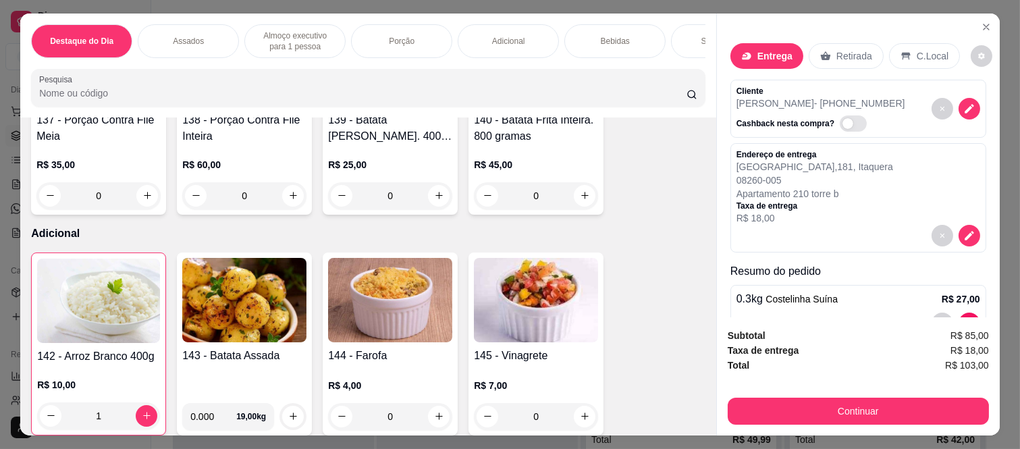
scroll to position [1651, 0]
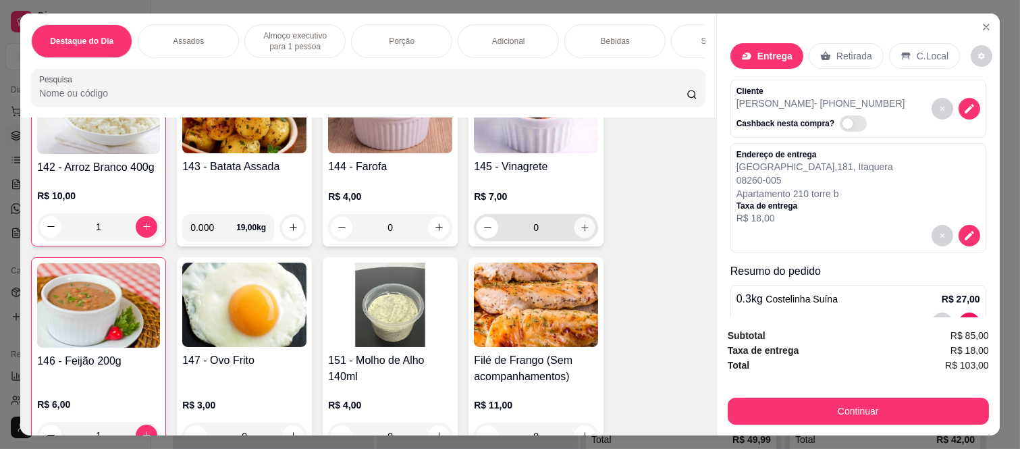
click at [589, 233] on button "increase-product-quantity" at bounding box center [585, 227] width 21 height 21
type input "1"
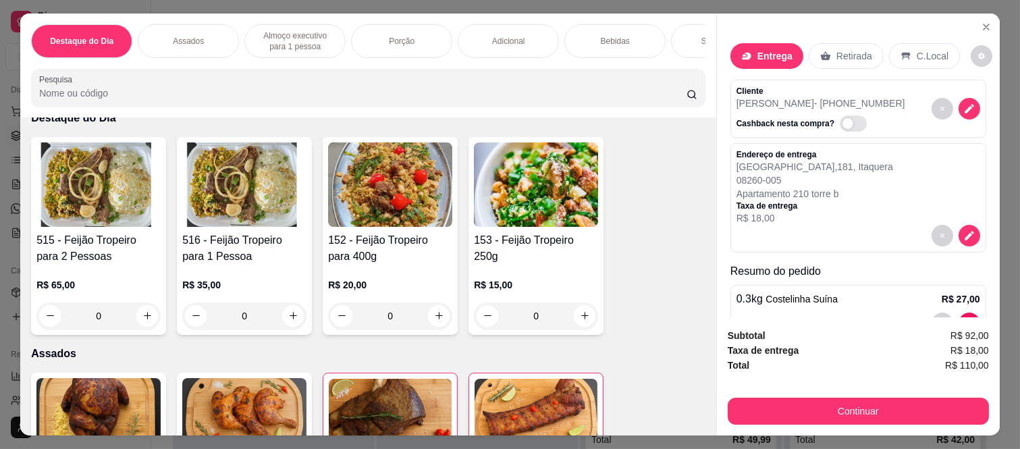
scroll to position [0, 0]
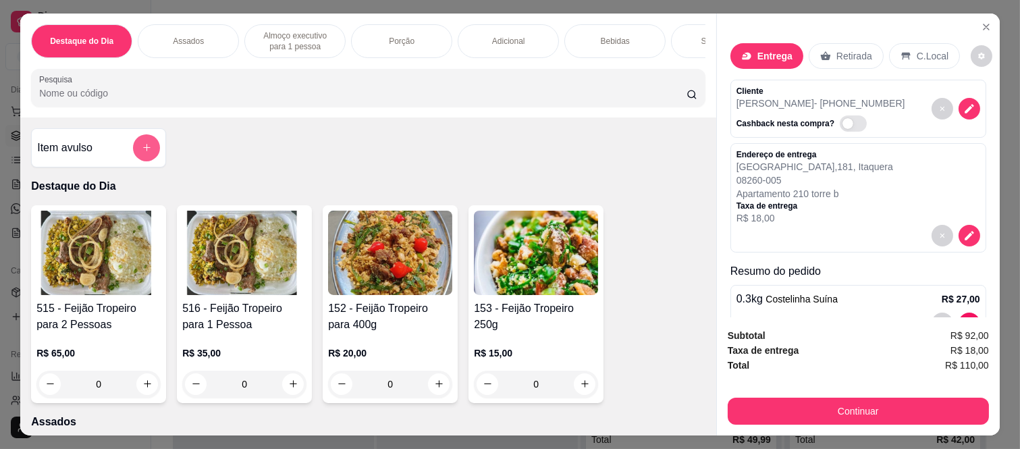
click at [133, 155] on button "add-separate-item" at bounding box center [146, 147] width 27 height 27
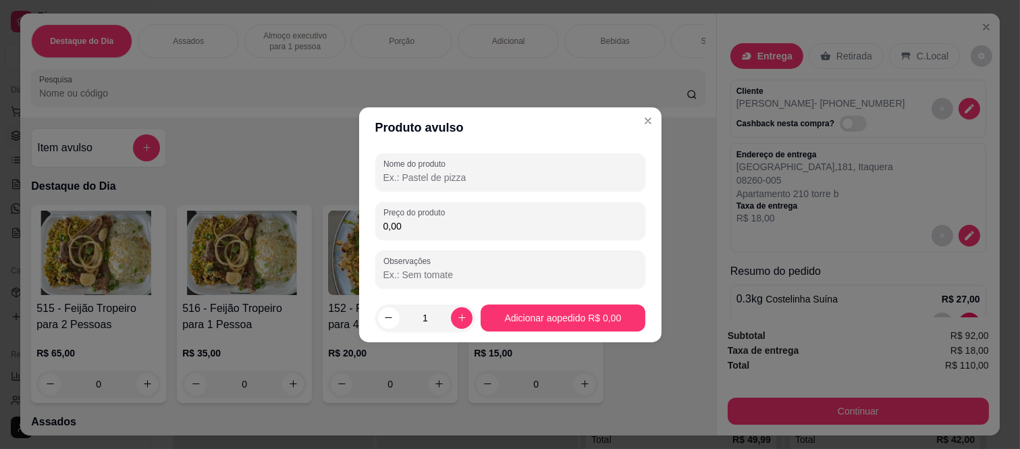
click at [405, 180] on input "Nome do produto" at bounding box center [511, 178] width 254 height 14
type input "Coxa com sobrecoxa"
click at [400, 220] on input "0,00" at bounding box center [511, 226] width 254 height 14
type input "13,00"
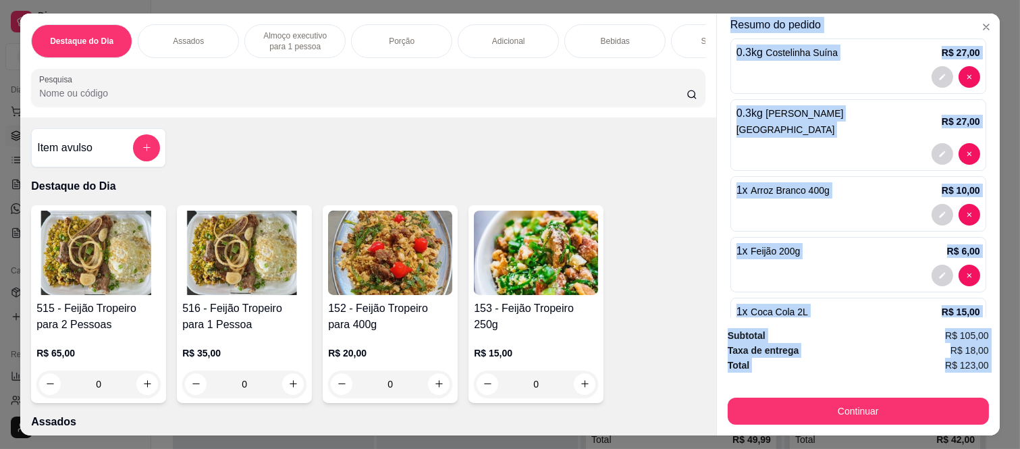
scroll to position [407, 0]
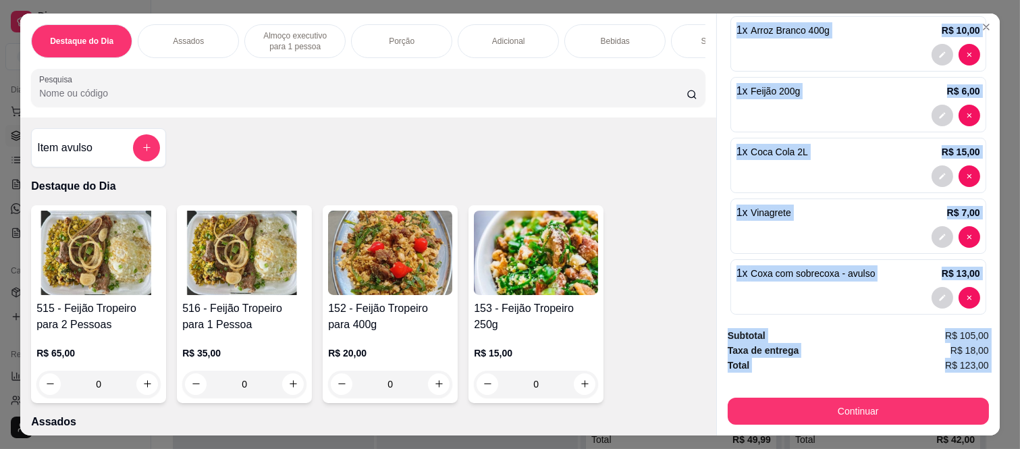
drag, startPoint x: 728, startPoint y: 81, endPoint x: 815, endPoint y: 382, distance: 312.9
click at [815, 382] on div "Entrega Retirada C.Local Cliente Ederson Rodrigues - (11) 98356-5268 Cashback n…" at bounding box center [858, 225] width 284 height 422
copy div "Cliente Ederson Rodrigues - (11) 98356-5268 Cashback nesta compra? Endereço de …"
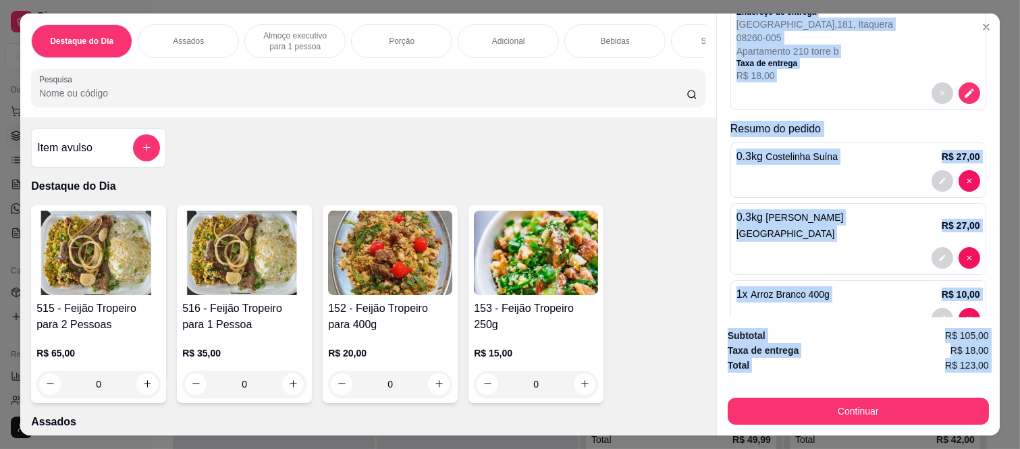
scroll to position [0, 0]
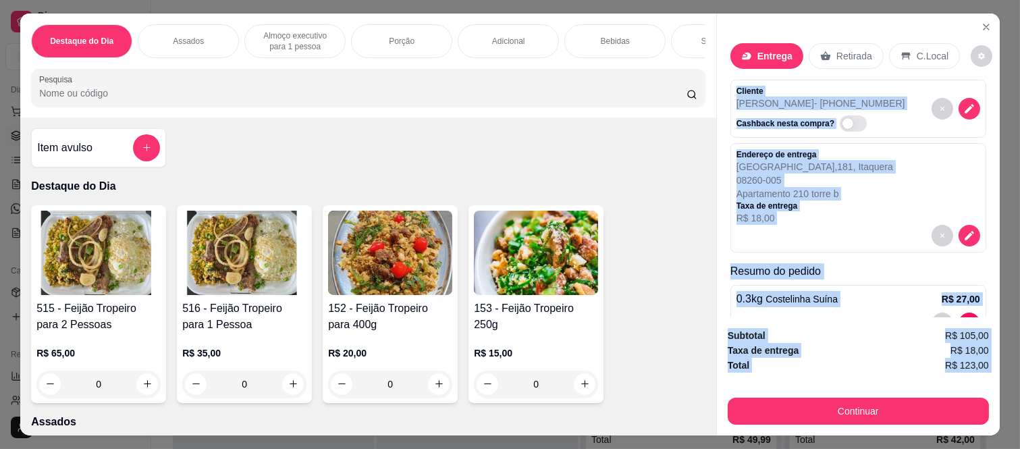
click at [912, 159] on div "Endereço de entrega Avenida Jacu-Pêssego , 181 , Itaquera 08260-005 Apartamento…" at bounding box center [859, 187] width 244 height 76
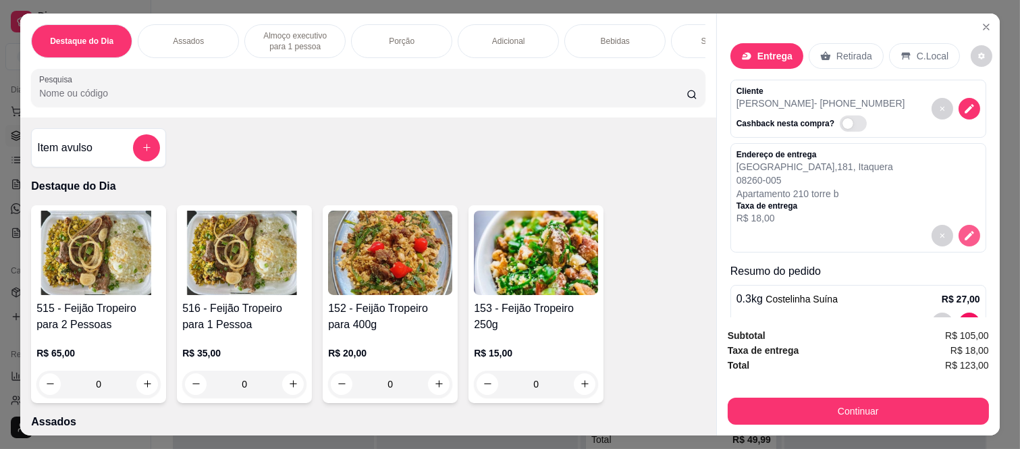
click at [964, 230] on icon "decrease-product-quantity" at bounding box center [970, 236] width 12 height 12
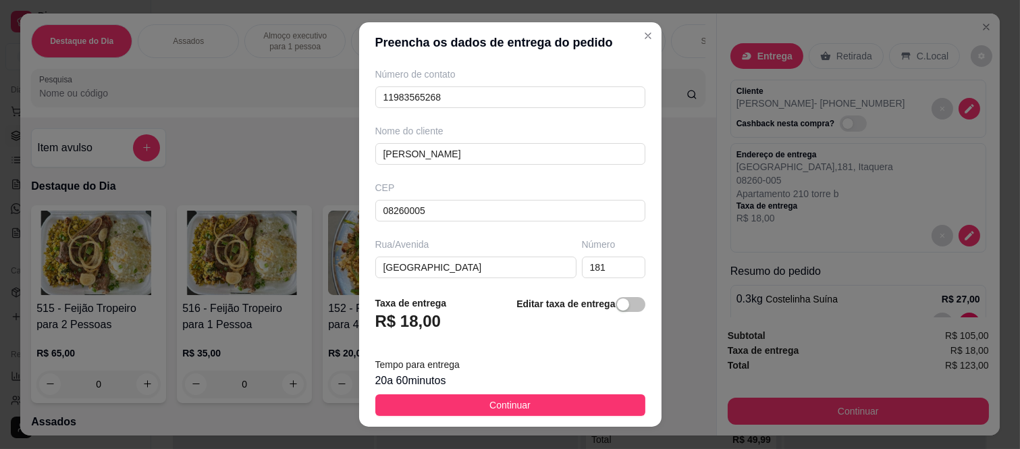
scroll to position [150, 0]
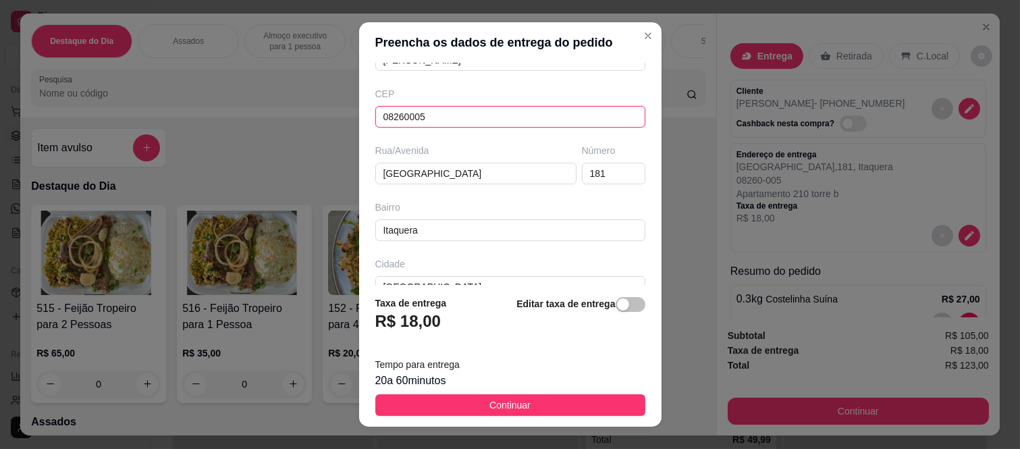
click at [434, 118] on input "08260005" at bounding box center [510, 117] width 270 height 22
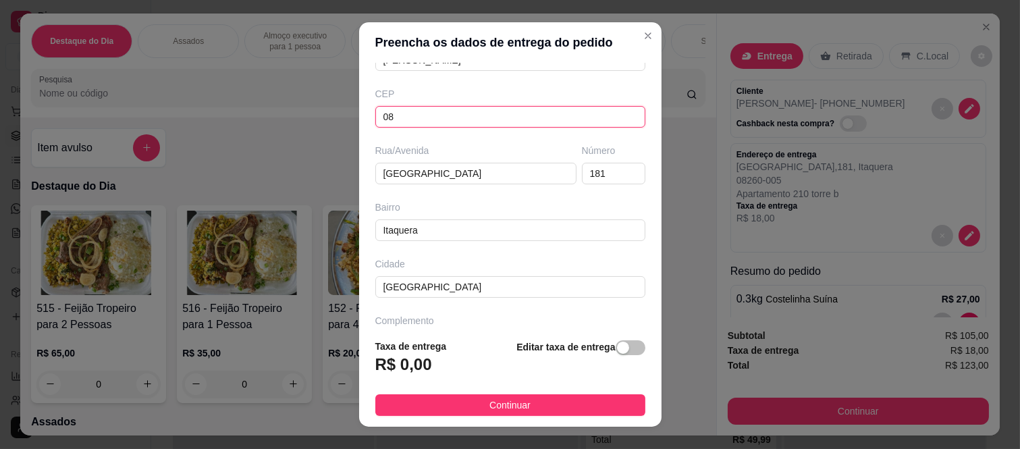
type input "0"
type input "08260140"
type input "Rua Tomoichi Shimizu"
type input "Colônia (Zona Leste)"
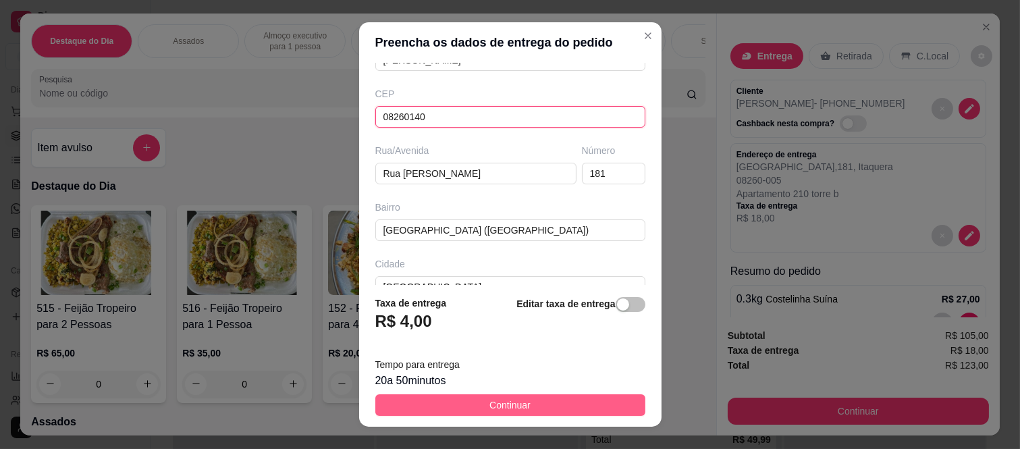
type input "08260140"
click at [502, 398] on span "Continuar" at bounding box center [510, 405] width 41 height 15
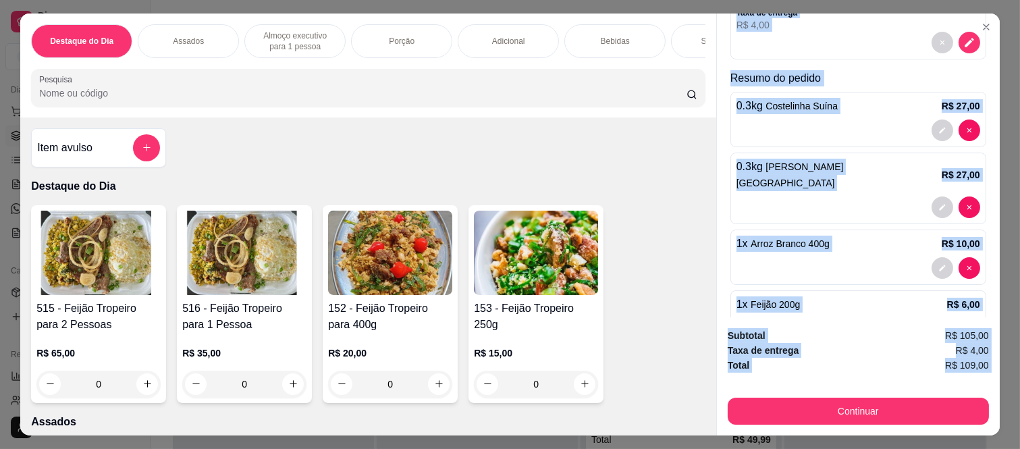
scroll to position [407, 0]
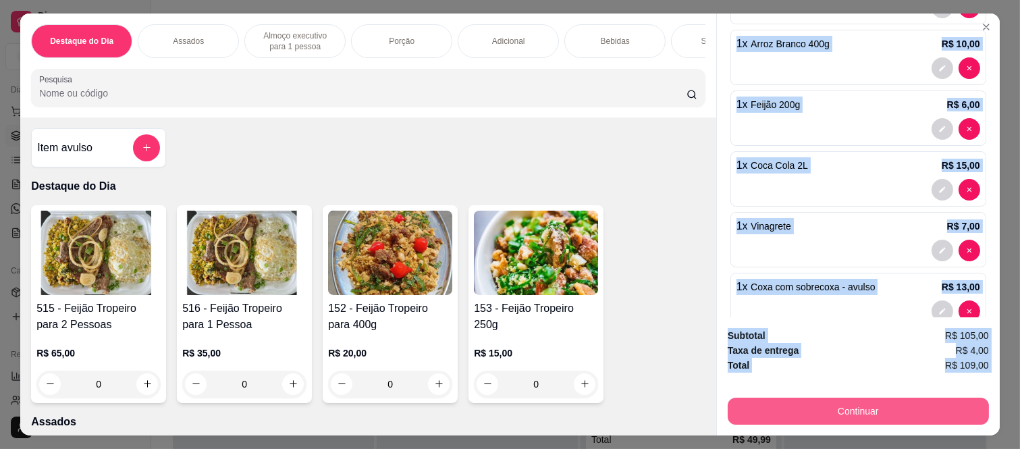
drag, startPoint x: 725, startPoint y: 86, endPoint x: 835, endPoint y: 394, distance: 326.8
click at [835, 394] on div "Entrega Retirada C.Local Cliente Ederson Rodrigues - (11) 98356-5268 Cashback n…" at bounding box center [858, 225] width 284 height 422
copy div "Cliente Ederson Rodrigues - (11) 98356-5268 Cashback nesta compra? Endereço de …"
click at [818, 410] on button "Continuar" at bounding box center [858, 411] width 253 height 26
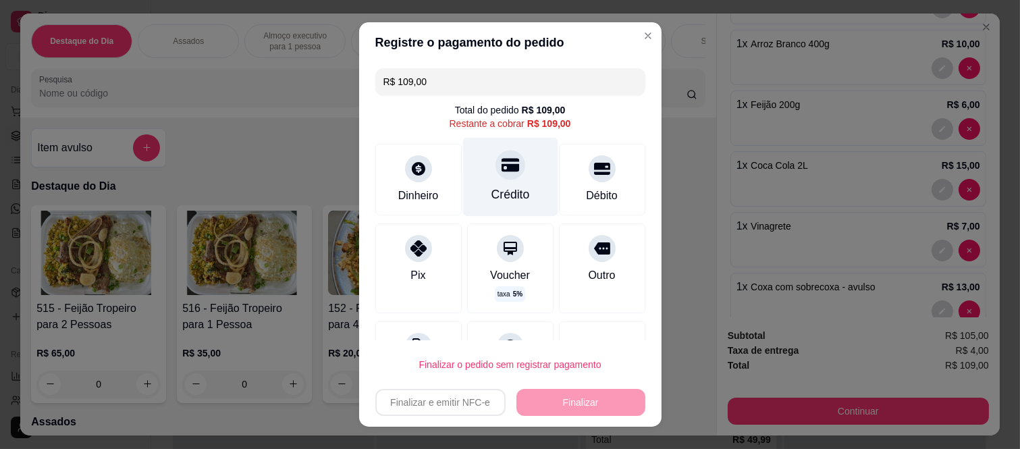
click at [501, 169] on icon at bounding box center [510, 165] width 18 height 18
type input "R$ 0,00"
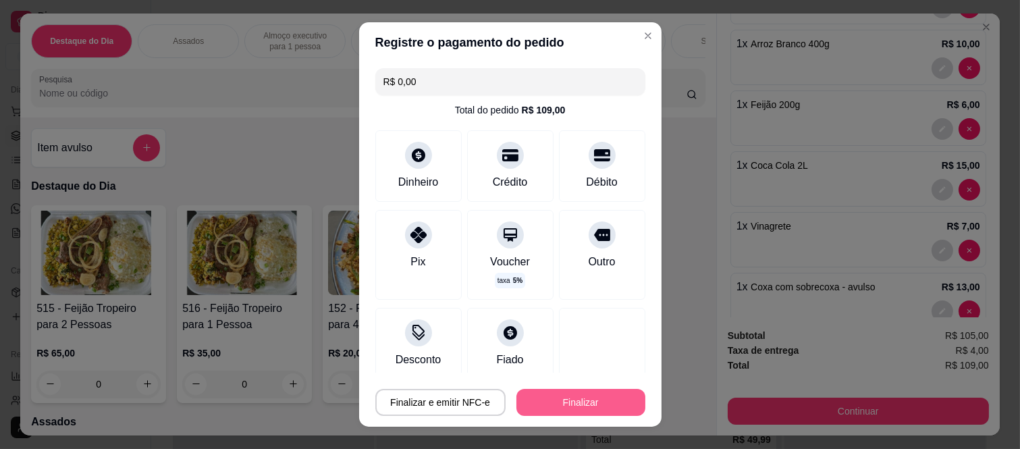
click at [590, 414] on button "Finalizar" at bounding box center [581, 402] width 129 height 27
type input "0"
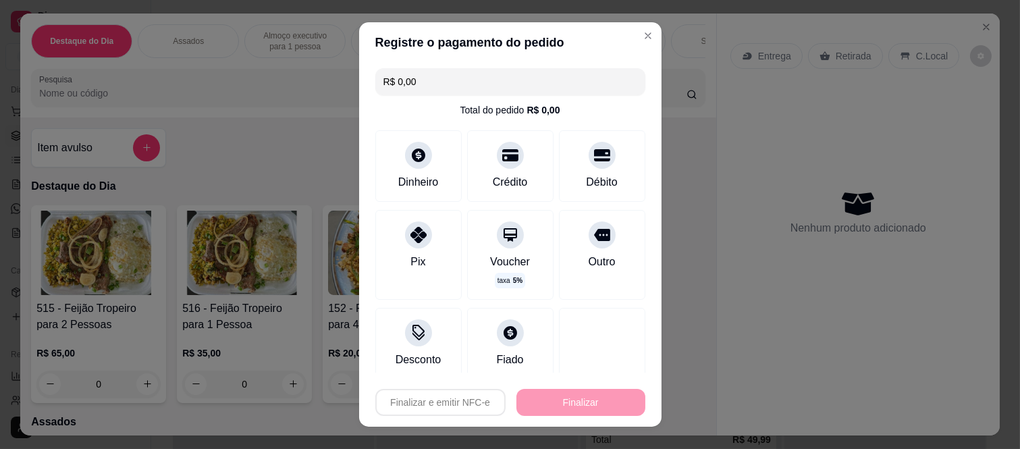
type input "-R$ 109,00"
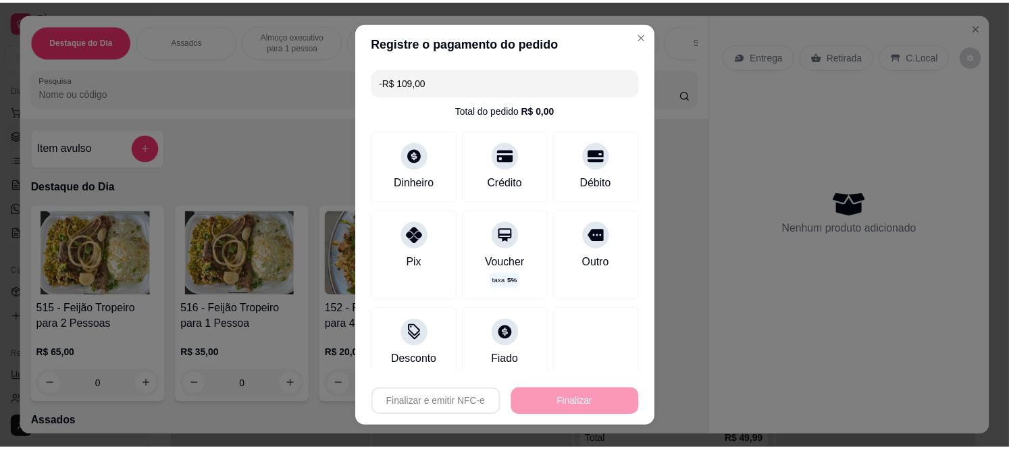
scroll to position [0, 0]
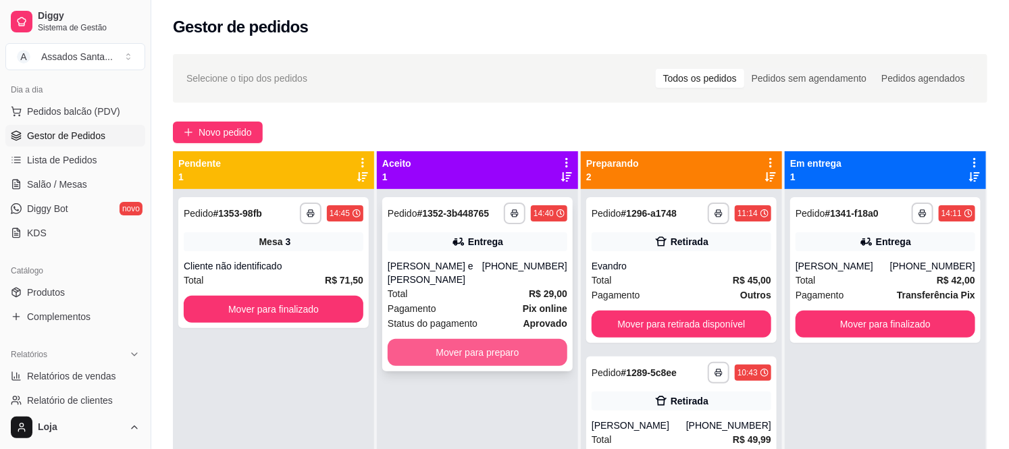
click at [419, 348] on button "Mover para preparo" at bounding box center [478, 352] width 180 height 27
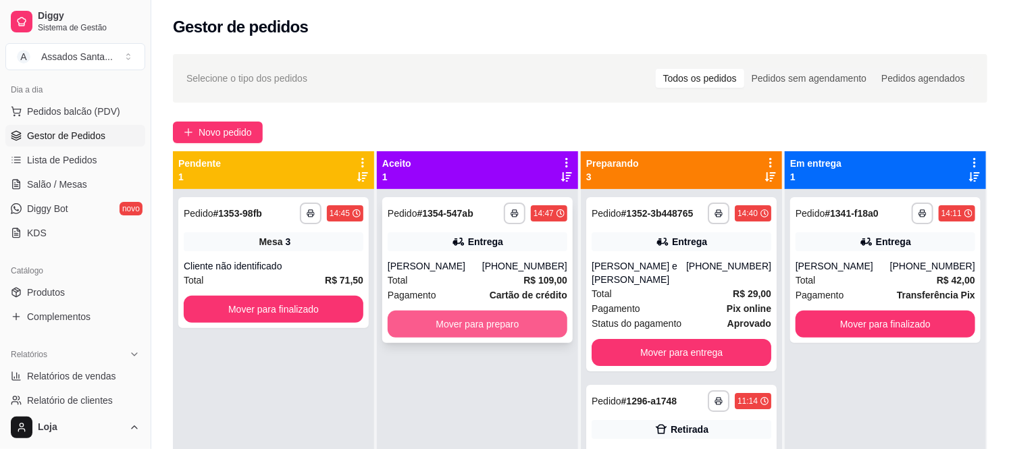
click at [466, 265] on div "[PERSON_NAME]" at bounding box center [435, 266] width 95 height 14
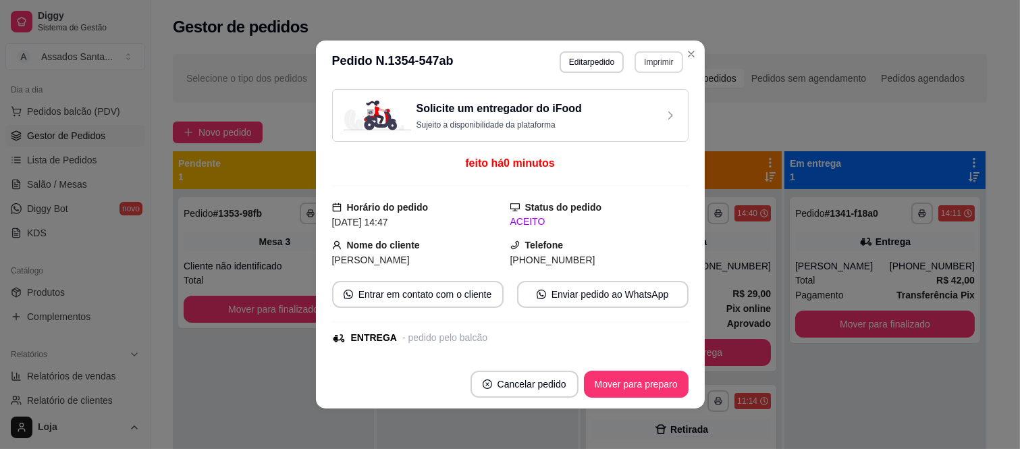
click at [638, 63] on button "Imprimir" at bounding box center [659, 62] width 48 height 22
click at [608, 115] on button "IMPRESSORA caixa" at bounding box center [630, 110] width 98 height 22
click at [647, 390] on button "Mover para preparo" at bounding box center [636, 384] width 105 height 27
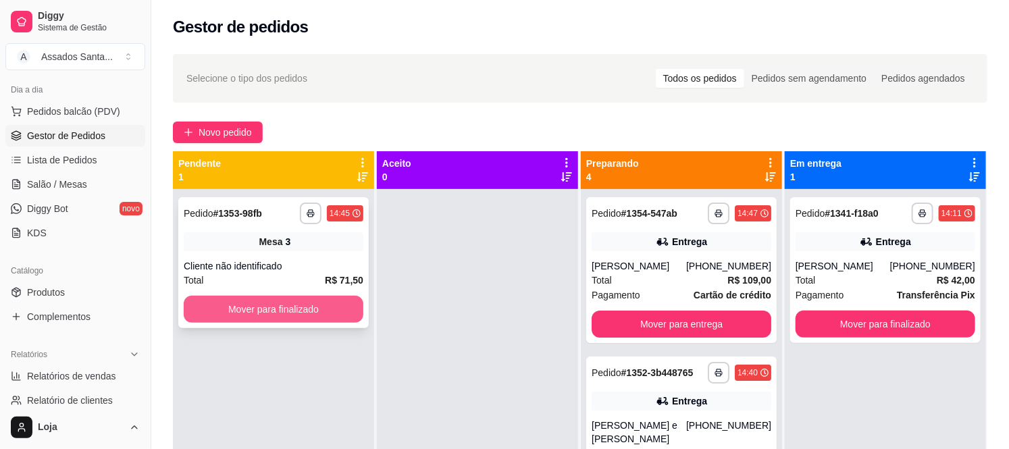
click at [247, 306] on button "Mover para finalizado" at bounding box center [274, 309] width 180 height 27
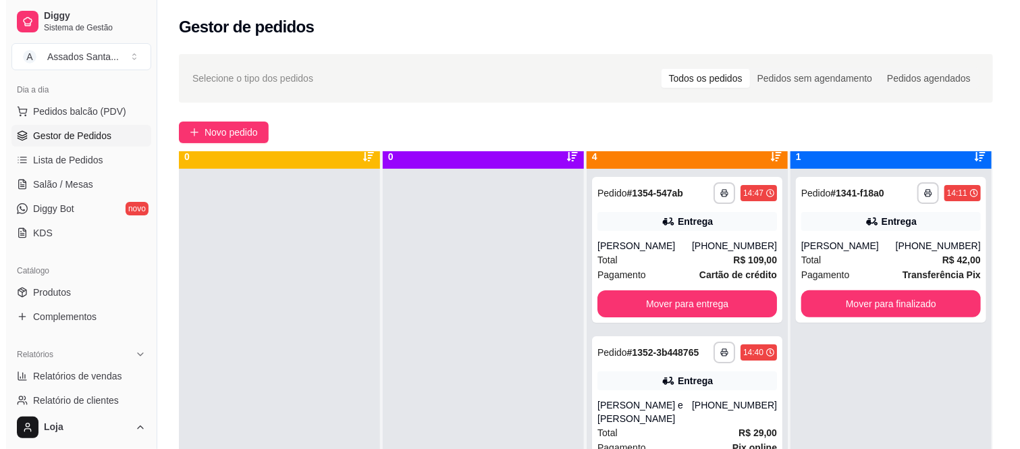
scroll to position [37, 0]
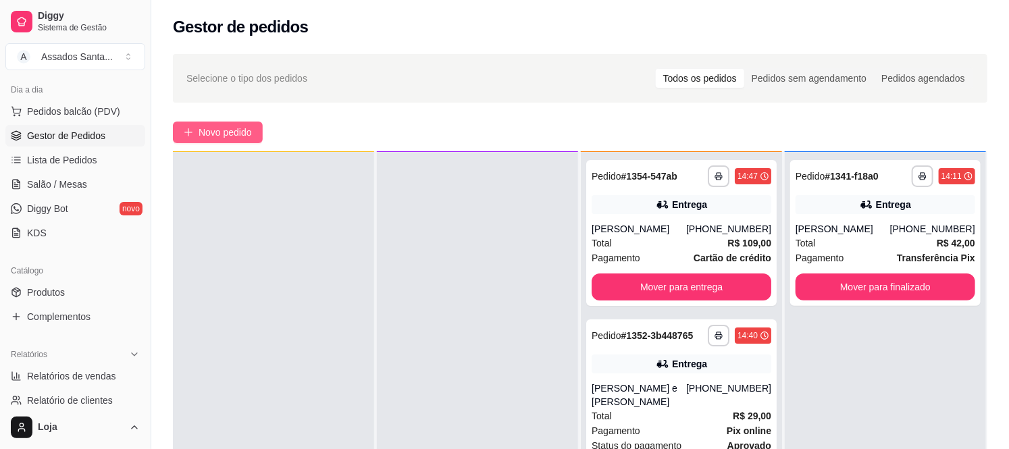
click at [224, 130] on span "Novo pedido" at bounding box center [225, 132] width 53 height 15
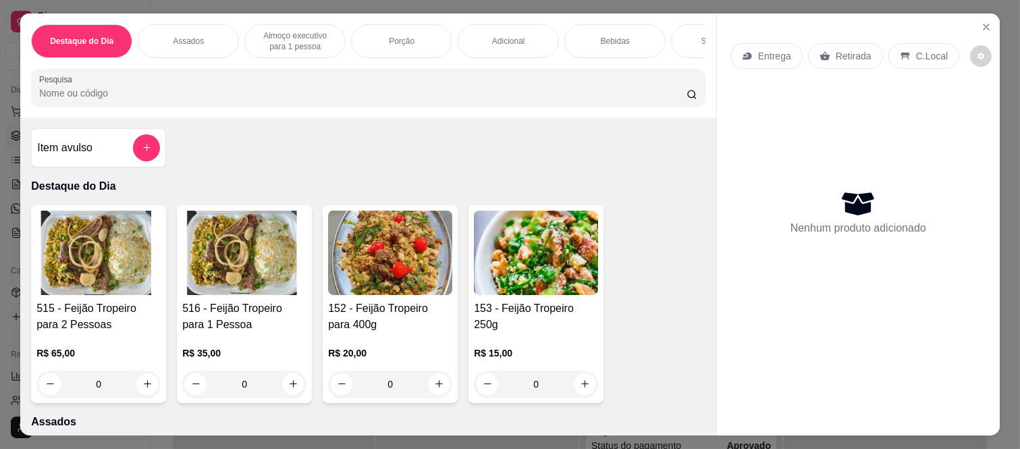
click at [111, 133] on div "Item avulso" at bounding box center [98, 147] width 135 height 39
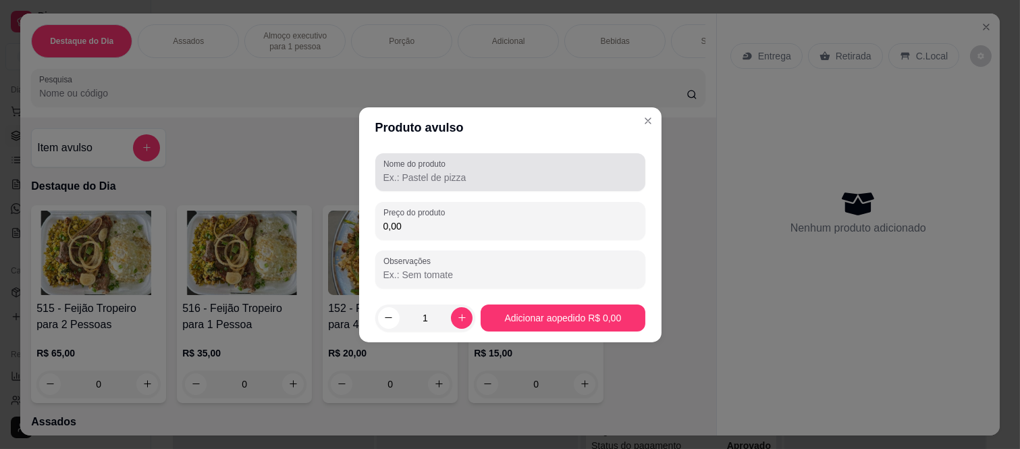
click at [409, 177] on input "Nome do produto" at bounding box center [511, 178] width 254 height 14
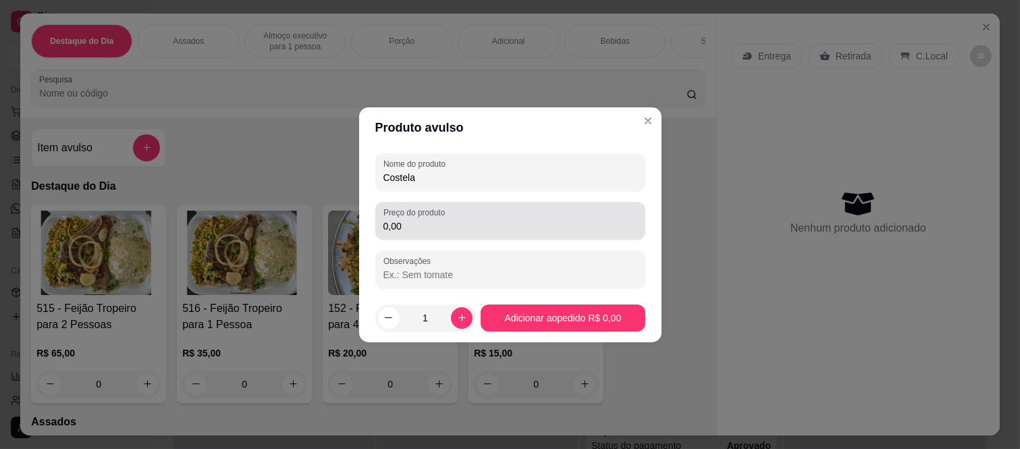
type input "Costela"
click at [435, 221] on input "0,00" at bounding box center [511, 226] width 254 height 14
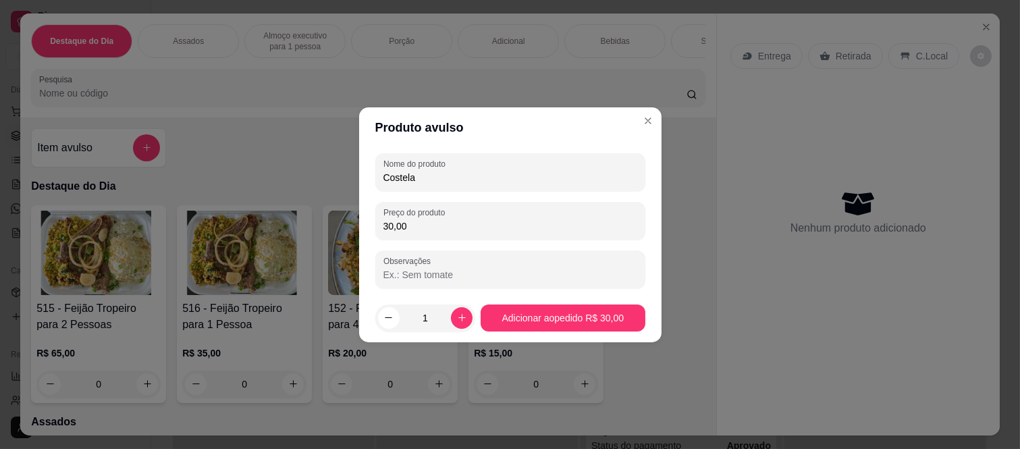
type input "30,00"
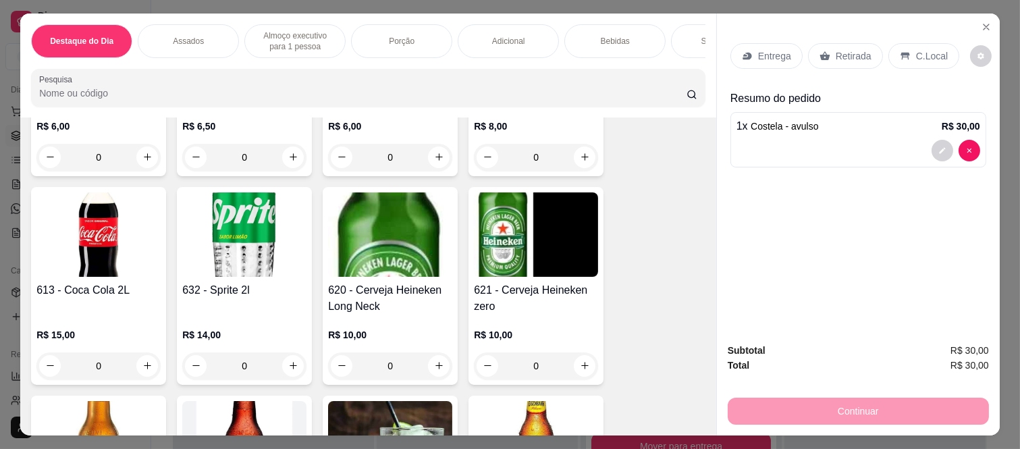
scroll to position [3076, 0]
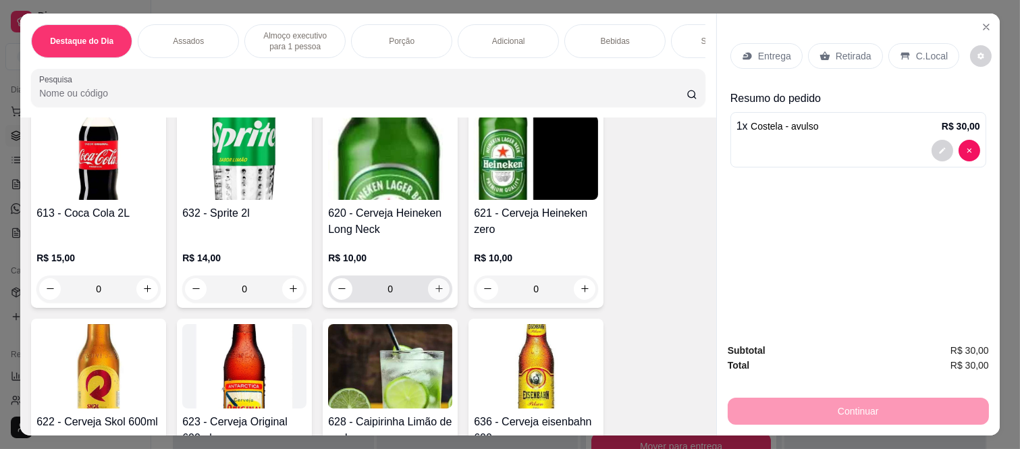
click at [434, 294] on icon "increase-product-quantity" at bounding box center [439, 289] width 10 height 10
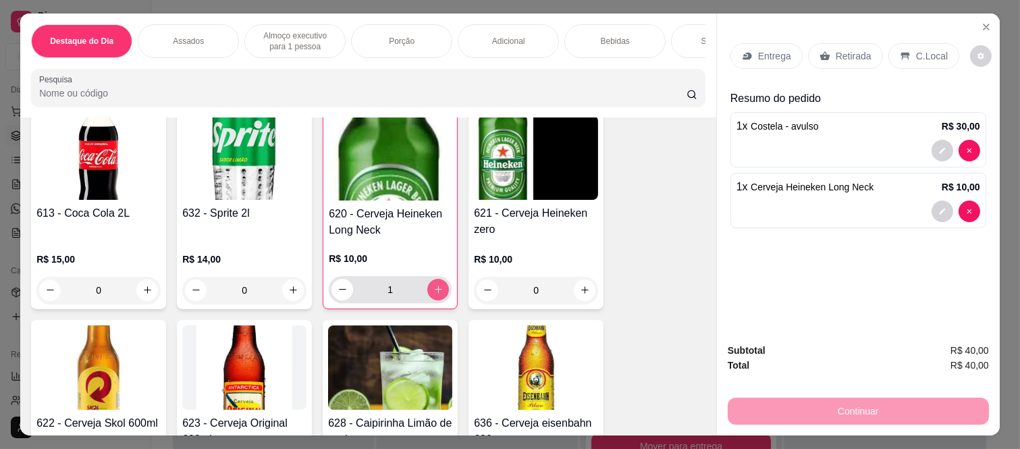
click at [434, 294] on icon "increase-product-quantity" at bounding box center [439, 289] width 10 height 10
type input "2"
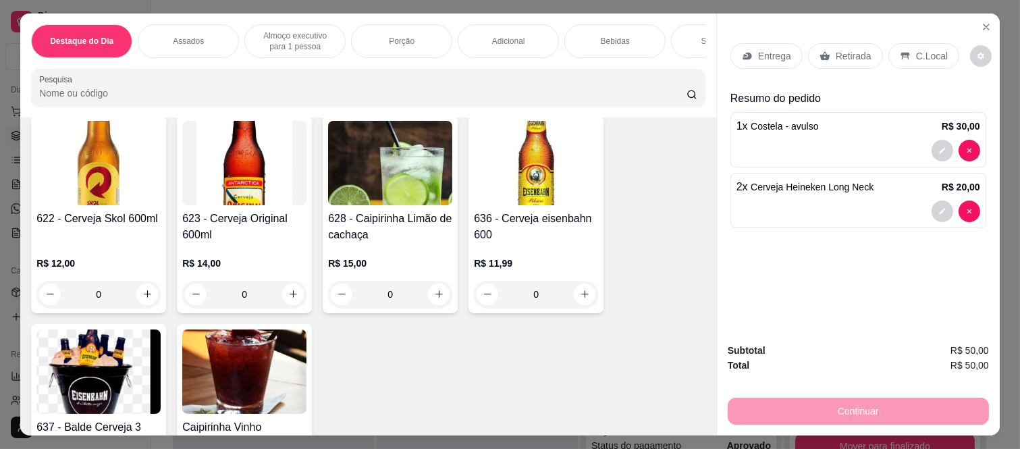
scroll to position [3301, 0]
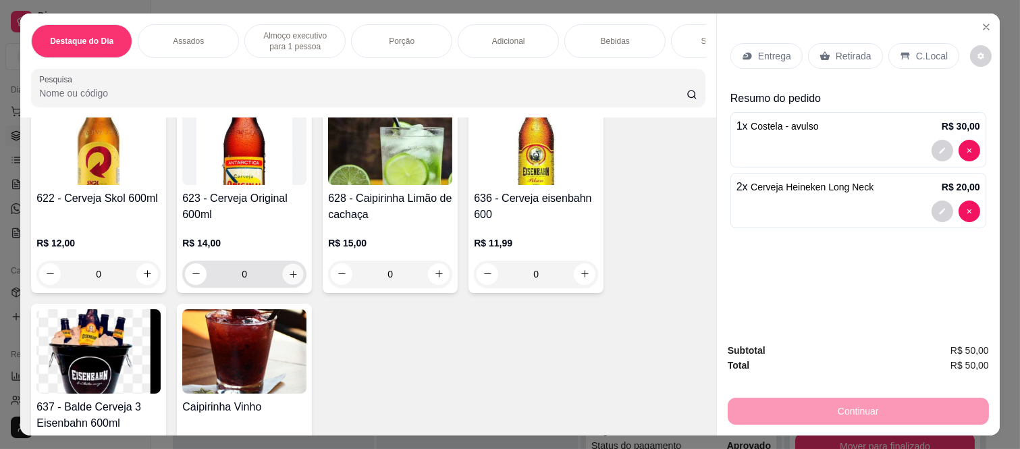
click at [296, 281] on button "increase-product-quantity" at bounding box center [293, 273] width 21 height 21
type input "1"
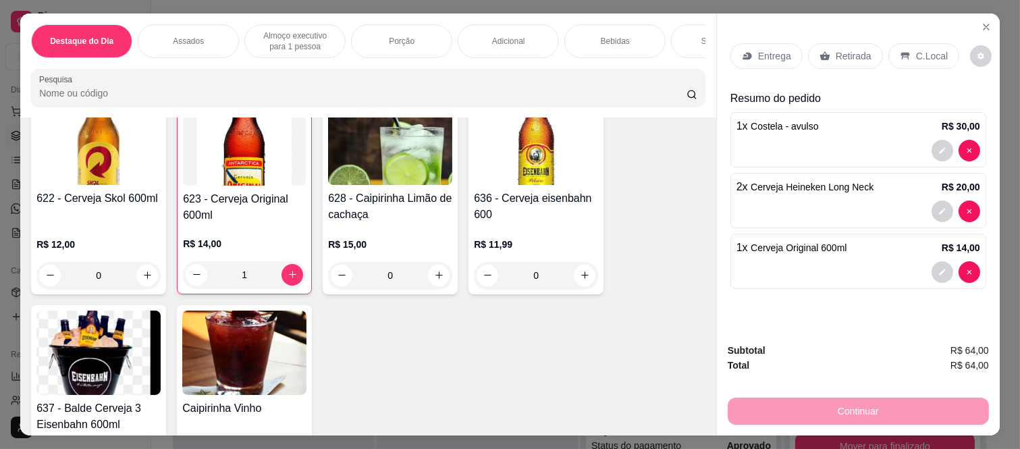
click at [808, 46] on div "Retirada" at bounding box center [845, 56] width 75 height 26
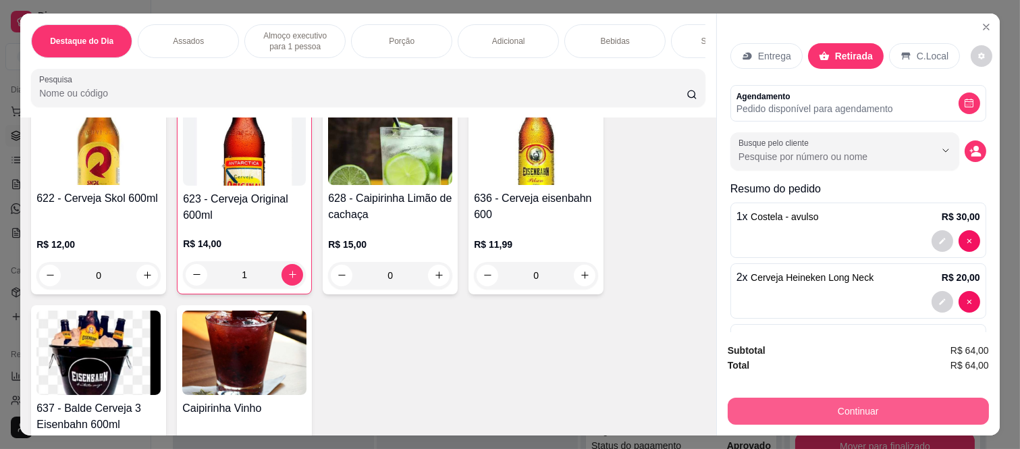
click at [809, 410] on button "Continuar" at bounding box center [858, 411] width 261 height 27
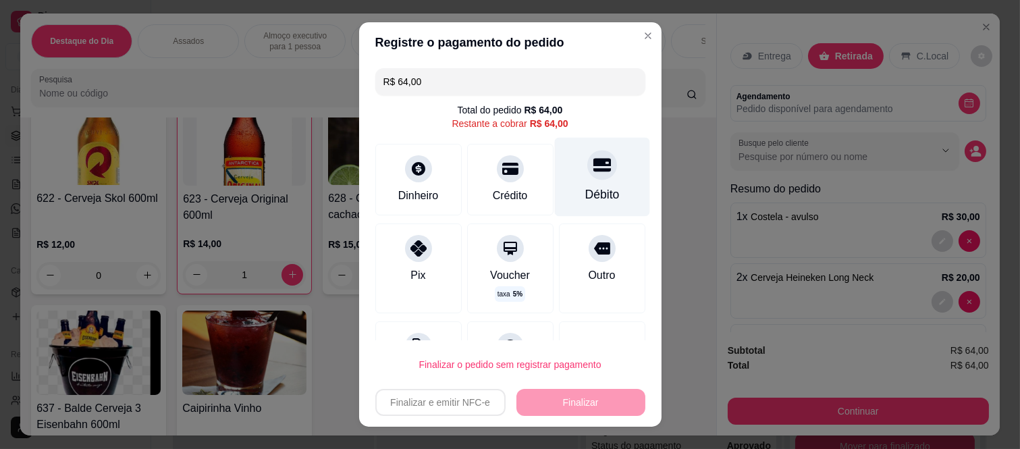
click at [592, 190] on div "Débito" at bounding box center [602, 195] width 34 height 18
type input "R$ 0,00"
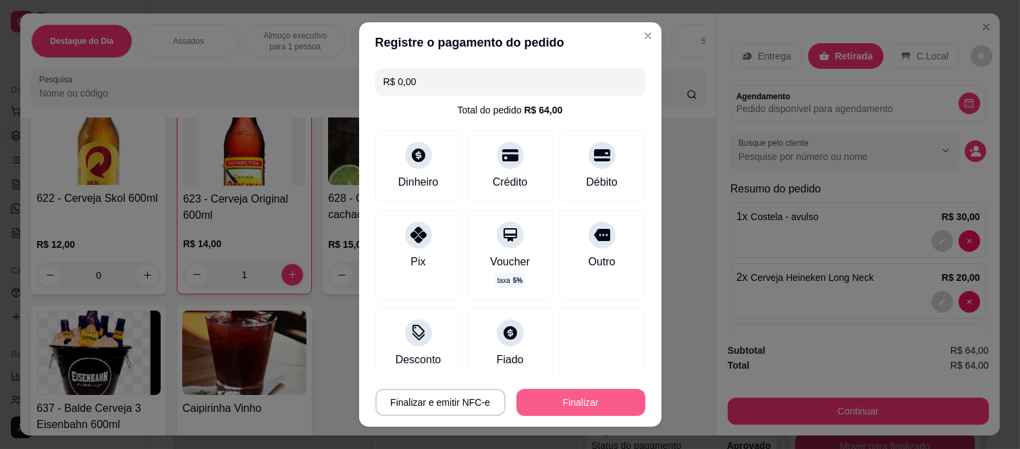
click at [595, 406] on button "Finalizar" at bounding box center [581, 402] width 129 height 27
type input "0"
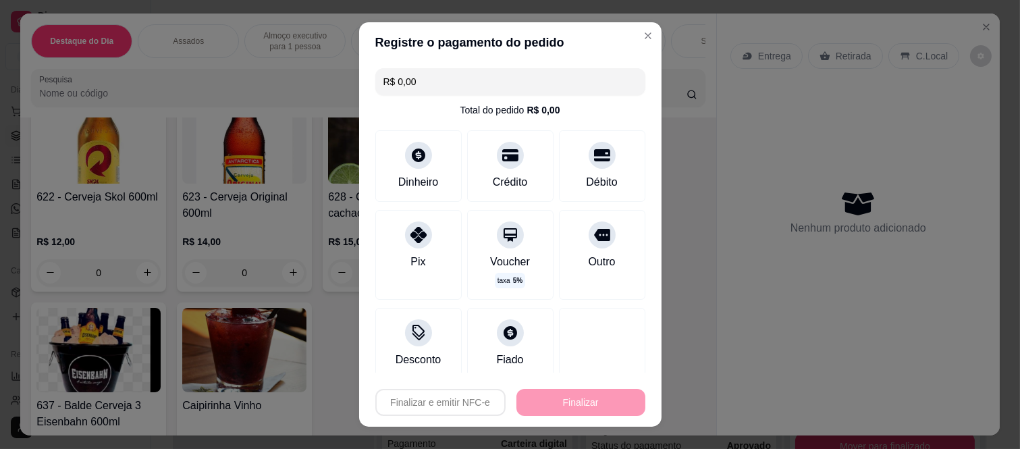
type input "-R$ 64,00"
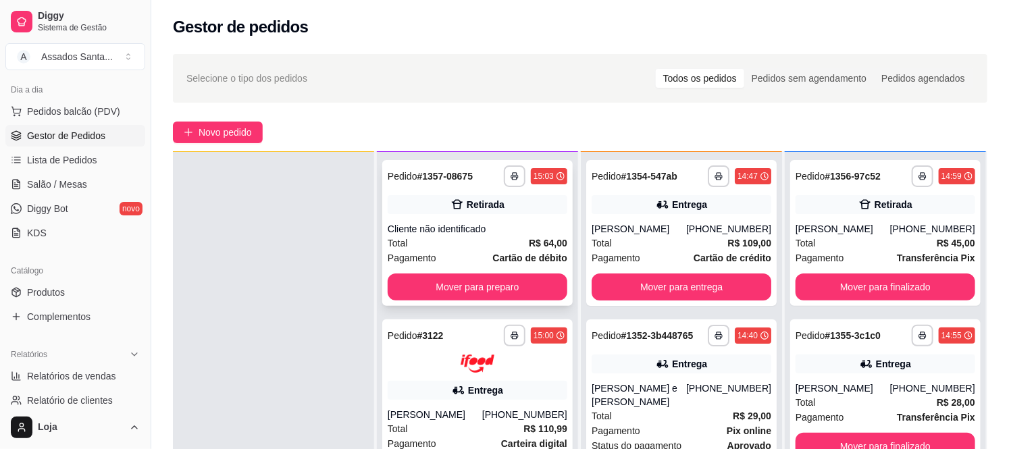
click at [444, 234] on div "Cliente não identificado" at bounding box center [478, 229] width 180 height 14
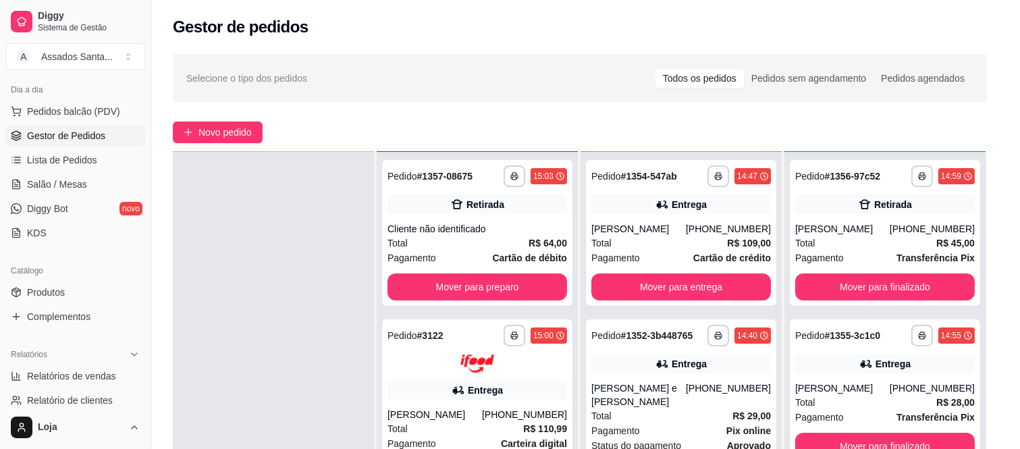
scroll to position [169, 0]
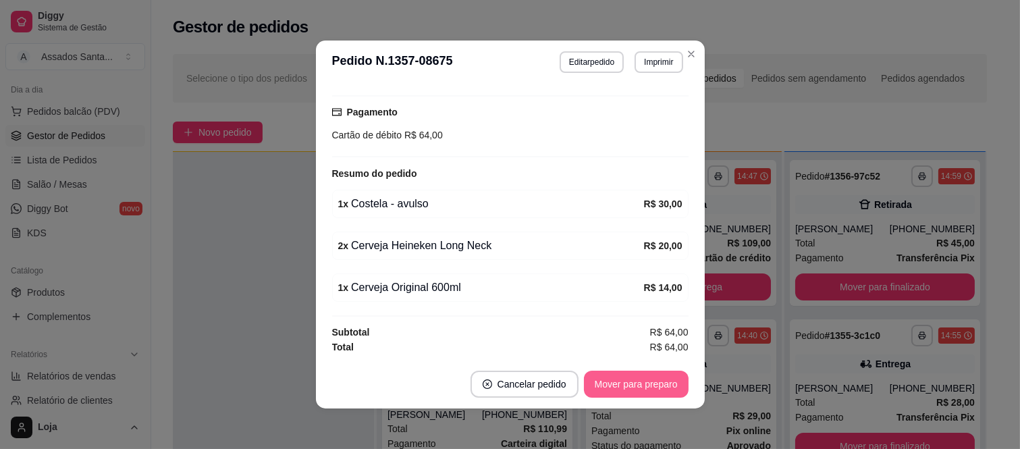
click at [584, 376] on button "Mover para preparo" at bounding box center [636, 384] width 105 height 27
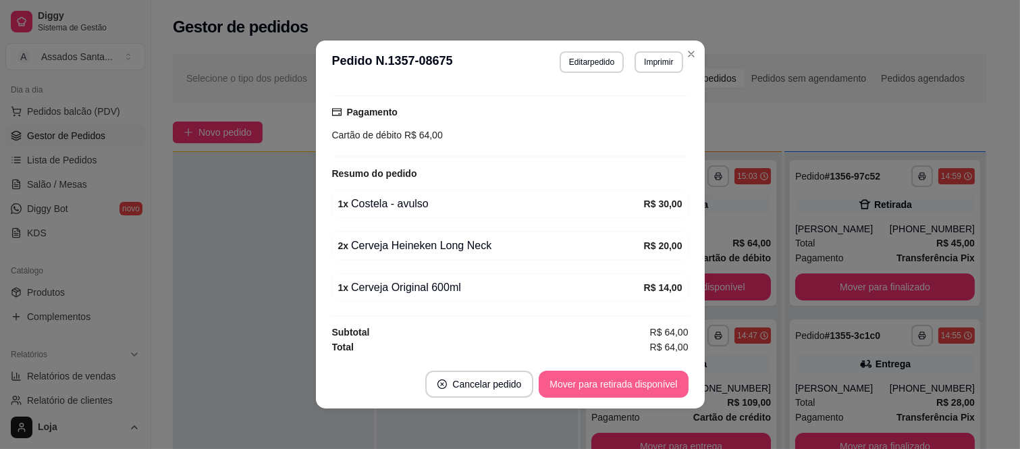
click at [598, 387] on button "Mover para retirada disponível" at bounding box center [613, 384] width 149 height 27
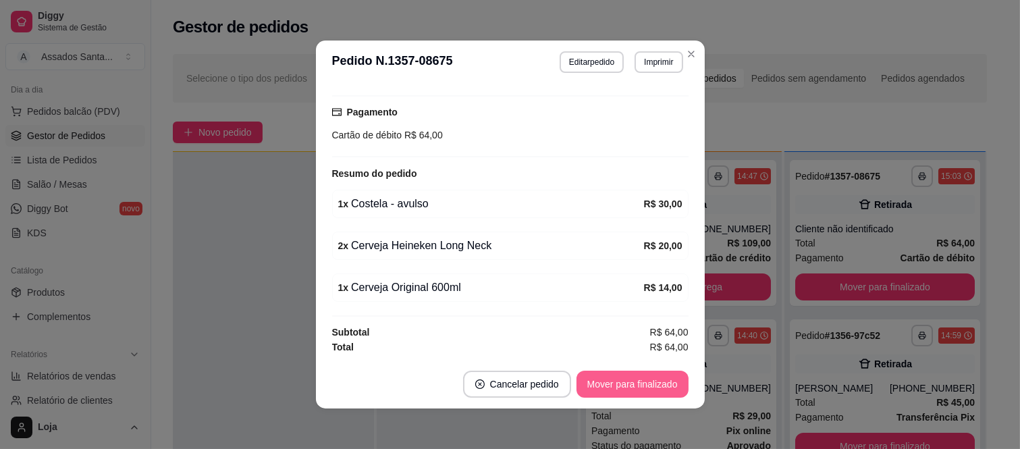
click at [602, 386] on button "Mover para finalizado" at bounding box center [633, 384] width 112 height 27
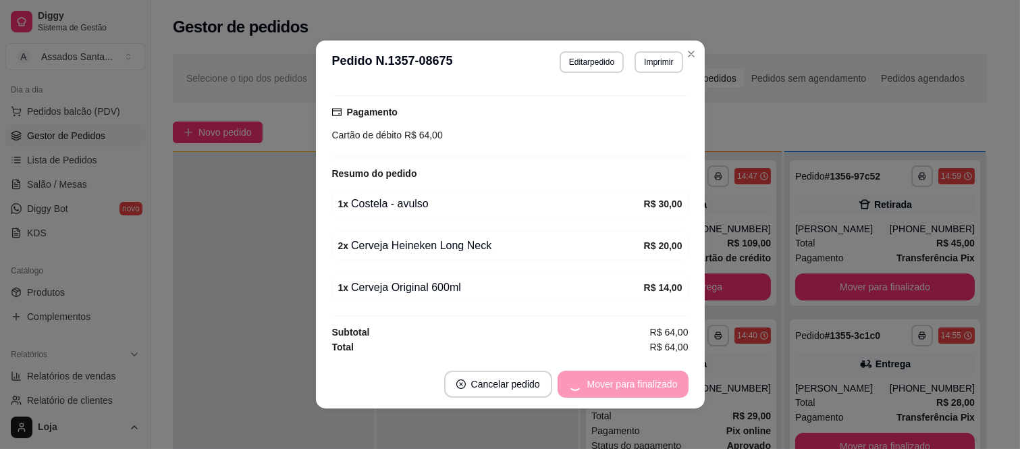
scroll to position [110, 0]
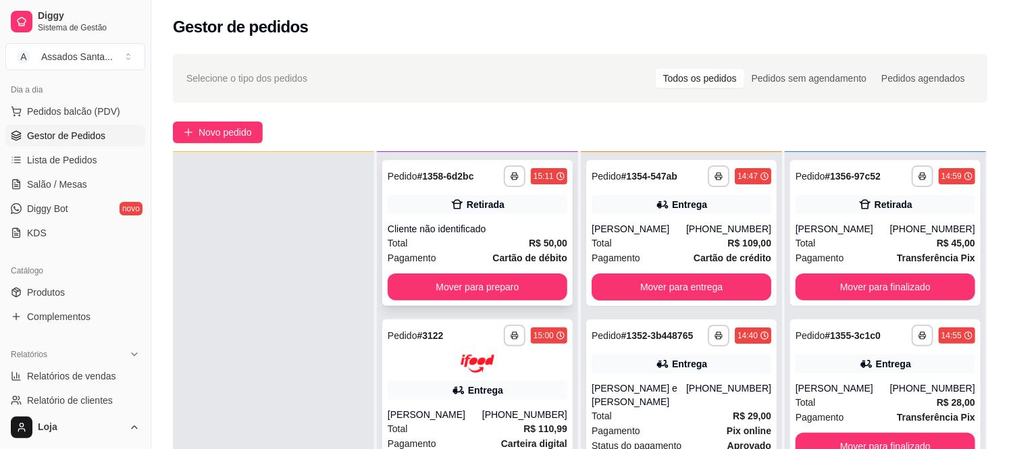
click at [417, 197] on div "Retirada" at bounding box center [478, 204] width 180 height 19
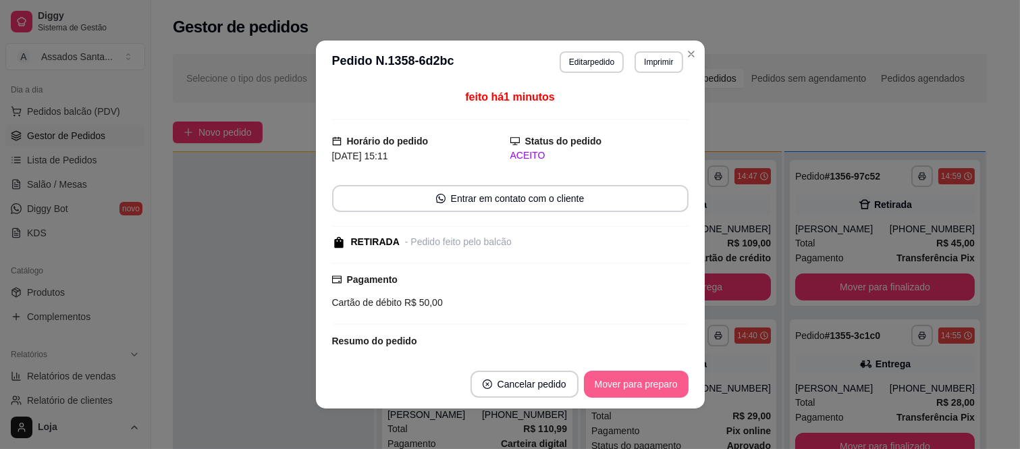
click at [643, 386] on button "Mover para preparo" at bounding box center [636, 384] width 105 height 27
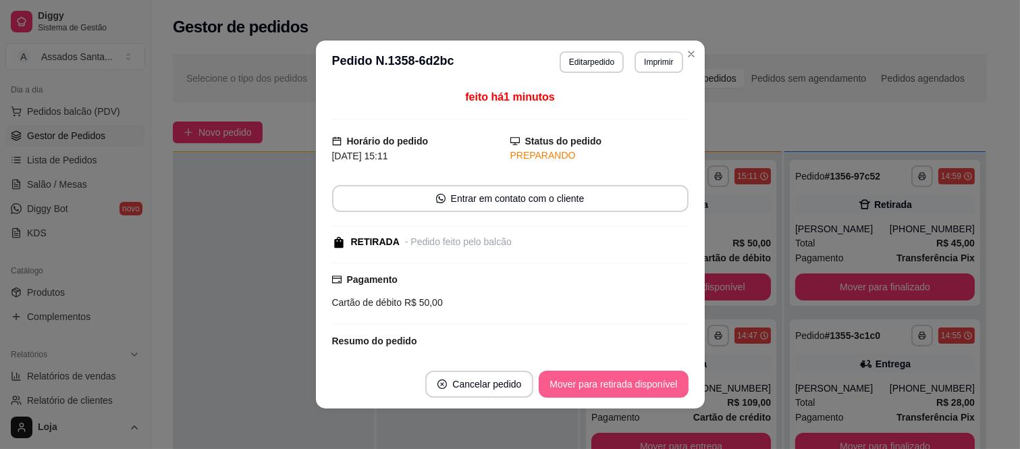
click at [643, 386] on button "Mover para retirada disponível" at bounding box center [613, 384] width 149 height 27
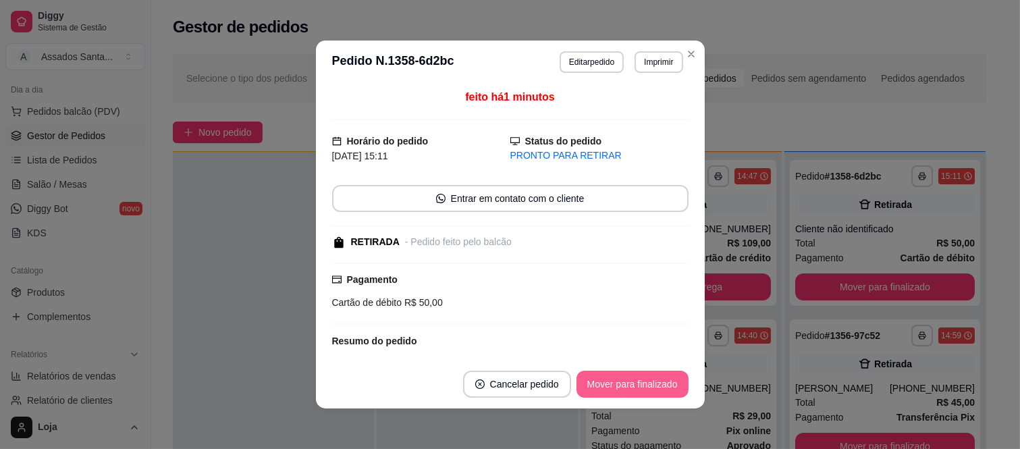
click at [643, 386] on button "Mover para finalizado" at bounding box center [633, 384] width 112 height 27
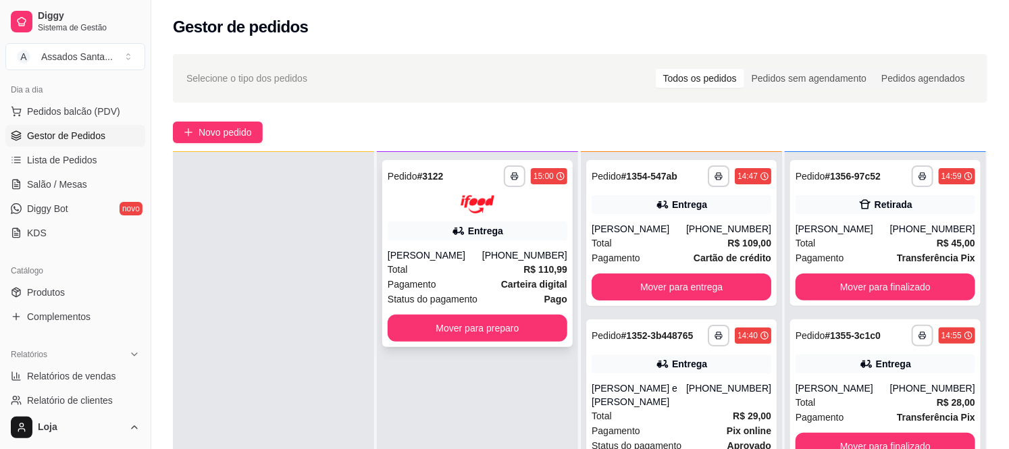
click at [473, 251] on div "[PERSON_NAME]" at bounding box center [435, 256] width 95 height 14
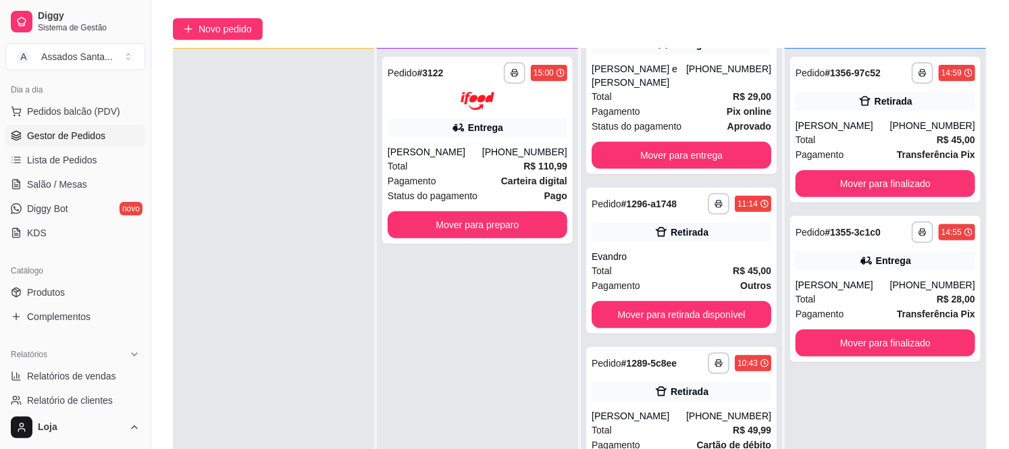
scroll to position [206, 0]
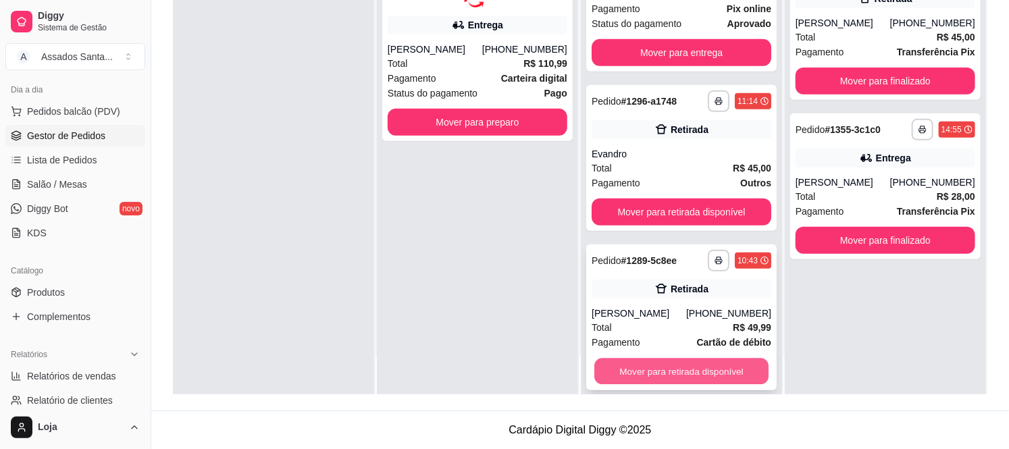
click at [653, 360] on button "Mover para retirada disponível" at bounding box center [681, 372] width 174 height 26
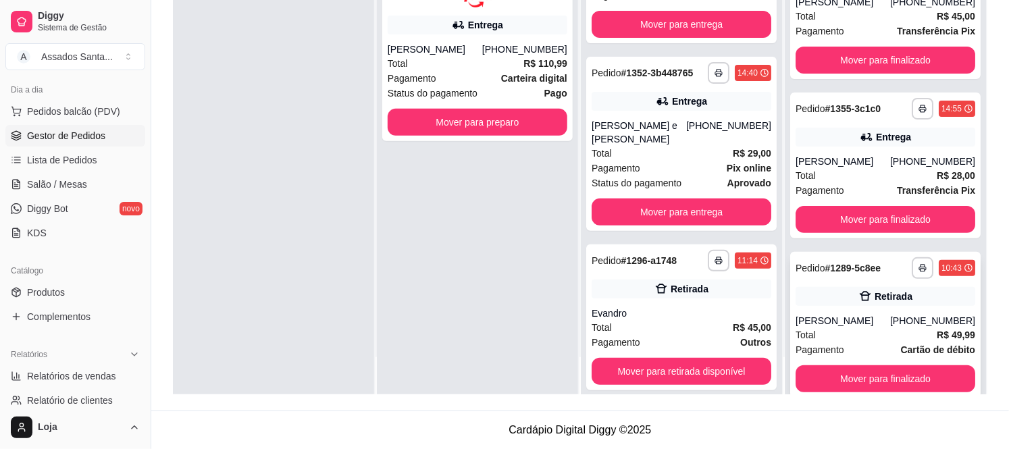
scroll to position [42, 0]
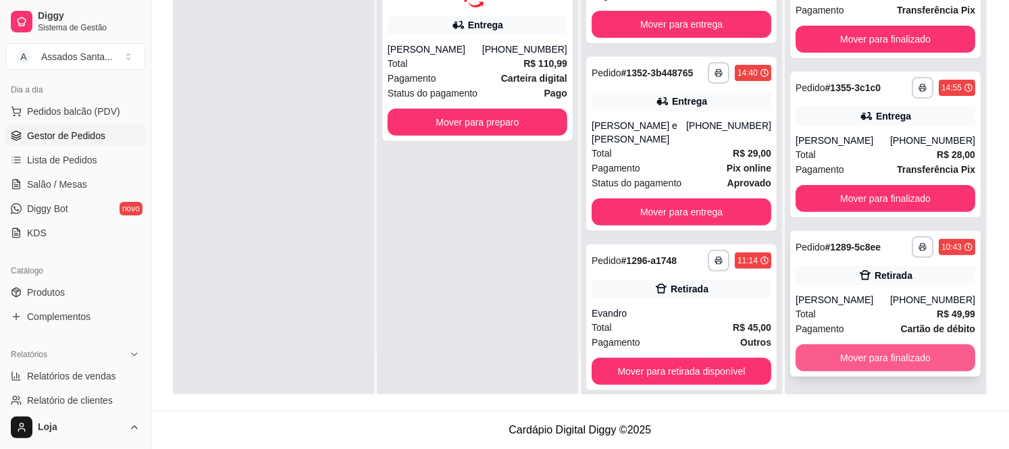
click at [860, 357] on button "Mover para finalizado" at bounding box center [885, 357] width 180 height 27
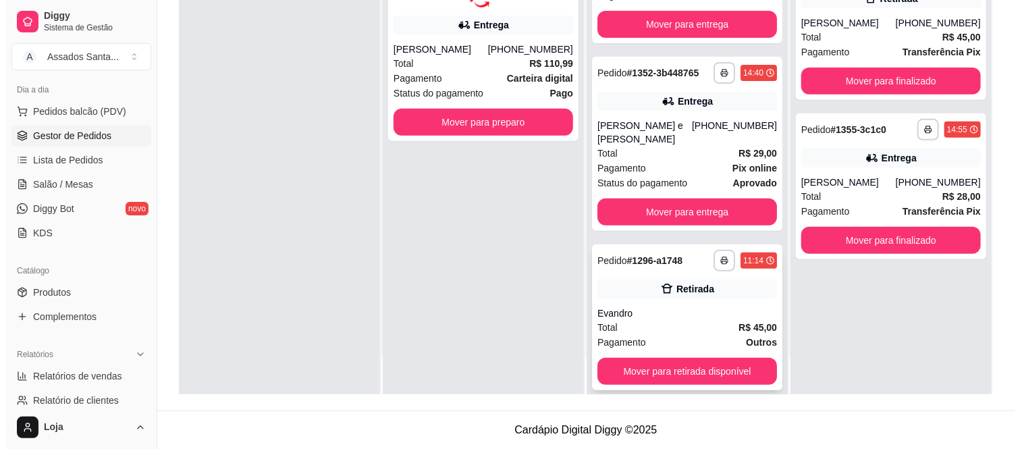
scroll to position [0, 0]
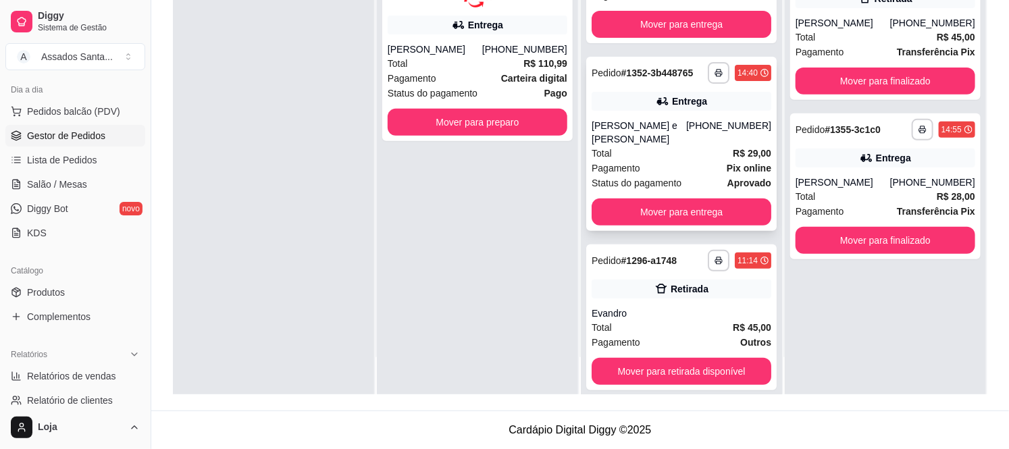
click at [642, 126] on div "[PERSON_NAME] e [PERSON_NAME]" at bounding box center [639, 132] width 95 height 27
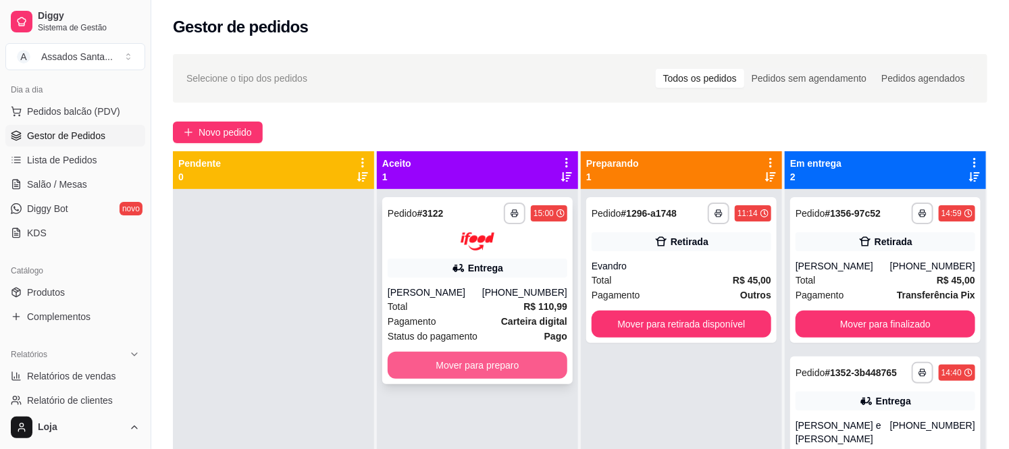
click at [454, 361] on button "Mover para preparo" at bounding box center [478, 365] width 180 height 27
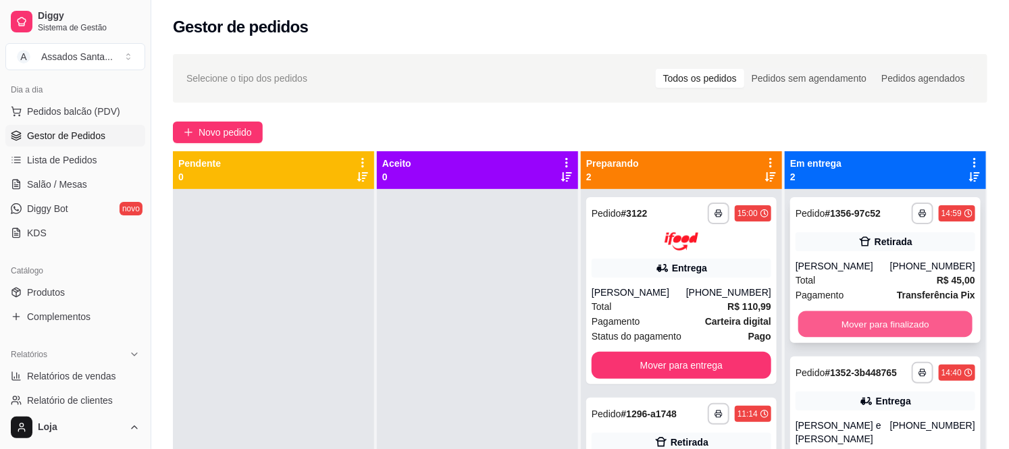
click at [855, 321] on button "Mover para finalizado" at bounding box center [885, 324] width 174 height 26
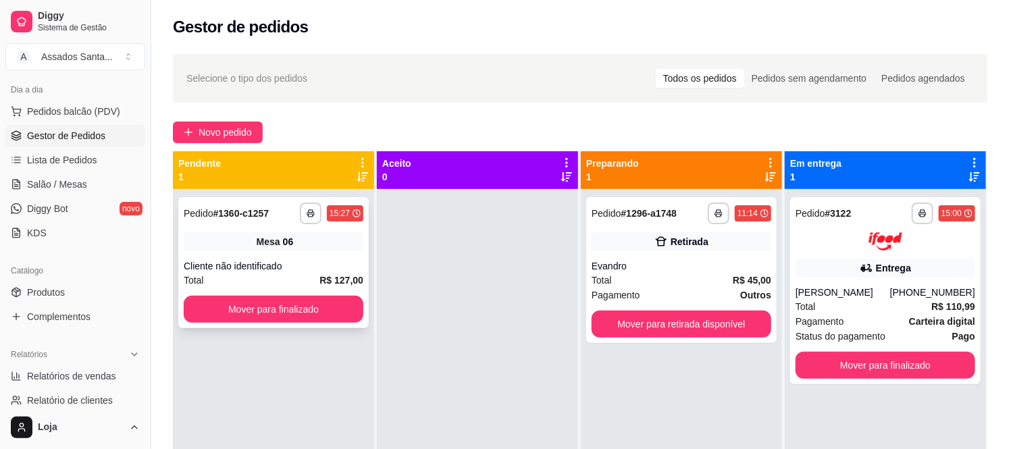
click at [286, 293] on div "**********" at bounding box center [273, 262] width 190 height 131
click at [246, 298] on button "Mover para finalizado" at bounding box center [274, 309] width 180 height 27
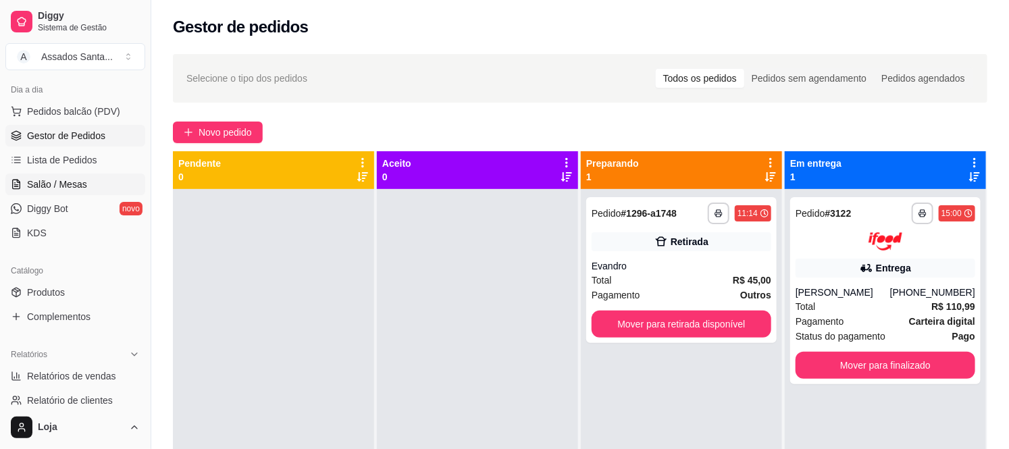
click at [34, 178] on span "Salão / Mesas" at bounding box center [57, 185] width 60 height 14
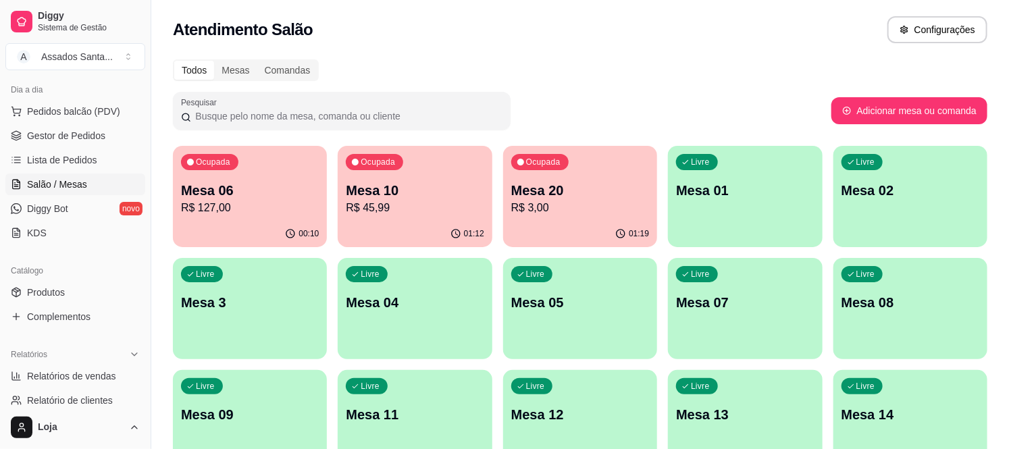
click at [248, 187] on p "Mesa 06" at bounding box center [250, 190] width 138 height 19
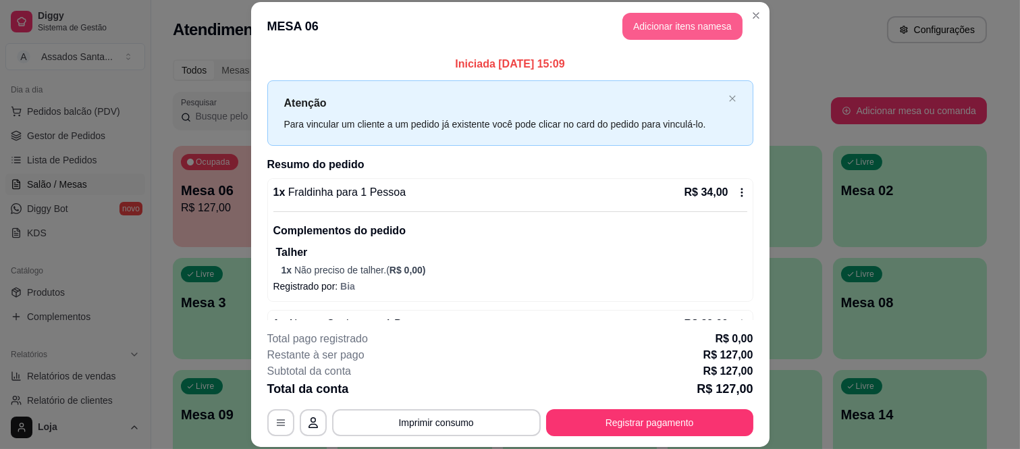
click at [633, 17] on button "Adicionar itens na mesa" at bounding box center [683, 26] width 120 height 27
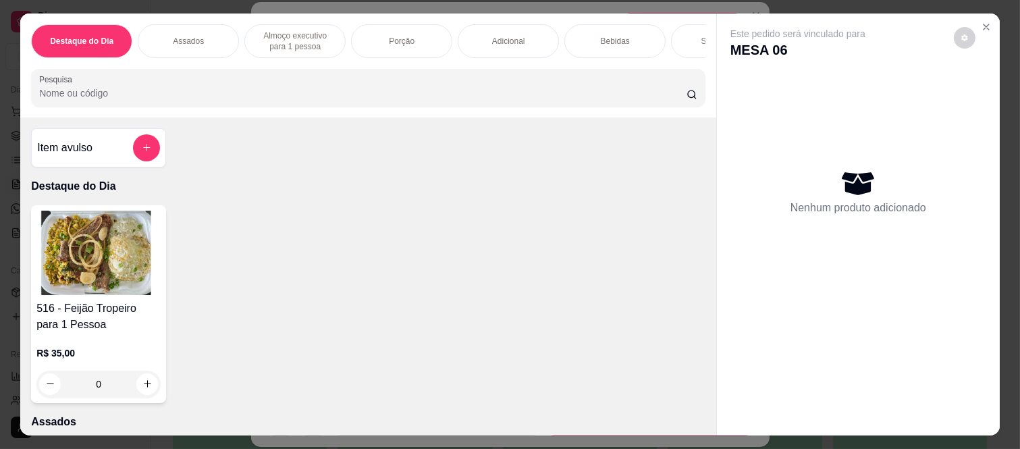
click at [130, 167] on div "Item avulso" at bounding box center [98, 147] width 135 height 39
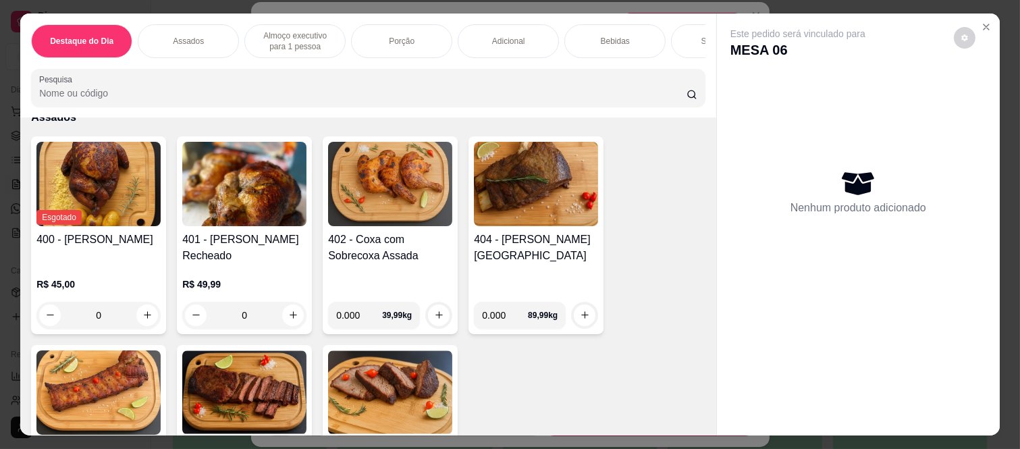
scroll to position [375, 0]
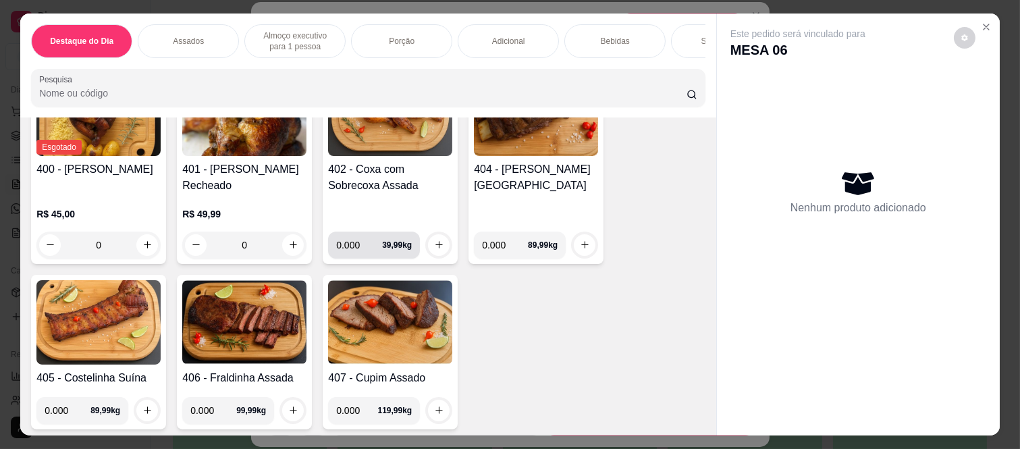
click at [359, 259] on input "0.000" at bounding box center [359, 245] width 46 height 27
type input "0.160"
click at [432, 244] on button "increase-product-quantity" at bounding box center [439, 245] width 22 height 22
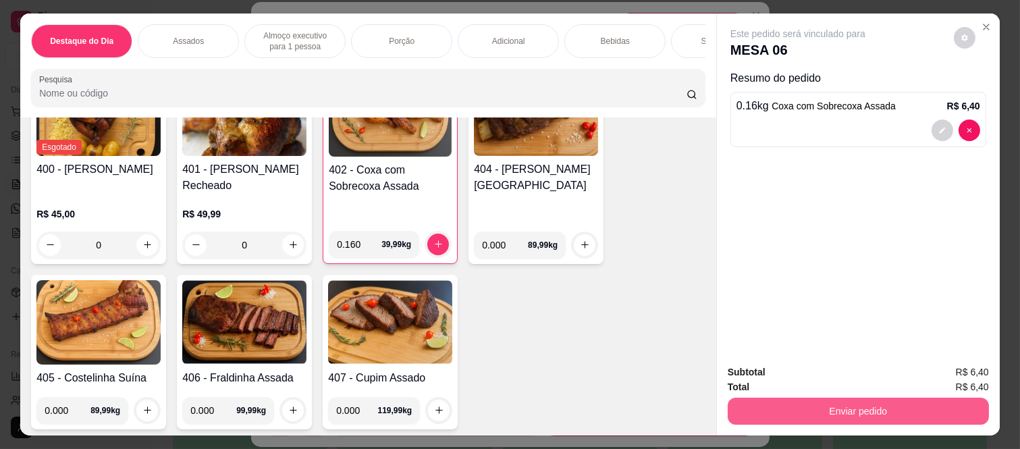
click at [801, 402] on button "Enviar pedido" at bounding box center [858, 411] width 261 height 27
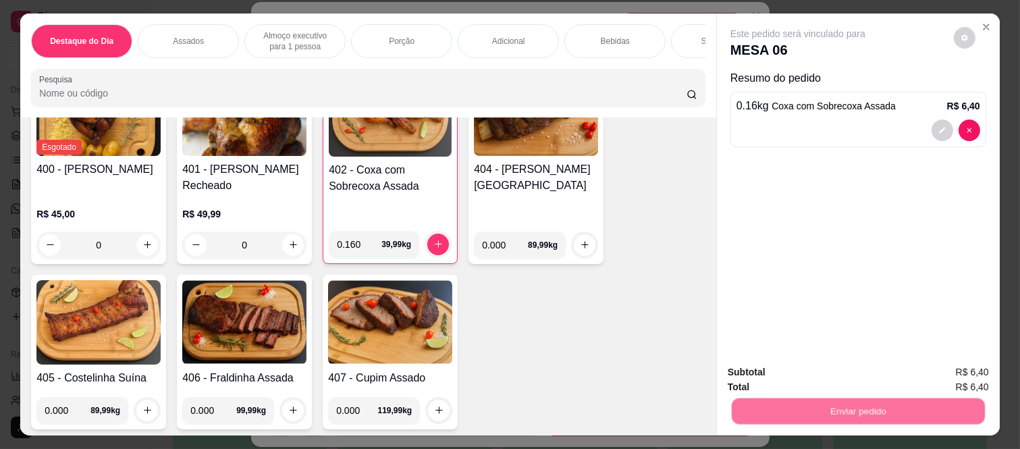
click at [800, 369] on button "Não registrar e enviar pedido" at bounding box center [814, 372] width 136 height 25
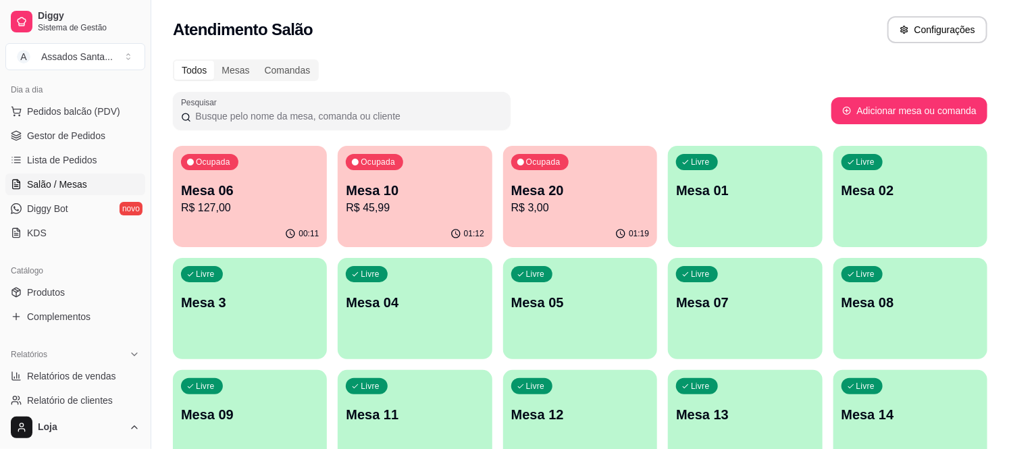
click at [596, 212] on p "R$ 3,00" at bounding box center [580, 208] width 138 height 16
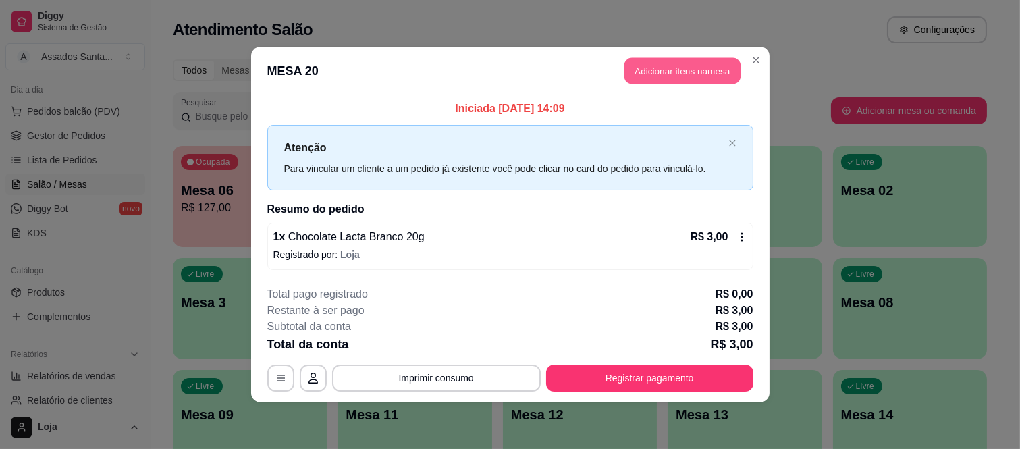
click at [671, 76] on button "Adicionar itens na mesa" at bounding box center [683, 71] width 116 height 26
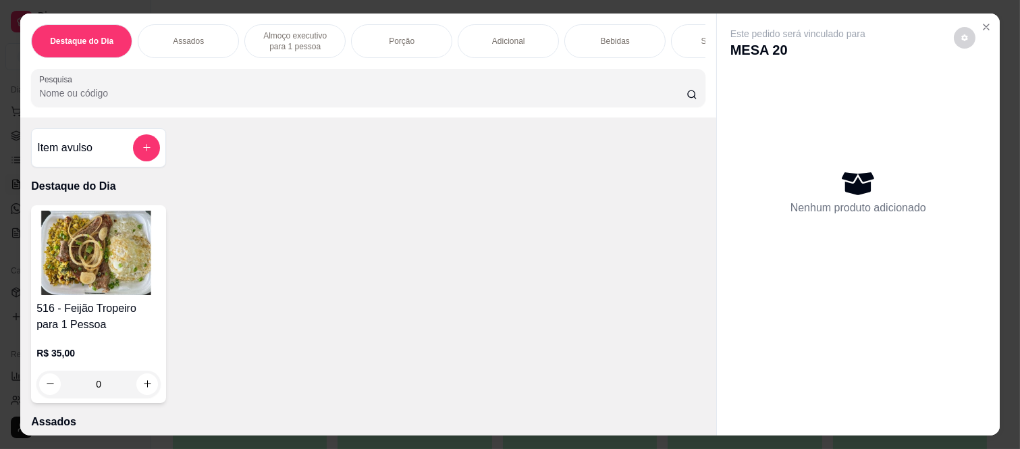
click at [617, 42] on div "Bebidas" at bounding box center [615, 41] width 101 height 34
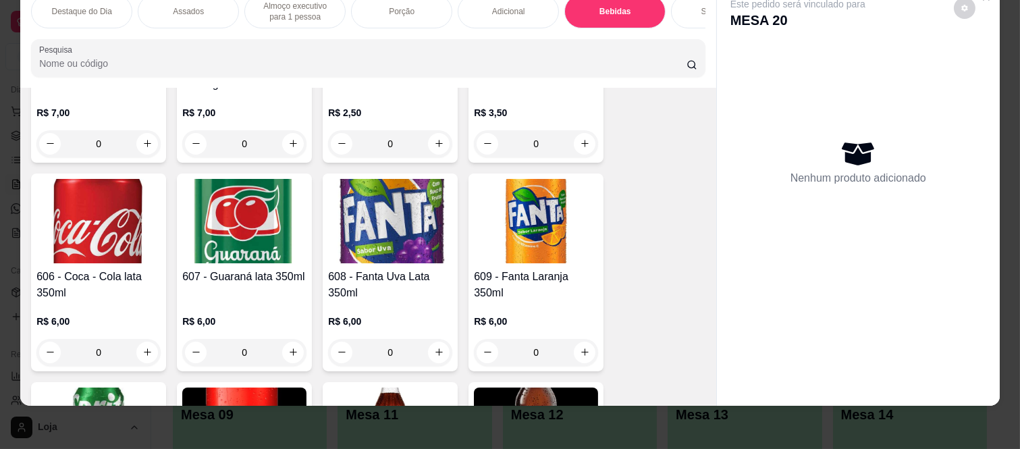
scroll to position [2597, 0]
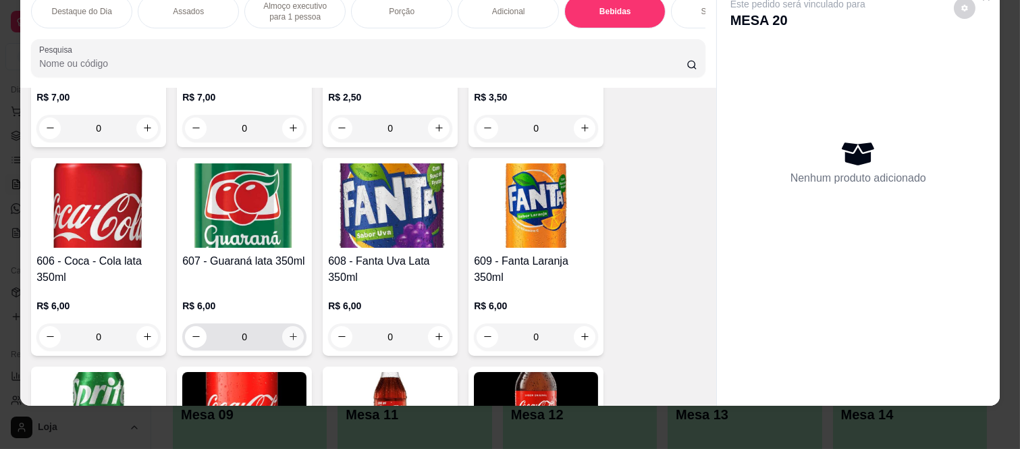
click at [291, 332] on icon "increase-product-quantity" at bounding box center [293, 337] width 10 height 10
type input "1"
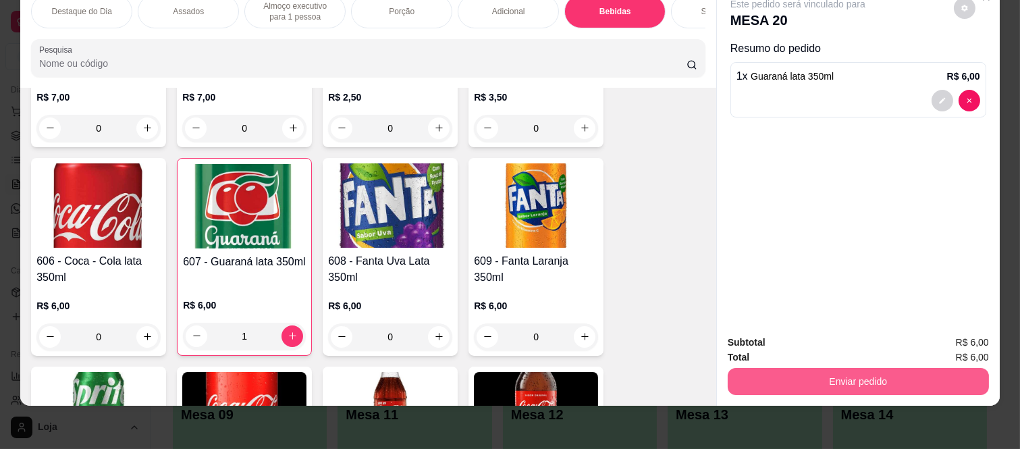
click at [775, 372] on button "Enviar pedido" at bounding box center [858, 381] width 261 height 27
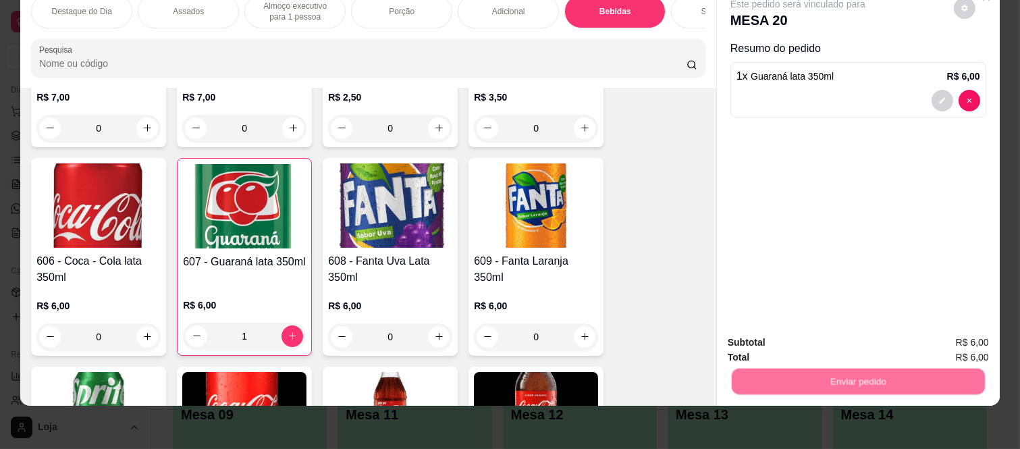
click at [778, 336] on button "Não registrar e enviar pedido" at bounding box center [813, 338] width 140 height 26
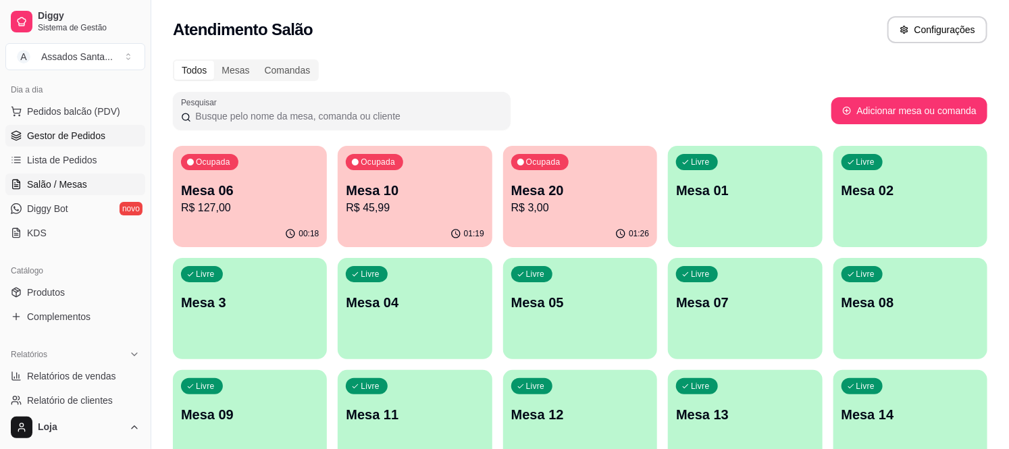
click at [88, 140] on span "Gestor de Pedidos" at bounding box center [66, 136] width 78 height 14
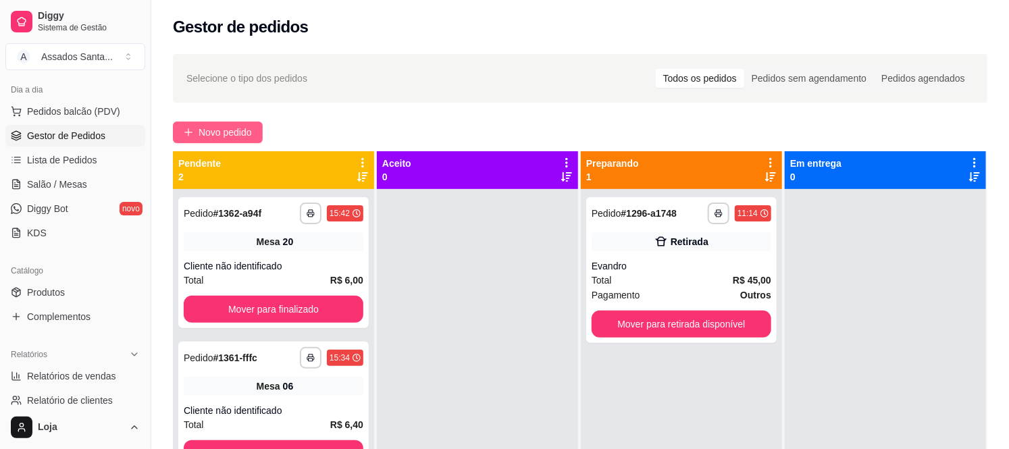
click at [223, 134] on span "Novo pedido" at bounding box center [225, 132] width 53 height 15
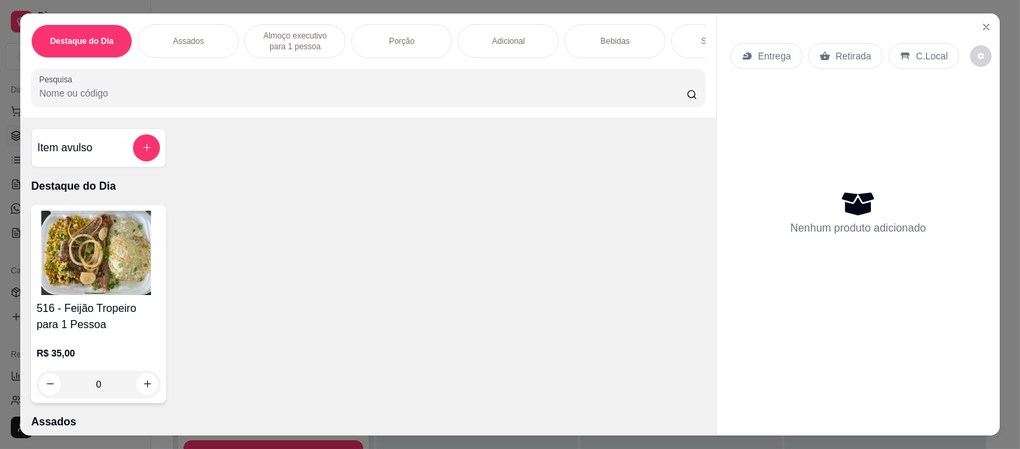
click at [585, 35] on div "Bebidas" at bounding box center [615, 41] width 101 height 34
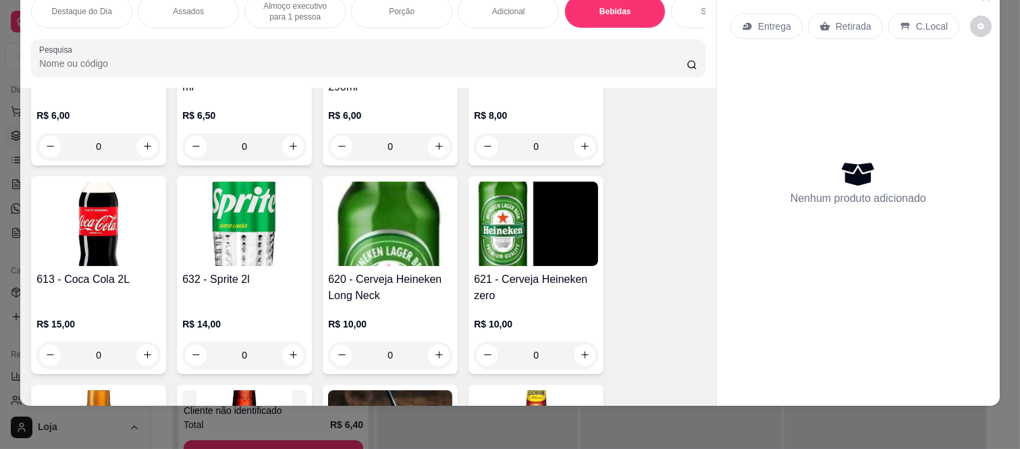
scroll to position [3122, 0]
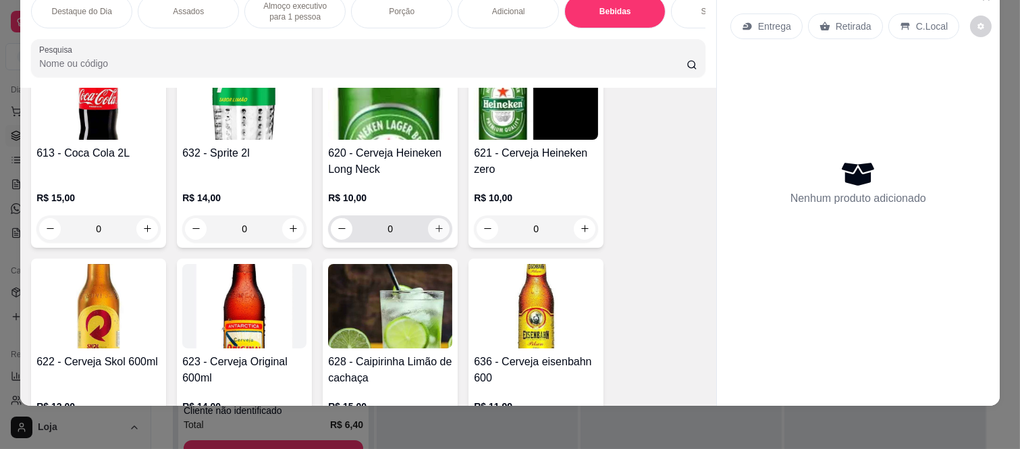
click at [439, 232] on button "increase-product-quantity" at bounding box center [439, 229] width 22 height 22
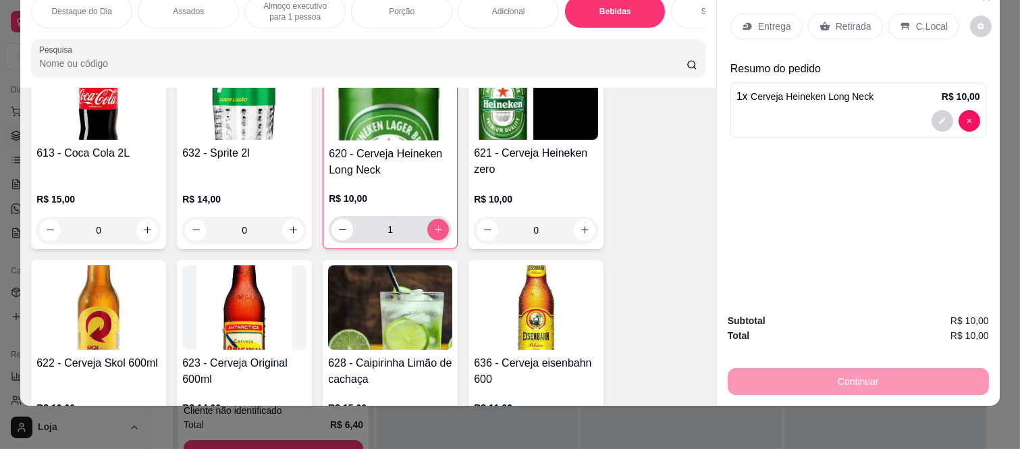
click at [439, 232] on button "increase-product-quantity" at bounding box center [438, 230] width 22 height 22
type input "2"
click at [846, 20] on p "Retirada" at bounding box center [854, 27] width 36 height 14
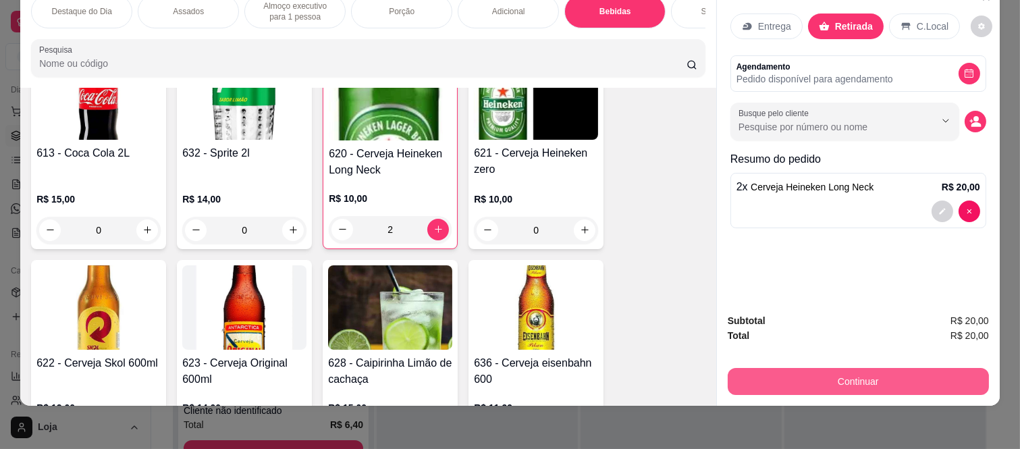
click at [815, 370] on button "Continuar" at bounding box center [858, 381] width 261 height 27
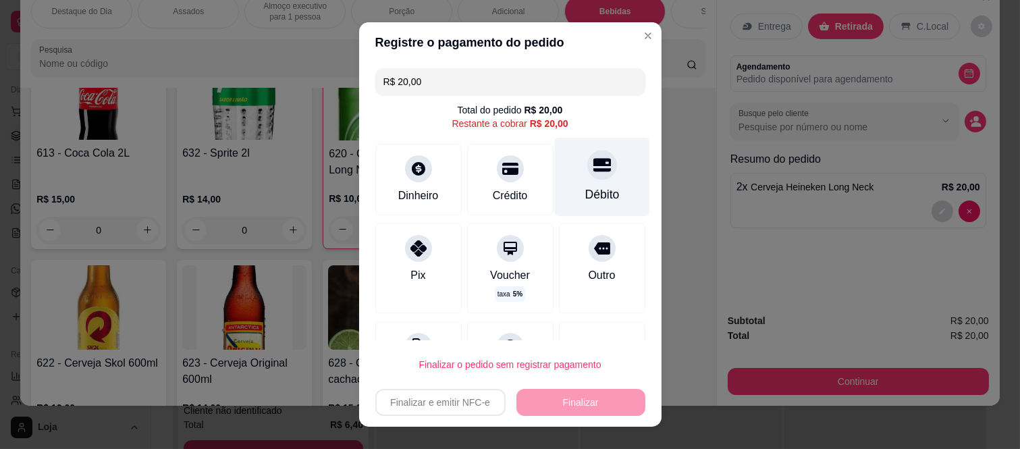
click at [571, 184] on div "Débito" at bounding box center [601, 177] width 95 height 79
type input "R$ 0,00"
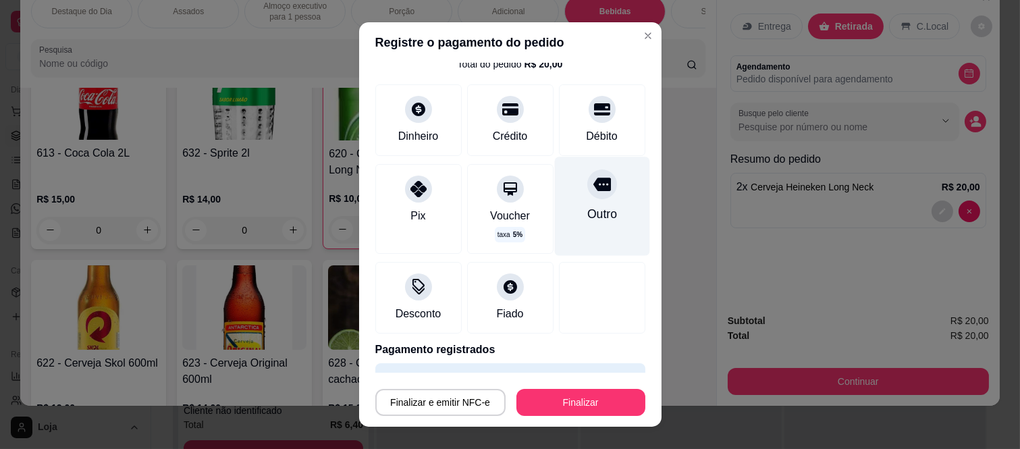
scroll to position [82, 0]
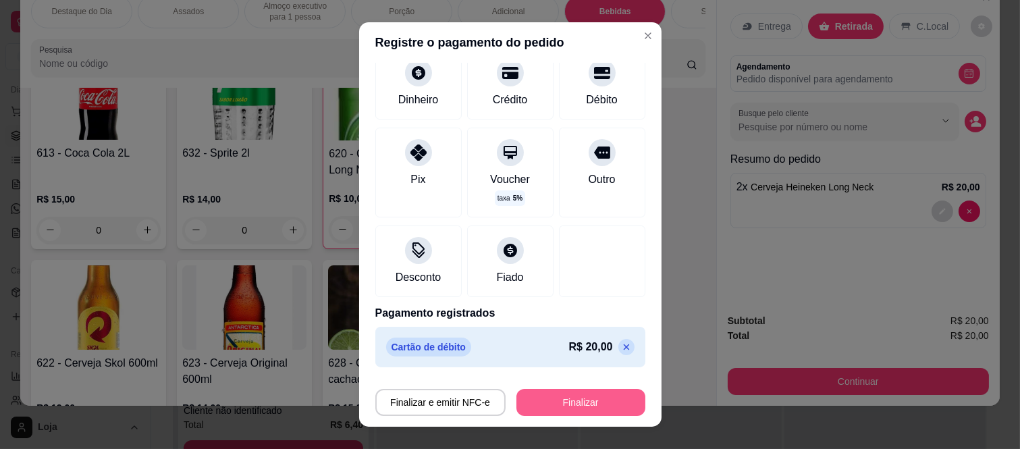
click at [560, 407] on button "Finalizar" at bounding box center [581, 402] width 129 height 27
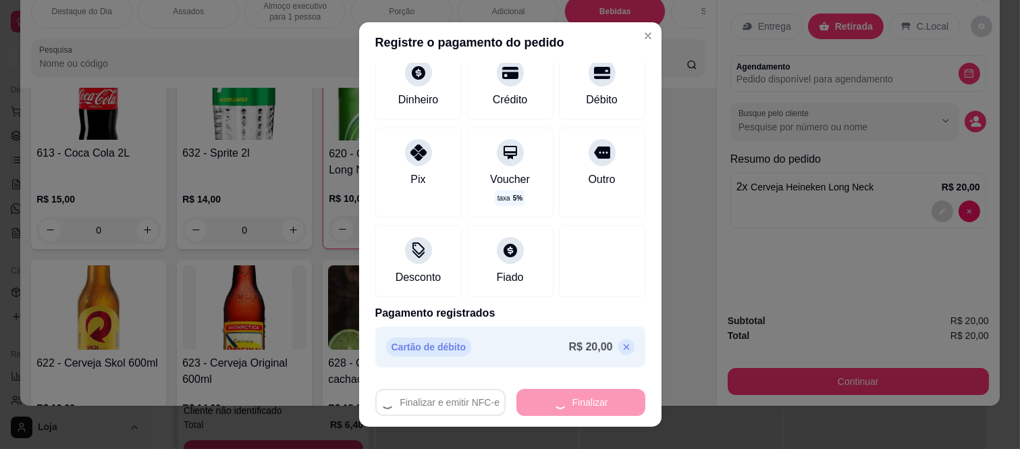
type input "0"
type input "-R$ 20,00"
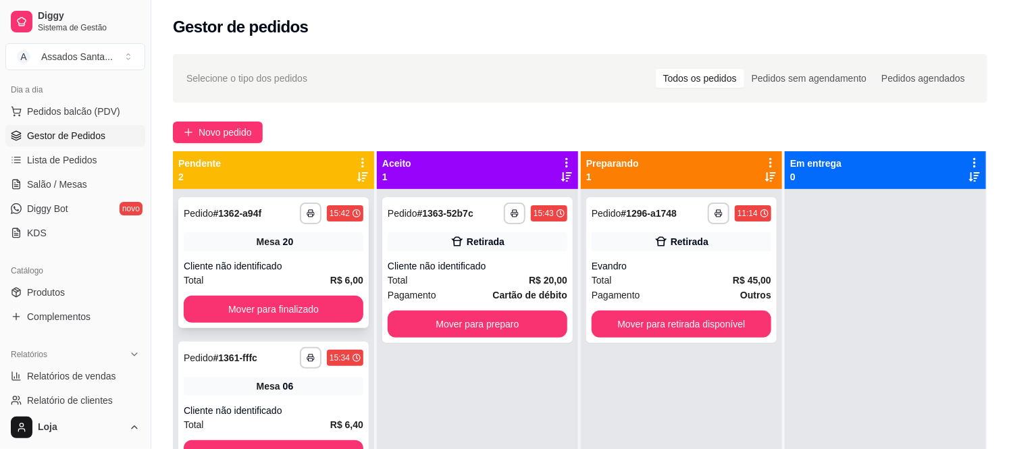
click at [203, 251] on div "Mesa 20" at bounding box center [274, 241] width 180 height 19
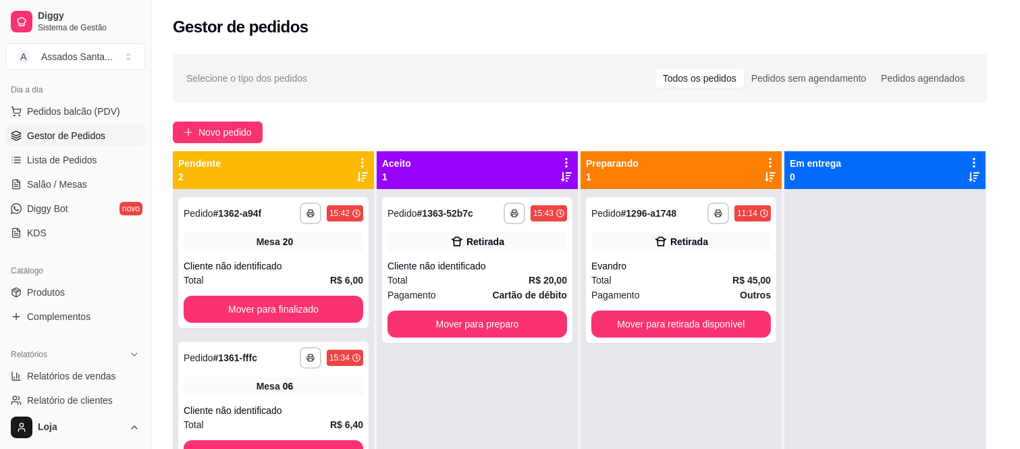
scroll to position [3, 0]
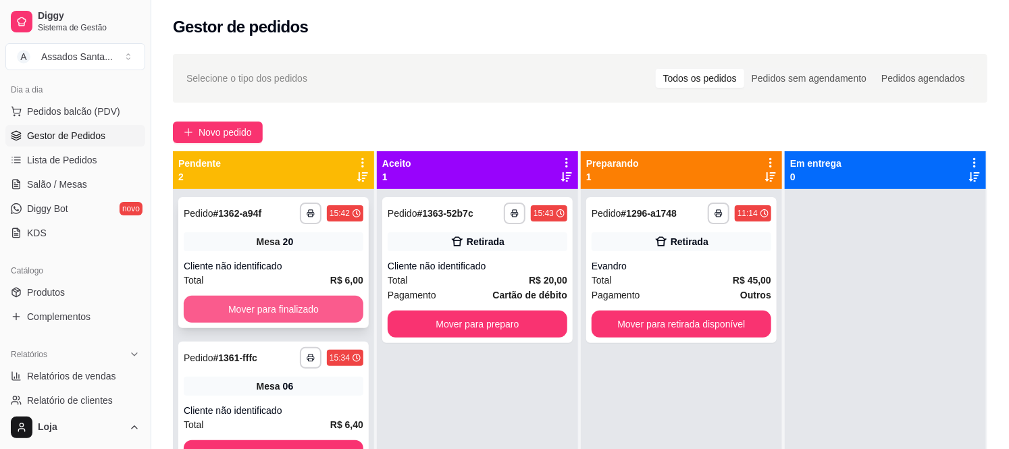
click at [289, 312] on button "Mover para finalizado" at bounding box center [274, 309] width 180 height 27
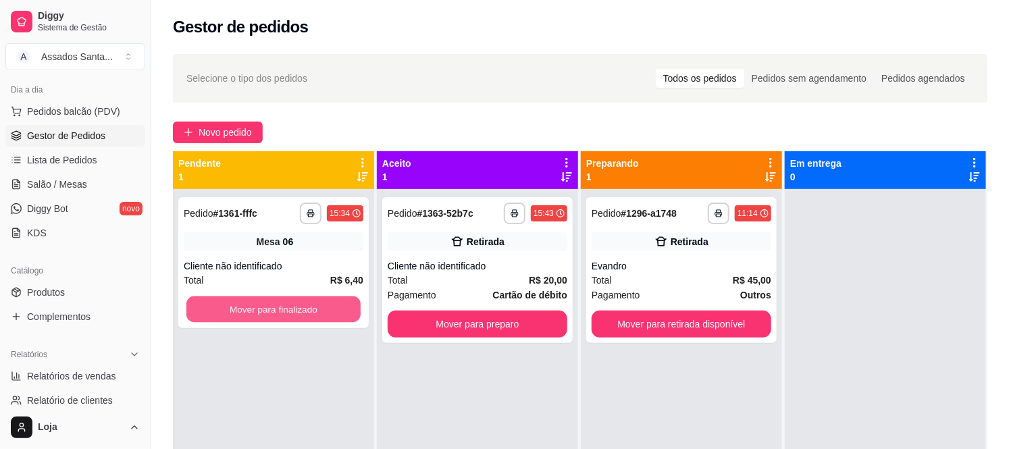
click at [289, 312] on button "Mover para finalizado" at bounding box center [273, 309] width 174 height 26
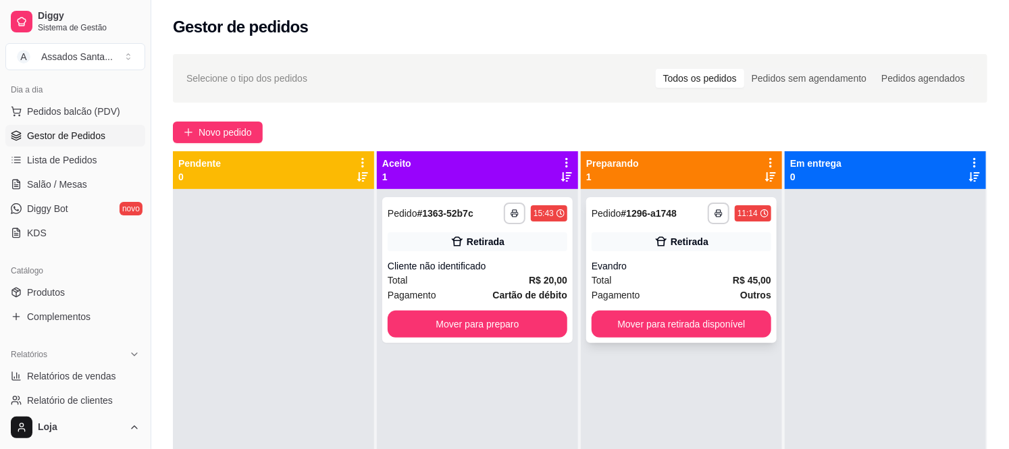
click at [604, 255] on div "**********" at bounding box center [681, 270] width 190 height 146
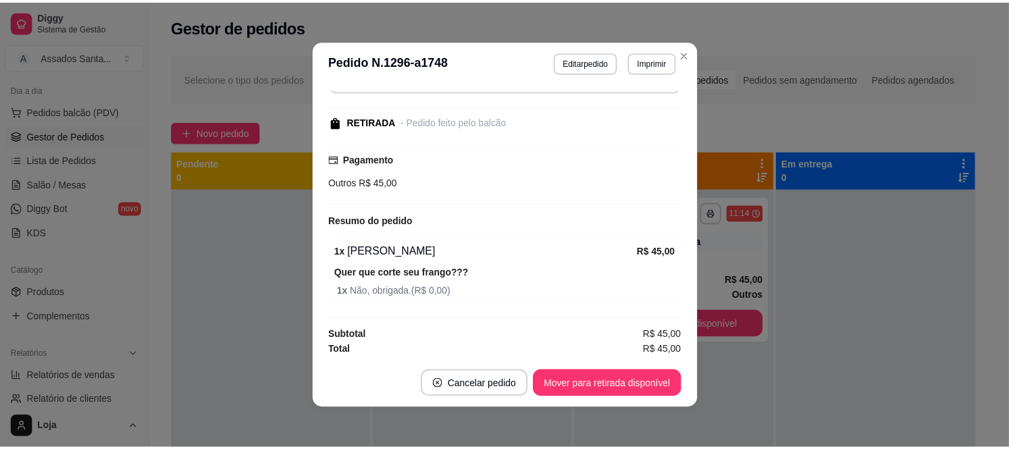
scroll to position [153, 0]
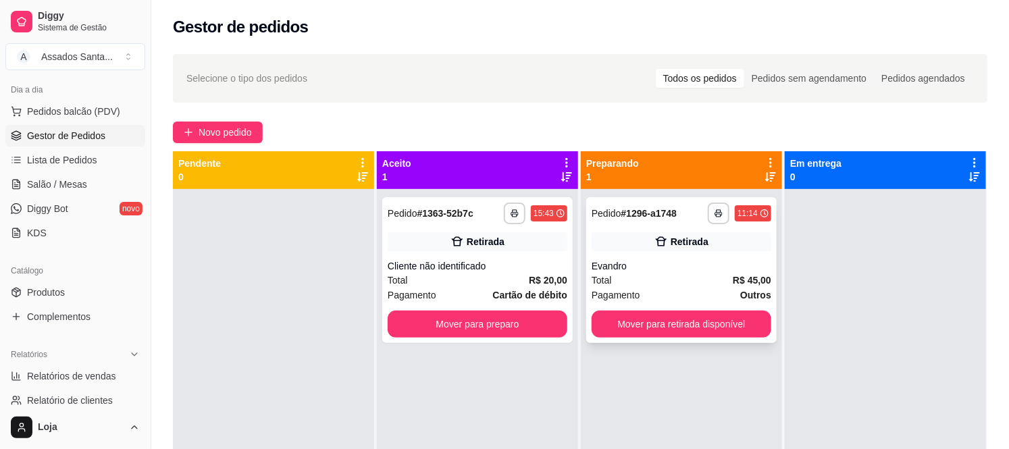
click at [689, 277] on div "Total R$ 45,00" at bounding box center [682, 280] width 180 height 15
click at [70, 294] on link "Produtos" at bounding box center [75, 293] width 140 height 22
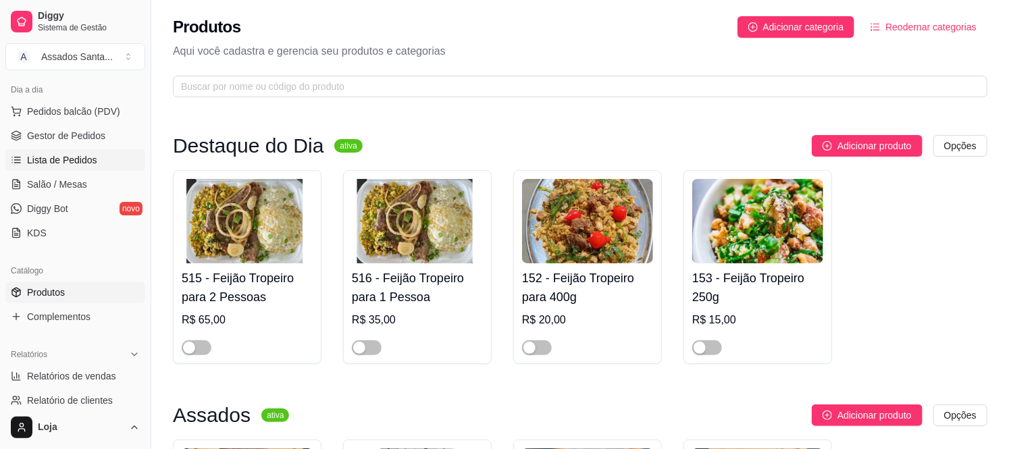
click at [72, 159] on span "Lista de Pedidos" at bounding box center [62, 160] width 70 height 14
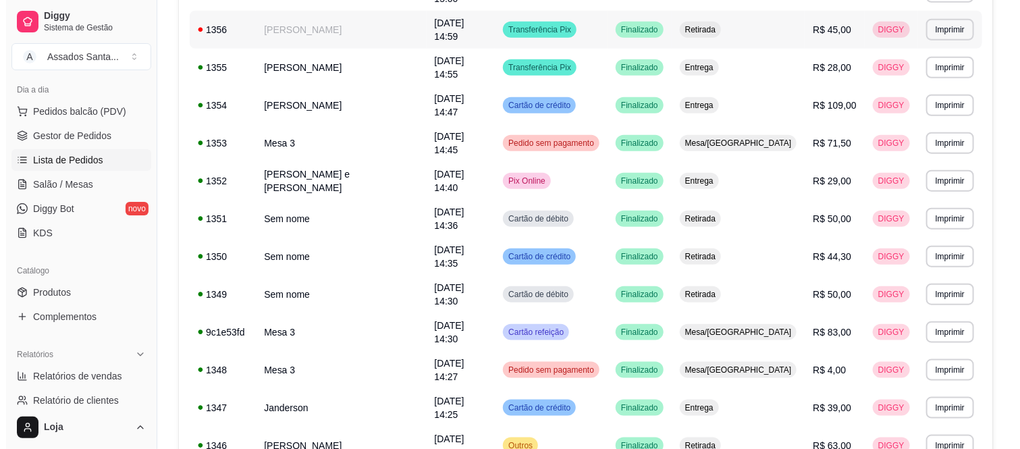
scroll to position [600, 0]
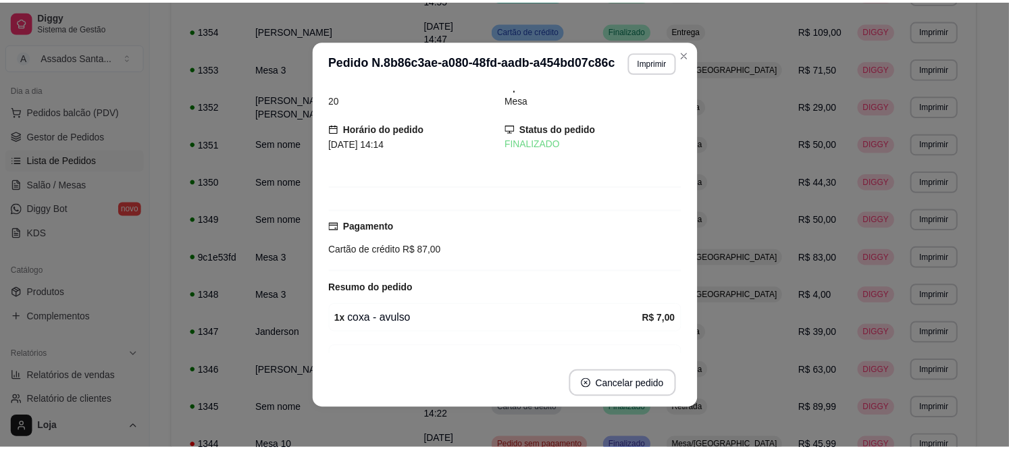
scroll to position [0, 0]
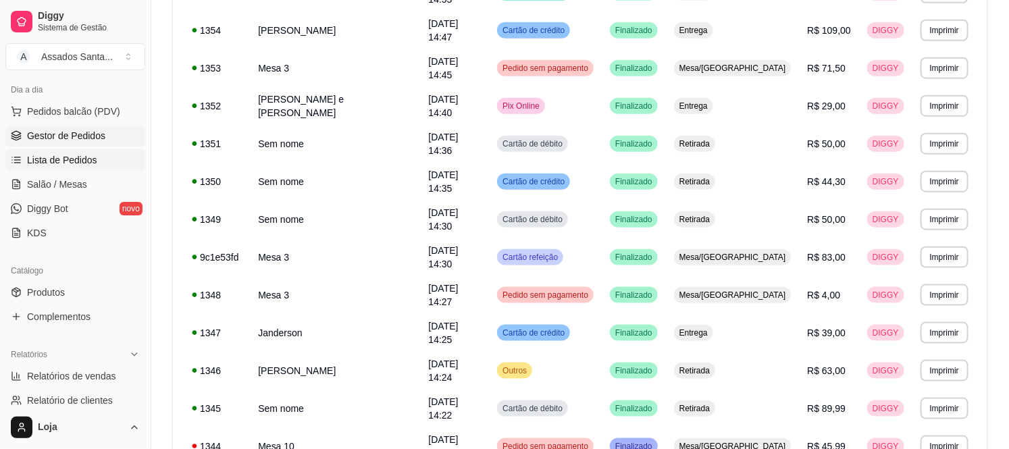
click at [97, 142] on link "Gestor de Pedidos" at bounding box center [75, 136] width 140 height 22
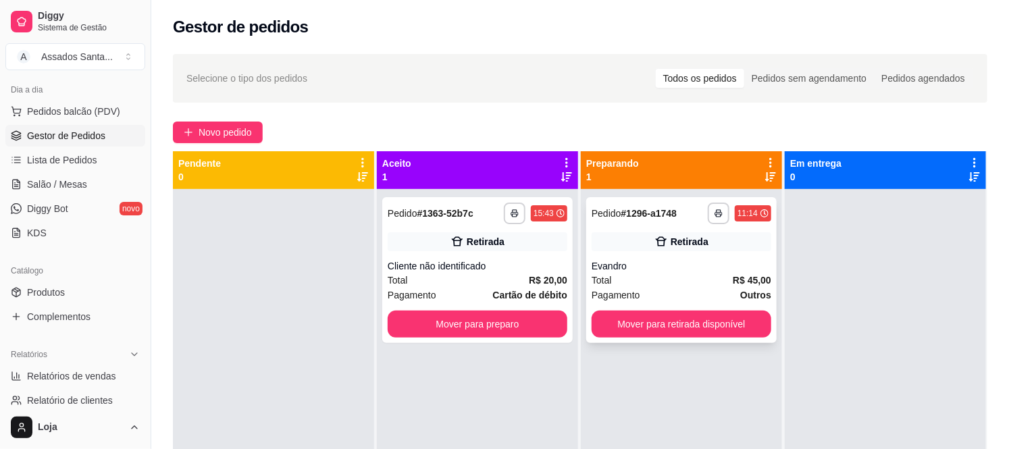
click at [614, 259] on div "Evandro" at bounding box center [682, 266] width 180 height 14
click at [57, 295] on span "Produtos" at bounding box center [46, 293] width 38 height 14
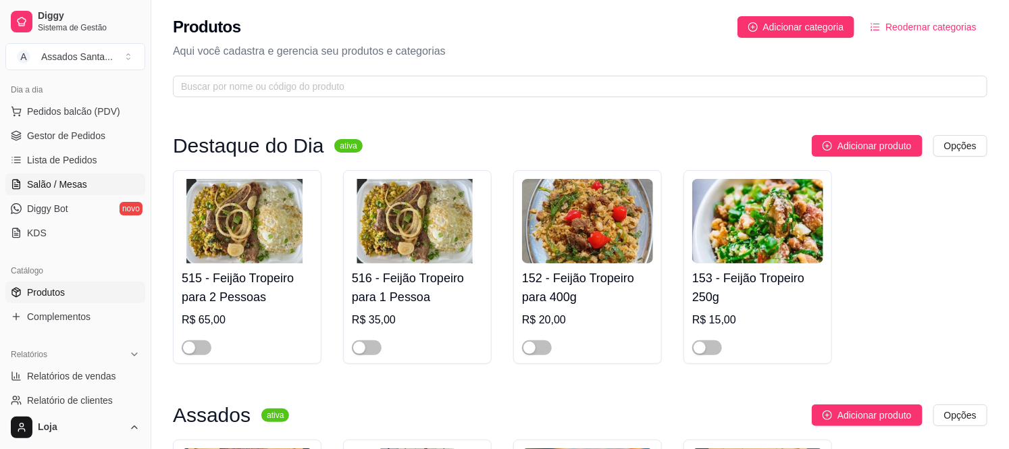
click at [74, 174] on link "Salão / Mesas" at bounding box center [75, 185] width 140 height 22
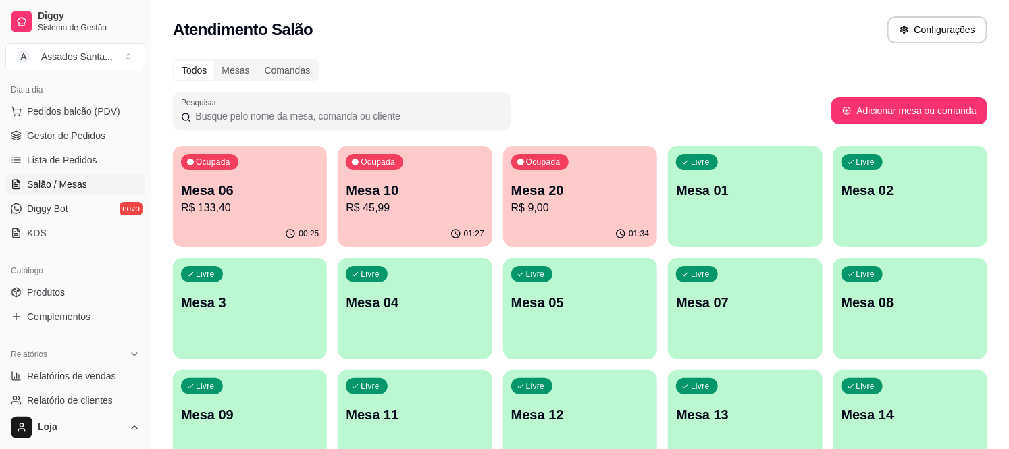
click at [530, 196] on p "Mesa 20" at bounding box center [580, 190] width 138 height 19
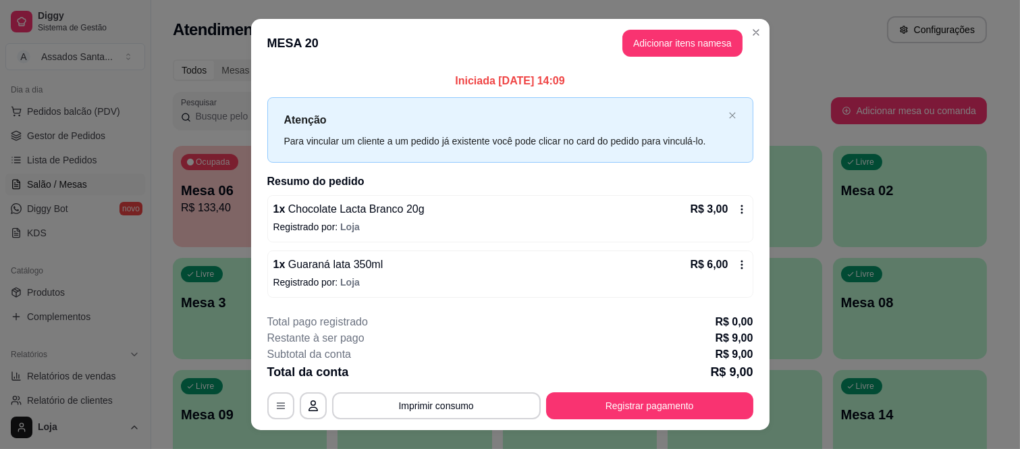
click at [335, 211] on span "Chocolate Lacta Branco 20g" at bounding box center [354, 208] width 139 height 11
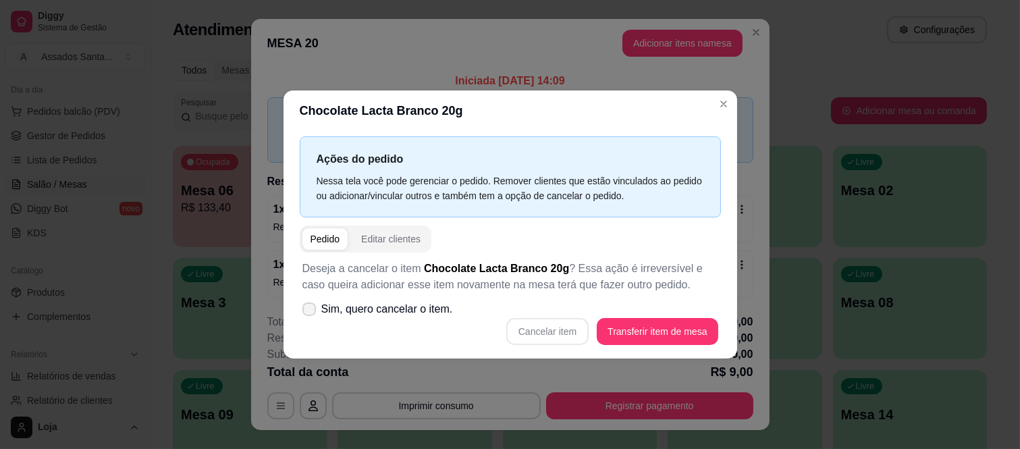
click at [309, 311] on icon at bounding box center [309, 309] width 11 height 8
click at [309, 311] on input "Sim, quero cancelar o item." at bounding box center [306, 315] width 9 height 9
checkbox input "true"
click at [531, 327] on button "Cancelar item" at bounding box center [547, 331] width 82 height 27
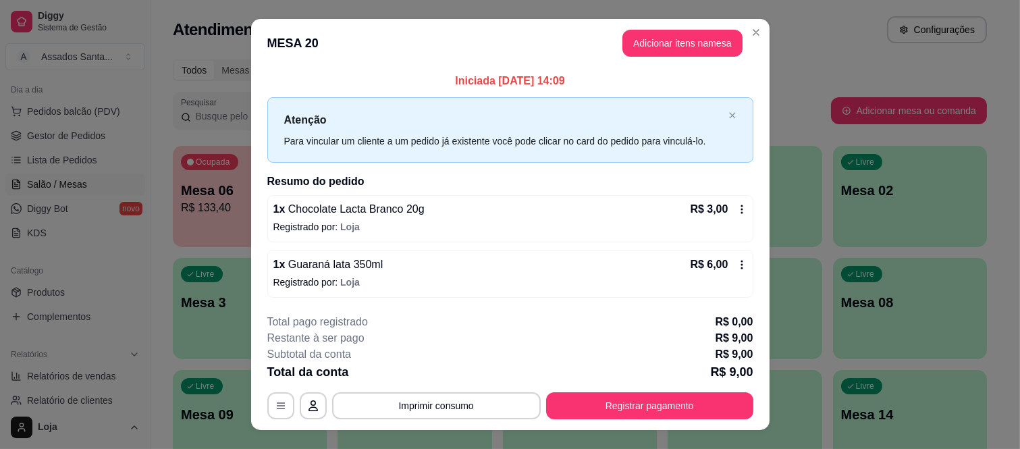
click at [336, 266] on span "Guaraná lata 350ml" at bounding box center [334, 264] width 98 height 11
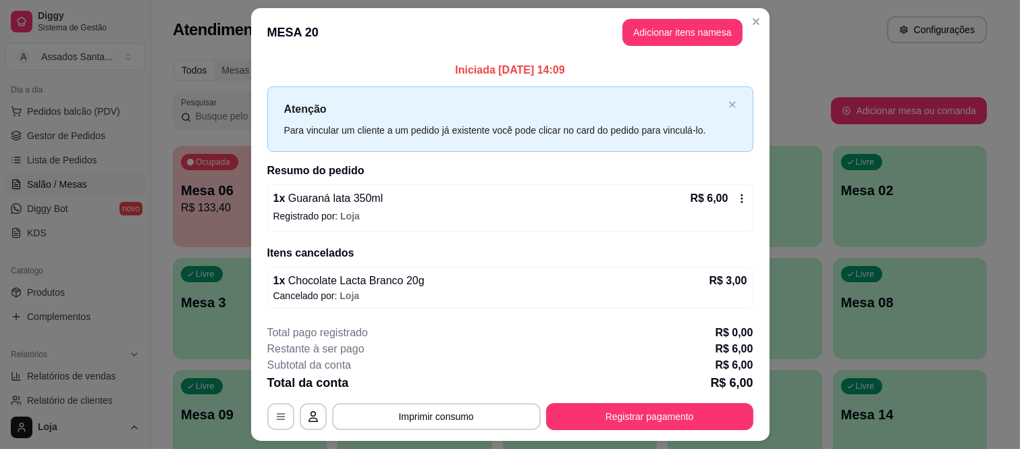
click at [277, 216] on p "Registrado por: Loja" at bounding box center [510, 216] width 474 height 14
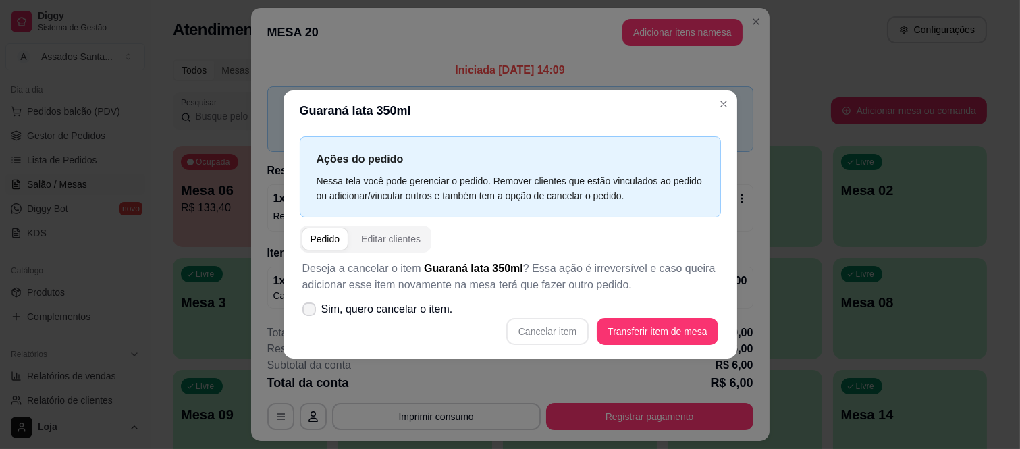
click at [303, 309] on span at bounding box center [310, 310] width 14 height 14
click at [303, 311] on input "Sim, quero cancelar o item." at bounding box center [306, 315] width 9 height 9
checkbox input "true"
click at [523, 322] on button "Cancelar item" at bounding box center [547, 331] width 82 height 27
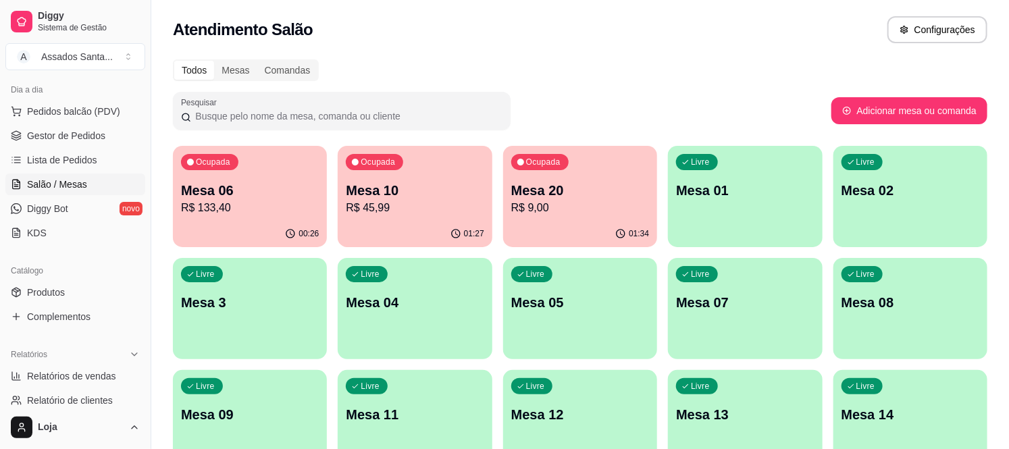
click at [581, 215] on p "R$ 9,00" at bounding box center [580, 208] width 138 height 16
click at [552, 191] on p "Mesa 20" at bounding box center [580, 190] width 138 height 19
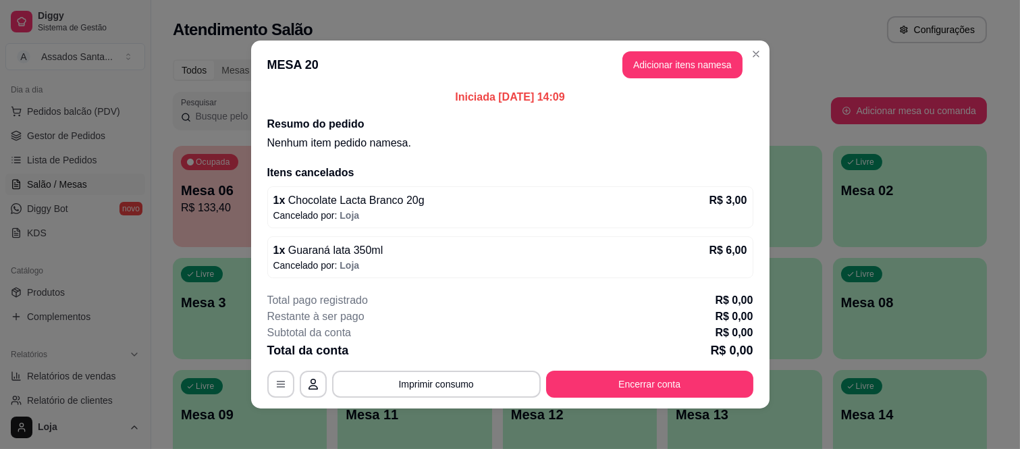
scroll to position [7, 0]
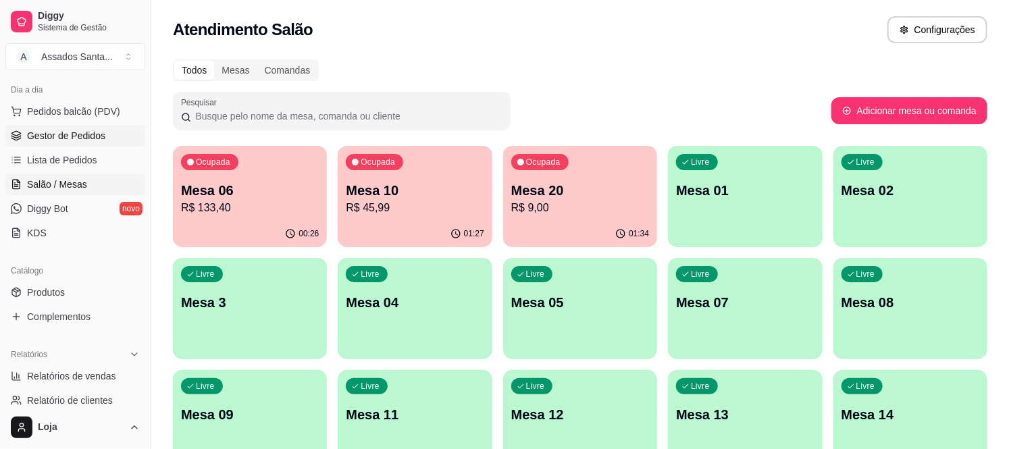
click at [69, 139] on span "Gestor de Pedidos" at bounding box center [66, 136] width 78 height 14
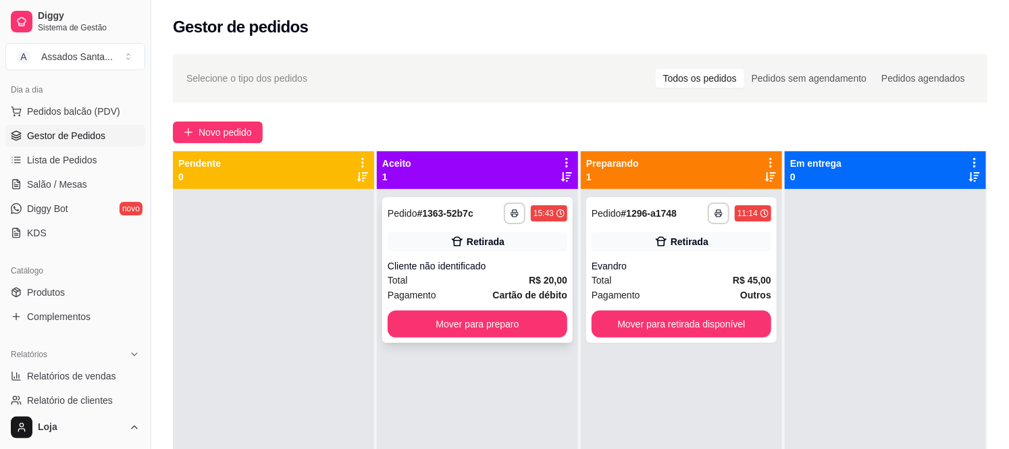
click at [412, 244] on div "Retirada" at bounding box center [478, 241] width 180 height 19
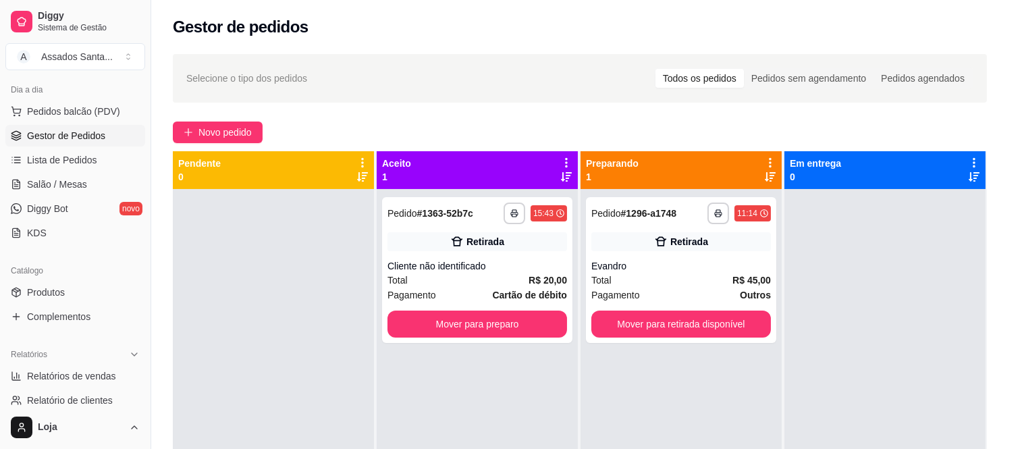
scroll to position [84, 0]
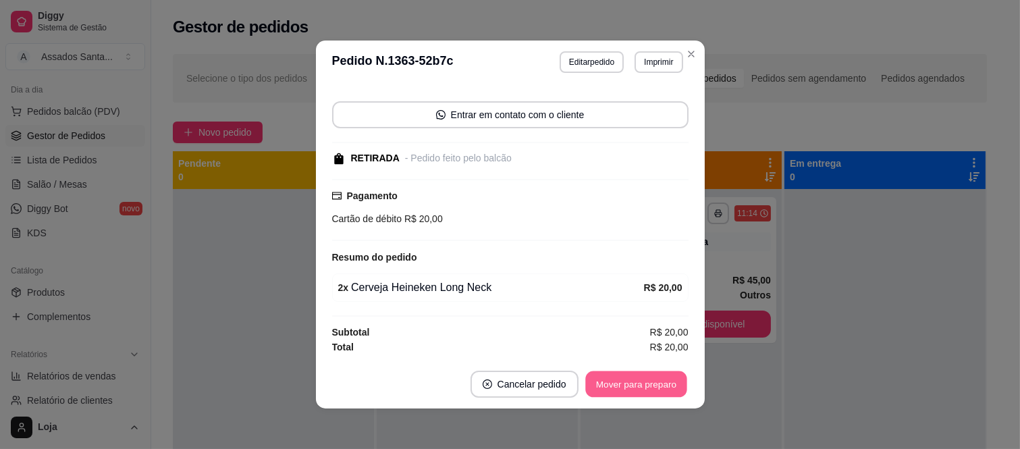
click at [624, 383] on button "Mover para preparo" at bounding box center [635, 384] width 101 height 26
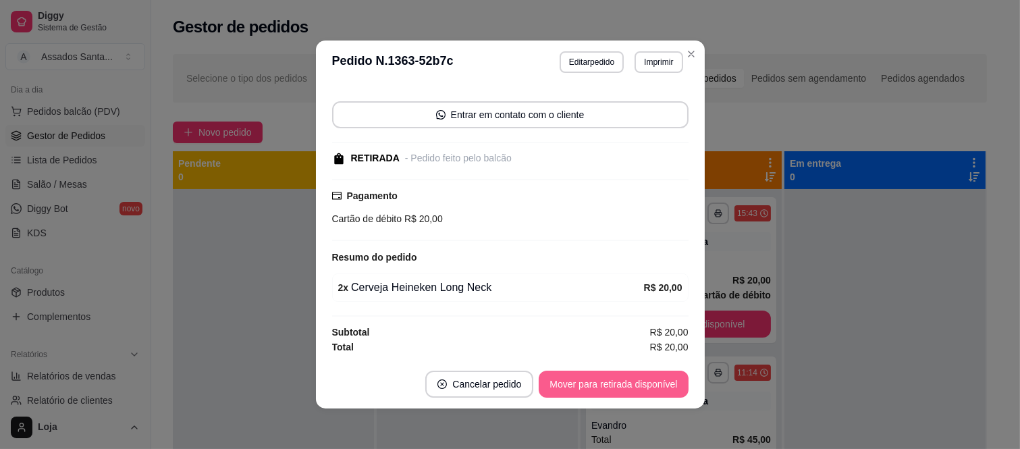
click at [624, 383] on button "Mover para retirada disponível" at bounding box center [613, 384] width 149 height 27
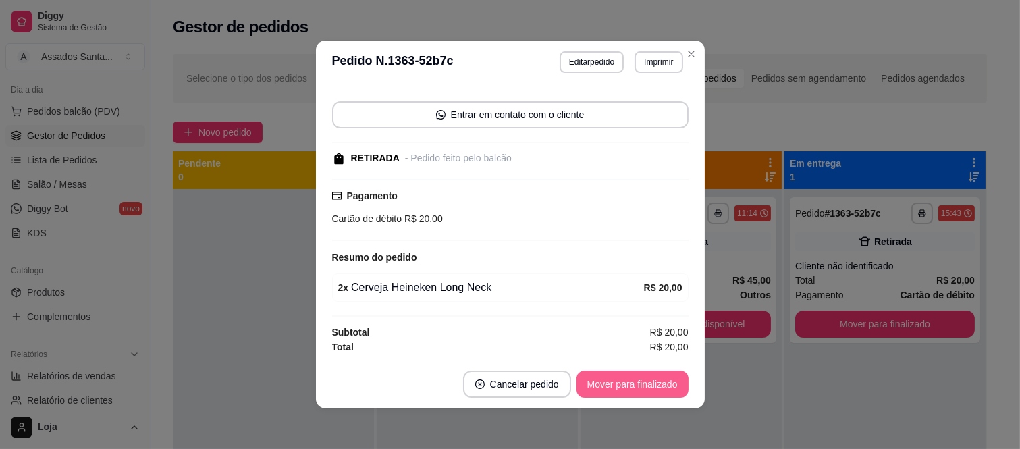
click at [624, 383] on button "Mover para finalizado" at bounding box center [633, 384] width 112 height 27
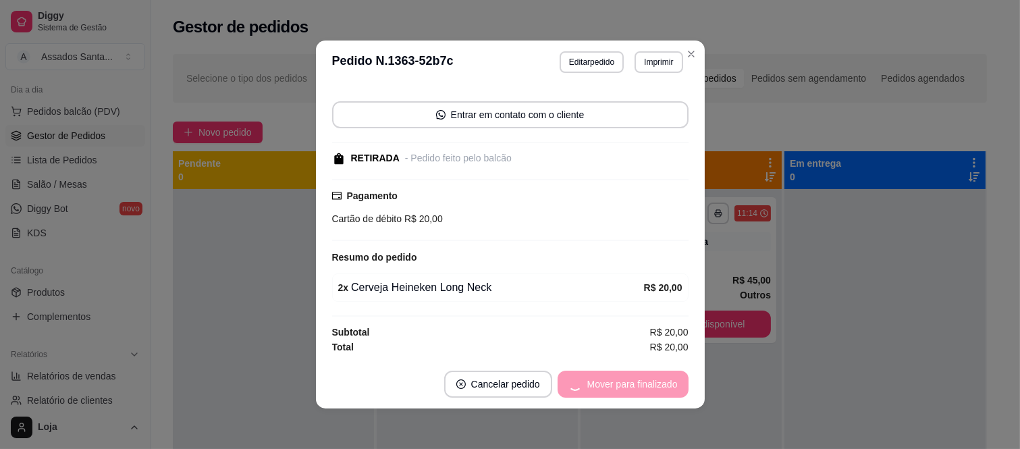
scroll to position [27, 0]
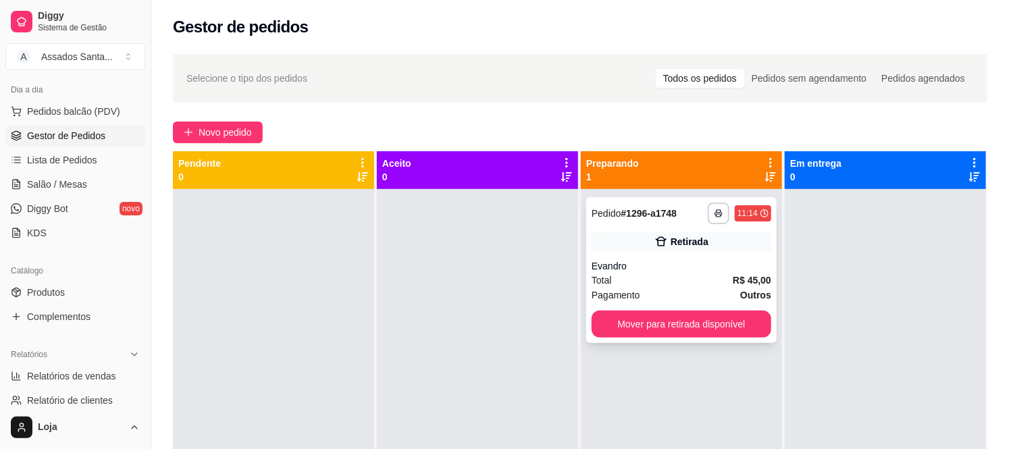
click at [664, 282] on div "Total R$ 45,00" at bounding box center [682, 280] width 180 height 15
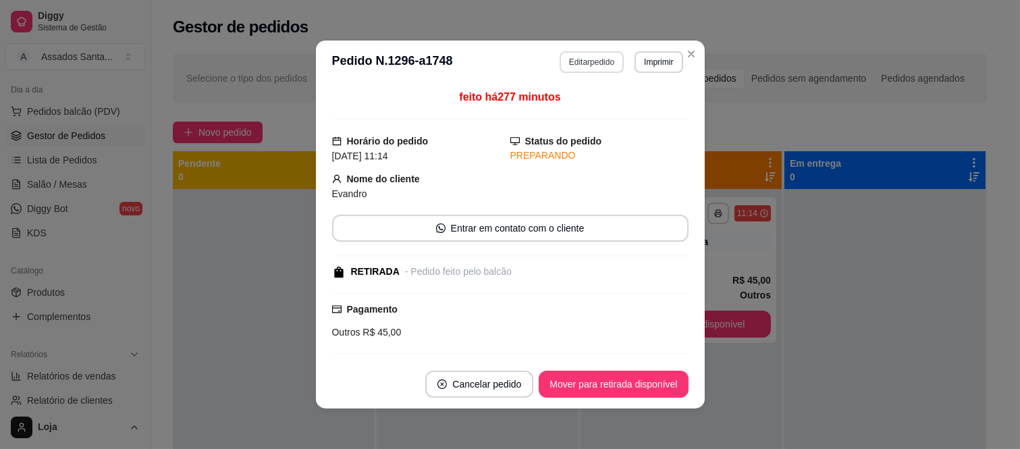
click at [596, 64] on button "Editar pedido" at bounding box center [592, 62] width 64 height 22
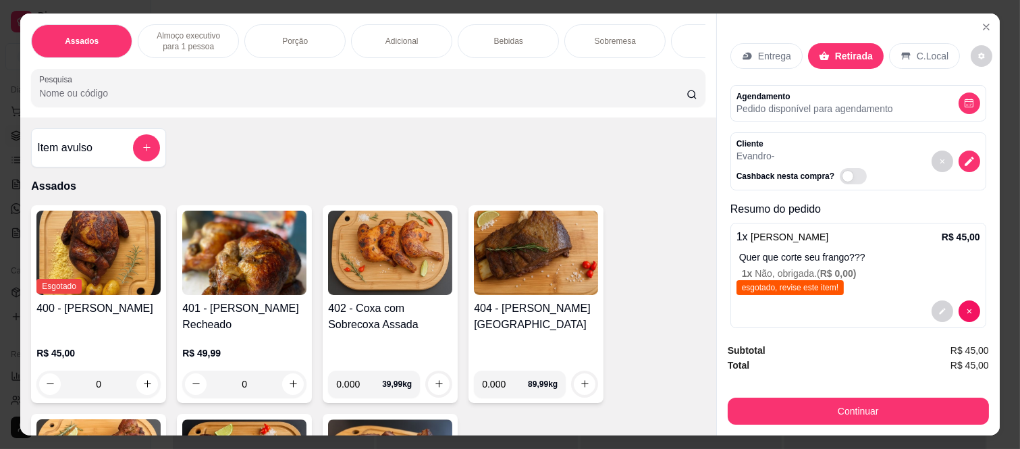
click at [529, 42] on div "Bebidas" at bounding box center [508, 41] width 101 height 34
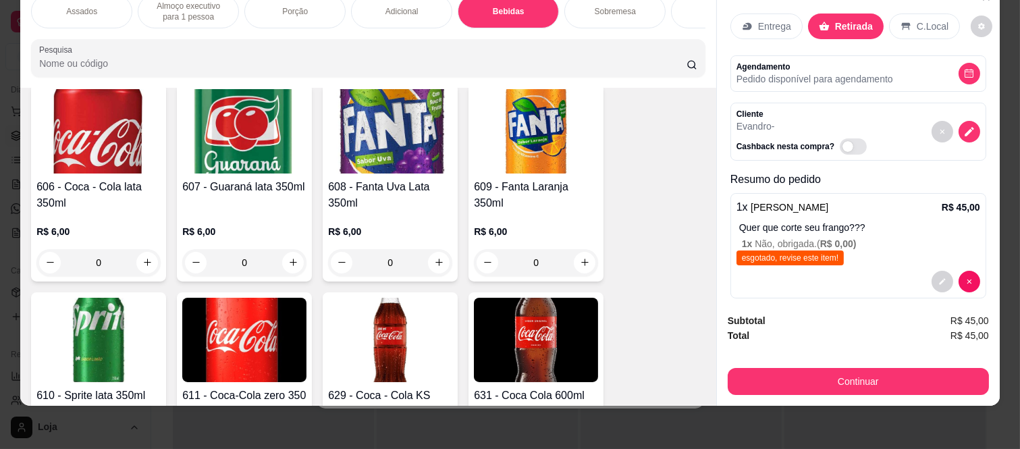
scroll to position [2436, 0]
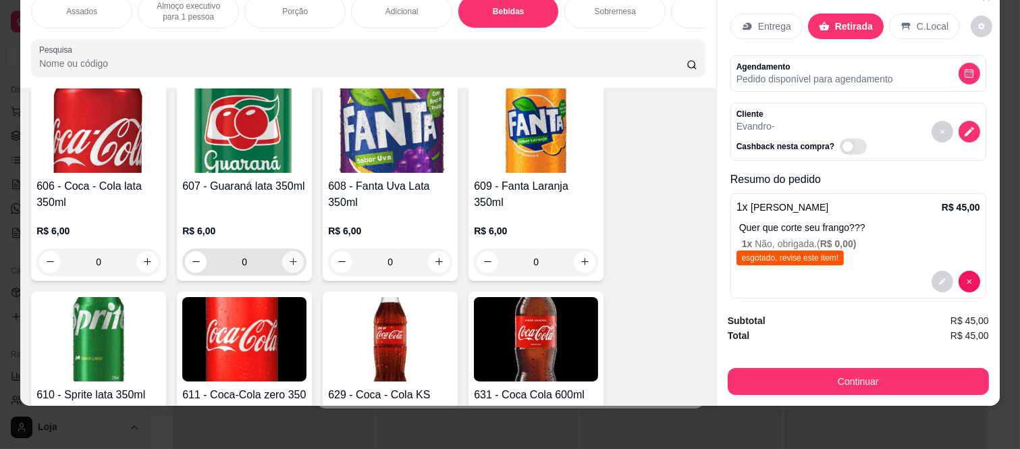
click at [290, 264] on icon "increase-product-quantity" at bounding box center [293, 262] width 7 height 7
type input "1"
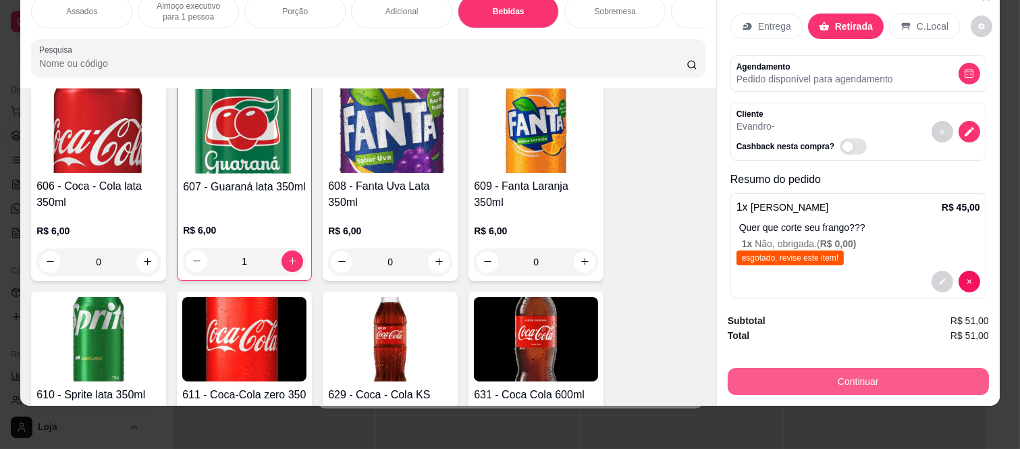
click at [779, 368] on button "Continuar" at bounding box center [858, 381] width 261 height 27
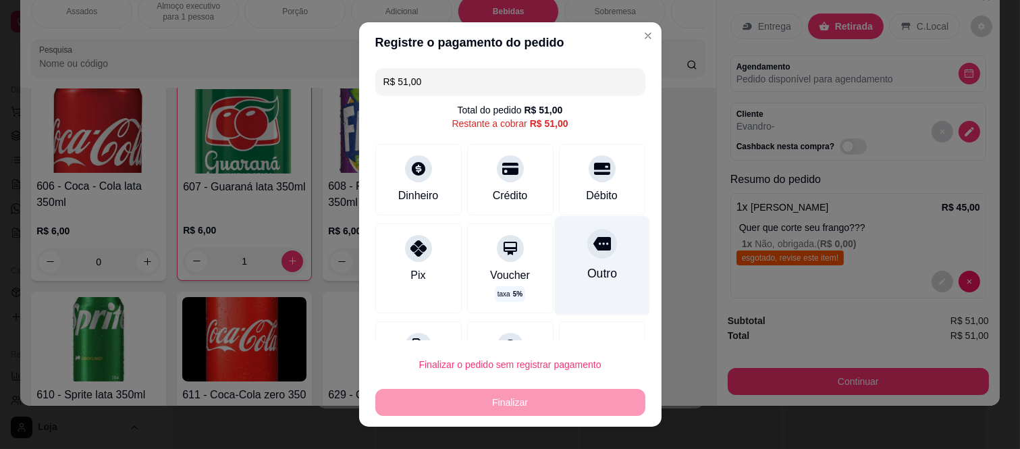
click at [587, 248] on div at bounding box center [602, 244] width 30 height 30
type input "R$ 0,00"
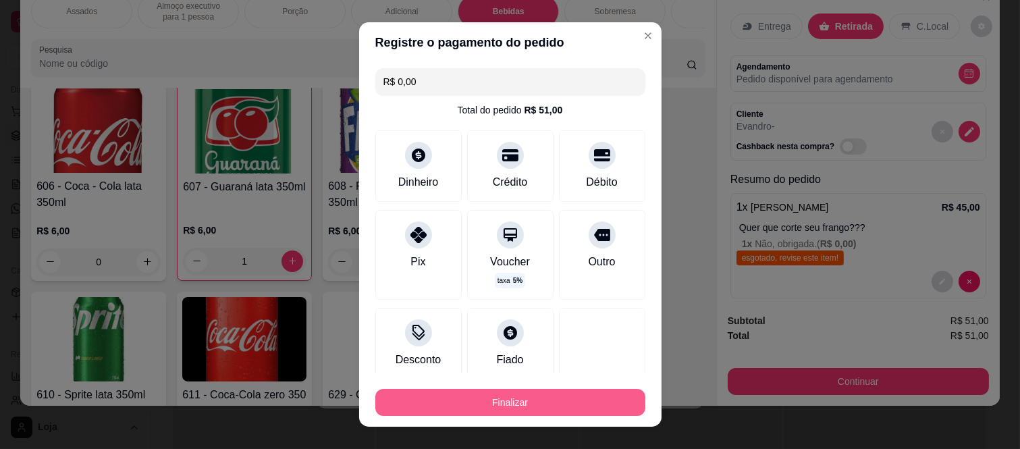
click at [557, 397] on button "Finalizar" at bounding box center [510, 402] width 270 height 27
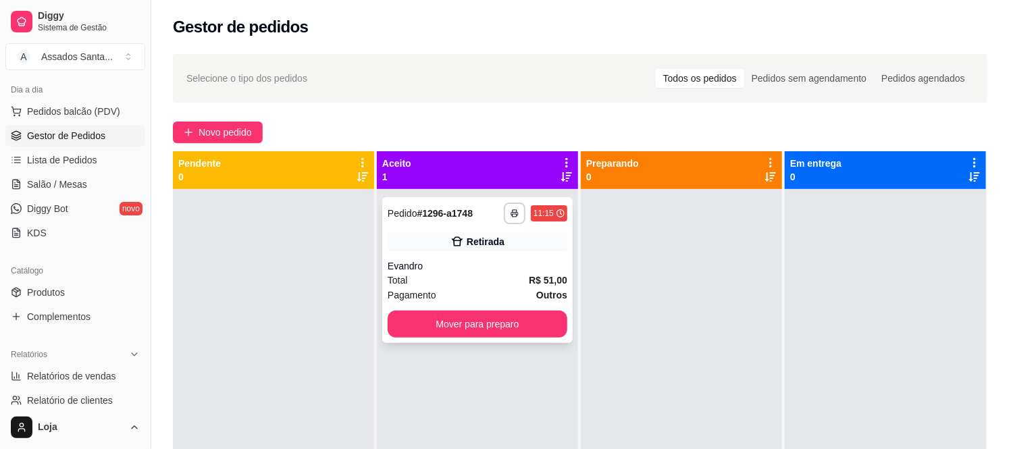
click at [457, 251] on div "**********" at bounding box center [477, 270] width 190 height 146
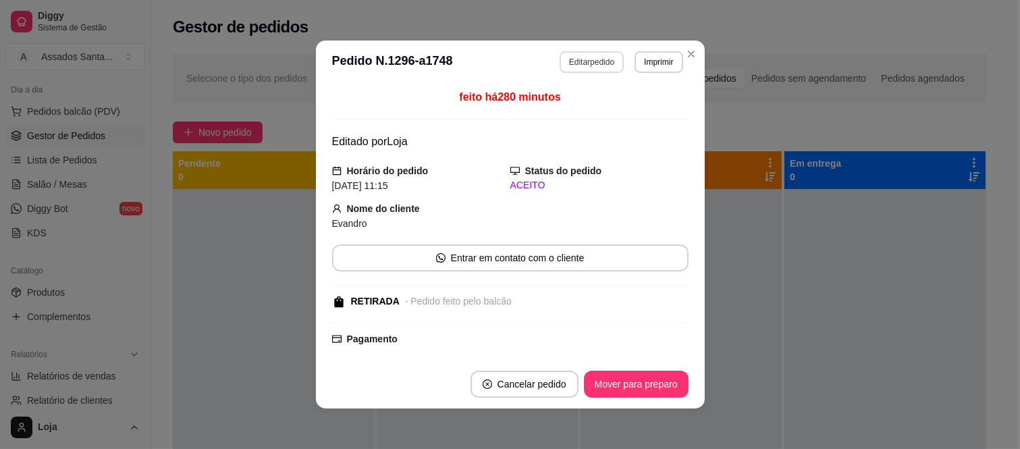
click at [581, 58] on button "Editar pedido" at bounding box center [592, 62] width 64 height 22
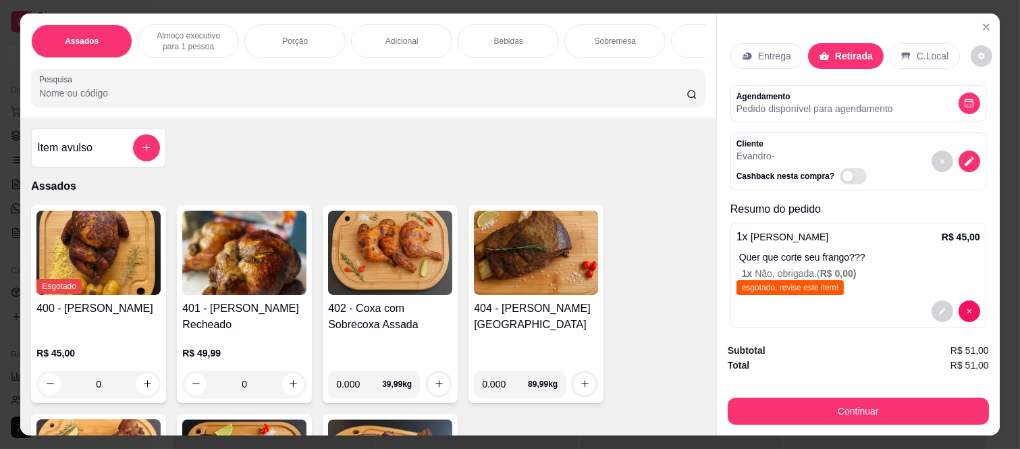
click at [578, 29] on div "Sobremesa" at bounding box center [615, 41] width 101 height 34
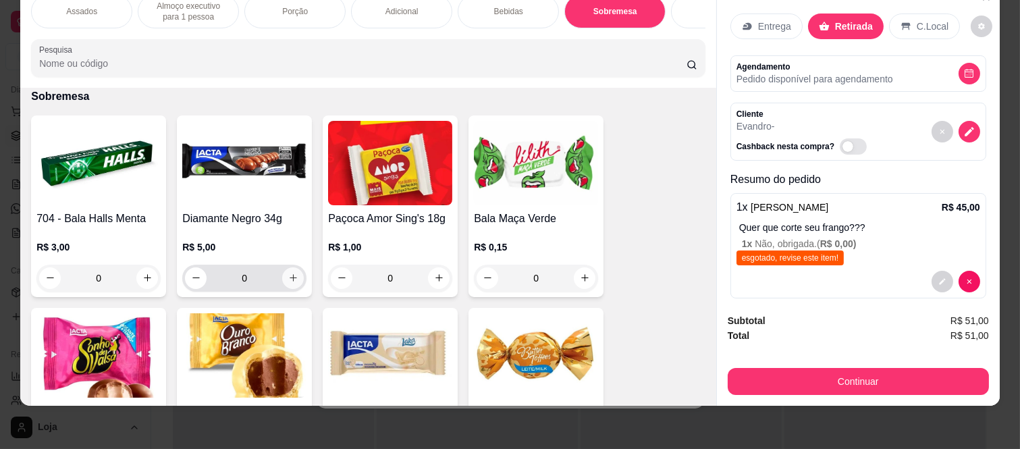
click at [294, 277] on button "increase-product-quantity" at bounding box center [293, 278] width 22 height 22
type input "1"
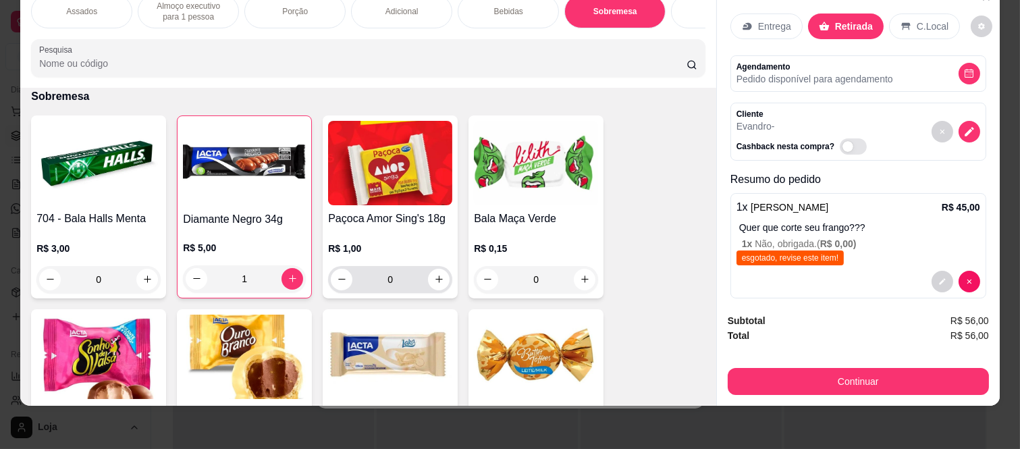
scroll to position [3624, 0]
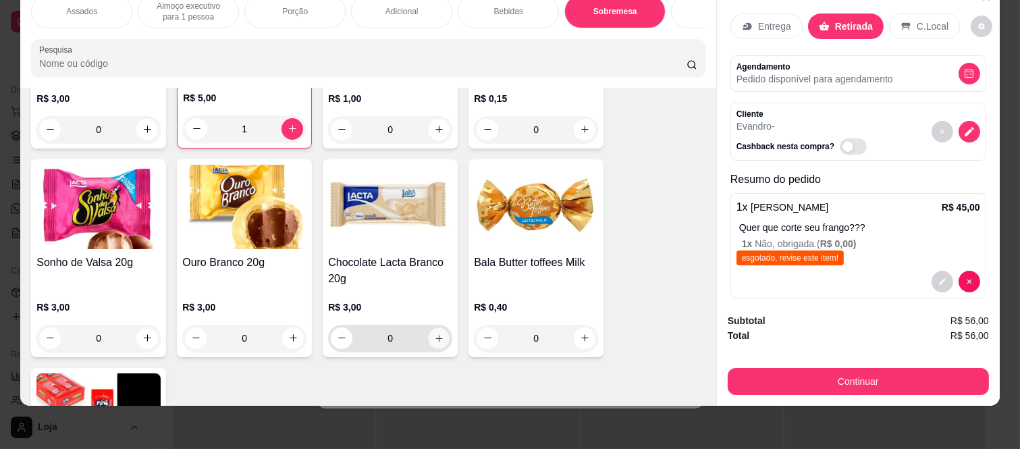
click at [437, 334] on icon "increase-product-quantity" at bounding box center [439, 339] width 10 height 10
type input "1"
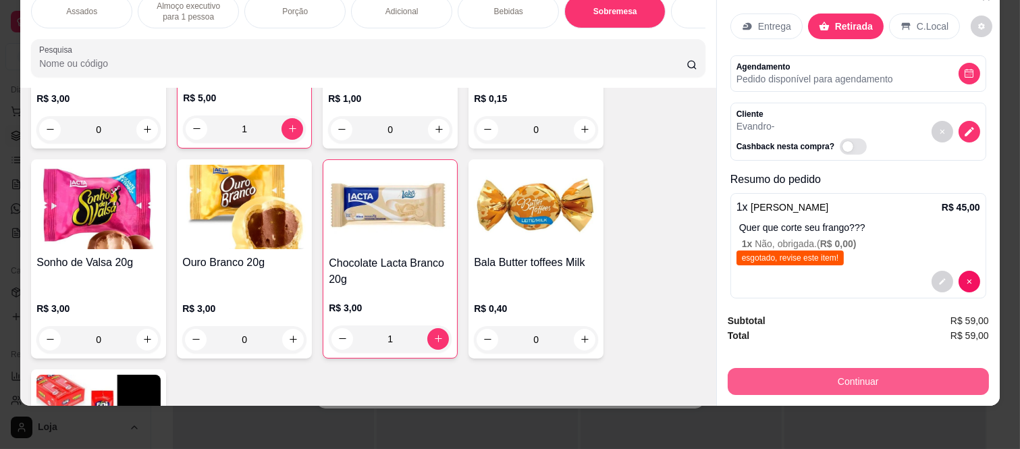
click at [865, 374] on button "Continuar" at bounding box center [858, 381] width 261 height 27
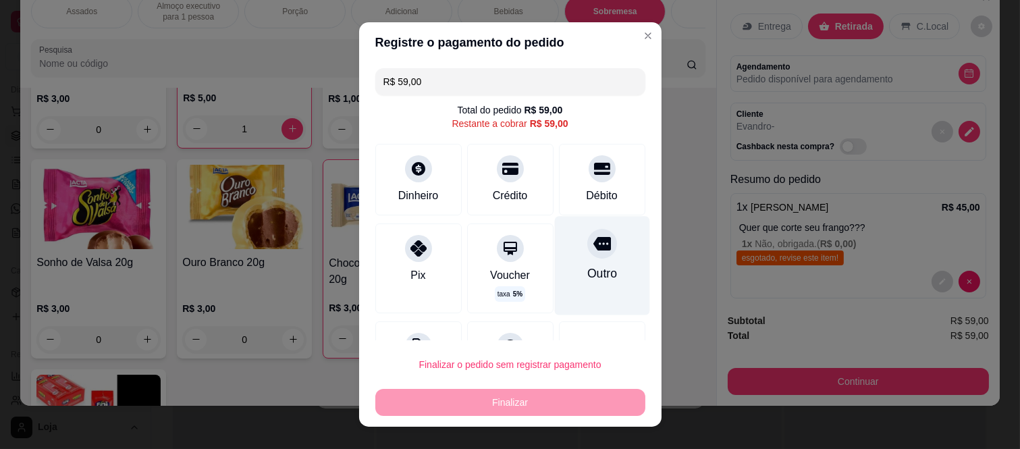
click at [587, 255] on div at bounding box center [602, 244] width 30 height 30
type input "R$ 0,00"
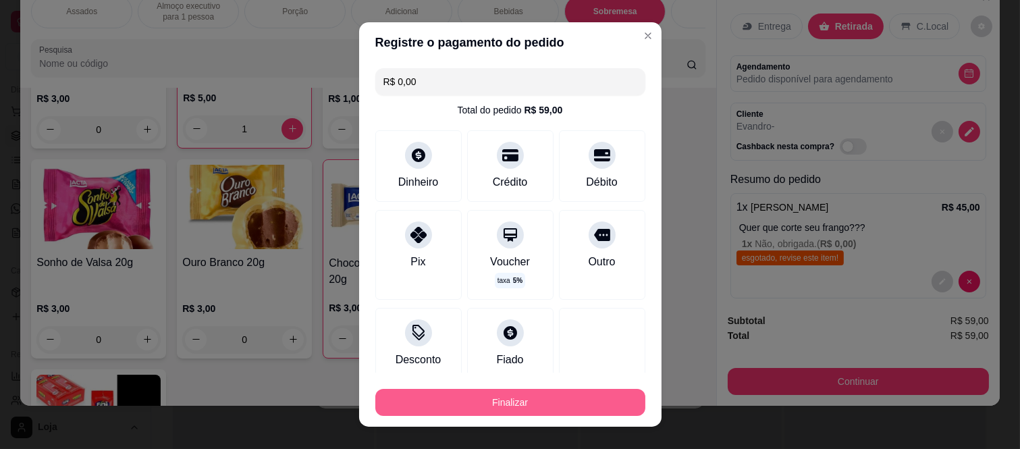
click at [585, 409] on button "Finalizar" at bounding box center [510, 402] width 270 height 27
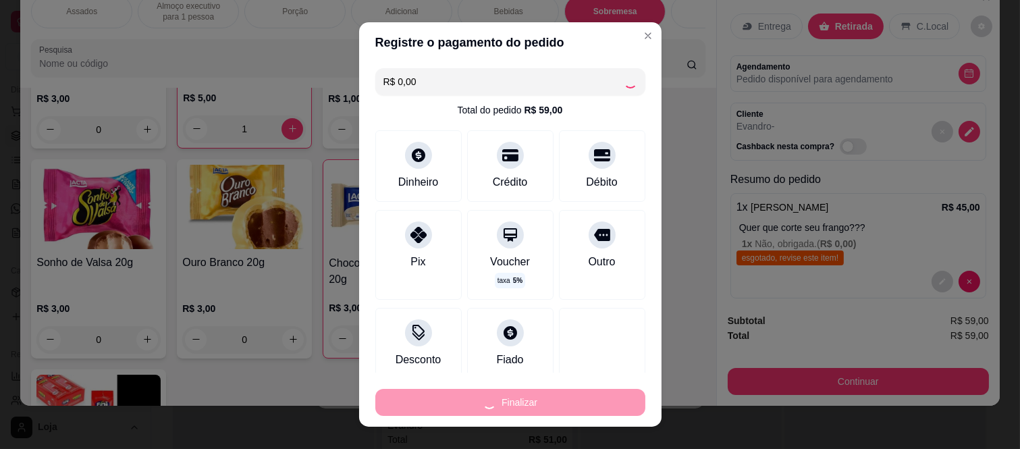
type input "0"
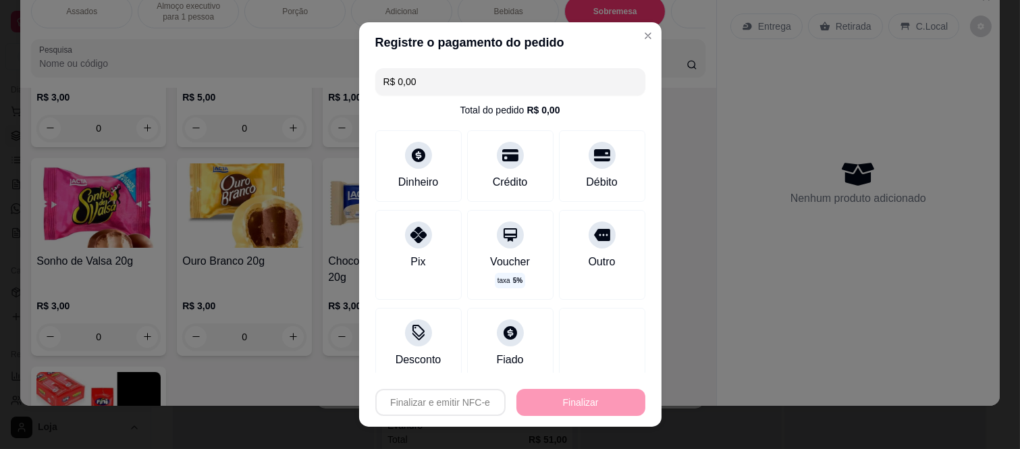
type input "-R$ 59,00"
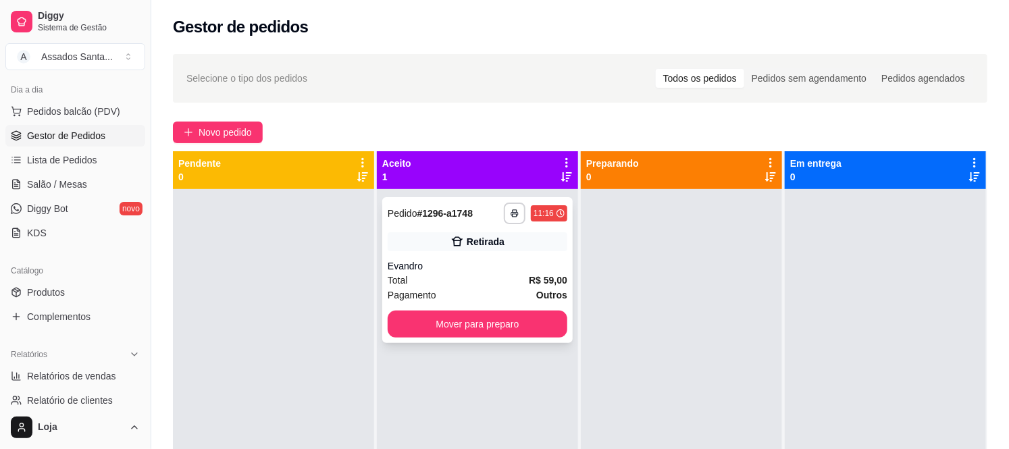
click at [405, 230] on div "**********" at bounding box center [477, 270] width 190 height 146
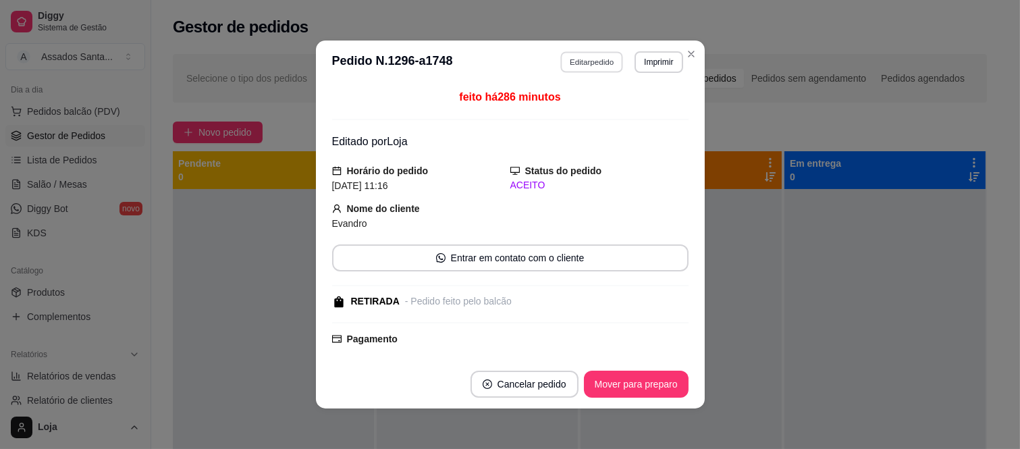
click at [565, 70] on button "Editar pedido" at bounding box center [591, 61] width 63 height 21
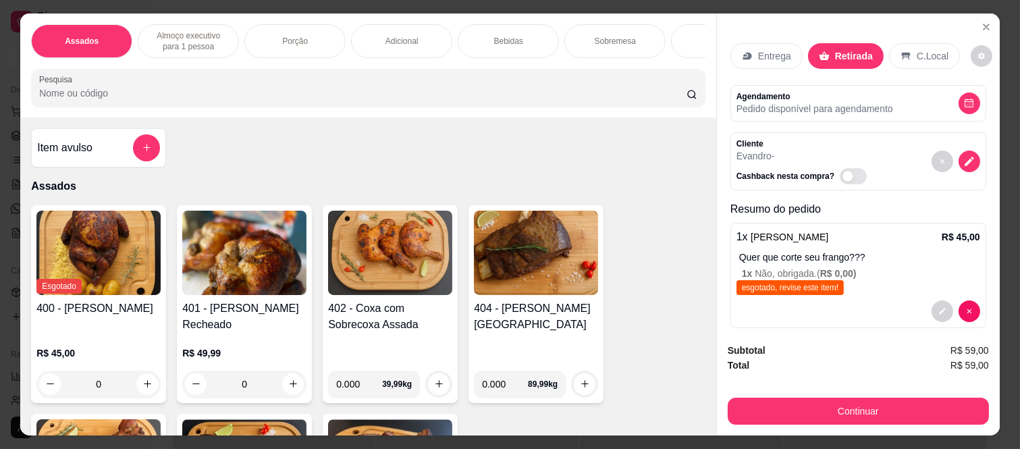
click at [595, 36] on p "Sobremesa" at bounding box center [615, 41] width 41 height 11
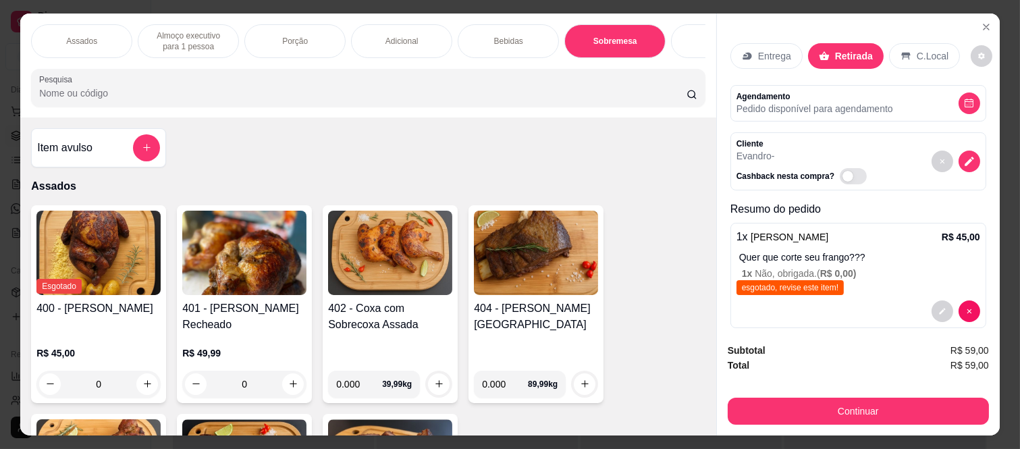
scroll to position [35, 0]
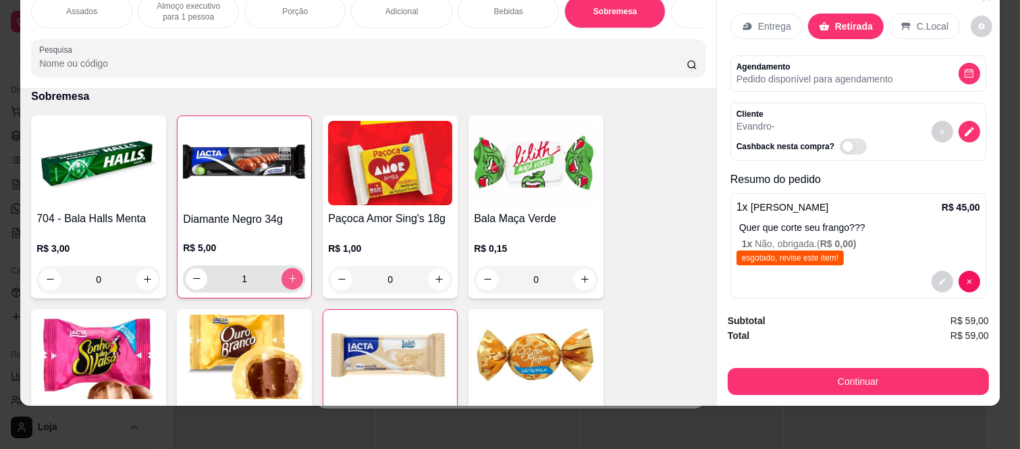
click at [288, 280] on icon "increase-product-quantity" at bounding box center [293, 278] width 10 height 10
type input "2"
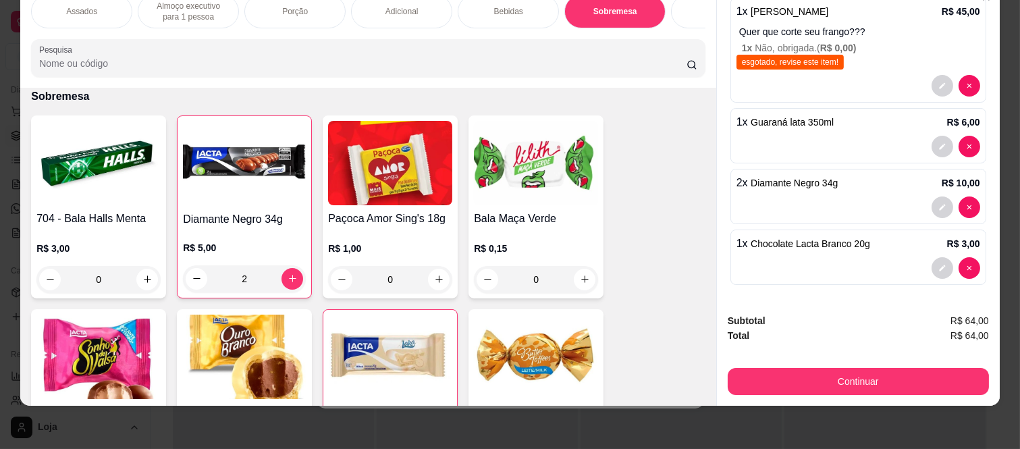
scroll to position [197, 0]
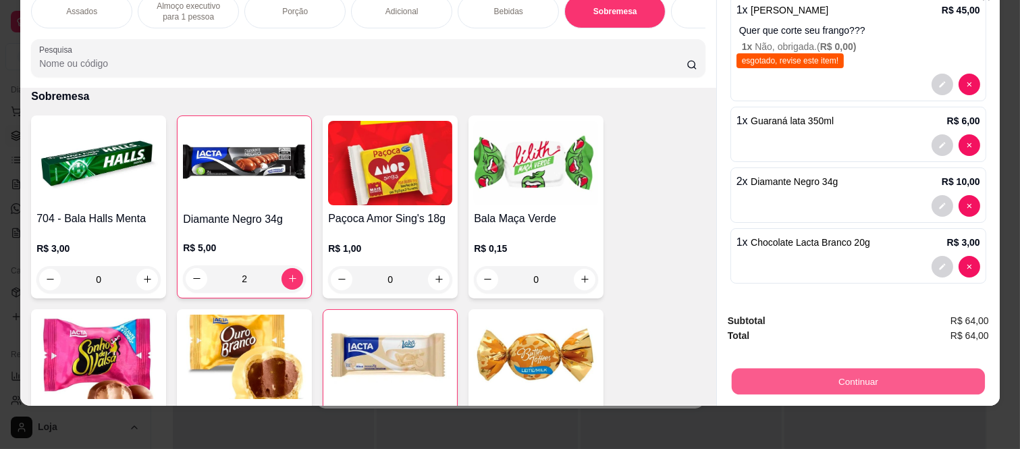
click at [770, 380] on button "Continuar" at bounding box center [858, 382] width 253 height 26
click at [783, 375] on button "Continuar" at bounding box center [858, 381] width 261 height 27
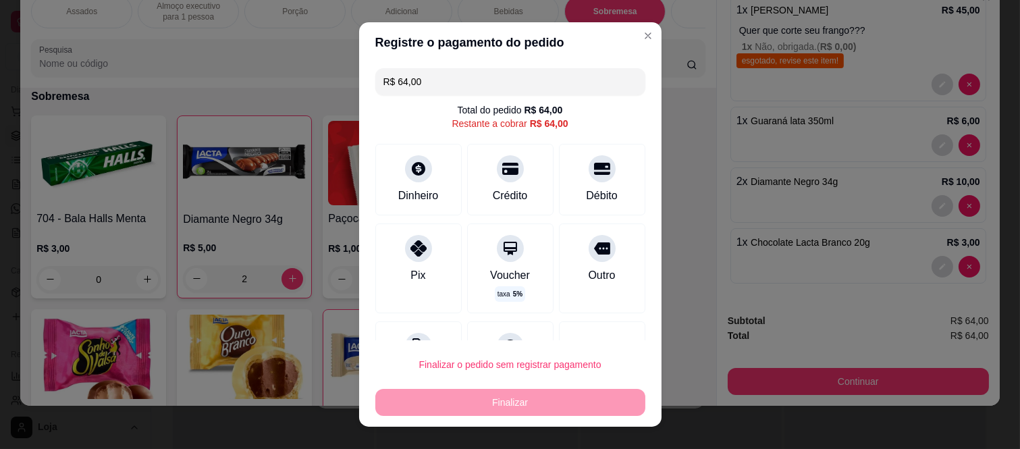
click at [423, 72] on input "R$ 64,00" at bounding box center [511, 81] width 254 height 27
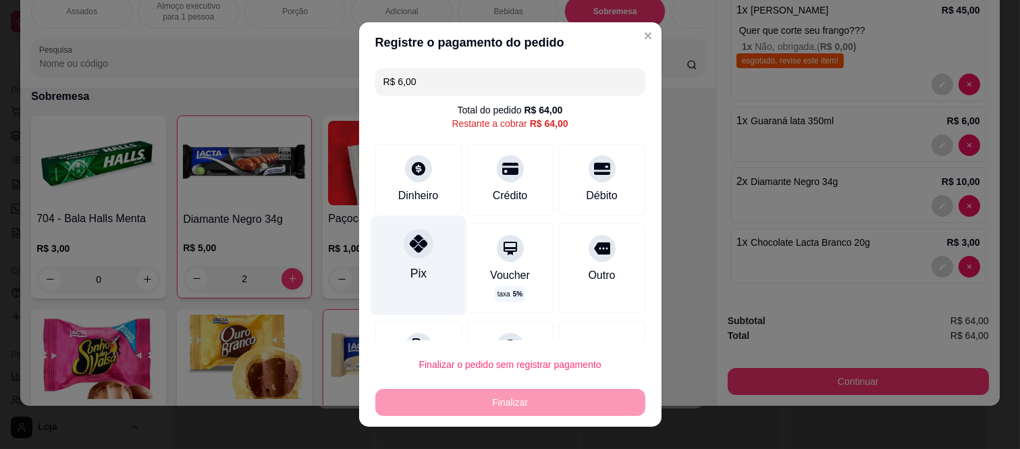
click at [409, 252] on icon at bounding box center [418, 244] width 18 height 18
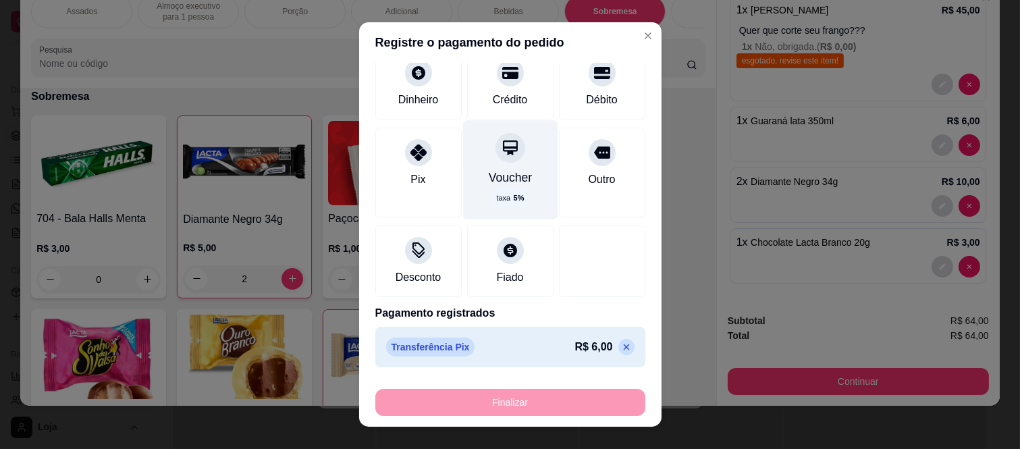
scroll to position [21, 0]
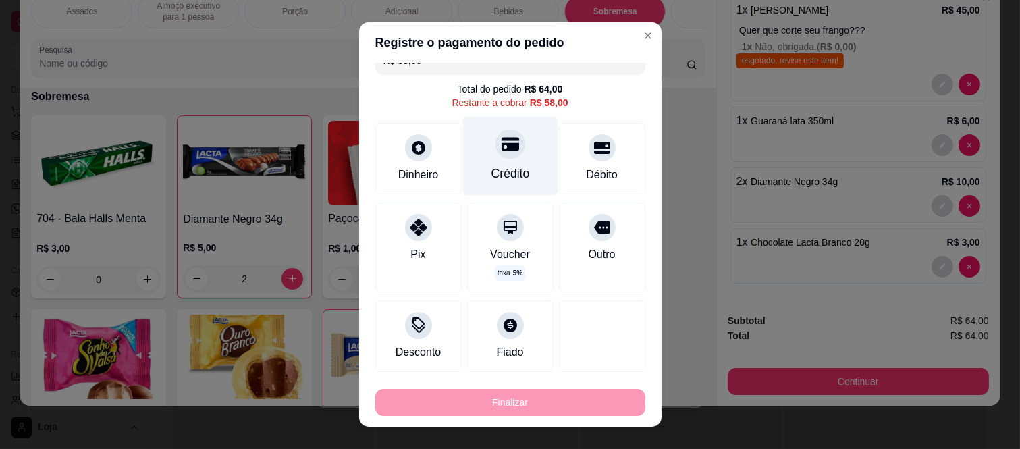
click at [501, 147] on icon at bounding box center [510, 145] width 18 height 14
type input "R$ 0,00"
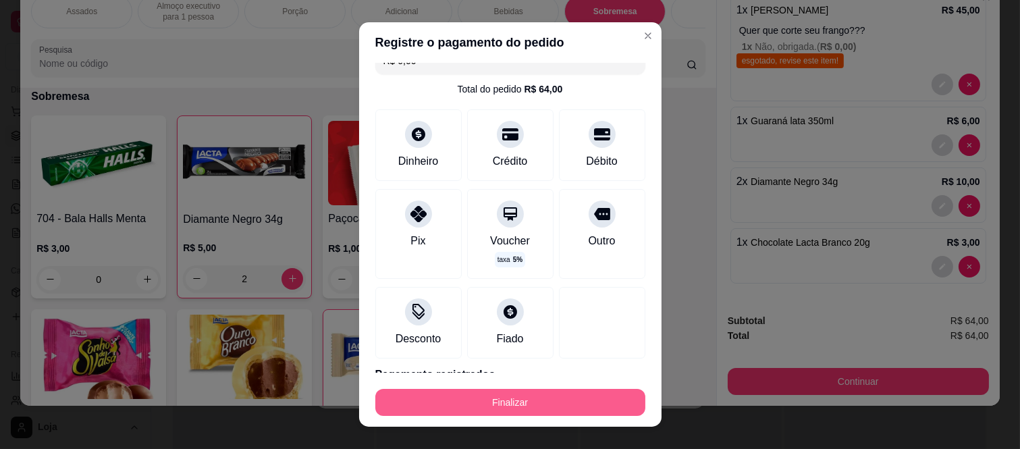
click at [515, 409] on button "Finalizar" at bounding box center [510, 402] width 270 height 27
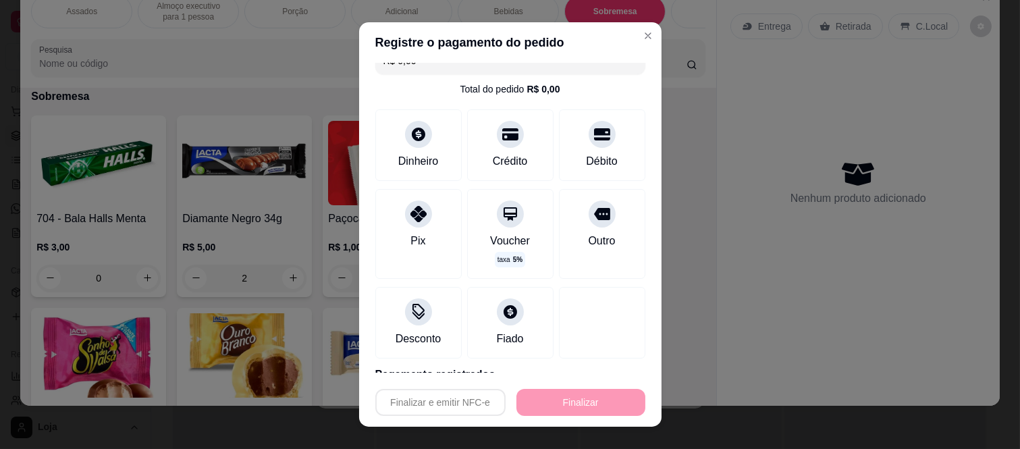
type input "0"
type input "-R$ 64,00"
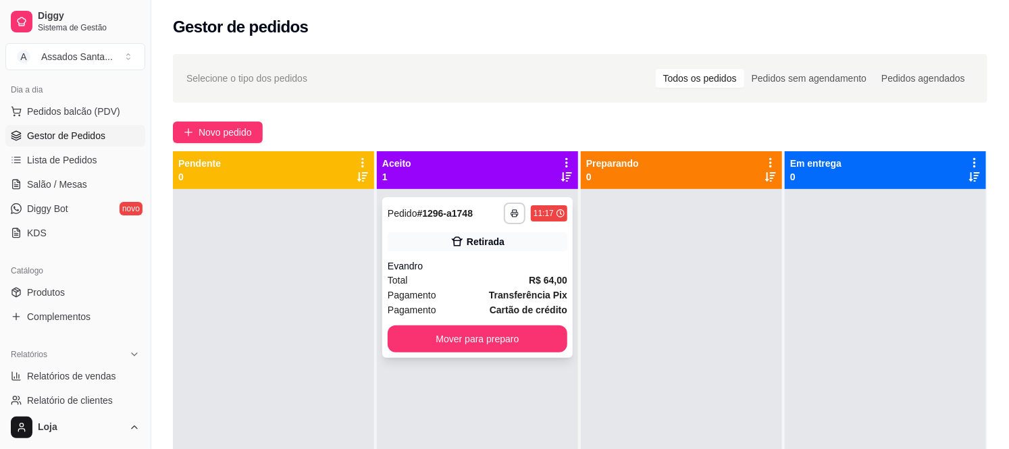
click at [494, 276] on div "Total R$ 64,00" at bounding box center [478, 280] width 180 height 15
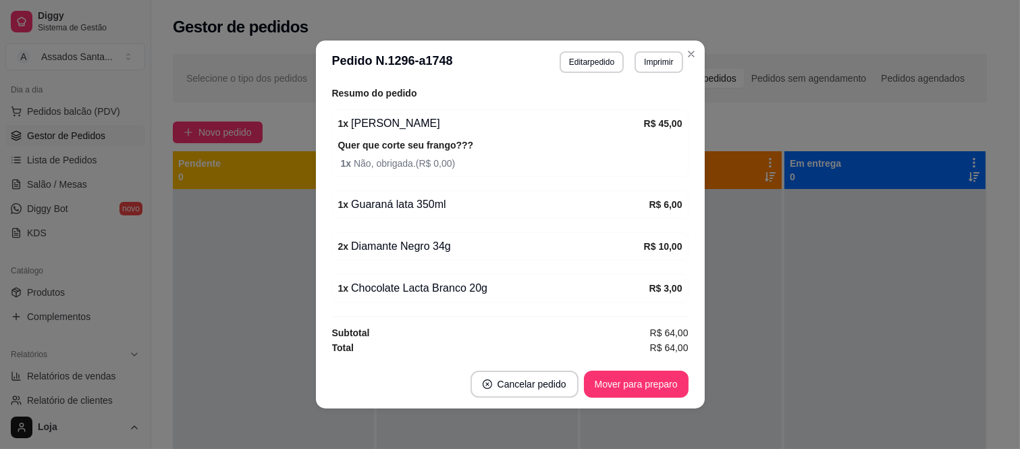
scroll to position [325, 0]
click at [636, 382] on button "Mover para preparo" at bounding box center [636, 384] width 105 height 27
click at [636, 382] on div "Mover para preparo" at bounding box center [627, 384] width 124 height 27
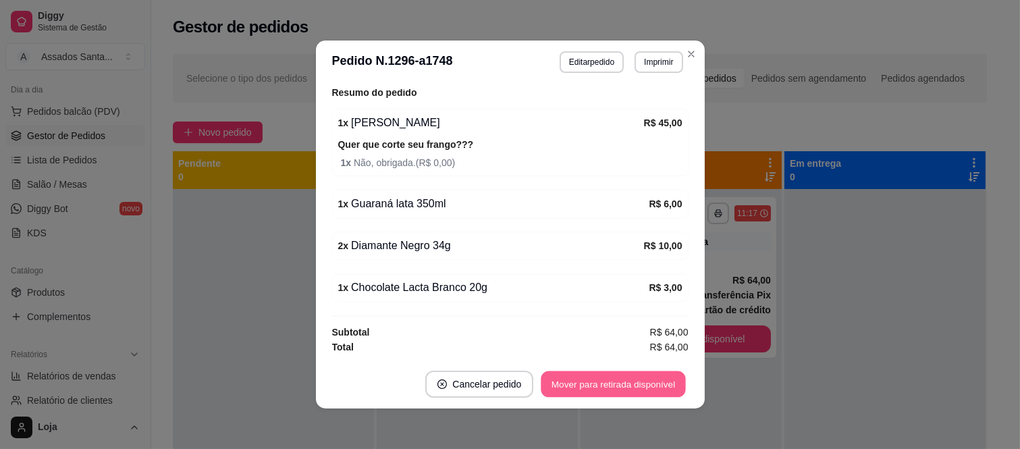
click at [669, 383] on button "Mover para retirada disponível" at bounding box center [614, 384] width 145 height 26
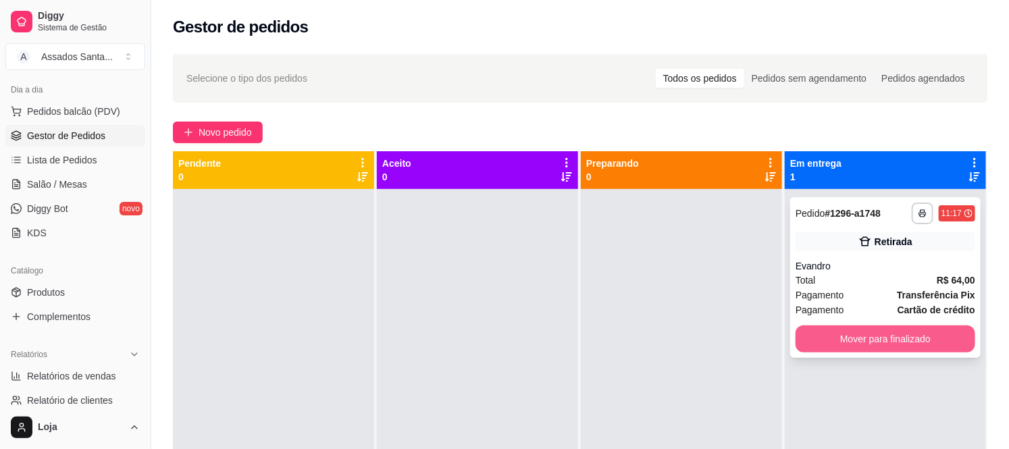
click at [870, 342] on button "Mover para finalizado" at bounding box center [885, 338] width 180 height 27
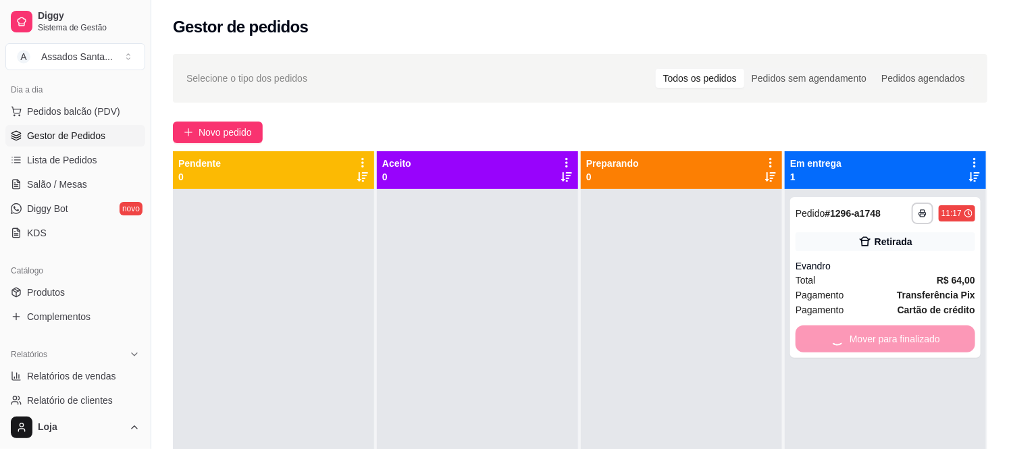
click at [658, 340] on div at bounding box center [681, 413] width 201 height 449
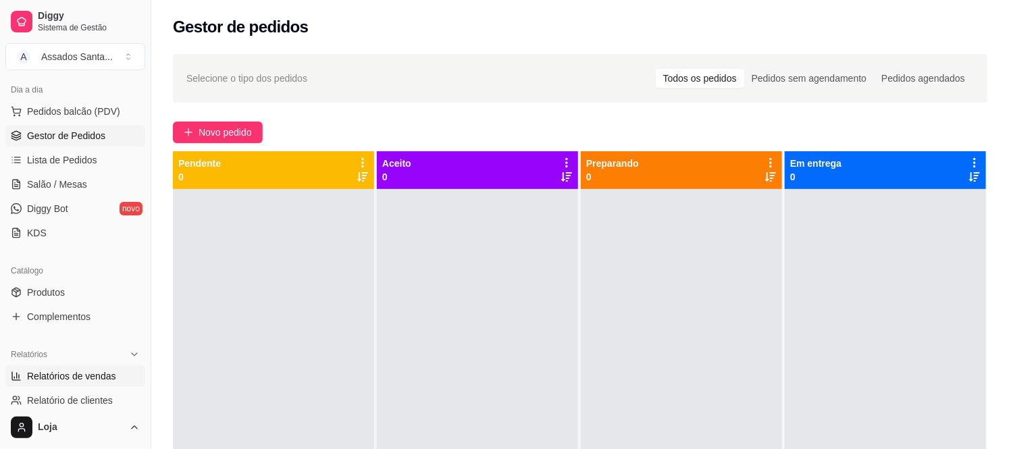
click at [72, 385] on link "Relatórios de vendas" at bounding box center [75, 376] width 140 height 22
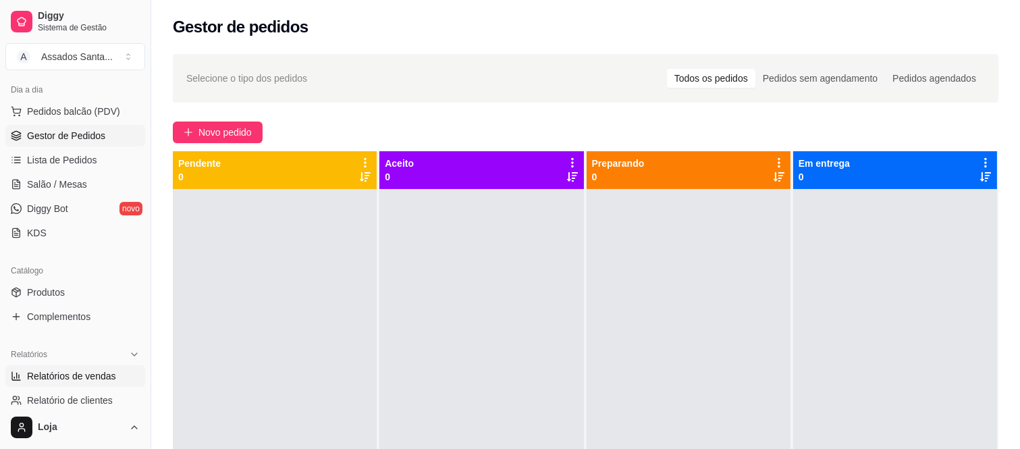
select select "ALL"
select select "0"
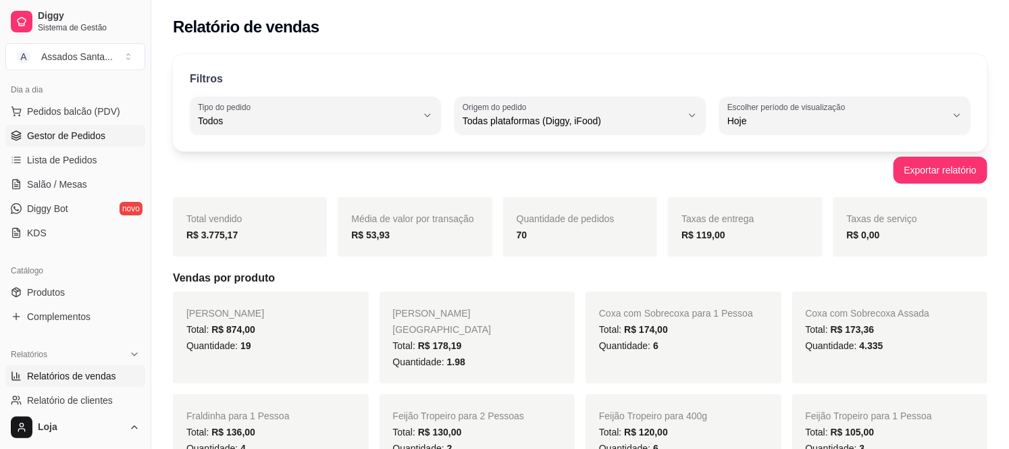
click at [86, 138] on span "Gestor de Pedidos" at bounding box center [66, 136] width 78 height 14
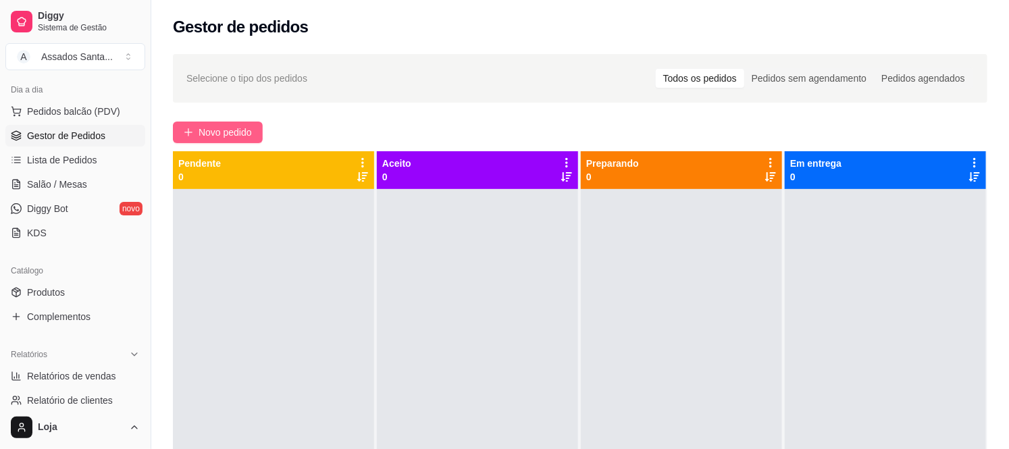
click at [220, 128] on span "Novo pedido" at bounding box center [225, 132] width 53 height 15
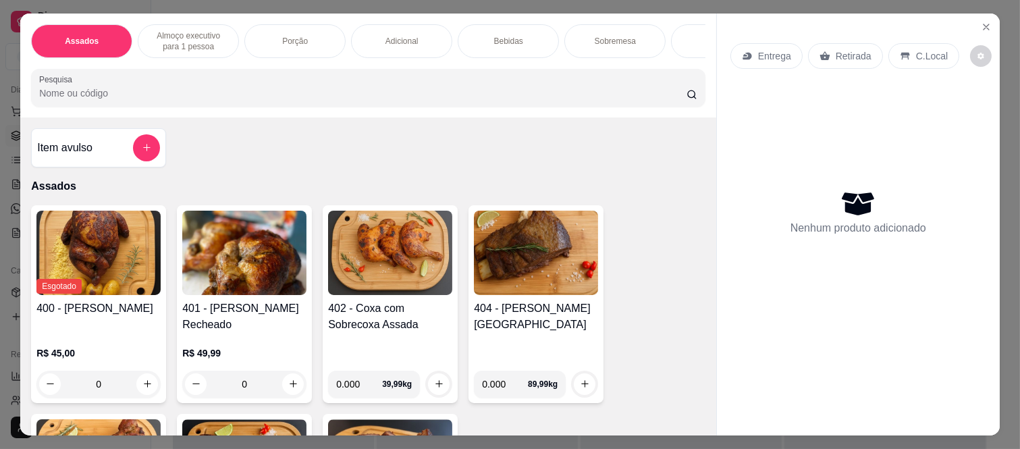
click at [115, 158] on div "Item avulso" at bounding box center [98, 147] width 123 height 27
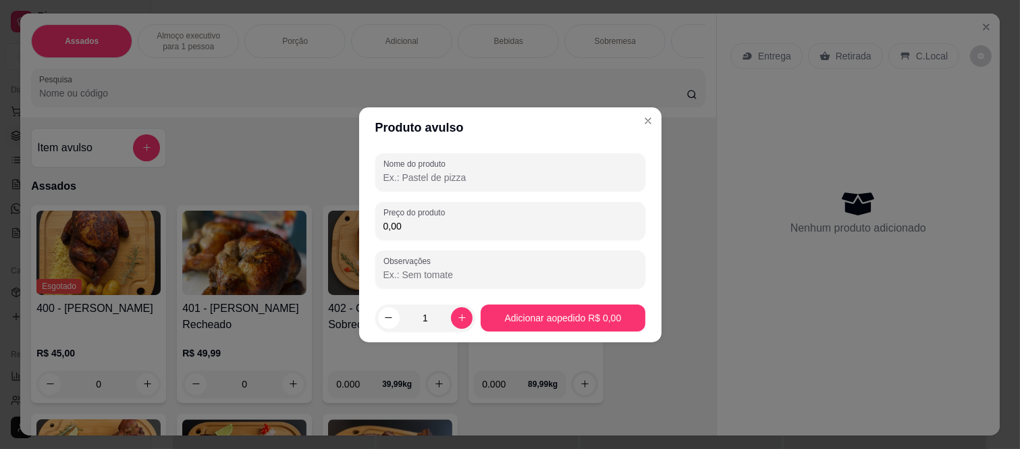
click at [436, 179] on input "Nome do produto" at bounding box center [511, 178] width 254 height 14
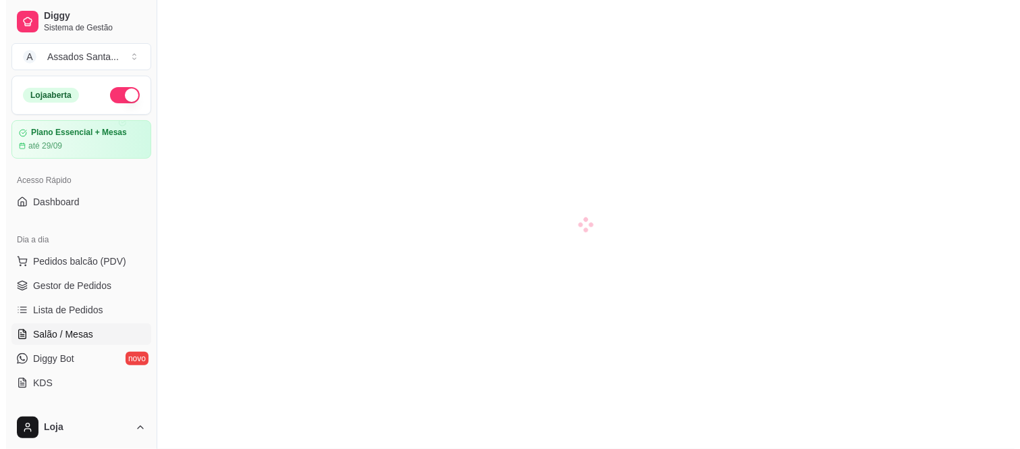
scroll to position [75, 0]
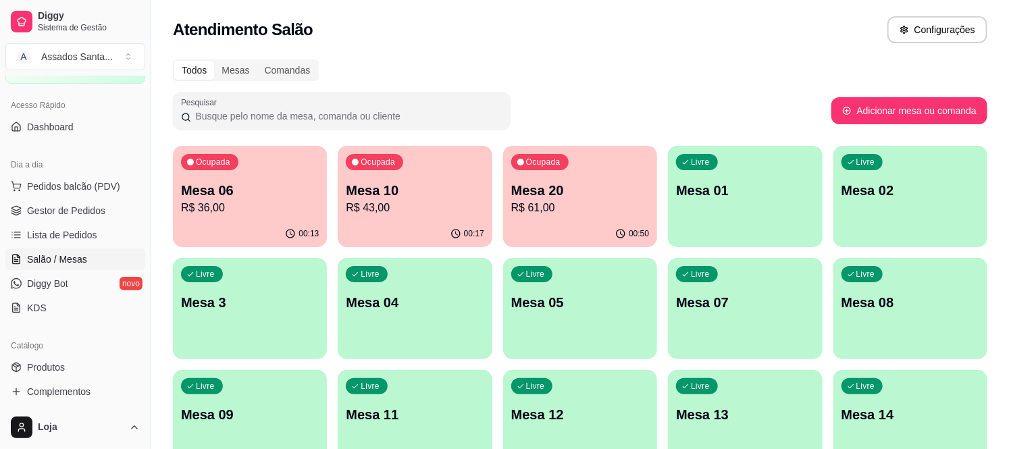
click at [531, 190] on p "Mesa 20" at bounding box center [580, 190] width 138 height 19
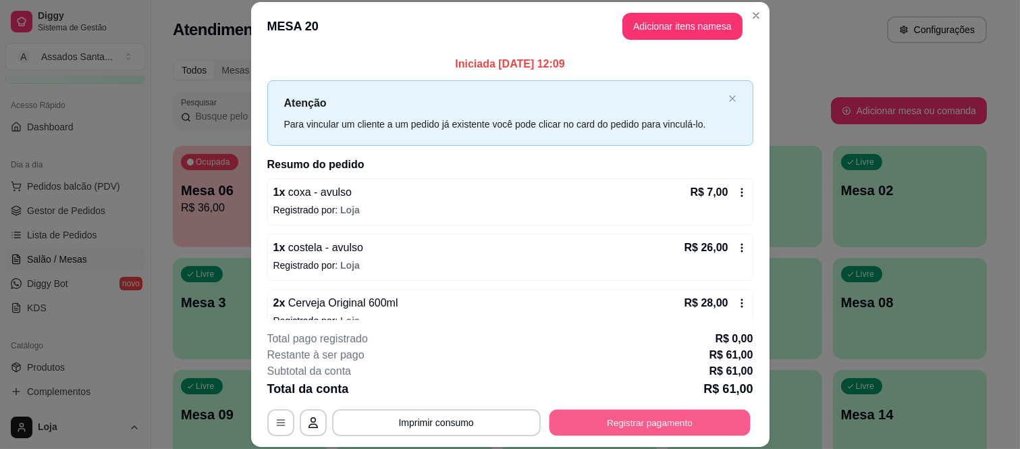
click at [658, 430] on button "Registrar pagamento" at bounding box center [649, 422] width 201 height 26
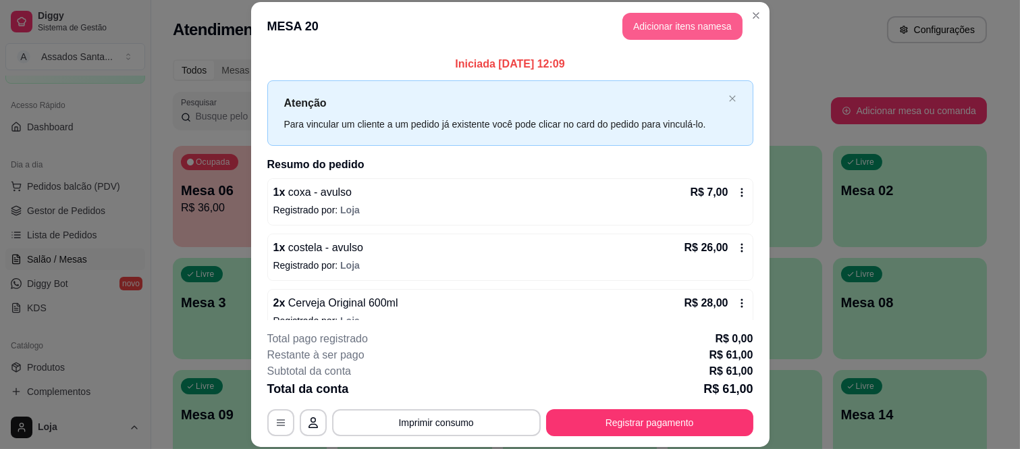
click at [653, 22] on button "Adicionar itens na mesa" at bounding box center [683, 26] width 120 height 27
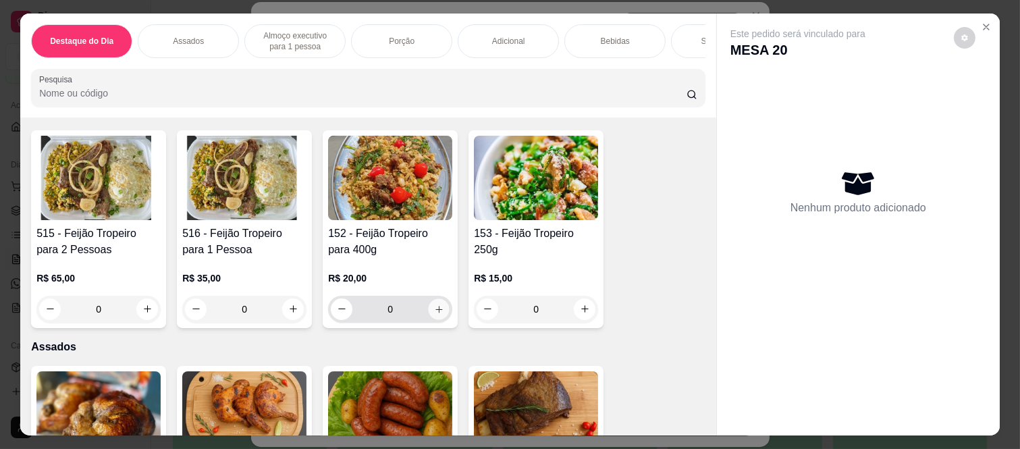
click at [437, 315] on icon "increase-product-quantity" at bounding box center [439, 310] width 10 height 10
type input "1"
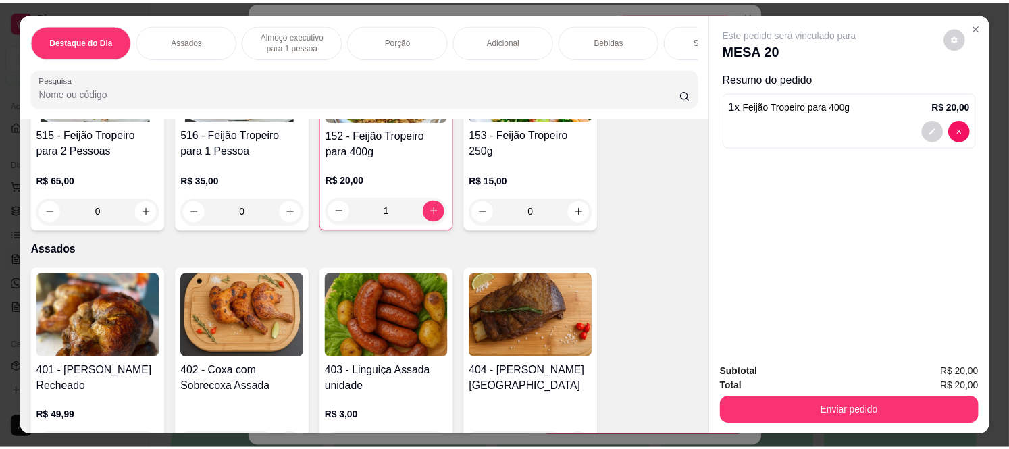
scroll to position [150, 0]
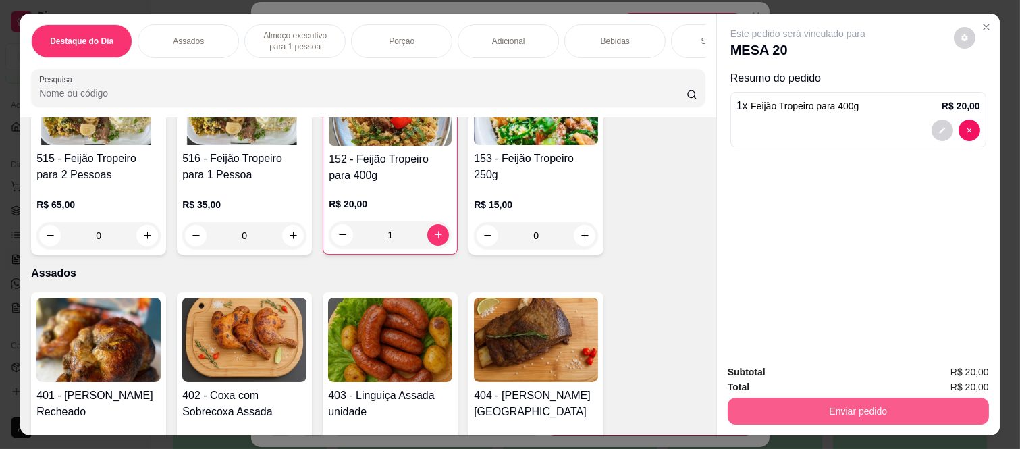
click at [789, 405] on button "Enviar pedido" at bounding box center [858, 411] width 261 height 27
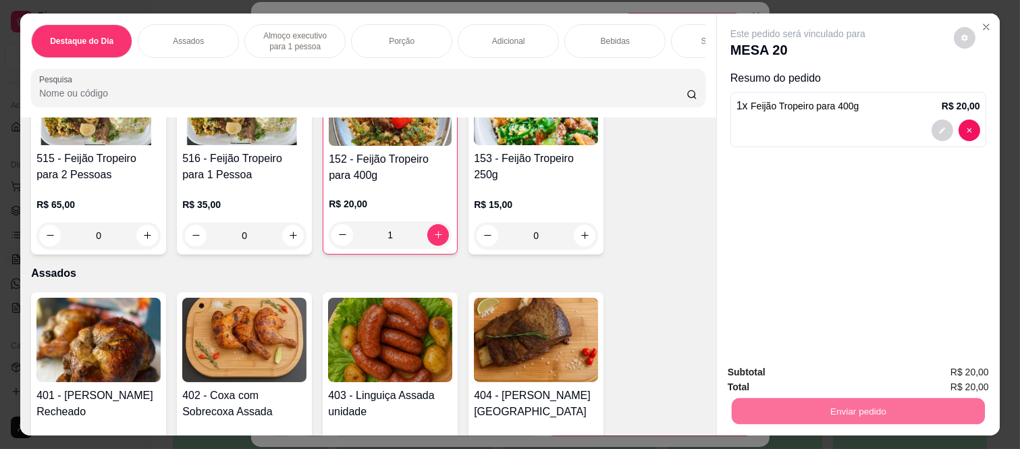
click at [787, 368] on button "Não registrar e enviar pedido" at bounding box center [814, 372] width 136 height 25
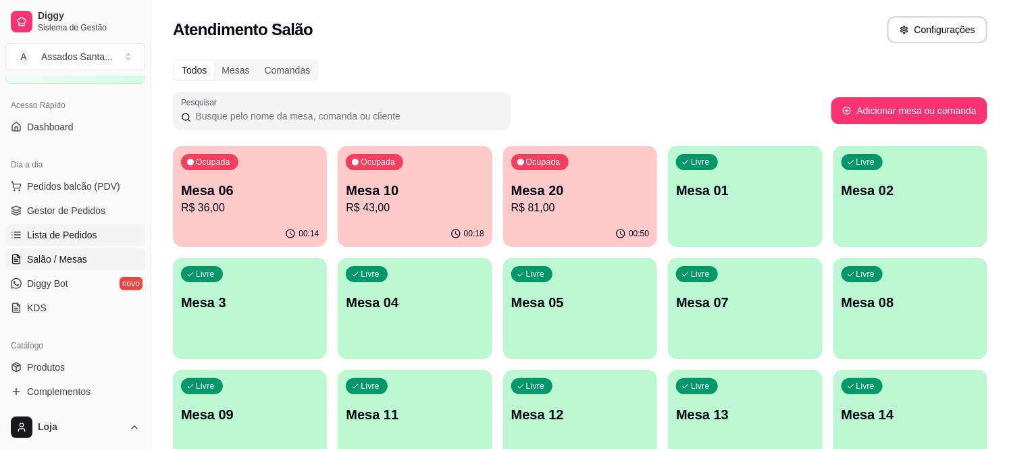
click at [93, 233] on span "Lista de Pedidos" at bounding box center [62, 235] width 70 height 14
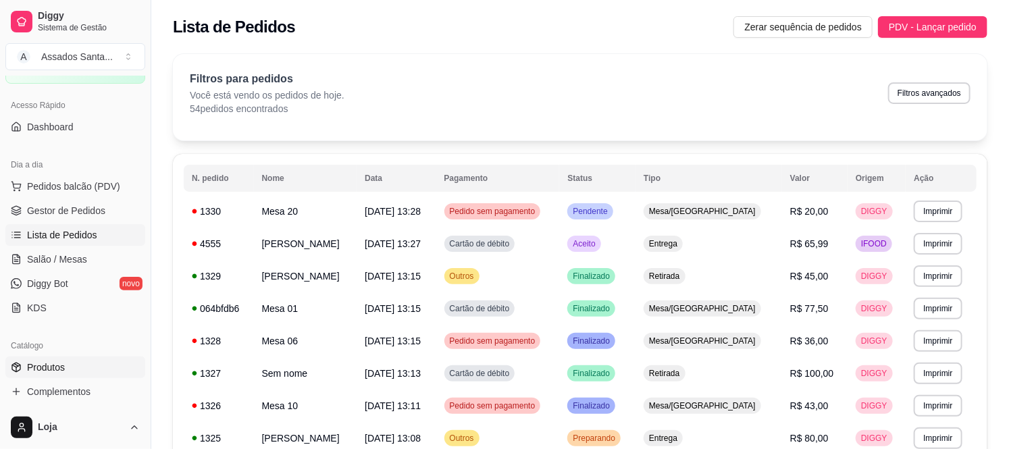
click at [66, 369] on link "Produtos" at bounding box center [75, 368] width 140 height 22
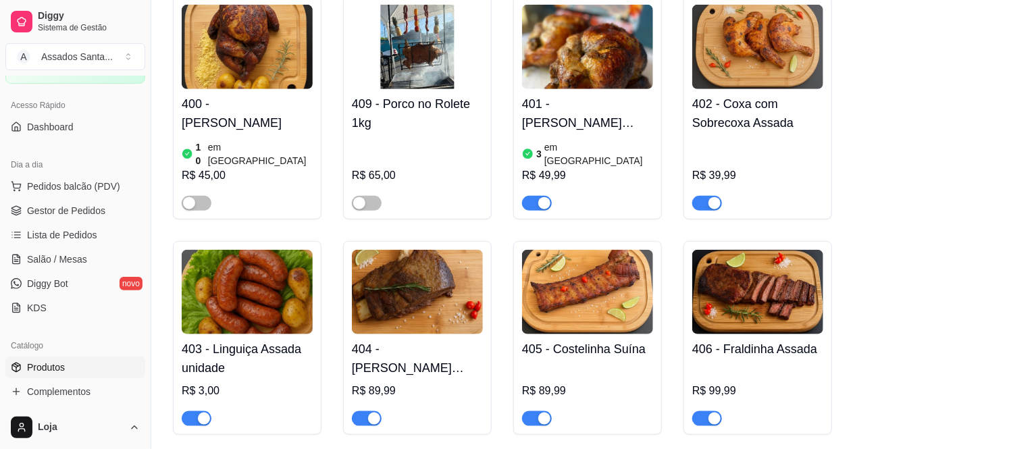
scroll to position [450, 0]
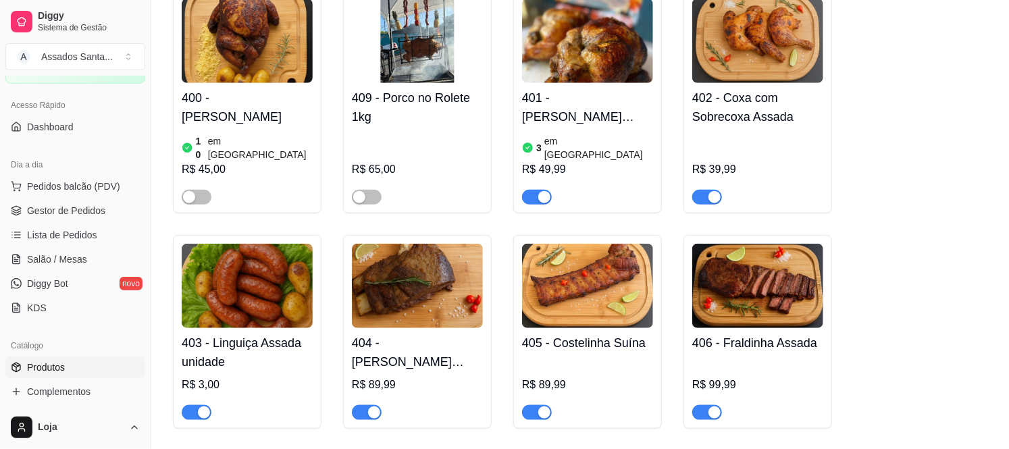
click at [531, 190] on span "button" at bounding box center [537, 197] width 30 height 15
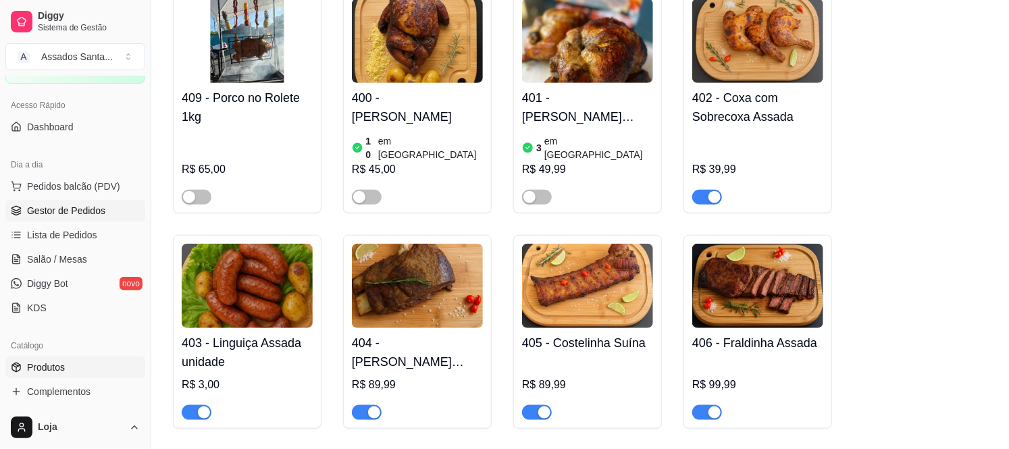
click at [76, 207] on span "Gestor de Pedidos" at bounding box center [66, 211] width 78 height 14
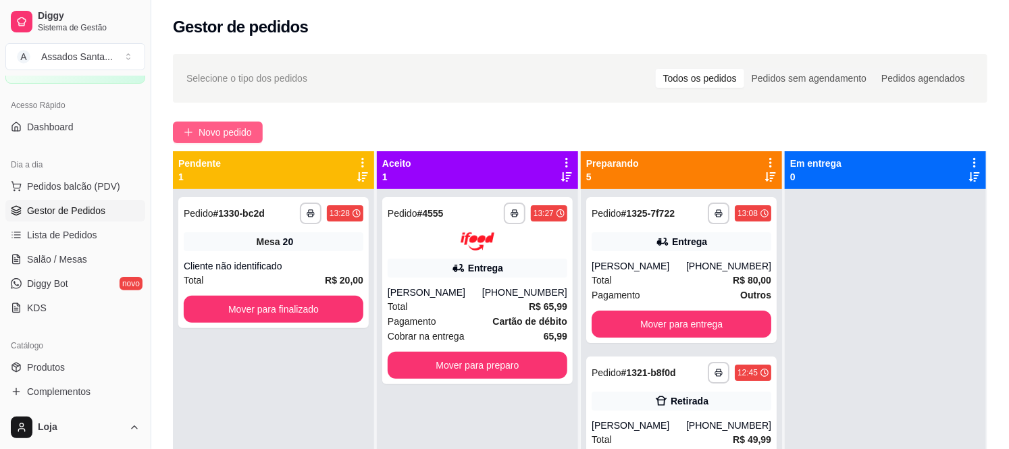
click at [231, 127] on span "Novo pedido" at bounding box center [225, 132] width 53 height 15
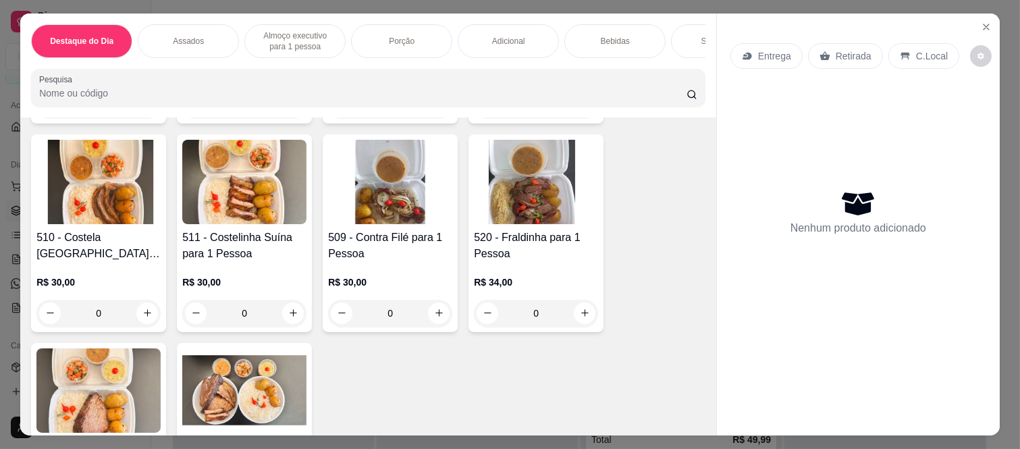
click at [599, 41] on div "Bebidas" at bounding box center [615, 41] width 101 height 34
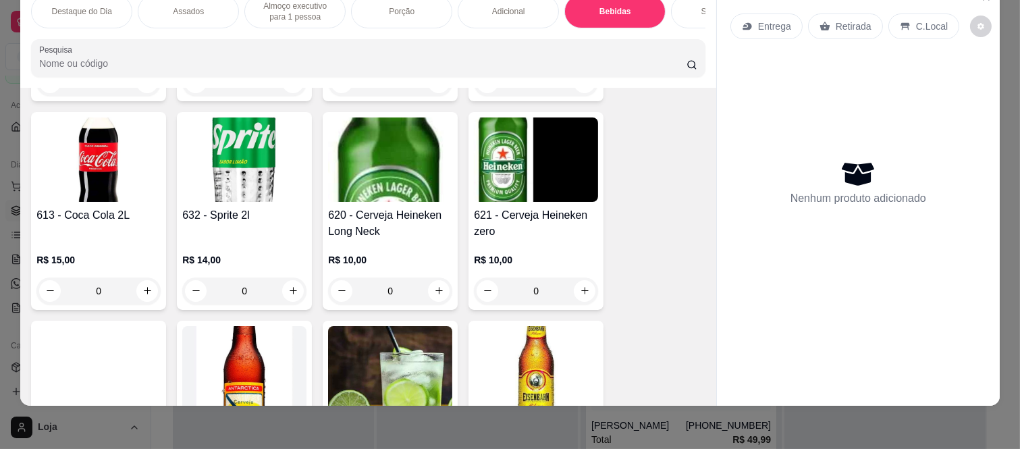
scroll to position [3332, 0]
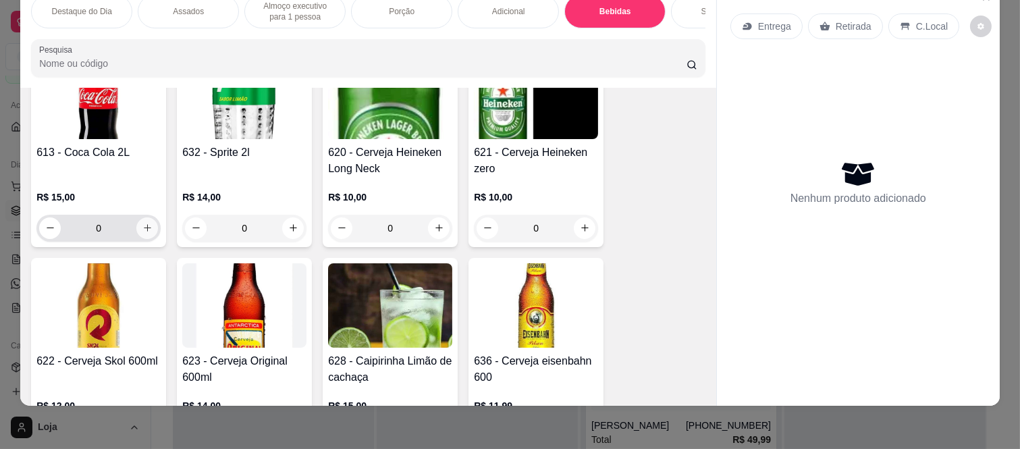
click at [142, 225] on icon "increase-product-quantity" at bounding box center [147, 228] width 10 height 10
type input "1"
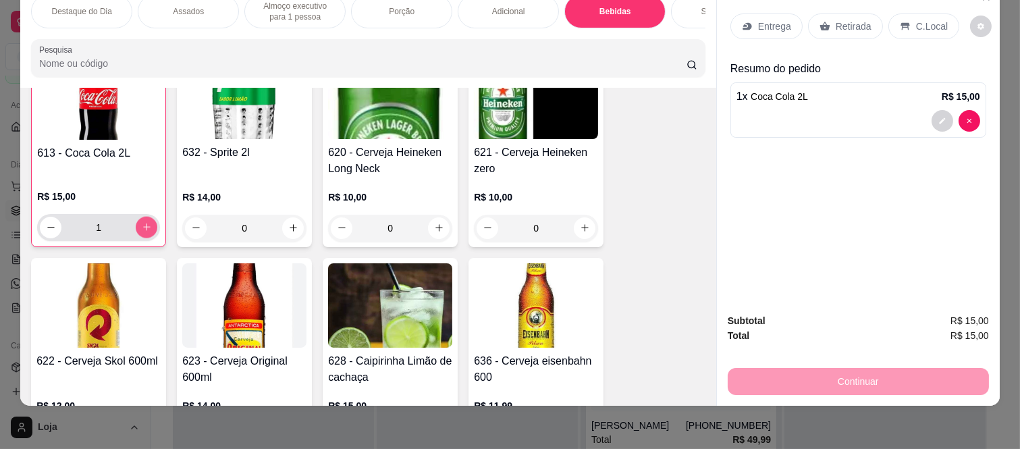
scroll to position [3332, 0]
click at [846, 20] on p "Retirada" at bounding box center [854, 27] width 36 height 14
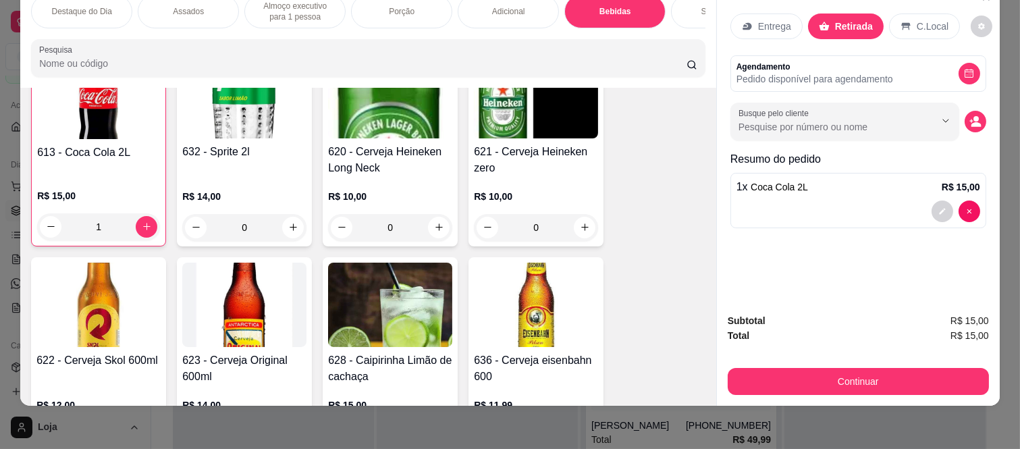
click at [772, 388] on div "Subtotal R$ 15,00 Total R$ 15,00 Continuar" at bounding box center [858, 354] width 283 height 103
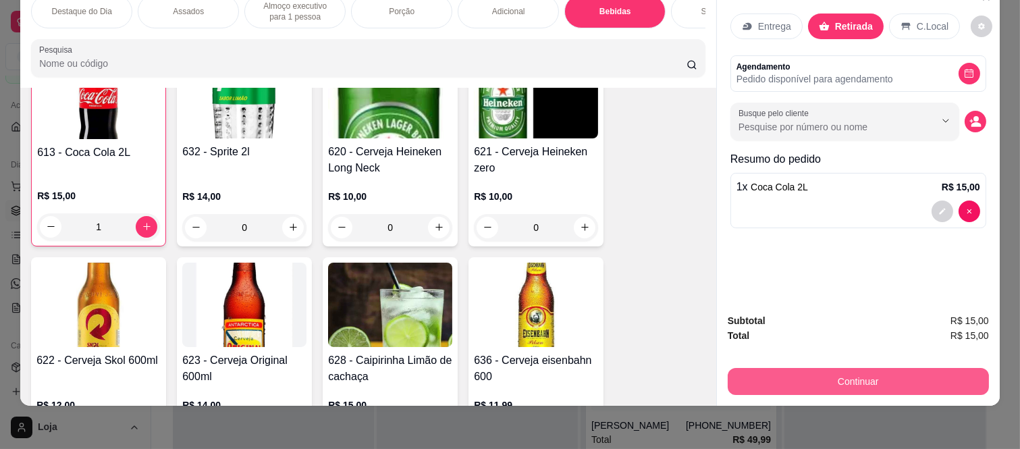
click at [760, 378] on button "Continuar" at bounding box center [858, 381] width 261 height 27
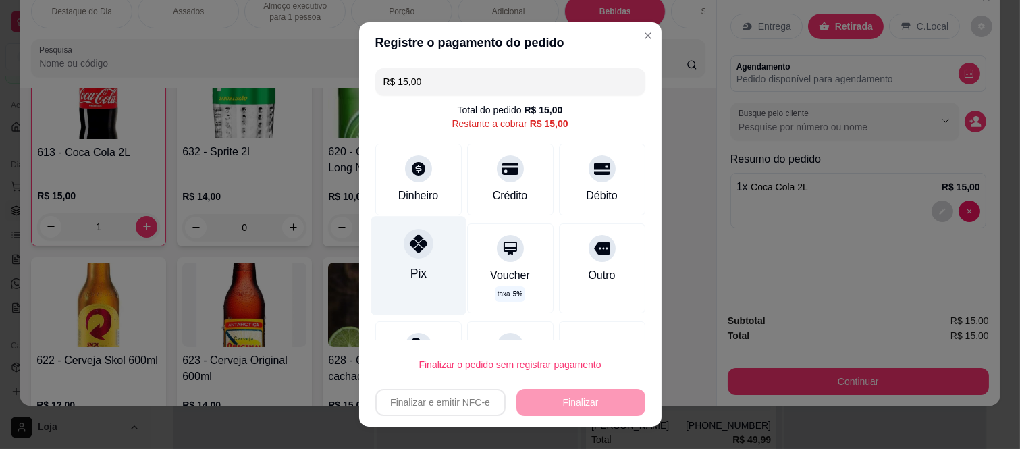
click at [409, 253] on div at bounding box center [419, 244] width 30 height 30
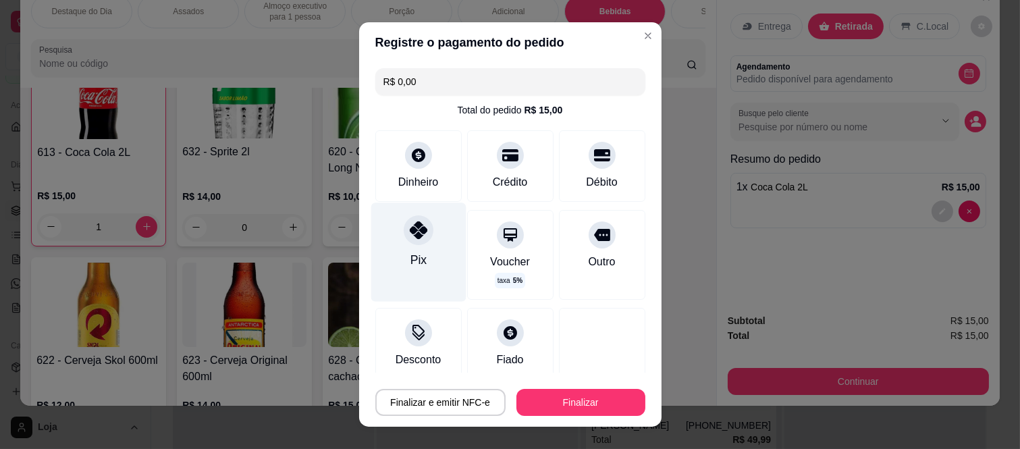
type input "R$ 0,00"
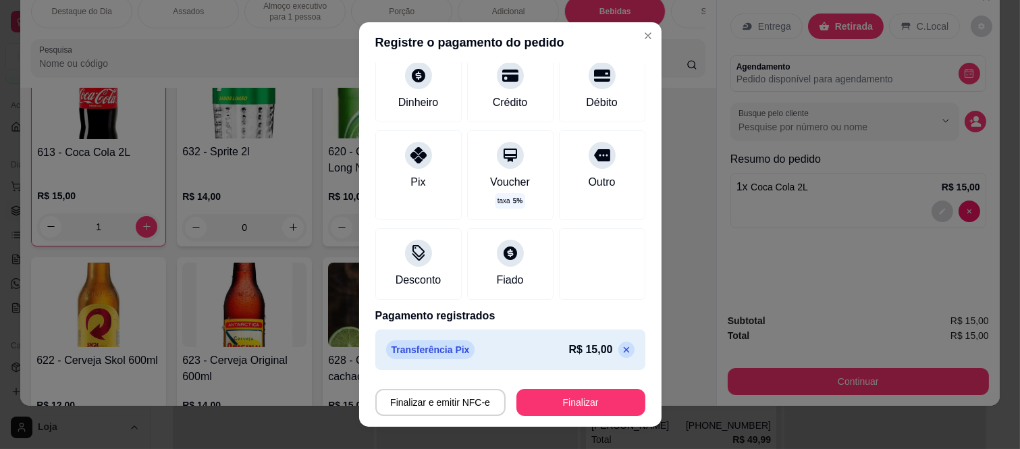
scroll to position [82, 0]
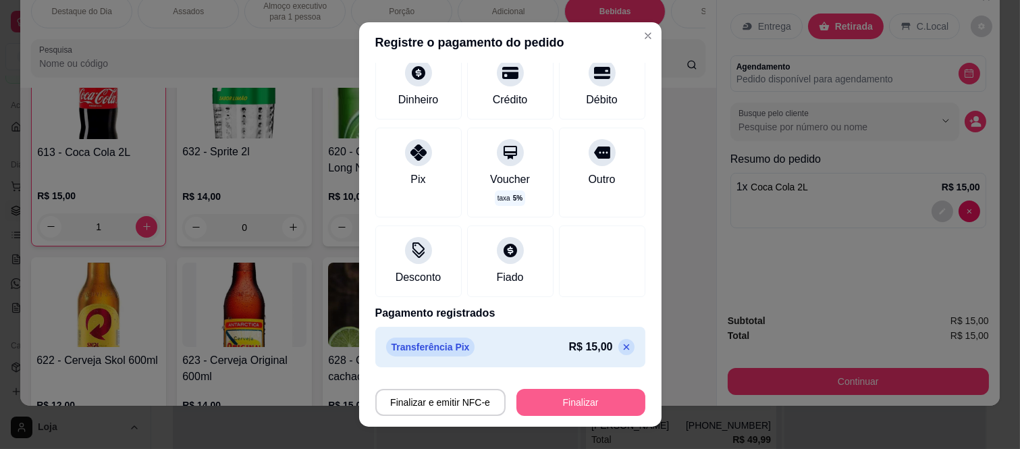
click at [552, 392] on button "Finalizar" at bounding box center [581, 402] width 129 height 27
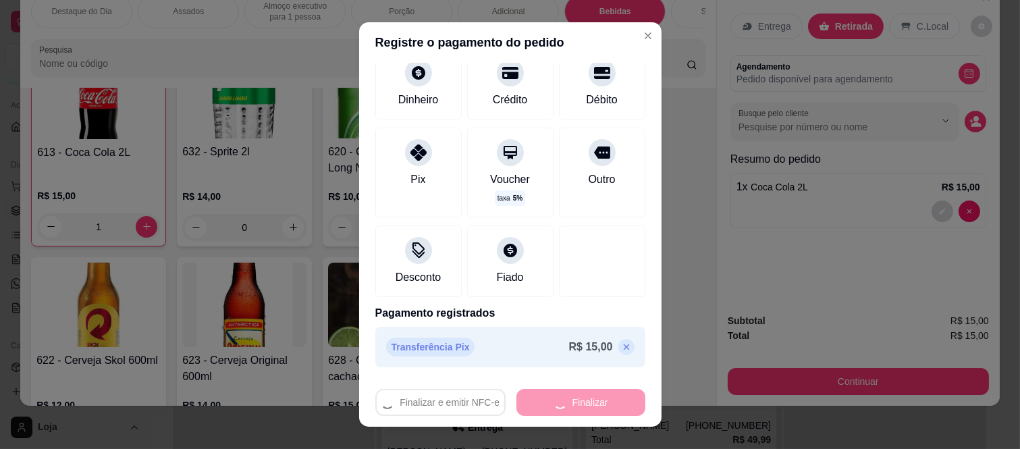
type input "0"
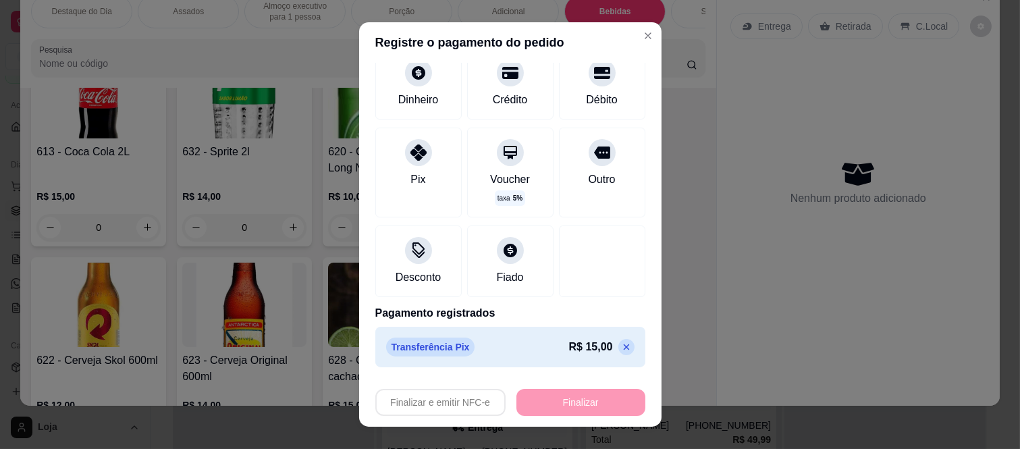
type input "-R$ 15,00"
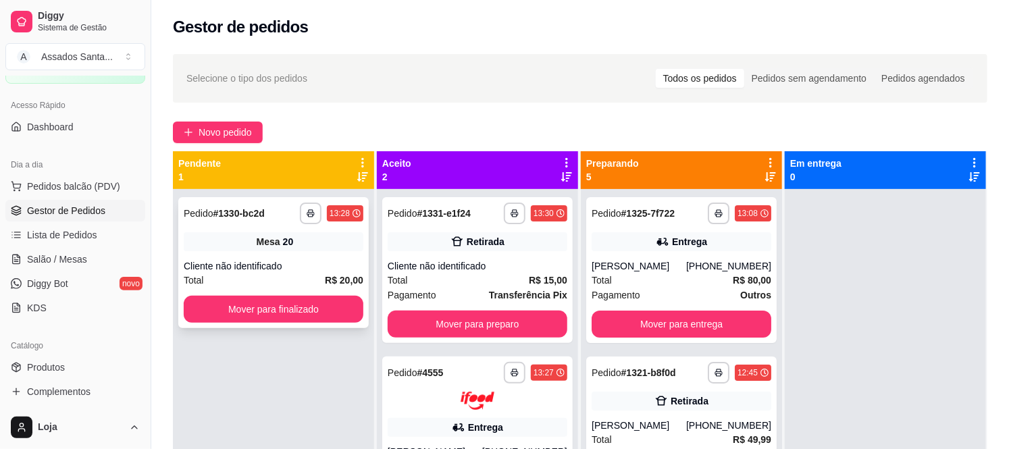
click at [259, 257] on div "**********" at bounding box center [273, 262] width 190 height 131
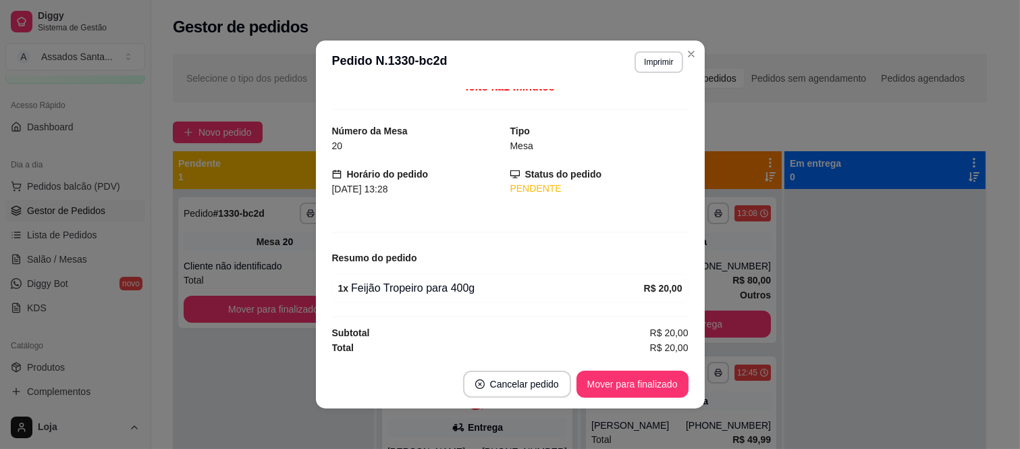
scroll to position [11, 0]
click at [625, 380] on button "Mover para finalizado" at bounding box center [633, 384] width 112 height 27
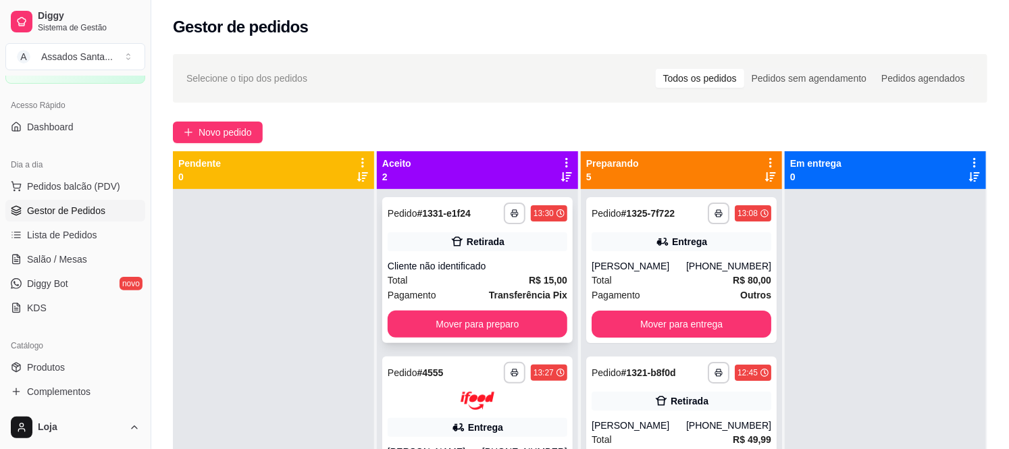
click at [480, 273] on div "Total R$ 15,00" at bounding box center [478, 280] width 180 height 15
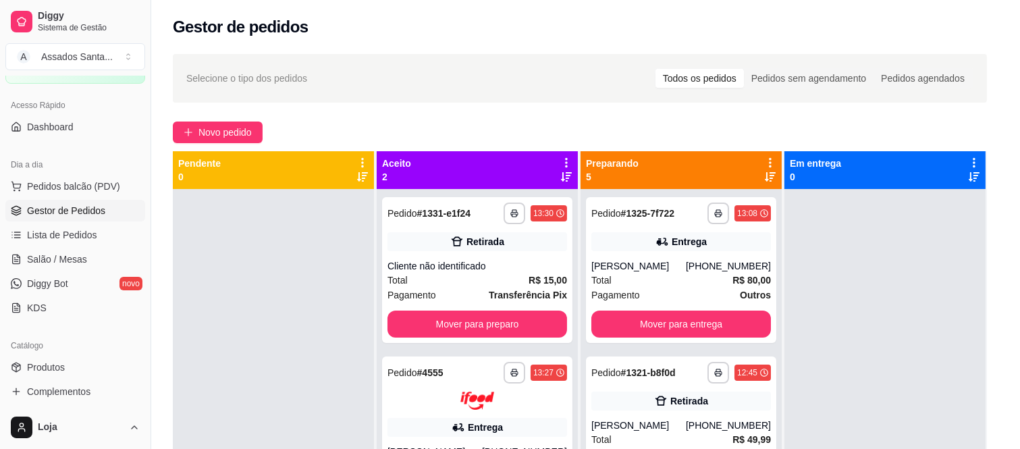
scroll to position [84, 0]
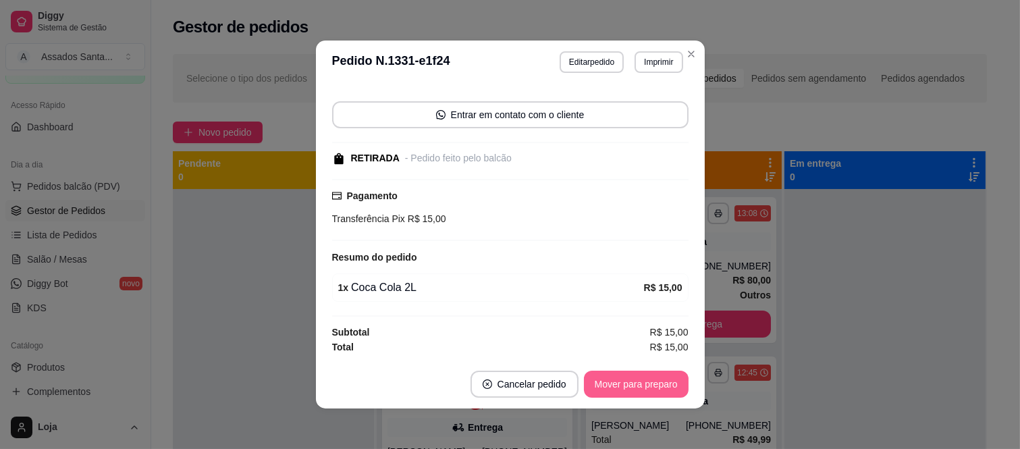
click at [649, 382] on button "Mover para preparo" at bounding box center [636, 384] width 105 height 27
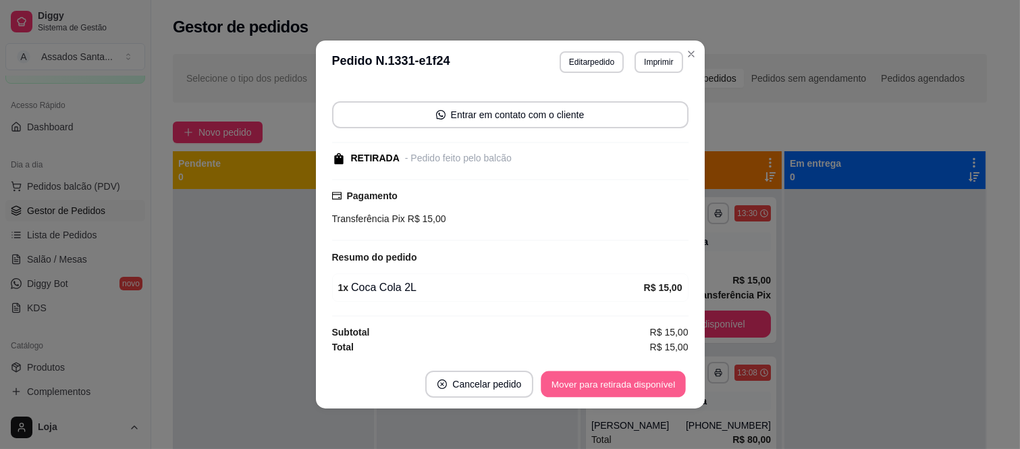
click at [645, 383] on button "Mover para retirada disponível" at bounding box center [614, 384] width 145 height 26
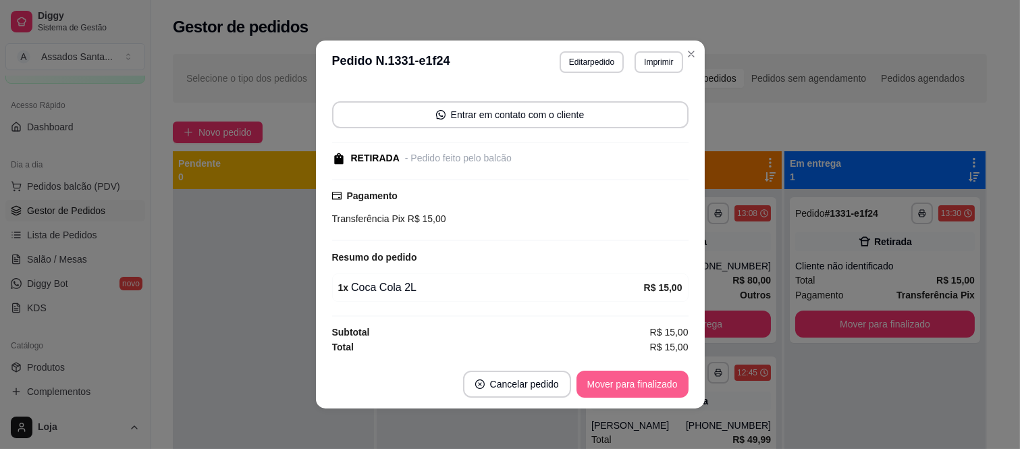
click at [645, 383] on button "Mover para finalizado" at bounding box center [633, 384] width 112 height 27
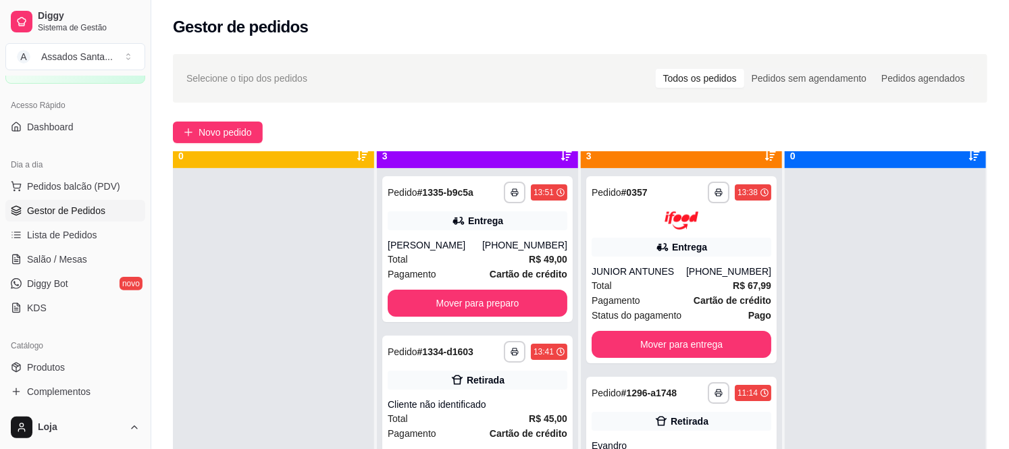
scroll to position [37, 0]
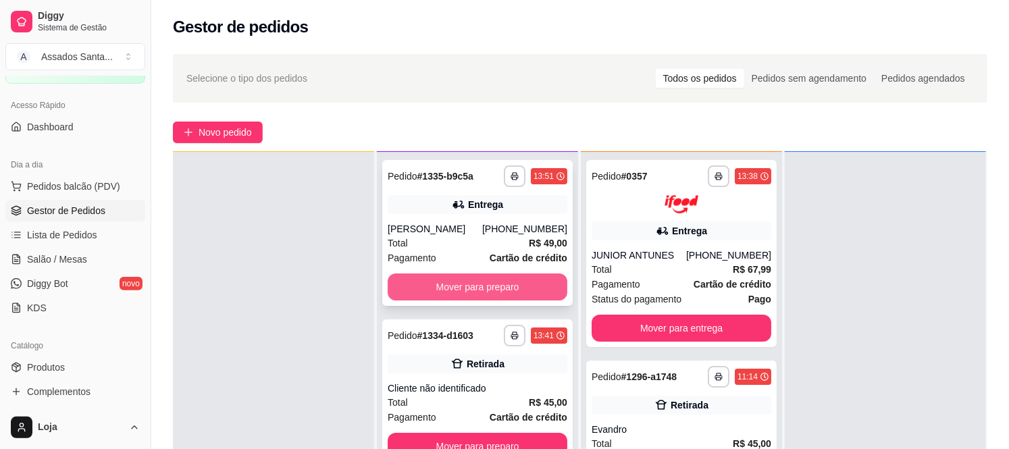
click at [430, 298] on button "Mover para preparo" at bounding box center [478, 286] width 180 height 27
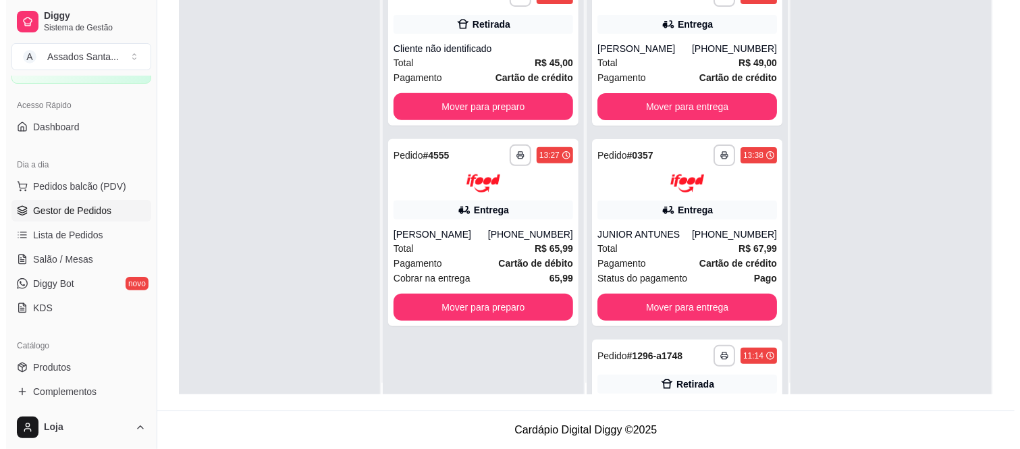
scroll to position [0, 0]
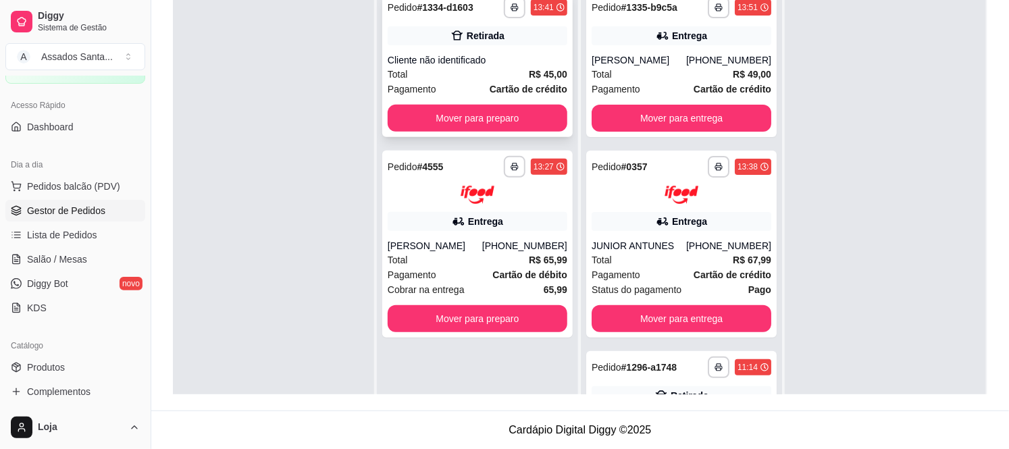
click at [468, 70] on div "Total R$ 45,00" at bounding box center [478, 74] width 180 height 15
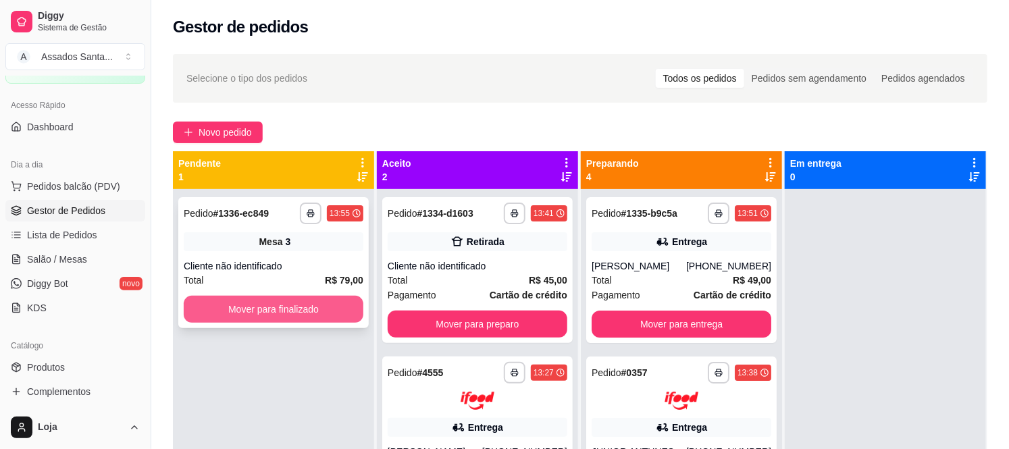
click at [254, 319] on button "Mover para finalizado" at bounding box center [274, 309] width 180 height 27
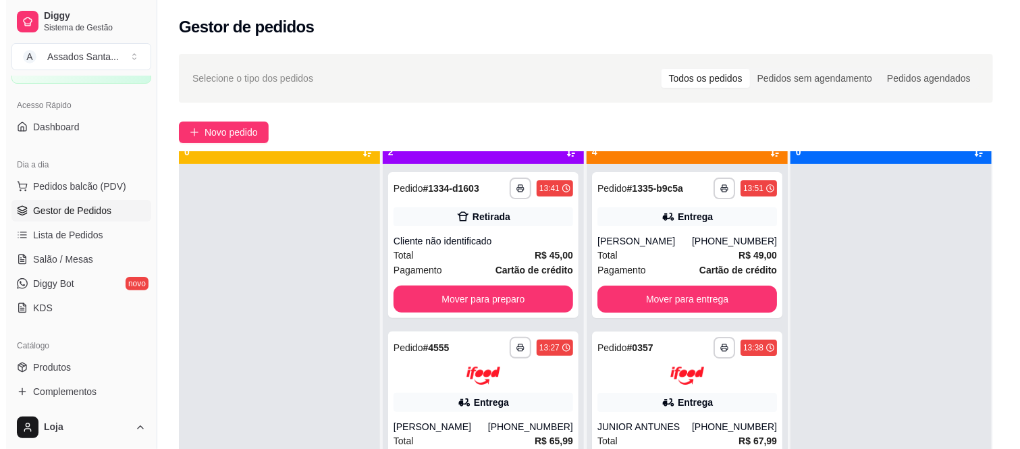
scroll to position [37, 0]
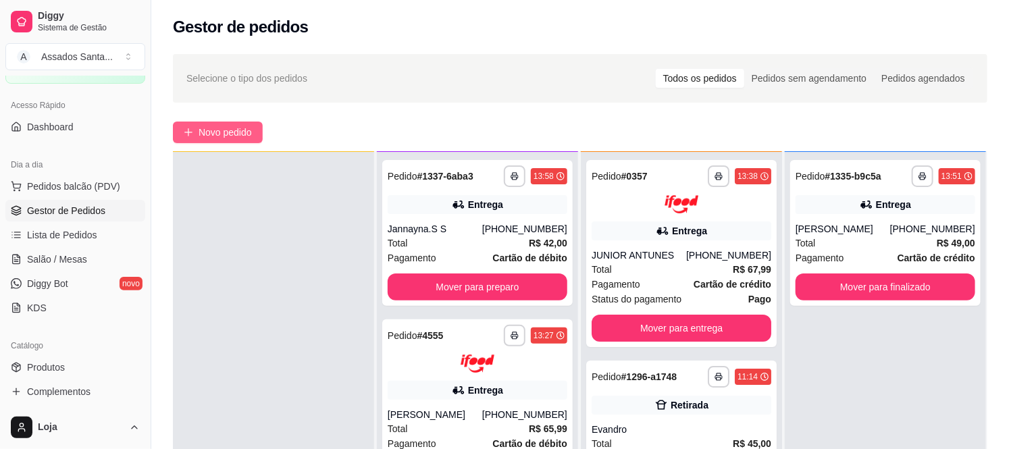
click at [230, 136] on span "Novo pedido" at bounding box center [225, 132] width 53 height 15
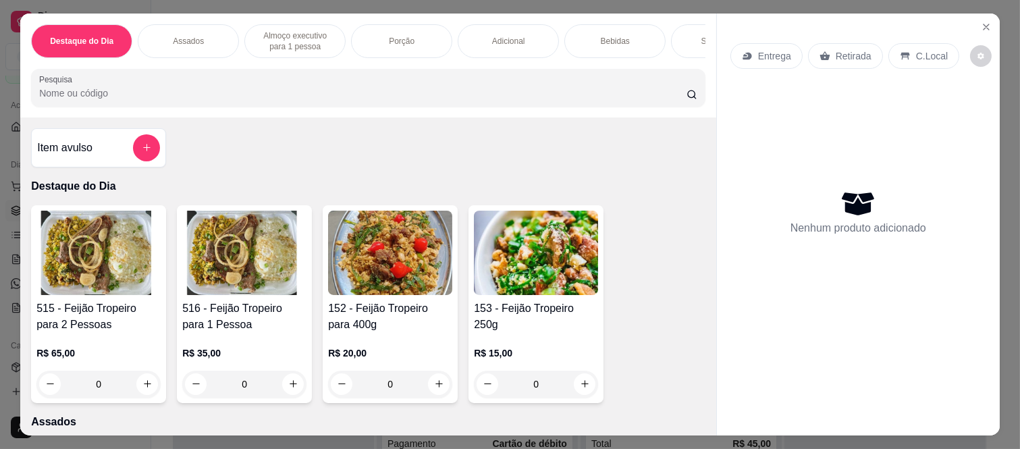
click at [762, 49] on p "Entrega" at bounding box center [774, 56] width 33 height 14
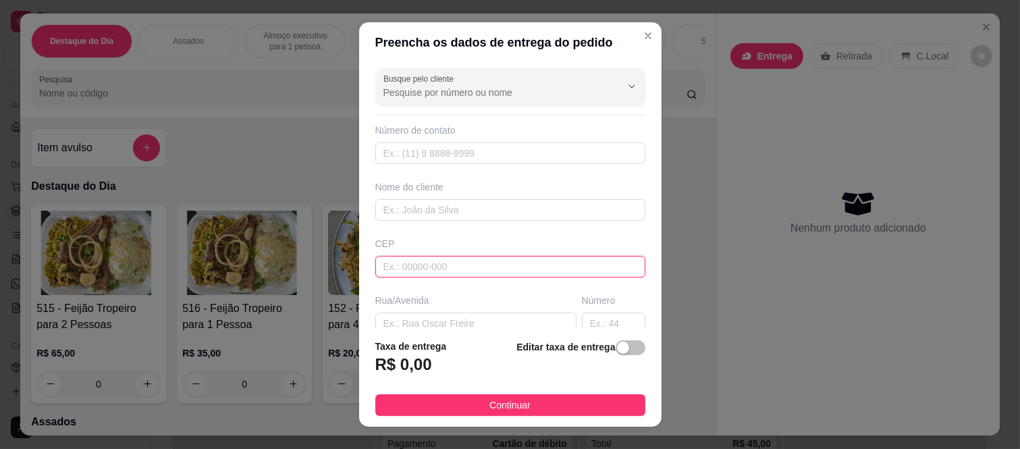
click at [470, 270] on input "text" at bounding box center [510, 267] width 270 height 22
paste input "08485010"
type input "08485010"
type input "Rua Igarapé da Missão"
type input "Conjunto Habitacional Santa Etelvina II"
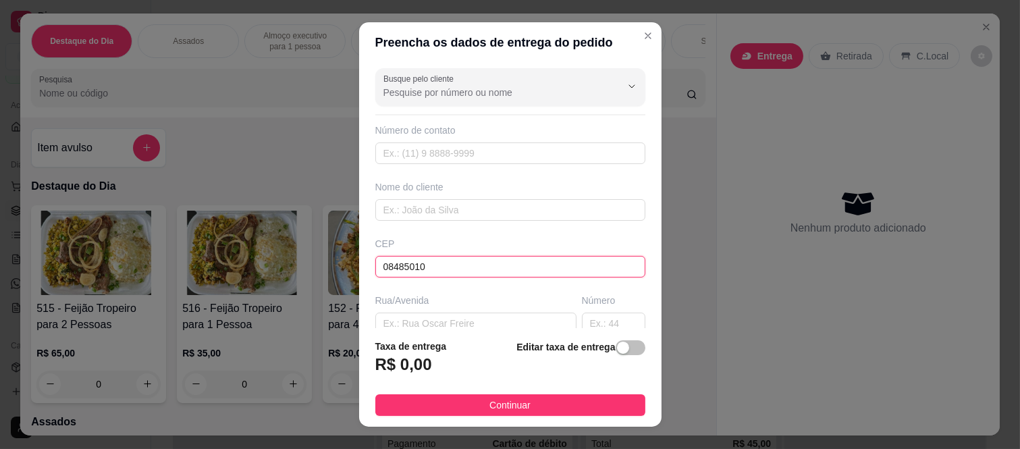
type input "São Paulo"
type input "08485010"
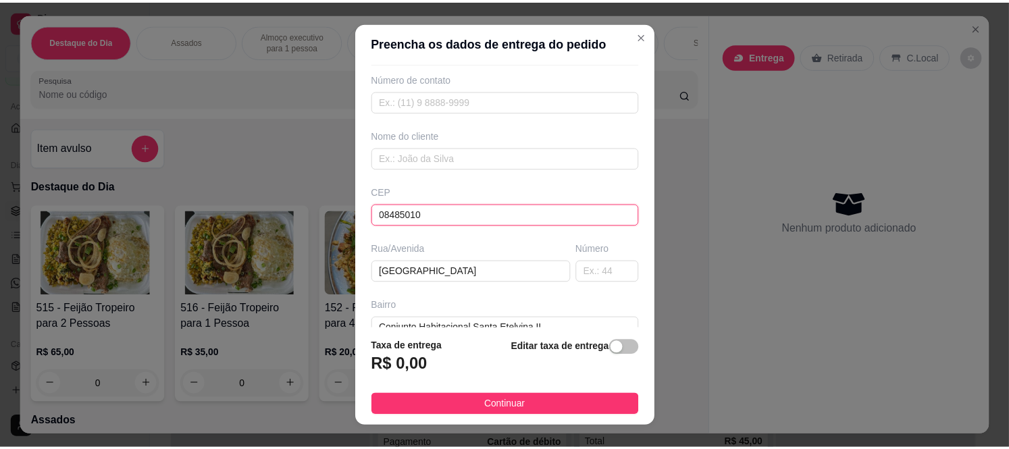
scroll to position [75, 0]
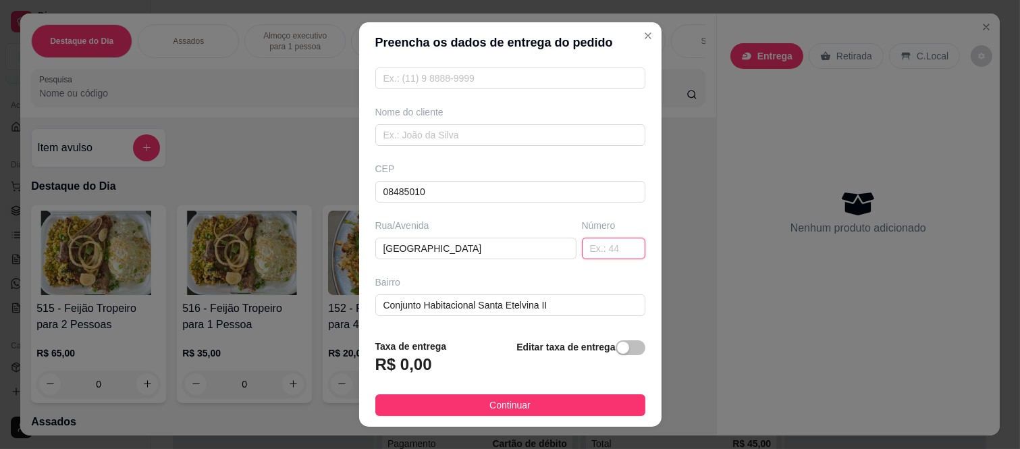
click at [591, 251] on input "text" at bounding box center [613, 249] width 63 height 22
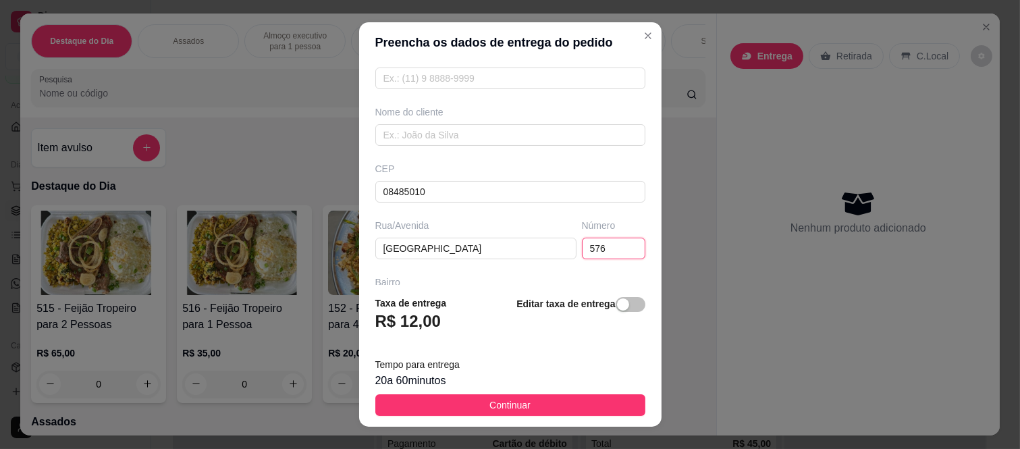
type input "576"
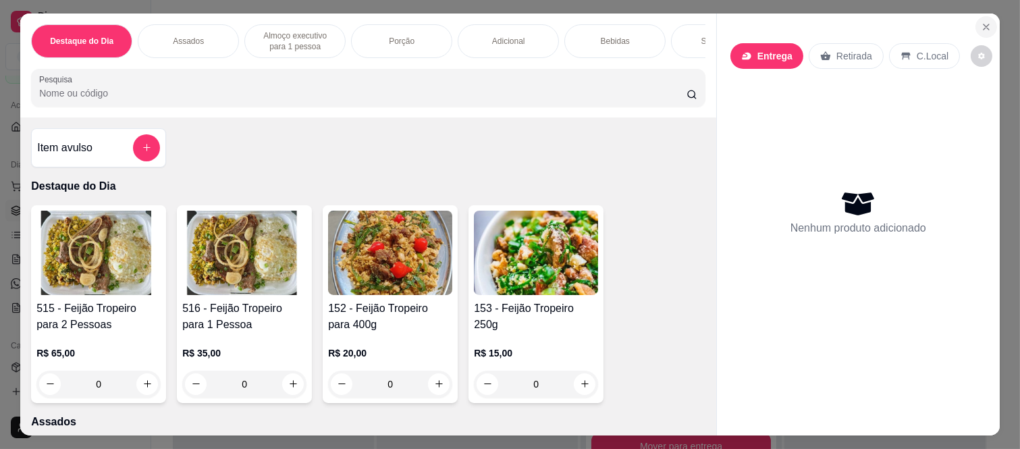
click at [989, 17] on button "Close" at bounding box center [987, 27] width 22 height 22
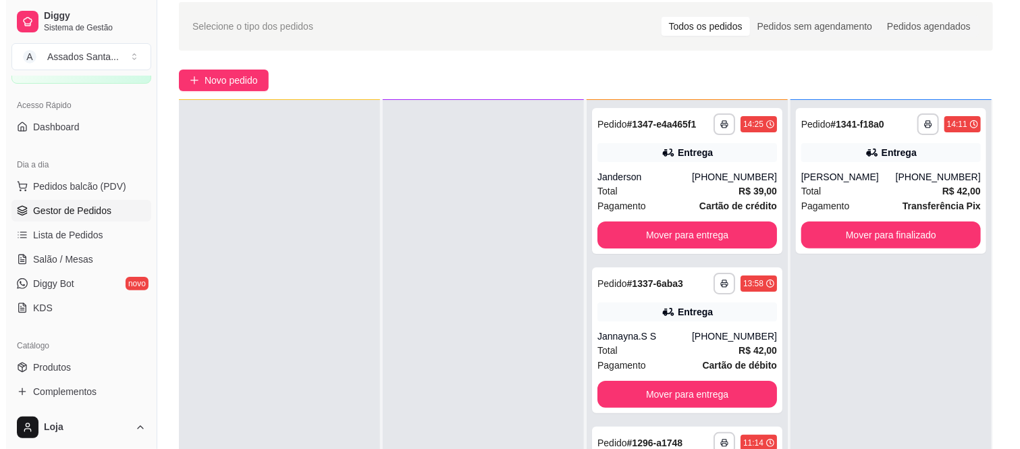
scroll to position [75, 0]
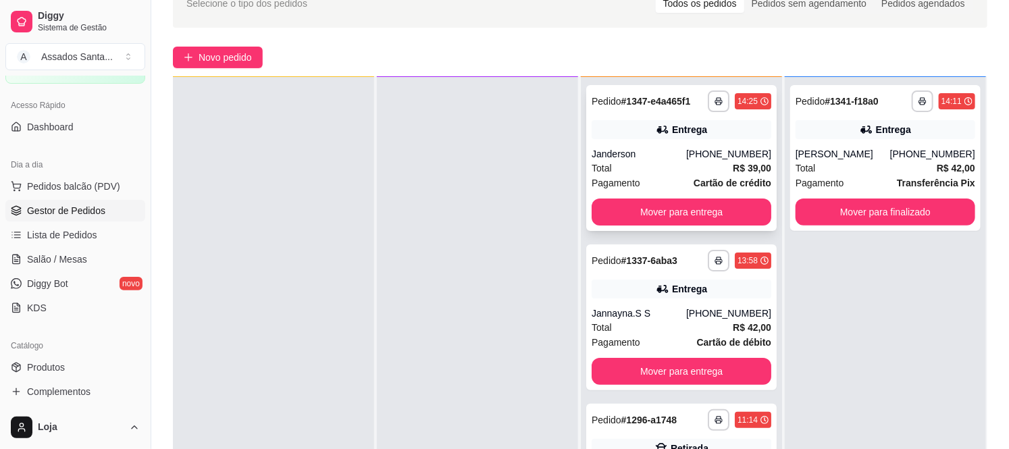
click at [636, 167] on div "Total R$ 39,00" at bounding box center [682, 168] width 180 height 15
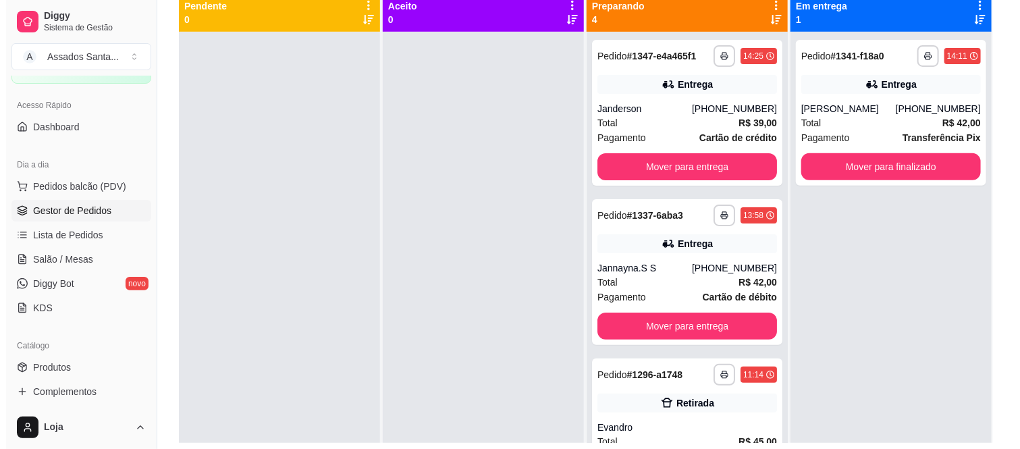
scroll to position [131, 0]
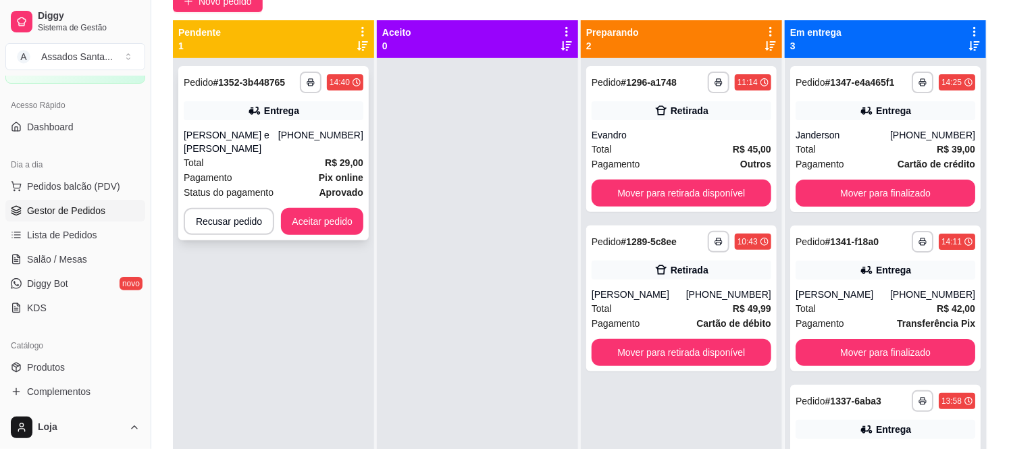
click at [292, 126] on div "**********" at bounding box center [273, 153] width 190 height 174
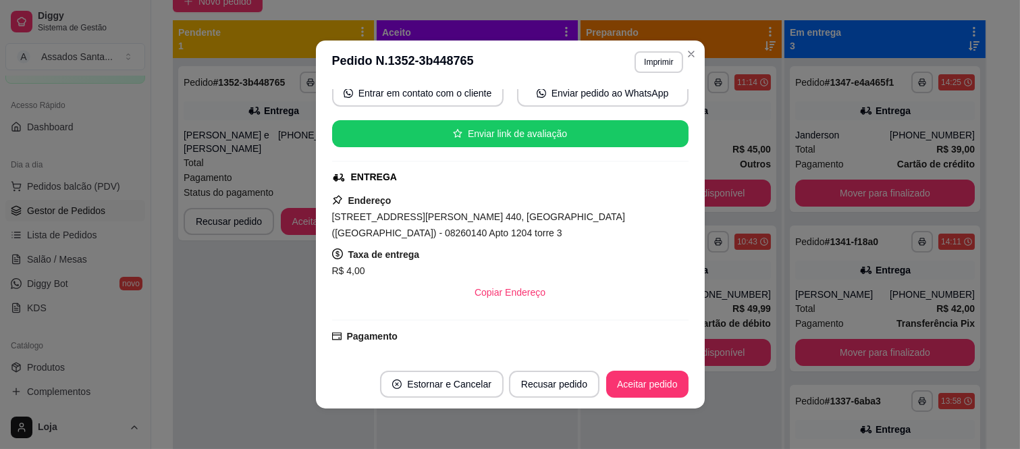
scroll to position [366, 0]
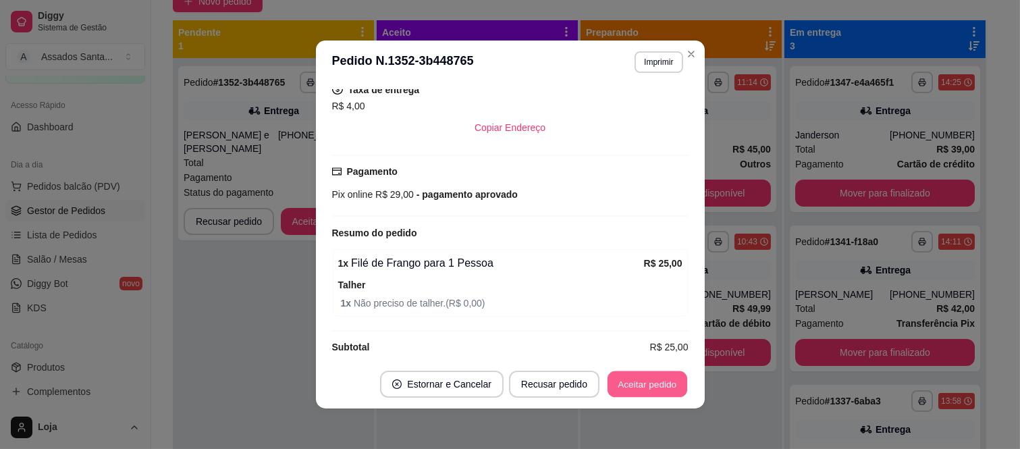
click at [633, 390] on button "Aceitar pedido" at bounding box center [648, 384] width 80 height 26
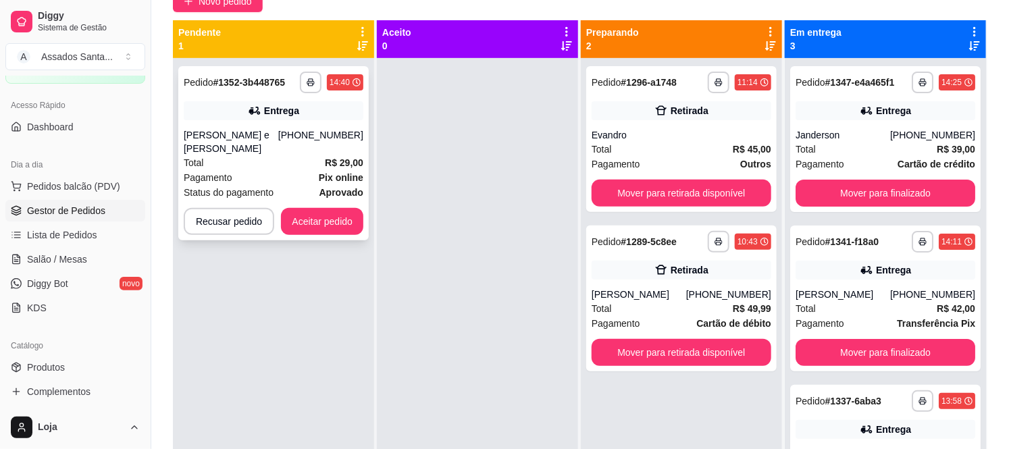
click at [246, 117] on div "Entrega" at bounding box center [274, 110] width 180 height 19
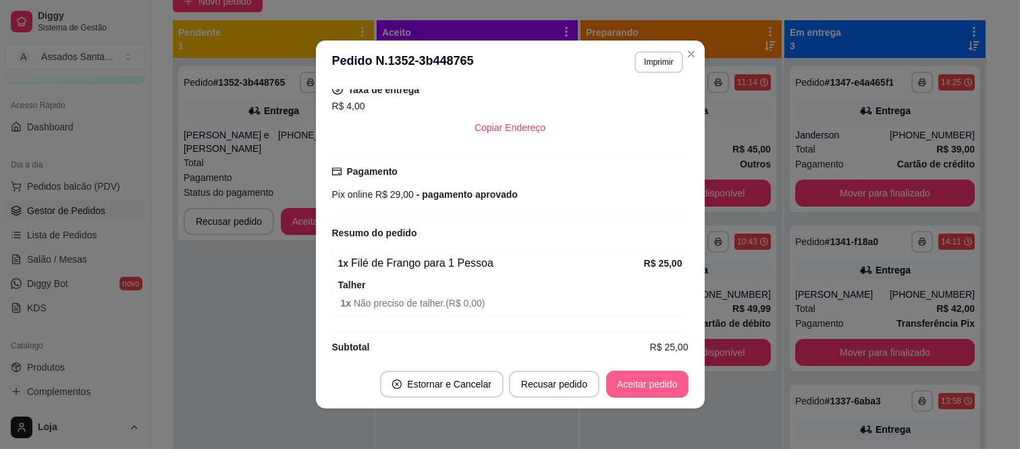
click at [651, 387] on button "Aceitar pedido" at bounding box center [647, 384] width 82 height 27
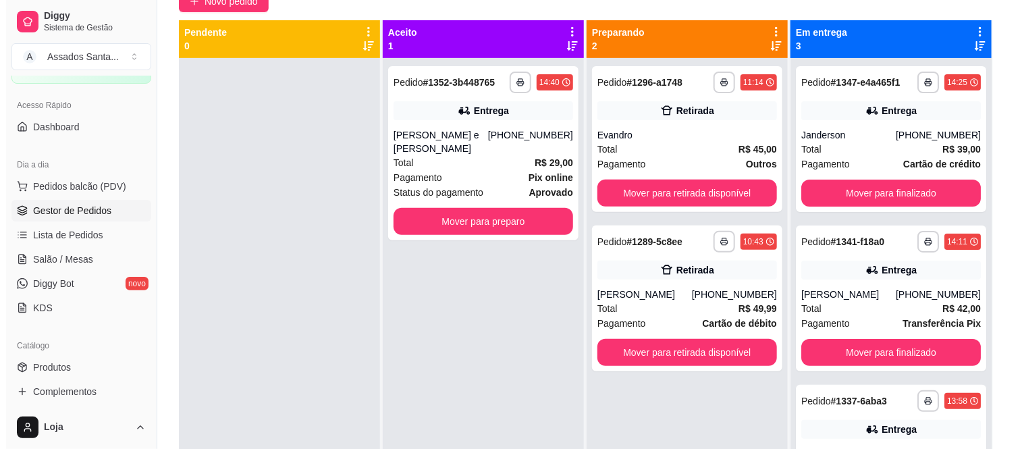
scroll to position [0, 0]
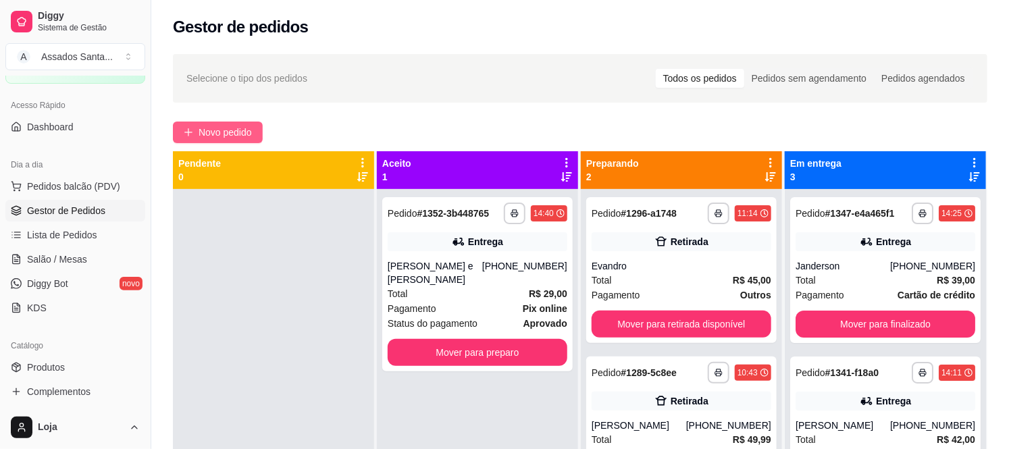
click at [217, 129] on span "Novo pedido" at bounding box center [225, 132] width 53 height 15
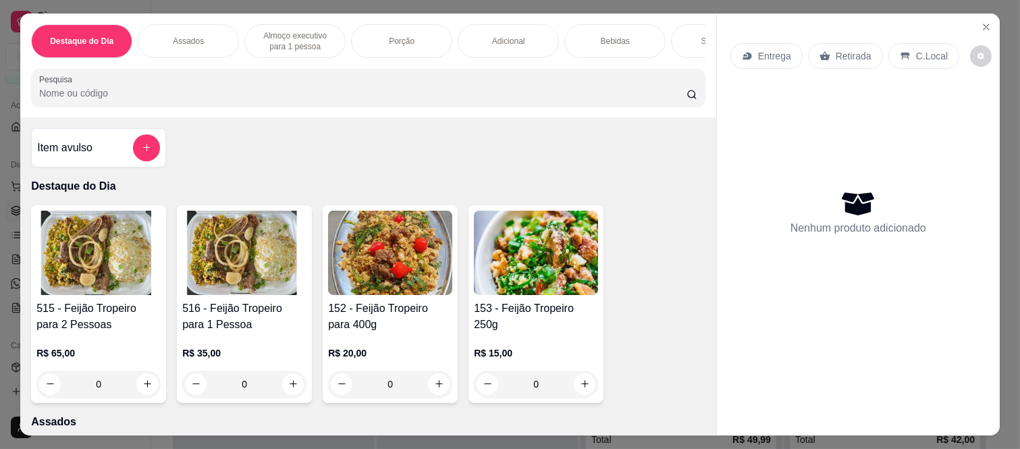
click at [743, 51] on icon at bounding box center [747, 56] width 11 height 11
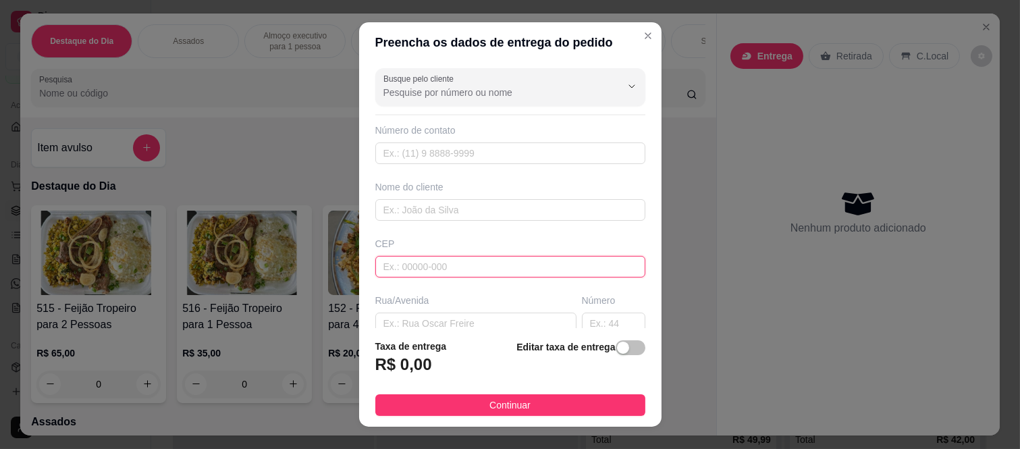
click at [429, 268] on input "text" at bounding box center [510, 267] width 270 height 22
paste input "08265380"
type input "08265380"
type input "Rua Malmequer-do-campo"
type input "Gleba do Pêssego"
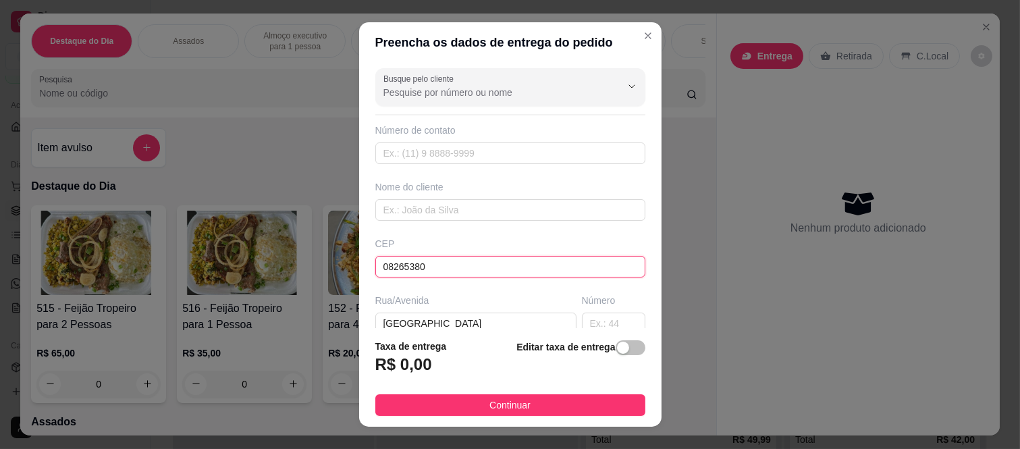
type input "São Paulo"
type input "08265380"
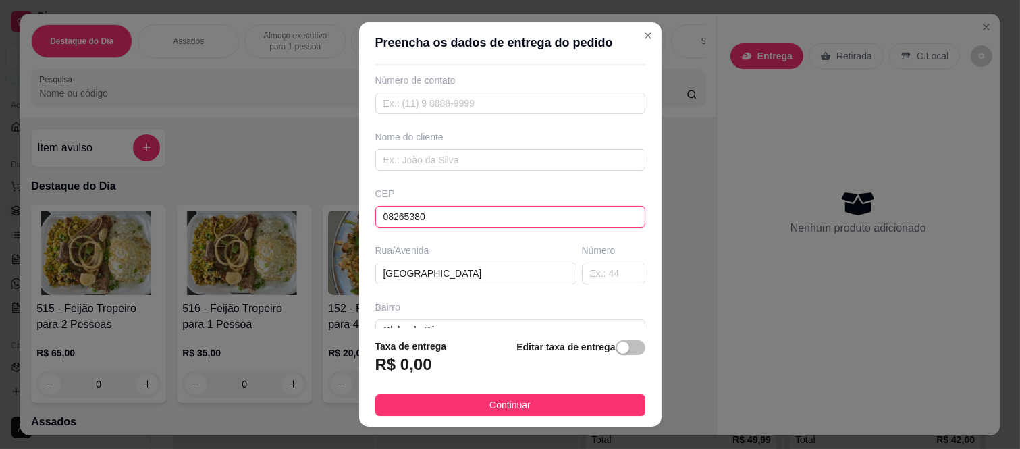
scroll to position [75, 0]
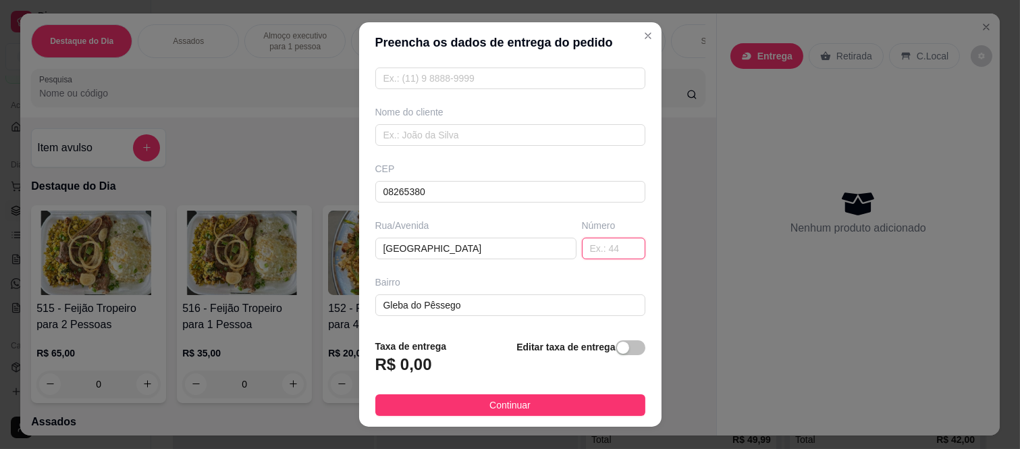
click at [582, 250] on input "text" at bounding box center [613, 249] width 63 height 22
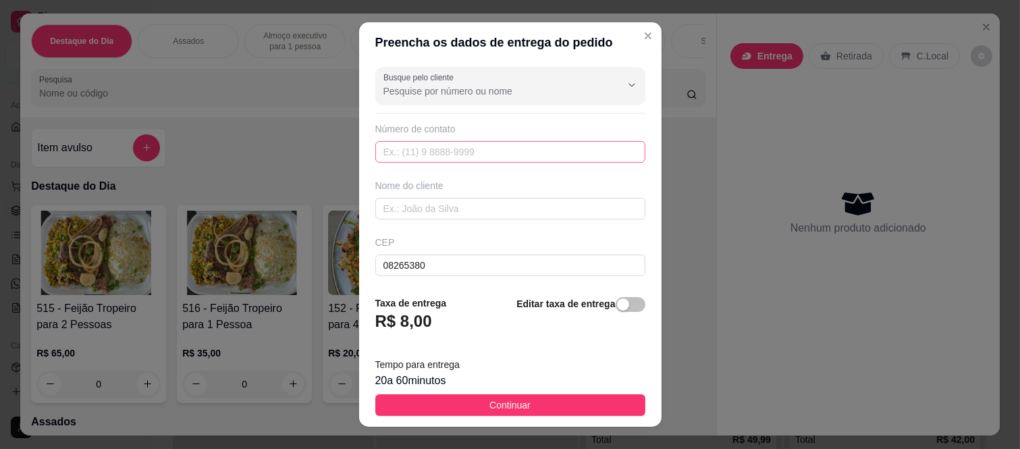
scroll to position [0, 0]
type input "906"
click at [474, 149] on input "text" at bounding box center [510, 153] width 270 height 22
click at [473, 194] on div "Nome do cliente" at bounding box center [511, 200] width 276 height 41
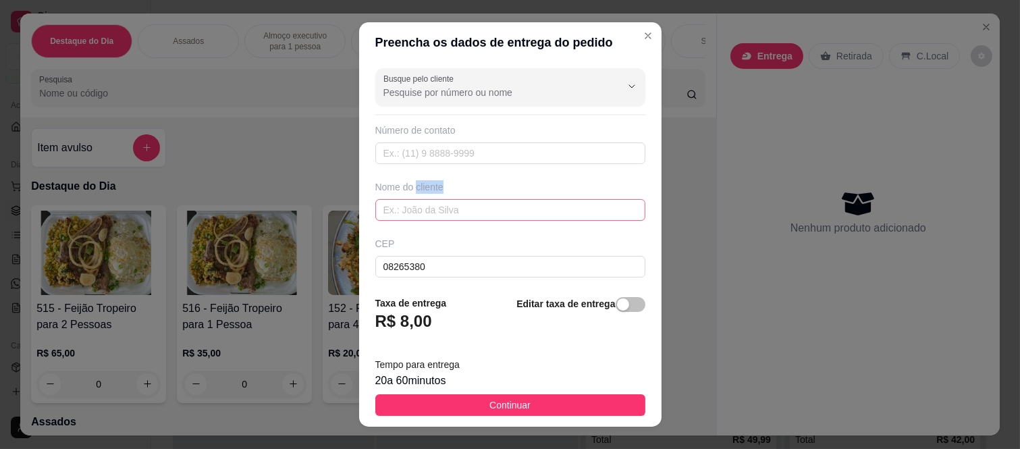
click at [473, 204] on input "text" at bounding box center [510, 210] width 270 height 22
click at [474, 209] on input "text" at bounding box center [510, 210] width 270 height 22
paste input "[PERSON_NAME]"
type input "[PERSON_NAME]"
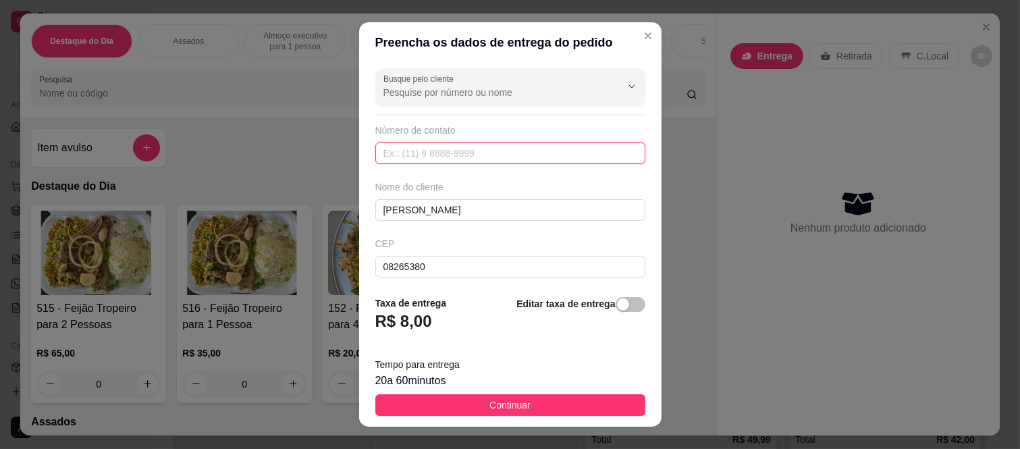
click at [399, 156] on input "text" at bounding box center [510, 153] width 270 height 22
paste input "(11) 94205-1513"
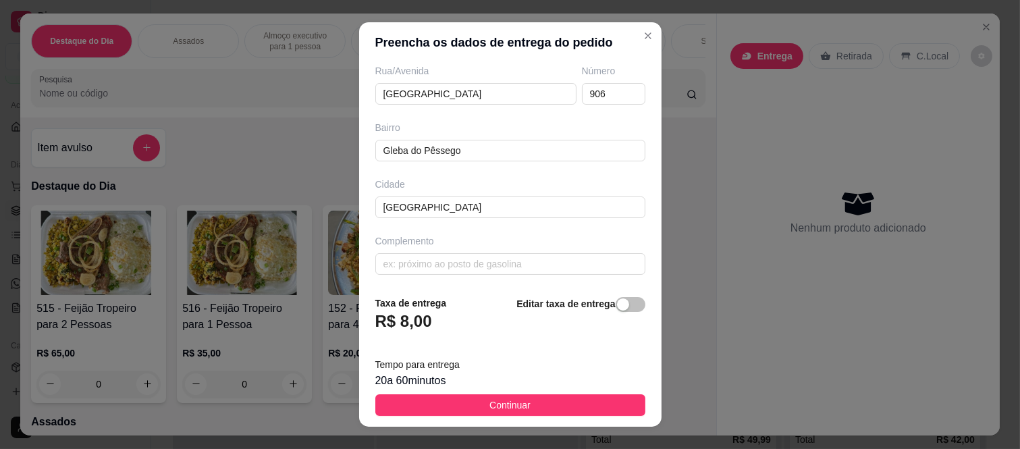
scroll to position [234, 0]
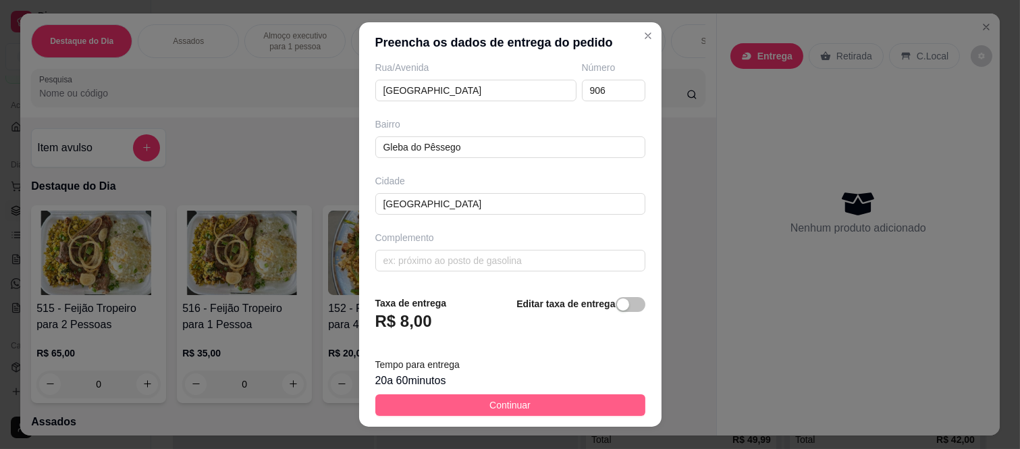
type input "(11) 94205-1513"
click at [562, 407] on button "Continuar" at bounding box center [510, 405] width 270 height 22
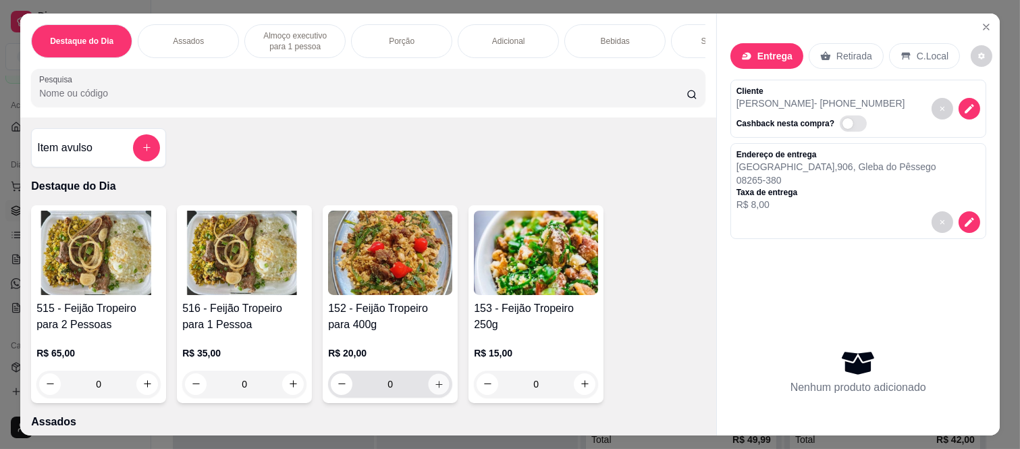
click at [429, 383] on button "increase-product-quantity" at bounding box center [439, 383] width 21 height 21
type input "1"
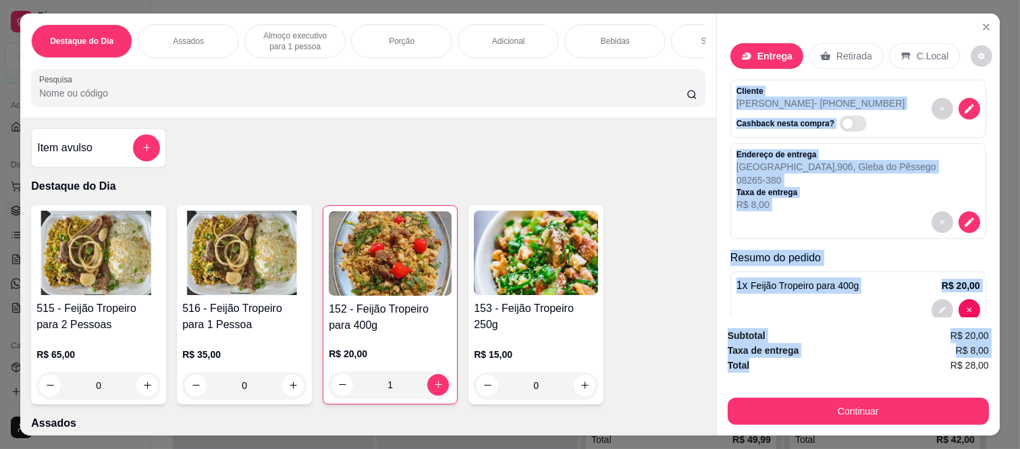
scroll to position [28, 0]
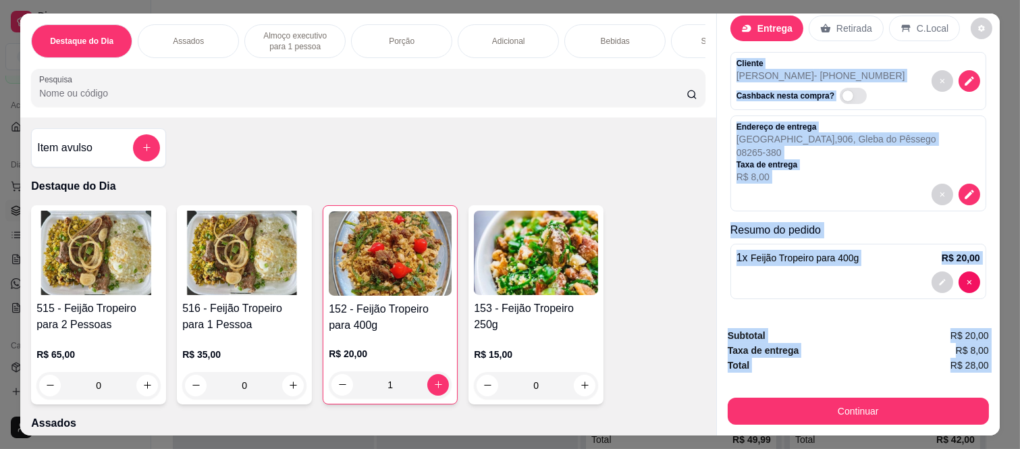
drag, startPoint x: 729, startPoint y: 78, endPoint x: 768, endPoint y: 375, distance: 299.7
click at [768, 375] on div "Entrega Retirada C.Local Cliente Debora Mello - (11) 94205-1513 Cashback nesta …" at bounding box center [858, 225] width 284 height 422
copy div "Cliente Debora Mello - (11) 94205-1513 Cashback nesta compra? Endereço de entre…"
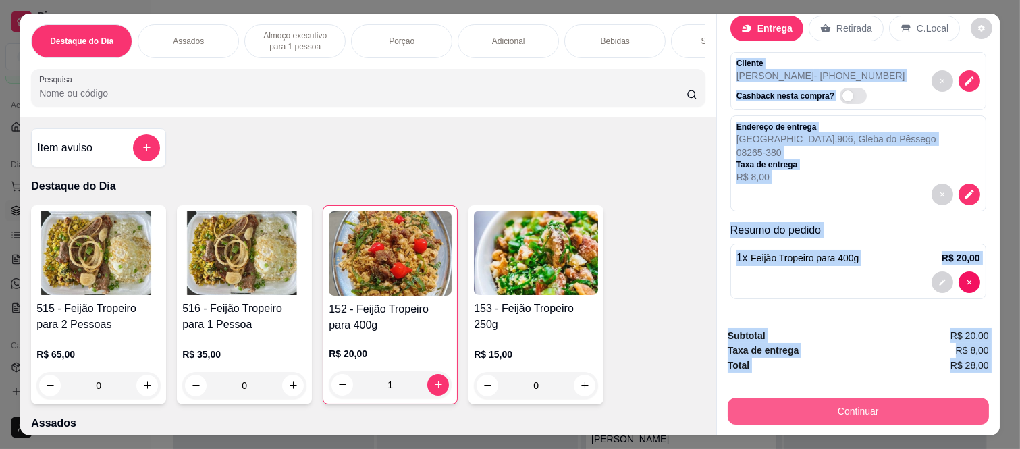
click at [816, 411] on button "Continuar" at bounding box center [858, 411] width 261 height 27
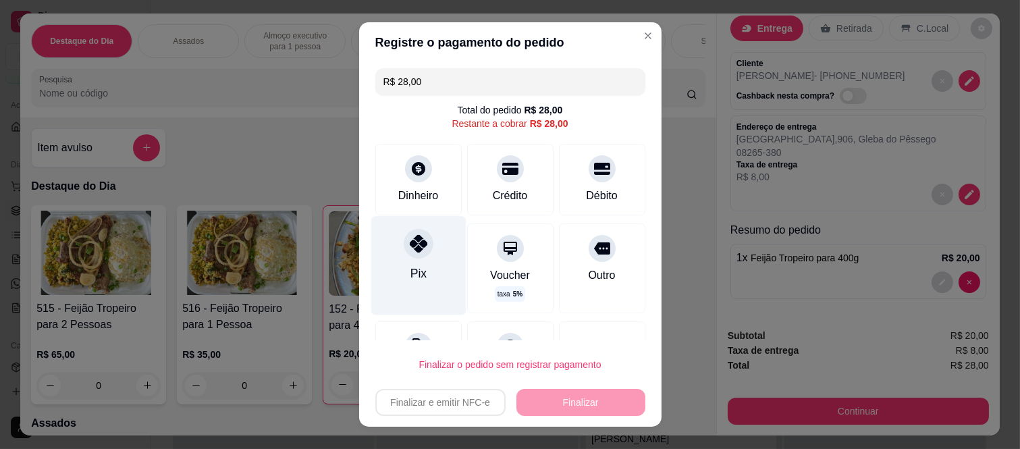
click at [389, 240] on div "Pix" at bounding box center [418, 266] width 95 height 99
type input "R$ 0,00"
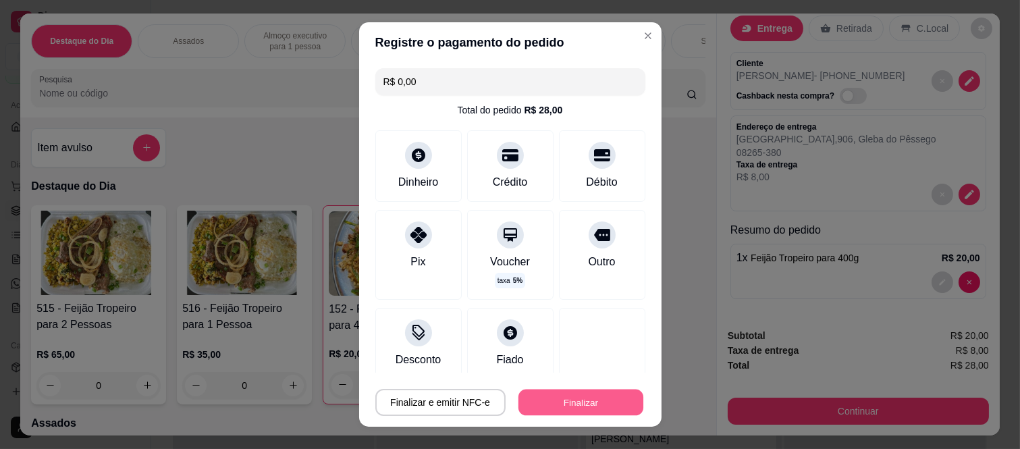
click at [558, 401] on button "Finalizar" at bounding box center [581, 402] width 125 height 26
type input "0"
type input "-R$ 28,00"
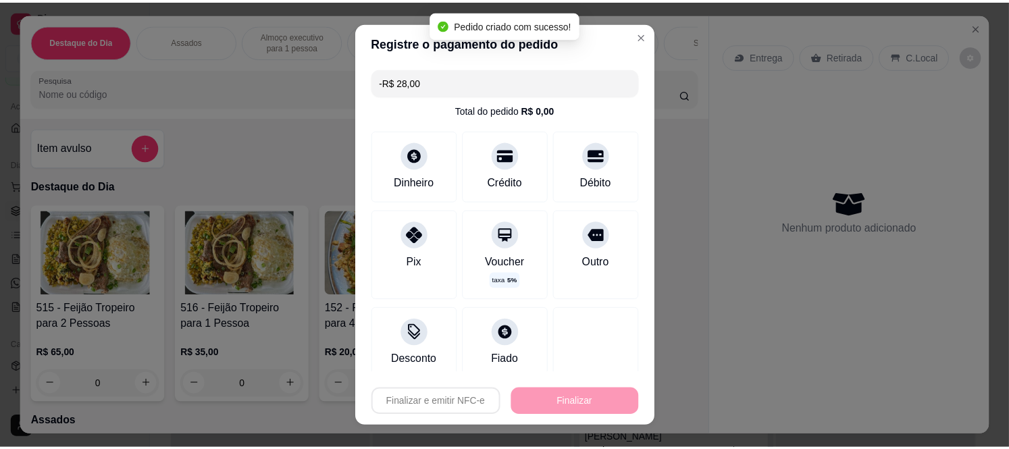
scroll to position [0, 0]
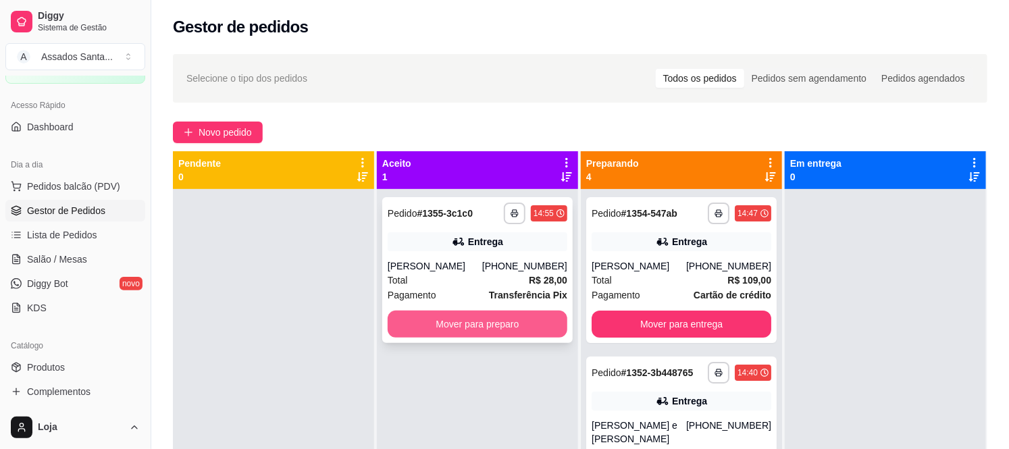
click at [447, 322] on button "Mover para preparo" at bounding box center [478, 324] width 180 height 27
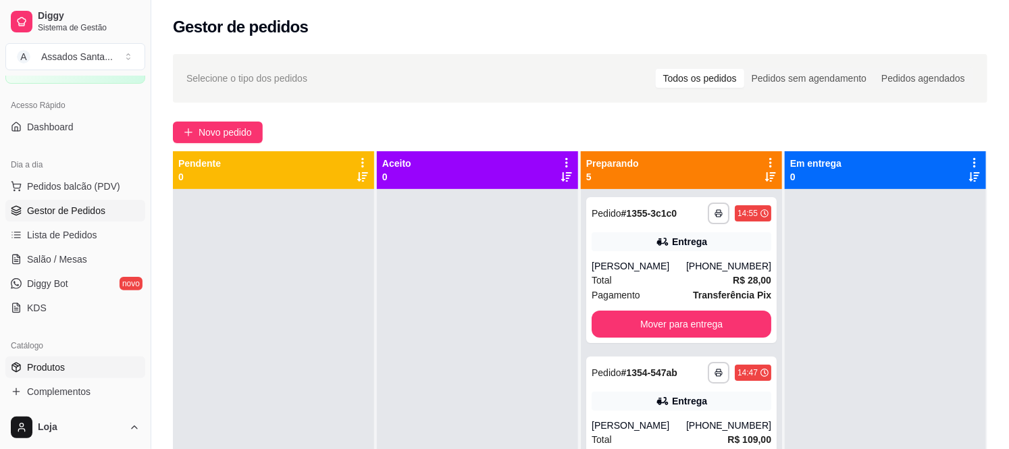
click at [81, 369] on link "Produtos" at bounding box center [75, 368] width 140 height 22
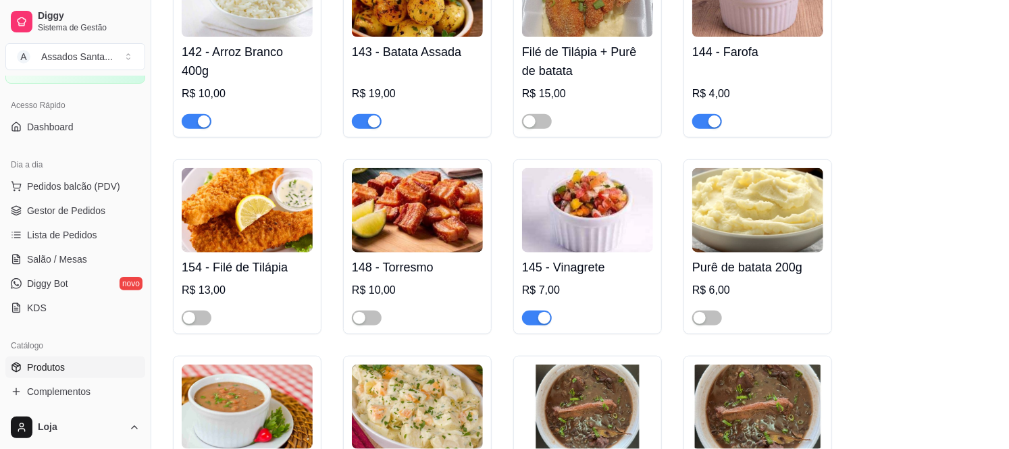
scroll to position [5102, 0]
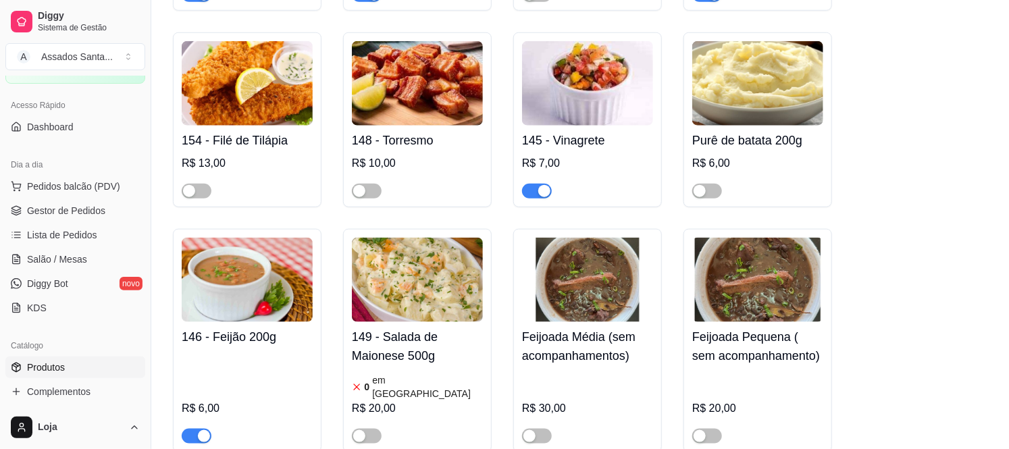
click at [538, 185] on div "button" at bounding box center [544, 191] width 12 height 12
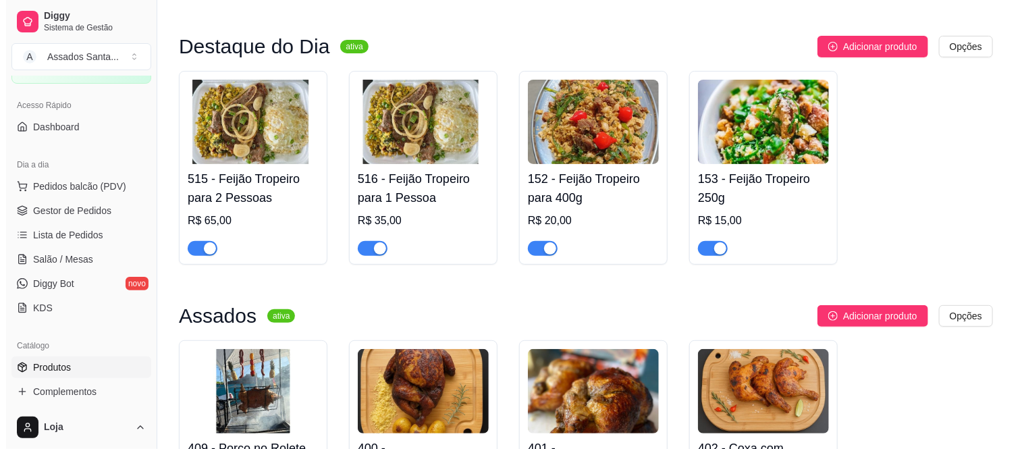
scroll to position [0, 0]
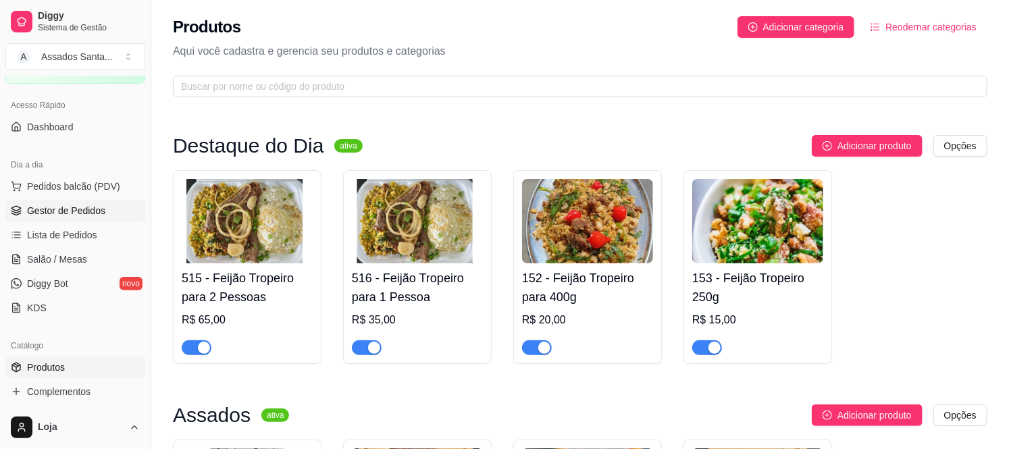
click at [102, 211] on span "Gestor de Pedidos" at bounding box center [66, 211] width 78 height 14
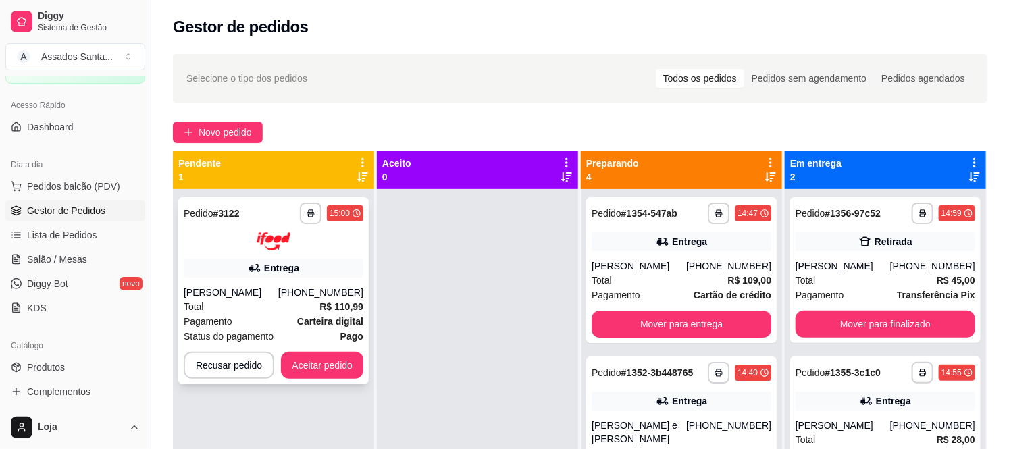
click at [302, 278] on div "**********" at bounding box center [273, 290] width 190 height 187
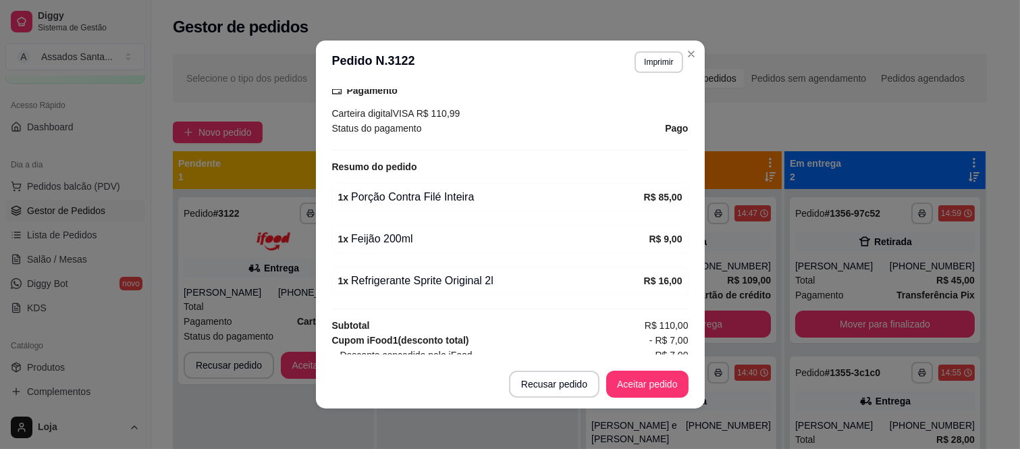
scroll to position [450, 0]
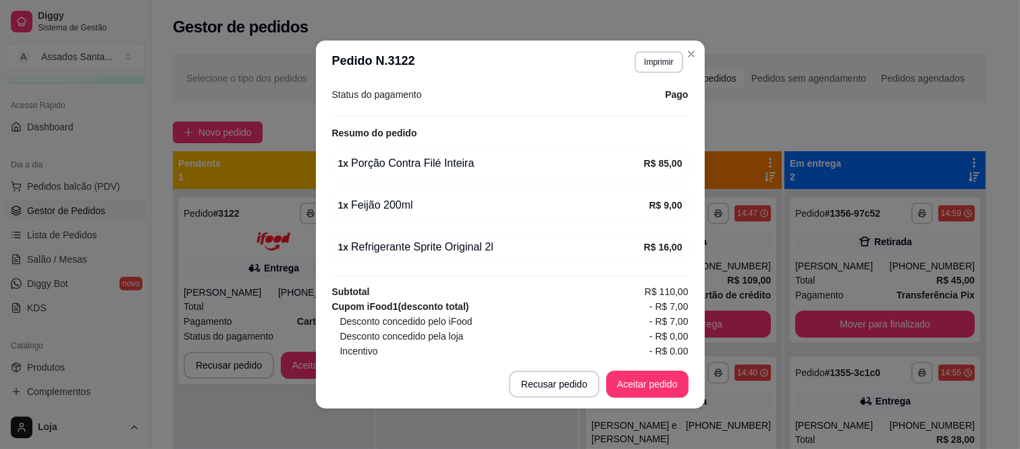
click at [662, 399] on footer "Recusar pedido Aceitar pedido" at bounding box center [510, 384] width 389 height 49
click at [646, 388] on button "Aceitar pedido" at bounding box center [647, 384] width 82 height 27
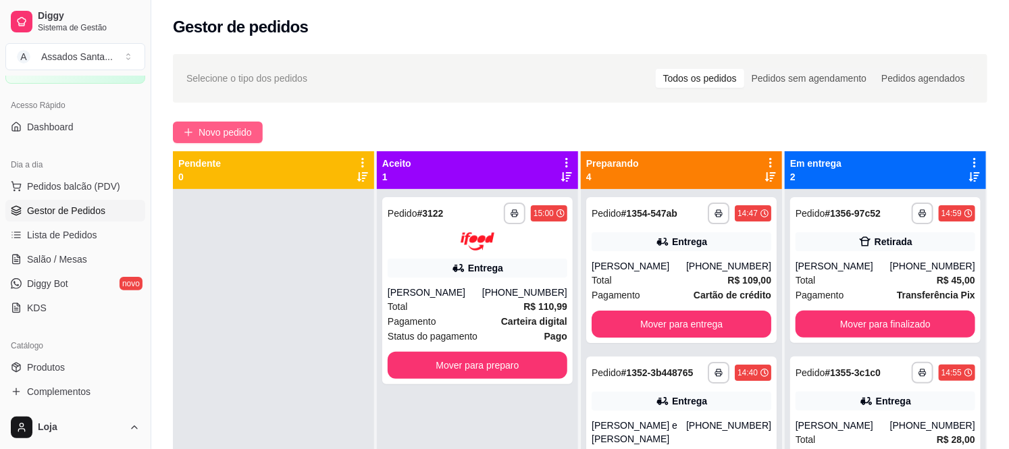
click at [190, 128] on icon "plus" at bounding box center [188, 132] width 9 height 9
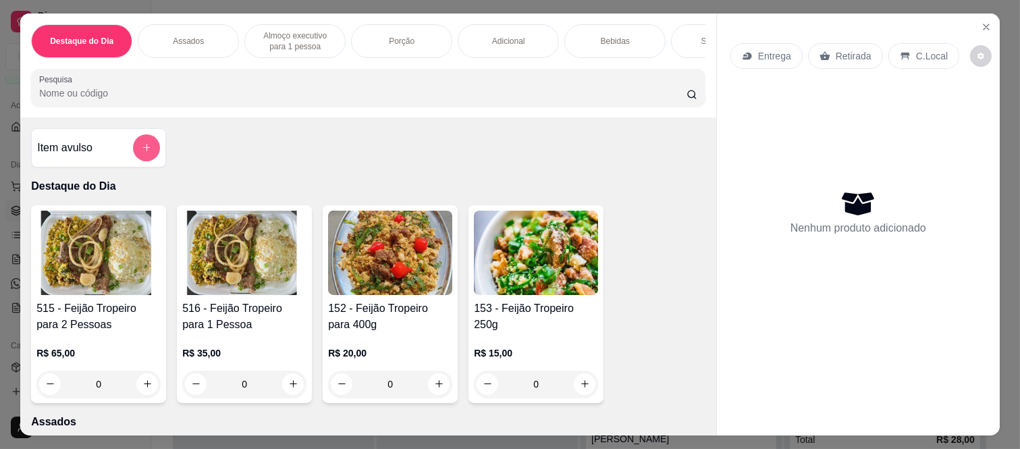
click at [136, 161] on div at bounding box center [146, 147] width 27 height 27
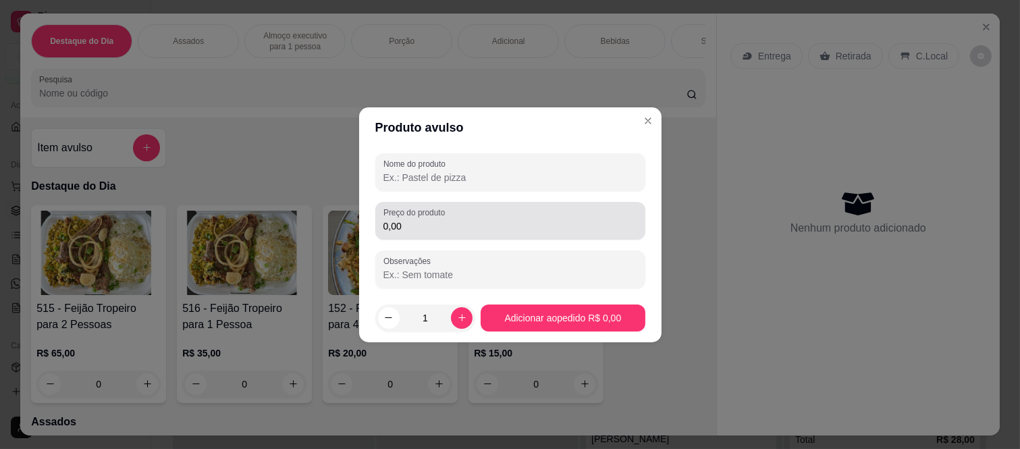
click at [428, 228] on input "0,00" at bounding box center [511, 226] width 254 height 14
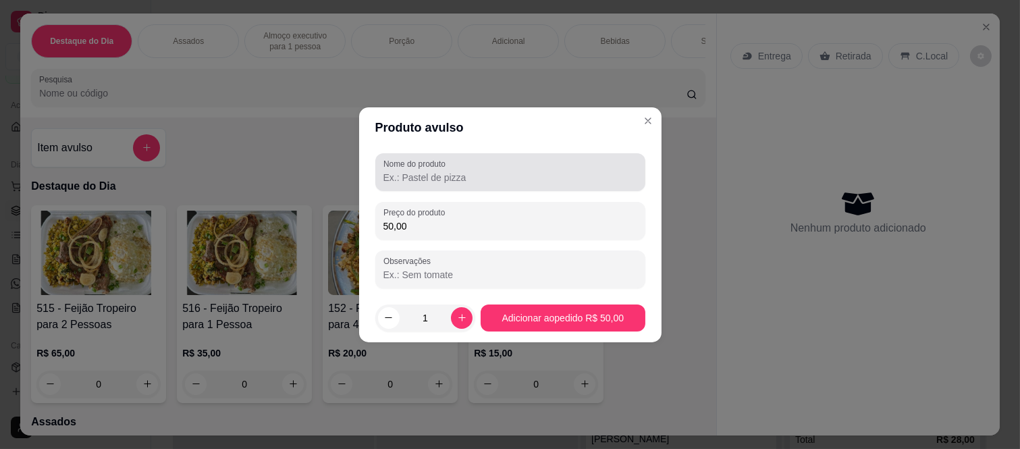
type input "50,00"
click at [444, 186] on div "Nome do produto" at bounding box center [510, 172] width 270 height 38
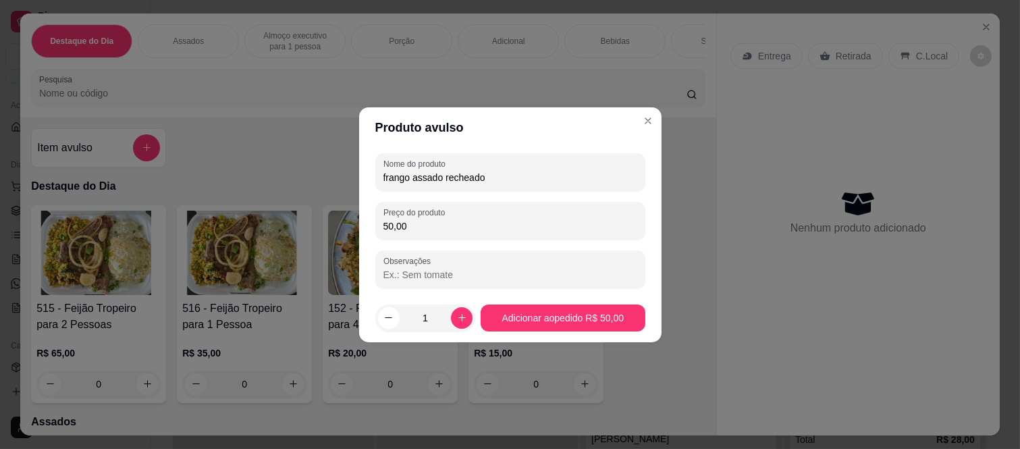
type input "frango assado recheado"
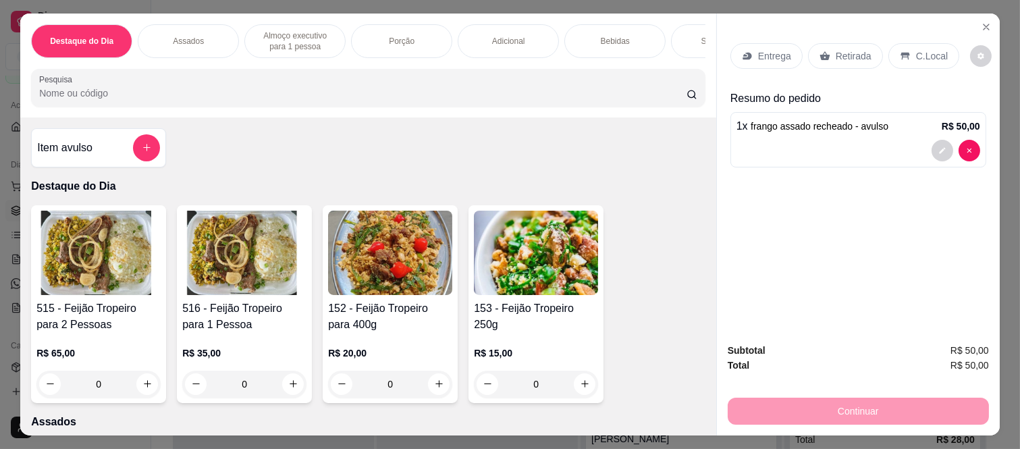
click at [856, 49] on p "Retirada" at bounding box center [854, 56] width 36 height 14
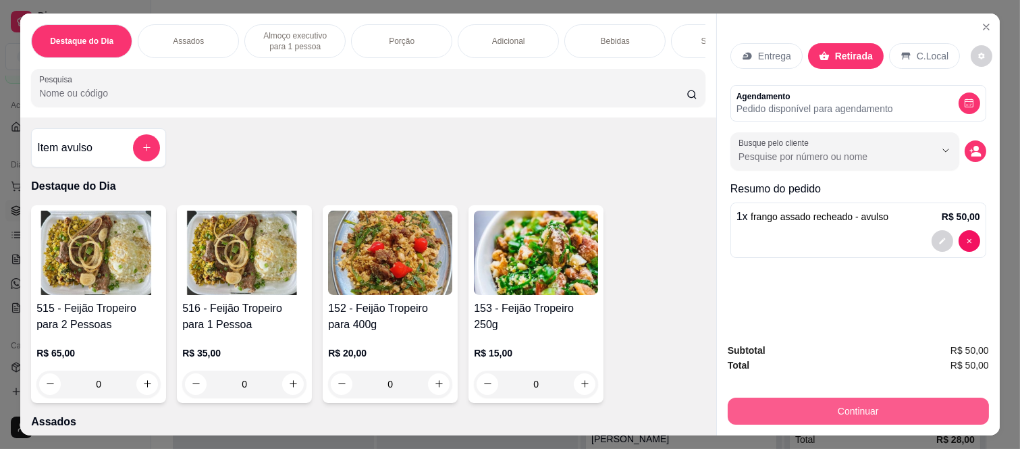
click at [818, 400] on button "Continuar" at bounding box center [858, 411] width 261 height 27
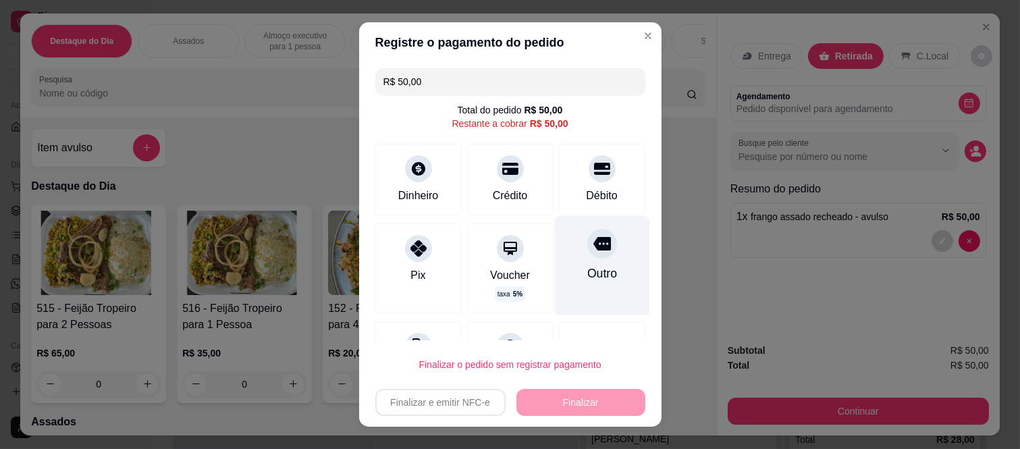
click at [587, 265] on div "Outro" at bounding box center [602, 274] width 30 height 18
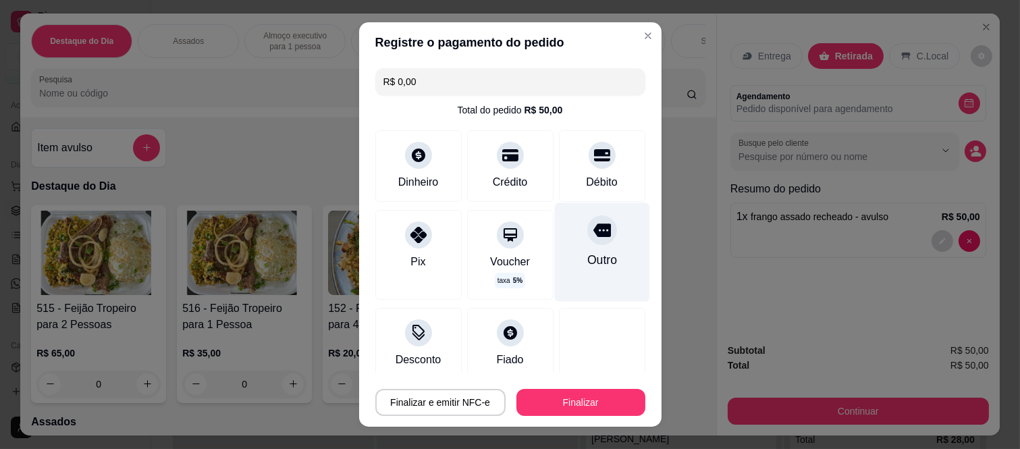
scroll to position [82, 0]
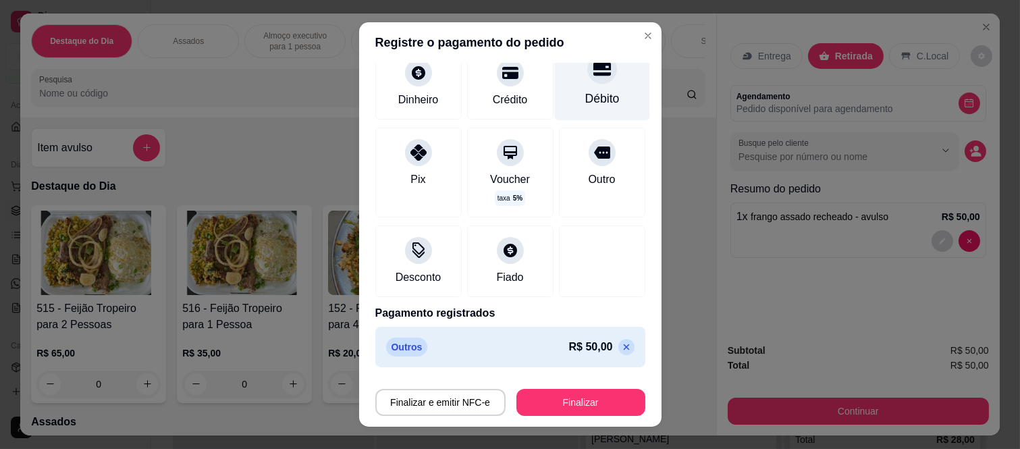
click at [591, 69] on div at bounding box center [602, 70] width 30 height 30
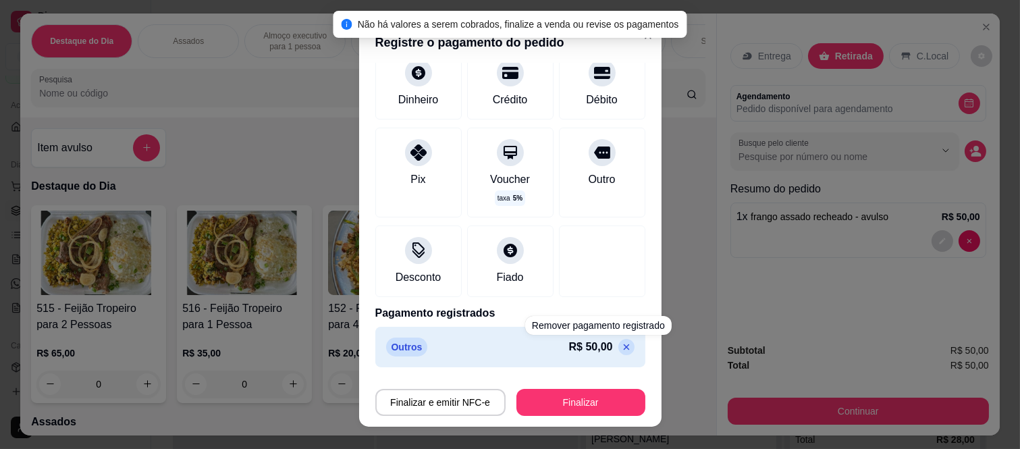
click at [605, 341] on div "R$ 50,00" at bounding box center [602, 347] width 66 height 16
click at [621, 344] on icon at bounding box center [626, 347] width 11 height 11
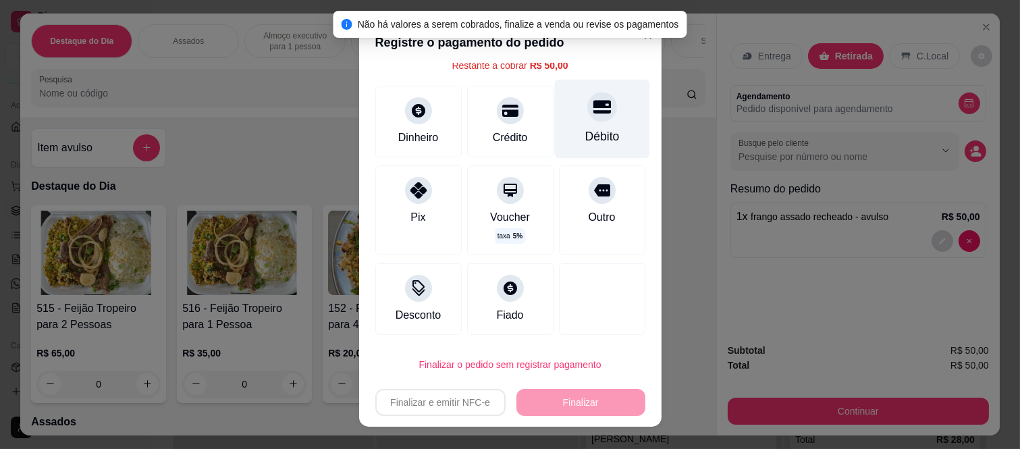
click at [585, 132] on div "Débito" at bounding box center [602, 137] width 34 height 18
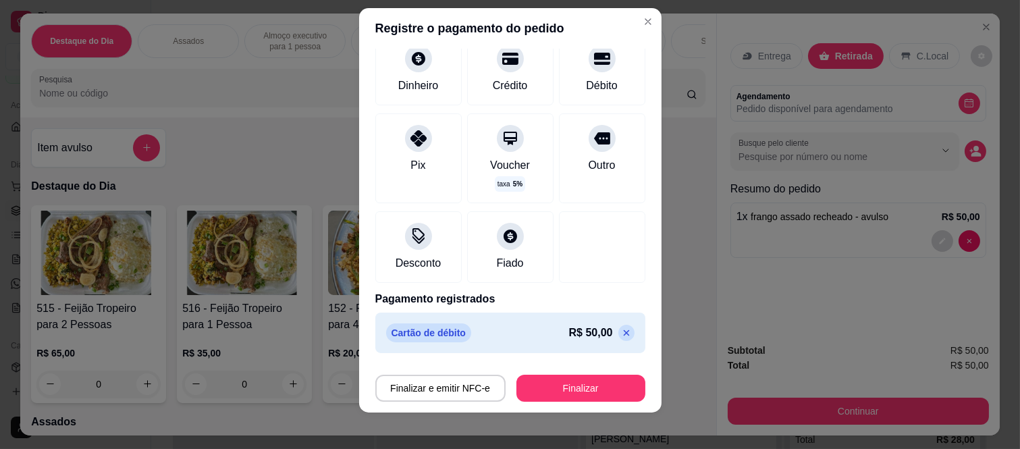
scroll to position [21, 0]
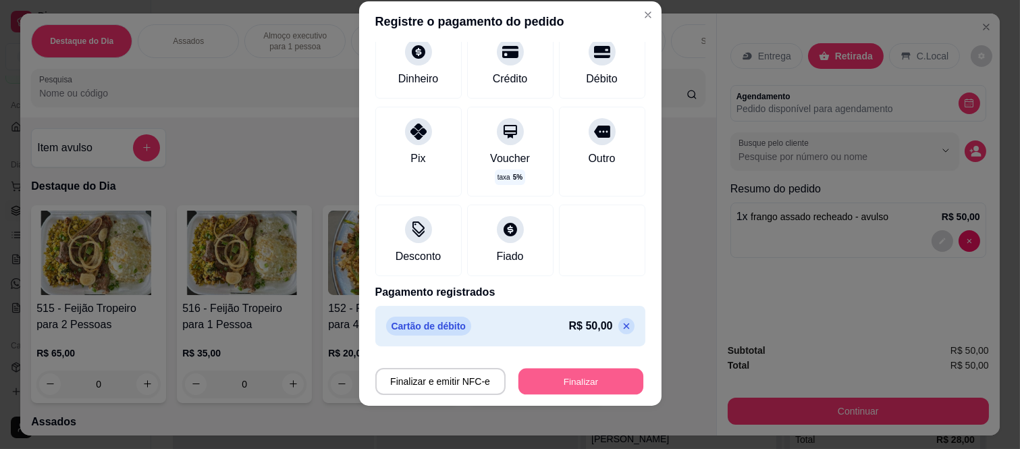
click at [562, 380] on button "Finalizar" at bounding box center [581, 381] width 125 height 26
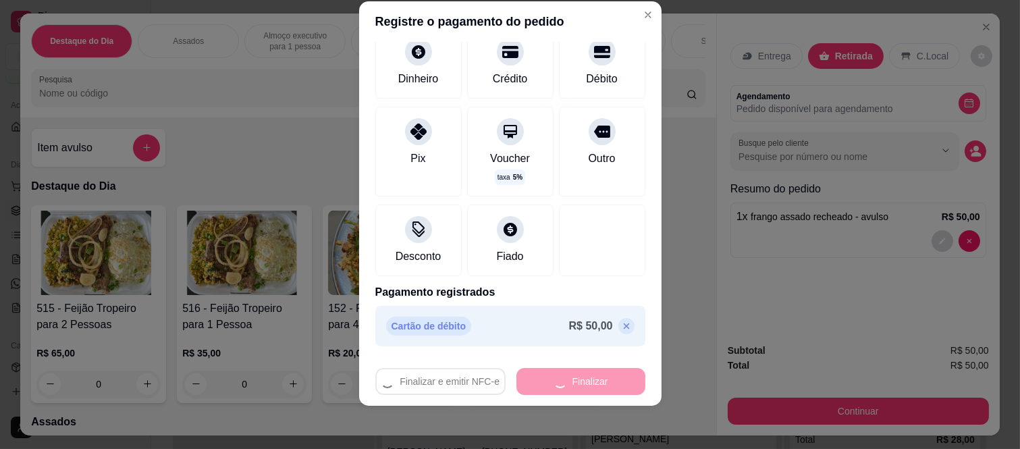
type input "-R$ 50,00"
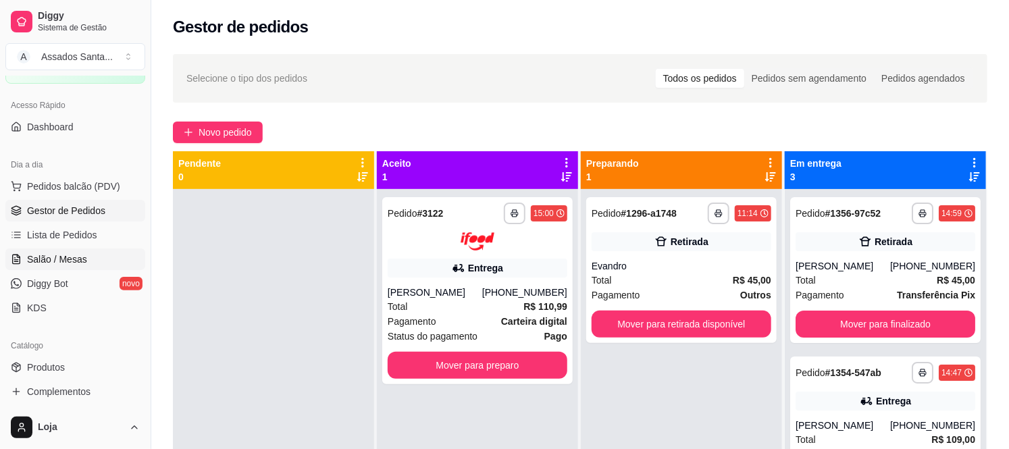
click at [28, 267] on link "Salão / Mesas" at bounding box center [75, 260] width 140 height 22
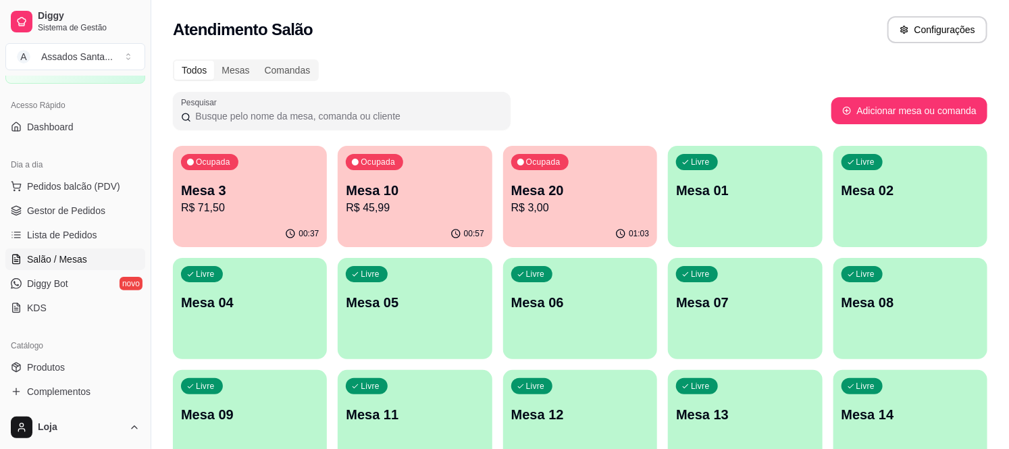
click at [273, 184] on p "Mesa 3" at bounding box center [250, 190] width 138 height 19
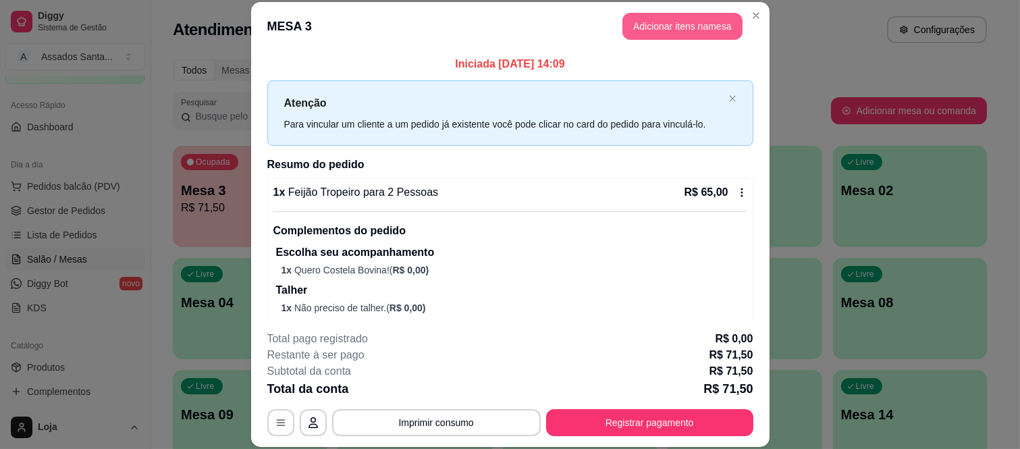
click at [684, 24] on button "Adicionar itens na mesa" at bounding box center [683, 26] width 120 height 27
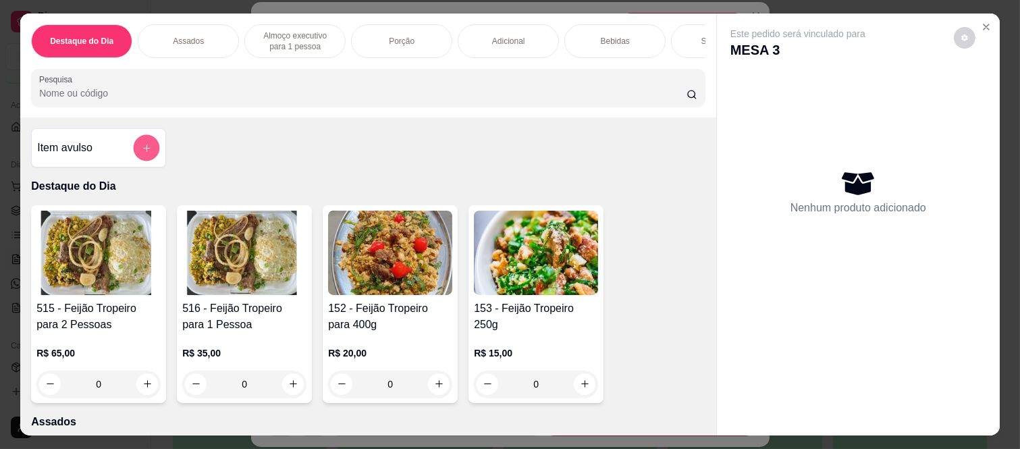
click at [143, 147] on button "add-separate-item" at bounding box center [147, 148] width 26 height 26
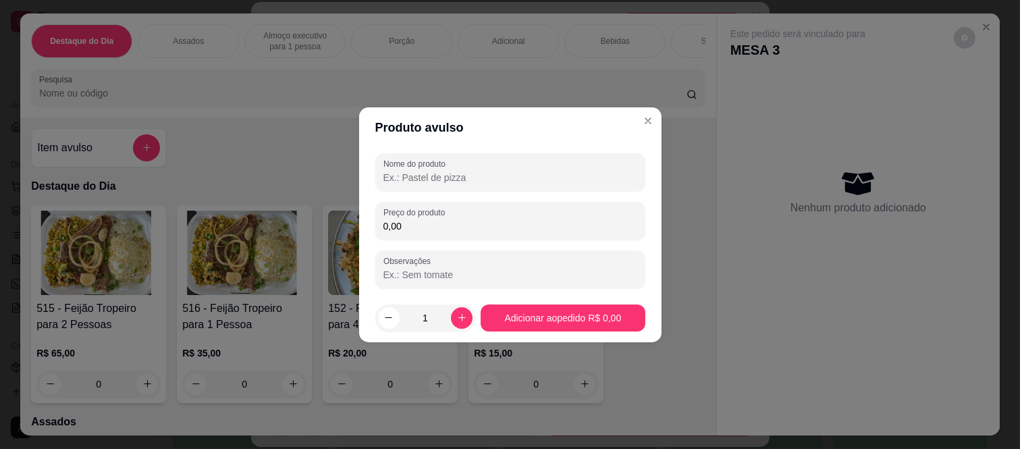
click at [415, 228] on input "0,00" at bounding box center [511, 226] width 254 height 14
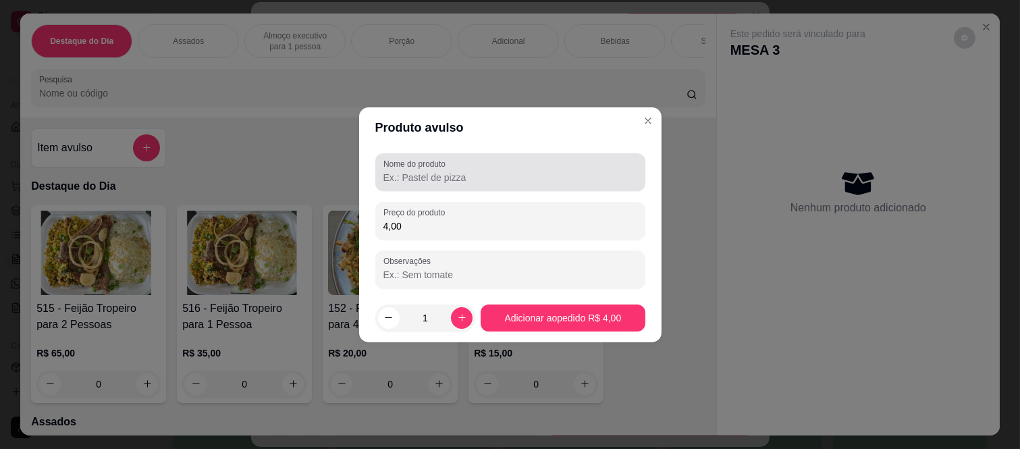
type input "4,00"
click at [415, 166] on label "Nome do produto" at bounding box center [417, 163] width 67 height 11
click at [415, 171] on input "Nome do produto" at bounding box center [511, 178] width 254 height 14
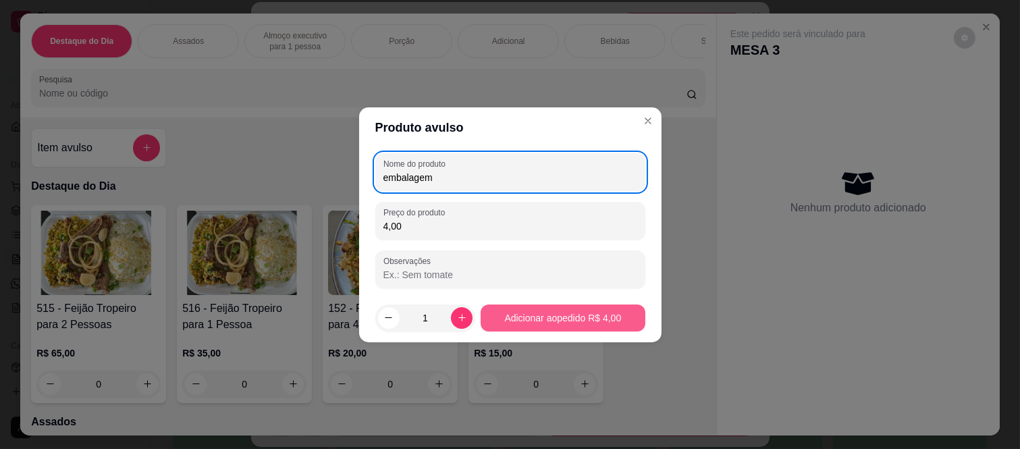
type input "embalagem"
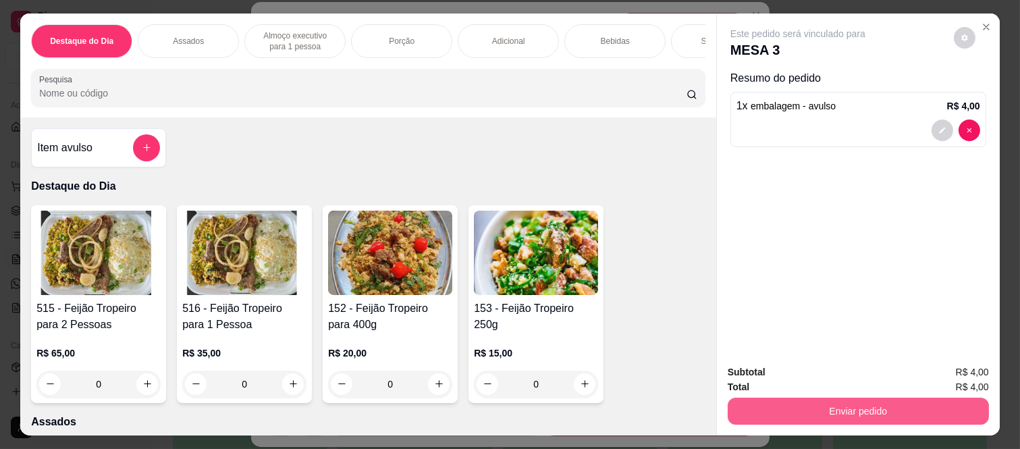
click at [812, 419] on div "Enviar pedido" at bounding box center [858, 409] width 261 height 30
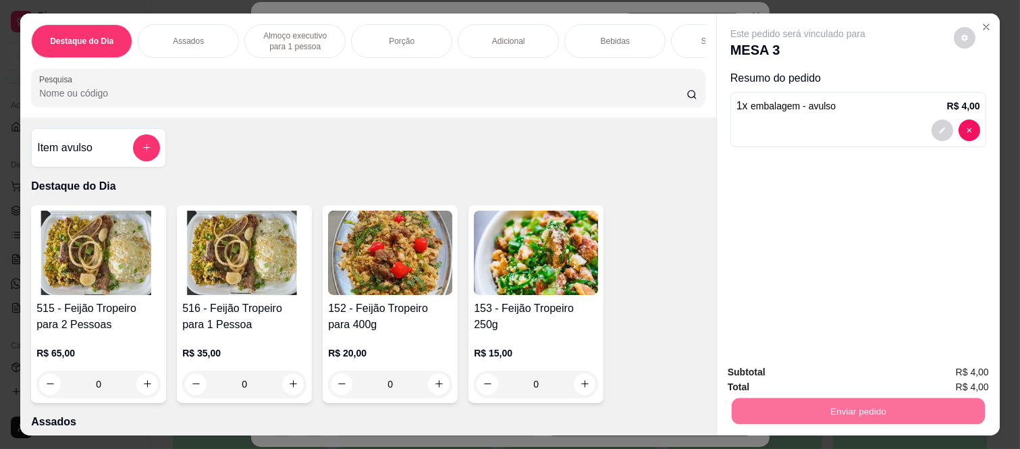
click at [791, 366] on button "Não registrar e enviar pedido" at bounding box center [813, 373] width 140 height 26
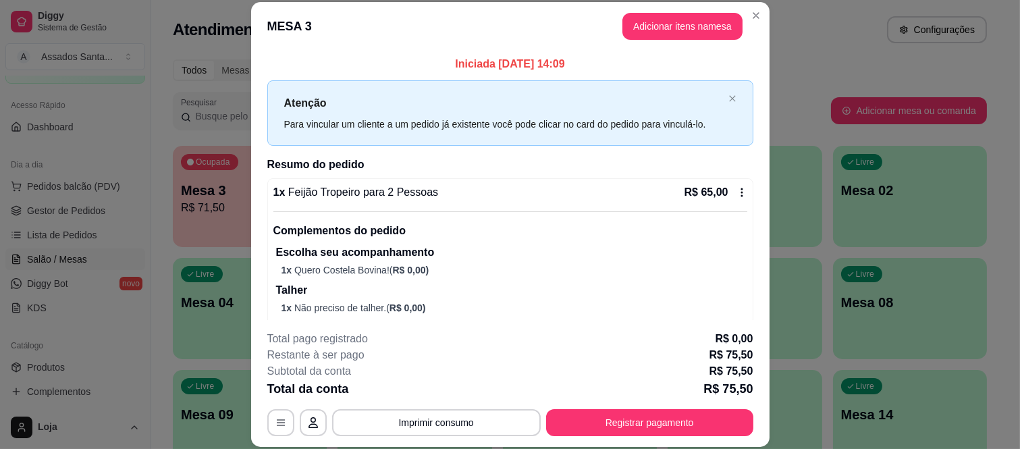
scroll to position [136, 0]
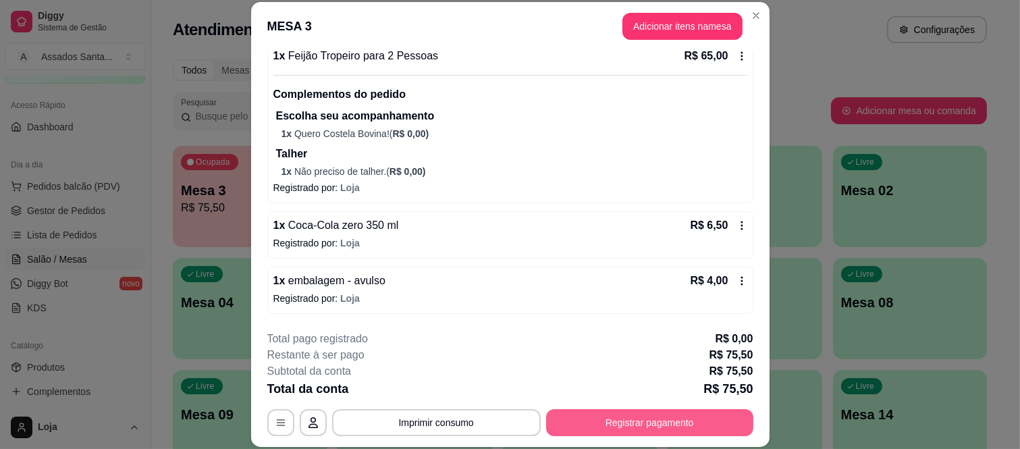
click at [675, 421] on button "Registrar pagamento" at bounding box center [649, 422] width 207 height 27
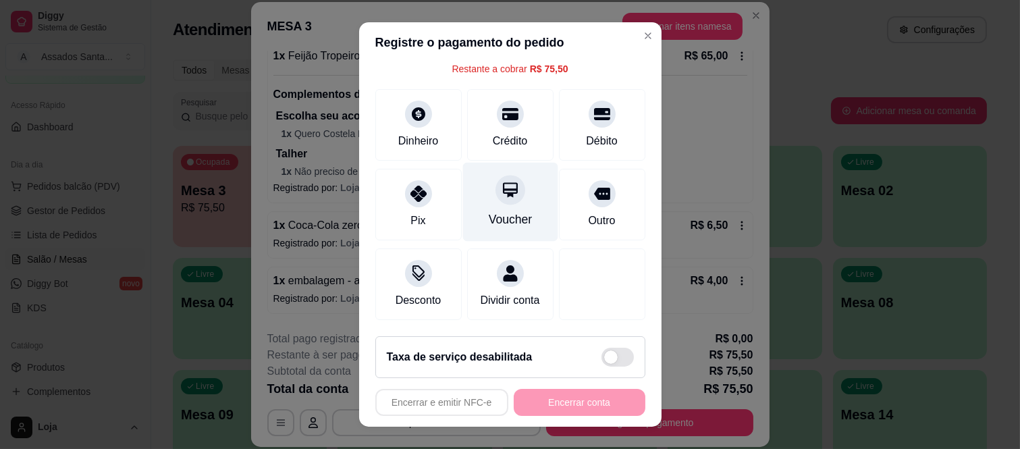
scroll to position [84, 0]
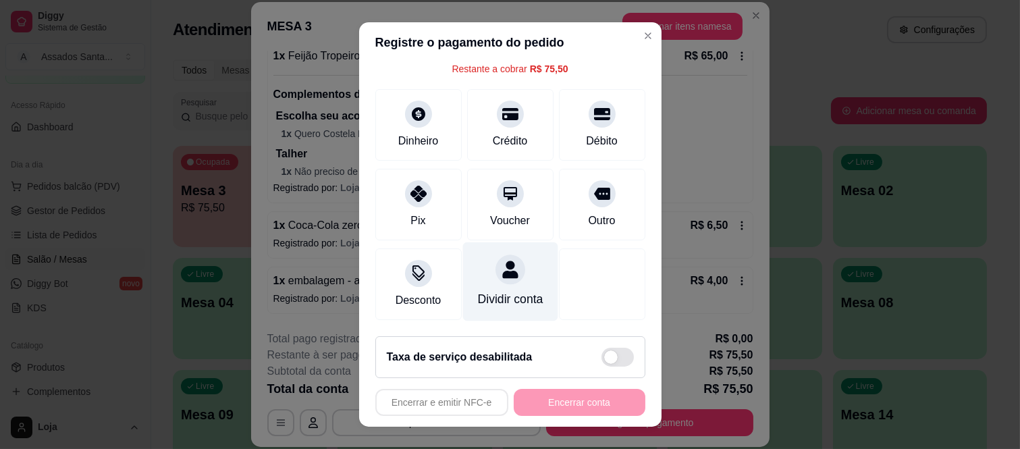
click at [496, 265] on div at bounding box center [511, 270] width 30 height 30
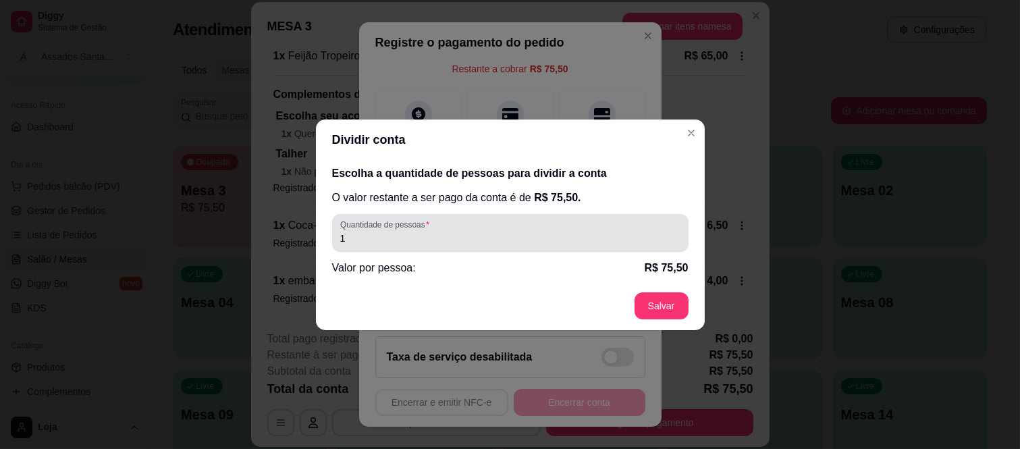
click at [495, 242] on input "1" at bounding box center [510, 239] width 340 height 14
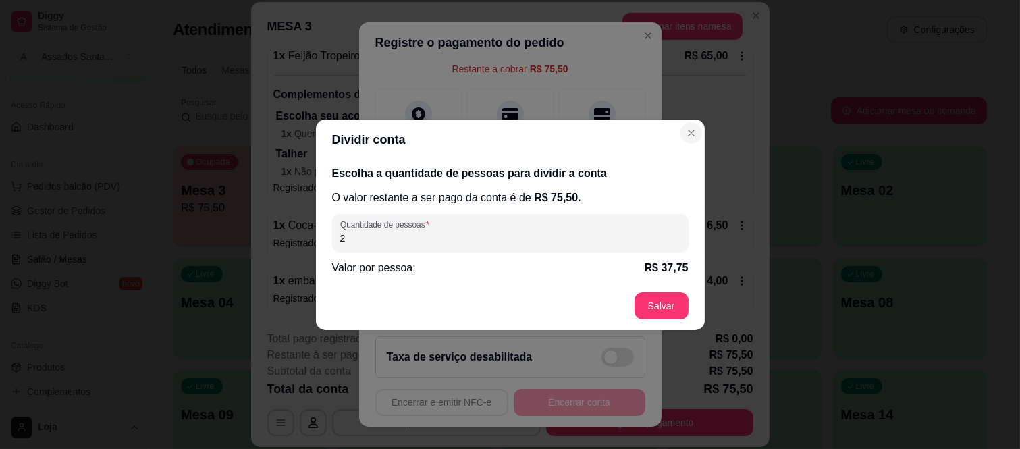
type input "2"
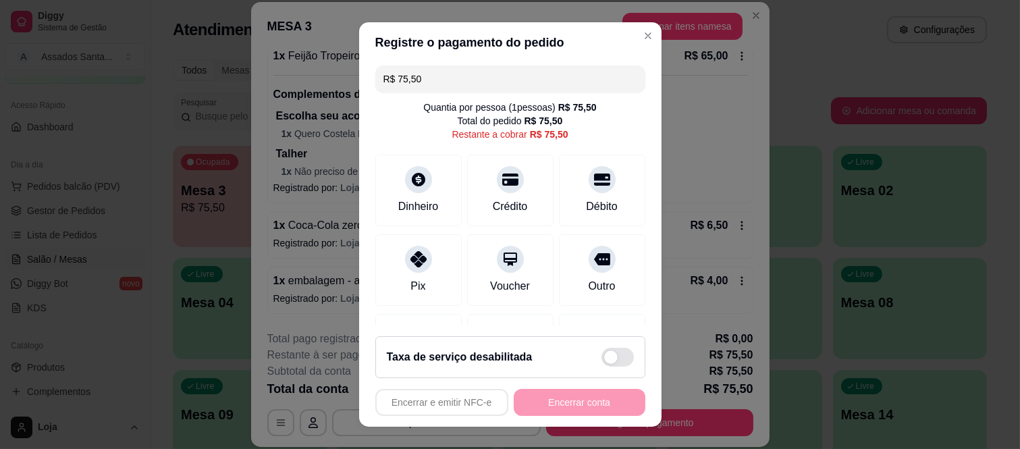
scroll to position [0, 0]
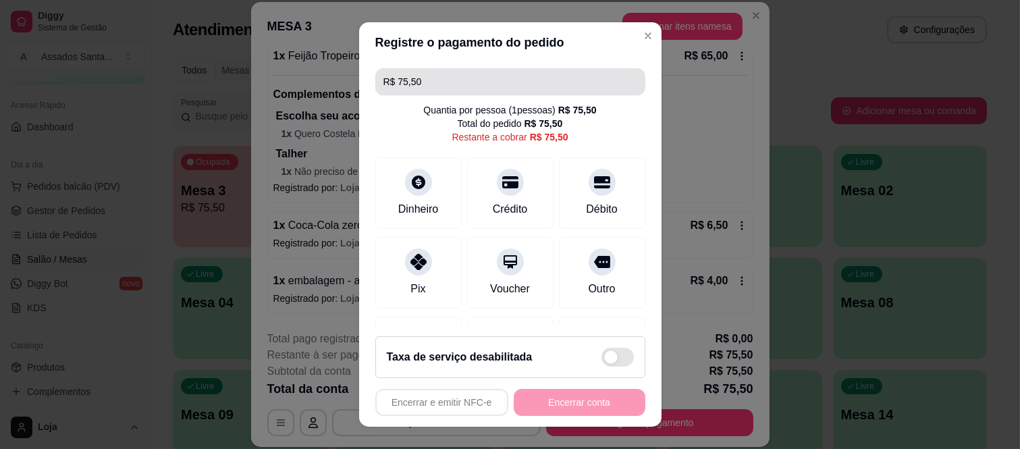
click at [454, 83] on input "R$ 75,50" at bounding box center [511, 81] width 254 height 27
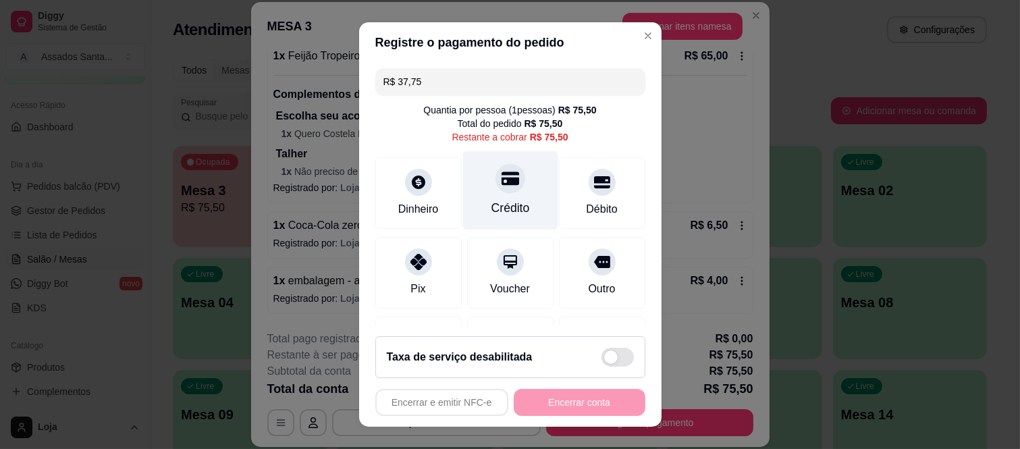
click at [501, 174] on icon at bounding box center [510, 179] width 18 height 14
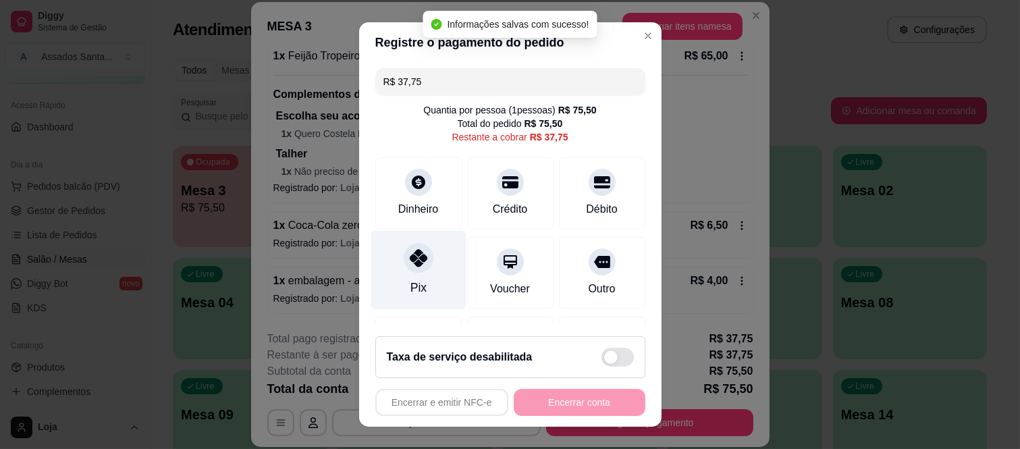
click at [386, 275] on div "Pix" at bounding box center [418, 270] width 95 height 79
type input "R$ 0,00"
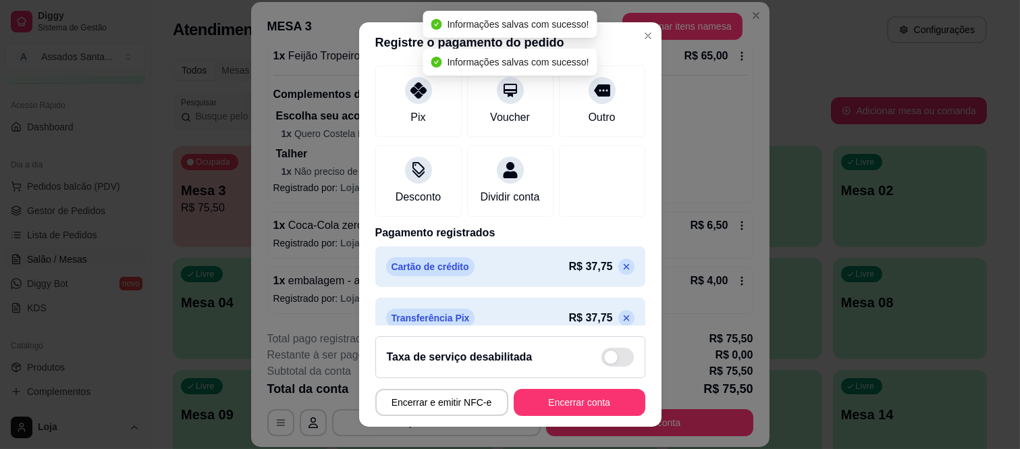
scroll to position [192, 0]
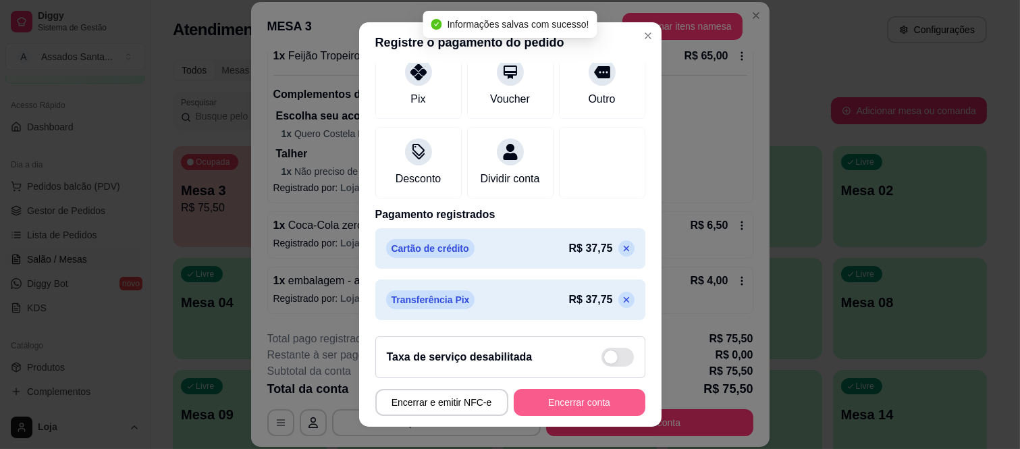
click at [528, 401] on button "Encerrar conta" at bounding box center [580, 402] width 132 height 27
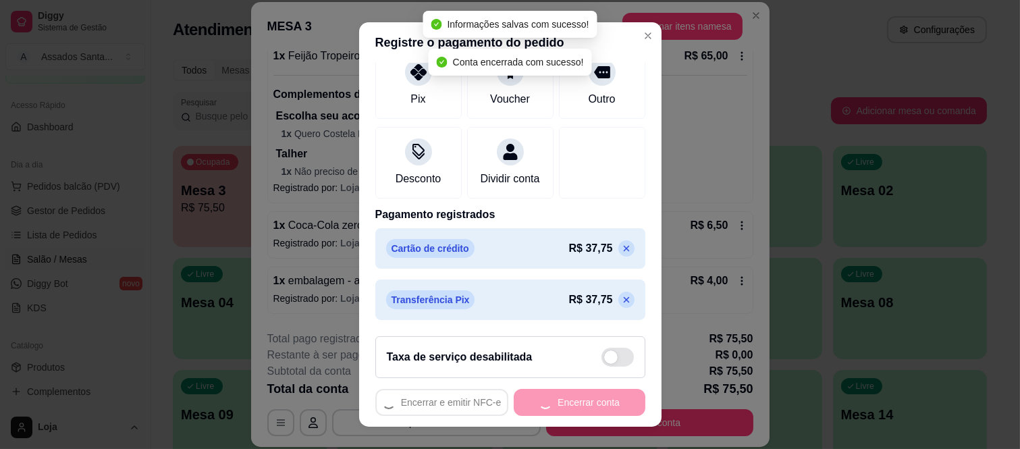
scroll to position [0, 0]
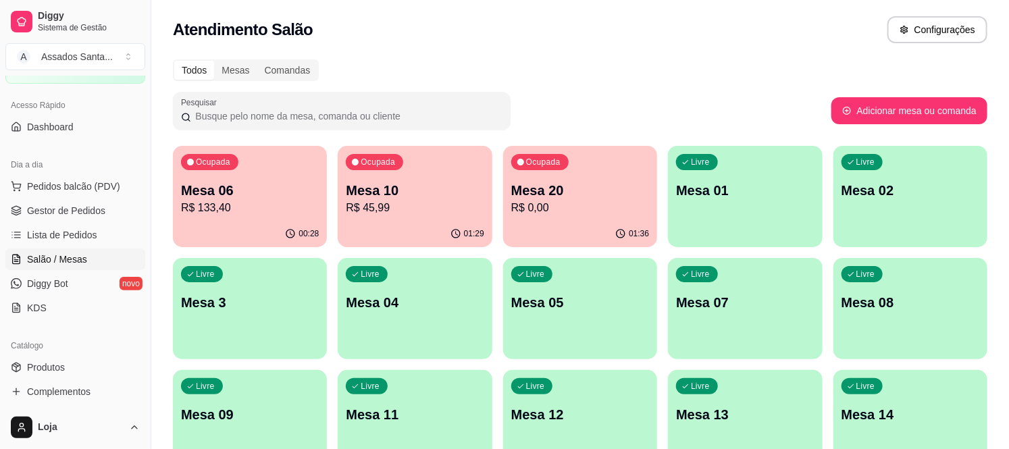
click at [535, 158] on p "Ocupada" at bounding box center [543, 162] width 34 height 11
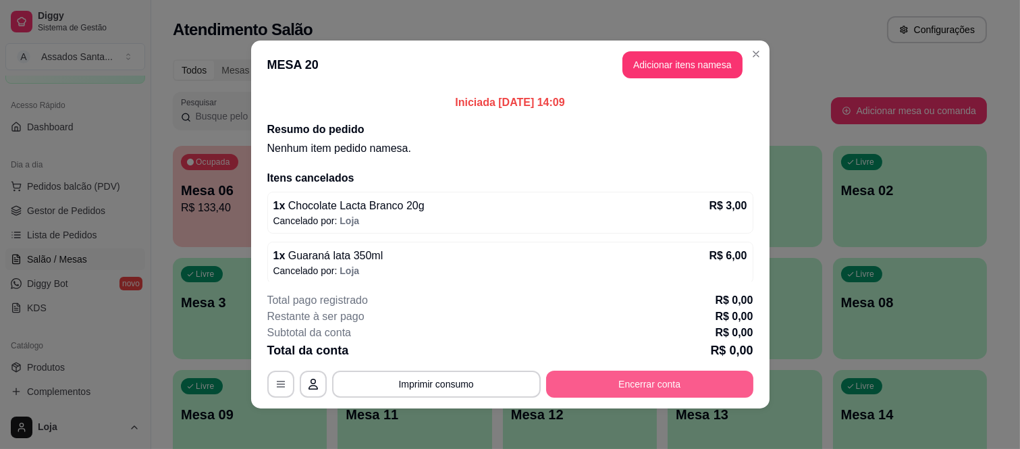
click at [574, 379] on button "Encerrar conta" at bounding box center [649, 384] width 207 height 27
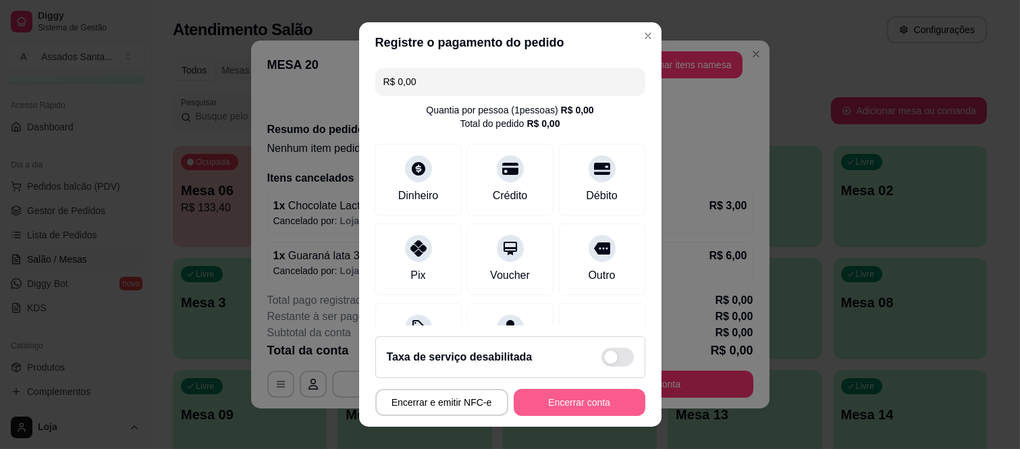
click at [532, 398] on button "Encerrar conta" at bounding box center [580, 402] width 132 height 27
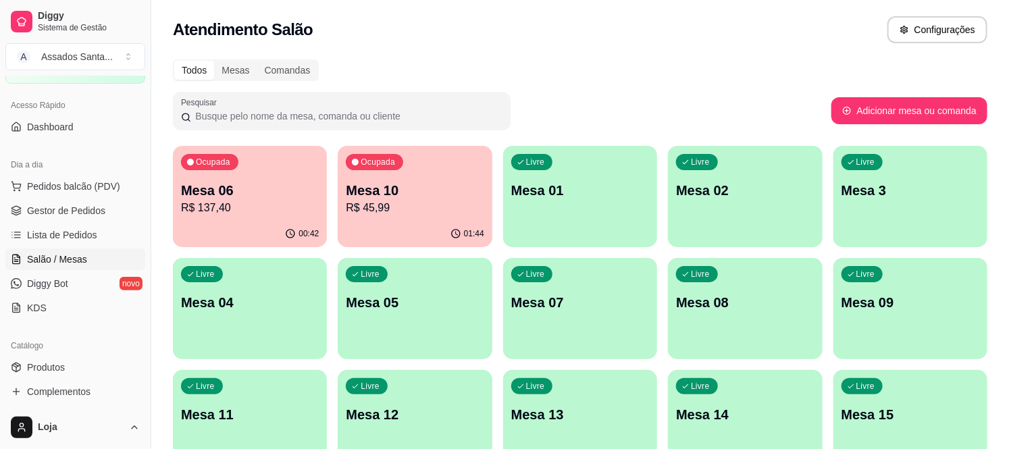
click at [251, 186] on p "Mesa 06" at bounding box center [250, 190] width 138 height 19
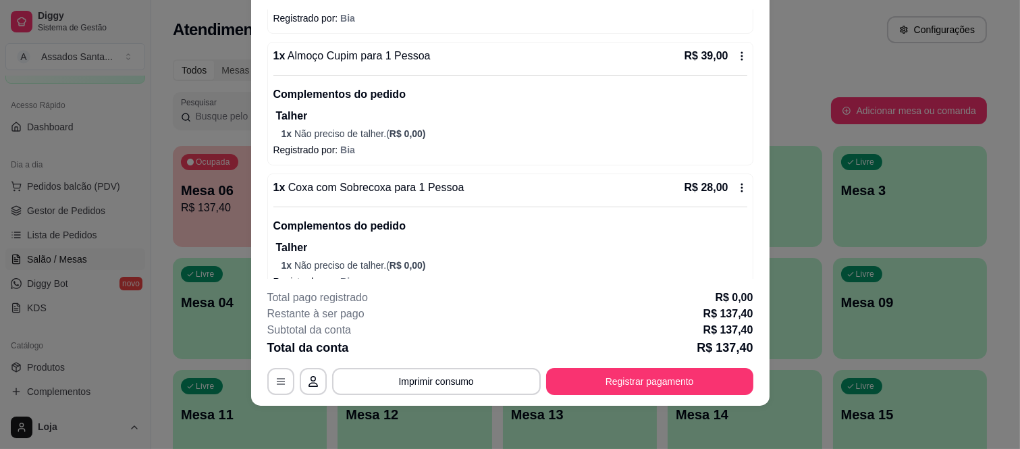
scroll to position [22, 0]
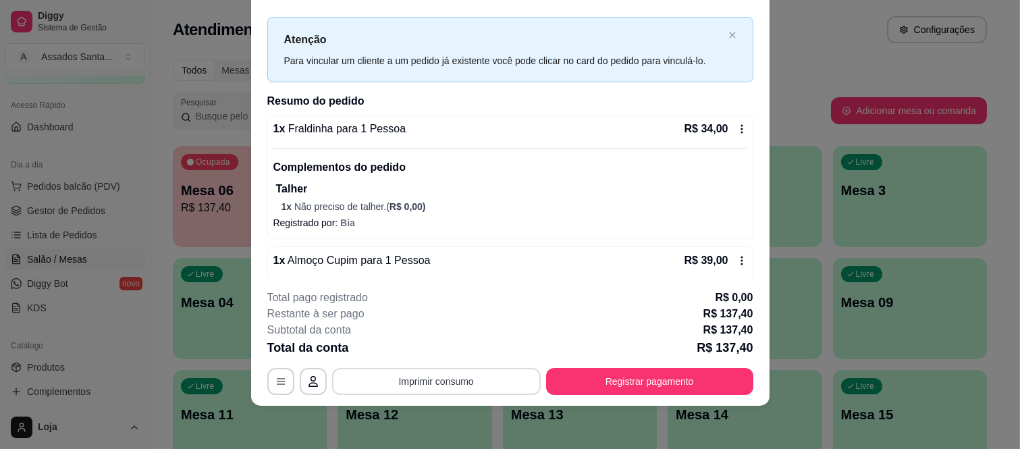
click at [450, 376] on button "Imprimir consumo" at bounding box center [436, 381] width 209 height 27
click at [434, 348] on button "IMPRESSORA caixa" at bounding box center [435, 350] width 95 height 21
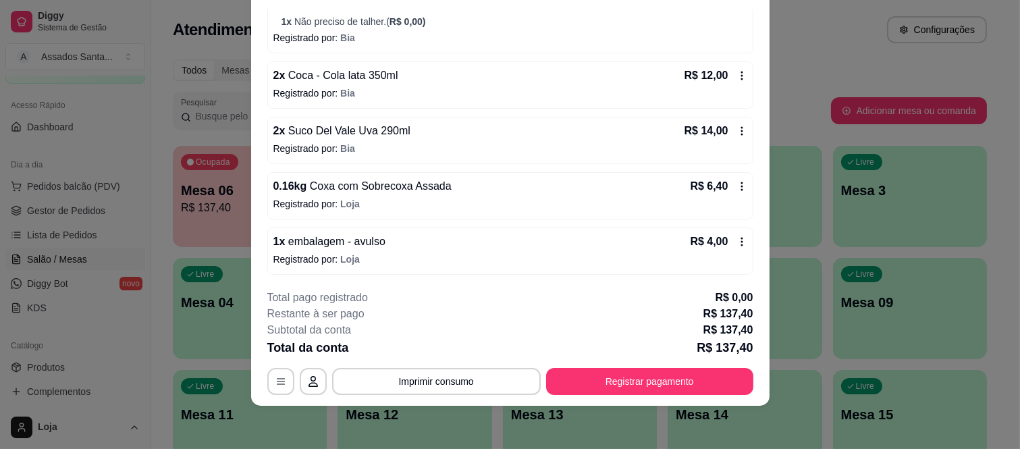
scroll to position [473, 0]
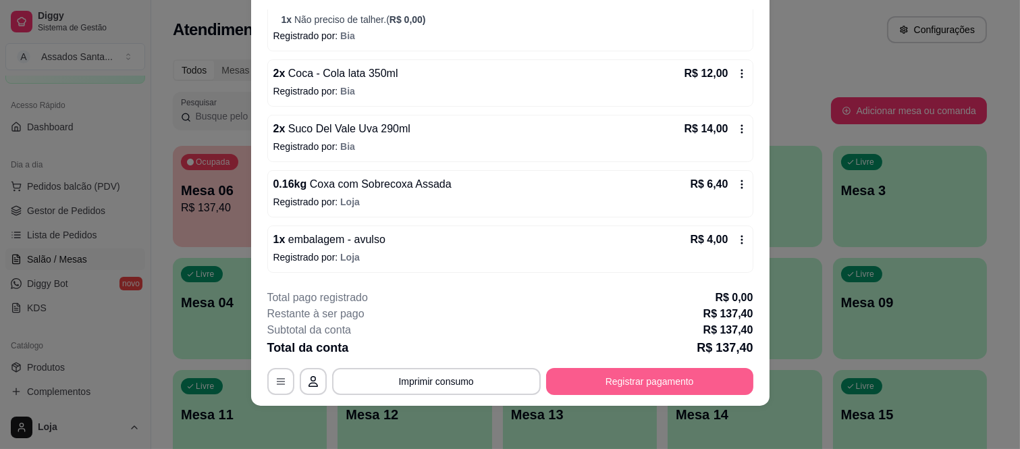
click at [651, 374] on button "Registrar pagamento" at bounding box center [649, 381] width 207 height 27
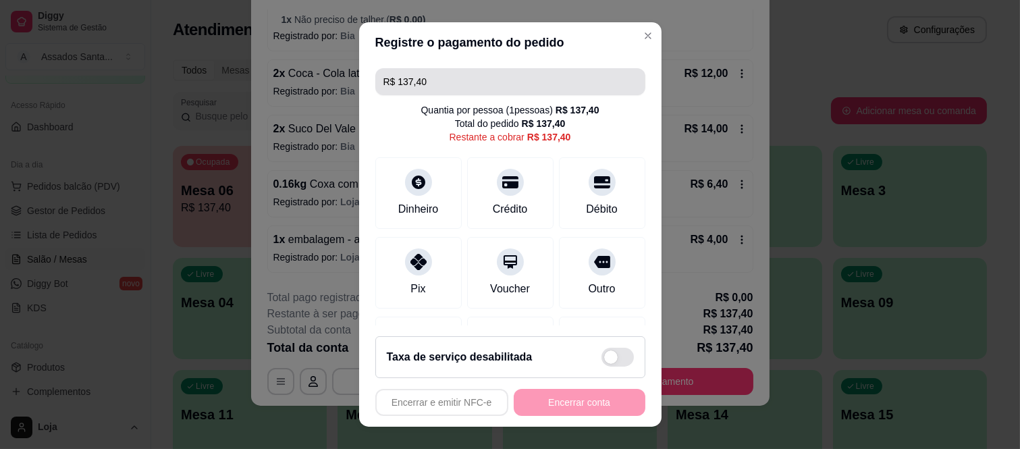
click at [469, 80] on input "R$ 137,40" at bounding box center [511, 81] width 254 height 27
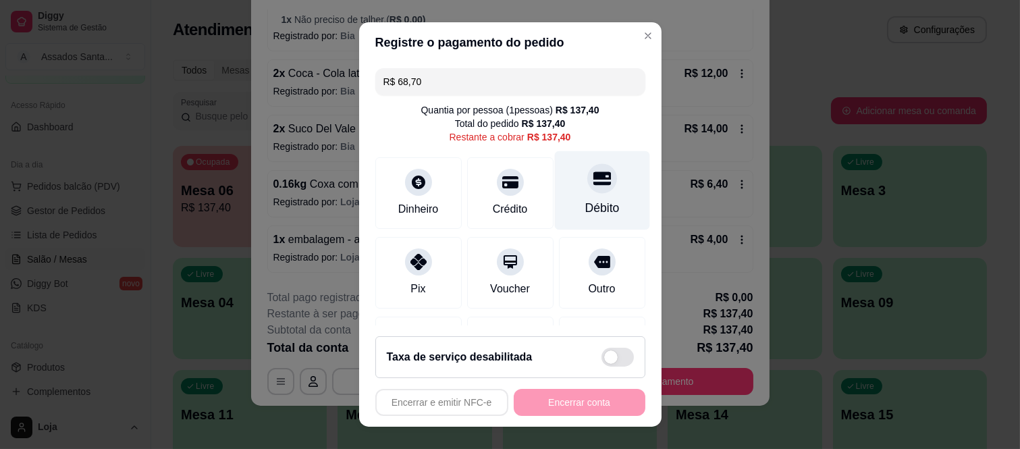
click at [589, 194] on div "Débito" at bounding box center [601, 190] width 95 height 79
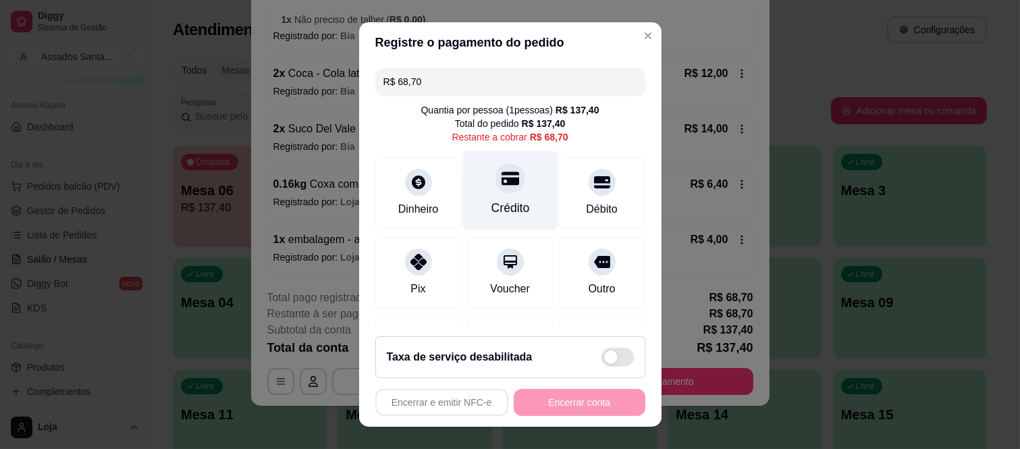
click at [489, 193] on div "Crédito" at bounding box center [510, 190] width 95 height 79
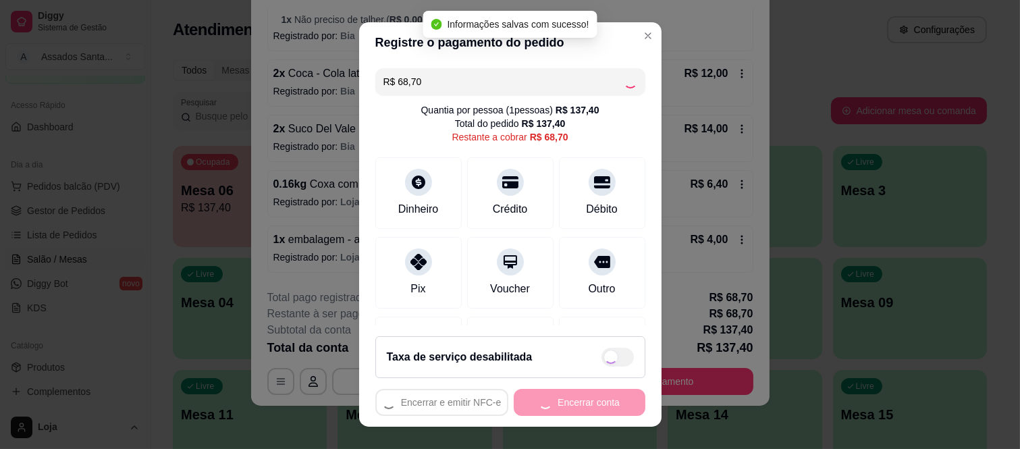
type input "R$ 0,00"
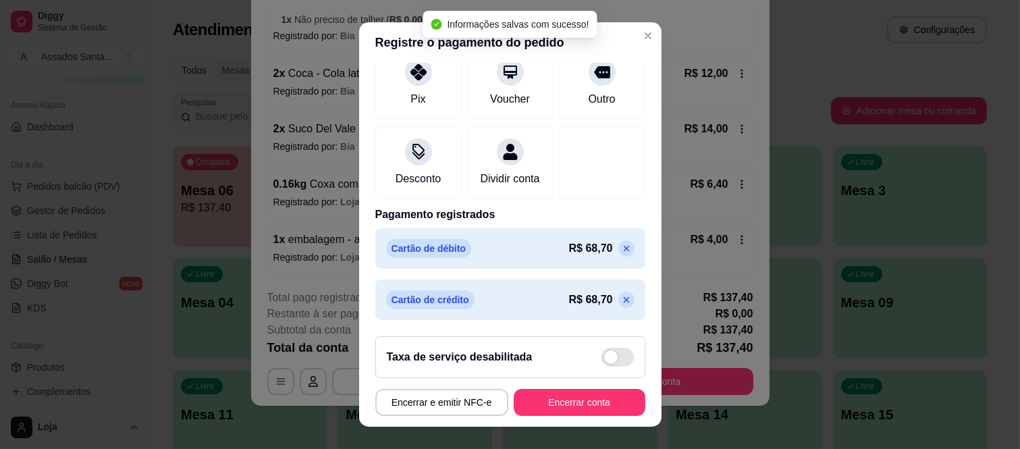
scroll to position [192, 0]
click at [542, 405] on button "Encerrar conta" at bounding box center [580, 402] width 132 height 27
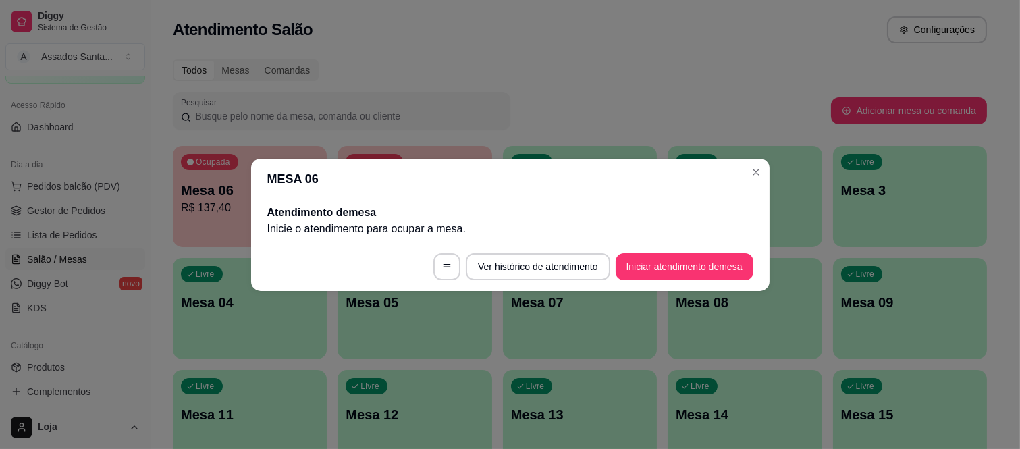
scroll to position [0, 0]
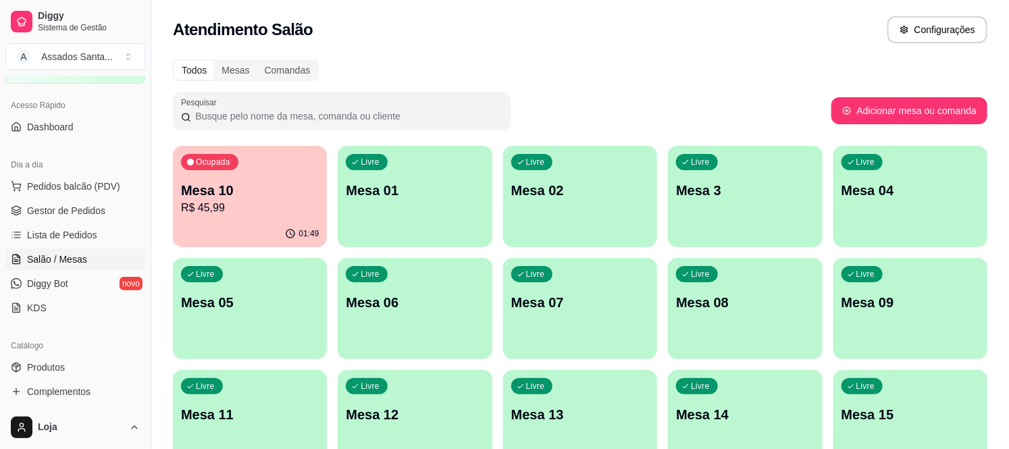
click at [288, 212] on p "R$ 45,99" at bounding box center [250, 208] width 138 height 16
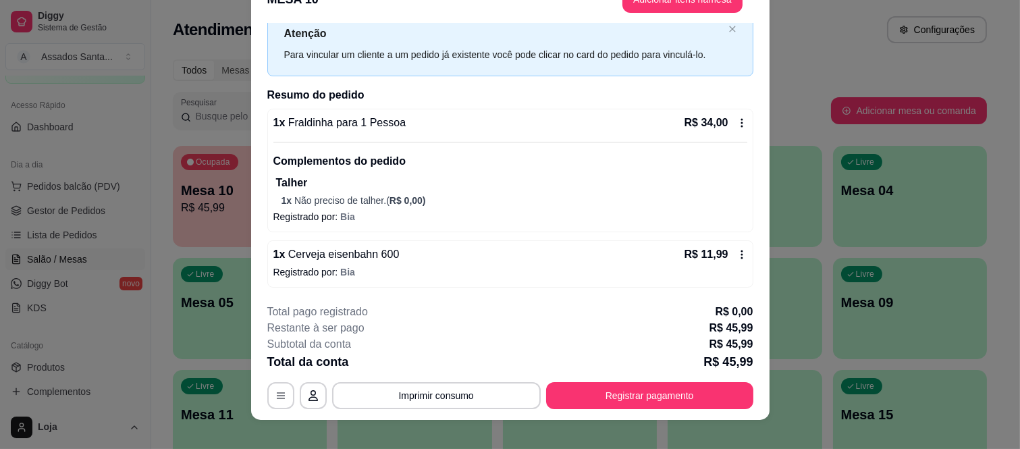
scroll to position [41, 0]
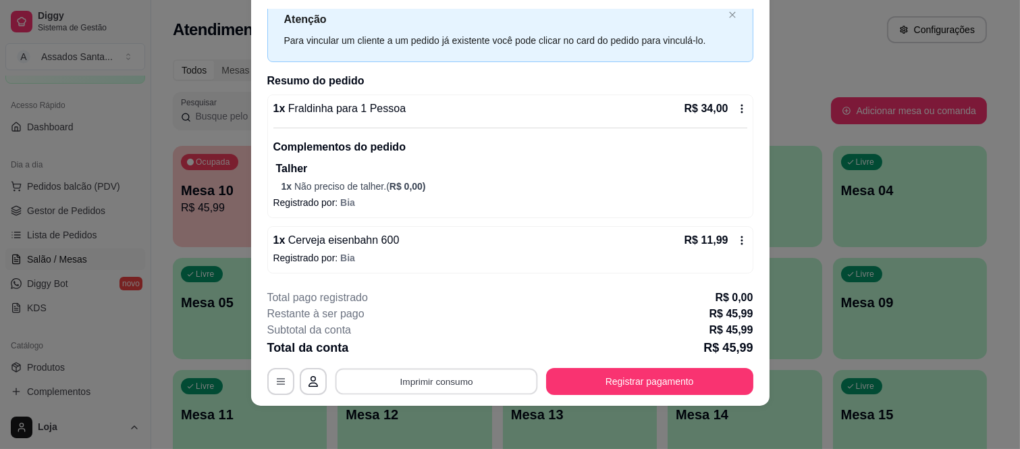
click at [431, 371] on button "Imprimir consumo" at bounding box center [436, 381] width 203 height 26
click at [417, 349] on button "IMPRESSORA caixa" at bounding box center [435, 351] width 98 height 22
click at [737, 241] on icon at bounding box center [742, 240] width 11 height 11
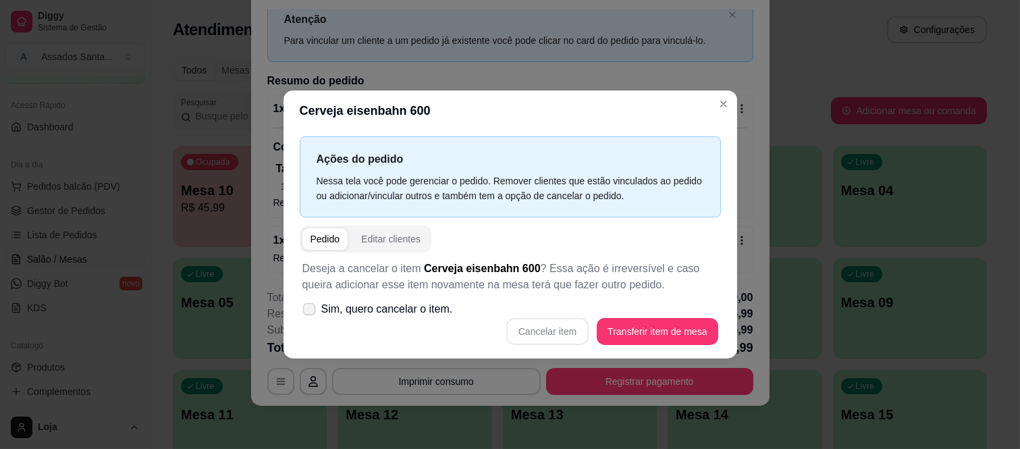
click at [421, 316] on span "Sim, quero cancelar o item." at bounding box center [387, 309] width 132 height 16
click at [311, 316] on input "Sim, quero cancelar o item." at bounding box center [306, 315] width 9 height 9
checkbox input "true"
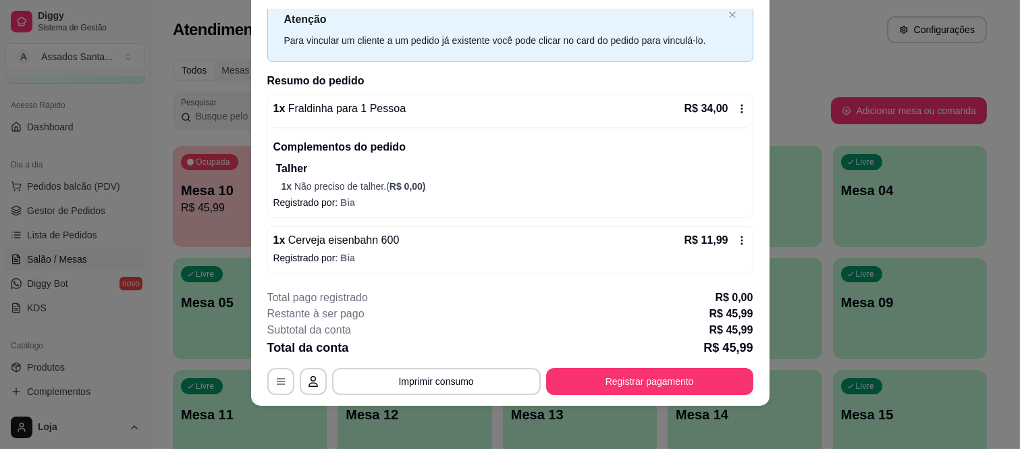
click at [737, 235] on icon at bounding box center [742, 240] width 11 height 11
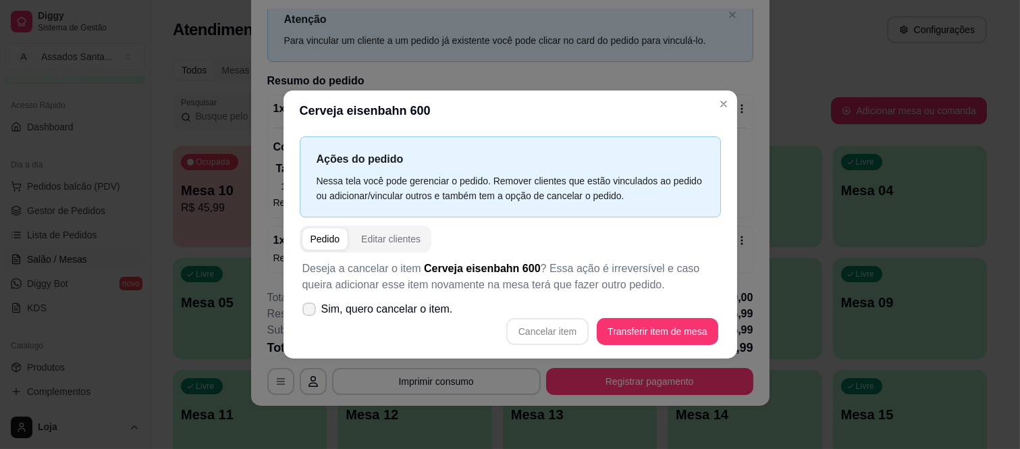
click at [371, 305] on span "Sim, quero cancelar o item." at bounding box center [387, 309] width 132 height 16
click at [311, 311] on input "Sim, quero cancelar o item." at bounding box center [306, 315] width 9 height 9
checkbox input "true"
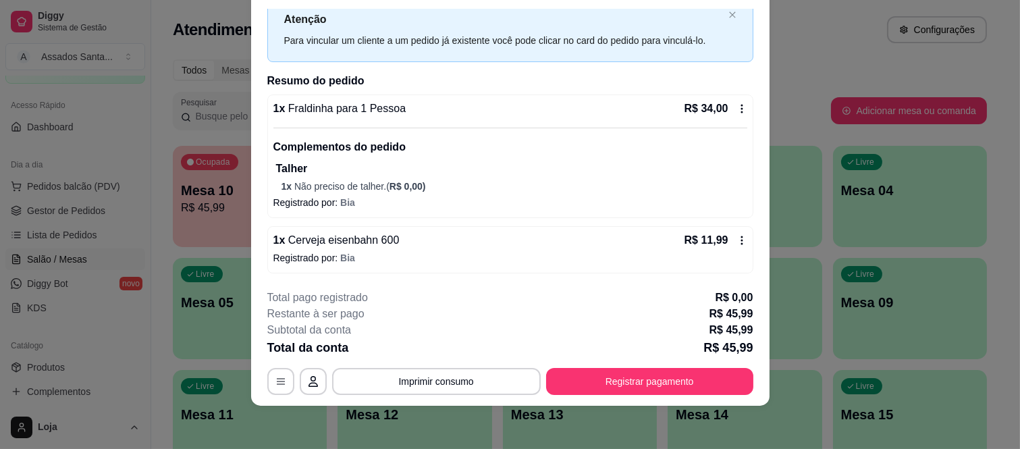
click at [725, 230] on div "1 x Cerveja eisenbahn 600 R$ 11,99 Registrado por: Bia" at bounding box center [510, 249] width 486 height 47
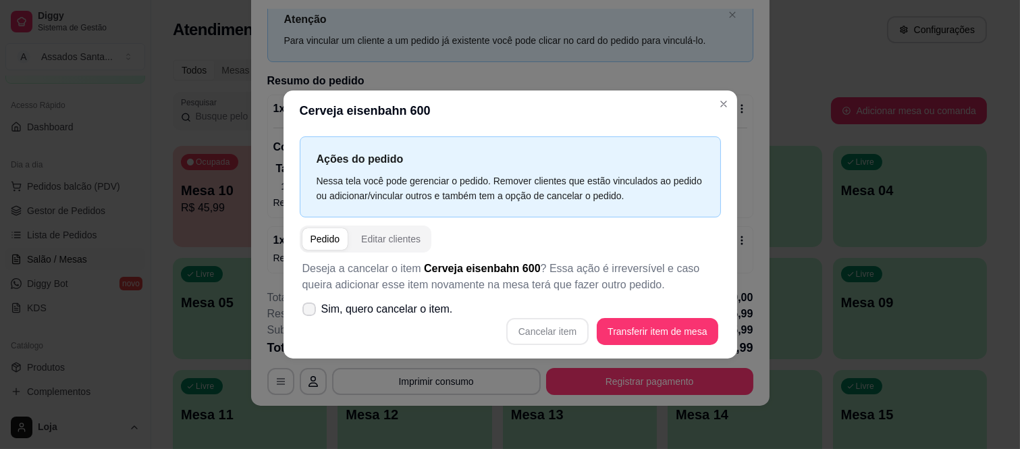
click at [359, 307] on span "Sim, quero cancelar o item." at bounding box center [387, 309] width 132 height 16
click at [311, 311] on input "Sim, quero cancelar o item." at bounding box center [306, 315] width 9 height 9
checkbox input "true"
click at [556, 328] on button "Cancelar item" at bounding box center [548, 331] width 80 height 26
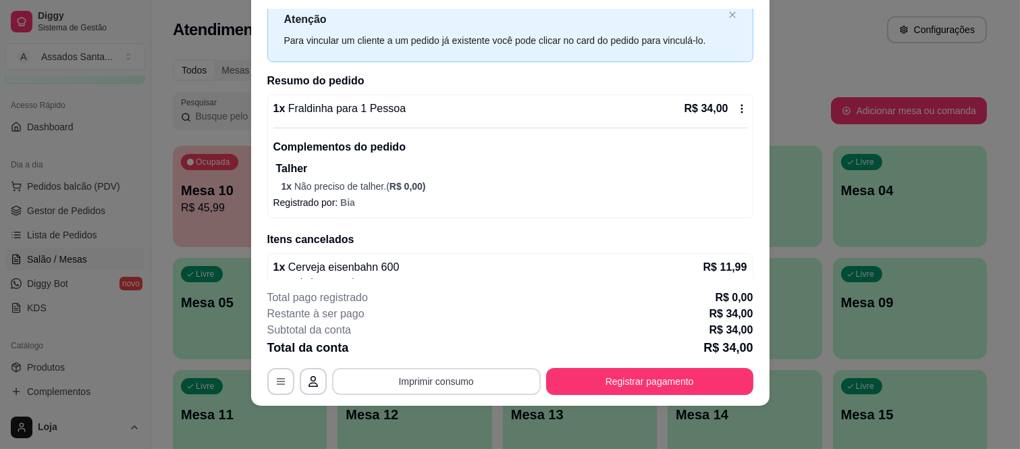
click at [424, 380] on button "Imprimir consumo" at bounding box center [436, 381] width 209 height 27
click at [421, 352] on button "IMPRESSORA caixa" at bounding box center [435, 350] width 95 height 21
click at [737, 107] on icon at bounding box center [742, 108] width 11 height 11
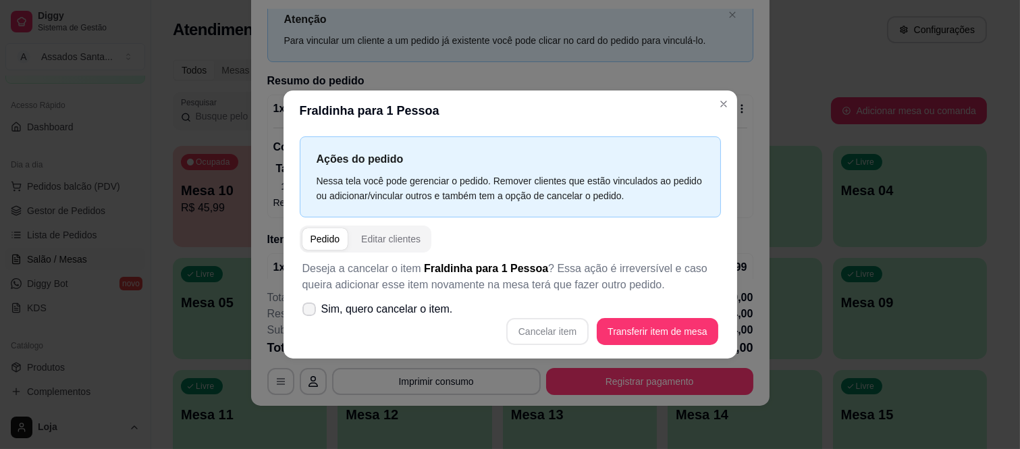
click at [368, 315] on span "Sim, quero cancelar o item." at bounding box center [387, 309] width 132 height 16
click at [311, 315] on input "Sim, quero cancelar o item." at bounding box center [306, 315] width 9 height 9
click at [372, 311] on span "Sim, quero cancelar o item." at bounding box center [387, 309] width 132 height 16
click at [311, 311] on input "Sim, quero cancelar o item." at bounding box center [306, 315] width 9 height 9
click at [372, 311] on span "Sim, quero cancelar o item." at bounding box center [387, 309] width 132 height 16
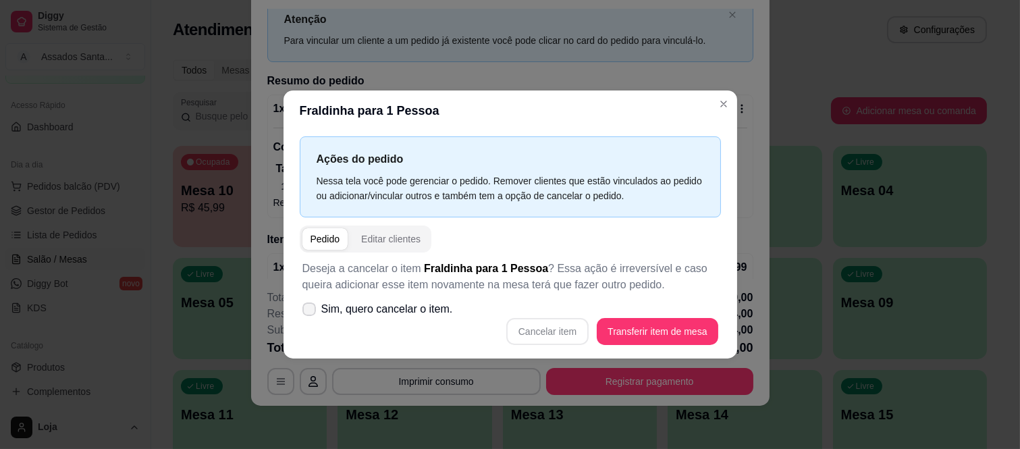
click at [311, 311] on input "Sim, quero cancelar o item." at bounding box center [306, 315] width 9 height 9
checkbox input "true"
click at [548, 327] on button "Cancelar item" at bounding box center [548, 331] width 80 height 26
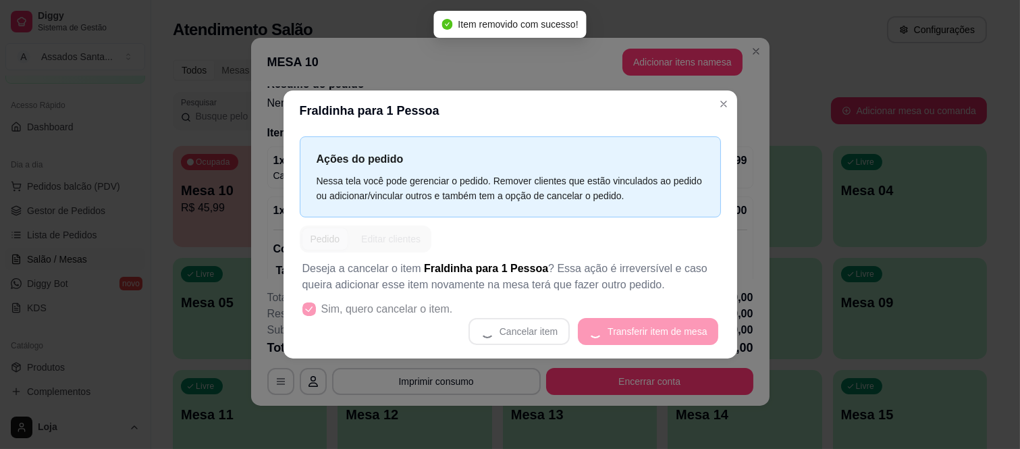
scroll to position [0, 0]
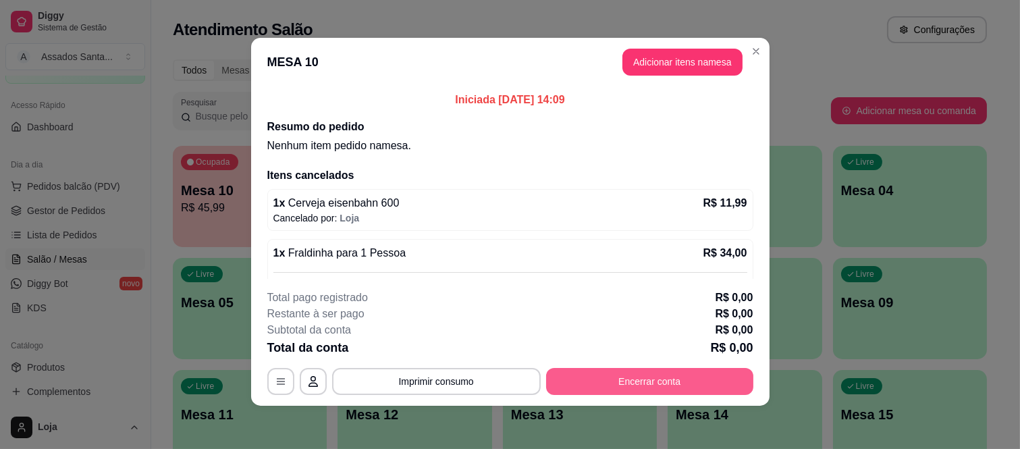
click at [606, 377] on button "Encerrar conta" at bounding box center [649, 381] width 207 height 27
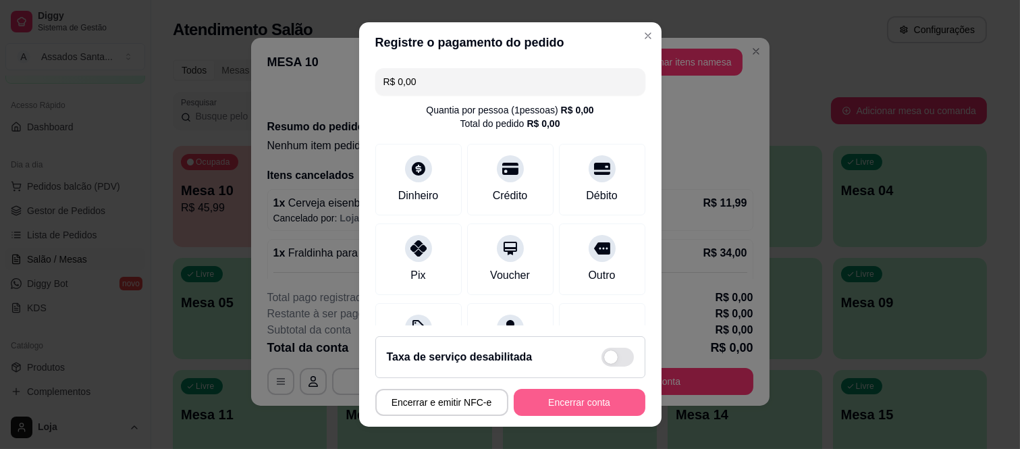
click at [577, 410] on button "Encerrar conta" at bounding box center [580, 402] width 132 height 27
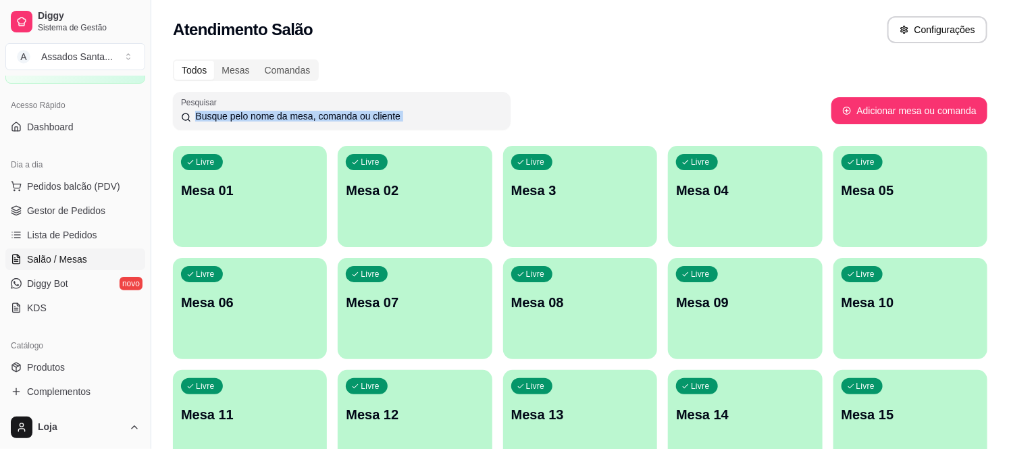
click at [598, 123] on div "Pesquisar" at bounding box center [502, 111] width 658 height 38
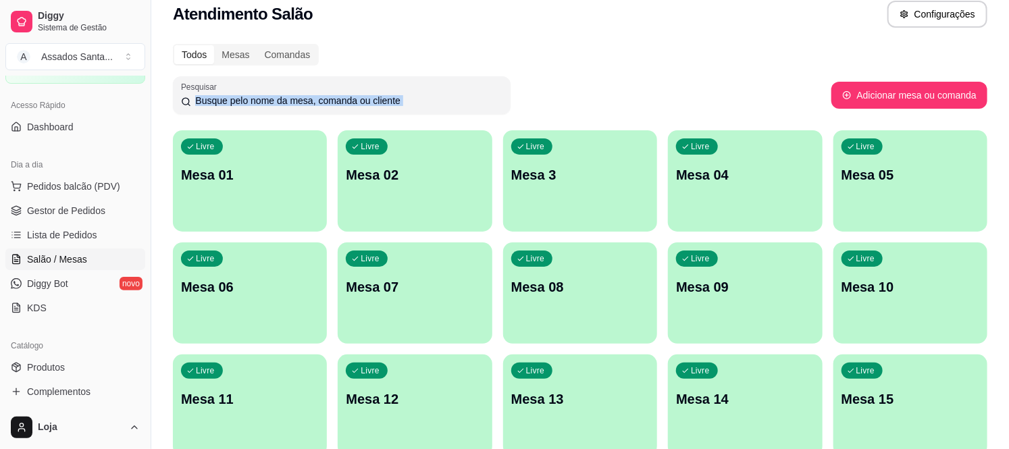
scroll to position [189, 0]
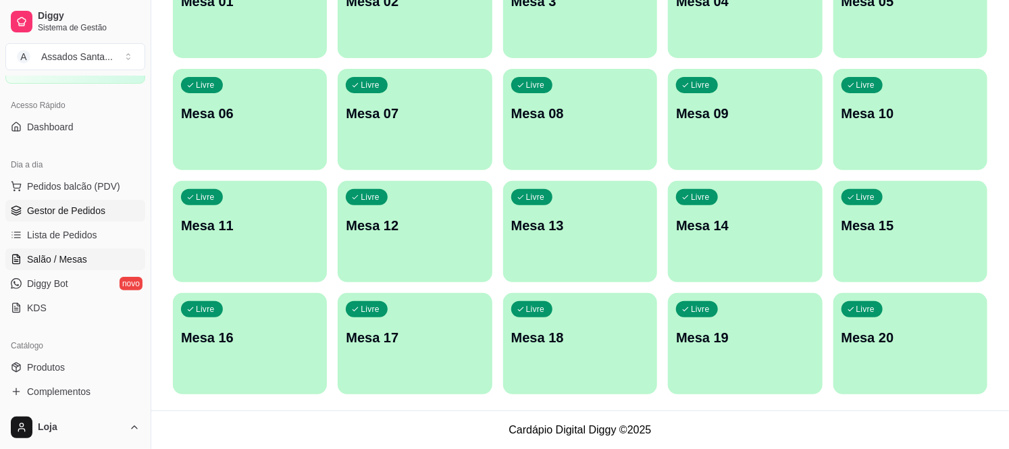
click at [74, 213] on span "Gestor de Pedidos" at bounding box center [66, 211] width 78 height 14
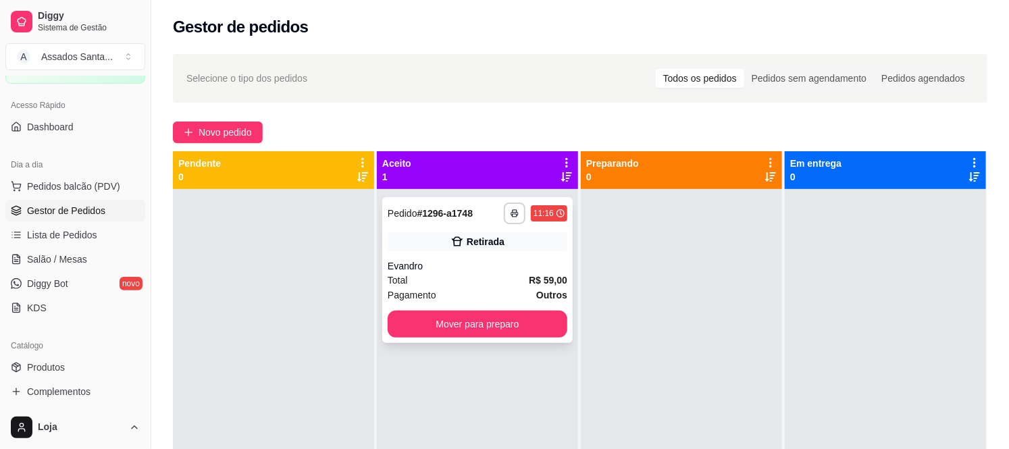
click at [417, 288] on span "Pagamento" at bounding box center [412, 295] width 49 height 15
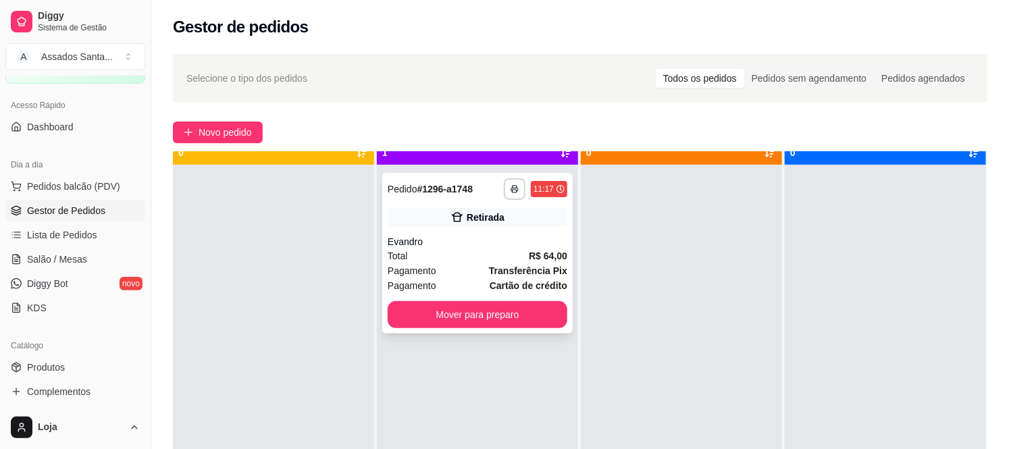
scroll to position [37, 0]
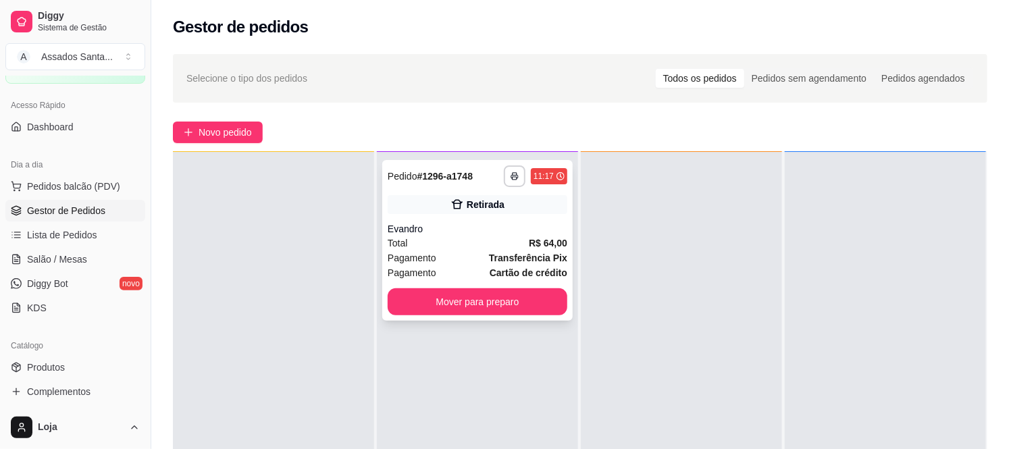
click at [435, 222] on div "Evandro" at bounding box center [478, 229] width 180 height 14
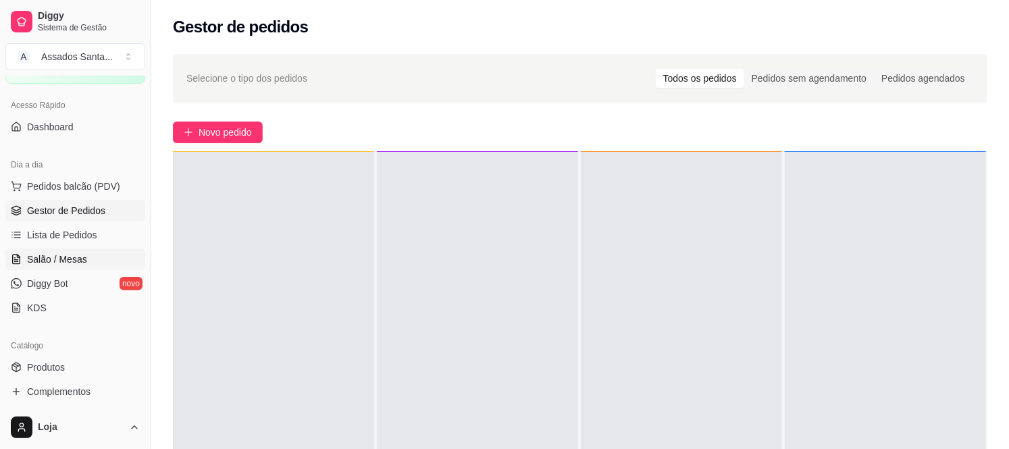
click at [84, 264] on link "Salão / Mesas" at bounding box center [75, 260] width 140 height 22
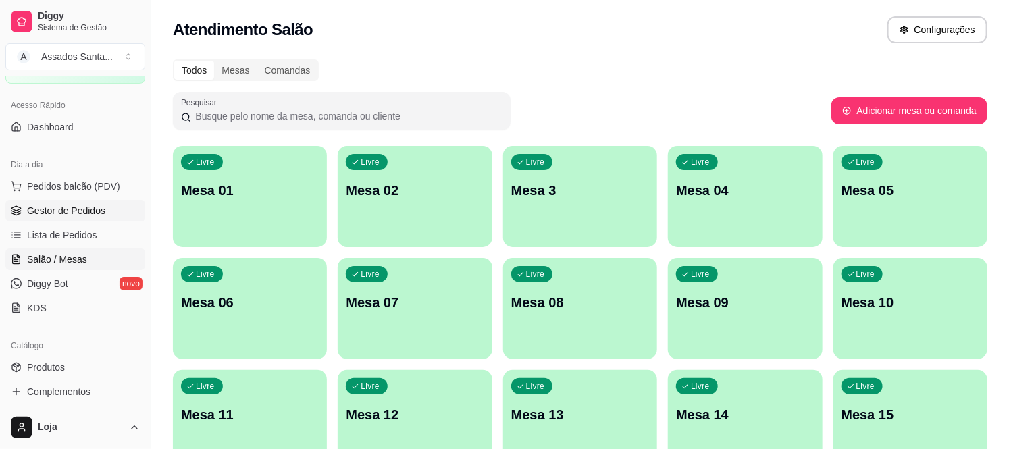
click at [100, 211] on span "Gestor de Pedidos" at bounding box center [66, 211] width 78 height 14
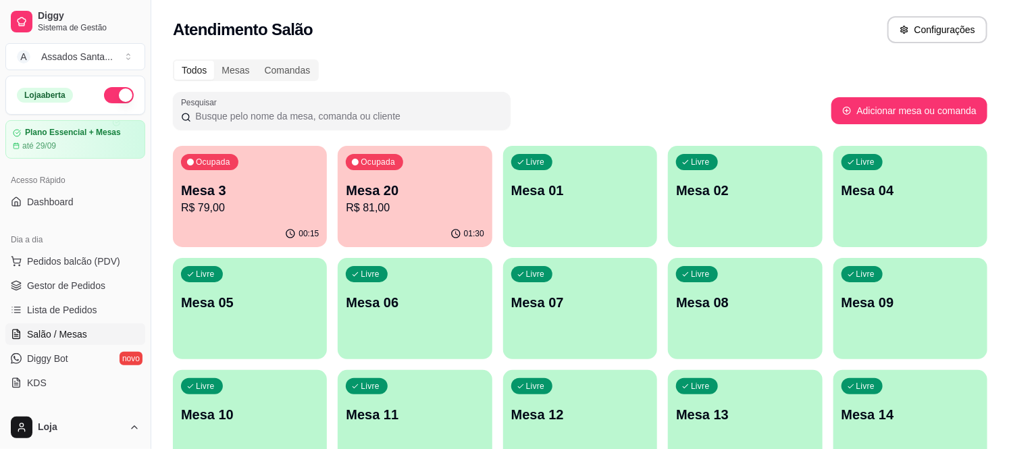
click at [417, 201] on div "Mesa 20 R$ 81,00" at bounding box center [415, 198] width 138 height 35
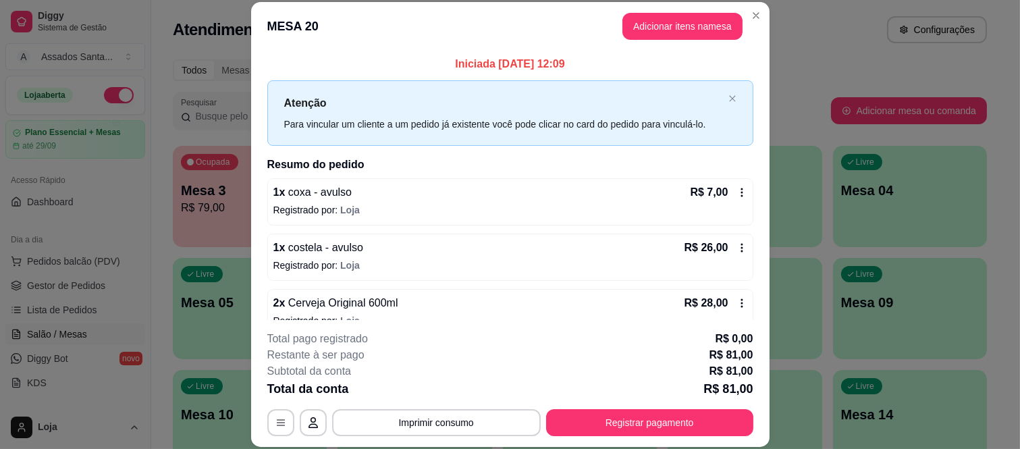
click at [683, 9] on header "MESA 20 Adicionar itens na mesa" at bounding box center [510, 26] width 519 height 49
click at [674, 24] on button "Adicionar itens na mesa" at bounding box center [683, 26] width 120 height 27
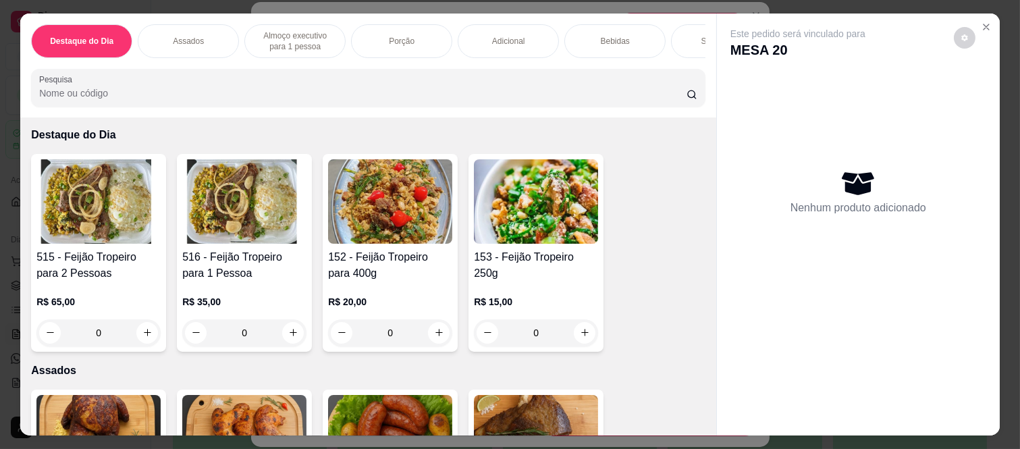
scroll to position [150, 0]
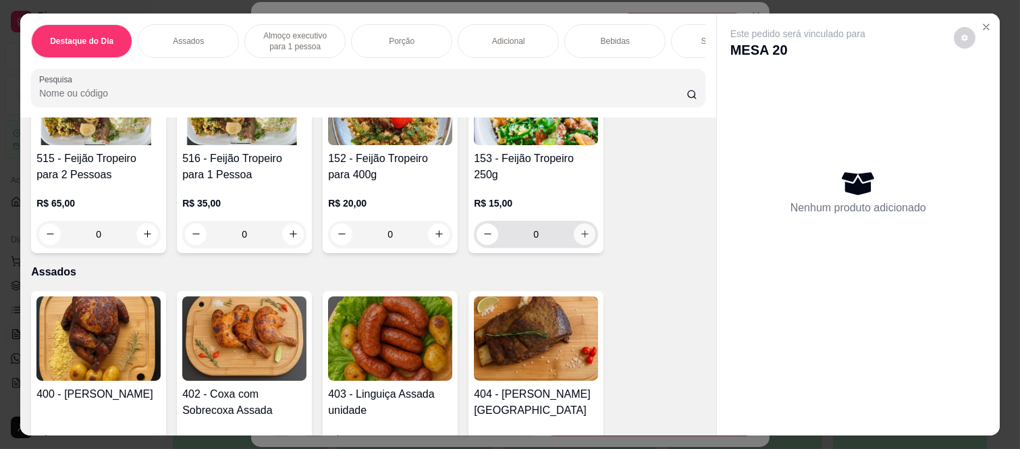
click at [587, 237] on button "increase-product-quantity" at bounding box center [585, 235] width 22 height 22
type input "1"
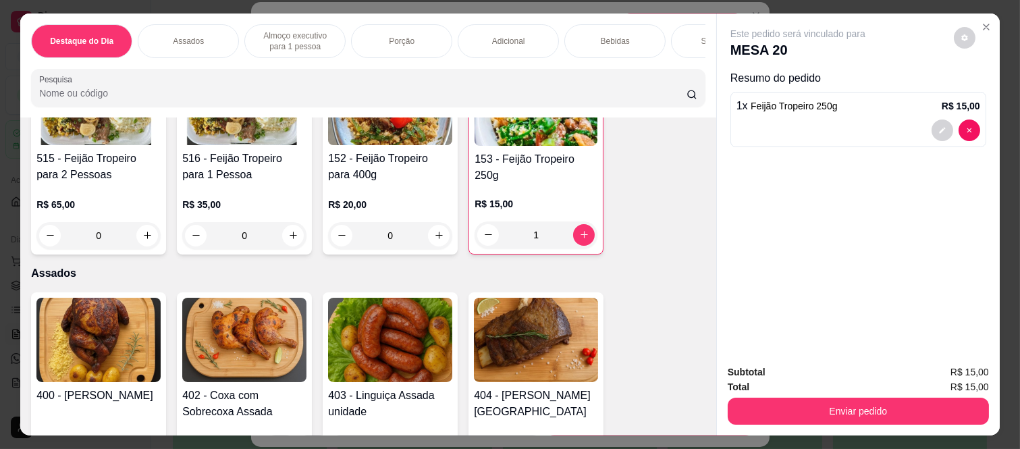
click at [866, 429] on div "Subtotal R$ 15,00 Total R$ 15,00 Enviar pedido" at bounding box center [858, 395] width 283 height 82
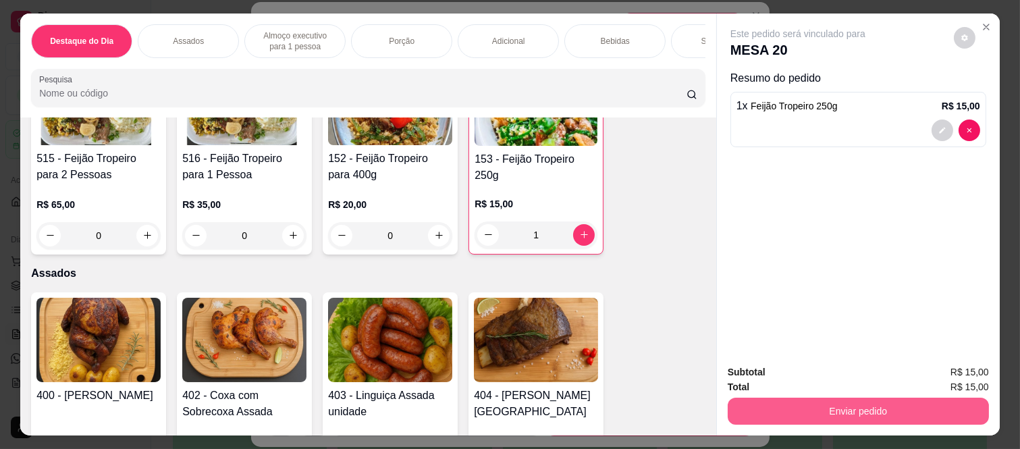
click at [858, 400] on button "Enviar pedido" at bounding box center [858, 411] width 261 height 27
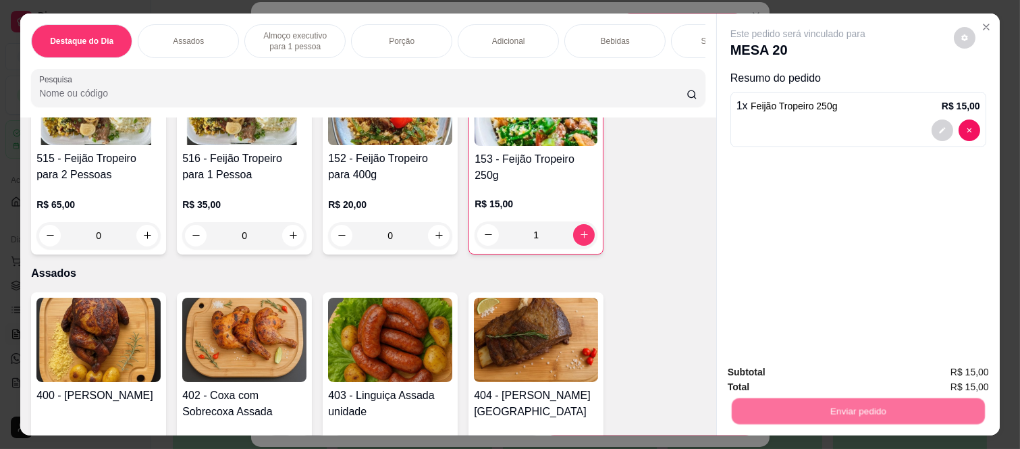
click at [797, 365] on button "Não registrar e enviar pedido" at bounding box center [814, 372] width 136 height 25
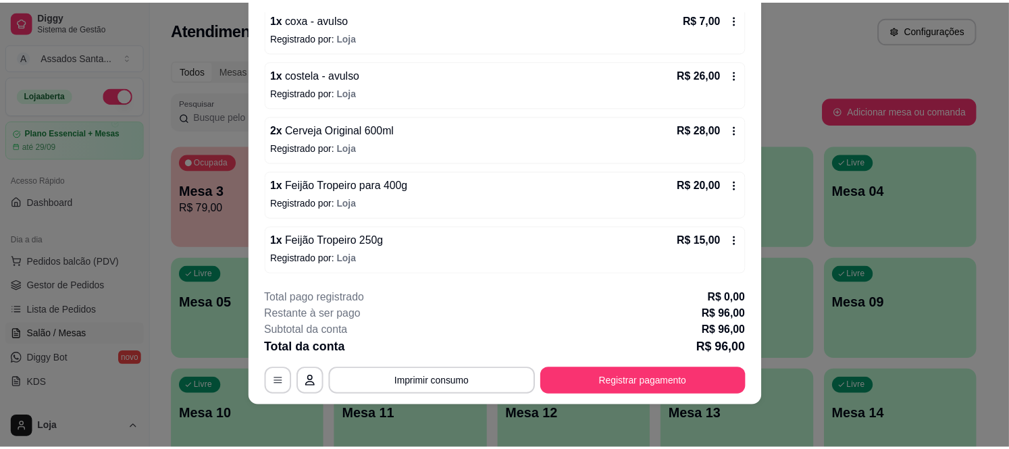
scroll to position [0, 0]
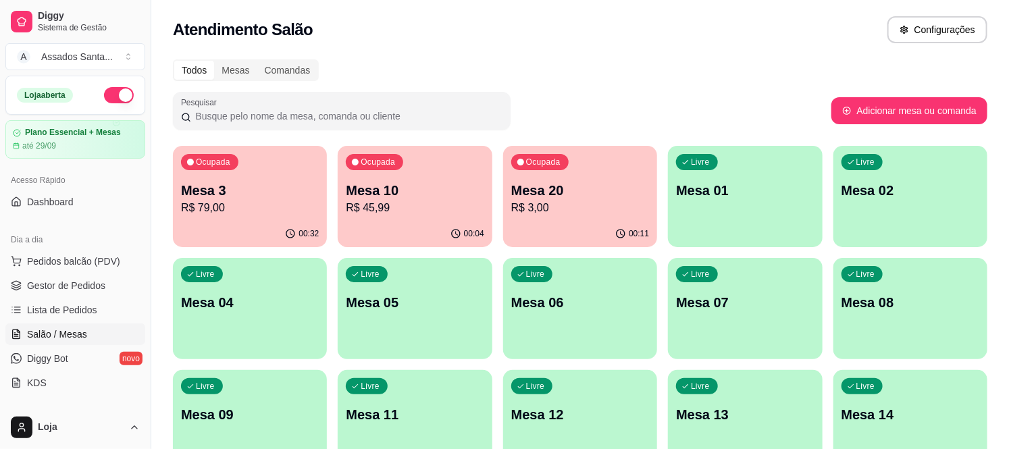
click at [434, 211] on p "R$ 45,99" at bounding box center [415, 208] width 138 height 16
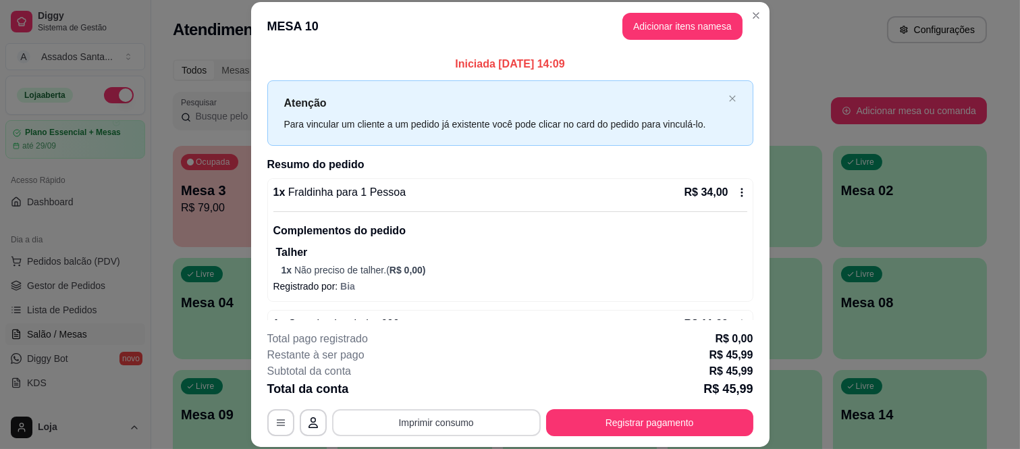
click at [412, 416] on button "Imprimir consumo" at bounding box center [436, 422] width 209 height 27
click at [420, 385] on button "IMPRESSORA caixa" at bounding box center [435, 392] width 98 height 22
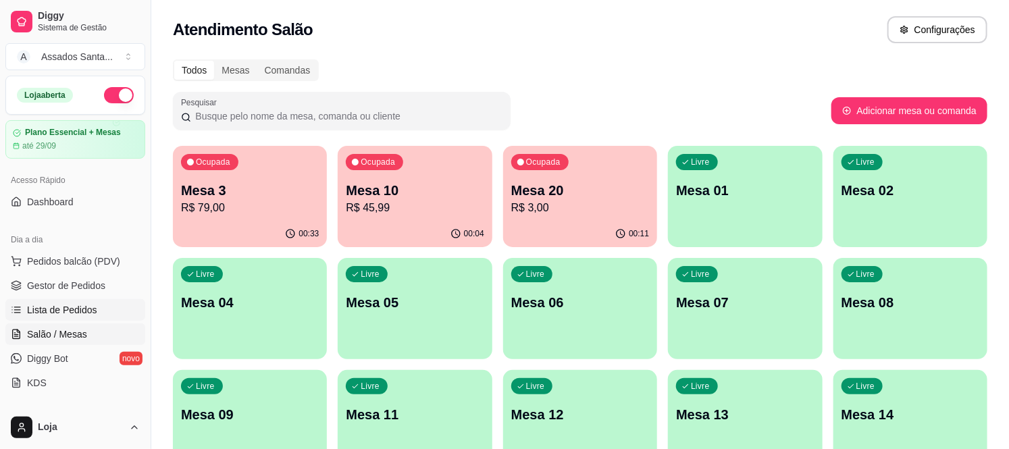
click at [91, 311] on span "Lista de Pedidos" at bounding box center [62, 310] width 70 height 14
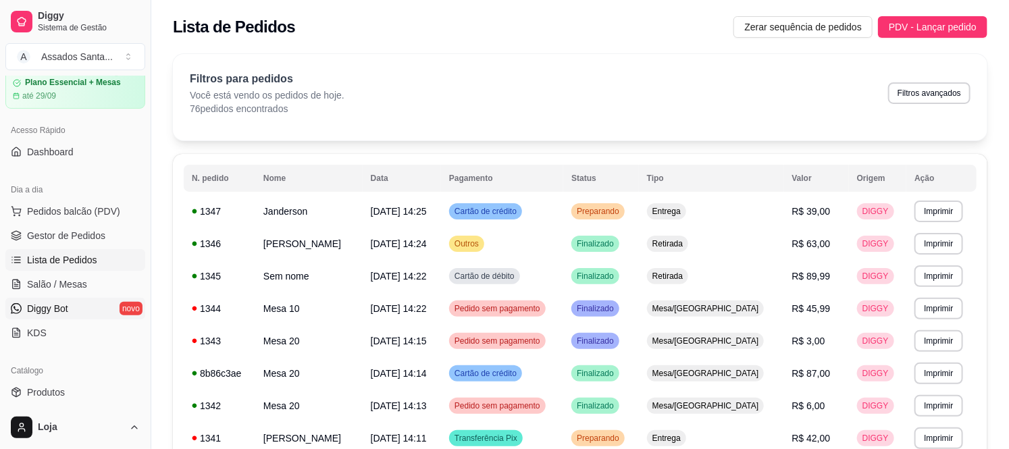
scroll to position [75, 0]
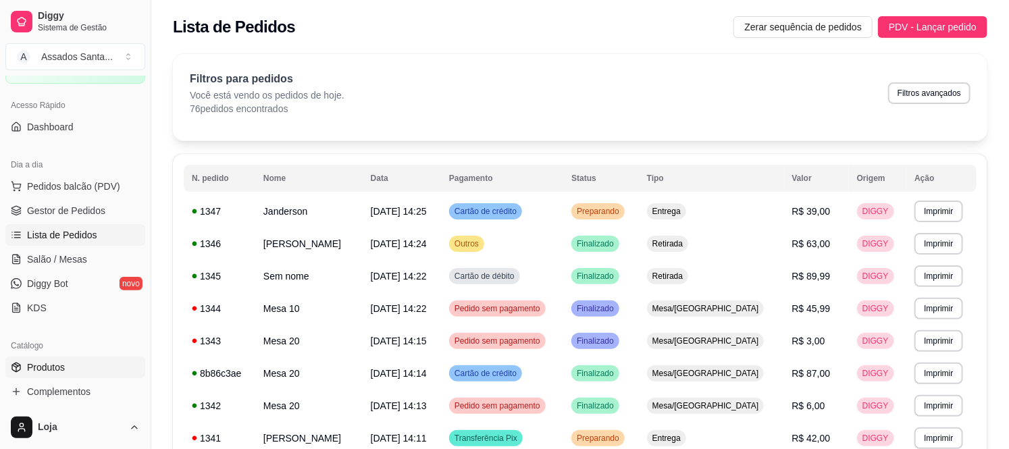
click at [88, 368] on link "Produtos" at bounding box center [75, 368] width 140 height 22
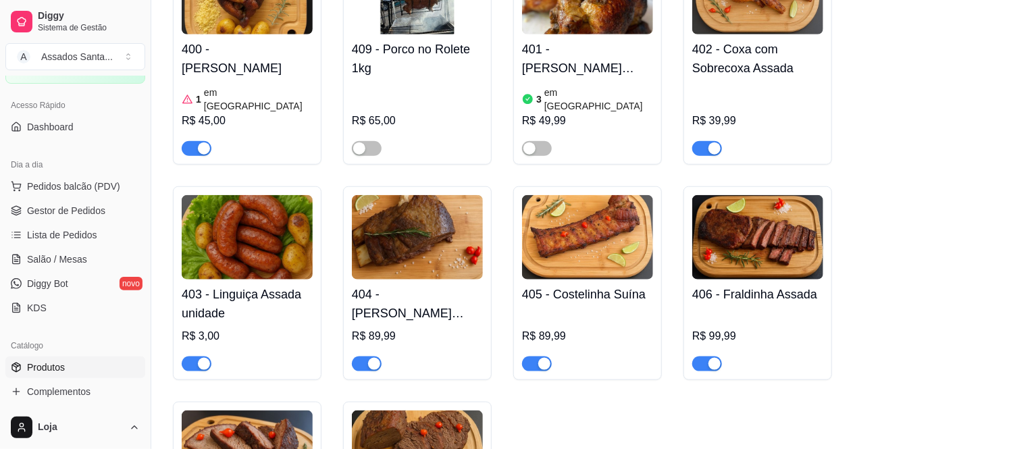
scroll to position [525, 0]
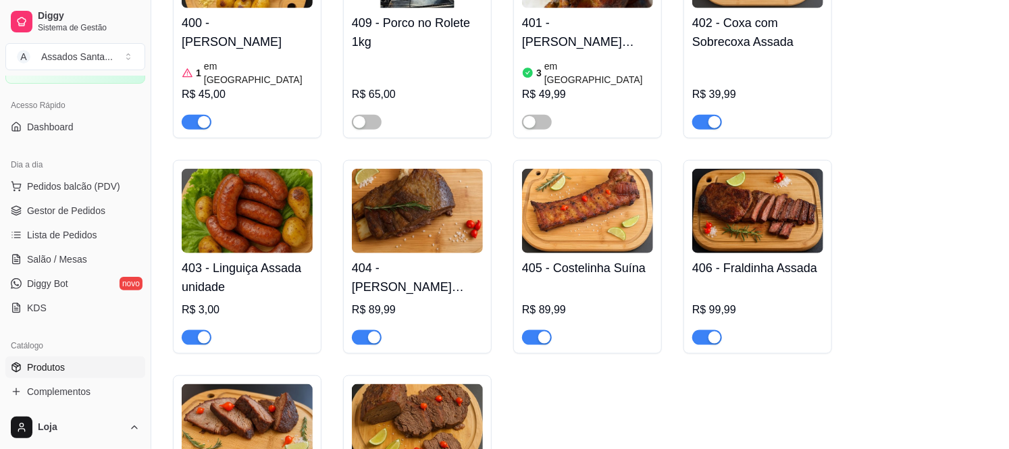
click at [198, 332] on div "button" at bounding box center [204, 338] width 12 height 12
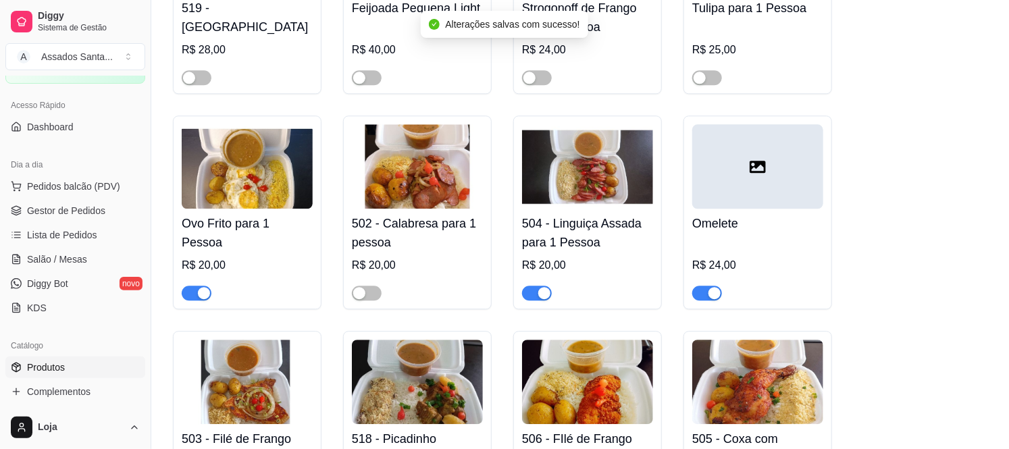
scroll to position [1500, 0]
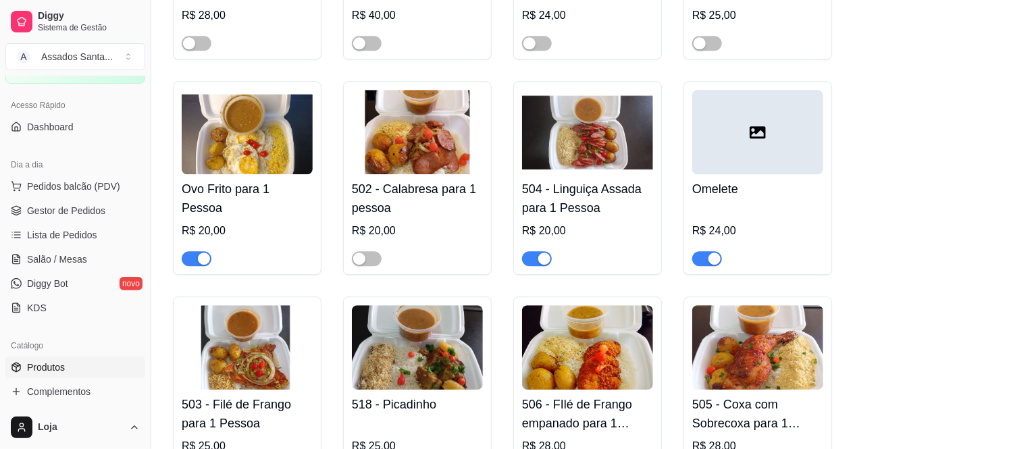
click at [525, 251] on span "button" at bounding box center [537, 258] width 30 height 15
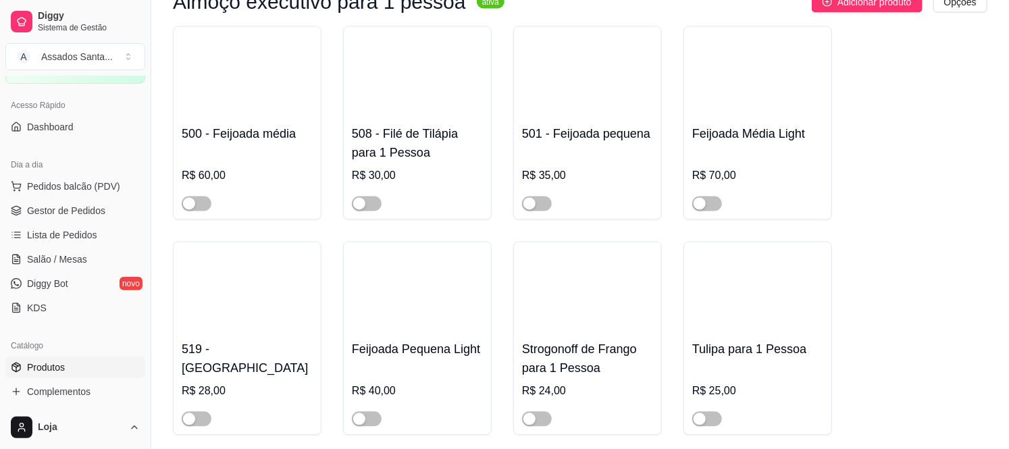
scroll to position [975, 0]
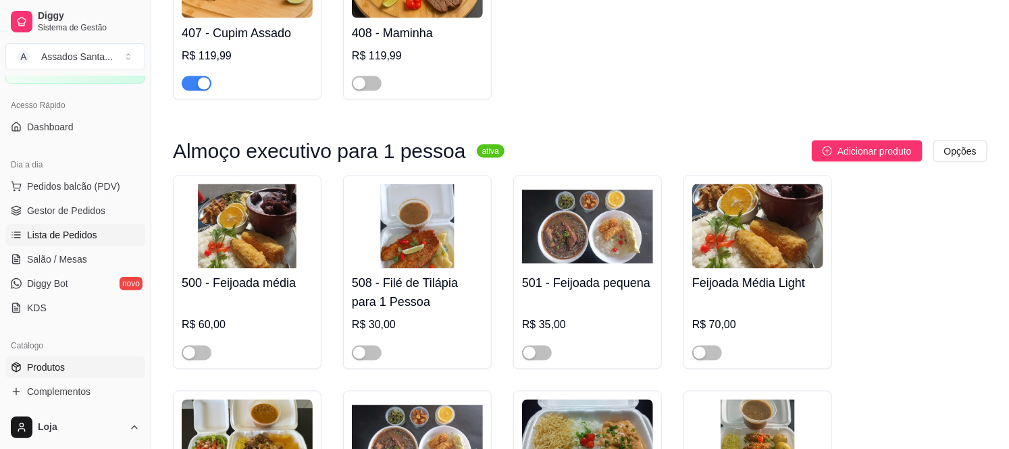
click at [62, 243] on link "Lista de Pedidos" at bounding box center [75, 235] width 140 height 22
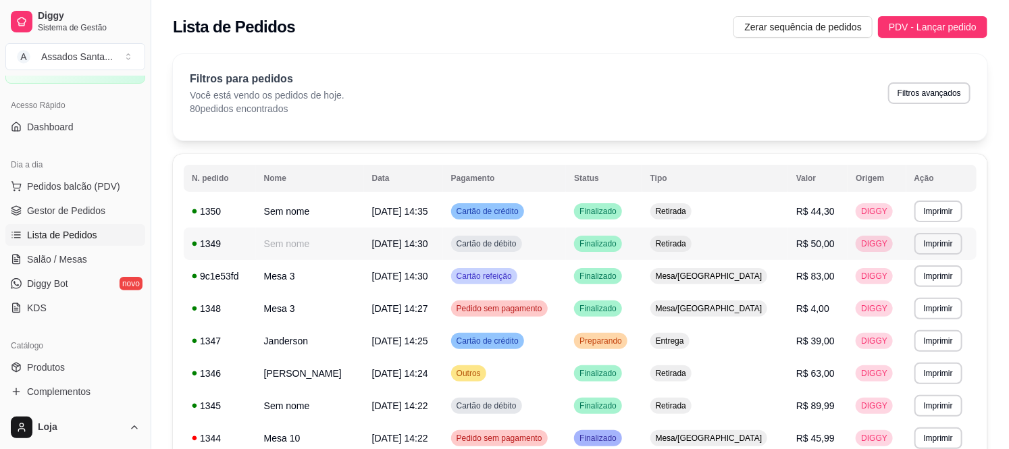
click at [788, 248] on td "R$ 50,00" at bounding box center [817, 244] width 59 height 32
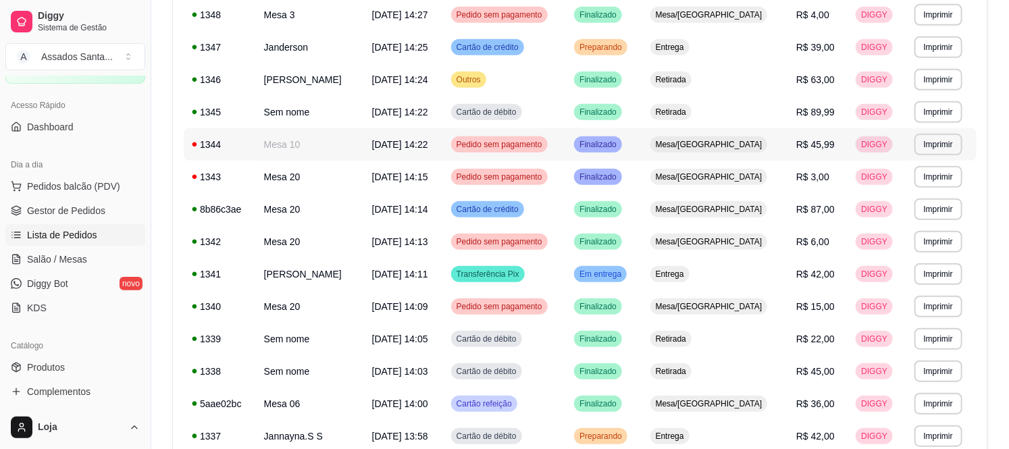
scroll to position [300, 0]
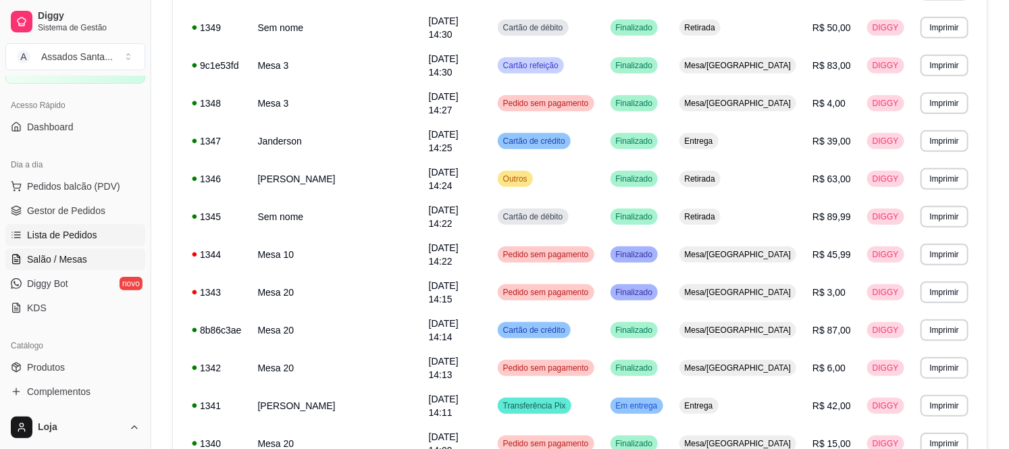
click at [70, 267] on link "Salão / Mesas" at bounding box center [75, 260] width 140 height 22
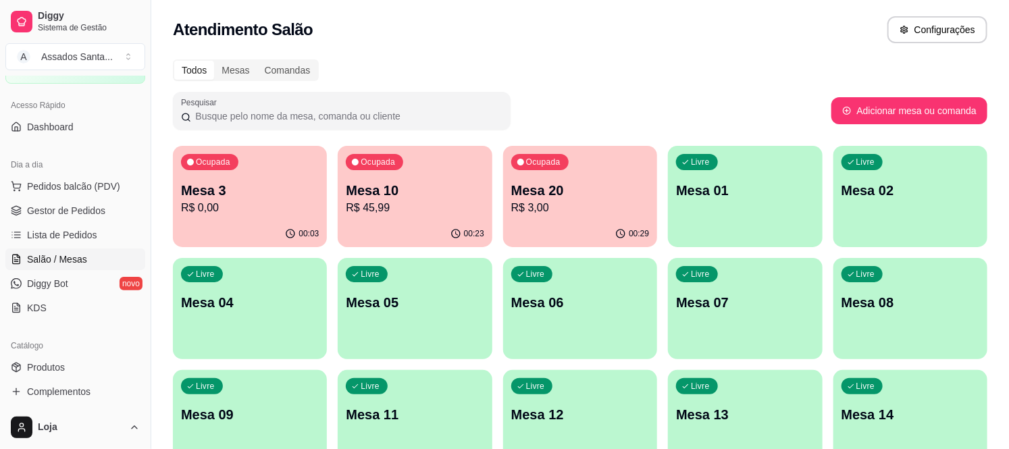
click at [268, 215] on p "R$ 0,00" at bounding box center [250, 208] width 138 height 16
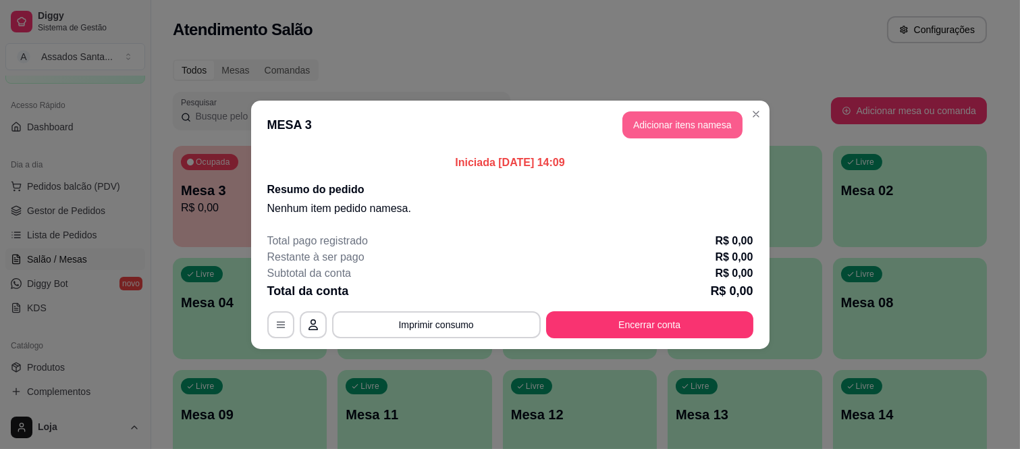
click at [683, 120] on button "Adicionar itens na mesa" at bounding box center [683, 124] width 120 height 27
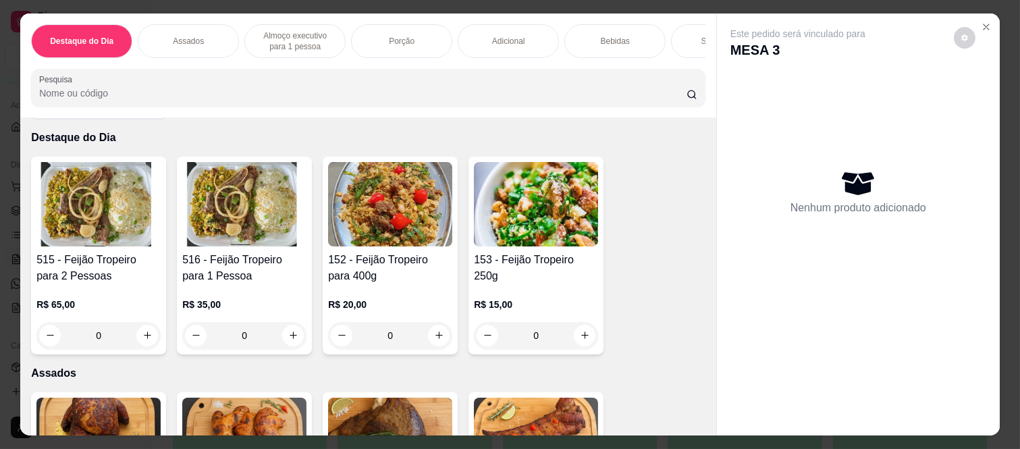
scroll to position [75, 0]
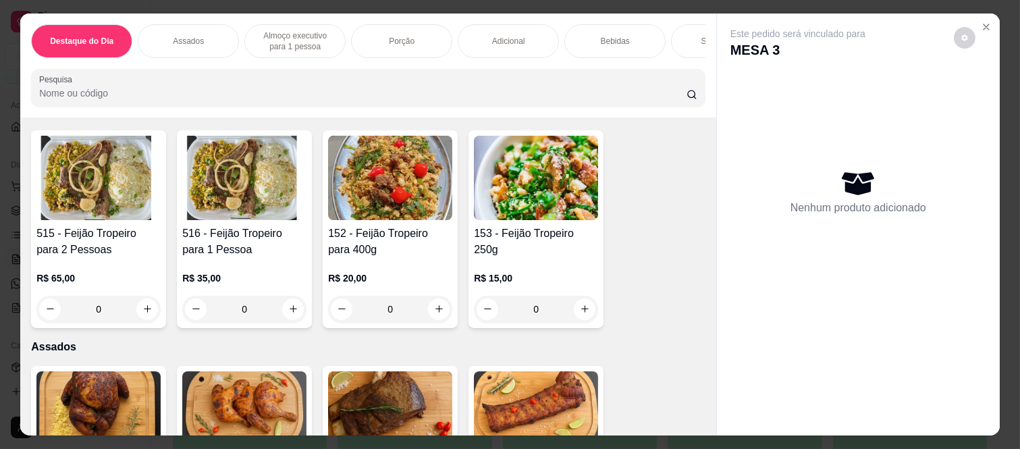
click at [142, 314] on div "0" at bounding box center [98, 309] width 124 height 27
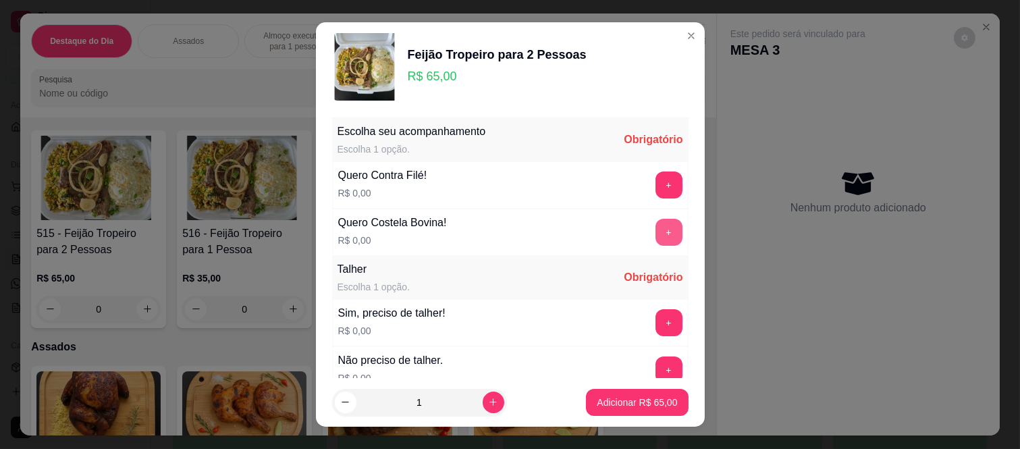
click at [656, 232] on button "+" at bounding box center [669, 232] width 27 height 27
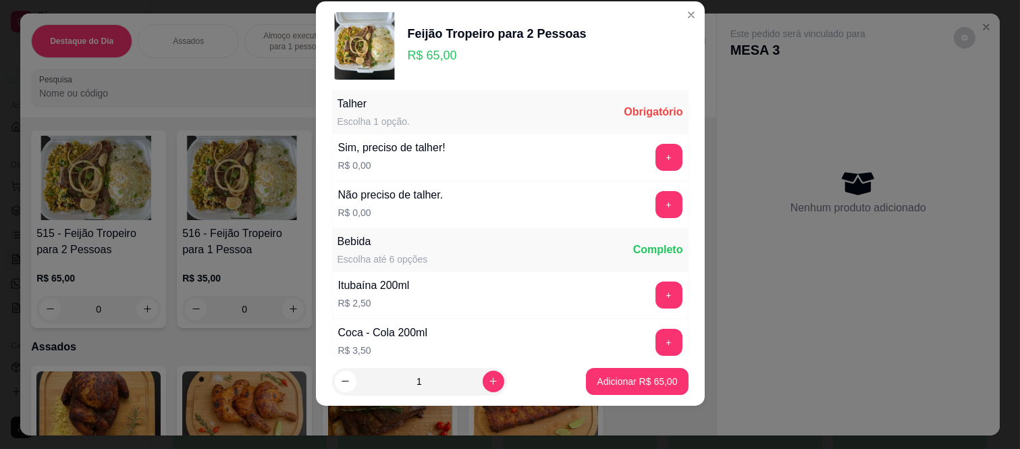
click at [656, 217] on button "+" at bounding box center [669, 204] width 27 height 27
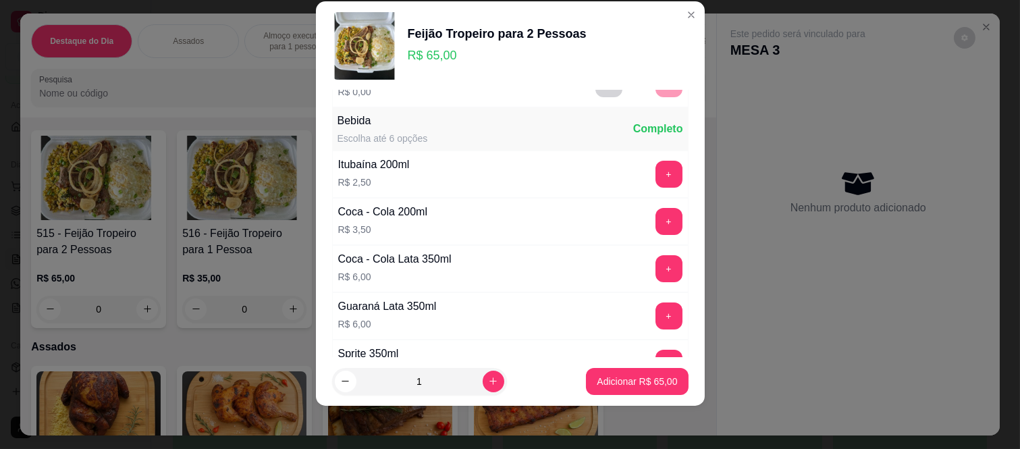
scroll to position [282, 0]
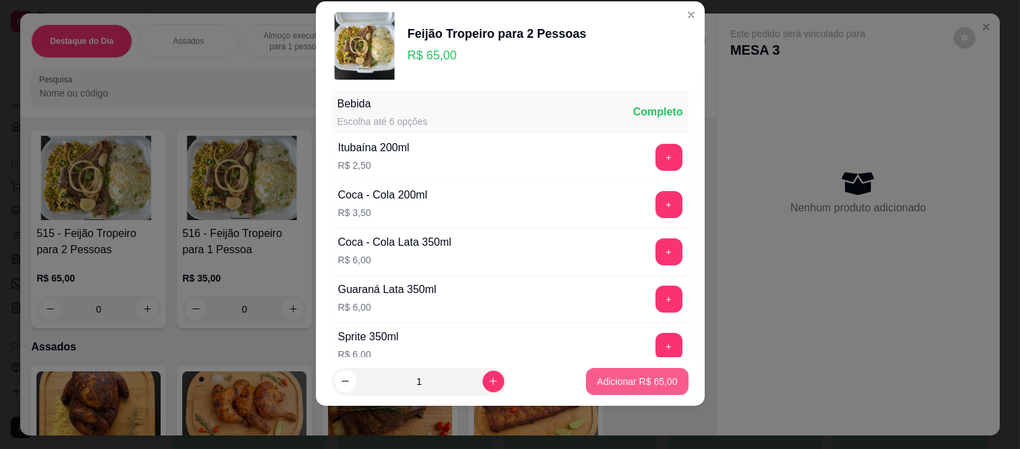
click at [629, 375] on p "Adicionar R$ 65,00" at bounding box center [637, 382] width 80 height 14
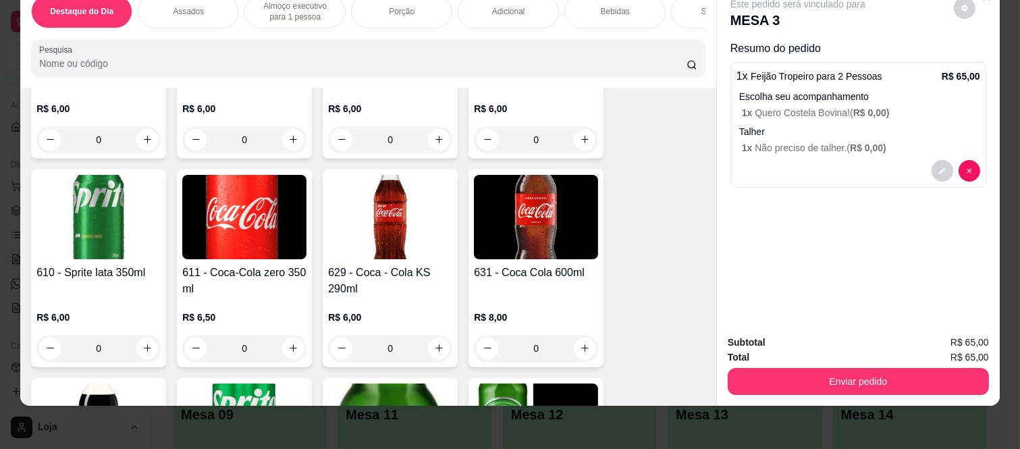
scroll to position [2851, 0]
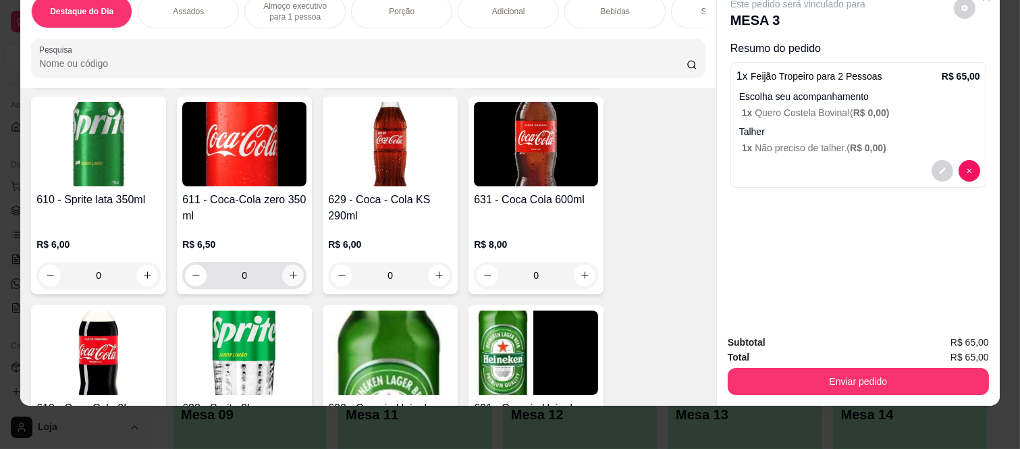
click at [288, 284] on button "increase-product-quantity" at bounding box center [293, 276] width 22 height 22
type input "1"
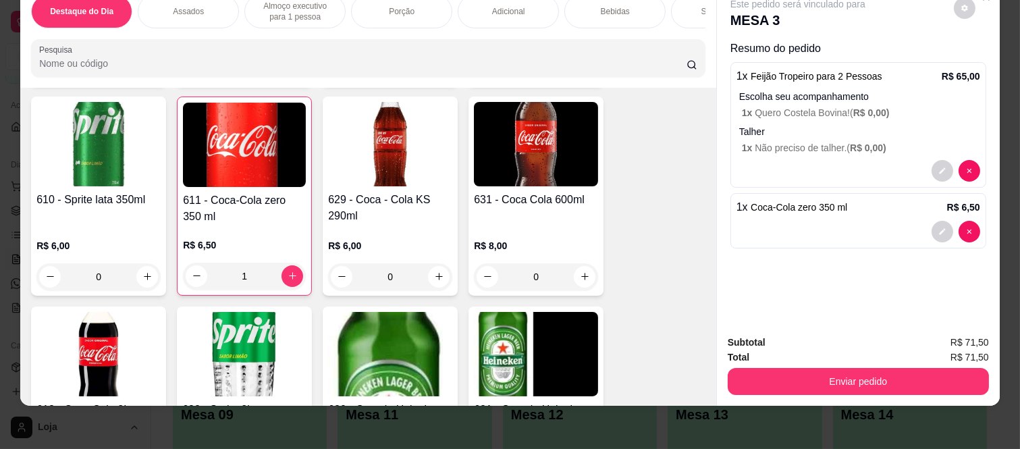
click at [781, 374] on button "Enviar pedido" at bounding box center [858, 381] width 261 height 27
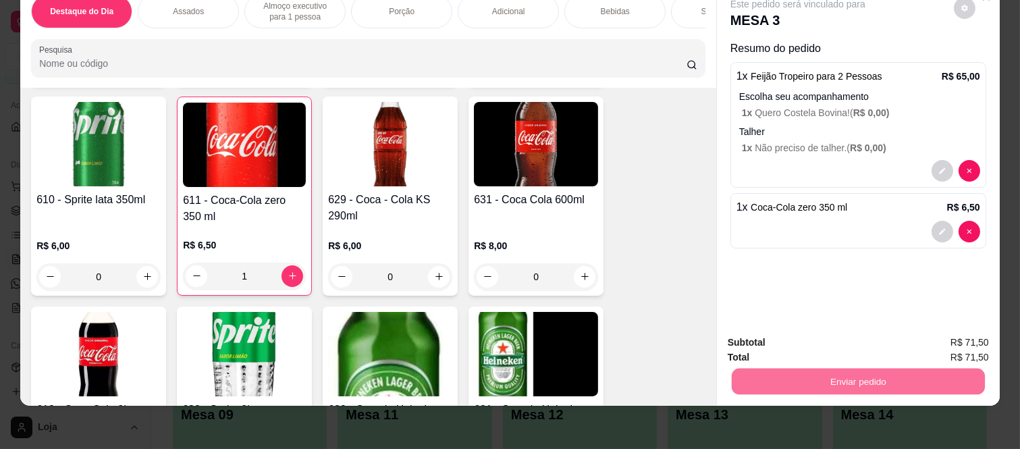
click at [829, 336] on button "Não registrar e enviar pedido" at bounding box center [814, 337] width 136 height 25
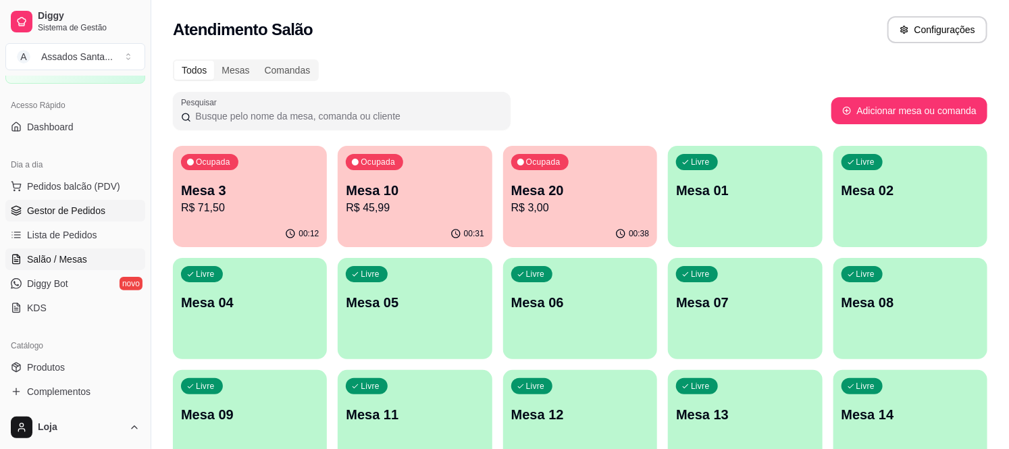
click at [89, 207] on span "Gestor de Pedidos" at bounding box center [66, 211] width 78 height 14
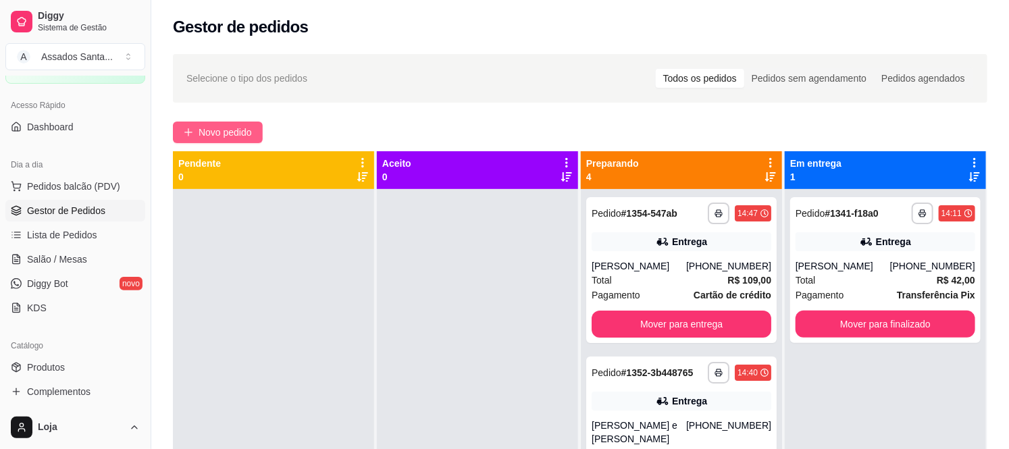
click at [207, 128] on span "Novo pedido" at bounding box center [225, 132] width 53 height 15
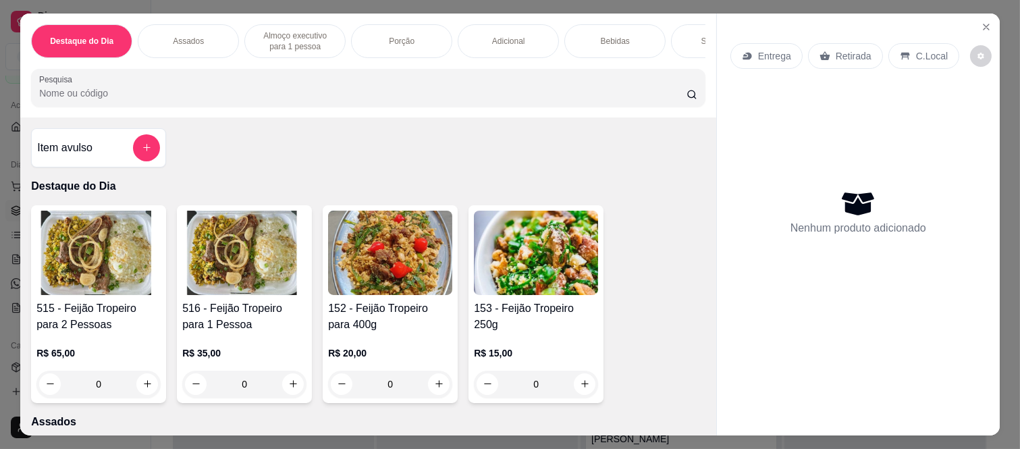
click at [773, 49] on p "Entrega" at bounding box center [774, 56] width 33 height 14
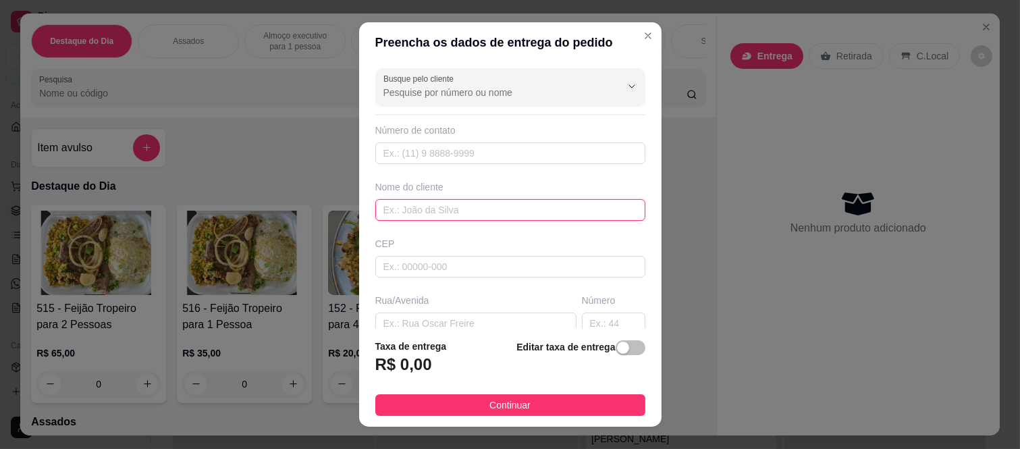
click at [430, 211] on input "text" at bounding box center [510, 210] width 270 height 22
paste input "11 98243-6232"
type input "11 98243-6232"
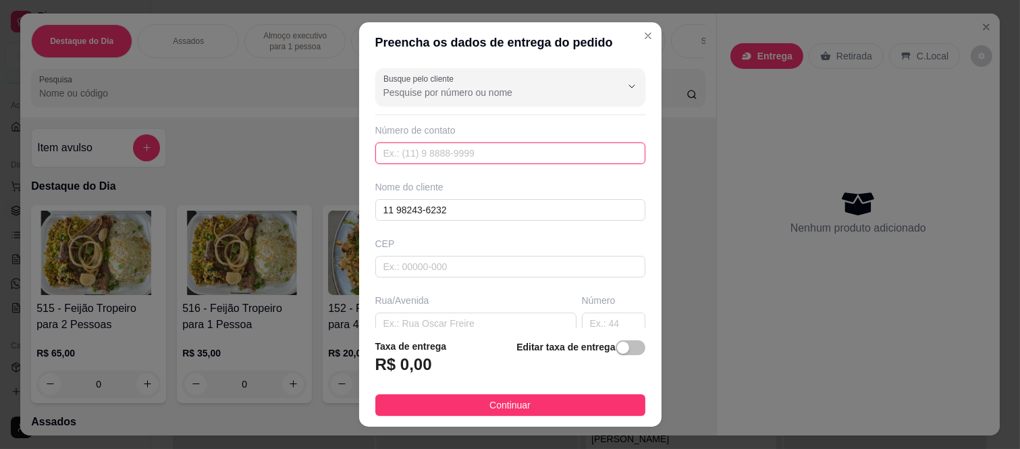
click at [427, 153] on input "text" at bounding box center [510, 153] width 270 height 22
paste input "(11) 98243-6232"
type input "(11) 98243-6232"
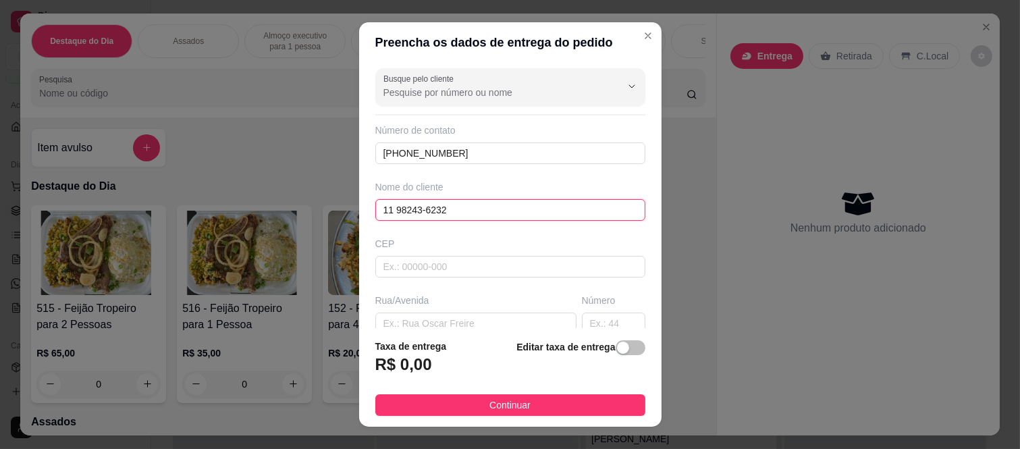
drag, startPoint x: 464, startPoint y: 204, endPoint x: 369, endPoint y: 207, distance: 94.6
click at [375, 207] on input "11 98243-6232" at bounding box center [510, 210] width 270 height 22
click at [407, 214] on input "text" at bounding box center [510, 210] width 270 height 22
paste input "[PERSON_NAME]"
type input "[PERSON_NAME]"
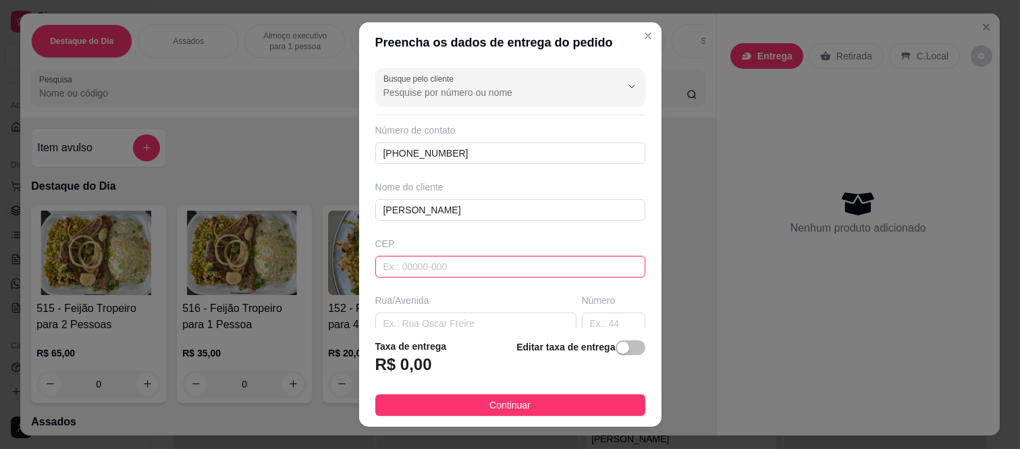
click at [477, 276] on input "text" at bounding box center [510, 267] width 270 height 22
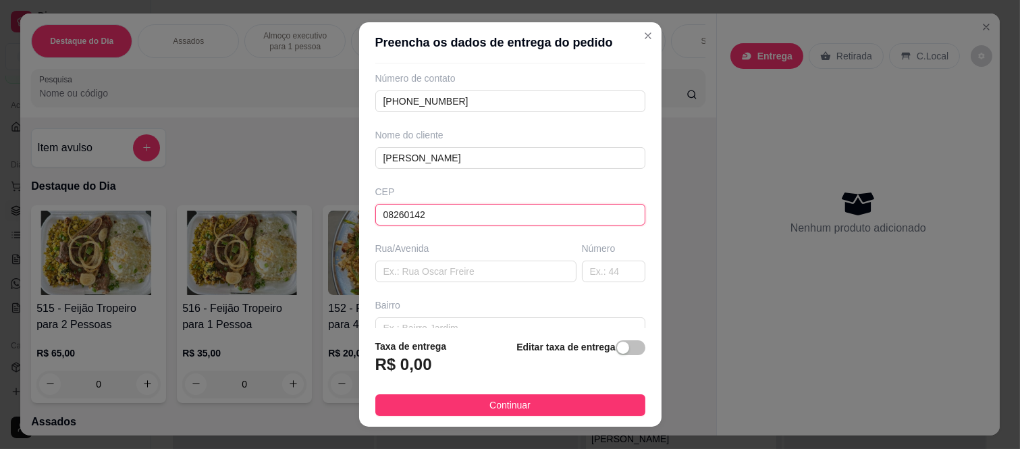
scroll to position [75, 0]
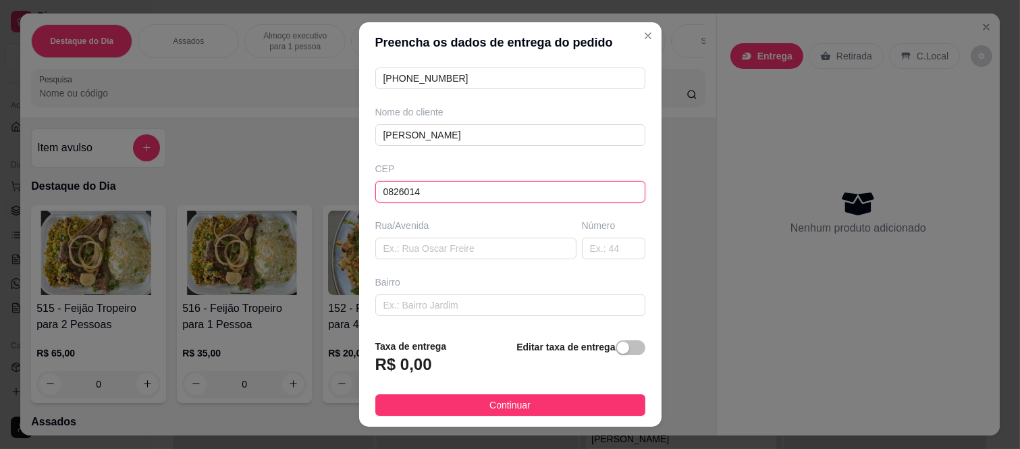
type input "08260140"
type input "Rua Tomoichi Shimizu"
type input "Colônia (Zona Leste)"
type input "São Paulo"
type input "08260140"
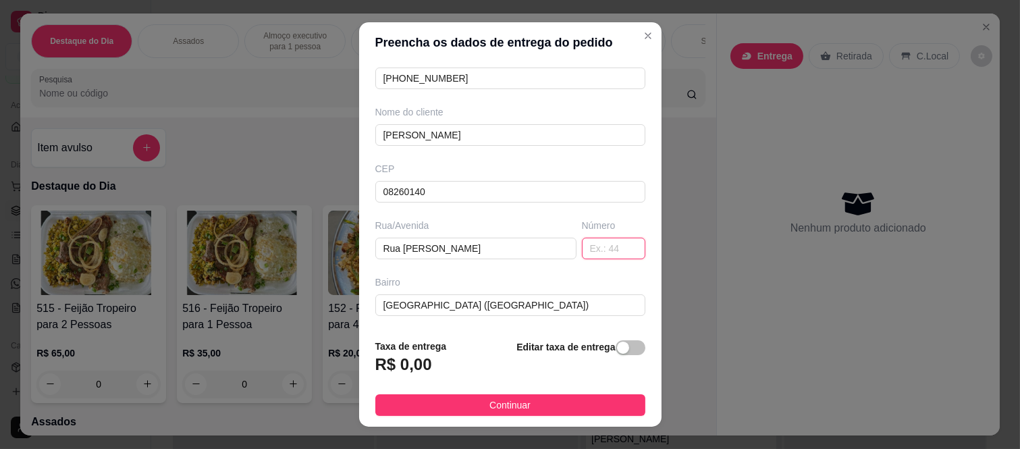
click at [582, 246] on input "text" at bounding box center [613, 249] width 63 height 22
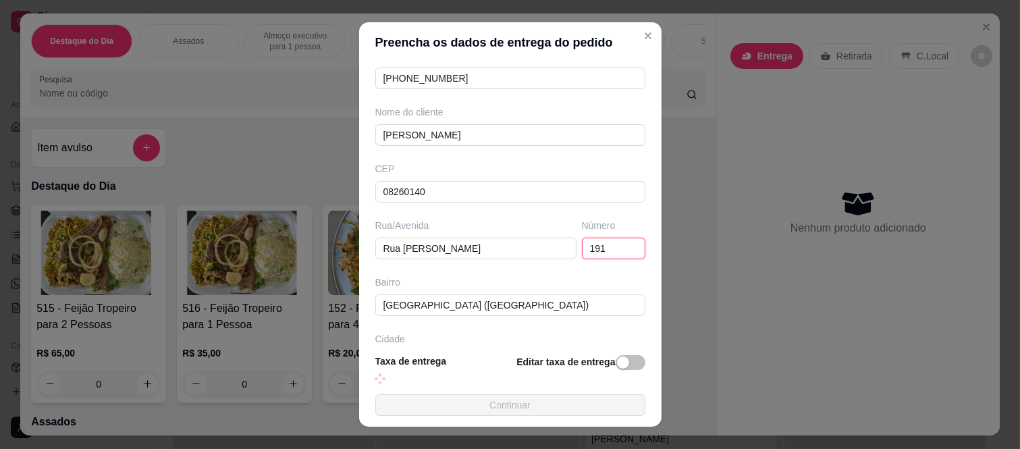
type input "191"
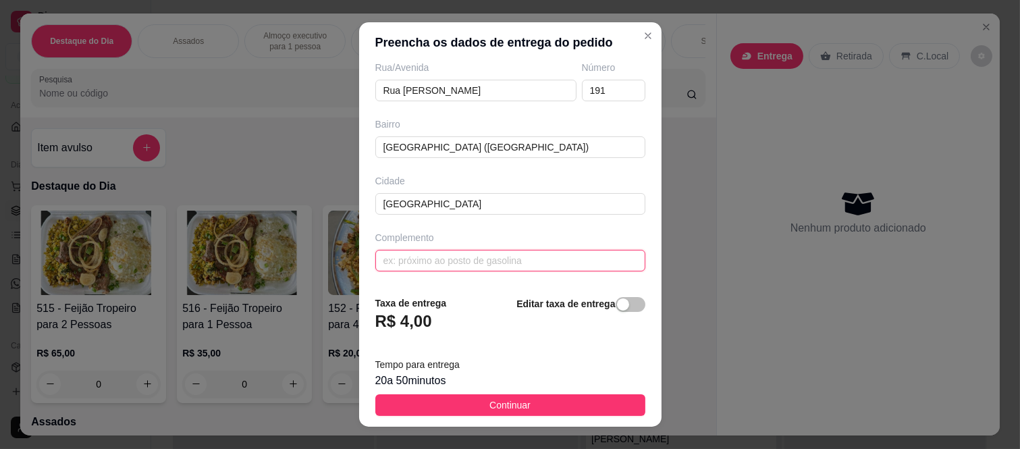
click at [450, 261] on input "text" at bounding box center [510, 261] width 270 height 22
paste input "904A"
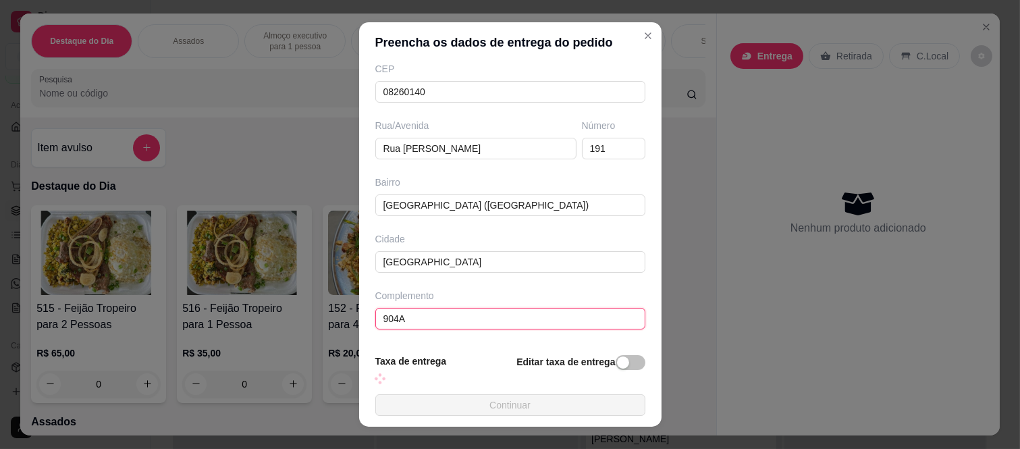
scroll to position [234, 0]
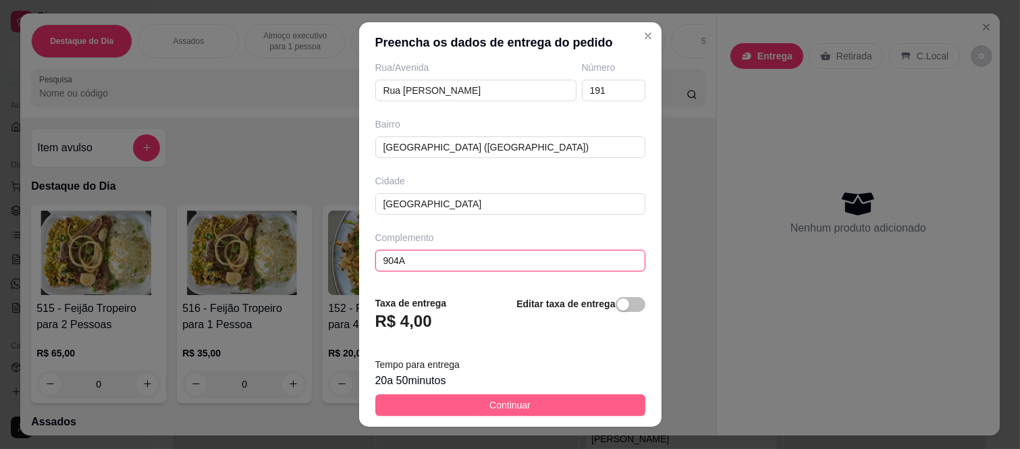
type input "904A"
click at [466, 411] on button "Continuar" at bounding box center [510, 405] width 270 height 22
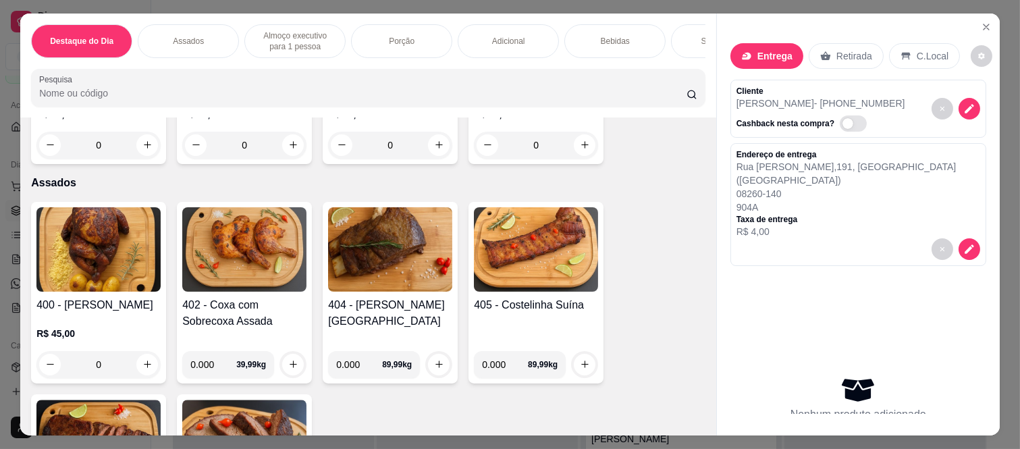
scroll to position [300, 0]
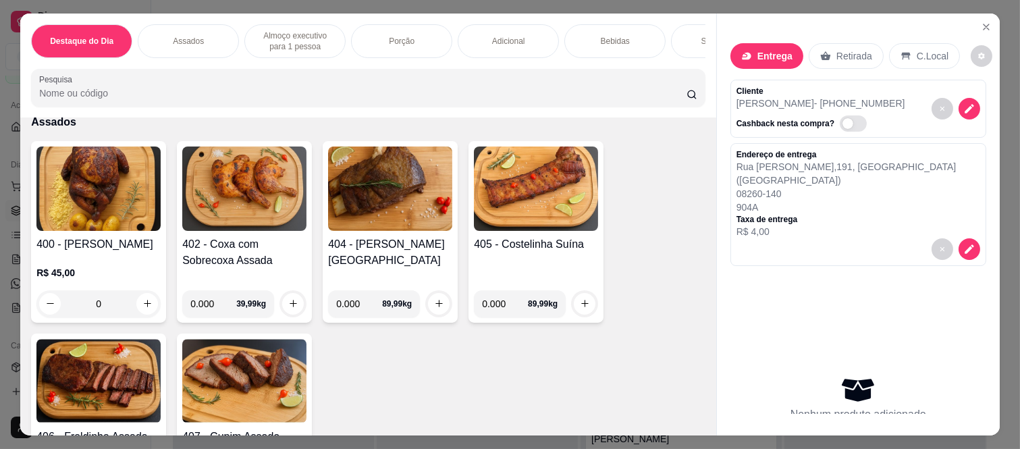
click at [144, 311] on div "0" at bounding box center [98, 303] width 124 height 27
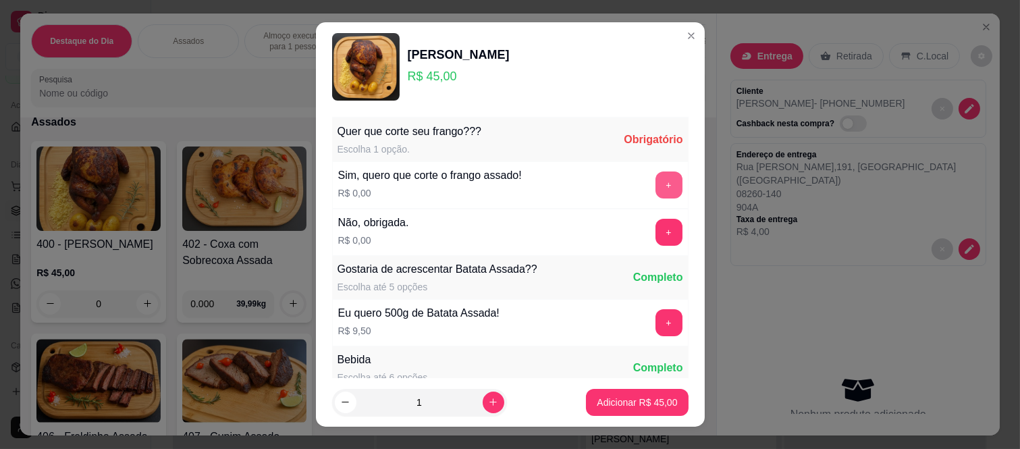
click at [656, 180] on button "+" at bounding box center [669, 185] width 27 height 27
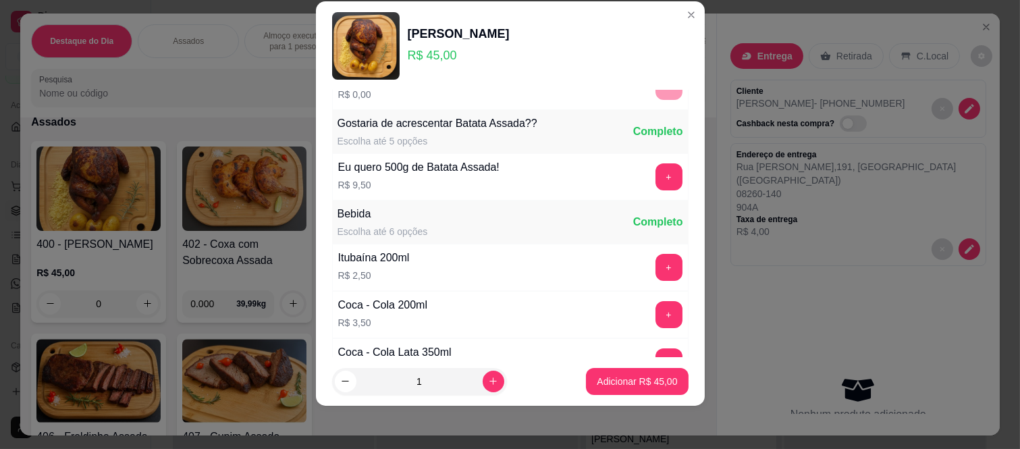
scroll to position [145, 0]
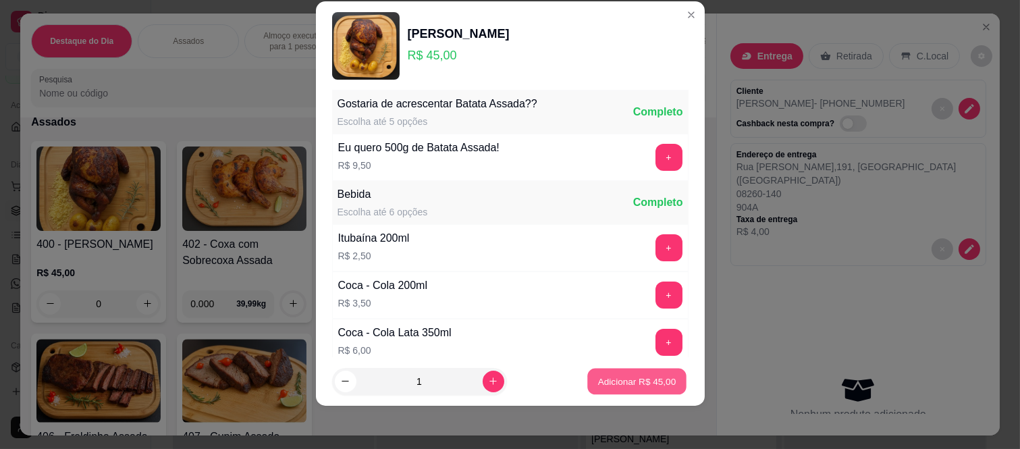
click at [596, 388] on button "Adicionar R$ 45,00" at bounding box center [637, 381] width 99 height 26
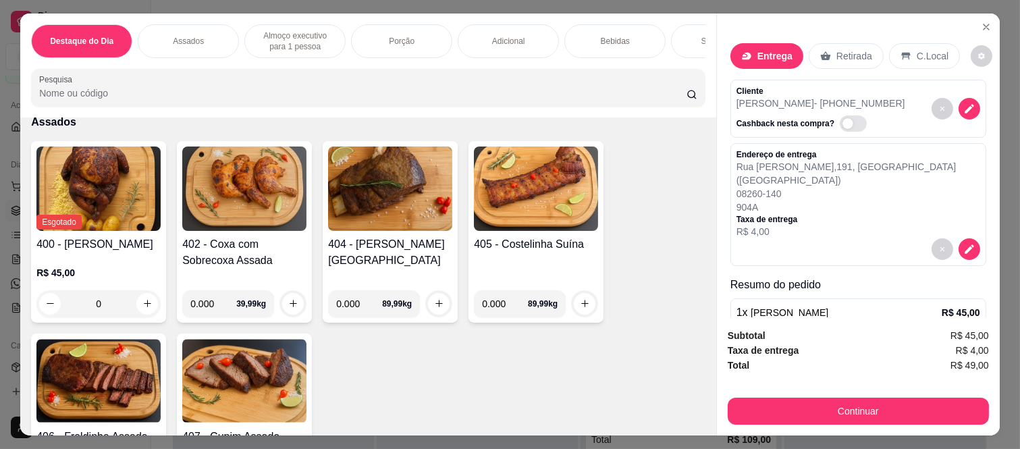
scroll to position [76, 0]
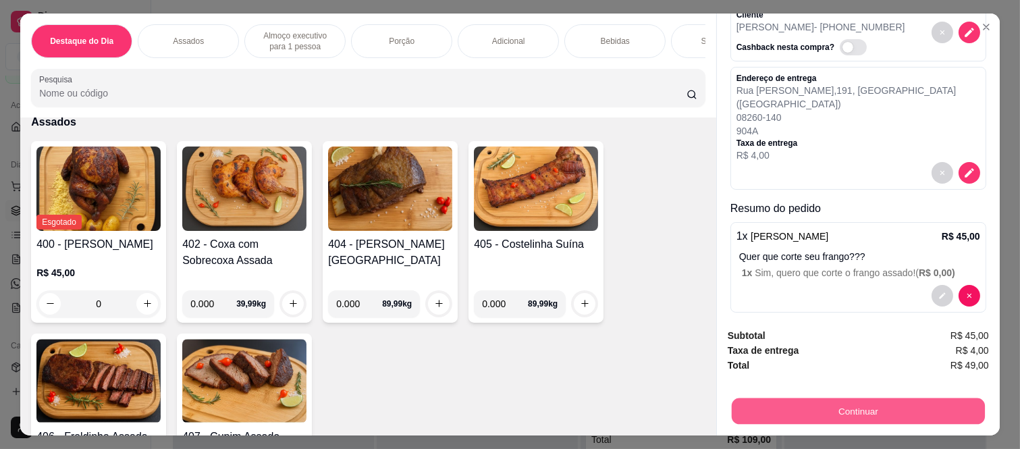
click at [792, 400] on button "Continuar" at bounding box center [858, 411] width 253 height 26
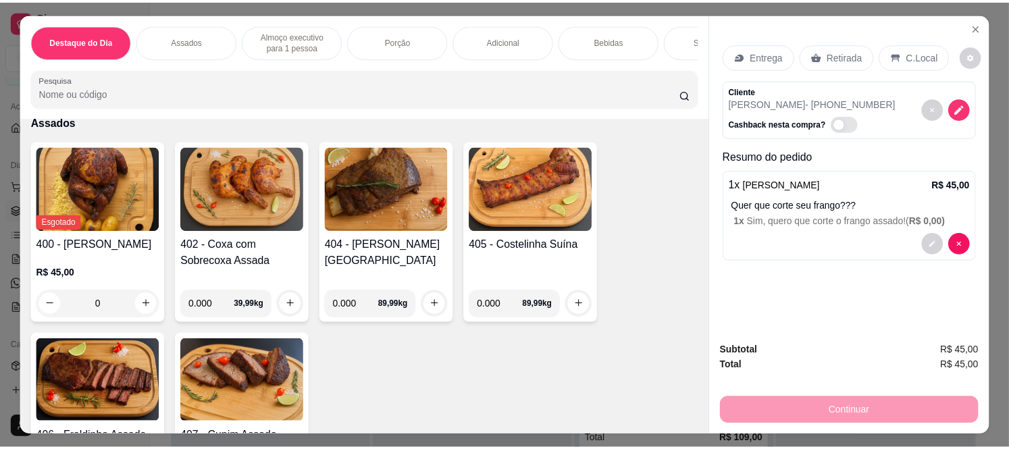
scroll to position [35, 0]
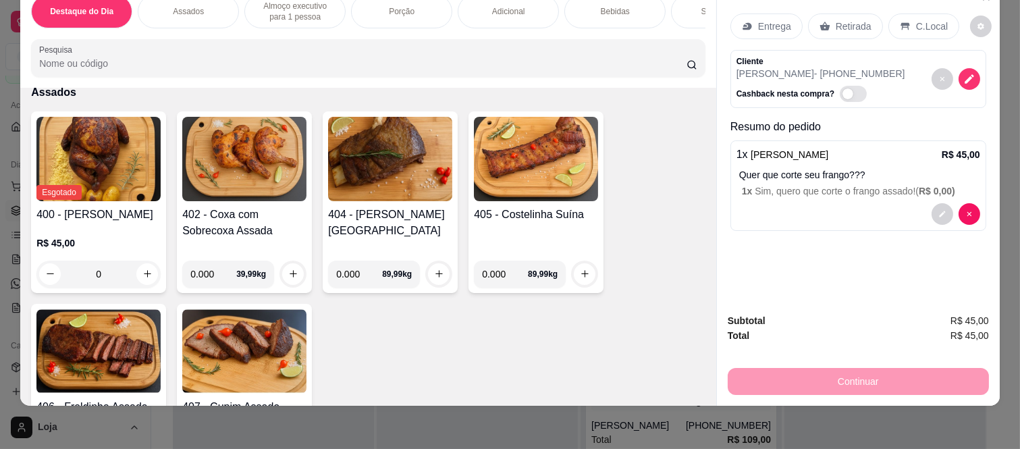
click at [833, 22] on div "Retirada" at bounding box center [845, 27] width 75 height 26
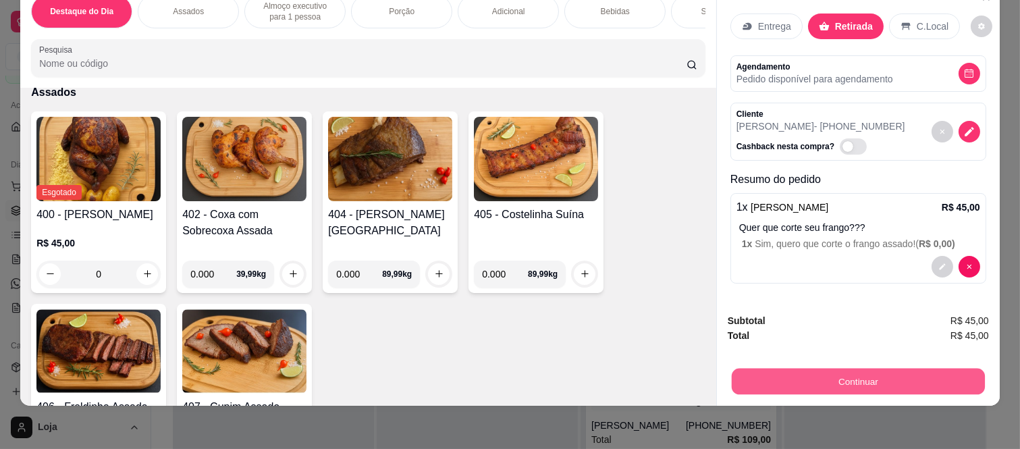
click at [834, 372] on button "Continuar" at bounding box center [858, 382] width 253 height 26
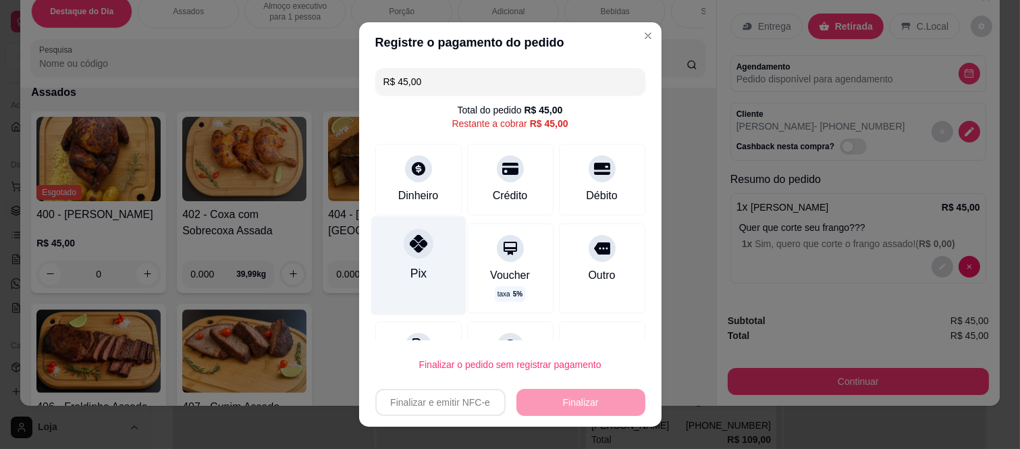
click at [404, 254] on div at bounding box center [419, 244] width 30 height 30
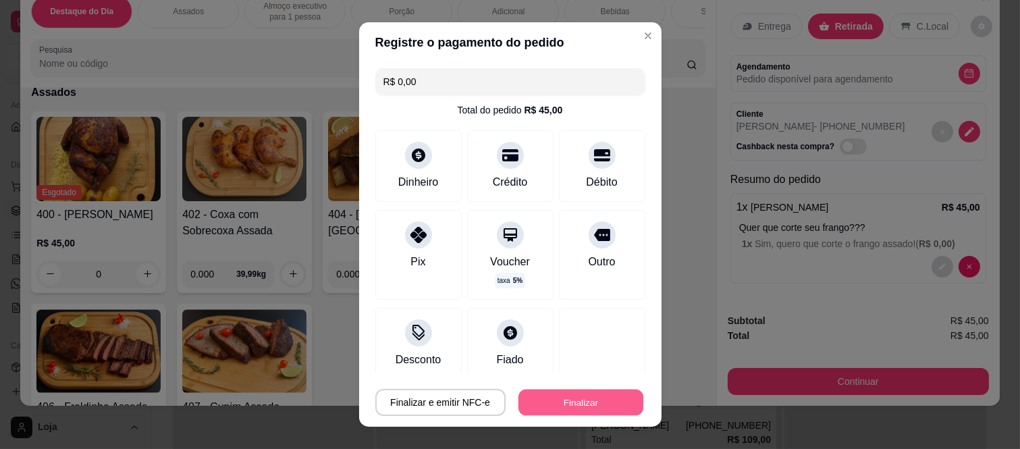
click at [554, 395] on button "Finalizar" at bounding box center [581, 402] width 125 height 26
type input "-R$ 45,00"
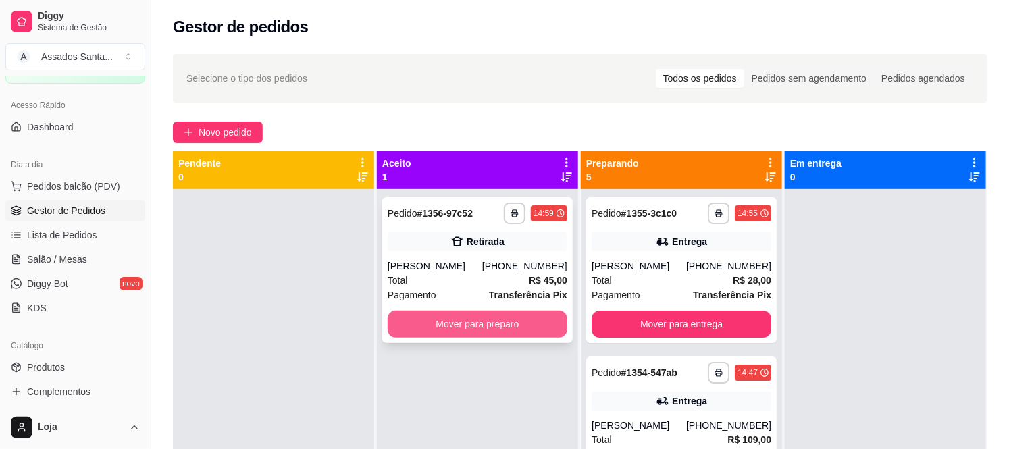
click at [421, 314] on button "Mover para preparo" at bounding box center [478, 324] width 180 height 27
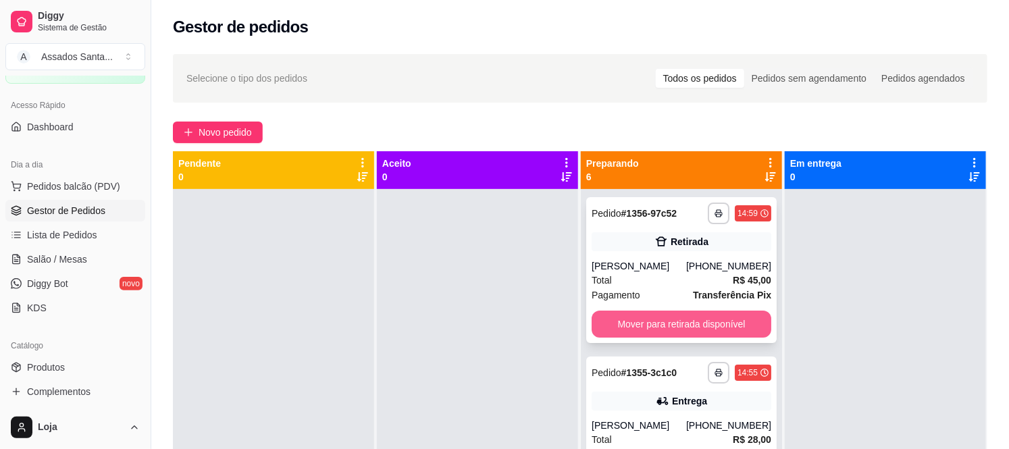
click at [639, 321] on button "Mover para retirada disponível" at bounding box center [682, 324] width 180 height 27
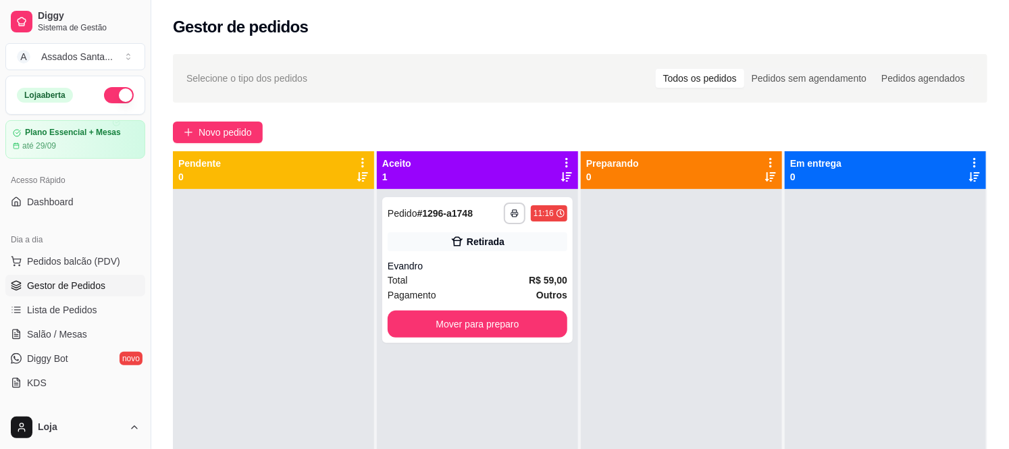
scroll to position [75, 0]
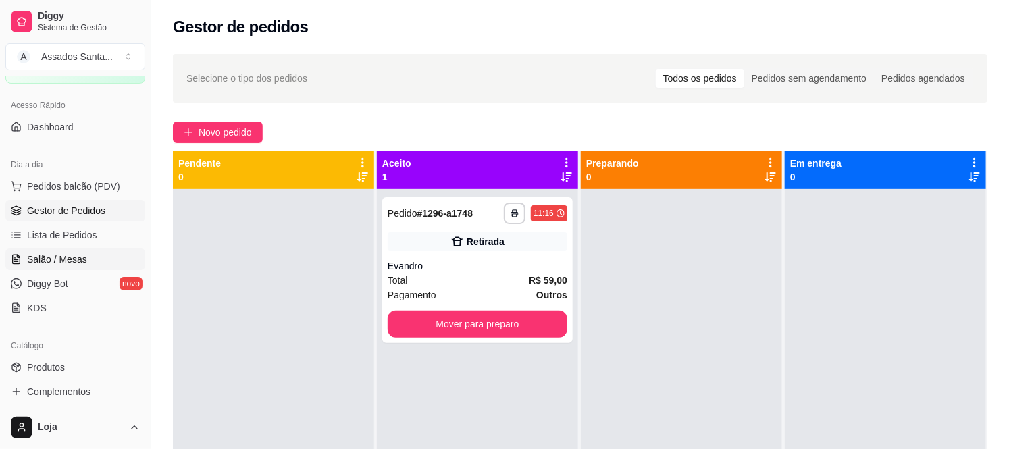
click at [72, 267] on link "Salão / Mesas" at bounding box center [75, 260] width 140 height 22
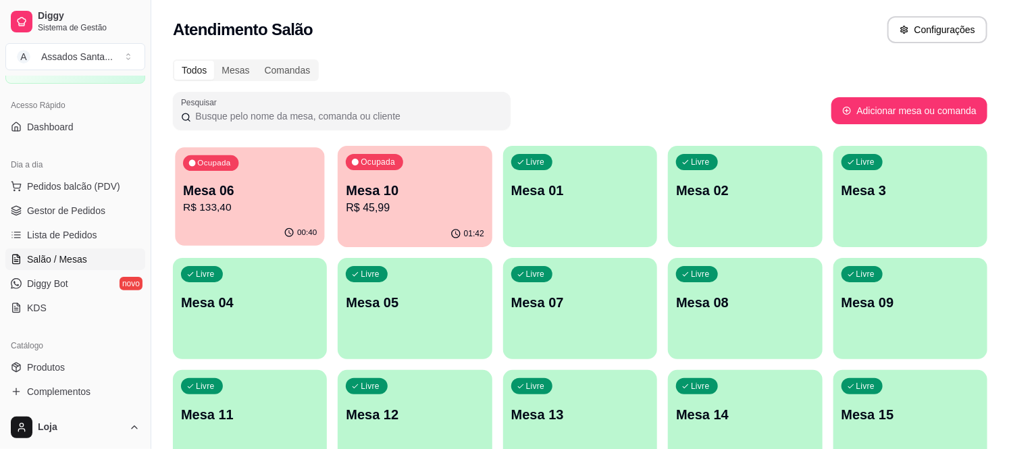
click at [275, 201] on p "R$ 133,40" at bounding box center [250, 208] width 134 height 16
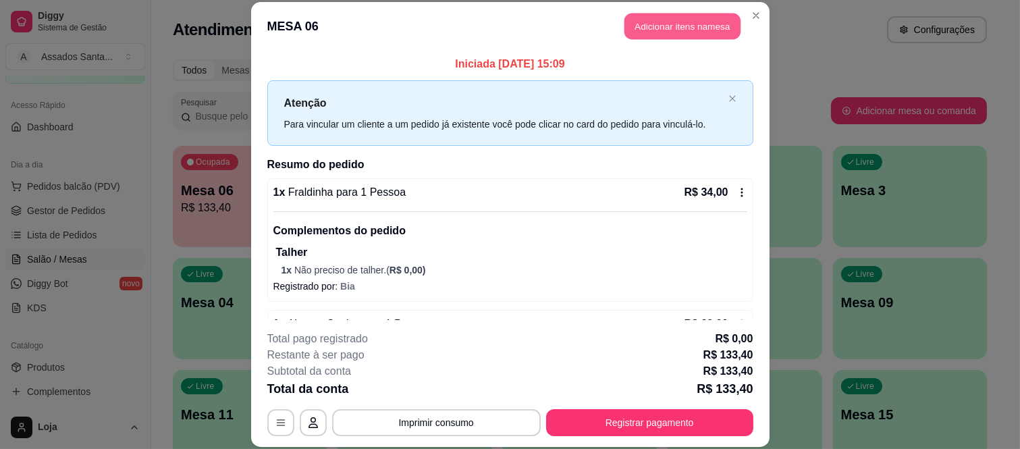
click at [693, 30] on button "Adicionar itens na mesa" at bounding box center [683, 27] width 116 height 26
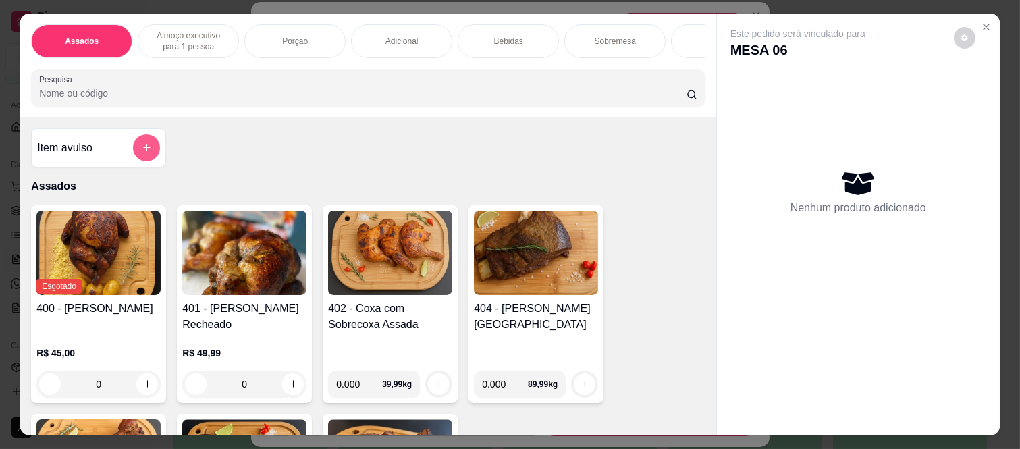
click at [147, 159] on button "add-separate-item" at bounding box center [146, 147] width 27 height 27
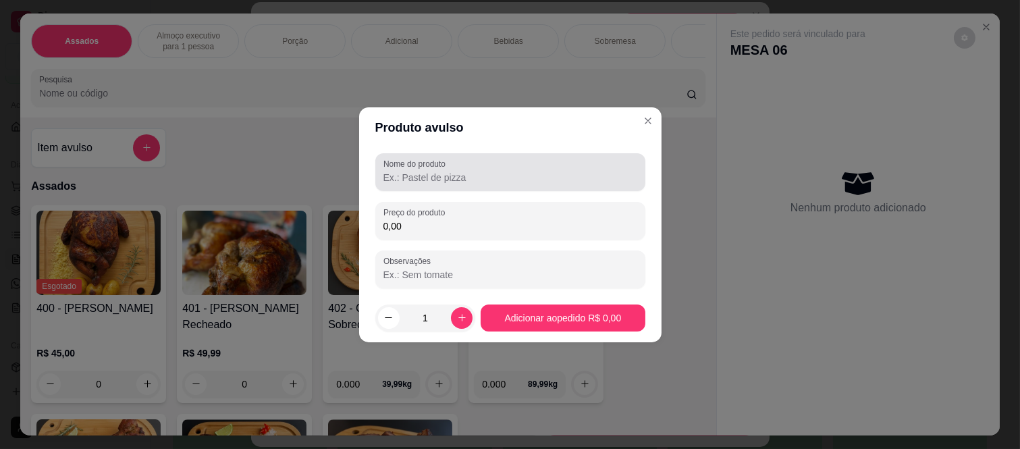
click at [498, 178] on input "Nome do produto" at bounding box center [511, 178] width 254 height 14
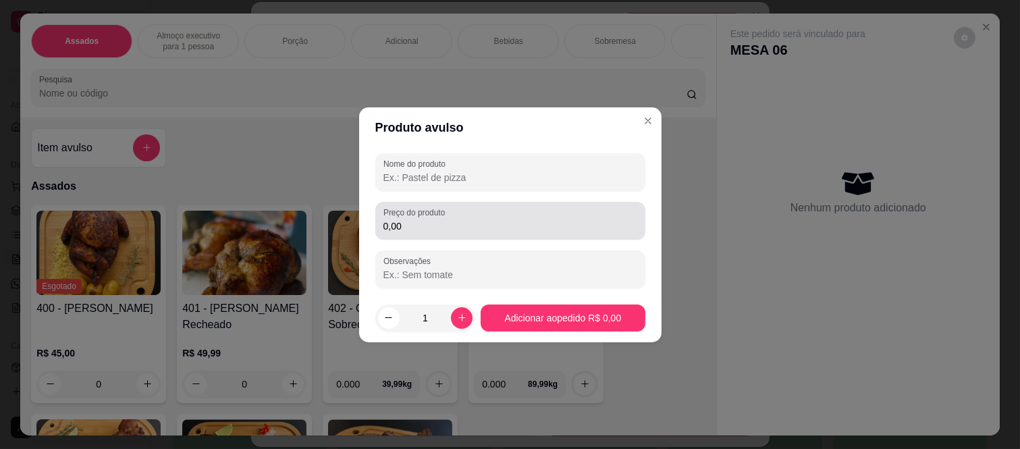
click at [436, 219] on input "0,00" at bounding box center [511, 226] width 254 height 14
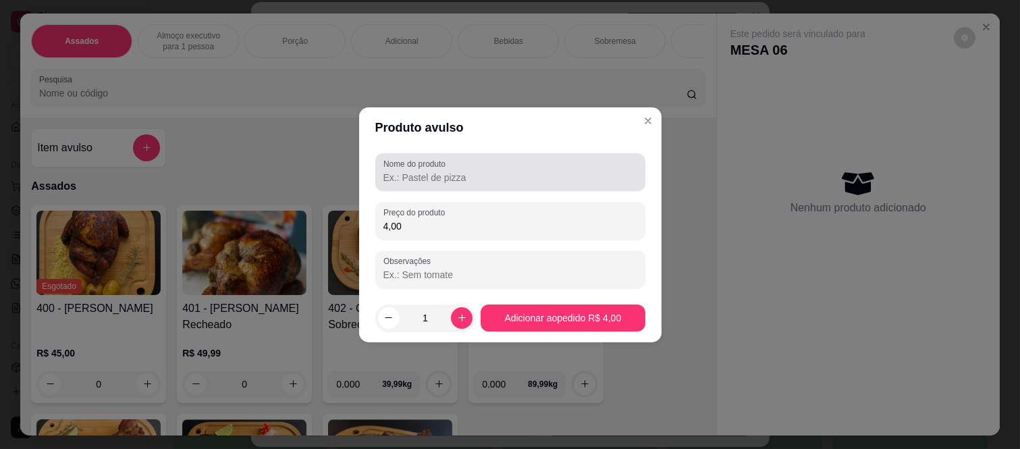
type input "4,00"
click at [436, 181] on input "Nome do produto" at bounding box center [511, 178] width 254 height 14
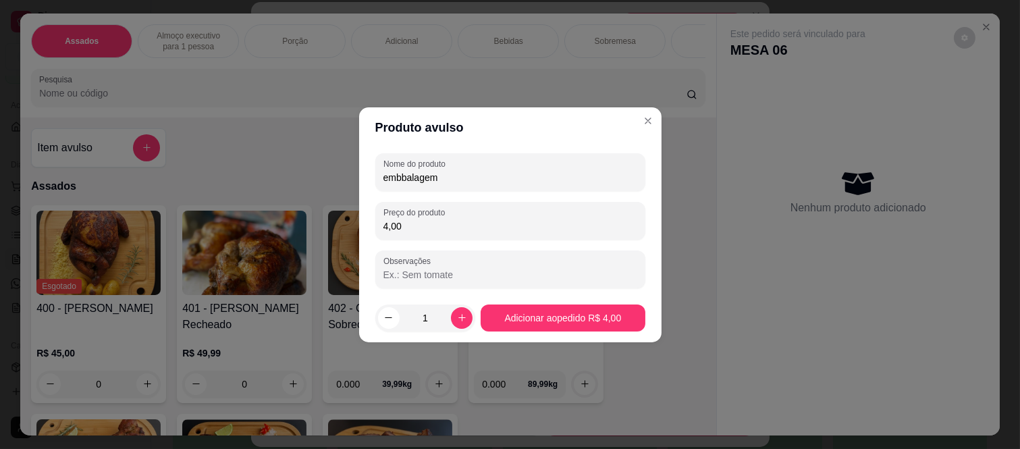
click at [410, 176] on input "embbalagem" at bounding box center [511, 178] width 254 height 14
type input "embalagem"
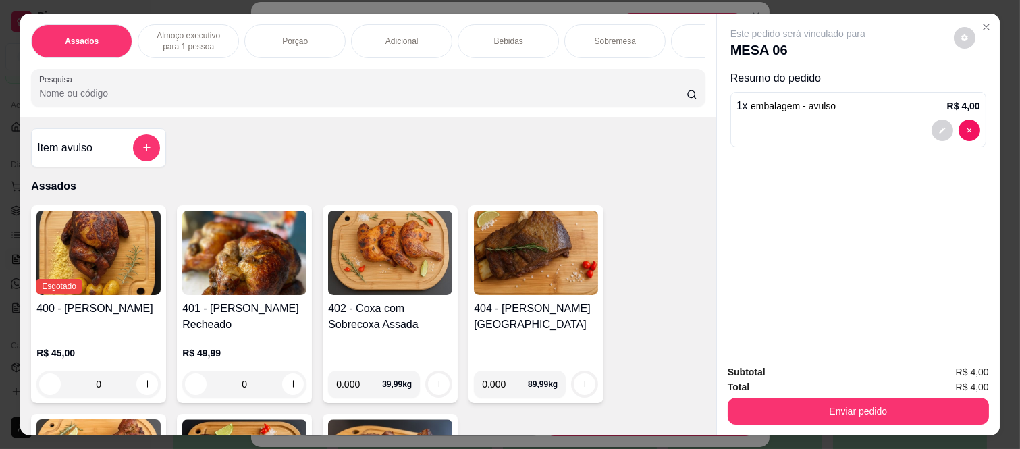
click at [764, 398] on button "Enviar pedido" at bounding box center [858, 411] width 261 height 27
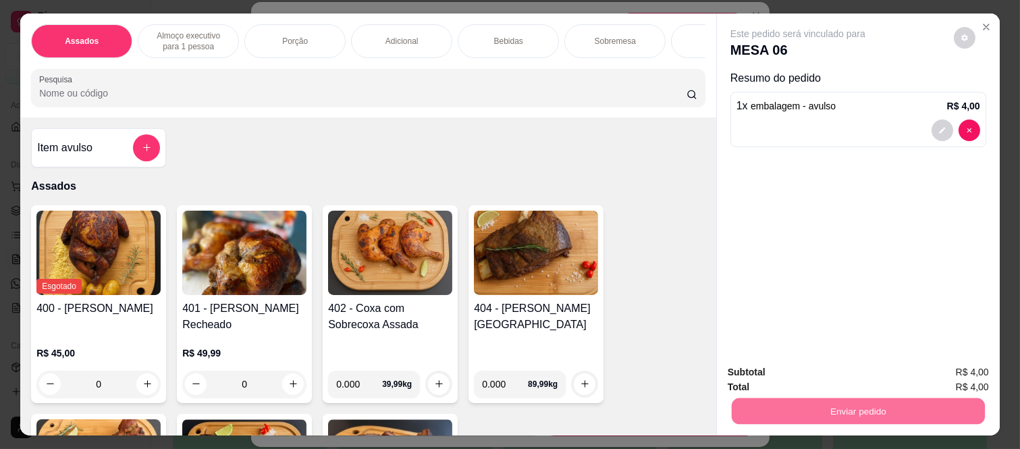
click at [768, 374] on button "Não registrar e enviar pedido" at bounding box center [814, 372] width 136 height 25
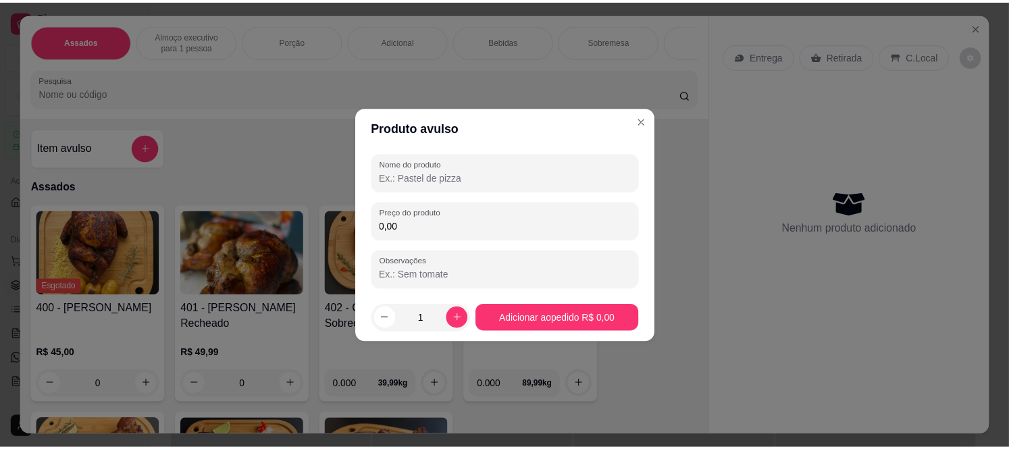
scroll to position [150, 0]
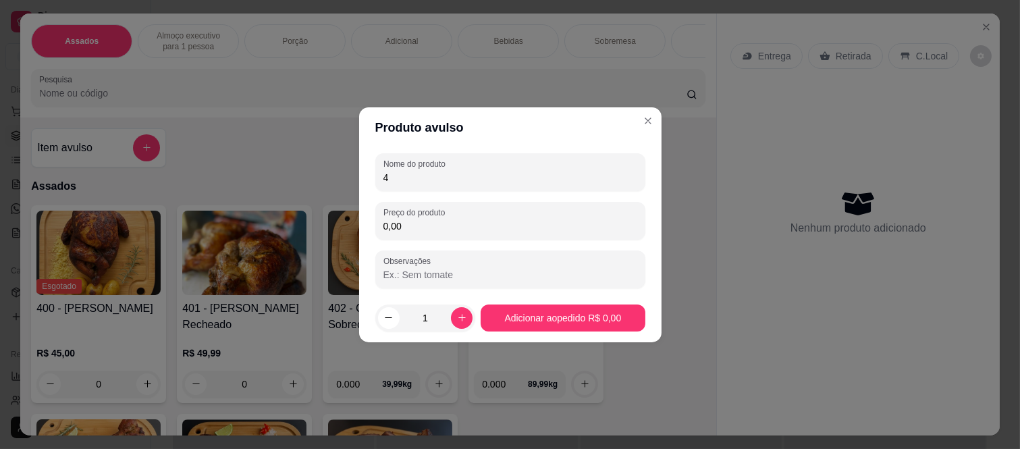
type input "4"
type input "f"
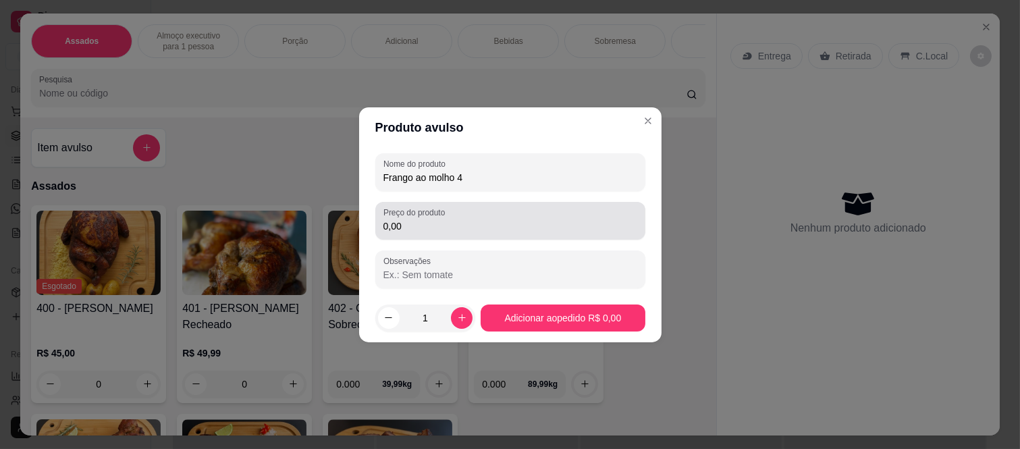
type input "Frango ao molho 4"
click at [446, 225] on input "0,00" at bounding box center [511, 226] width 254 height 14
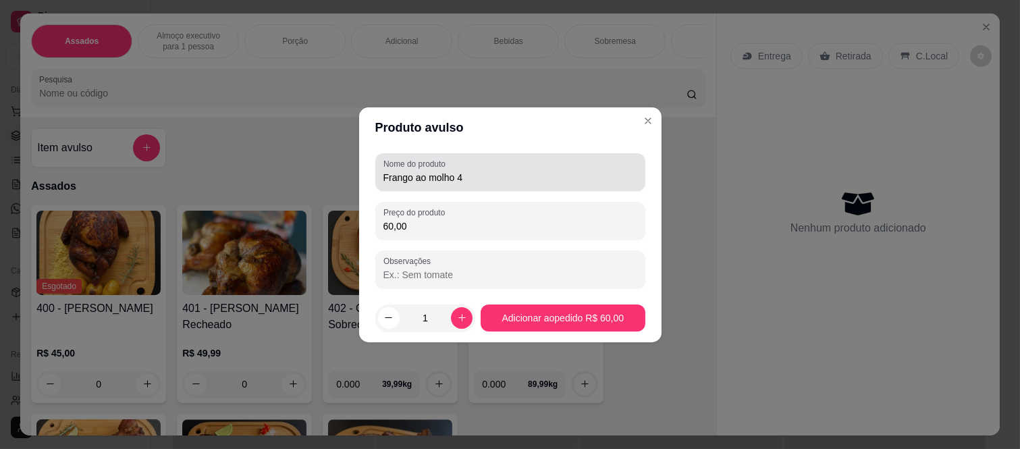
type input "60,00"
click at [469, 181] on input "Frango ao molho 4" at bounding box center [511, 178] width 254 height 14
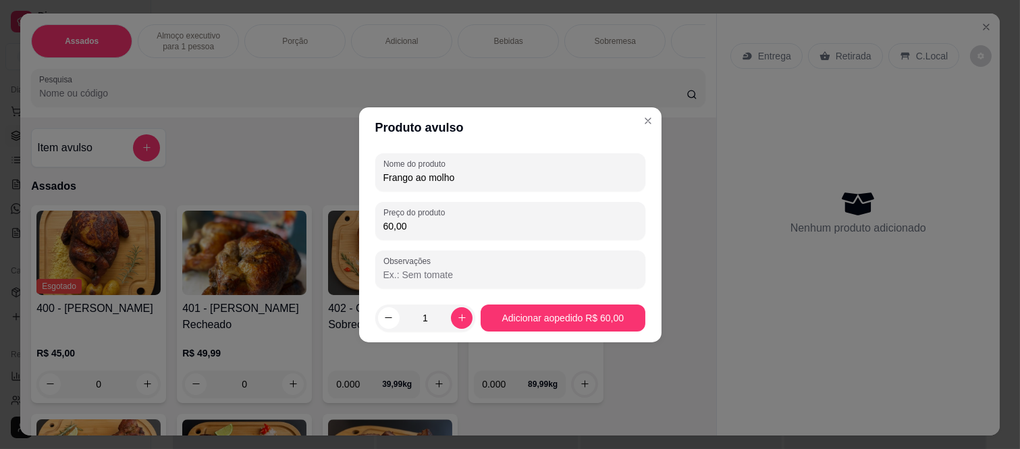
click at [378, 174] on div "Nome do produto Frango ao molho" at bounding box center [510, 172] width 270 height 38
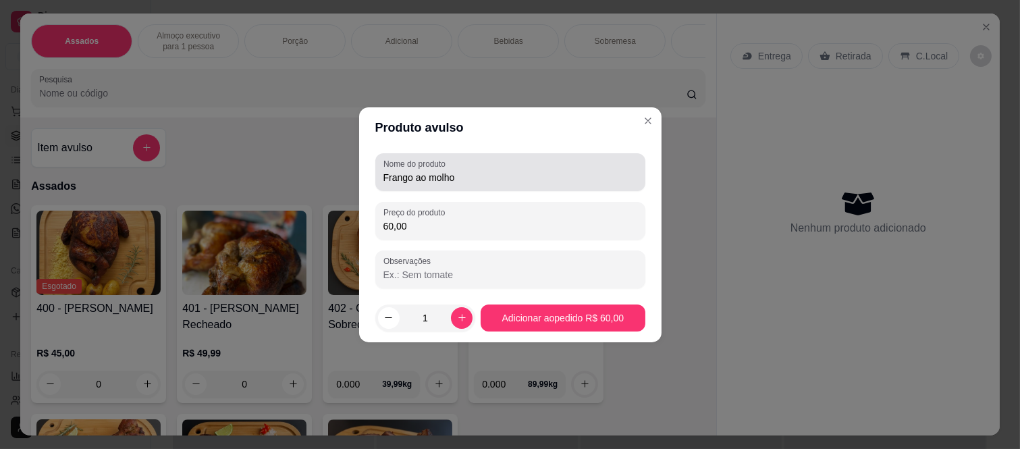
click at [380, 176] on div "Nome do produto Frango ao molho" at bounding box center [510, 172] width 270 height 38
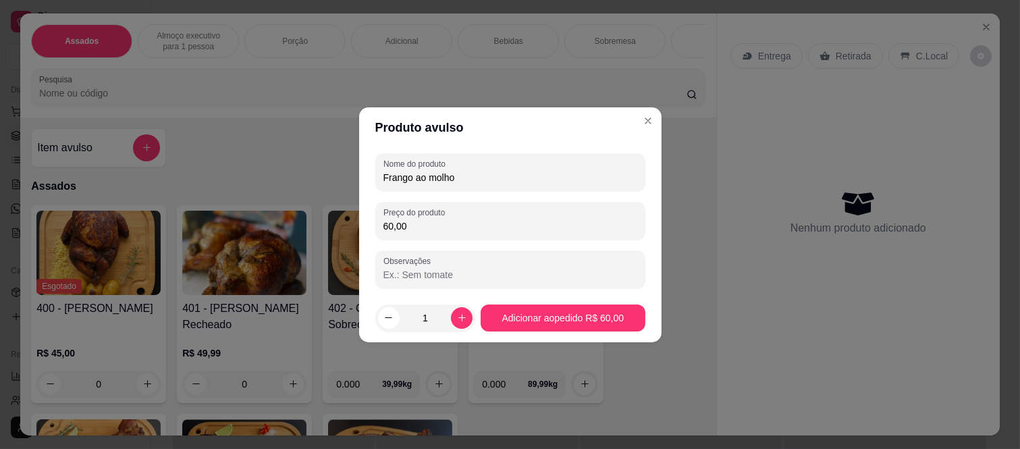
click at [384, 177] on input "Frango ao molho" at bounding box center [511, 178] width 254 height 14
type input "4 Frango ao molho"
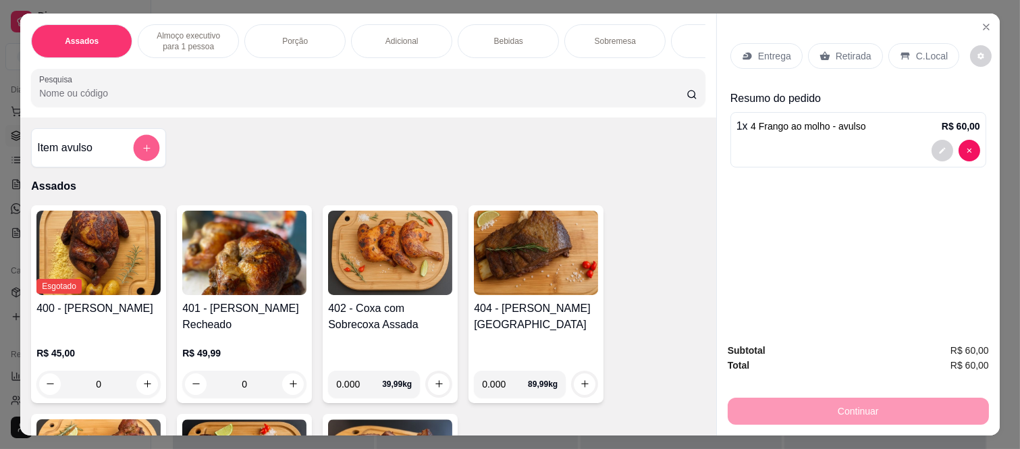
click at [149, 149] on button "add-separate-item" at bounding box center [147, 148] width 26 height 26
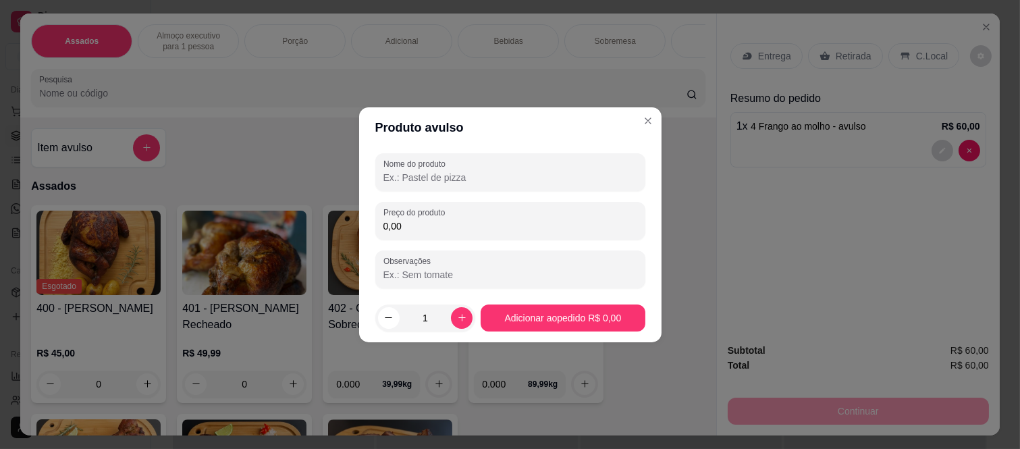
click at [400, 181] on input "Nome do produto" at bounding box center [511, 178] width 254 height 14
type input "F"
type input "f"
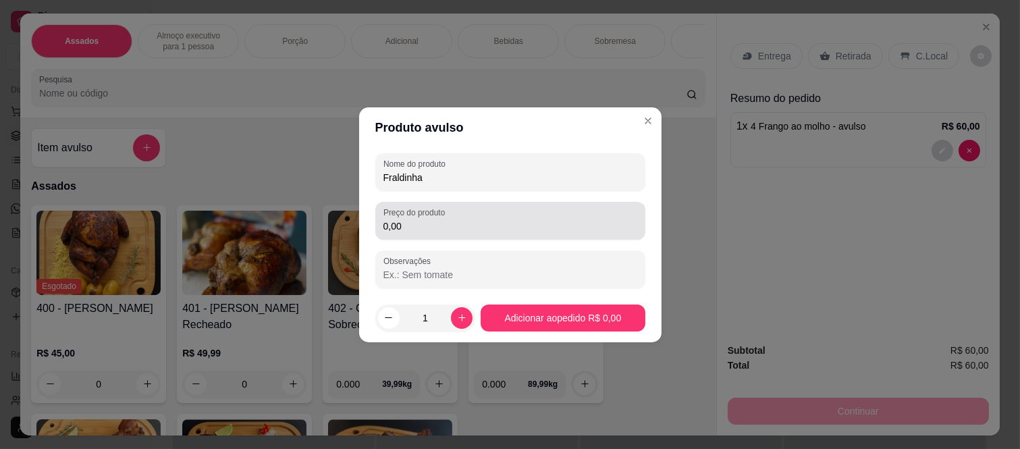
type input "Fraldinha"
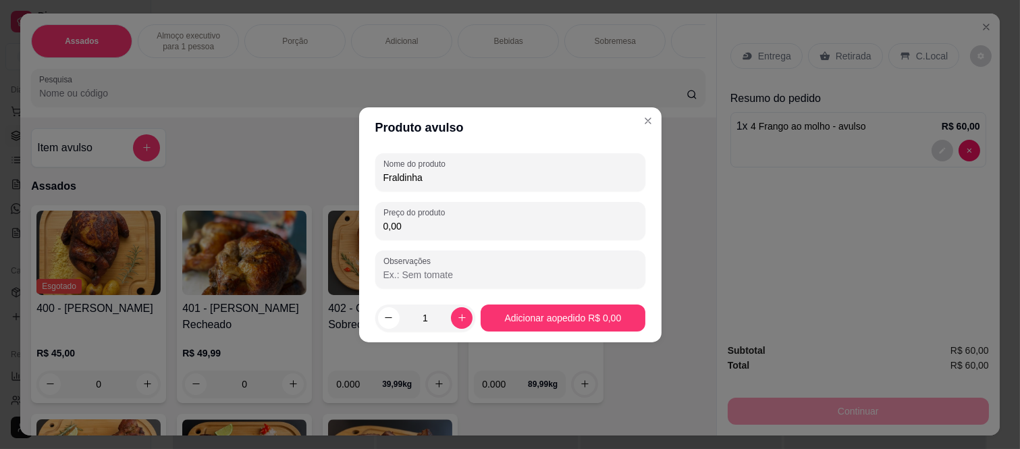
click at [423, 225] on input "0,00" at bounding box center [511, 226] width 254 height 14
type input "15,00"
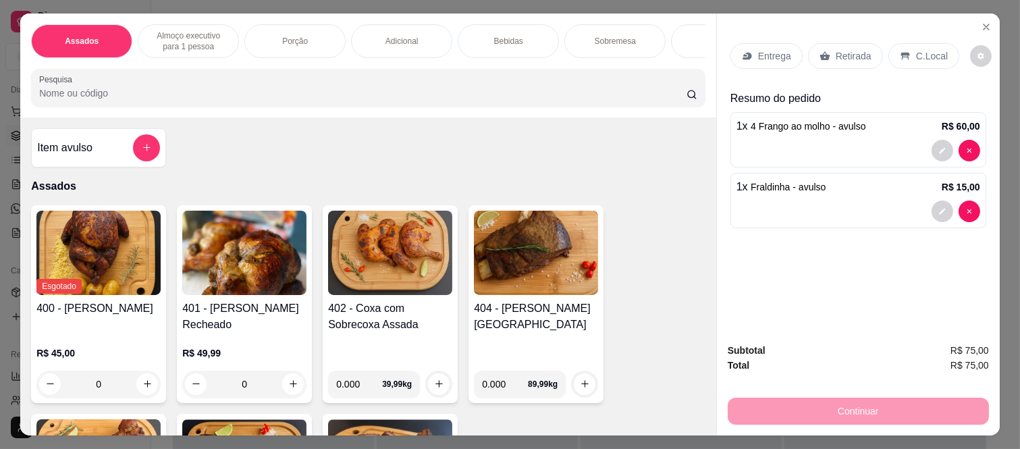
click at [118, 159] on div "Item avulso" at bounding box center [98, 147] width 123 height 27
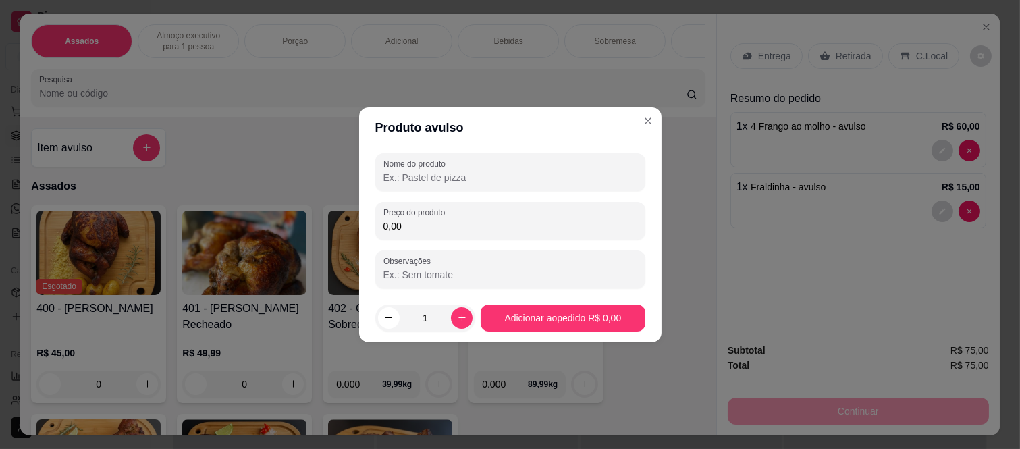
click at [447, 177] on input "Nome do produto" at bounding box center [511, 178] width 254 height 14
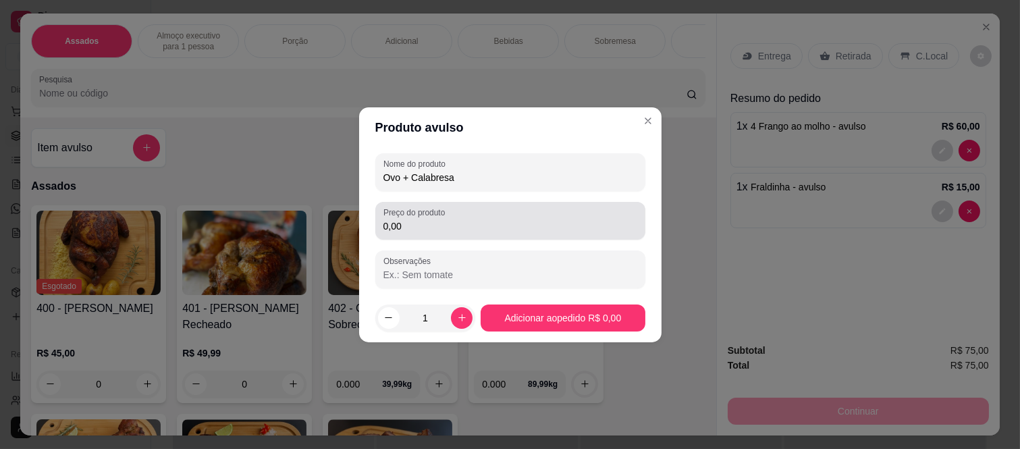
type input "Ovo + Calabresa"
click at [428, 214] on label "Preço do produto" at bounding box center [417, 212] width 66 height 11
click at [428, 219] on input "0,00" at bounding box center [511, 226] width 254 height 14
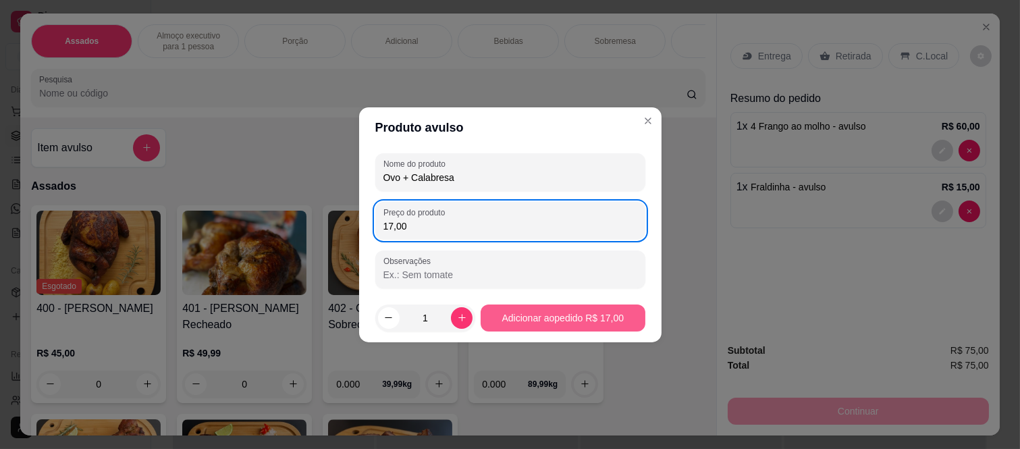
type input "17,00"
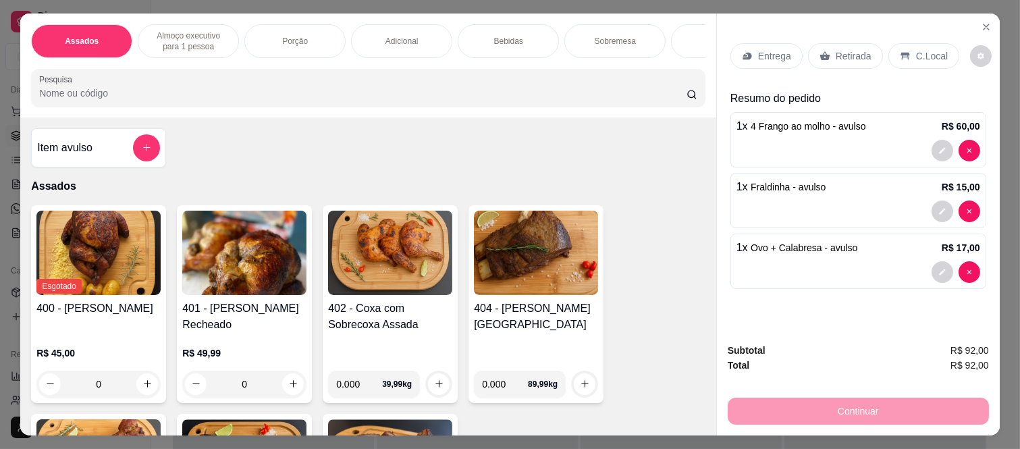
click at [852, 54] on p "Retirada" at bounding box center [854, 56] width 36 height 14
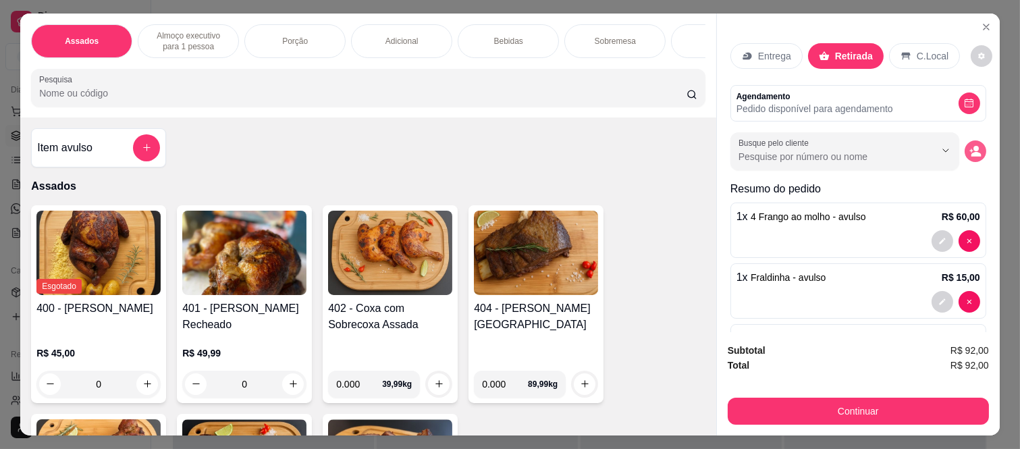
click at [970, 146] on icon "decrease-product-quantity" at bounding box center [976, 151] width 12 height 12
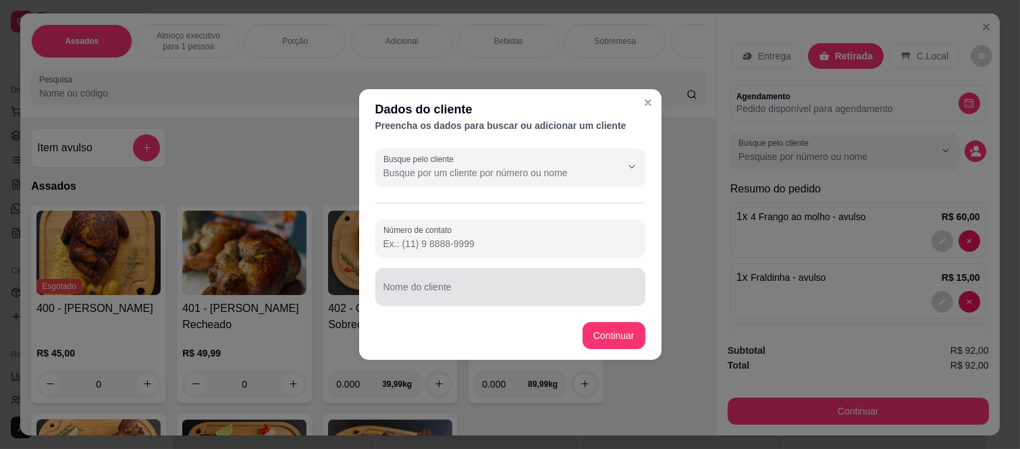
click at [475, 280] on div at bounding box center [511, 286] width 254 height 27
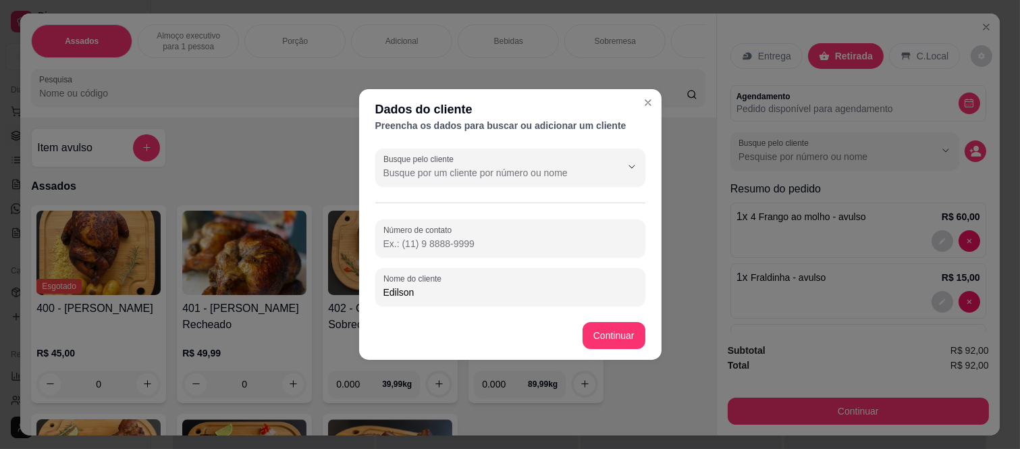
type input "Edilson"
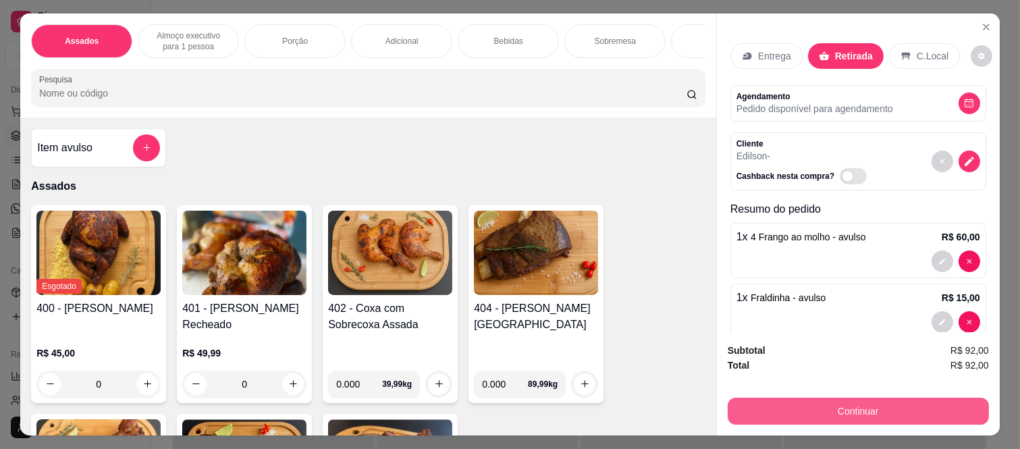
click at [859, 414] on button "Continuar" at bounding box center [858, 411] width 261 height 27
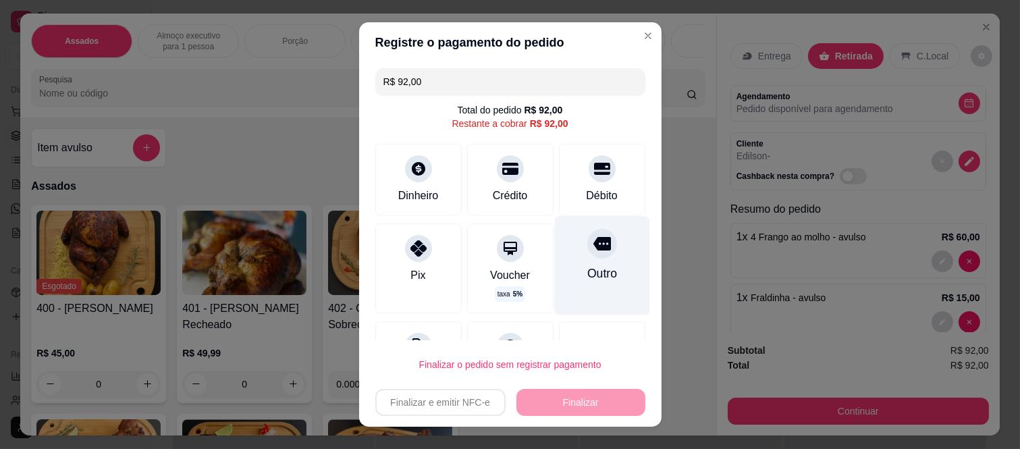
click at [570, 262] on div "Outro" at bounding box center [601, 266] width 95 height 99
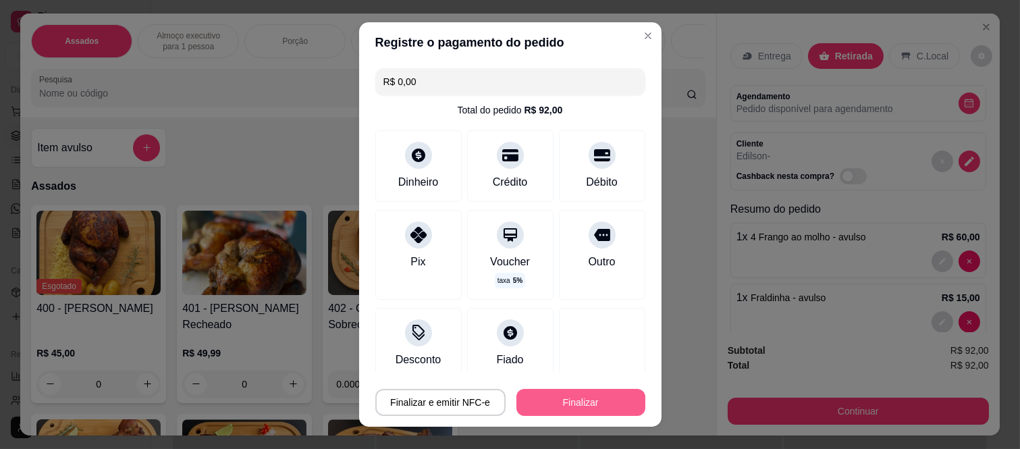
click at [598, 394] on button "Finalizar" at bounding box center [581, 402] width 129 height 27
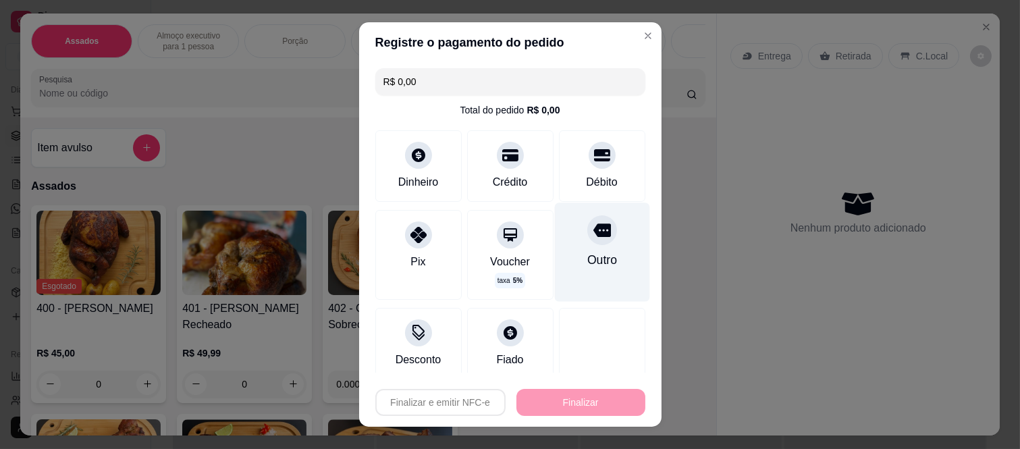
type input "-R$ 92,00"
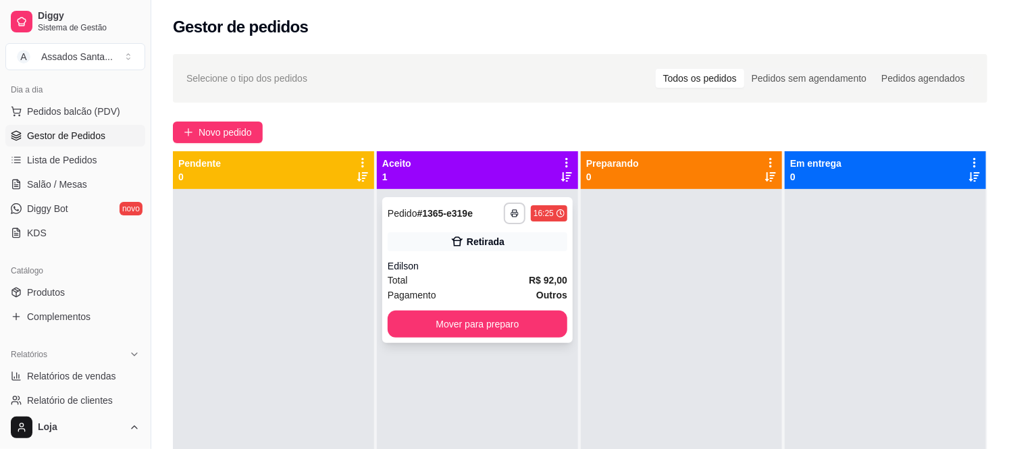
click at [412, 232] on div "Retirada" at bounding box center [478, 241] width 180 height 19
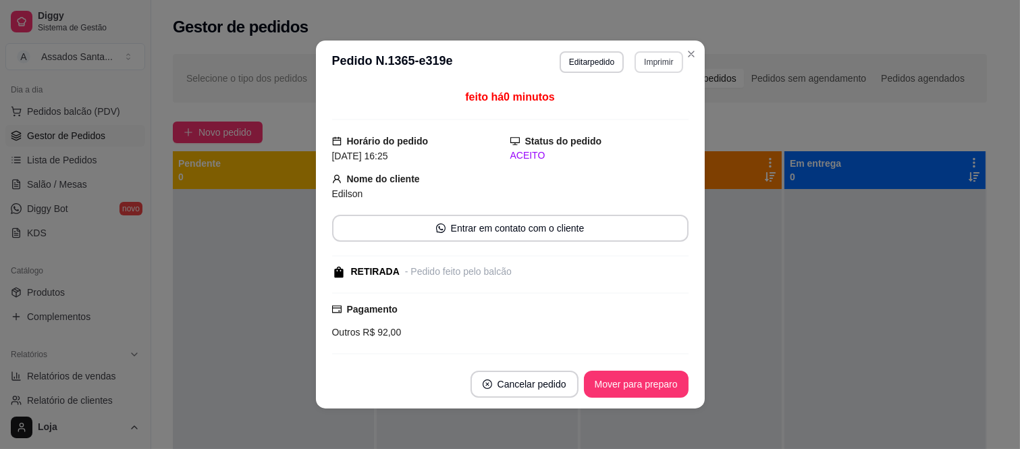
click at [655, 57] on button "Imprimir" at bounding box center [659, 62] width 48 height 22
click at [630, 109] on button "IMPRESSORA caixa" at bounding box center [630, 109] width 95 height 21
click at [521, 390] on button "Cancelar pedido" at bounding box center [524, 384] width 105 height 26
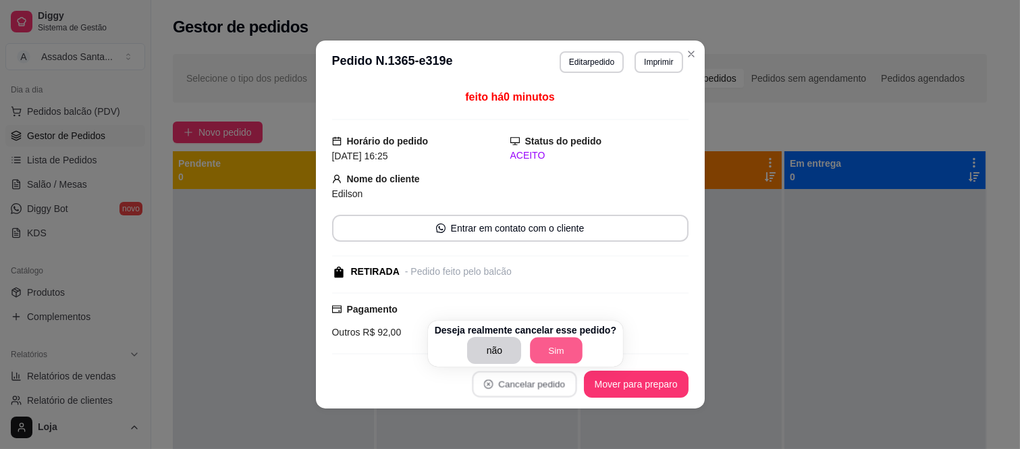
click at [570, 348] on button "Sim" at bounding box center [557, 351] width 53 height 26
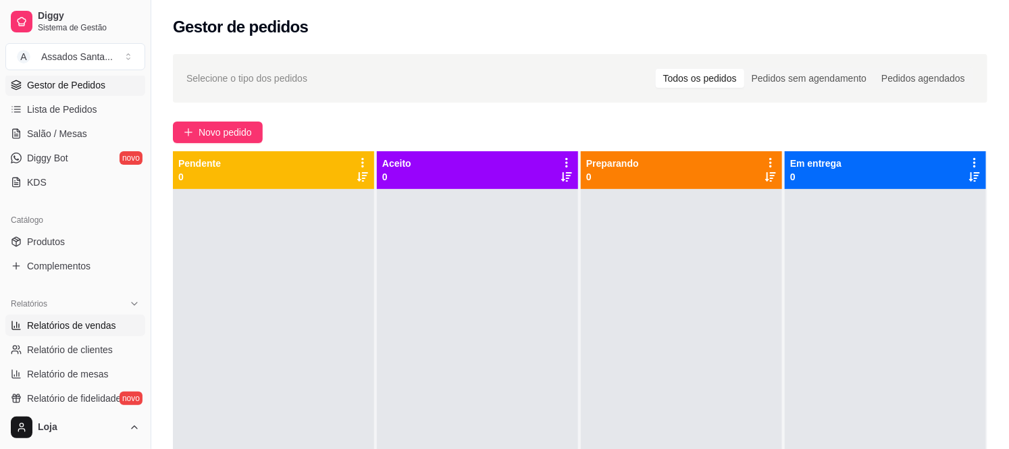
scroll to position [300, 0]
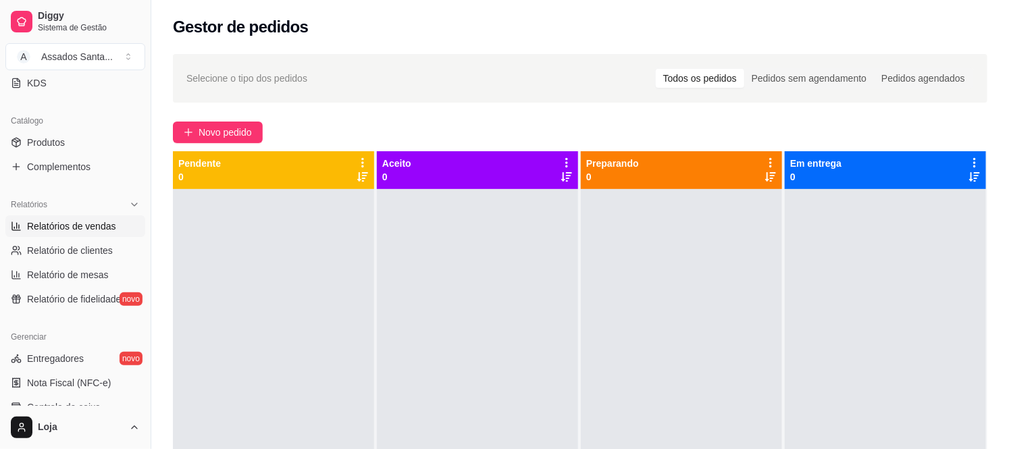
click at [97, 219] on span "Relatórios de vendas" at bounding box center [71, 226] width 89 height 14
select select "ALL"
select select "0"
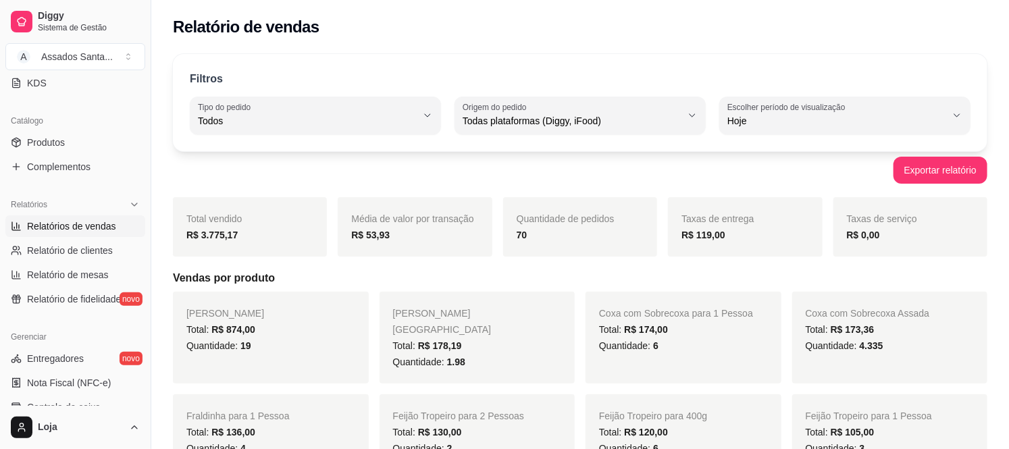
scroll to position [75, 0]
